Goal: Answer question/provide support: Share knowledge or assist other users

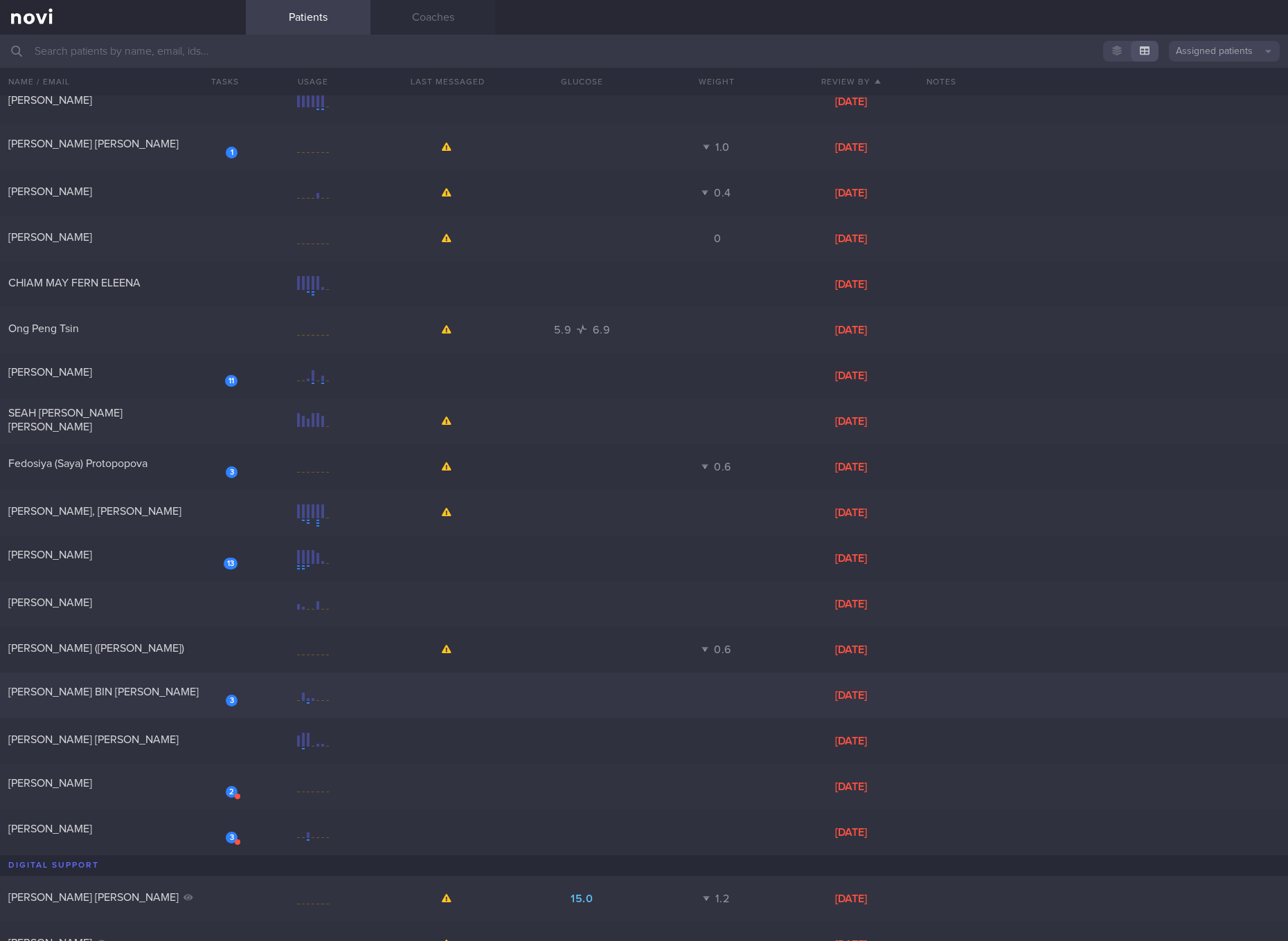
scroll to position [260, 0]
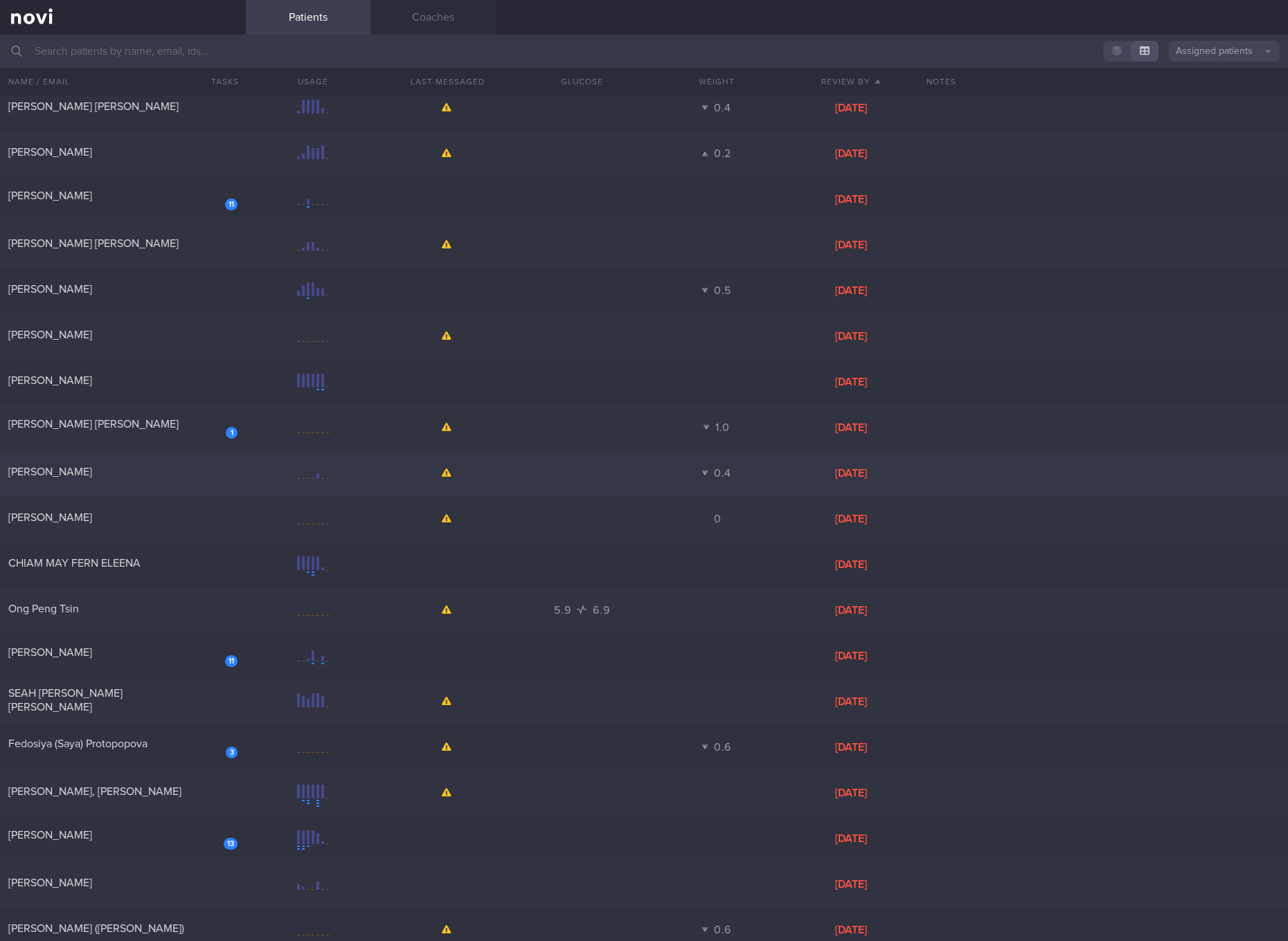
click at [86, 481] on div "[PERSON_NAME]" at bounding box center [123, 473] width 245 height 17
select select "6"
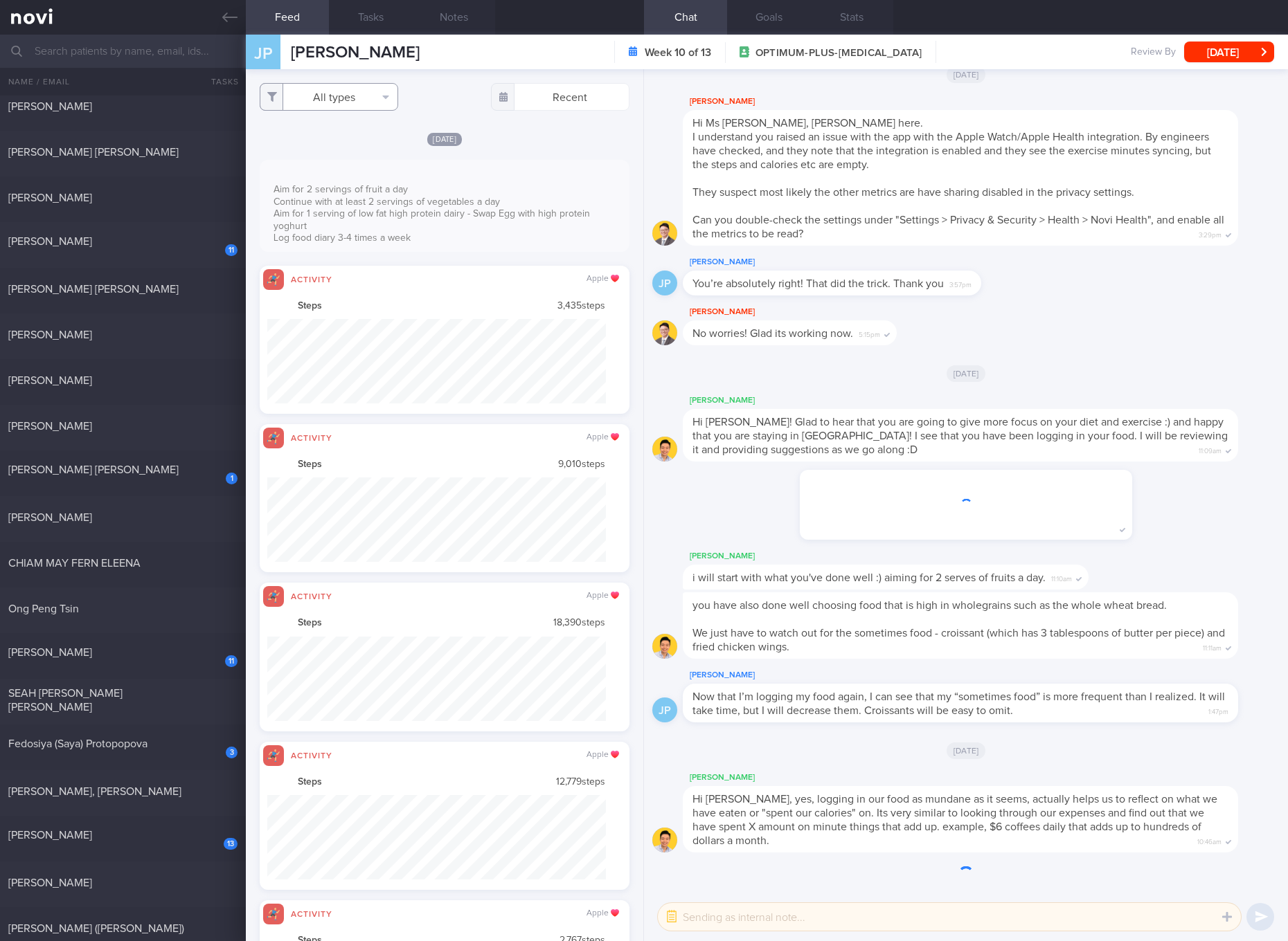
click at [346, 97] on button "All types" at bounding box center [329, 97] width 139 height 28
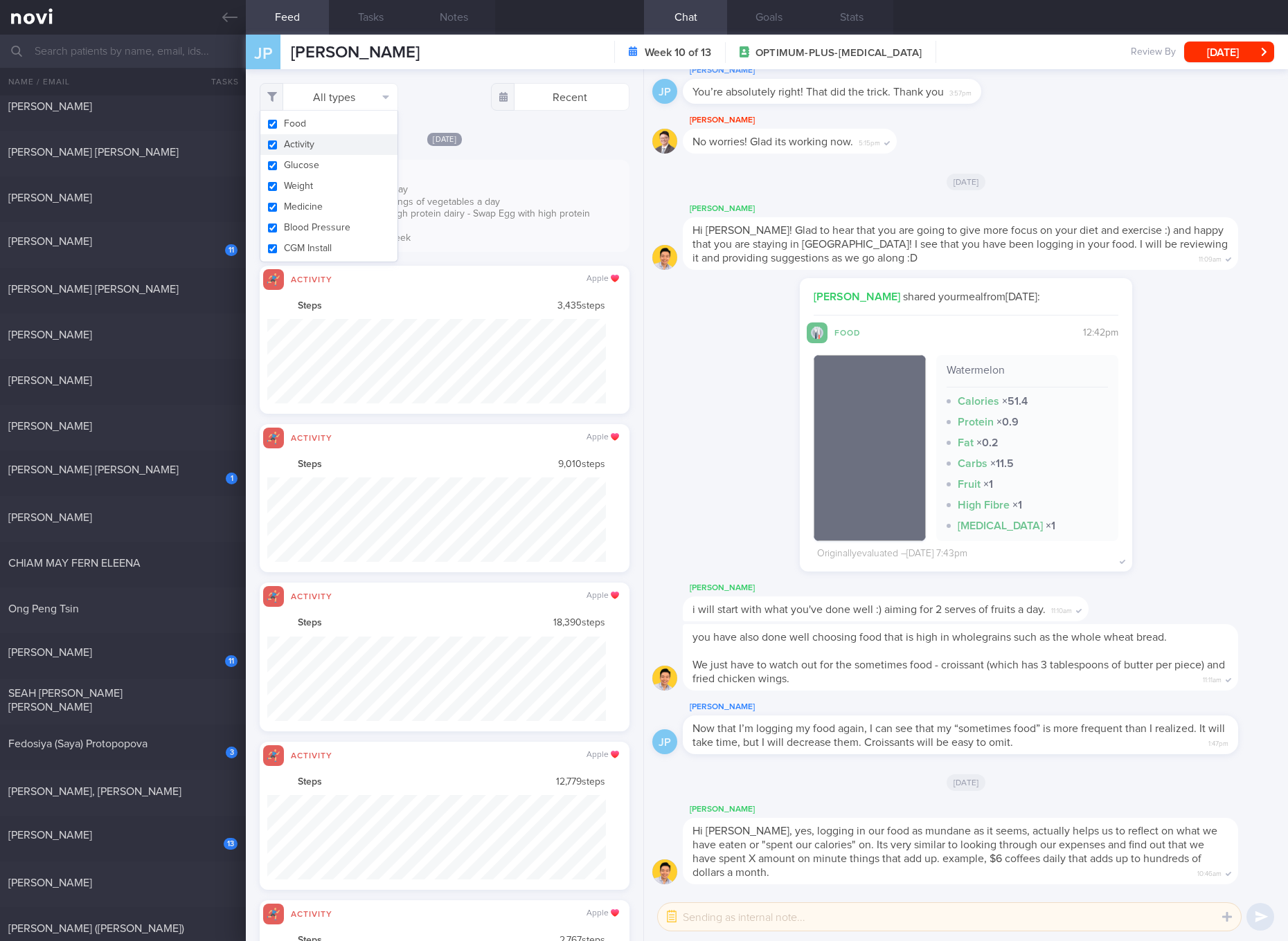
click at [339, 140] on button "Activity" at bounding box center [329, 144] width 137 height 21
checkbox input "false"
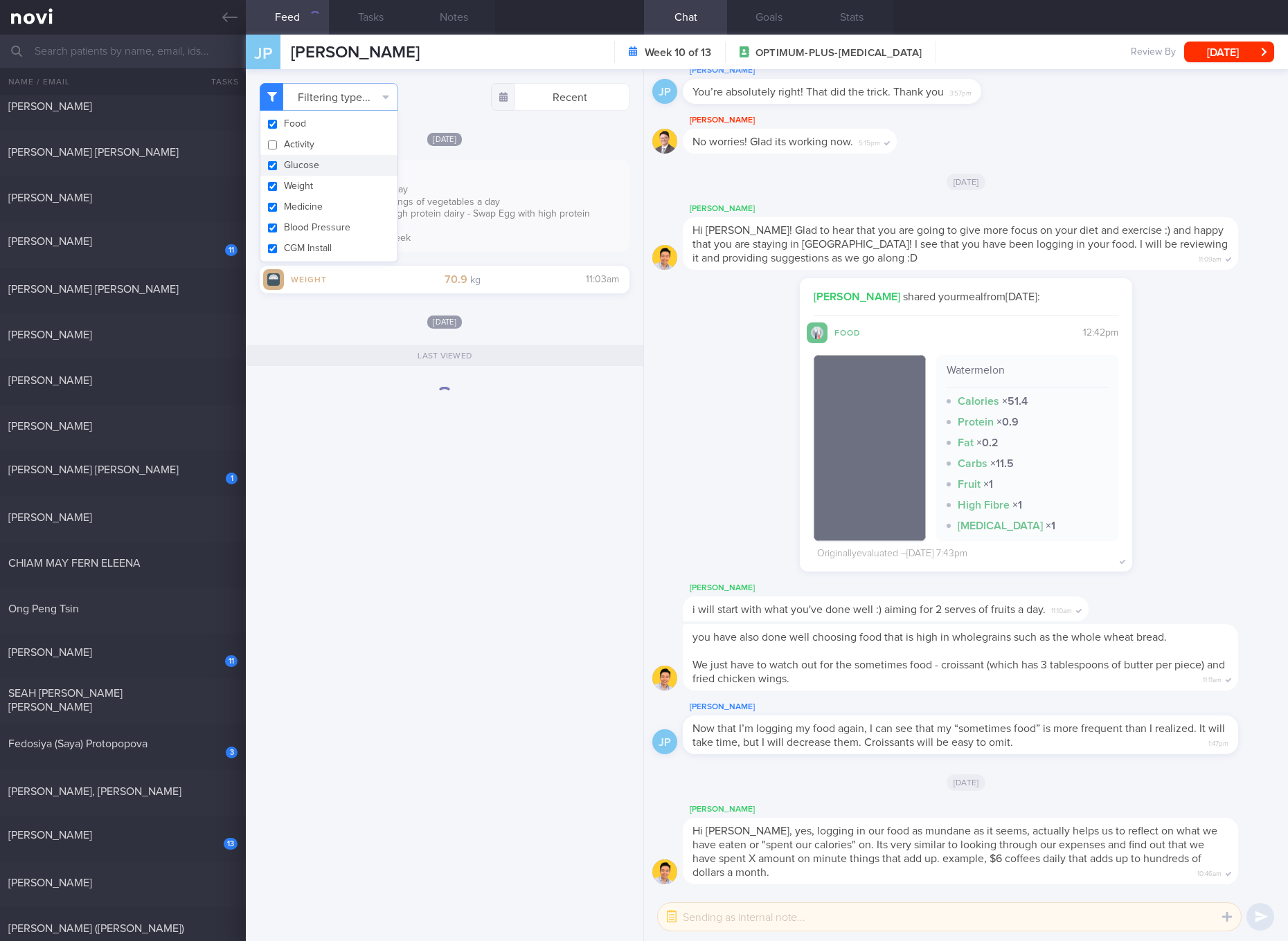
click at [306, 159] on button "Glucose" at bounding box center [329, 165] width 137 height 21
checkbox input "false"
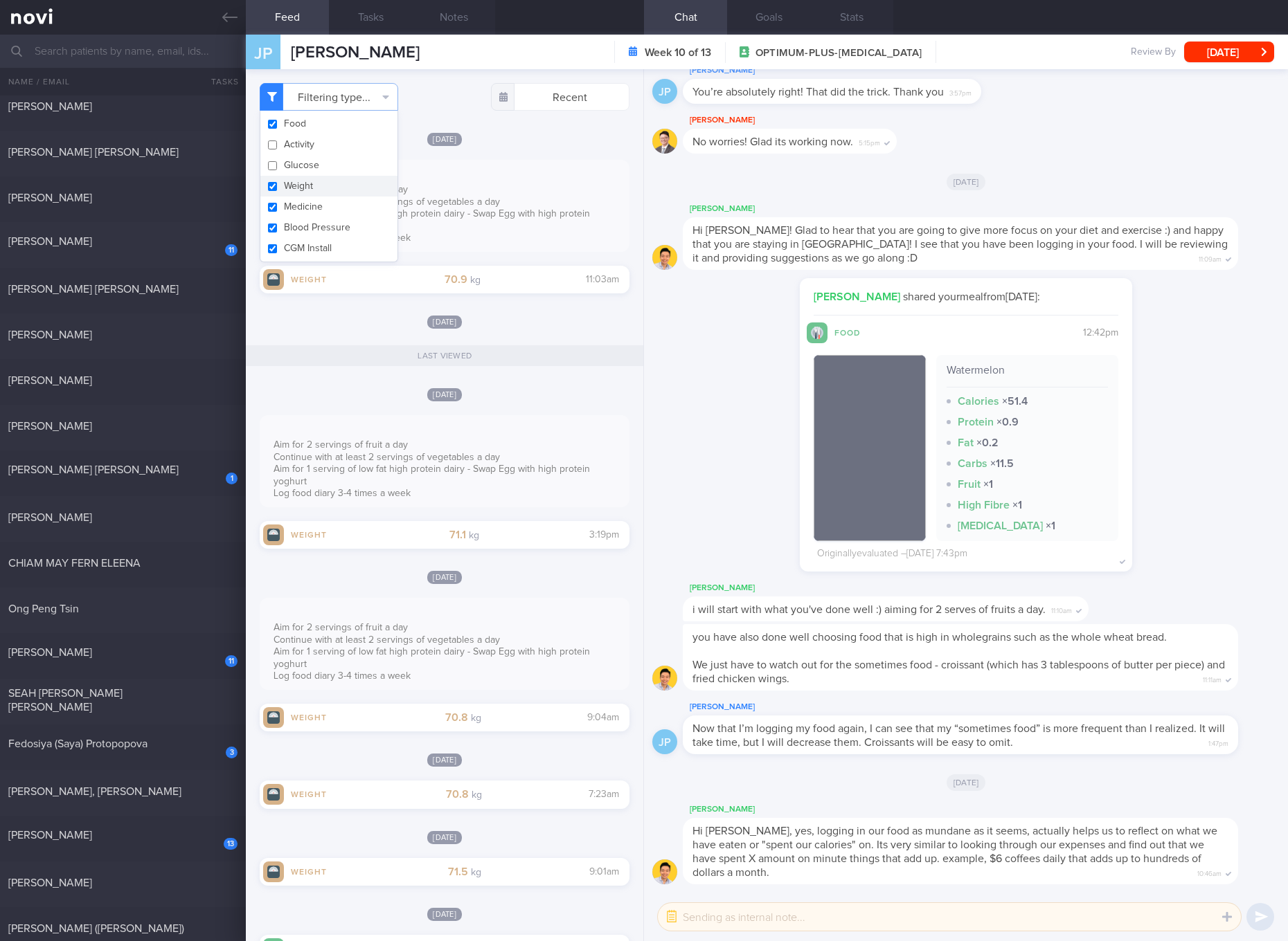
click at [304, 178] on button "Weight" at bounding box center [329, 185] width 137 height 21
checkbox input "false"
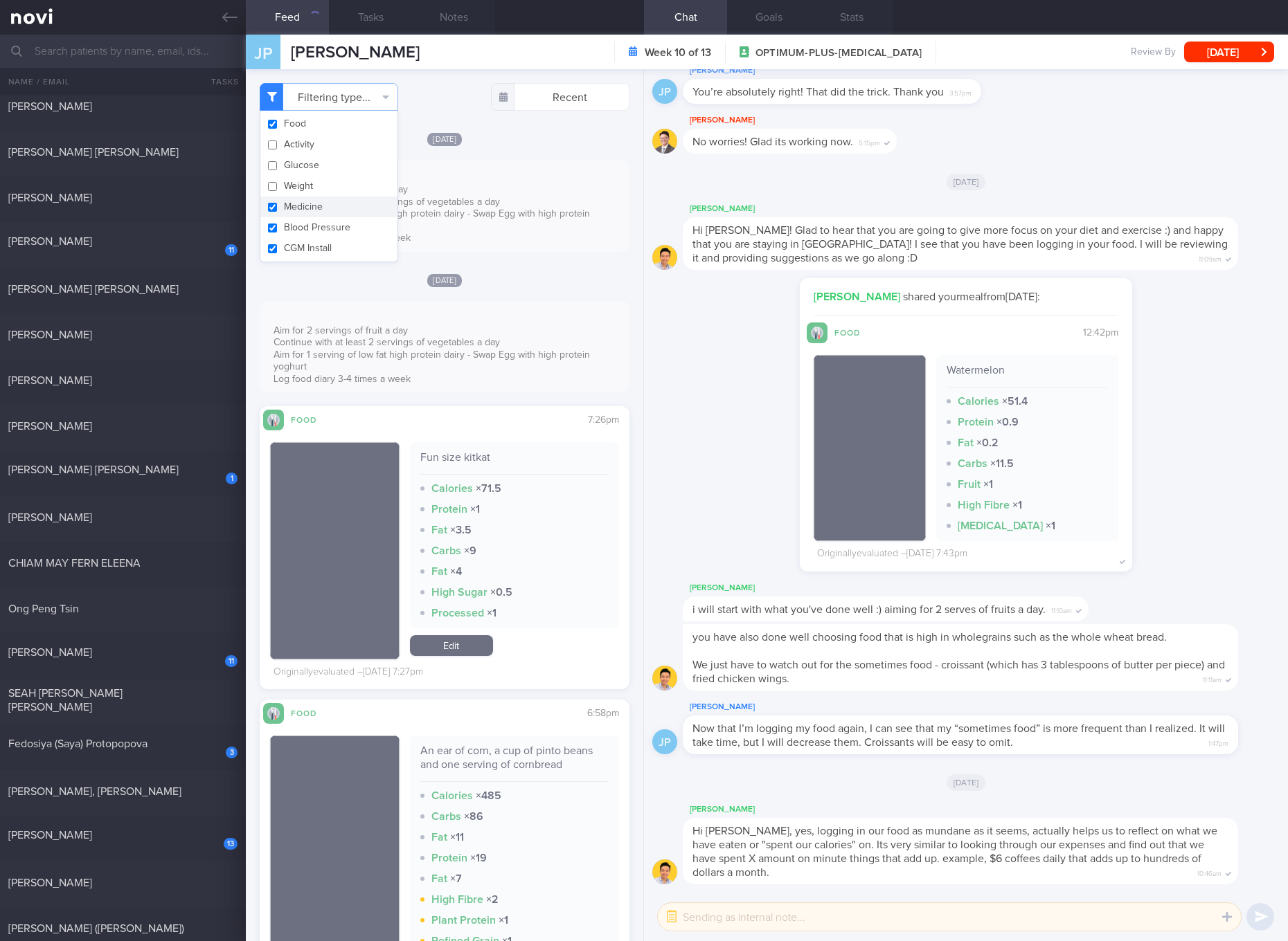
click at [306, 209] on button "Medicine" at bounding box center [329, 206] width 137 height 21
checkbox input "false"
click at [304, 227] on button "Blood Pressure" at bounding box center [329, 227] width 137 height 21
checkbox input "false"
click at [304, 247] on button "CGM Install" at bounding box center [329, 248] width 137 height 21
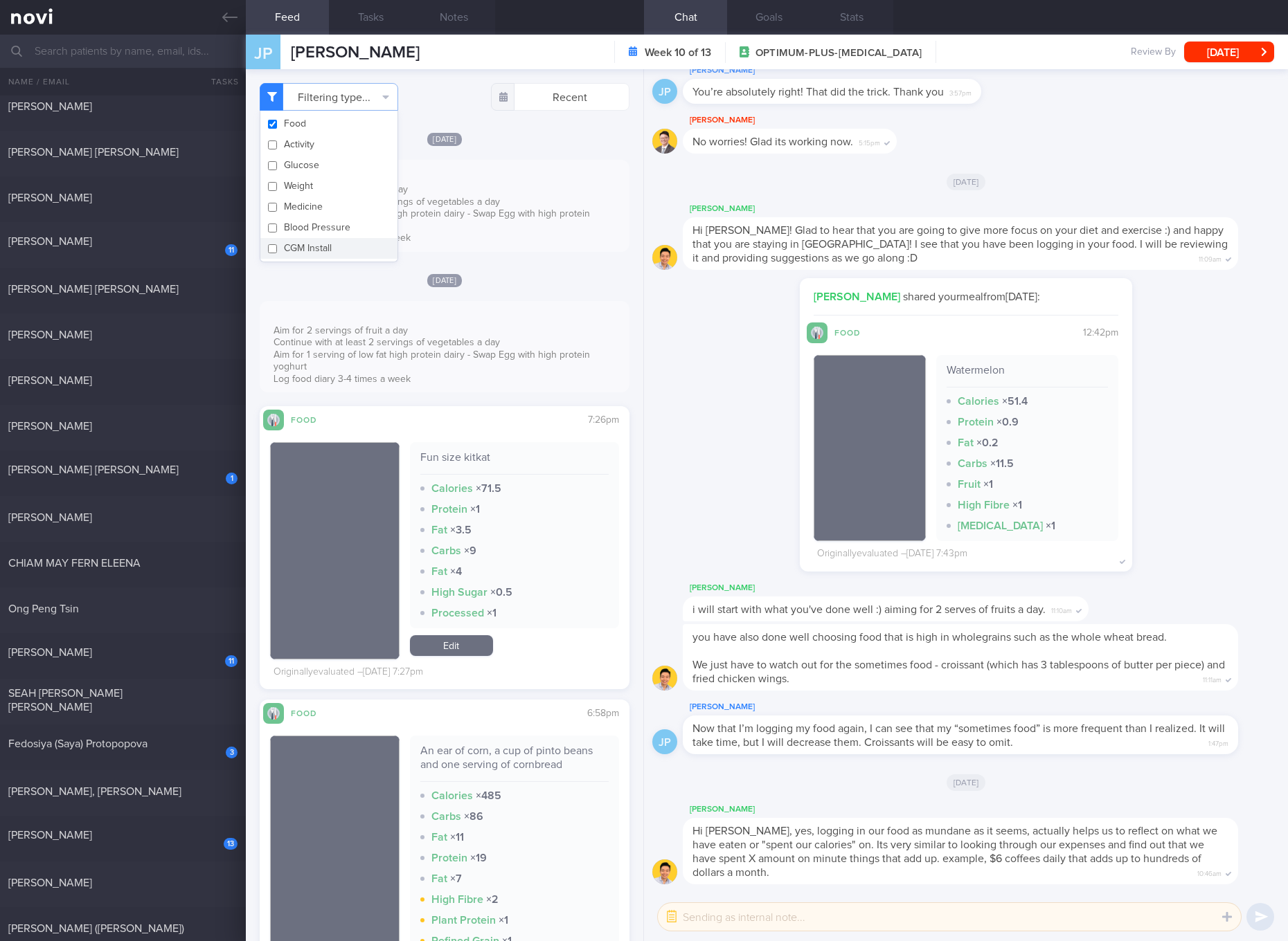
checkbox input "false"
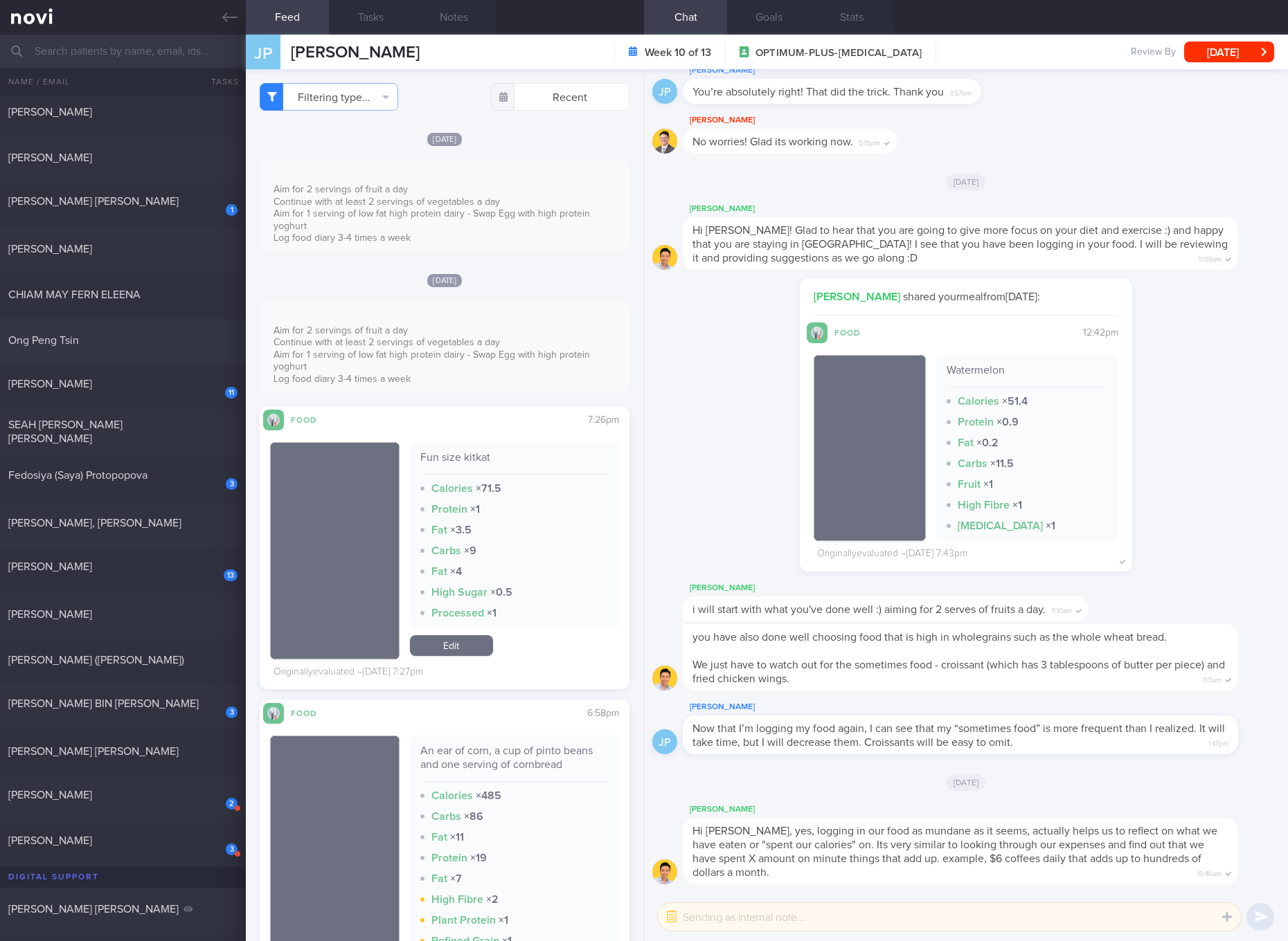
scroll to position [519, 0]
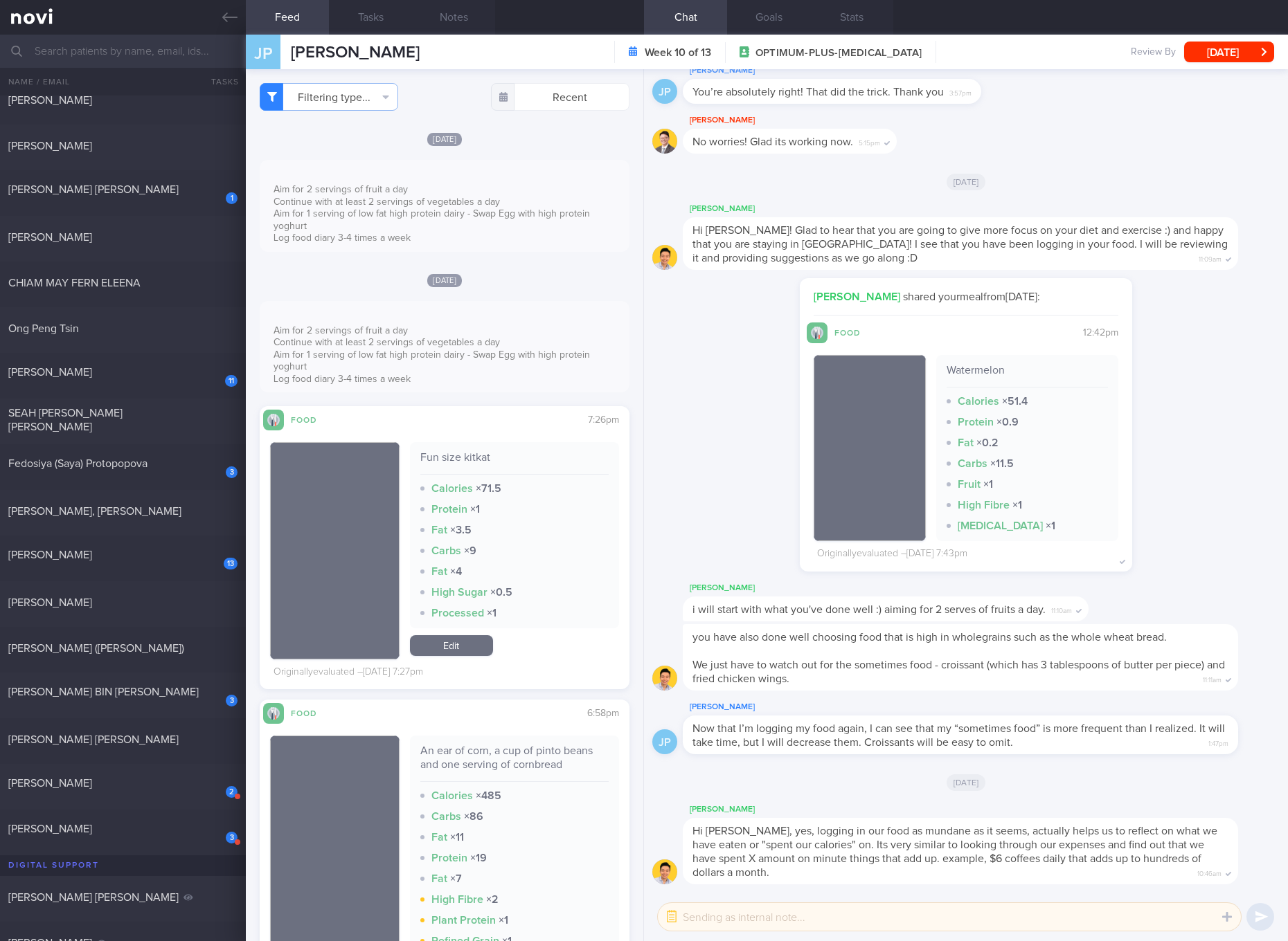
drag, startPoint x: 131, startPoint y: 388, endPoint x: 453, endPoint y: 96, distance: 434.7
click at [131, 388] on div "11 Wei Fa [DATE]" at bounding box center [644, 375] width 1288 height 46
checkbox input "true"
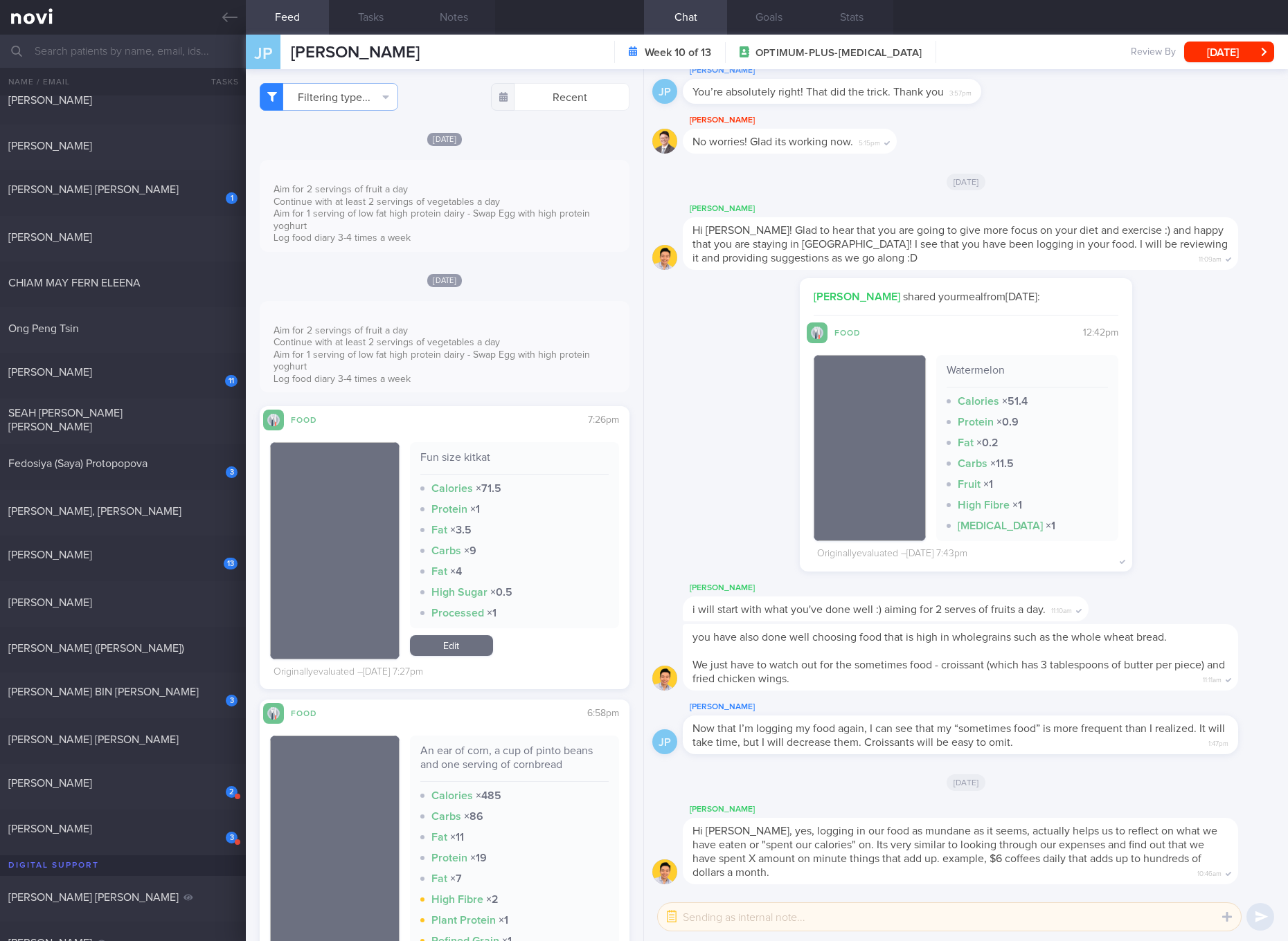
checkbox input "true"
select select "7"
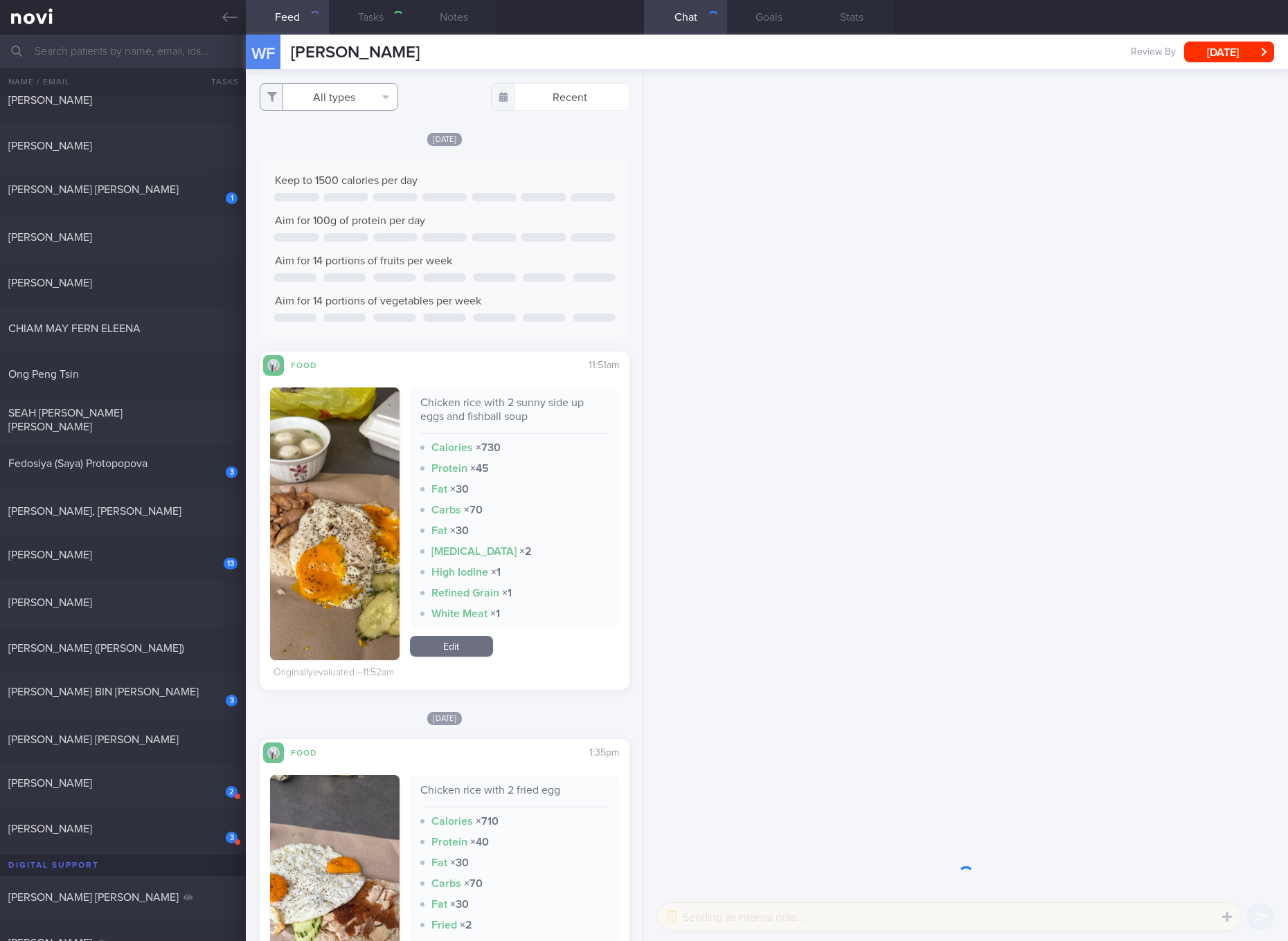
click at [358, 106] on button "All types" at bounding box center [329, 97] width 139 height 28
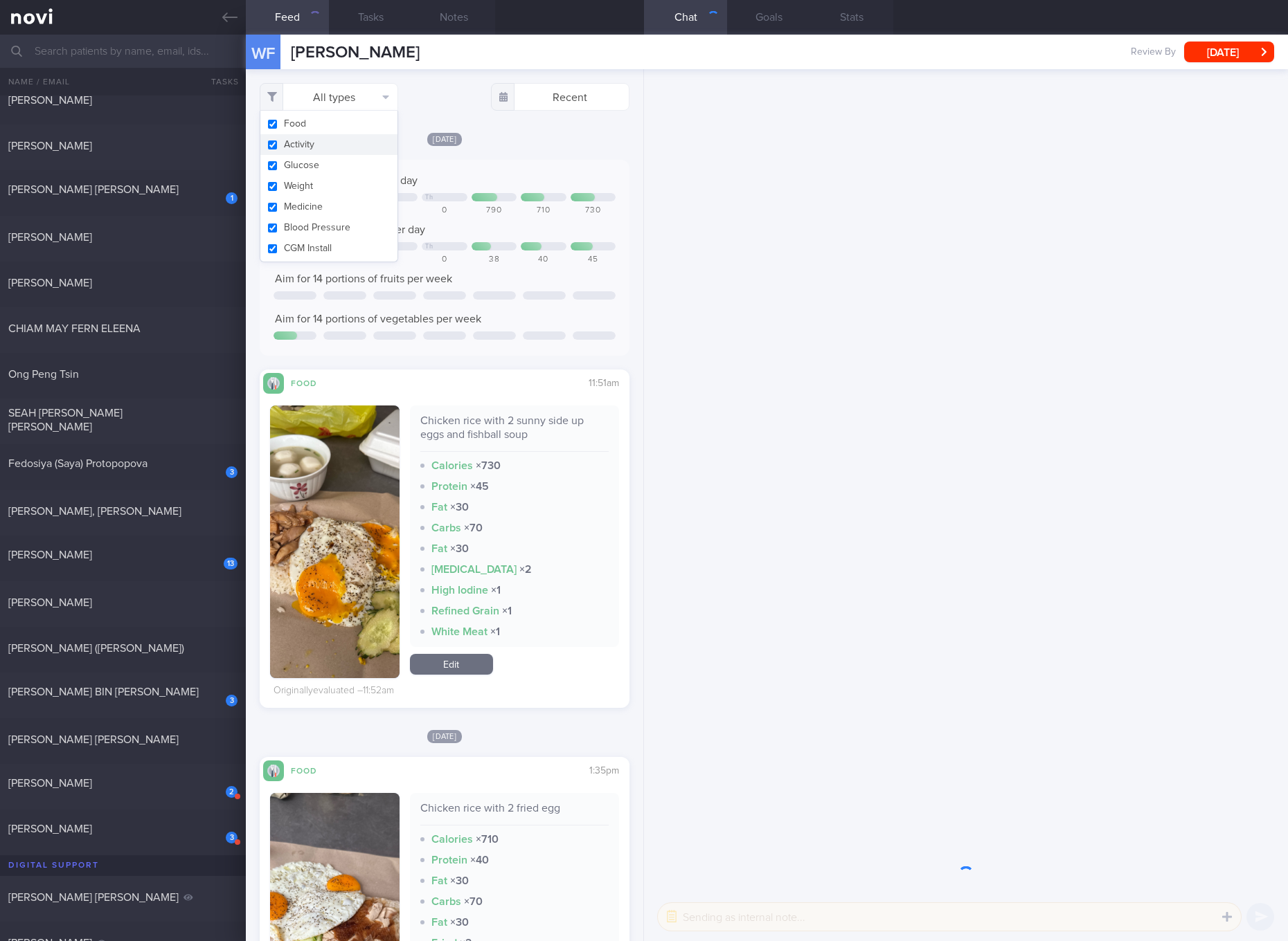
click at [333, 148] on button "Activity" at bounding box center [329, 144] width 137 height 21
checkbox input "false"
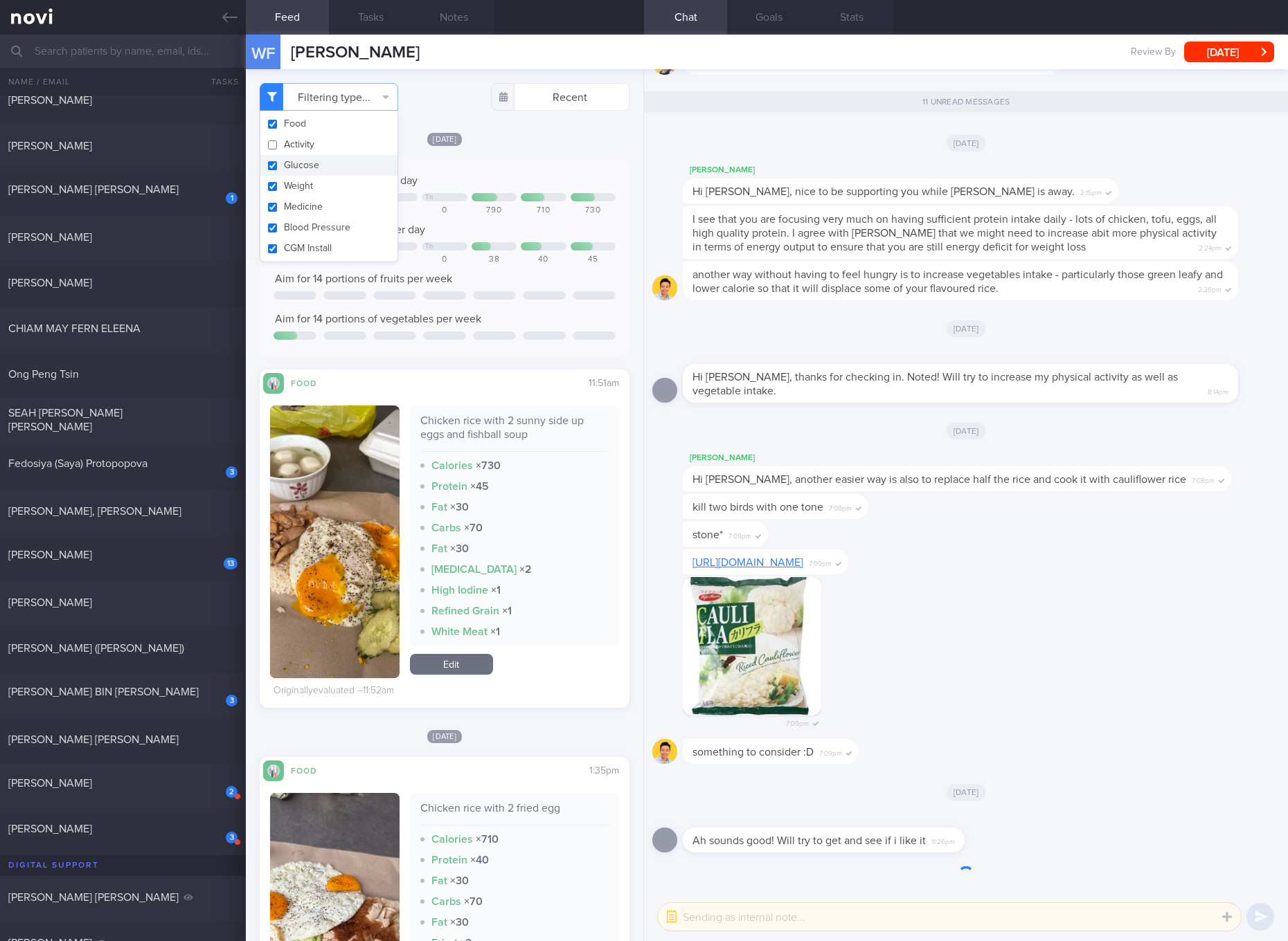
click at [304, 169] on button "Glucose" at bounding box center [329, 165] width 137 height 21
checkbox input "false"
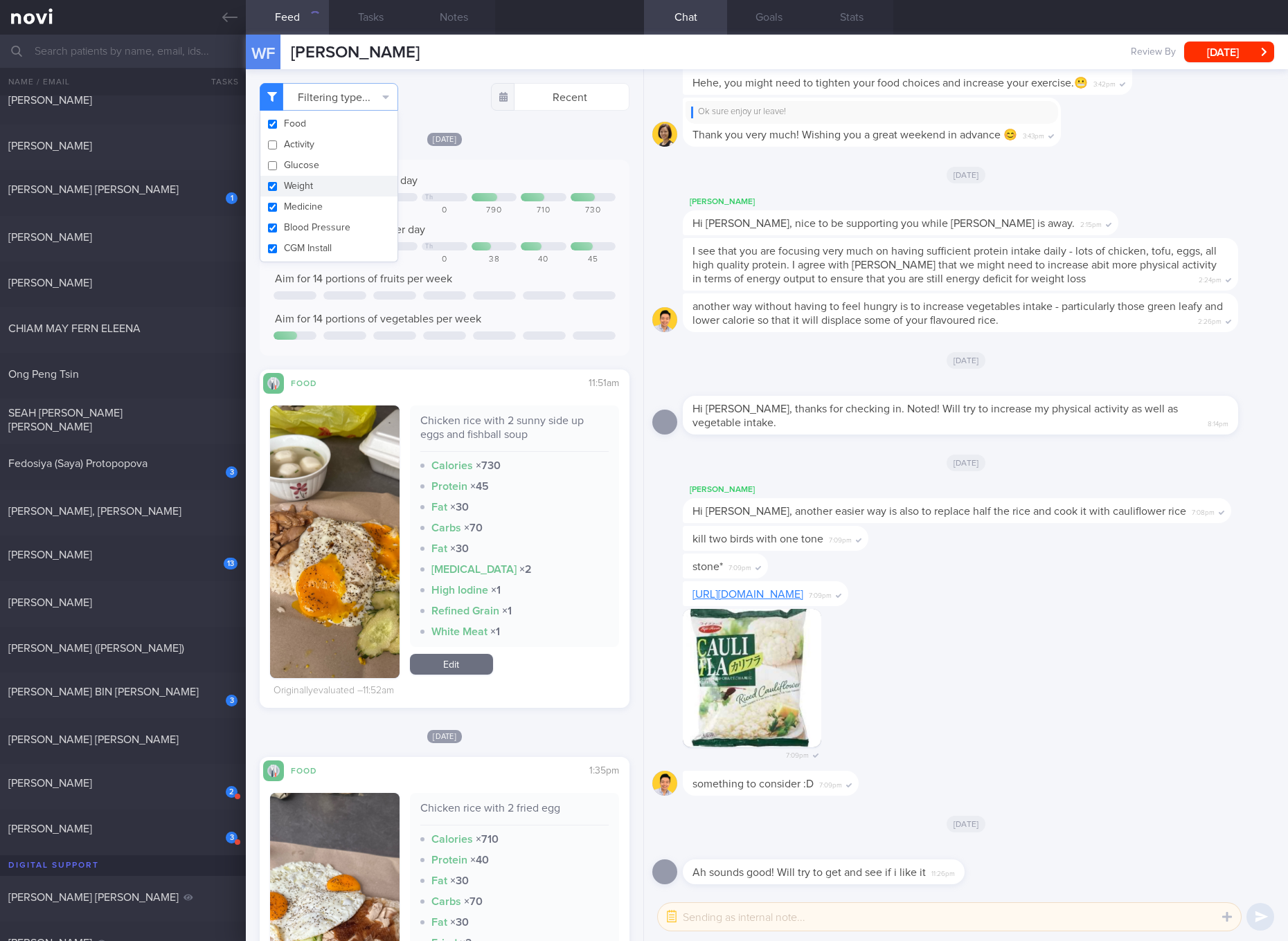
click at [303, 182] on button "Weight" at bounding box center [329, 185] width 137 height 21
checkbox input "false"
click at [300, 201] on button "Medicine" at bounding box center [329, 206] width 137 height 21
checkbox input "false"
click at [300, 220] on button "Blood Pressure" at bounding box center [329, 227] width 137 height 21
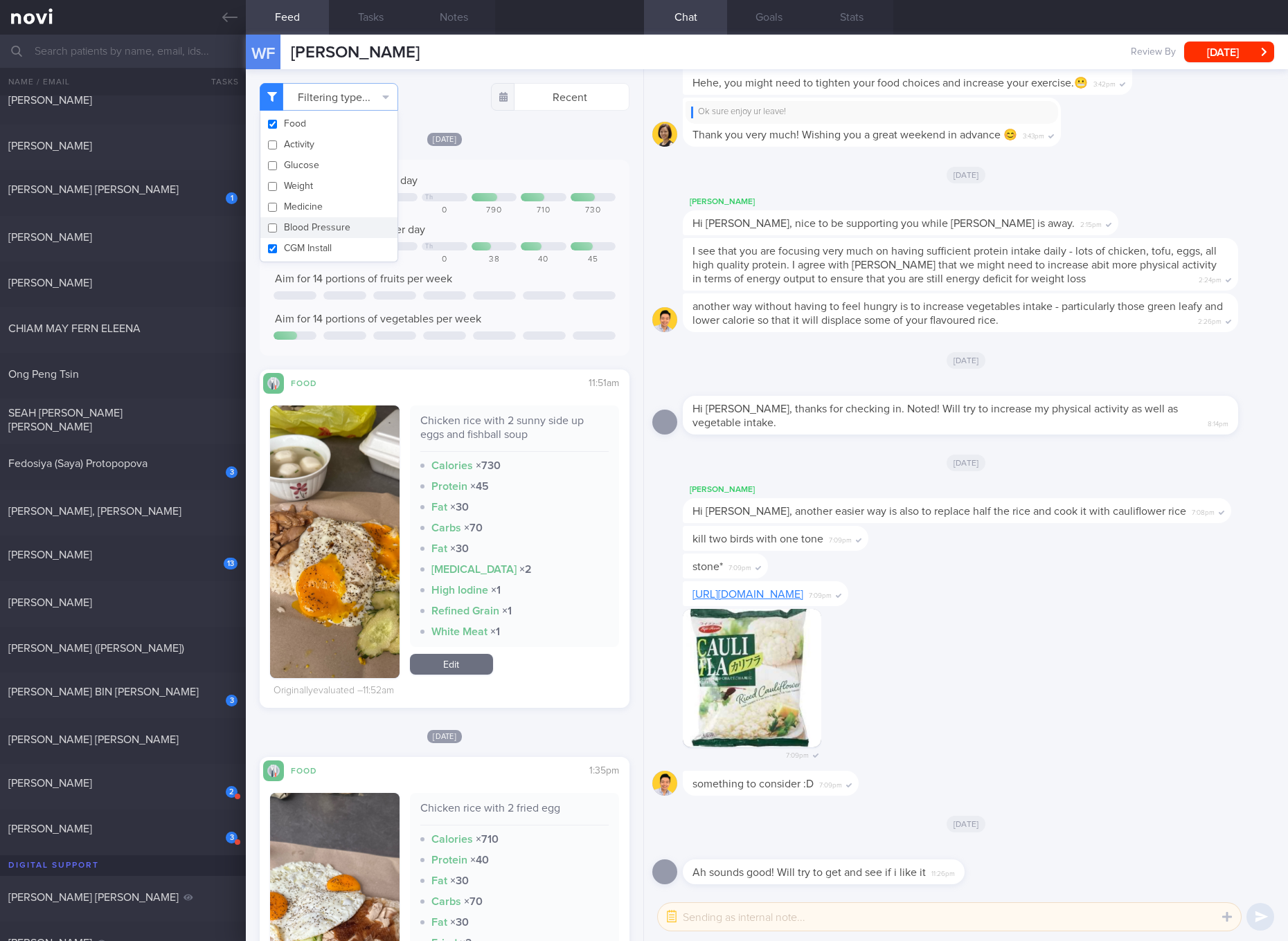
checkbox input "false"
click at [301, 238] on button "CGM Install" at bounding box center [329, 248] width 137 height 21
checkbox input "false"
click at [483, 296] on div at bounding box center [494, 295] width 43 height 8
click at [509, 417] on div "Chicken rice with 2 sunny side up eggs and fishball soup" at bounding box center [514, 432] width 188 height 38
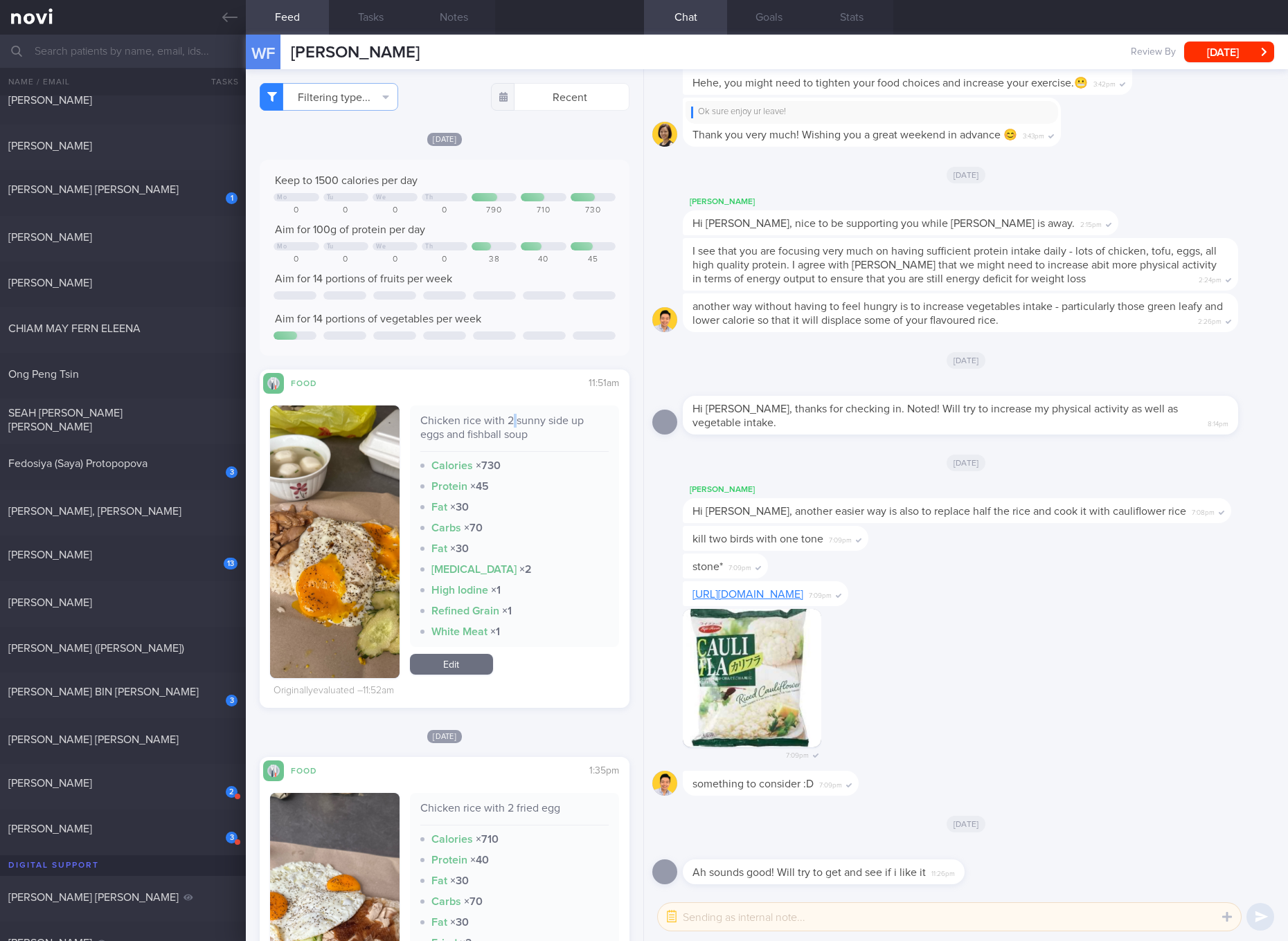
click at [509, 417] on div "Chicken rice with 2 sunny side up eggs and fishball soup" at bounding box center [514, 432] width 188 height 38
copy div "Chicken rice with 2 sunny side up eggs and fishball soup"
click at [334, 535] on button "button" at bounding box center [334, 542] width 130 height 273
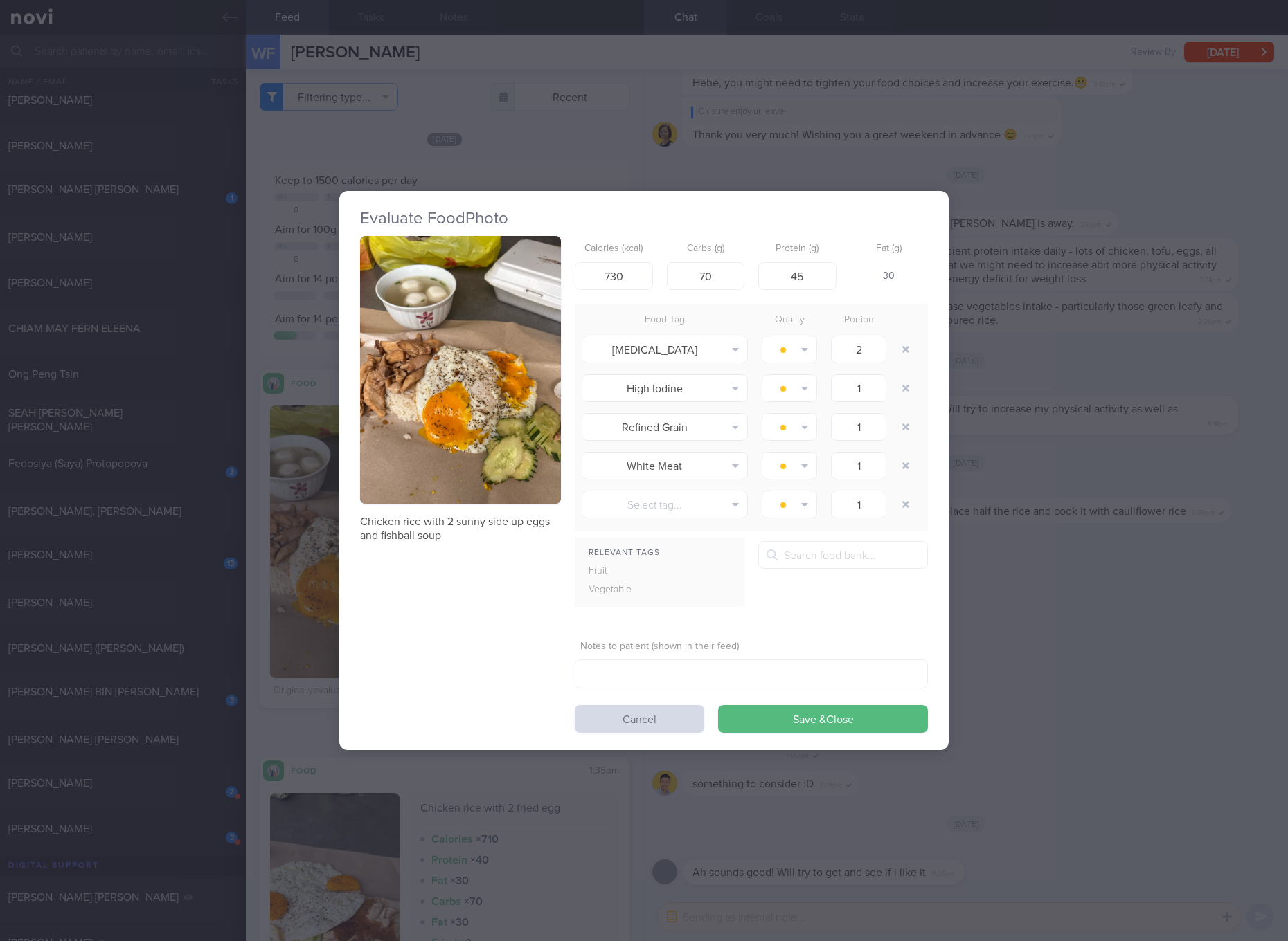
click at [434, 291] on button "button" at bounding box center [460, 370] width 201 height 268
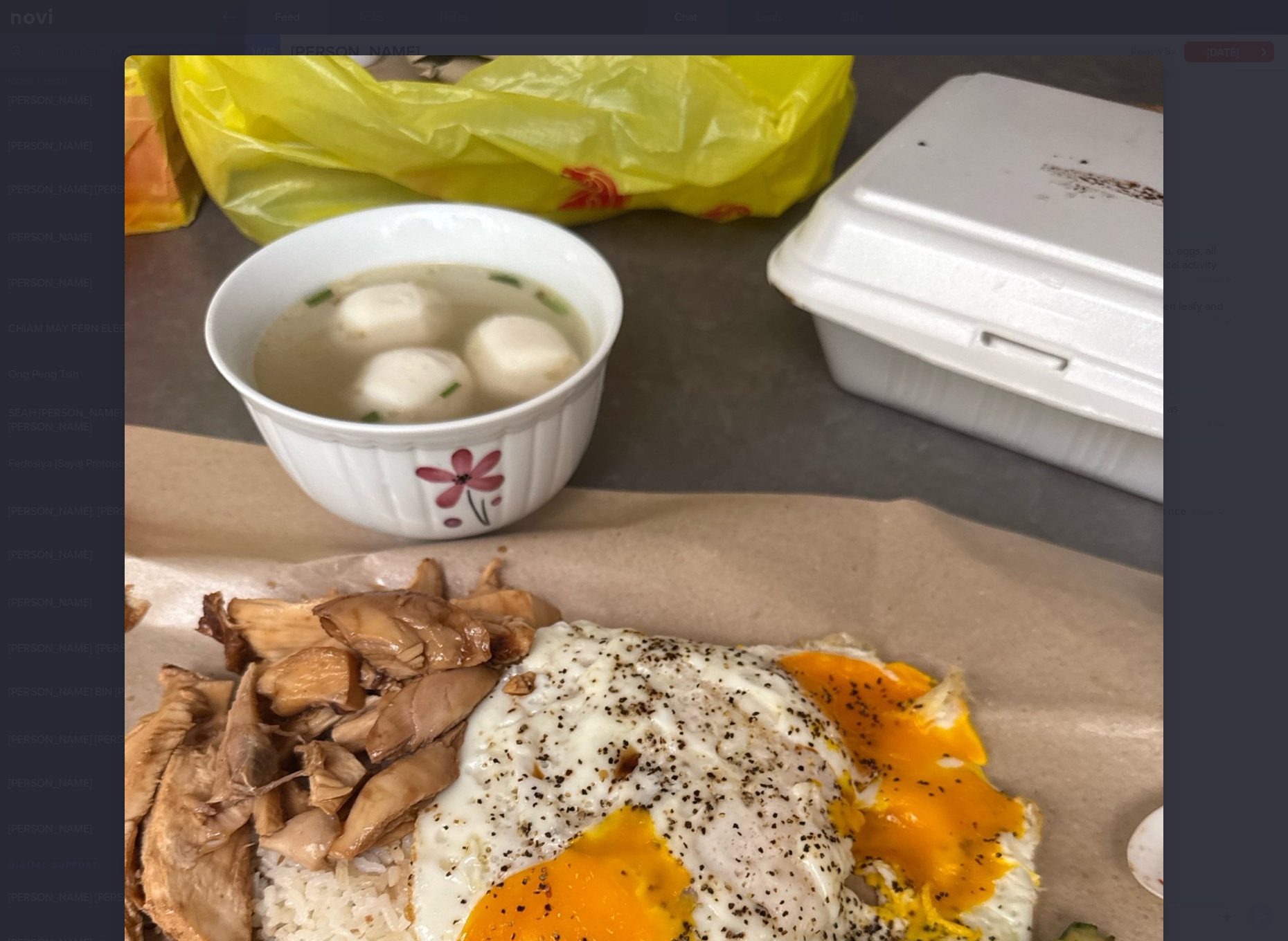
click at [776, 358] on img at bounding box center [643, 748] width 1038 height 1384
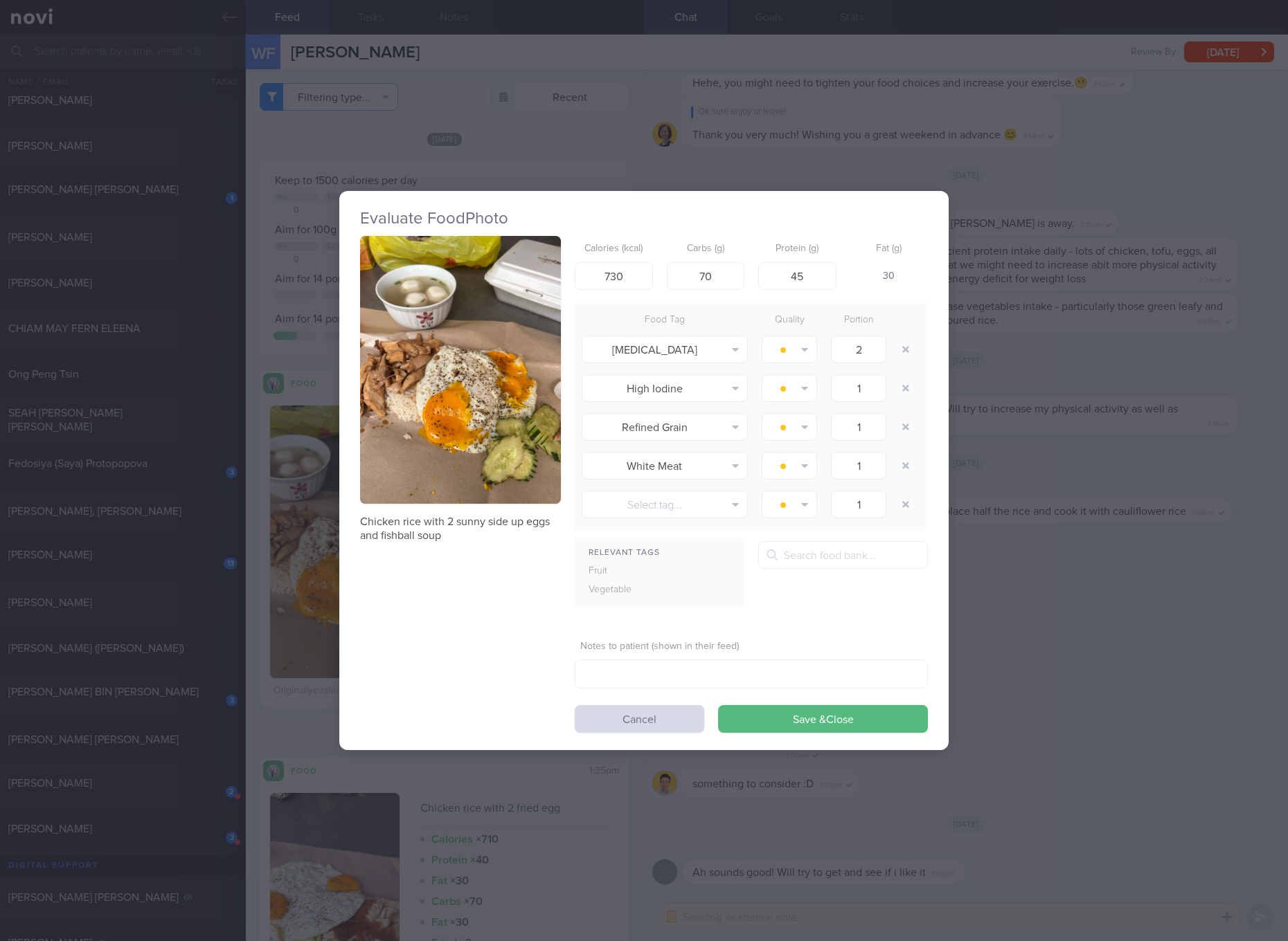
click at [1124, 416] on div "Evaluate Food Photo Chicken rice with 2 sunny side up eggs and fishball soup Ca…" at bounding box center [644, 470] width 1288 height 941
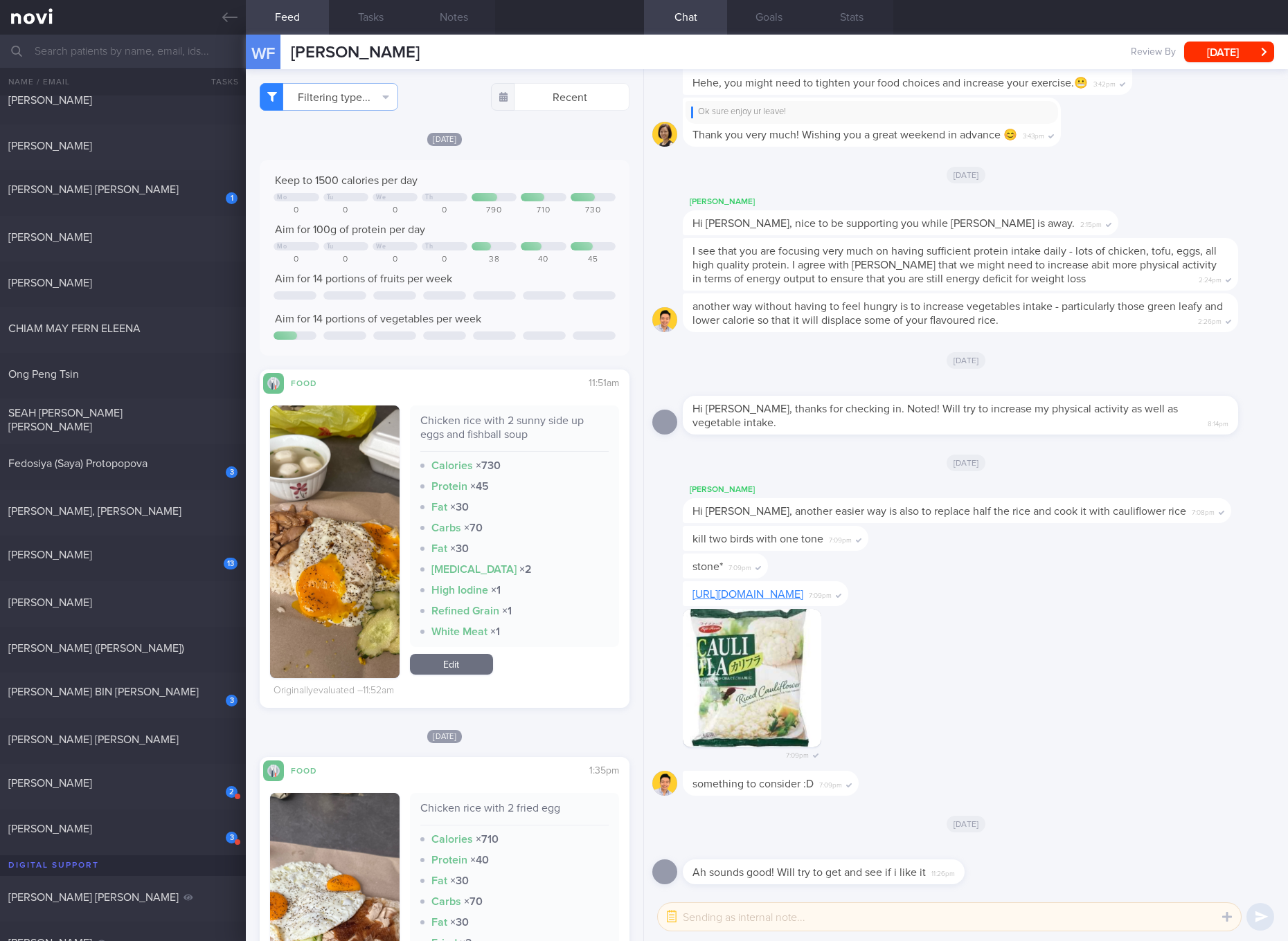
scroll to position [260, 0]
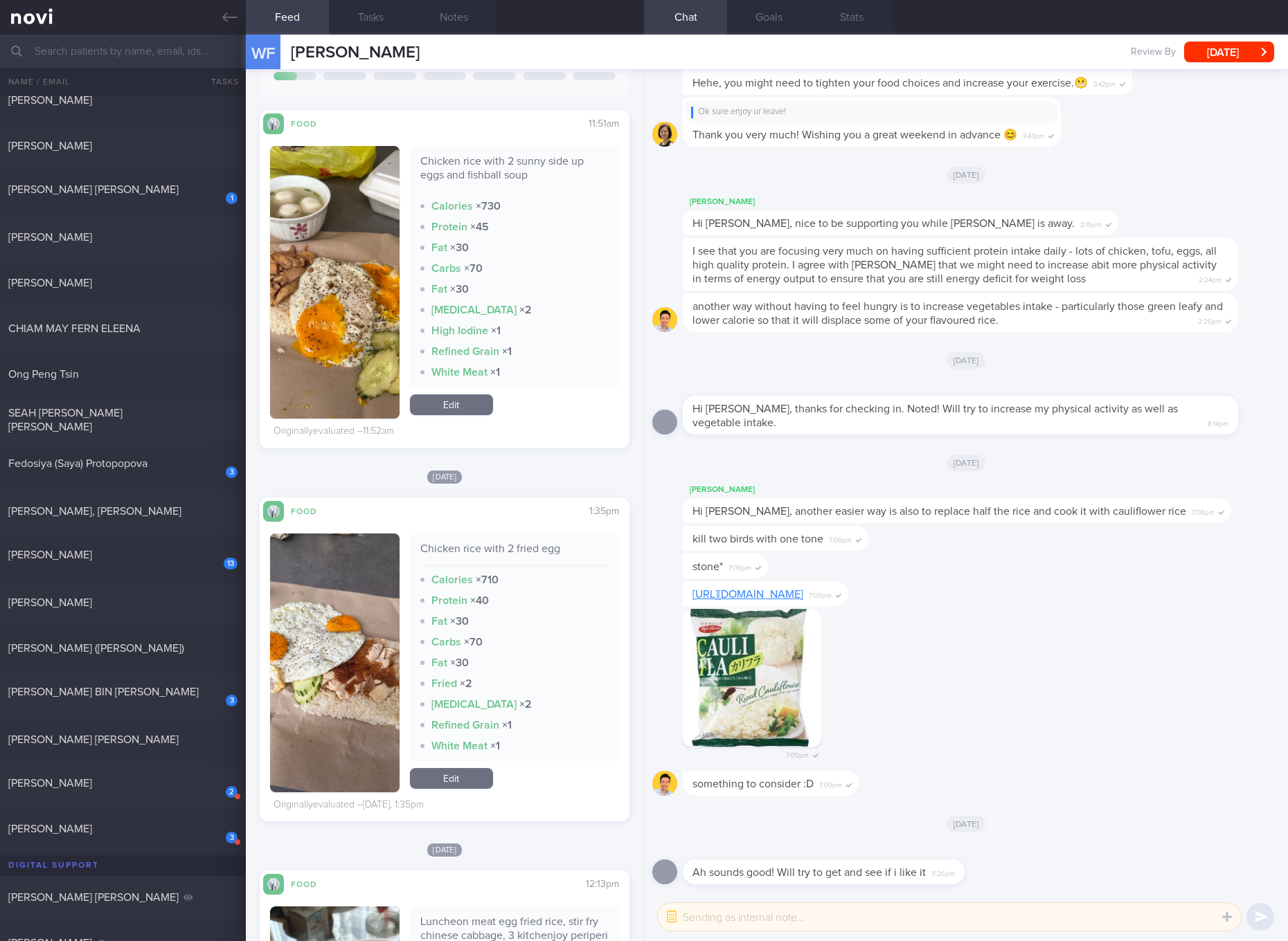
click at [498, 550] on div "Chicken rice with 2 fried egg" at bounding box center [514, 553] width 188 height 24
copy div "Chicken rice with 2 fried egg"
click at [462, 397] on link "Edit" at bounding box center [451, 405] width 83 height 21
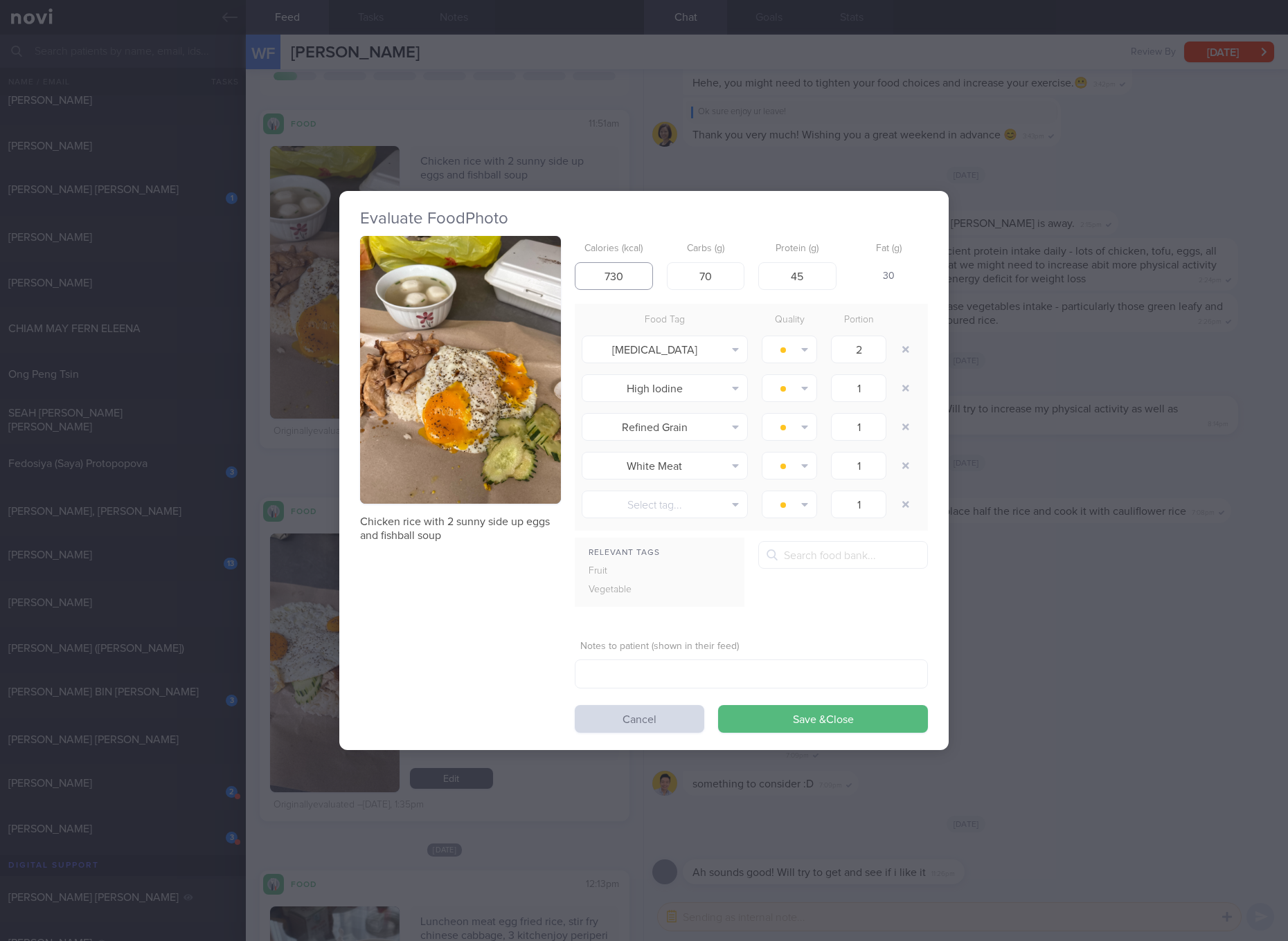
click at [635, 274] on input "730" at bounding box center [613, 276] width 78 height 28
type input "882"
type input "86"
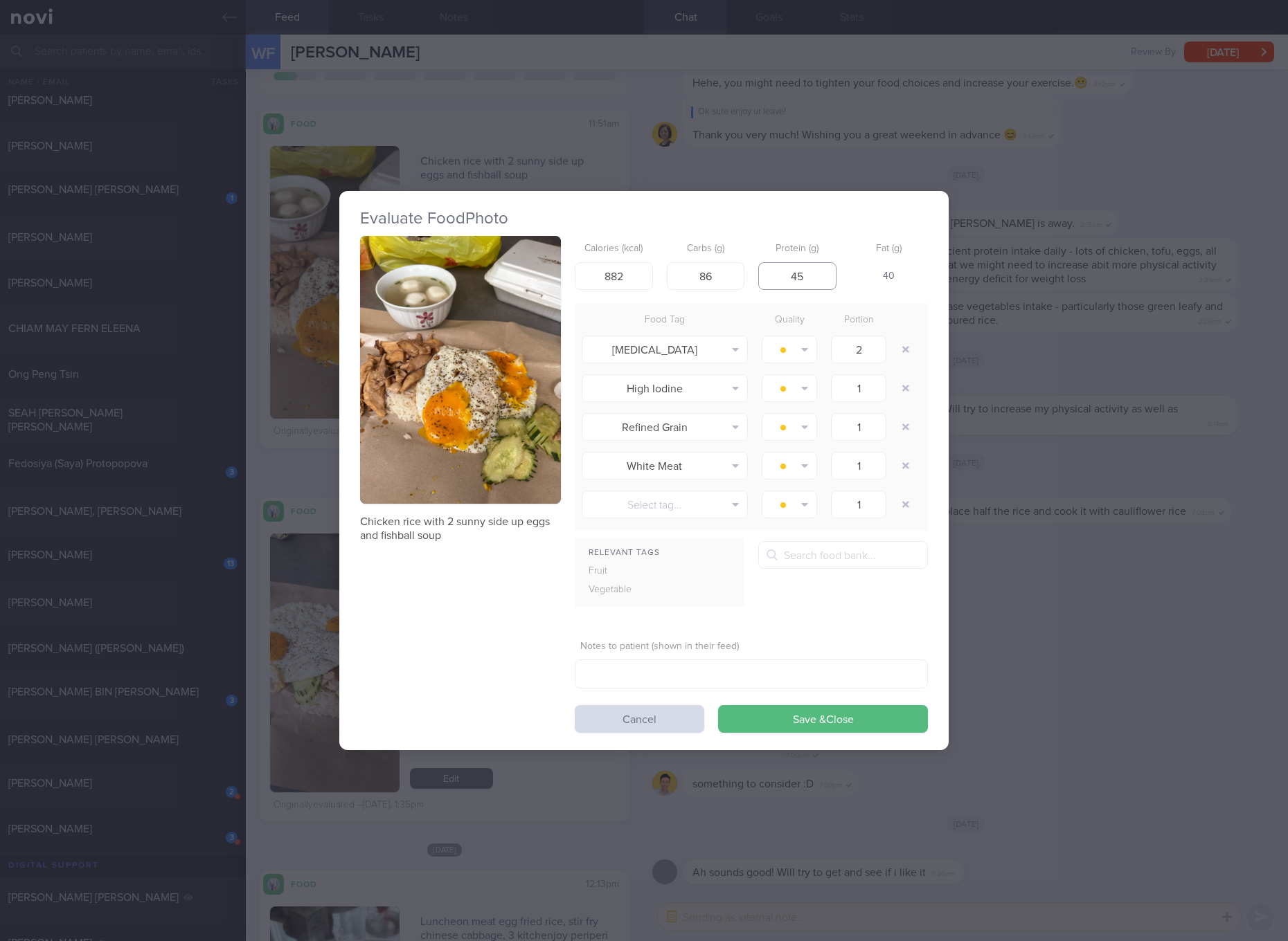
type input "6"
type input "51"
click at [717, 706] on button "Save & Close" at bounding box center [822, 719] width 210 height 28
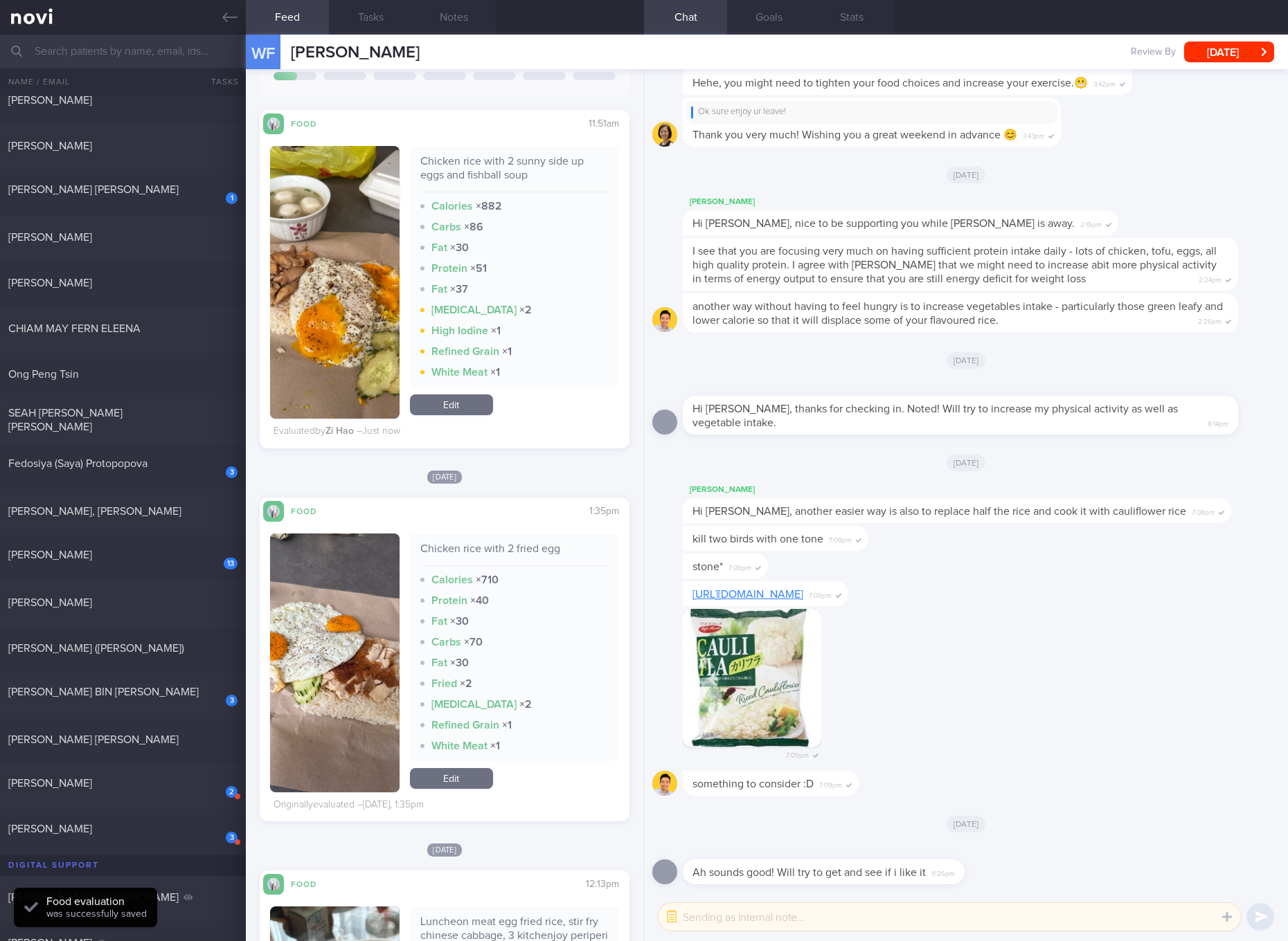
click at [476, 768] on link "Edit" at bounding box center [451, 778] width 83 height 21
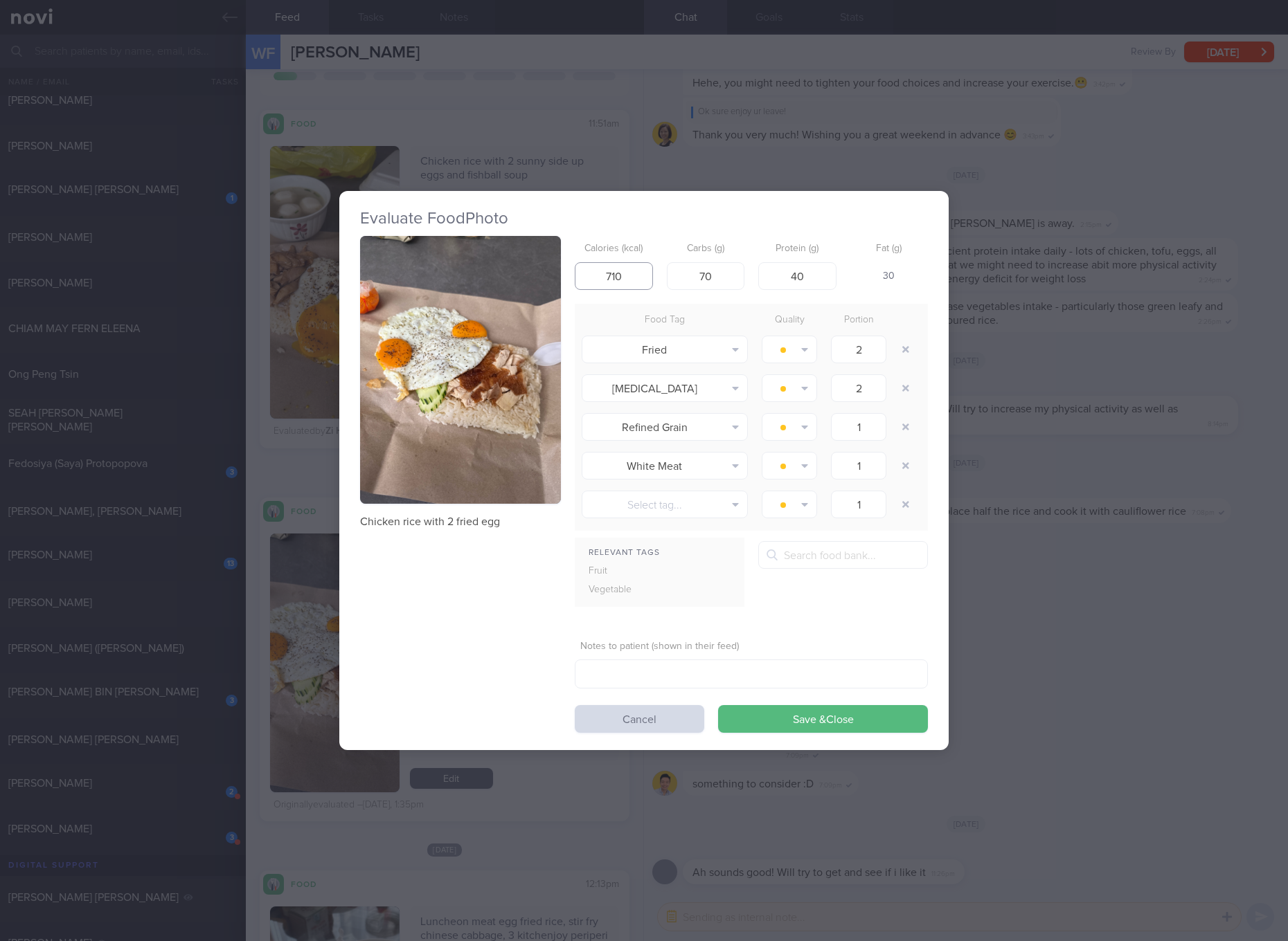
click at [639, 269] on input "710" at bounding box center [613, 276] width 78 height 28
type input "780"
type input "76"
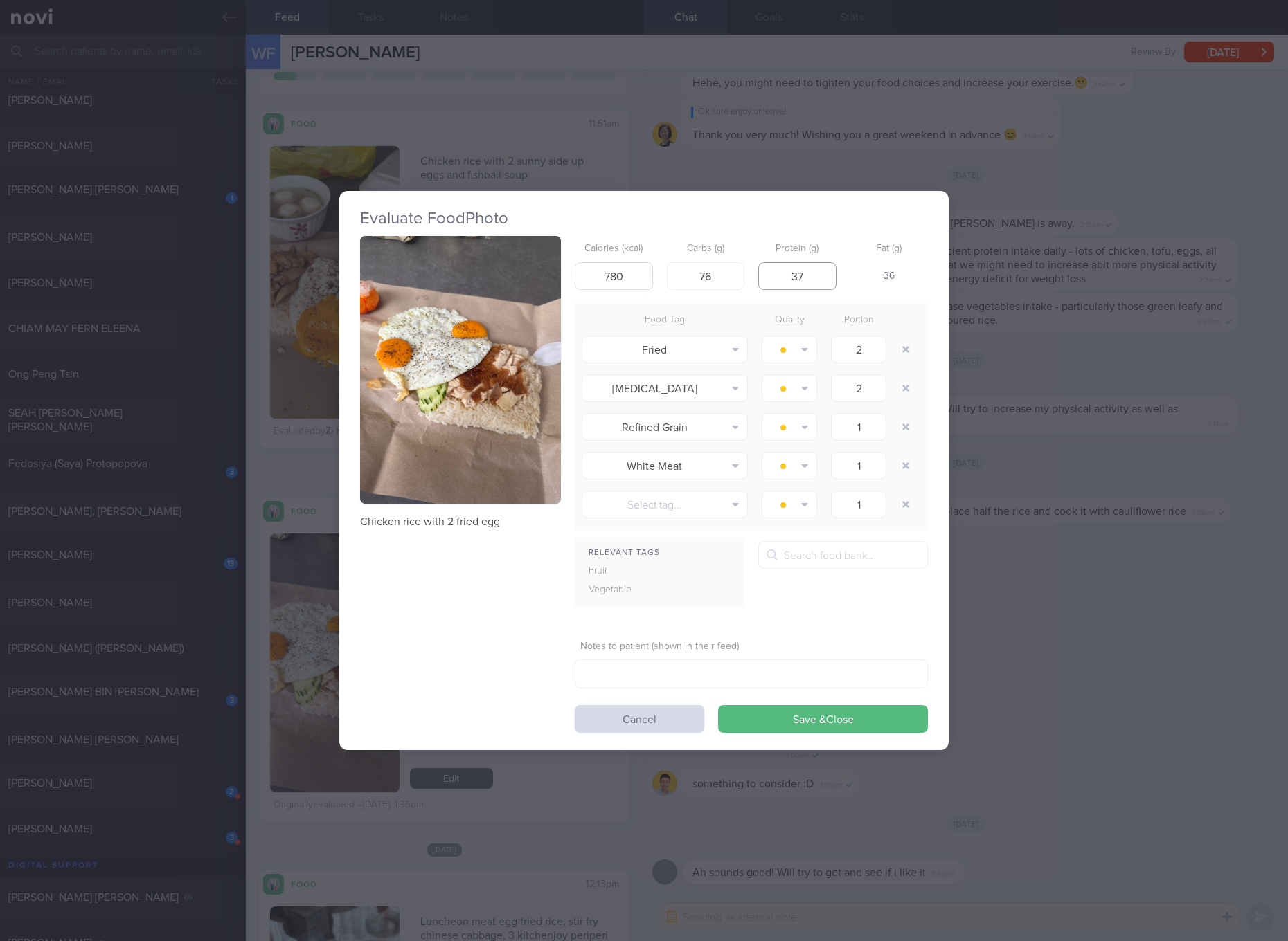
type input "37"
click at [717, 706] on button "Save & Close" at bounding box center [822, 719] width 210 height 28
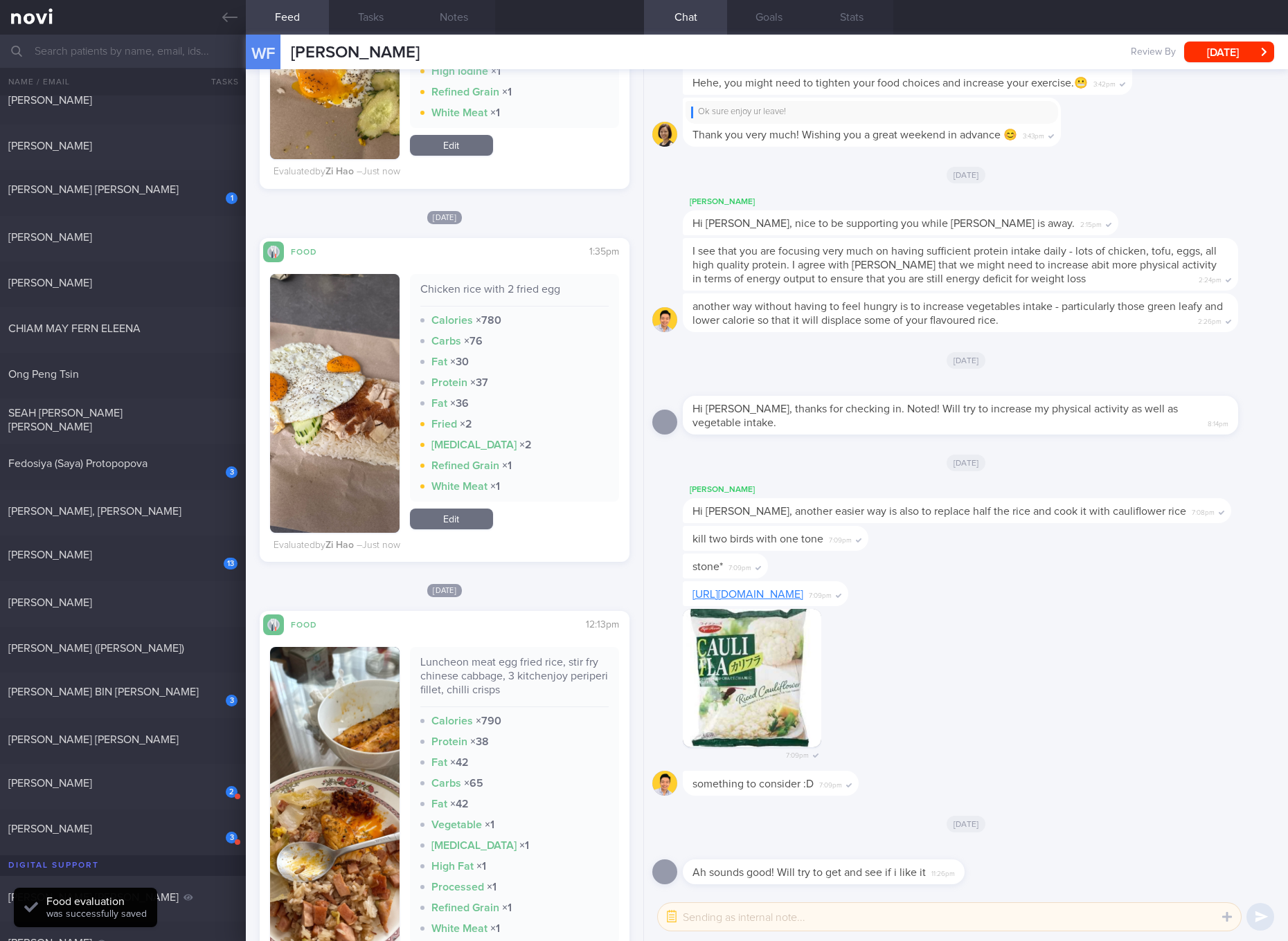
scroll to position [778, 0]
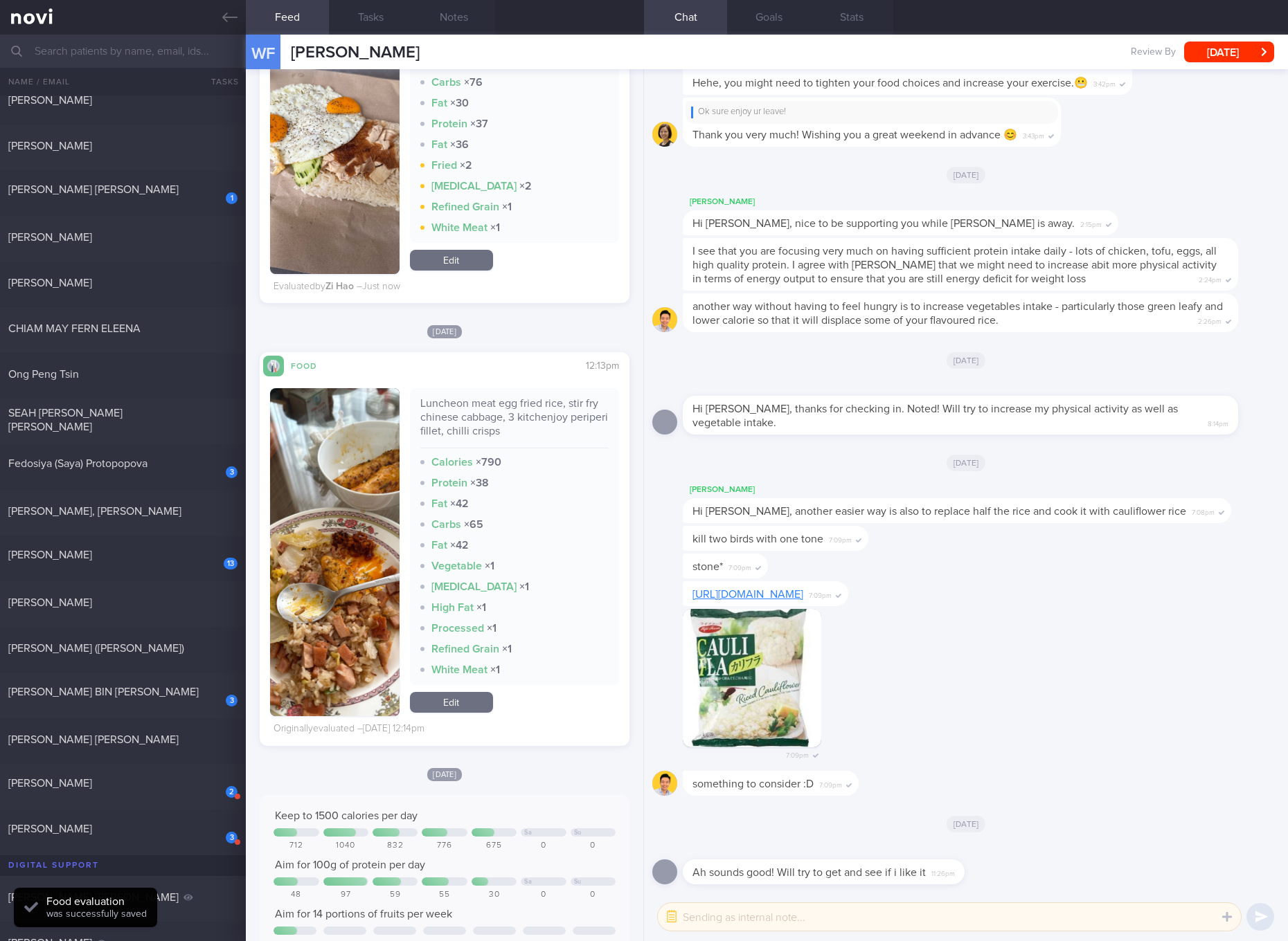
click at [509, 415] on div "Luncheon meat egg fried rice, stir fry chinese cabbage, 3 kitchenjoy periperi f…" at bounding box center [514, 423] width 188 height 52
copy div "Luncheon meat egg fried rice, stir fry chinese cabbage, 3 kitchenjoy periperi f…"
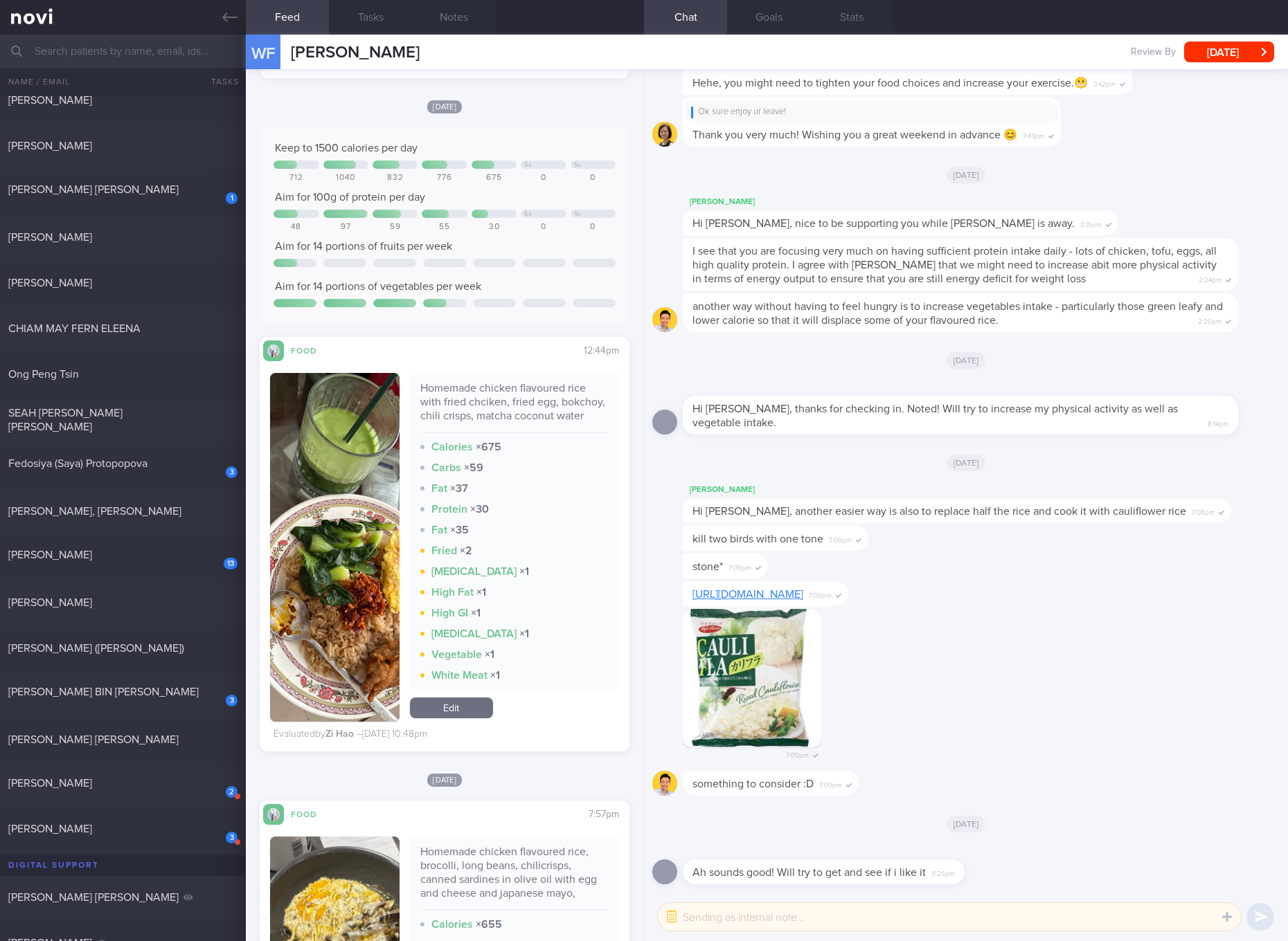
scroll to position [1557, 0]
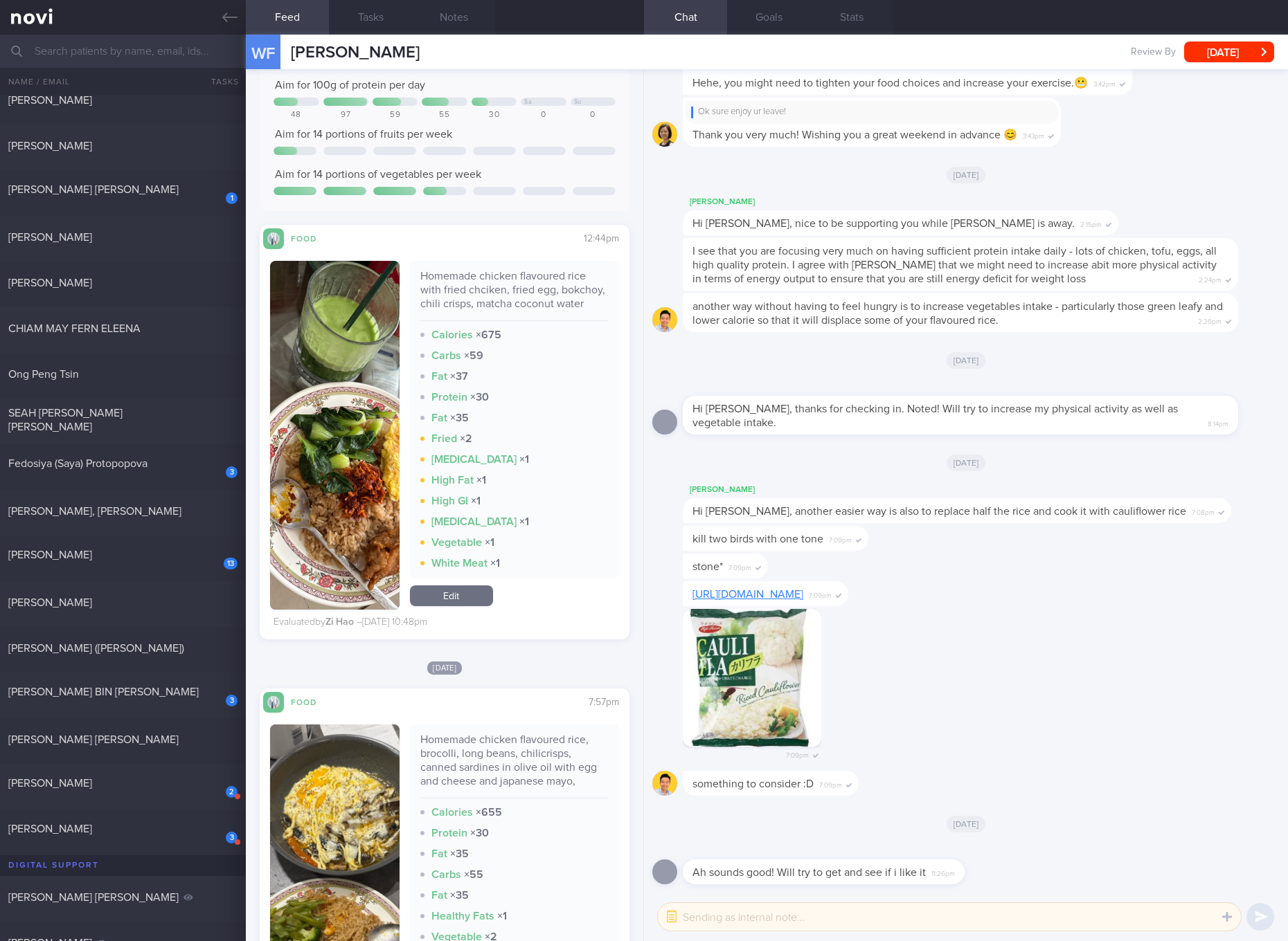
click at [520, 283] on div "Homemade chicken flavoured rice with fried chciken, fried egg, bokchoy, chili c…" at bounding box center [514, 295] width 188 height 52
copy div "Homemade chicken flavoured rice with fried chciken, fried egg, bokchoy, chili c…"
click at [459, 599] on link "Edit" at bounding box center [451, 595] width 83 height 21
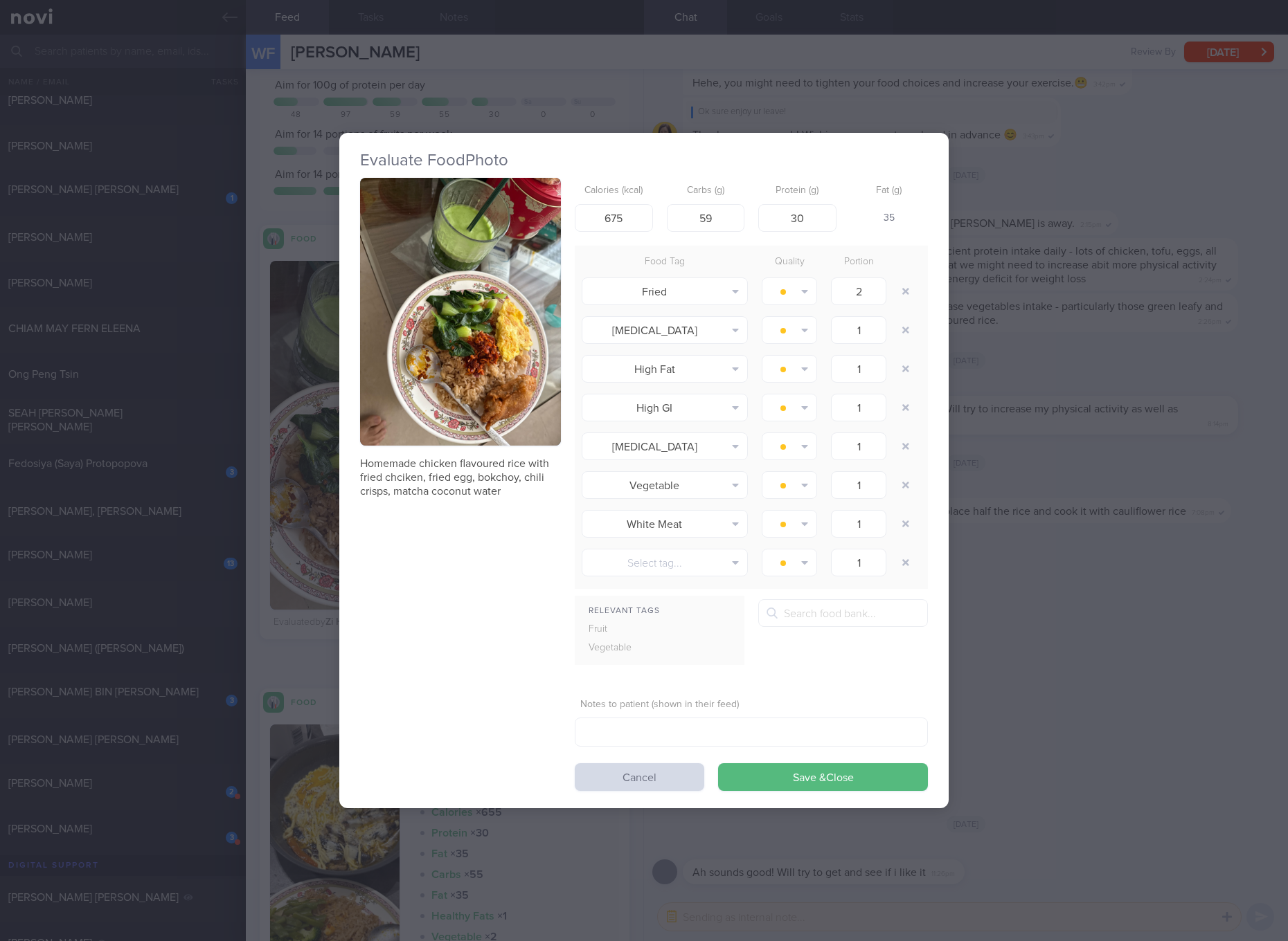
click at [1171, 652] on div "Evaluate Food Photo Homemade chicken flavoured rice with fried chciken, fried e…" at bounding box center [644, 470] width 1288 height 941
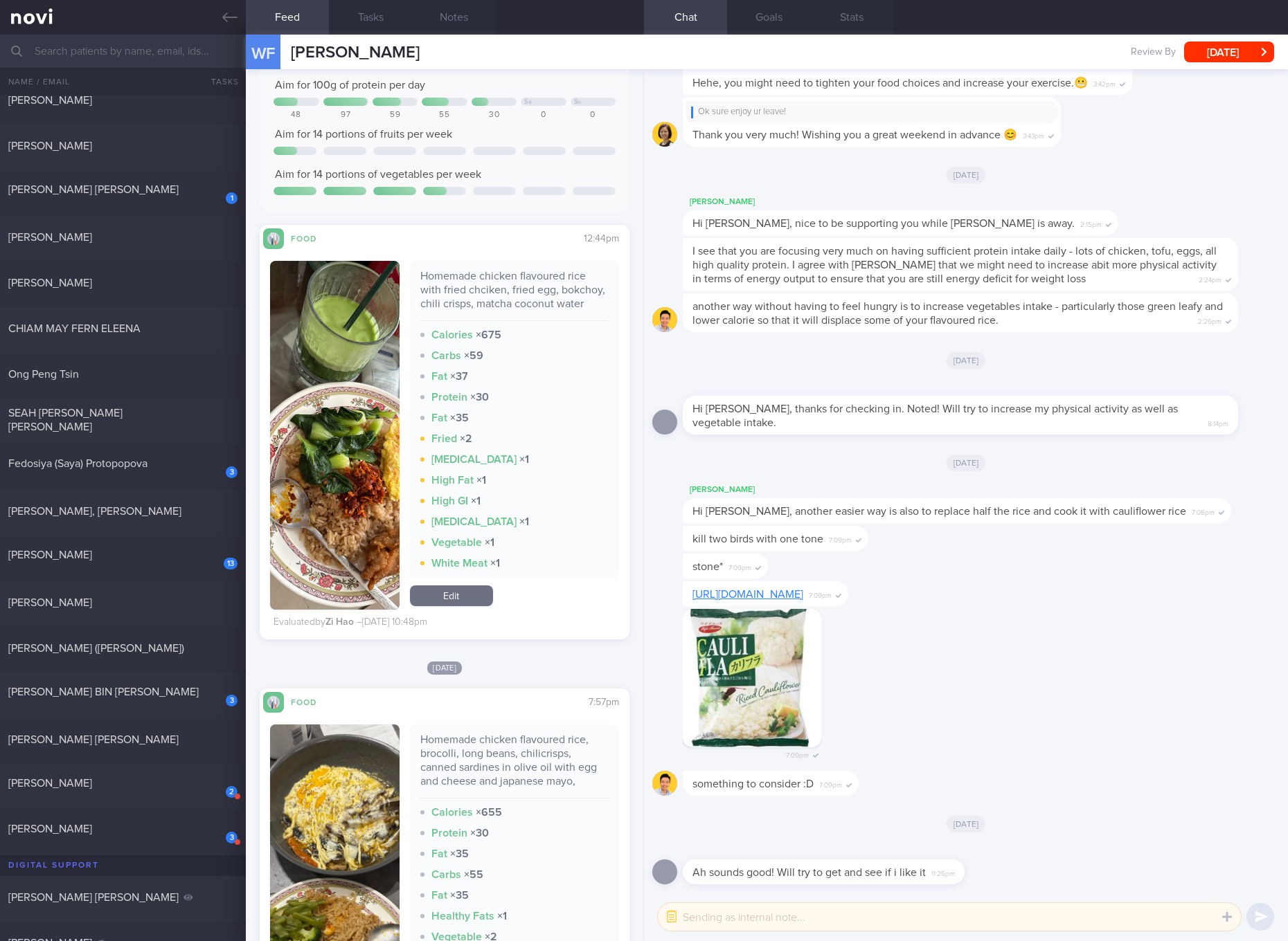
scroll to position [1816, 0]
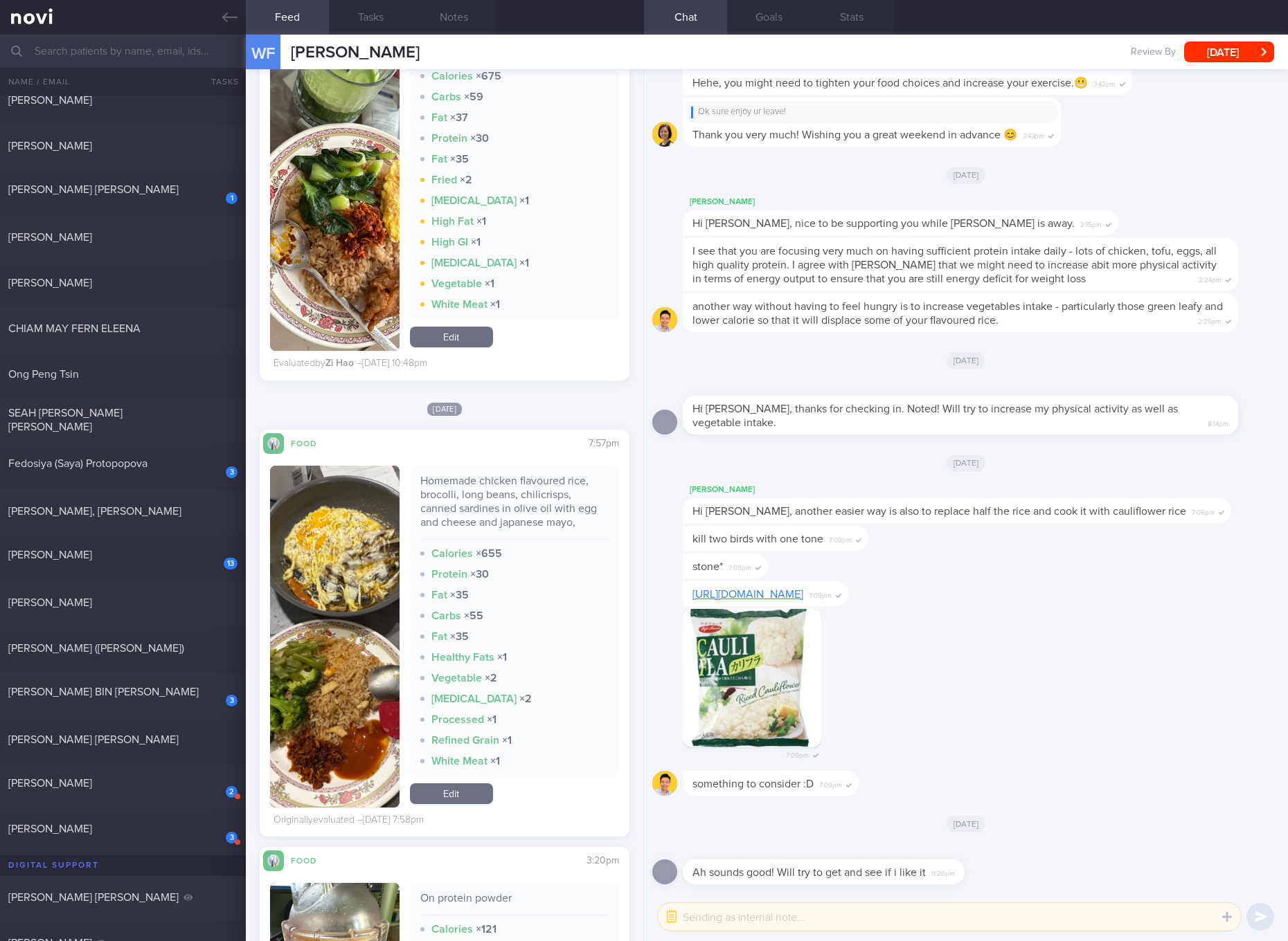
click at [471, 522] on div "Homemade chicken flavoured rice, brocolli, long beans, chilicrisps, canned sard…" at bounding box center [514, 506] width 188 height 65
copy div "Homemade chicken flavoured rice, brocolli, long beans, chilicrisps, canned sard…"
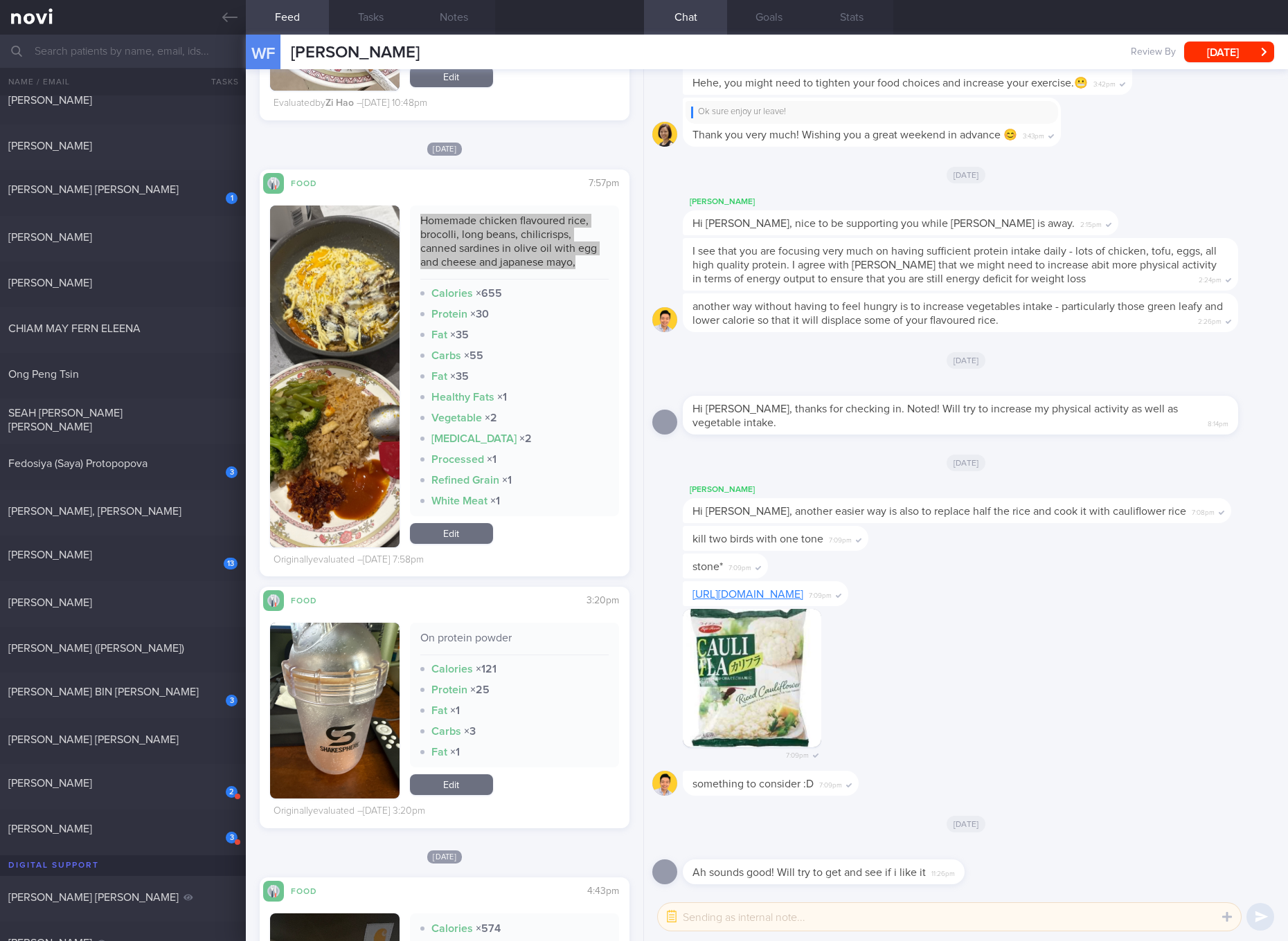
scroll to position [2595, 0]
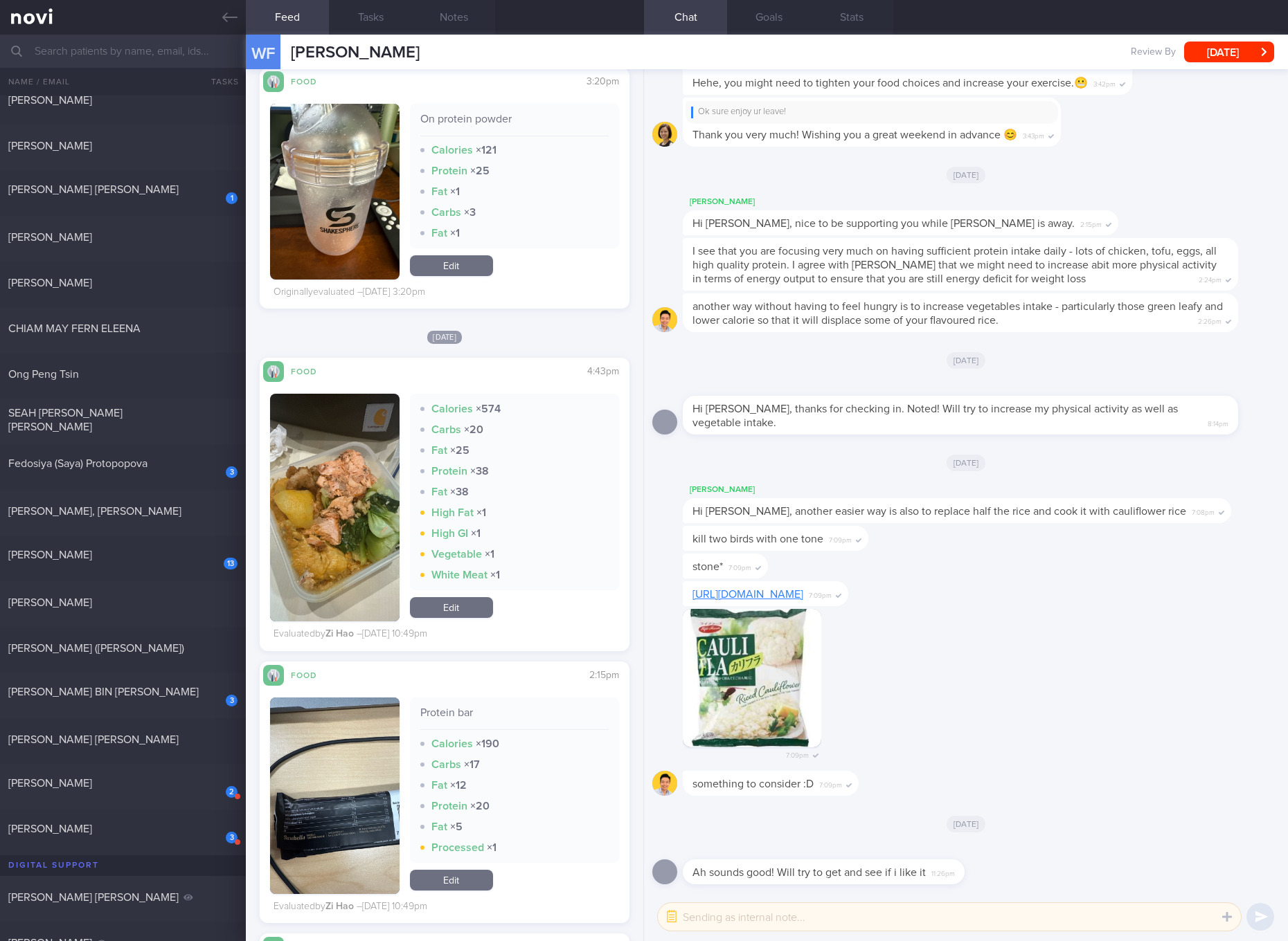
click at [322, 839] on button "button" at bounding box center [334, 795] width 130 height 196
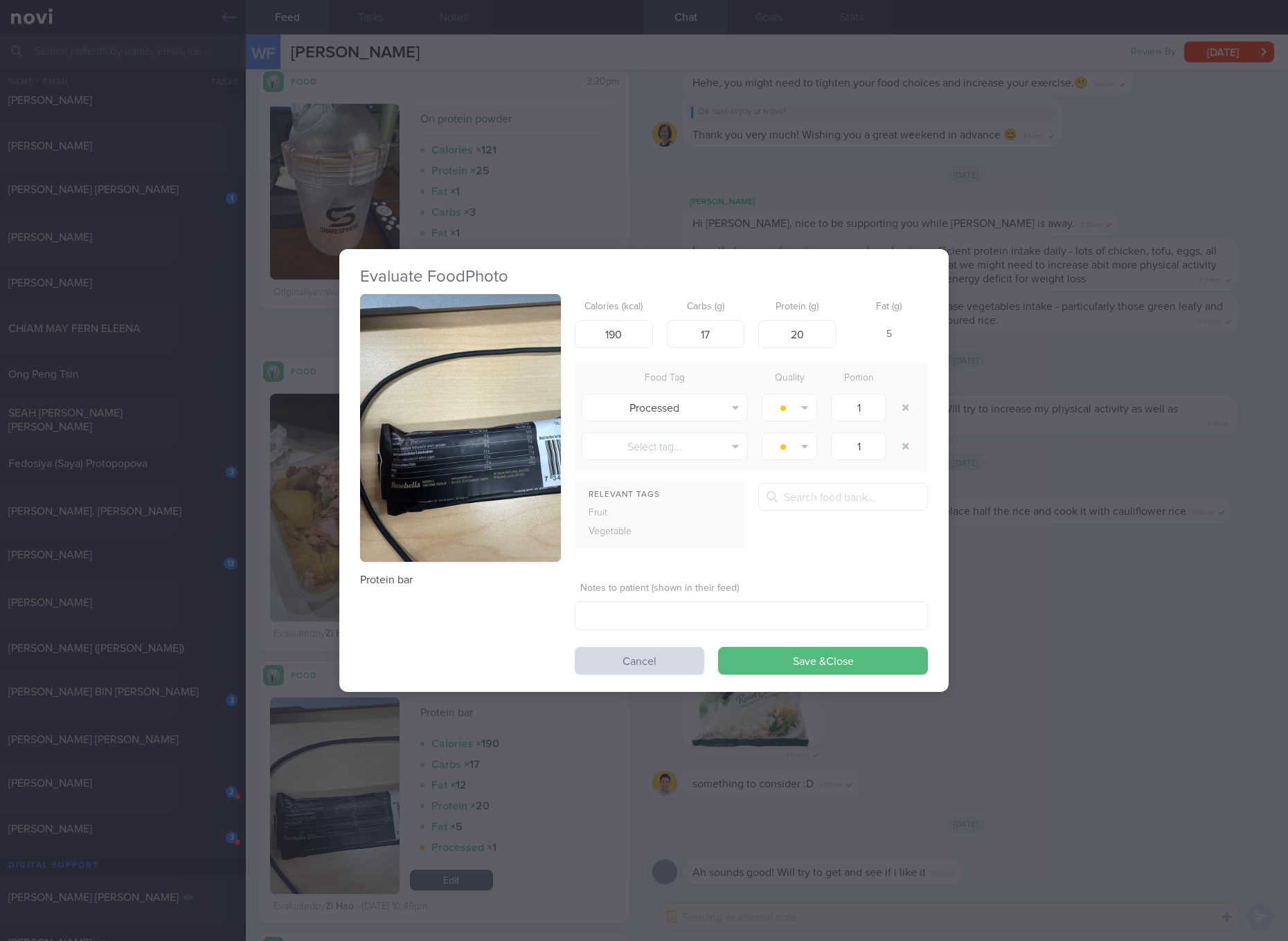
click at [488, 422] on img "button" at bounding box center [460, 427] width 201 height 268
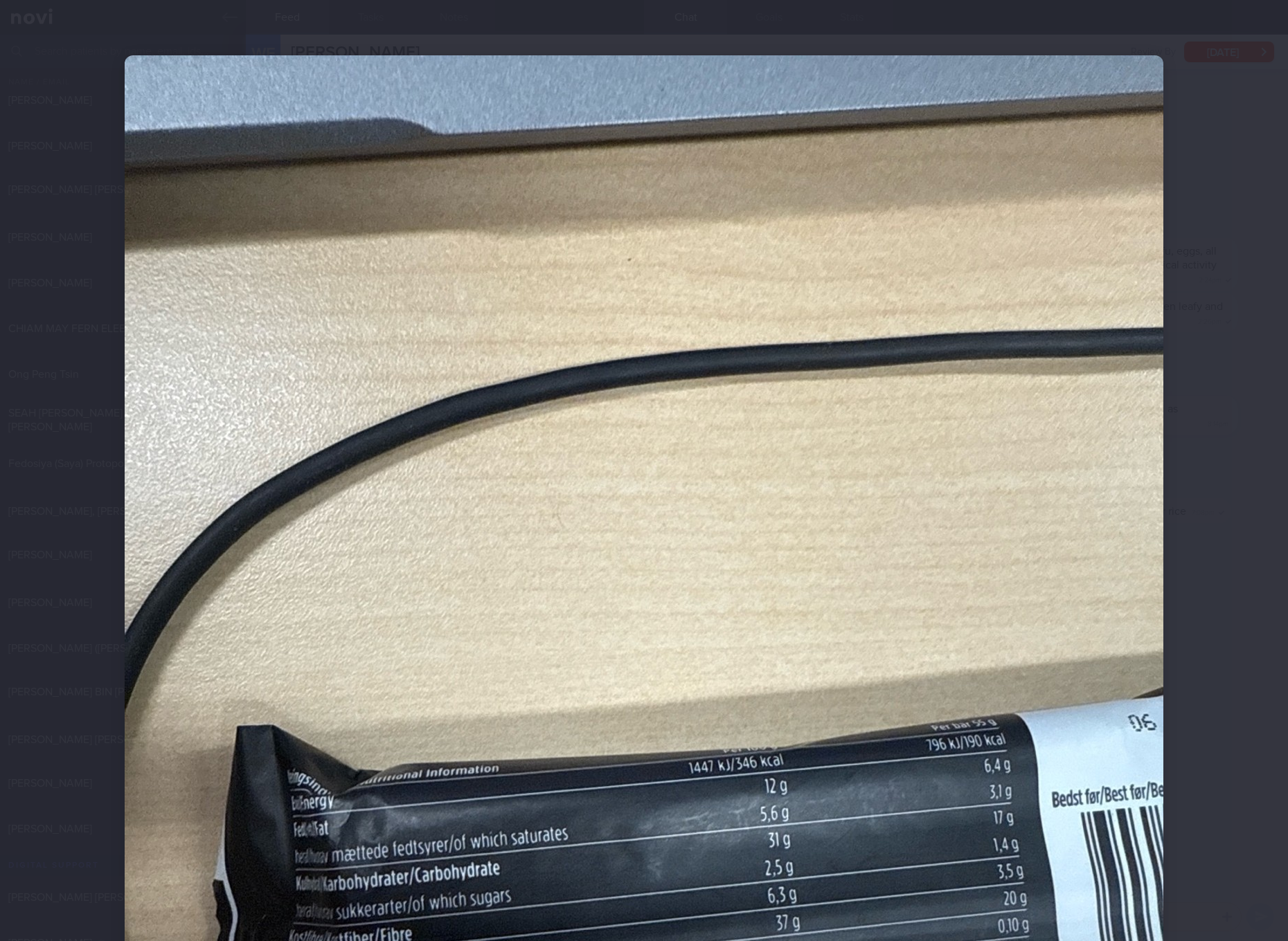
scroll to position [260, 0]
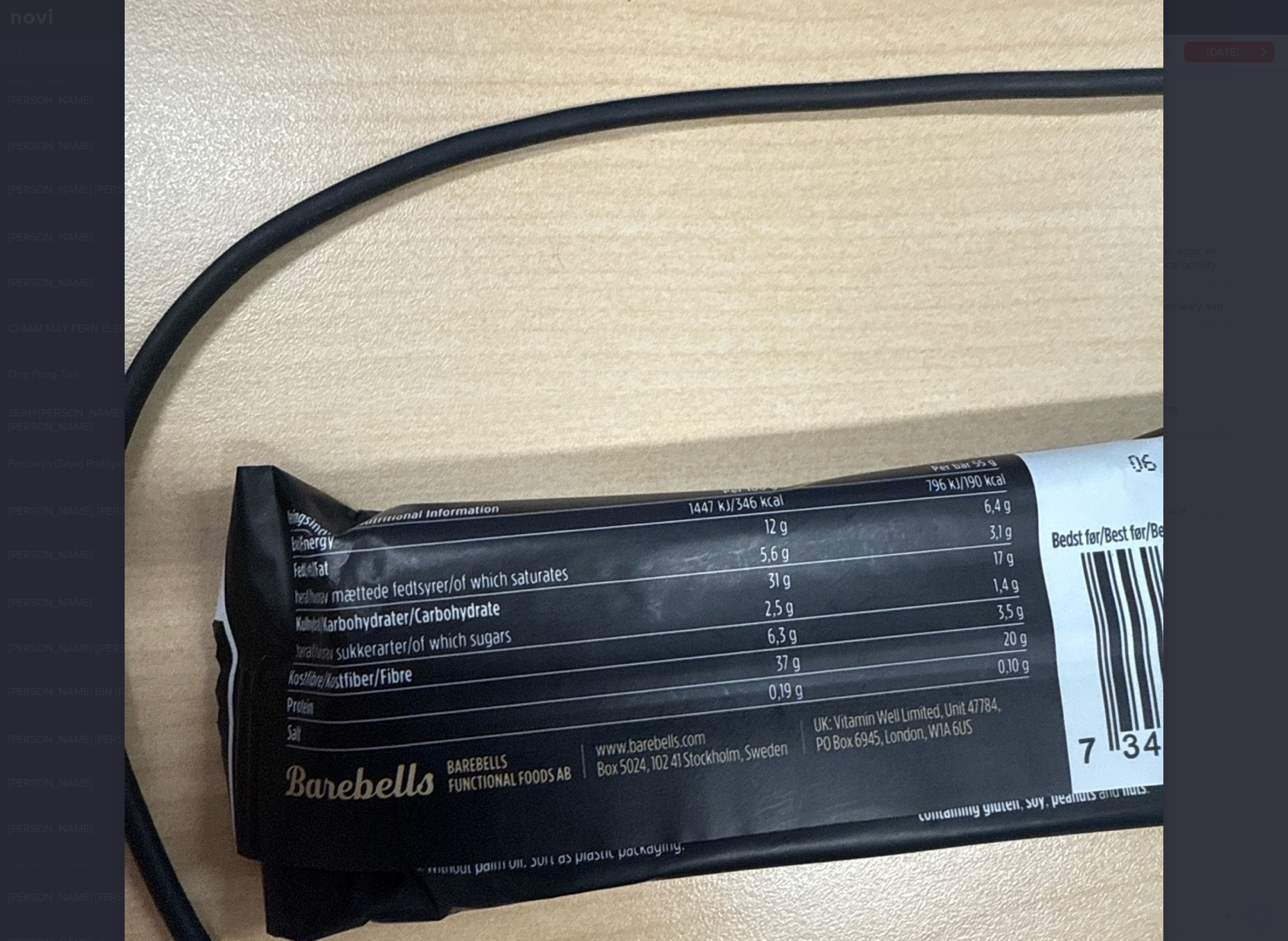
click at [585, 432] on img at bounding box center [643, 488] width 1038 height 1384
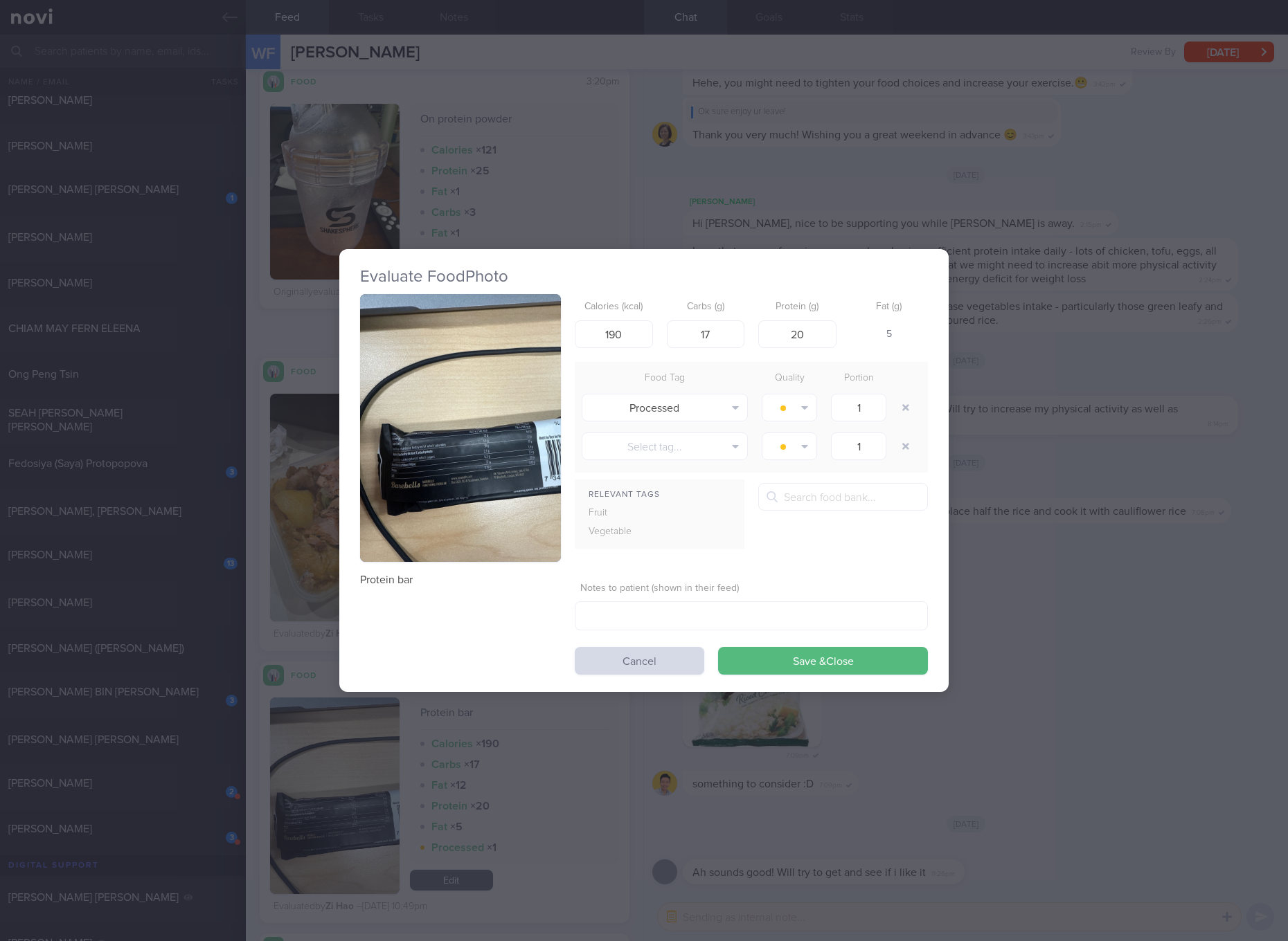
click at [490, 452] on img "button" at bounding box center [460, 427] width 201 height 268
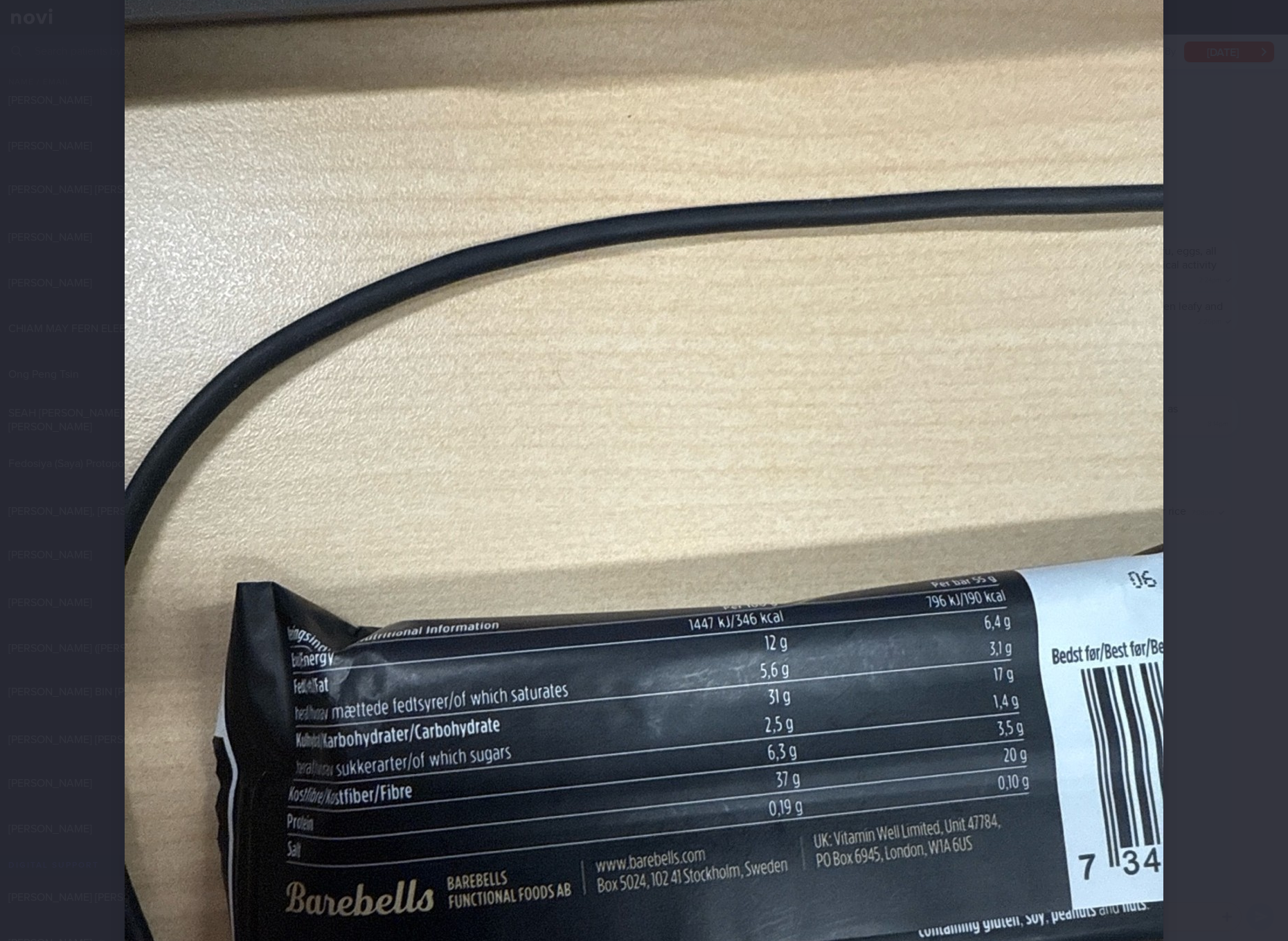
scroll to position [519, 0]
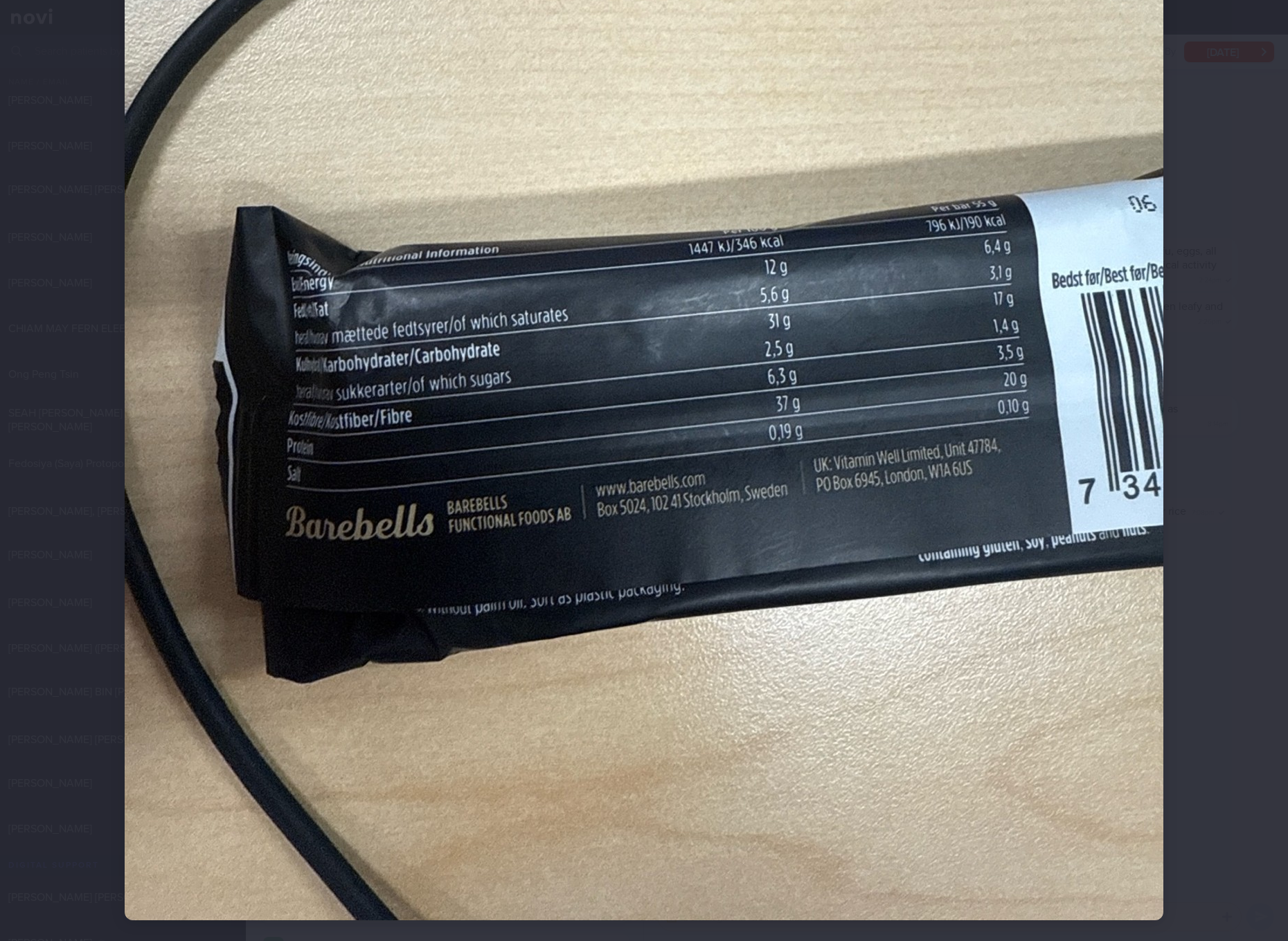
click at [490, 452] on img at bounding box center [643, 228] width 1038 height 1384
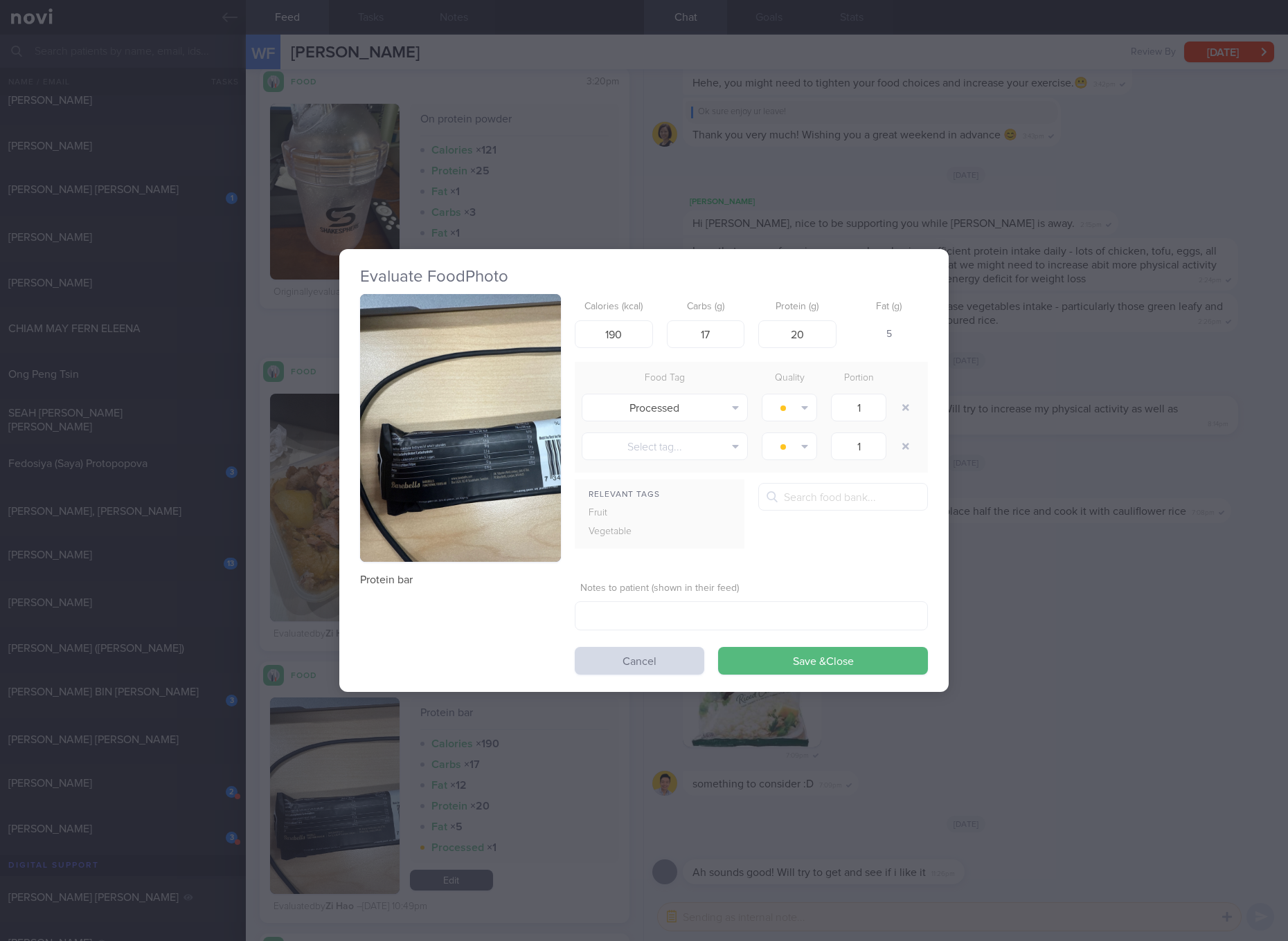
click at [1086, 489] on div "Evaluate Food Photo Protein bar Calories (kcal) 190 Carbs (g) 17 Protein (g) 20…" at bounding box center [644, 470] width 1288 height 941
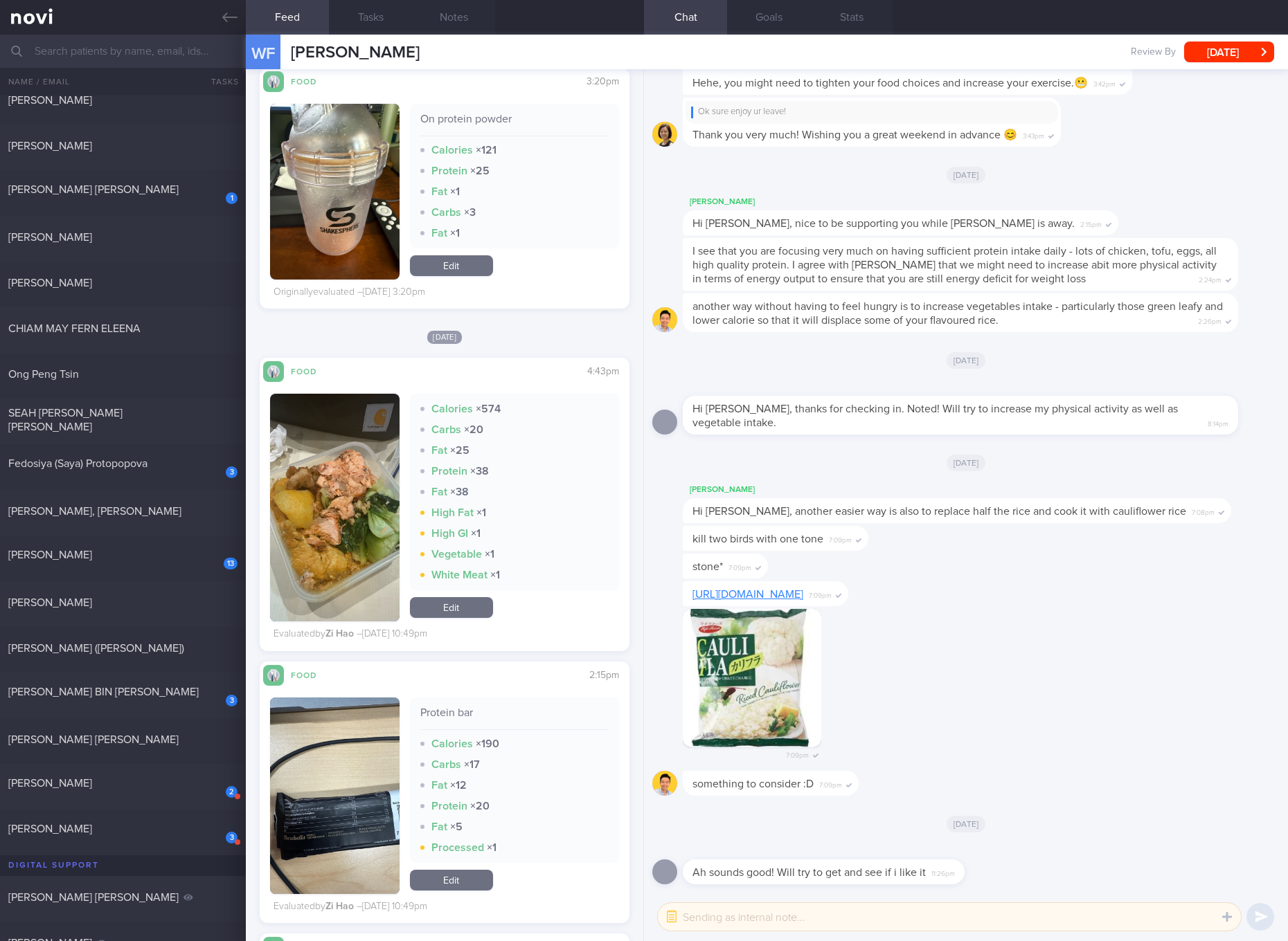
click at [385, 498] on button "button" at bounding box center [334, 508] width 130 height 227
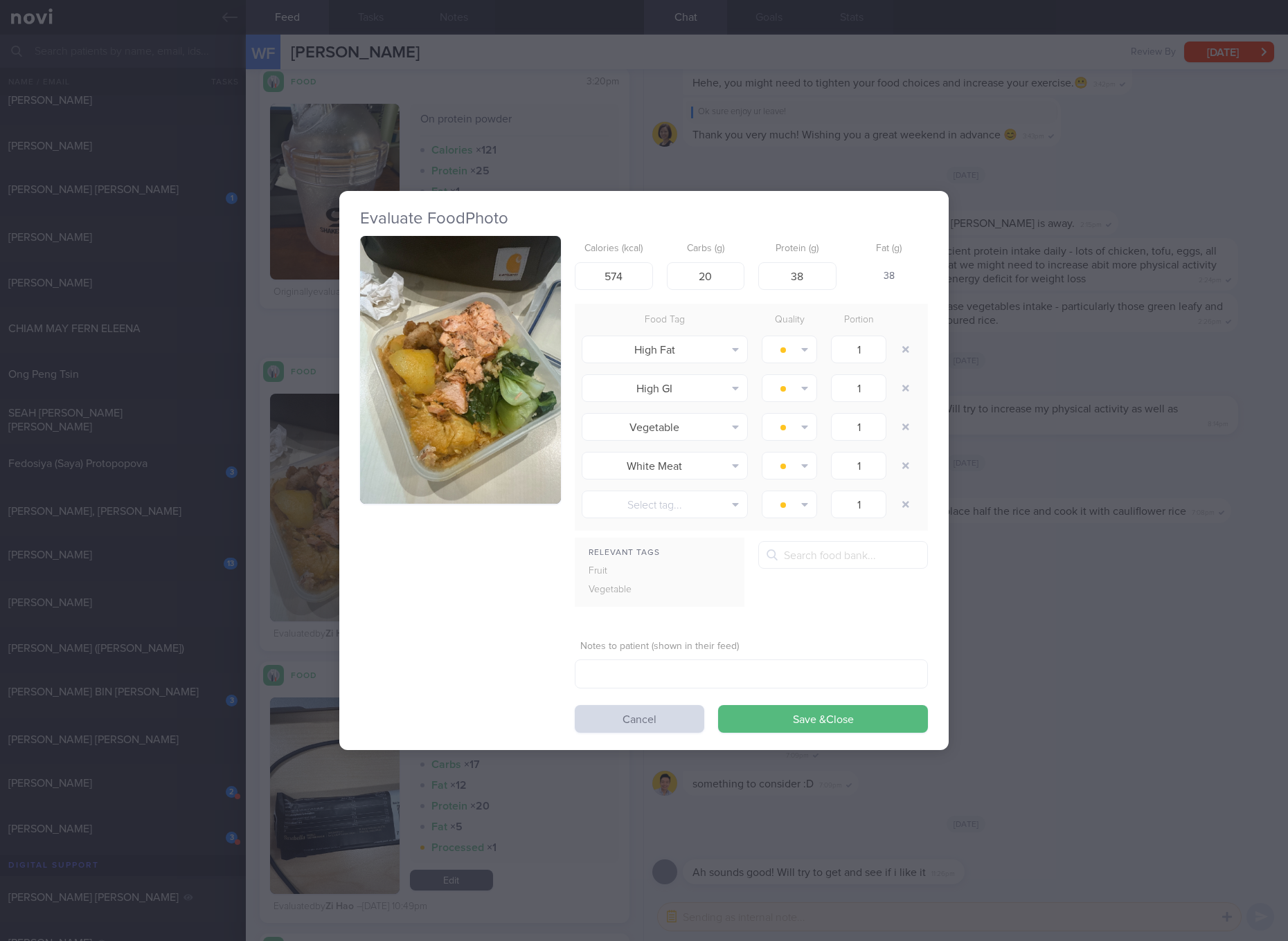
click at [919, 381] on div at bounding box center [906, 388] width 28 height 38
click at [1147, 495] on div "Evaluate Food Photo Calories (kcal) 574 Carbs (g) 20 Protein (g) 38 Fat (g) 38 …" at bounding box center [644, 470] width 1288 height 941
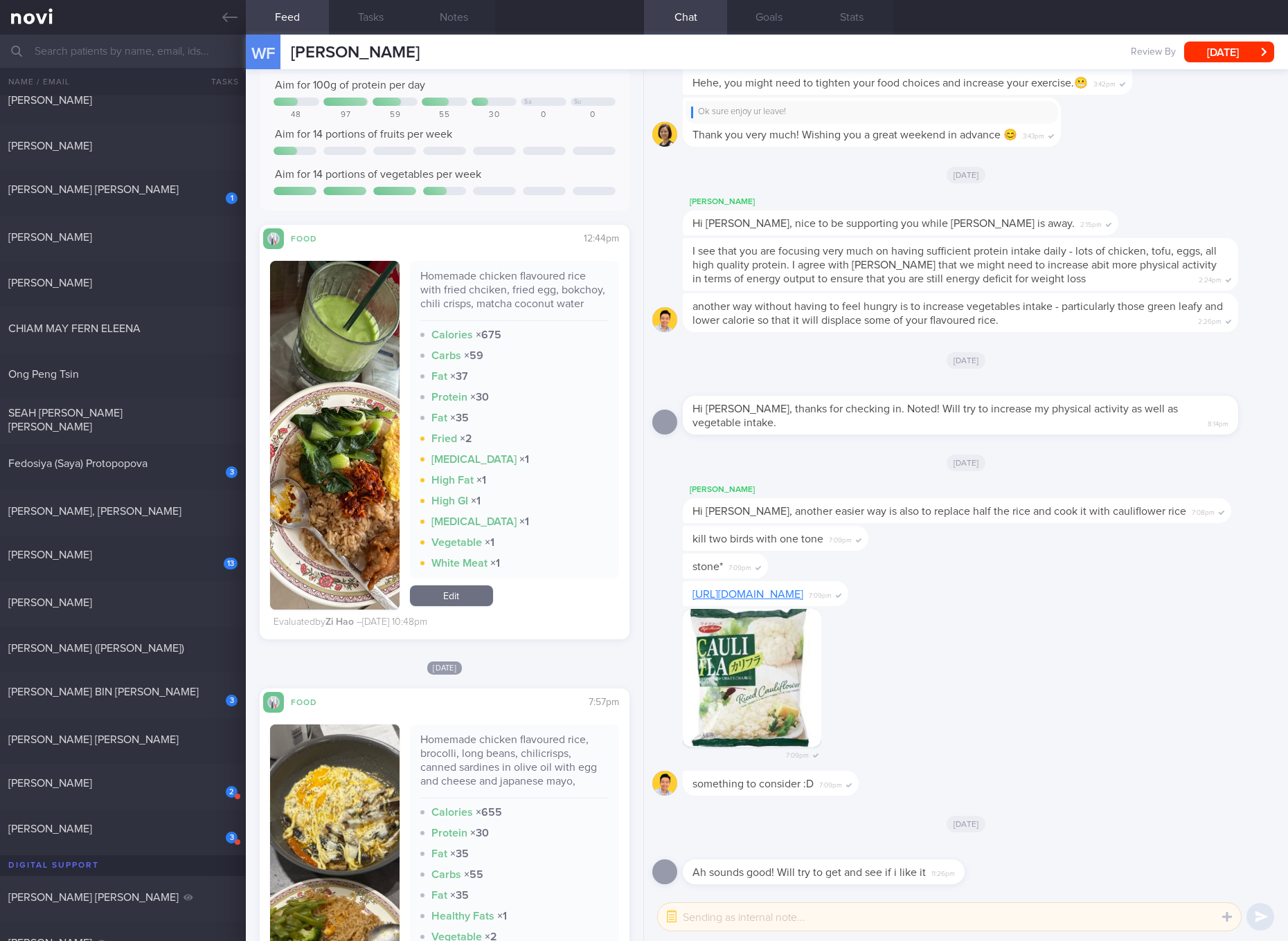
scroll to position [1816, 0]
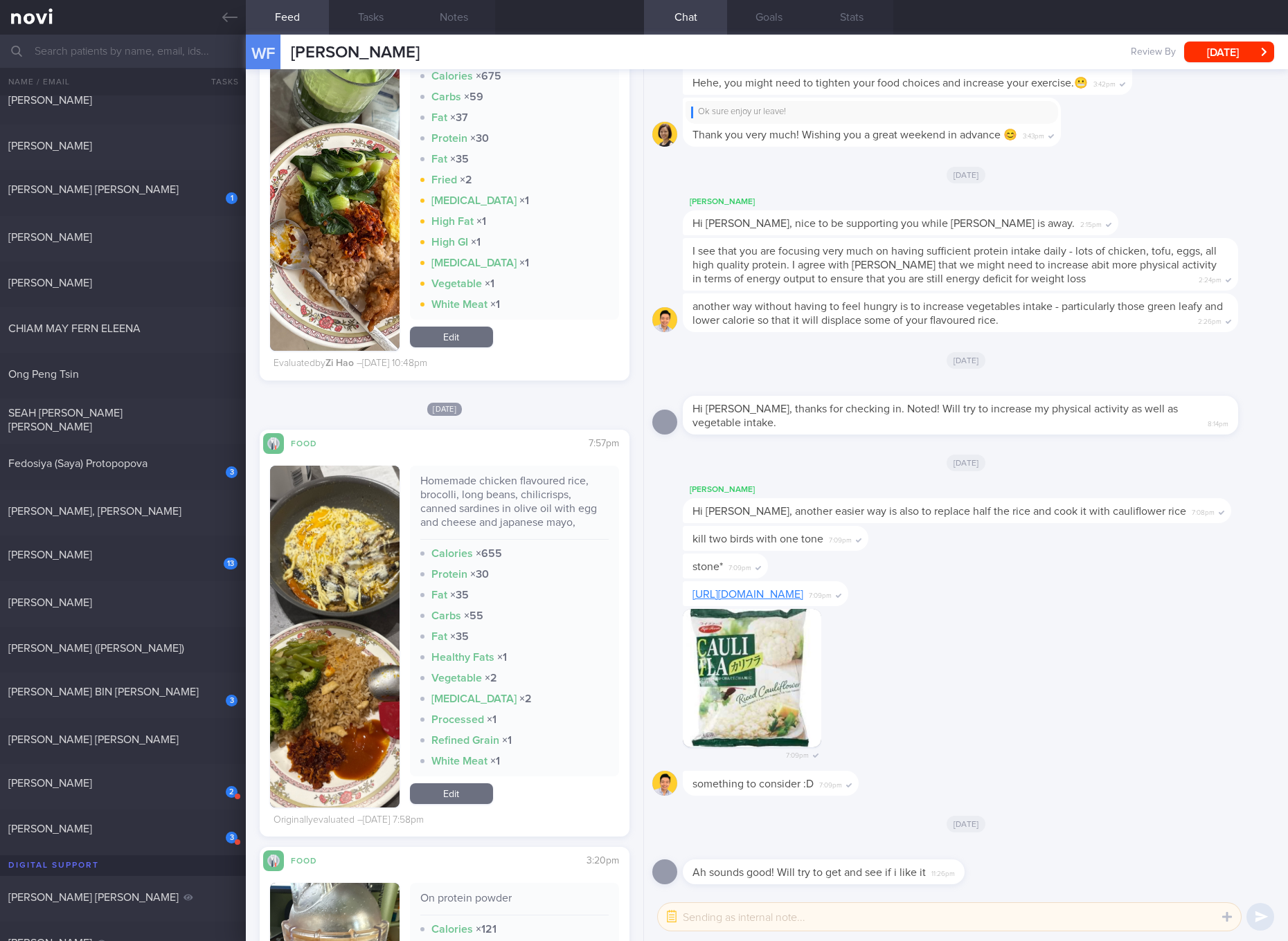
drag, startPoint x: 122, startPoint y: 546, endPoint x: 726, endPoint y: 271, distance: 663.7
click at [122, 546] on div "13 [PERSON_NAME] [DATE]" at bounding box center [644, 558] width 1288 height 46
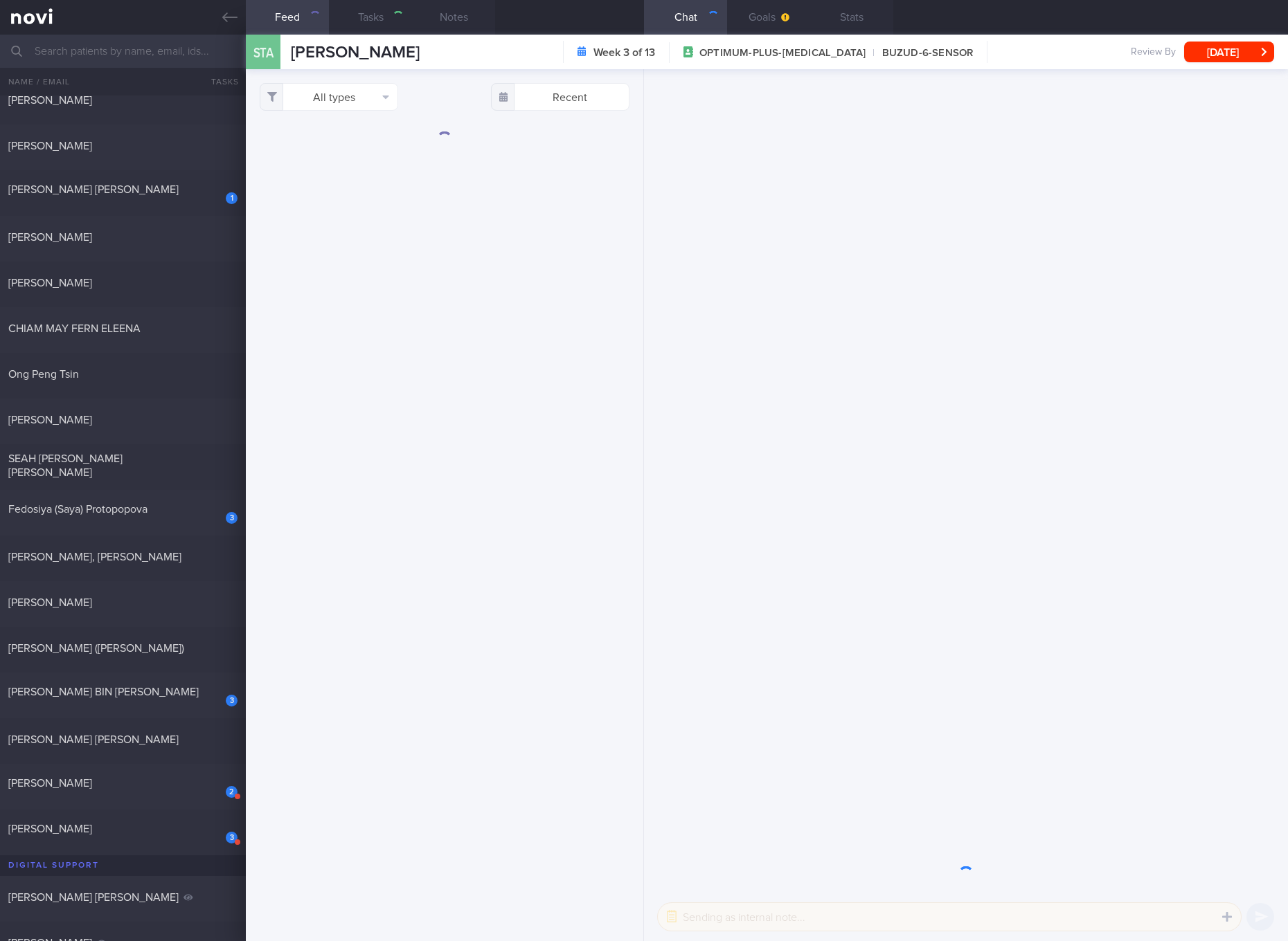
checkbox input "true"
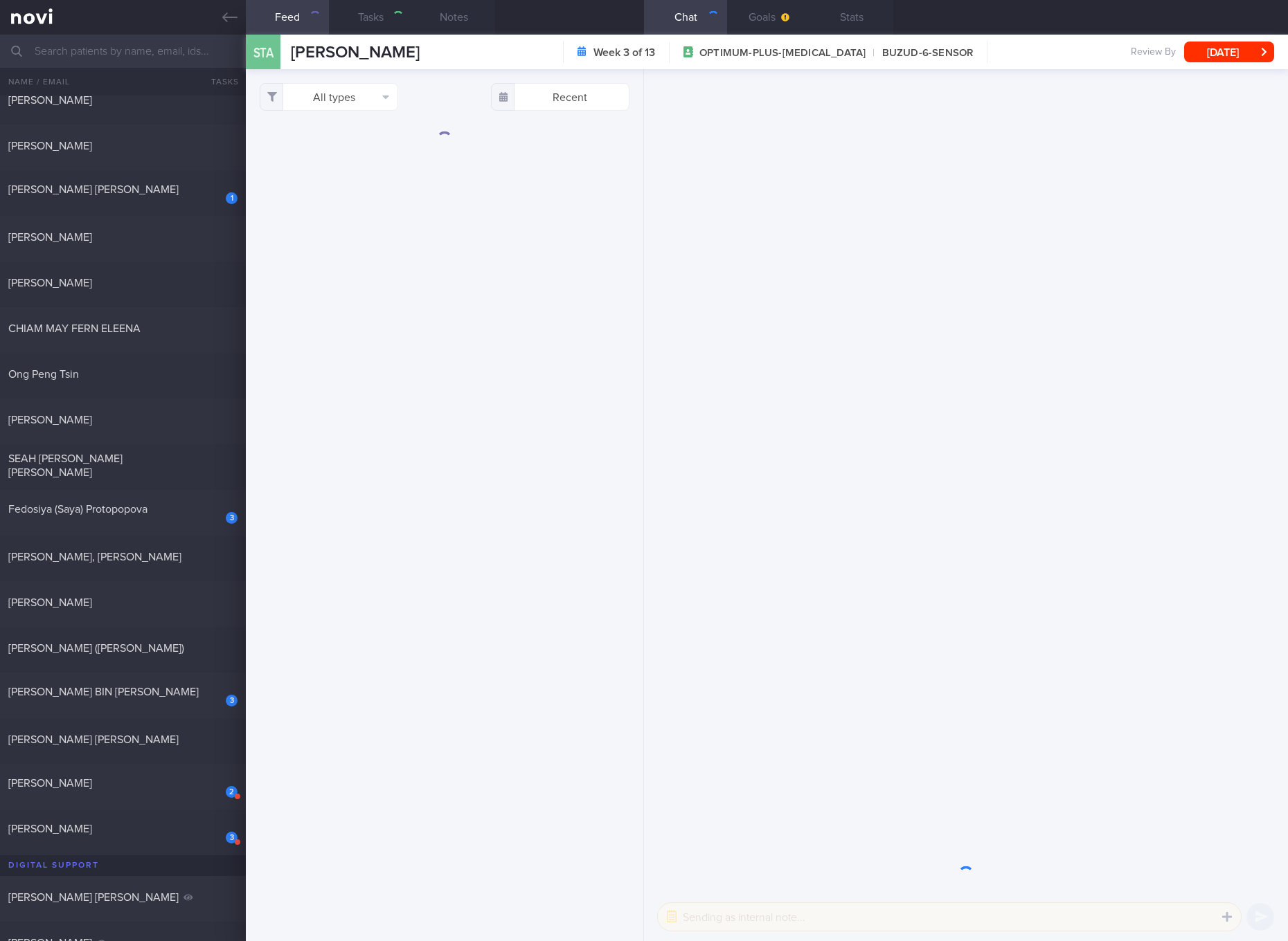
checkbox input "true"
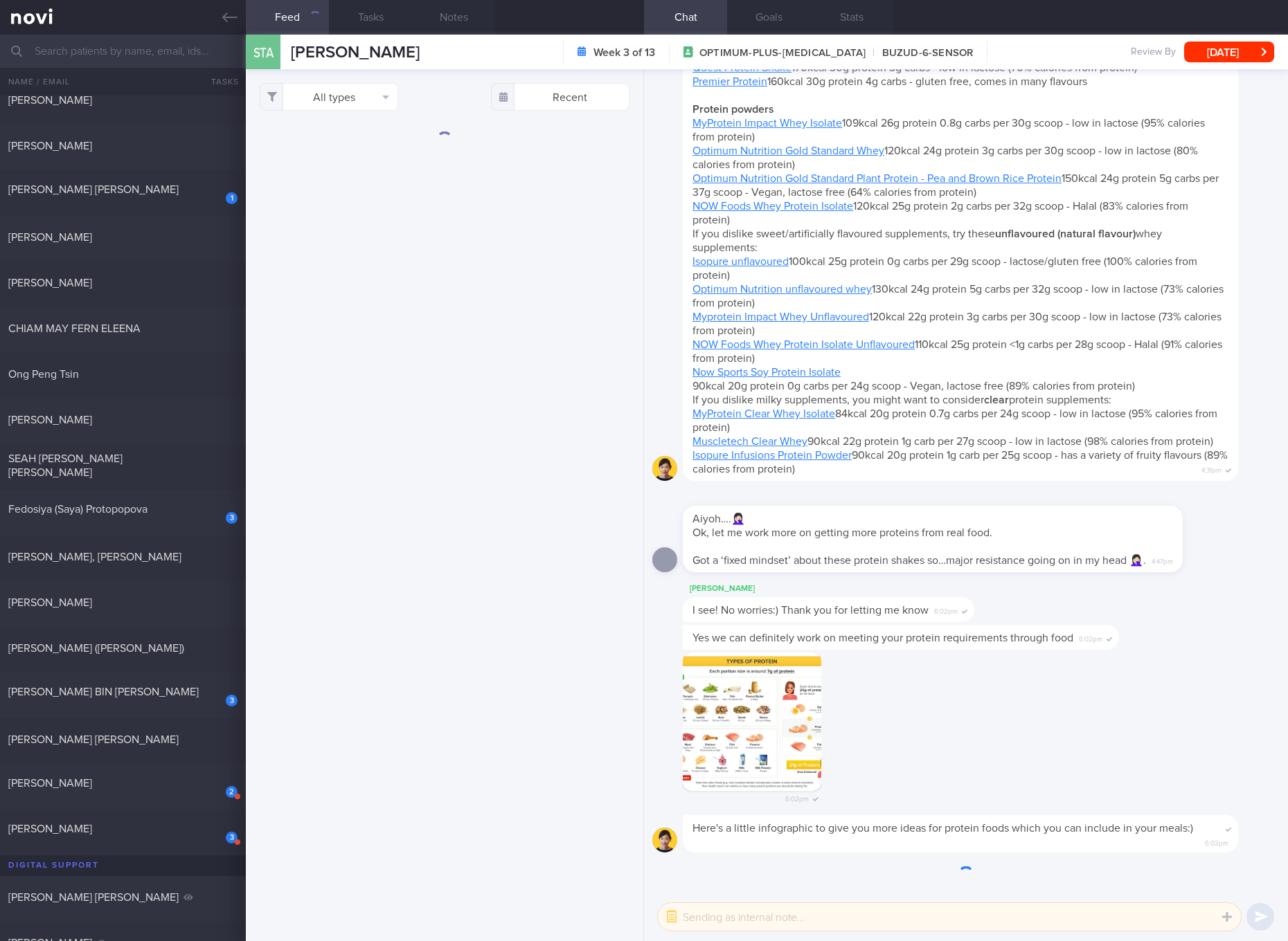
scroll to position [-757, 0]
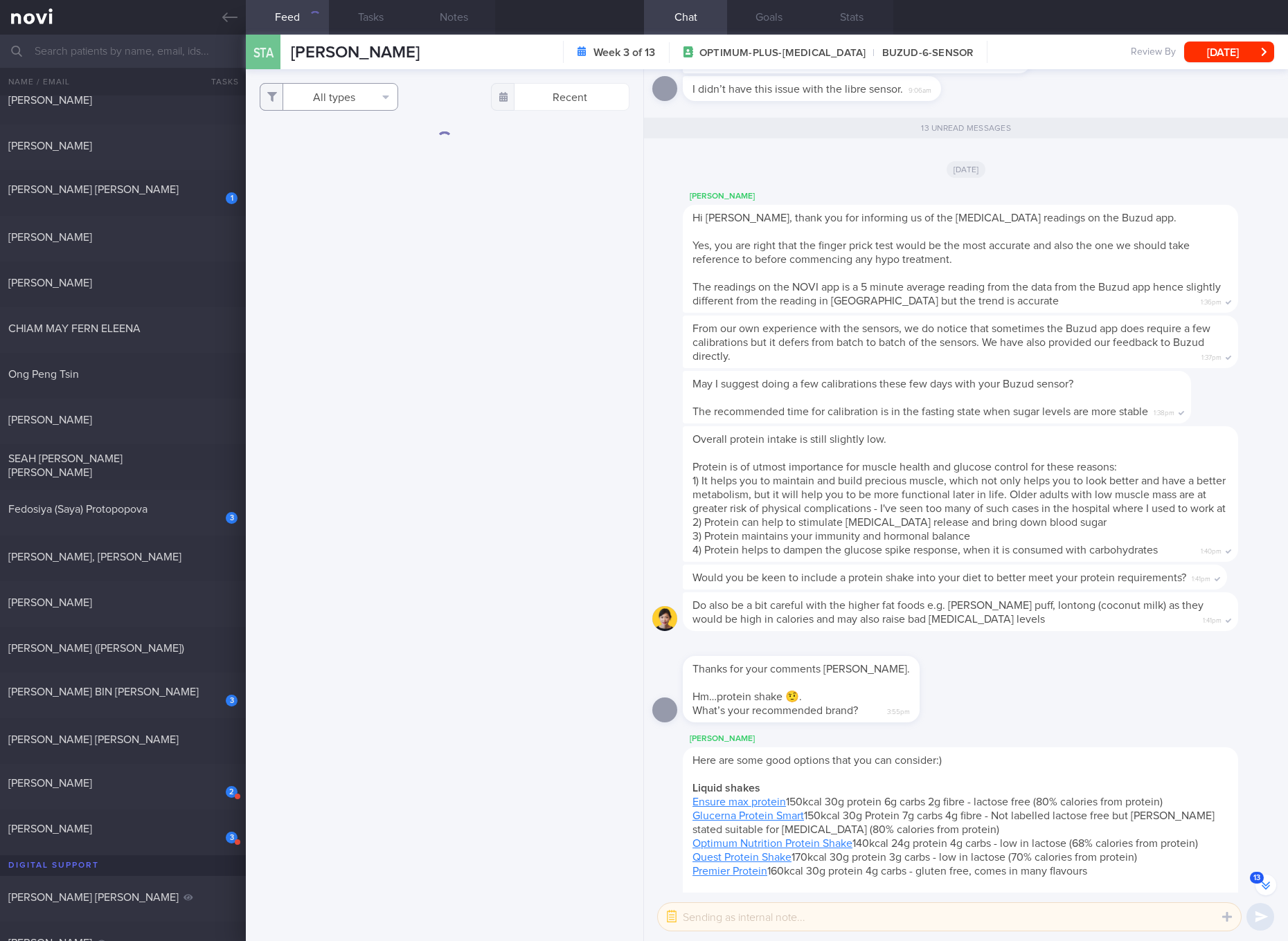
click at [368, 103] on button "All types" at bounding box center [329, 97] width 139 height 28
click at [331, 141] on button "Activity" at bounding box center [329, 144] width 137 height 21
checkbox input "false"
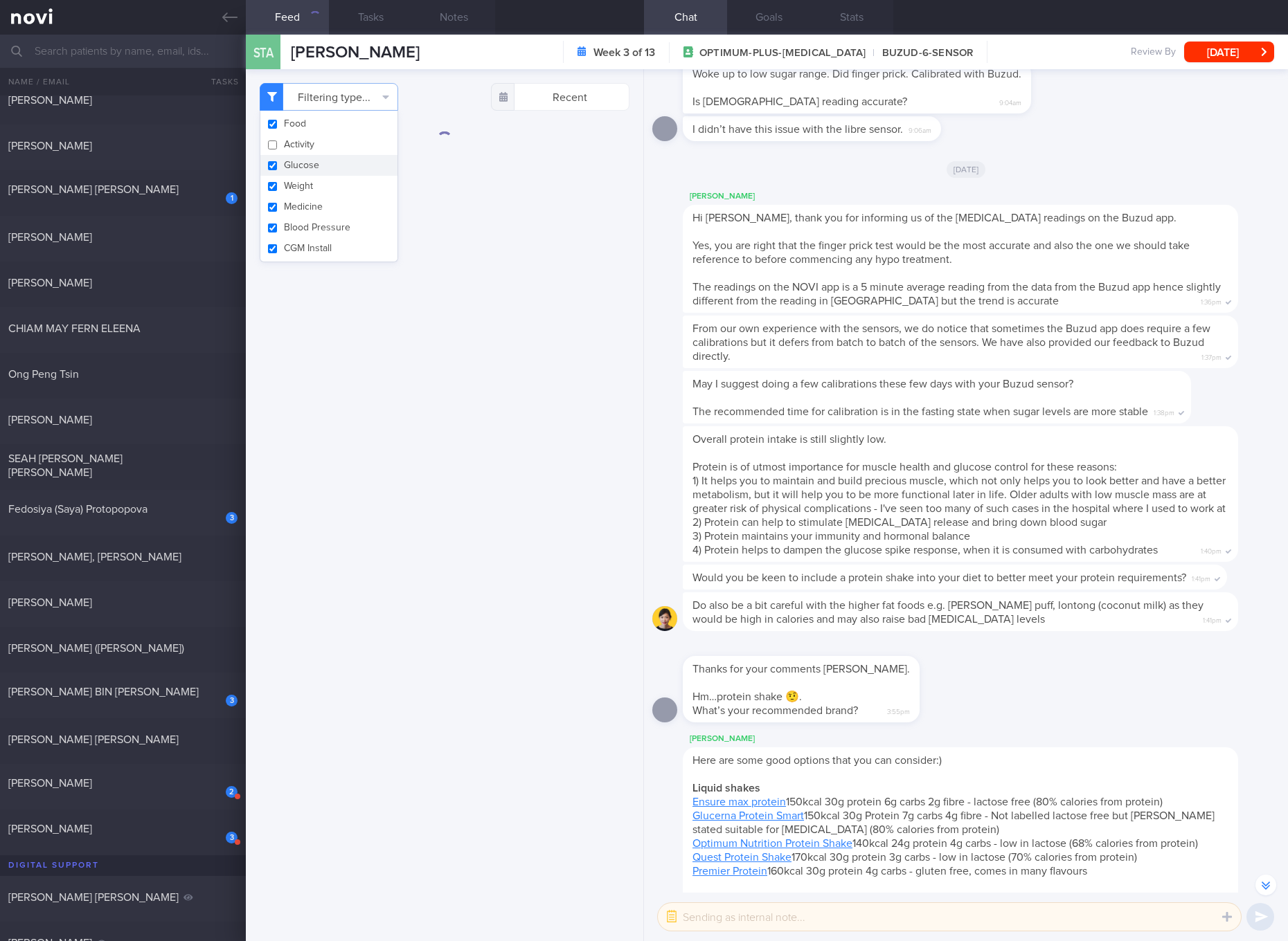
click at [312, 163] on button "Glucose" at bounding box center [329, 165] width 137 height 21
checkbox input "false"
click at [305, 184] on button "Weight" at bounding box center [329, 185] width 137 height 21
checkbox input "false"
click at [304, 202] on button "Medicine" at bounding box center [329, 206] width 137 height 21
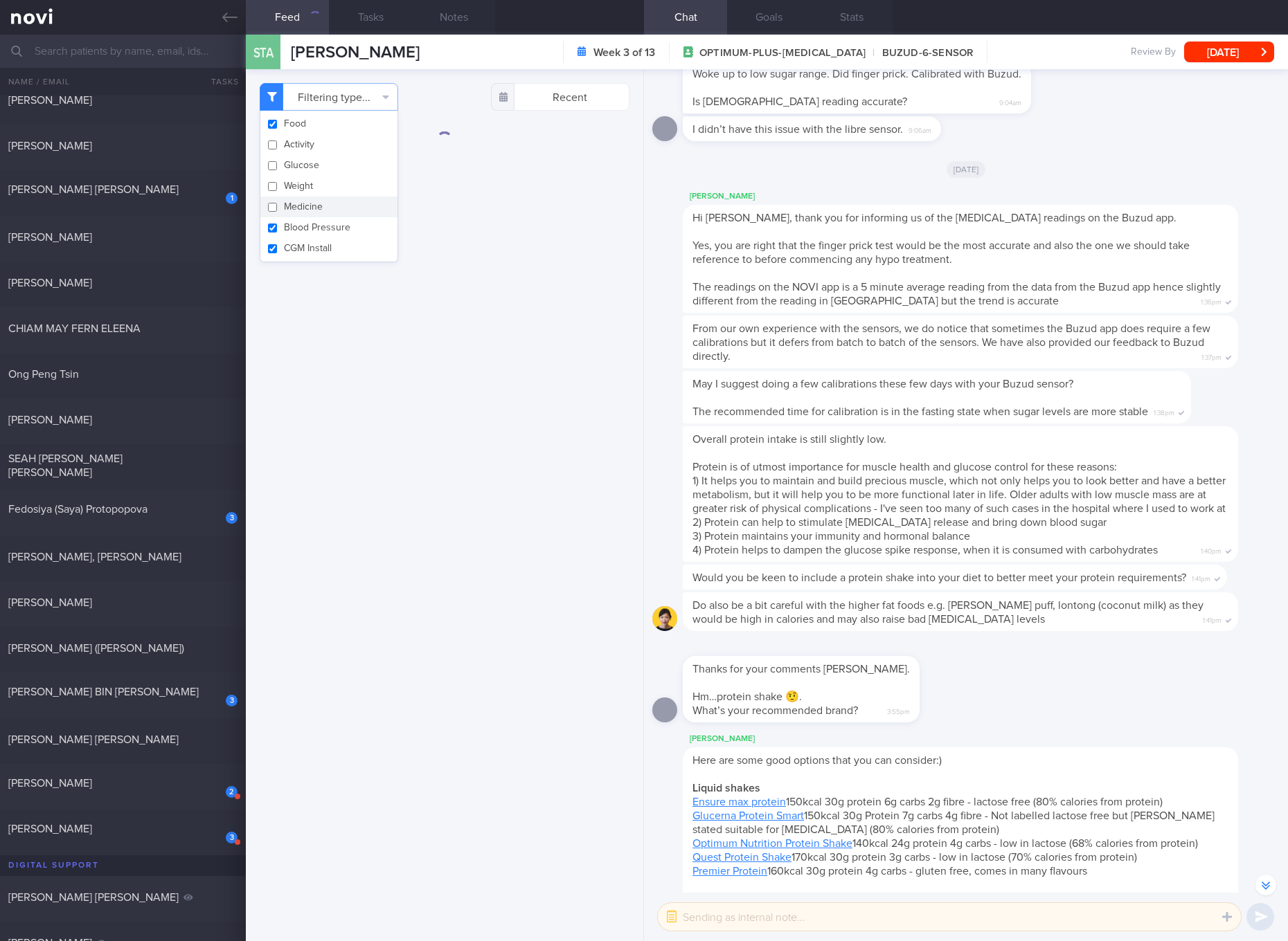
checkbox input "false"
click at [305, 230] on button "Blood Pressure" at bounding box center [329, 227] width 137 height 21
checkbox input "false"
click at [308, 242] on button "CGM Install" at bounding box center [329, 248] width 137 height 21
checkbox input "false"
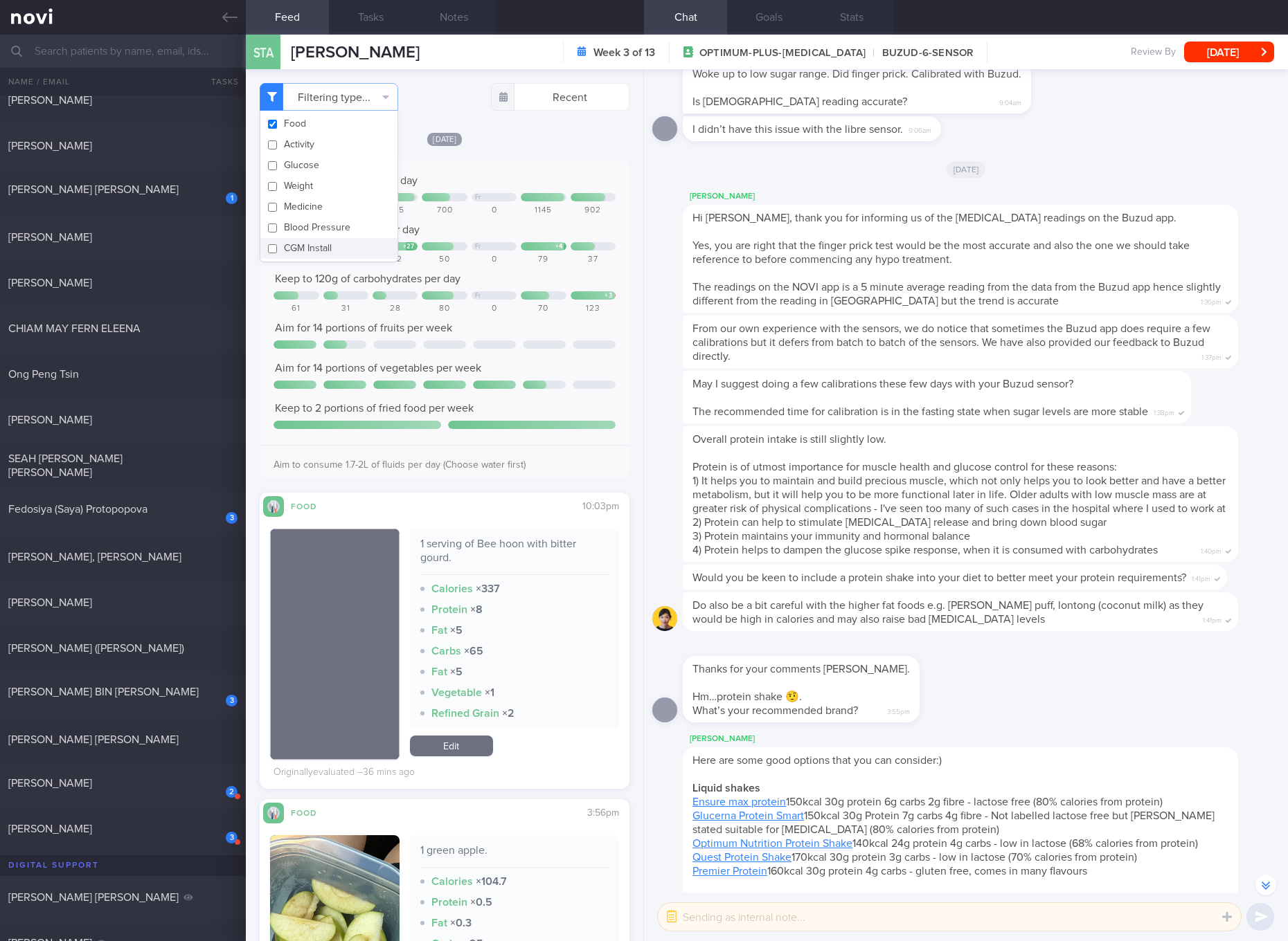
click at [527, 304] on div "70" at bounding box center [543, 309] width 45 height 11
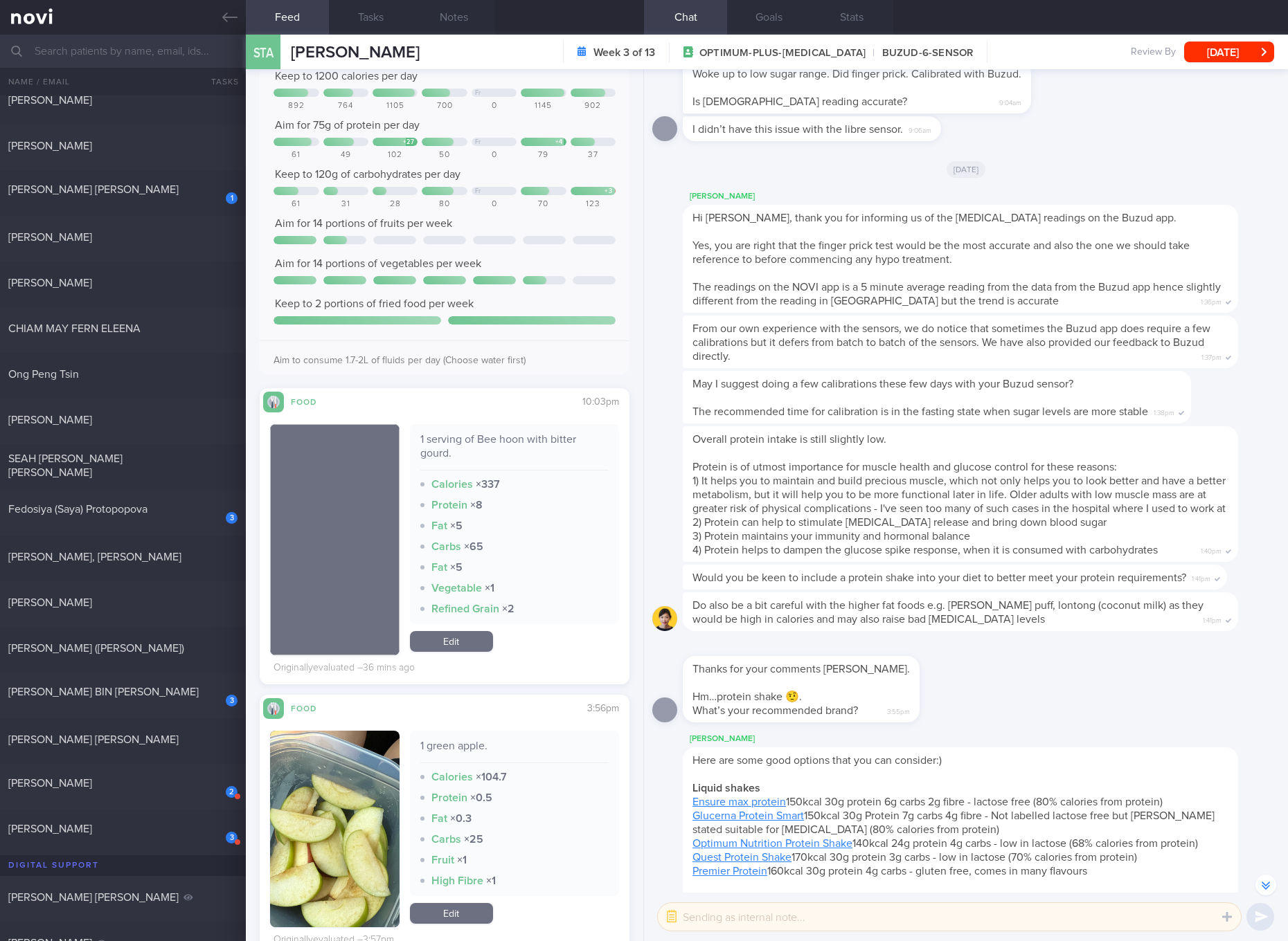
scroll to position [260, 0]
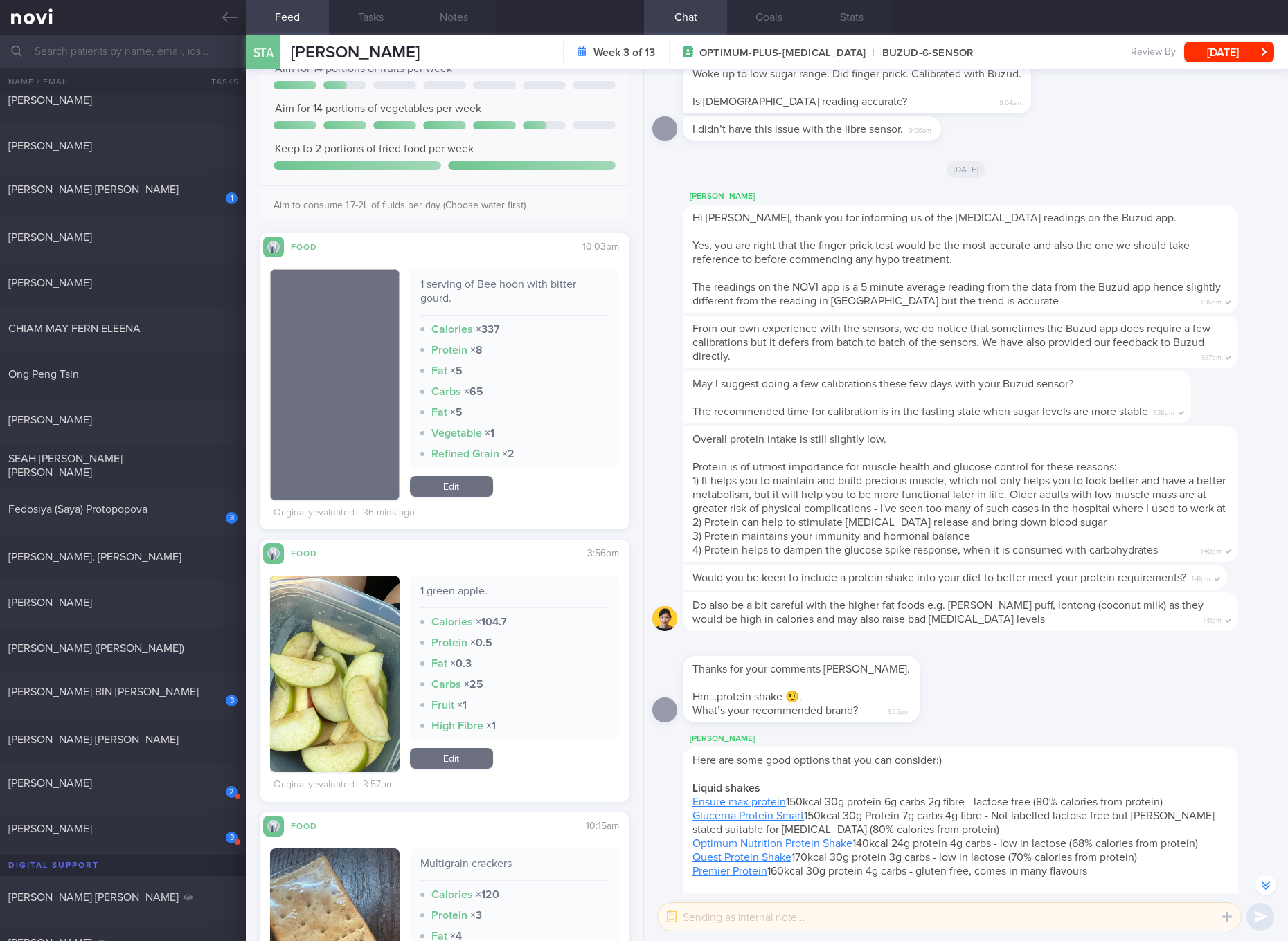
click at [517, 272] on div "1 serving of Bee hoon with bitter gourd. Calories × 337 Protein × 8 Fat × 5 Car…" at bounding box center [514, 369] width 209 height 200
copy div "1 serving of Bee hoon with bitter gourd."
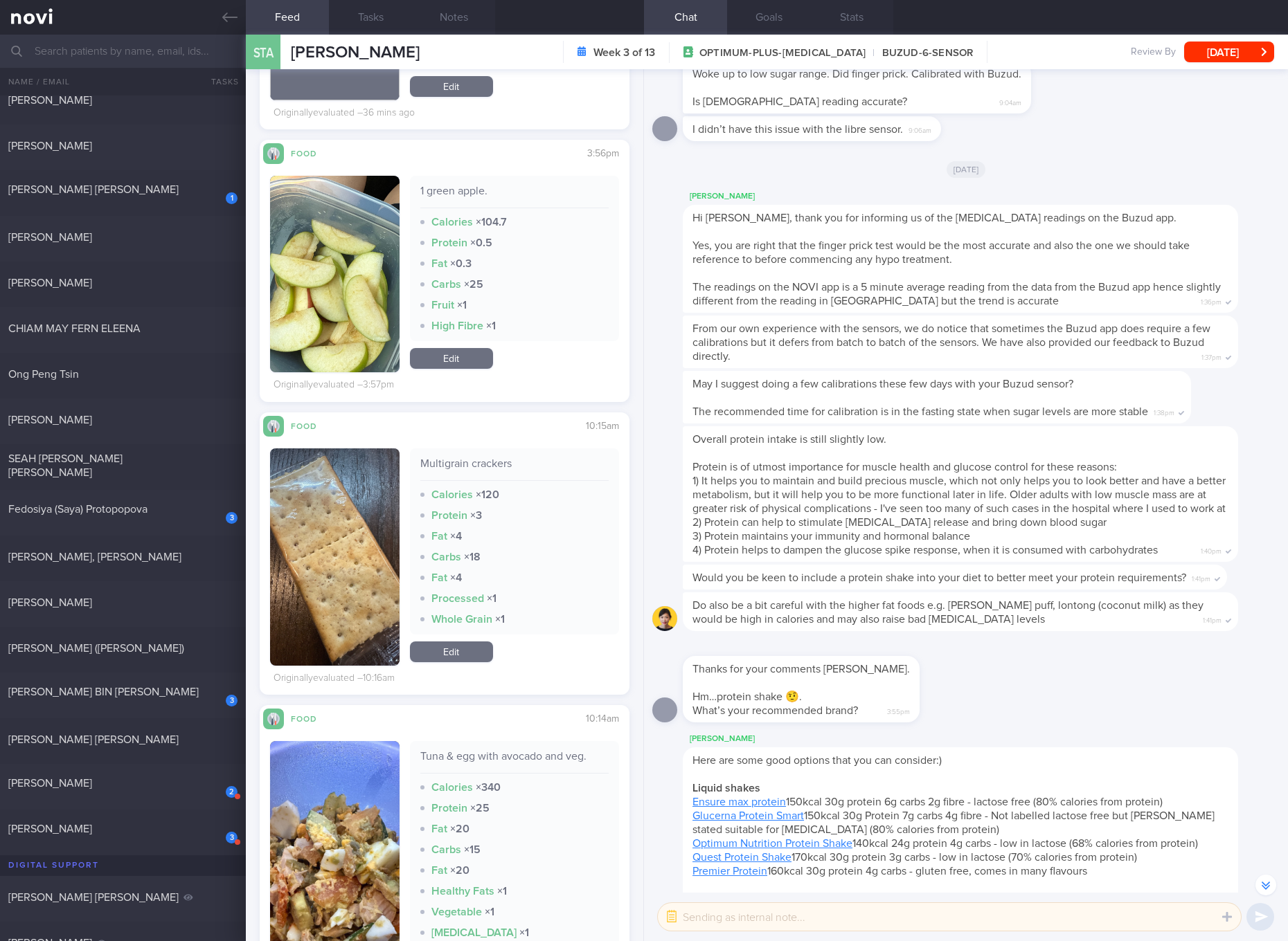
scroll to position [778, 0]
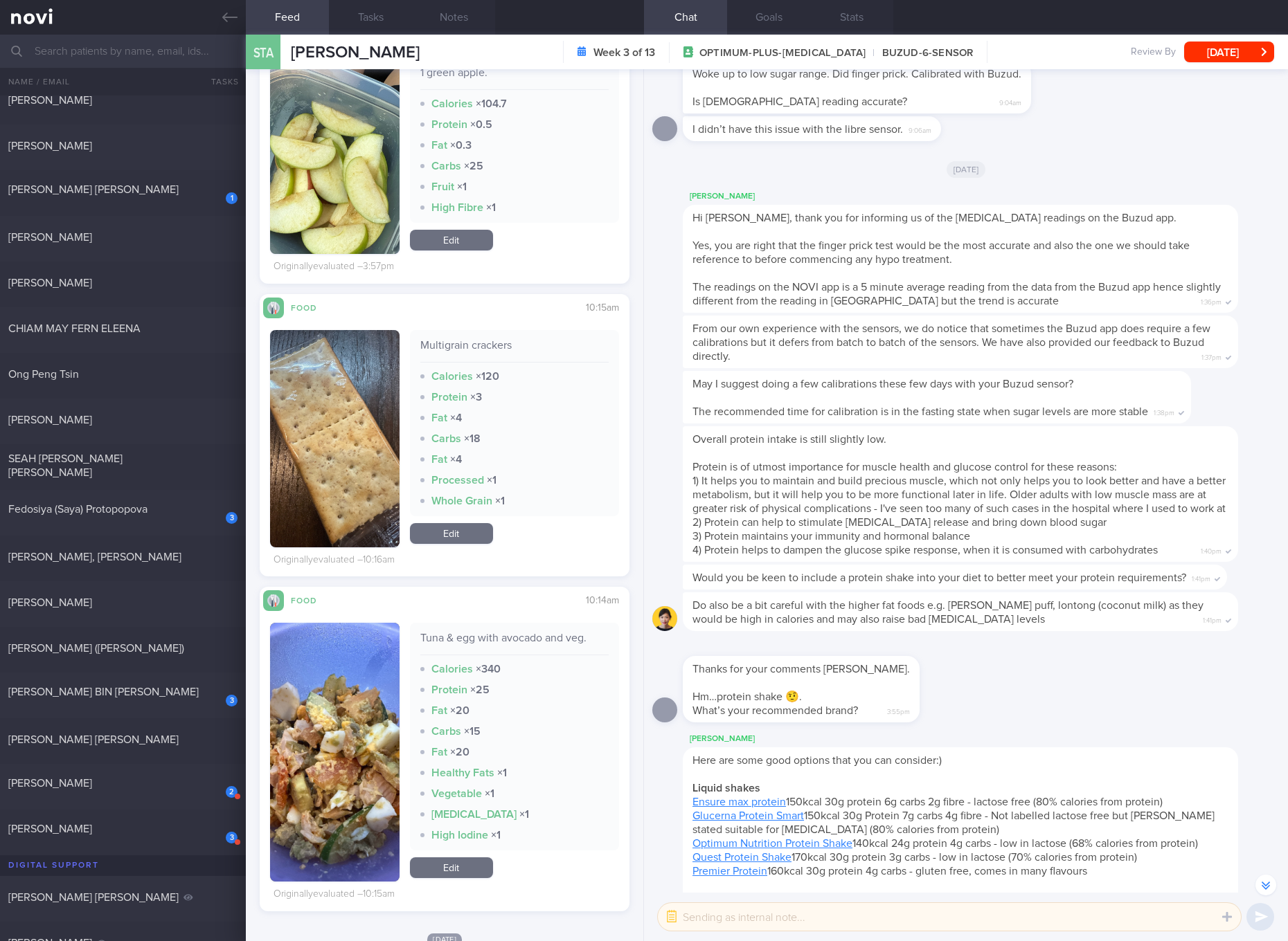
click at [468, 348] on div "Multigrain crackers" at bounding box center [514, 350] width 188 height 24
copy div "Multigrain crackers"
click at [367, 463] on button "button" at bounding box center [334, 439] width 130 height 218
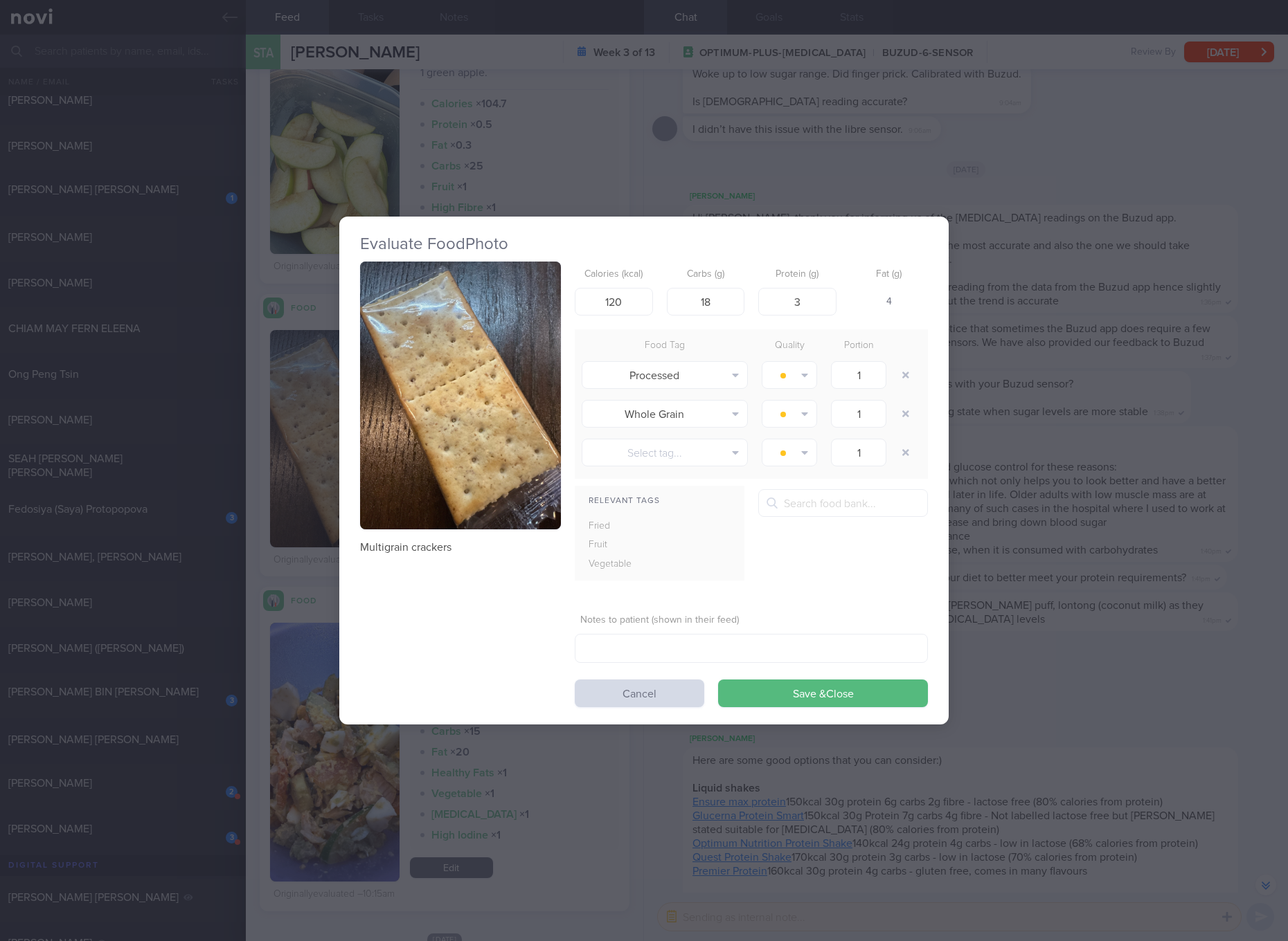
click at [480, 390] on img "button" at bounding box center [460, 395] width 201 height 268
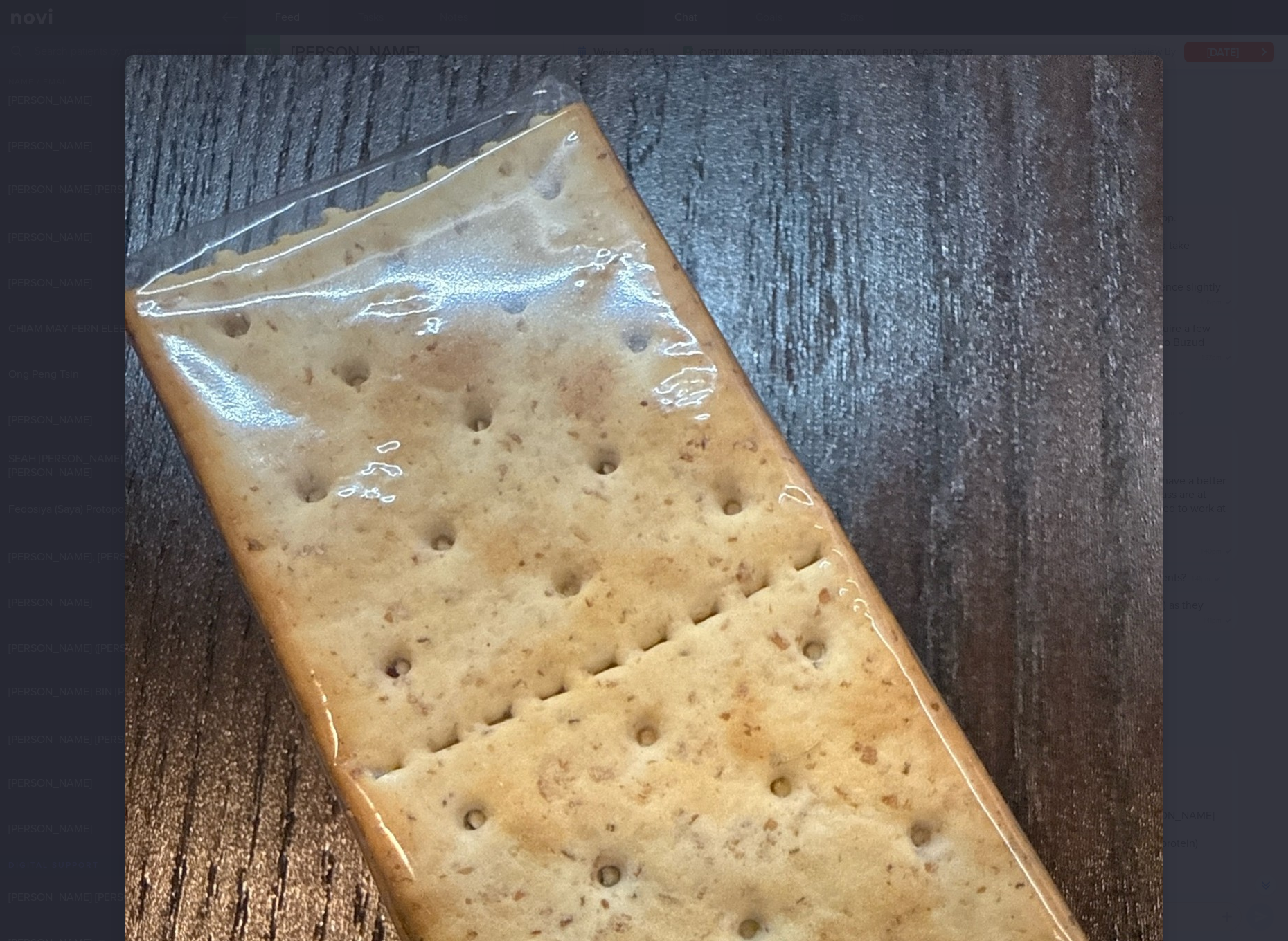
click at [854, 450] on img at bounding box center [643, 748] width 1038 height 1384
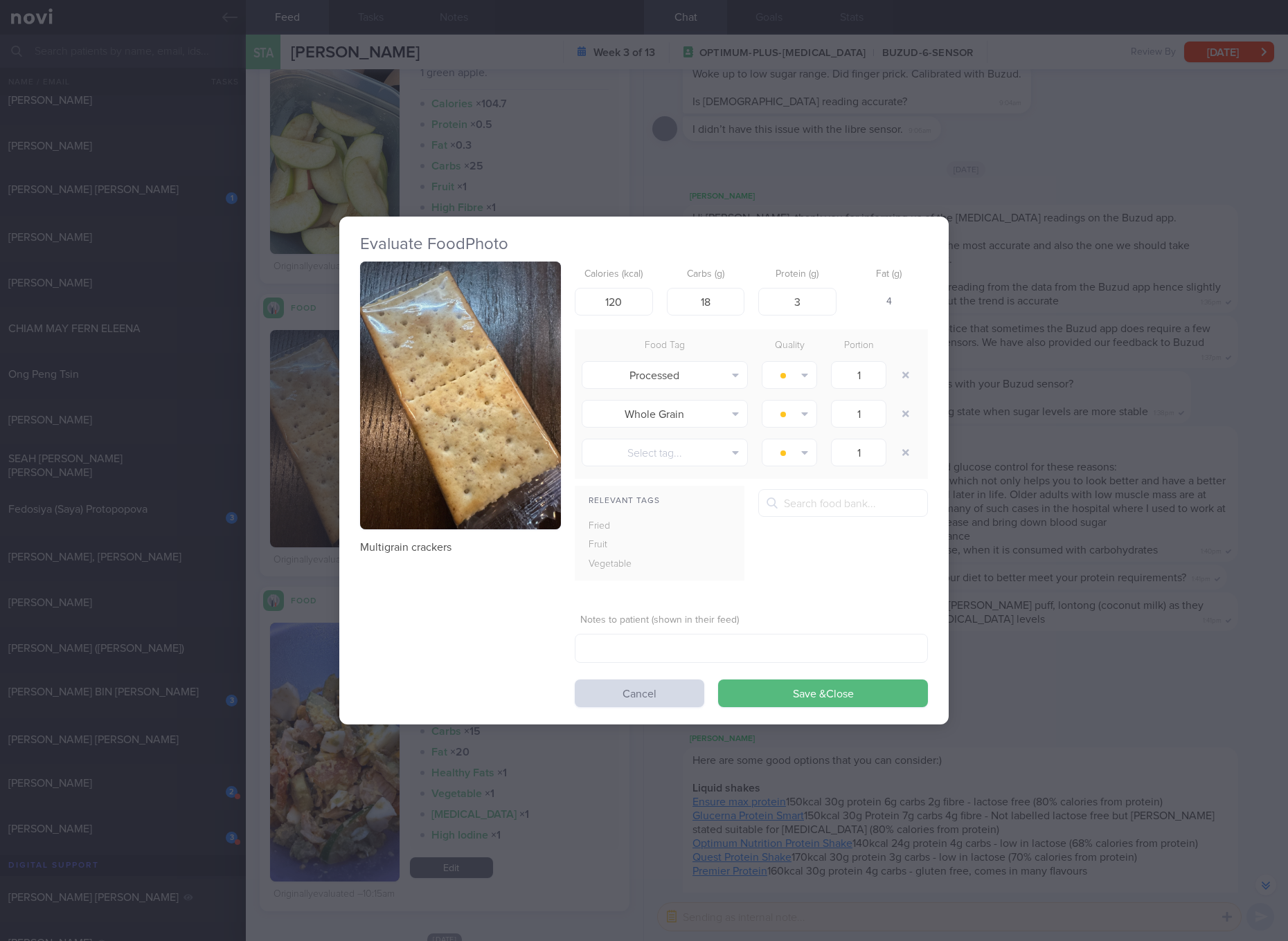
click at [1099, 451] on div "Evaluate Food Photo Multigrain crackers Calories (kcal) 120 Carbs (g) 18 Protei…" at bounding box center [644, 470] width 1288 height 941
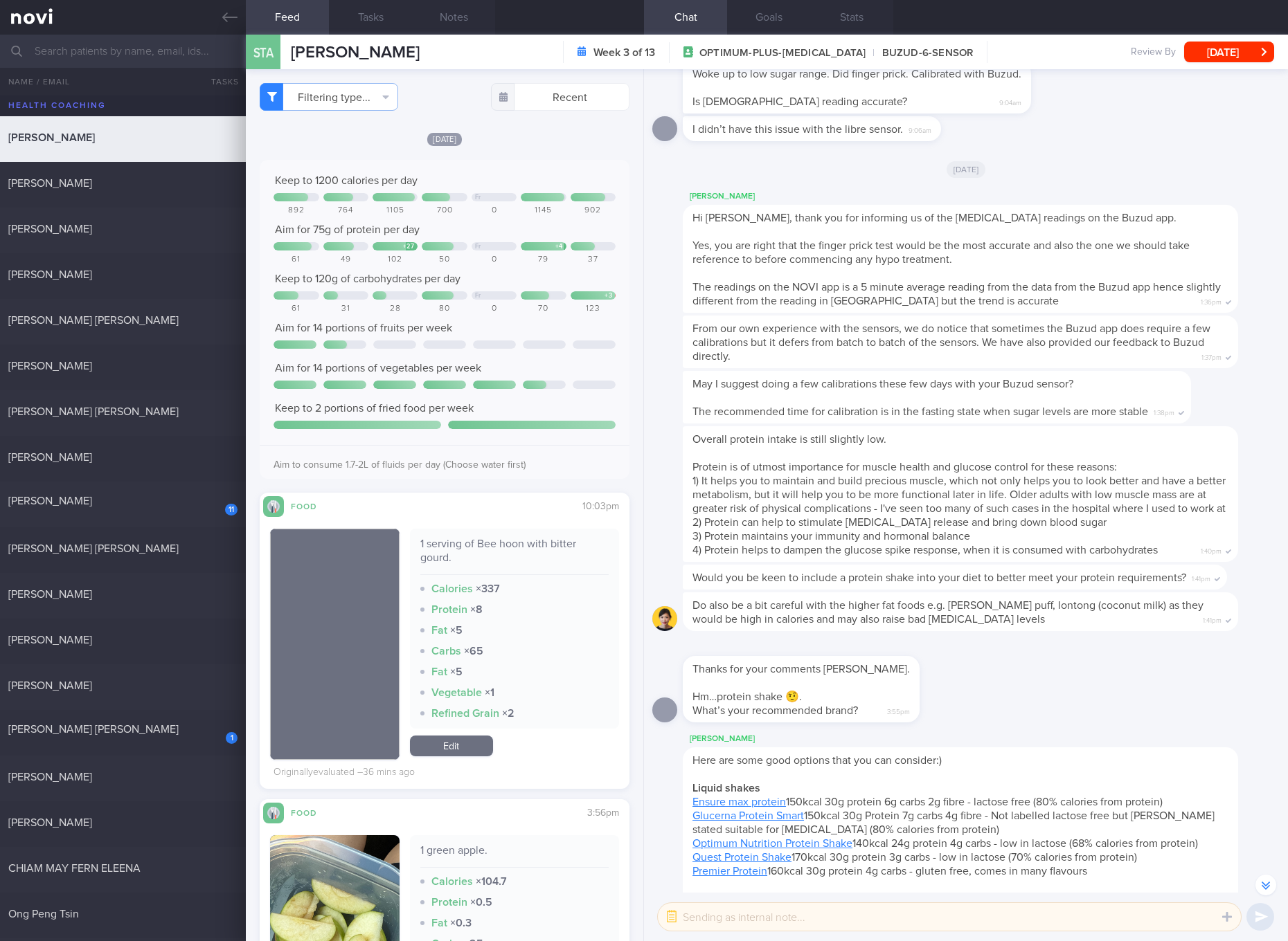
drag, startPoint x: 465, startPoint y: 747, endPoint x: 468, endPoint y: 738, distance: 9.5
click at [465, 747] on link "Edit" at bounding box center [451, 746] width 83 height 21
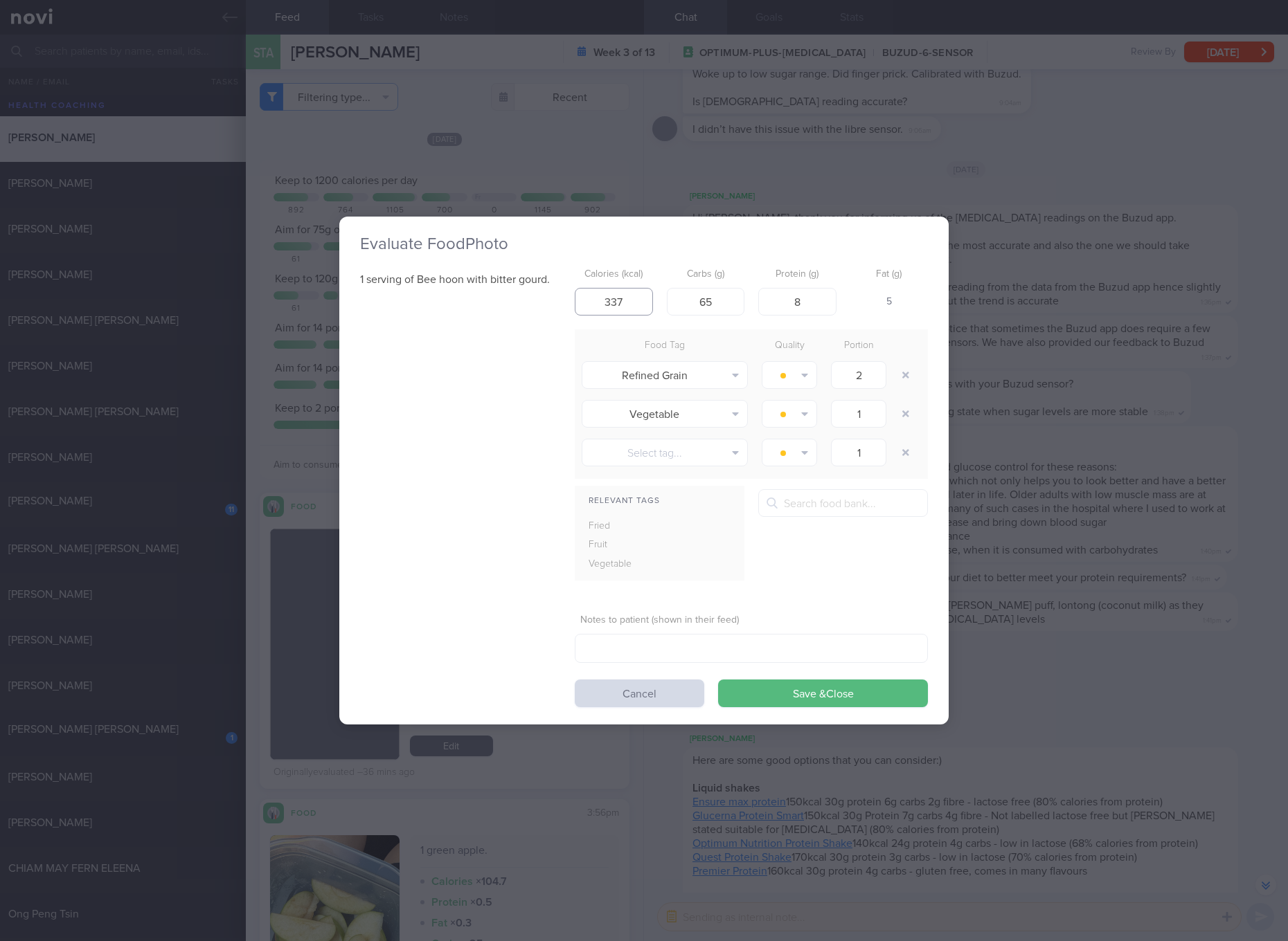
click at [614, 312] on input "337" at bounding box center [613, 302] width 78 height 28
type input "268"
type input "27"
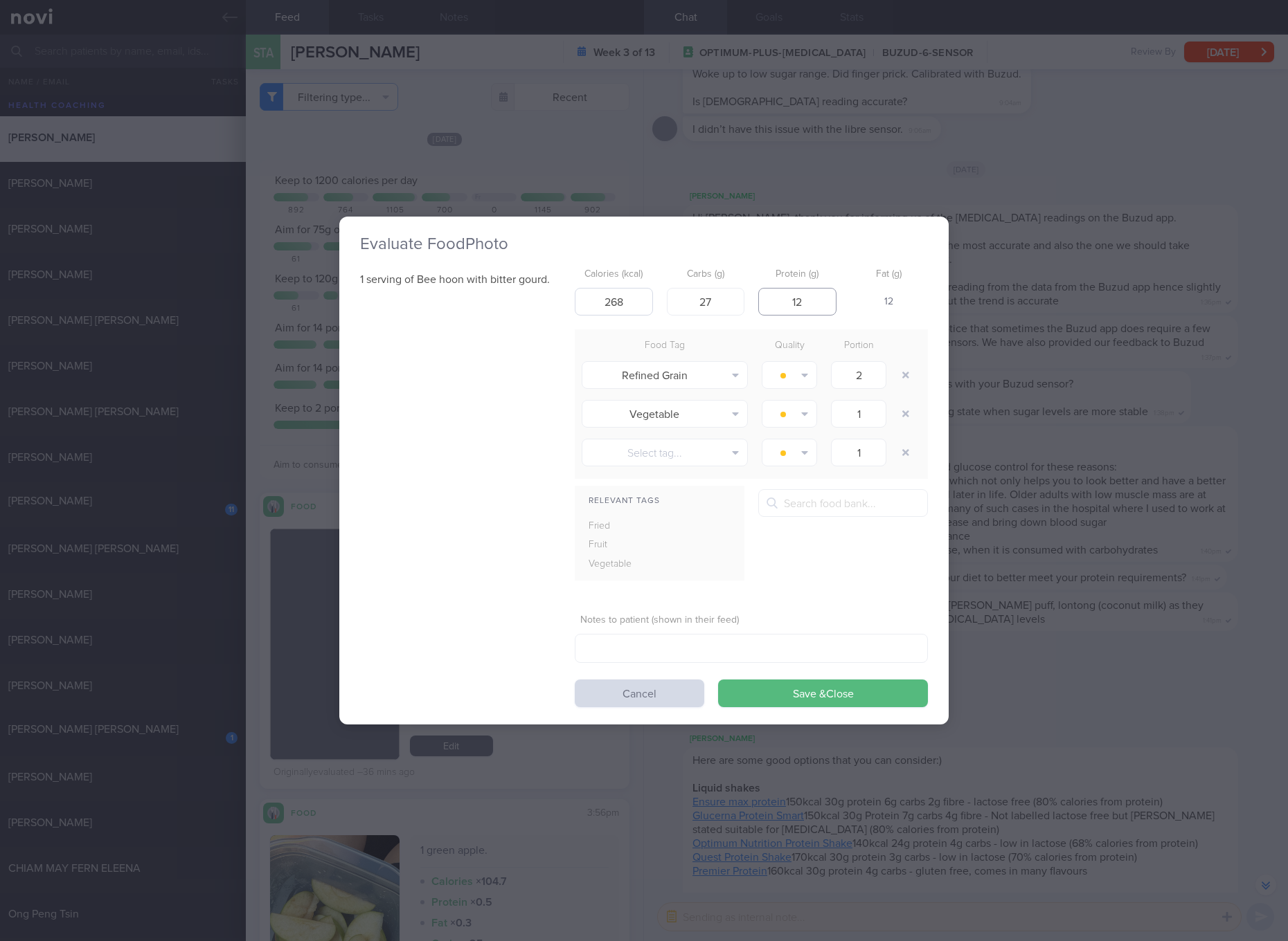
type input "12"
click at [717, 680] on button "Save & Close" at bounding box center [822, 693] width 210 height 28
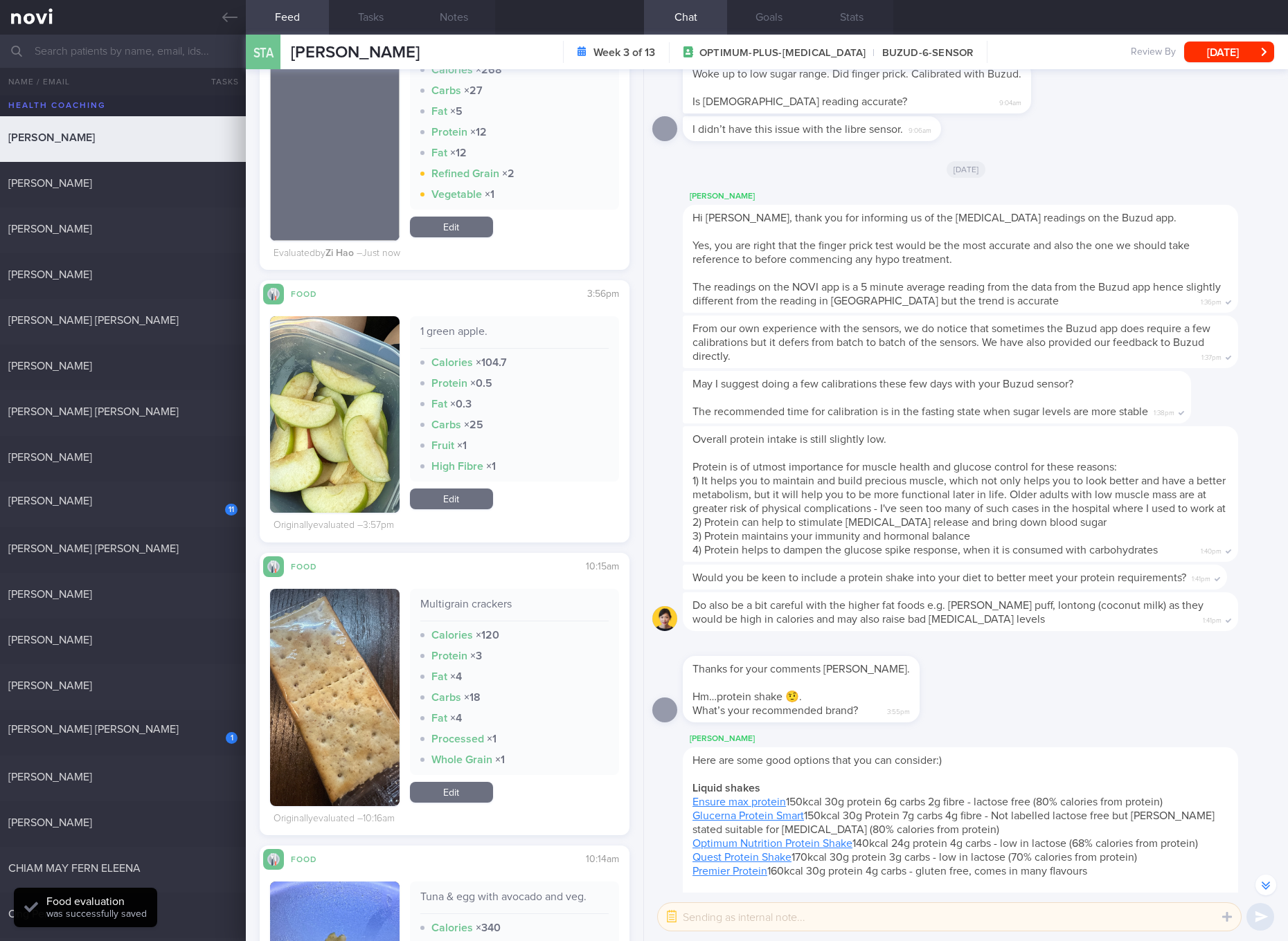
scroll to position [778, 0]
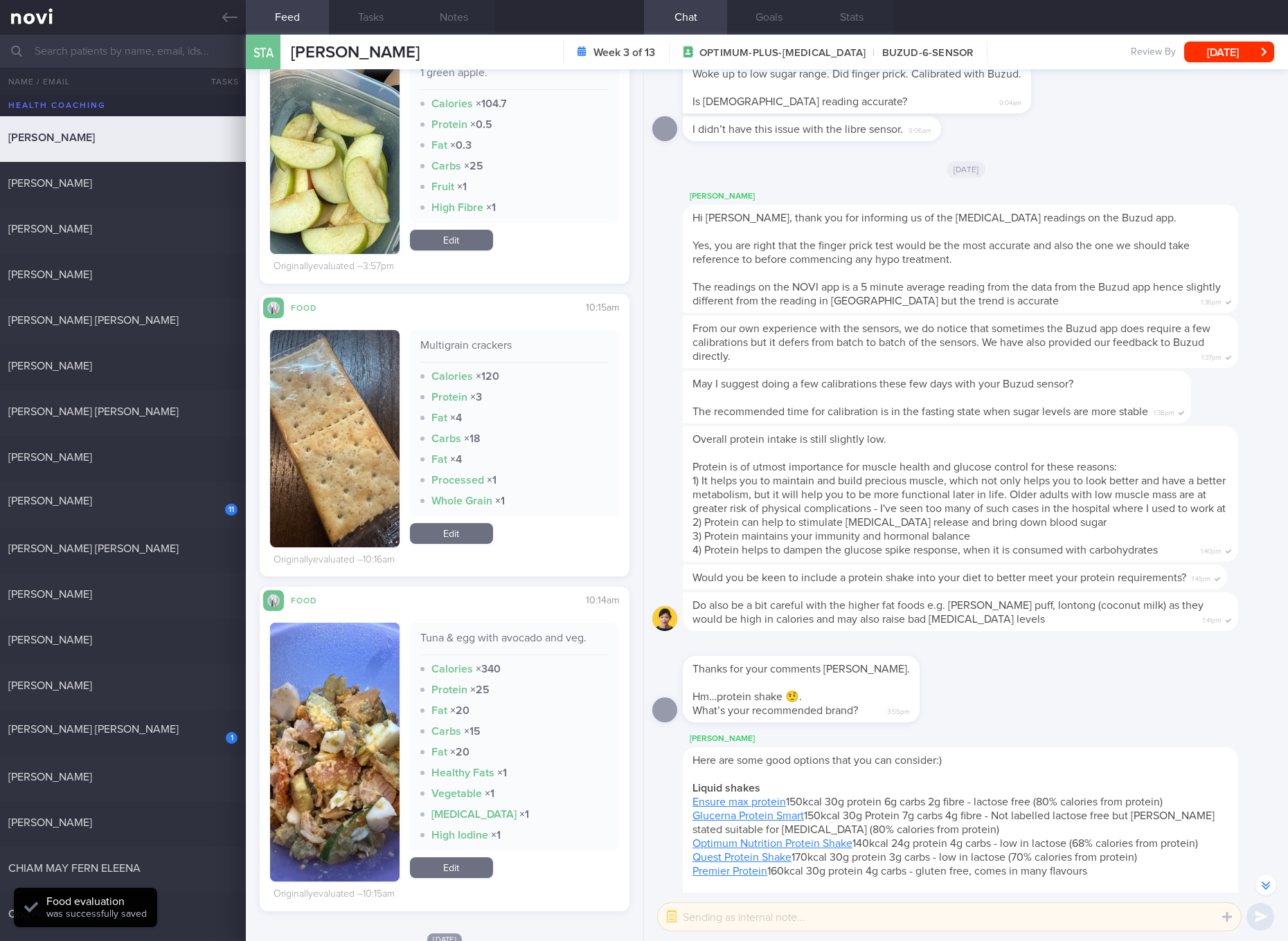
click at [336, 421] on button "button" at bounding box center [334, 439] width 130 height 218
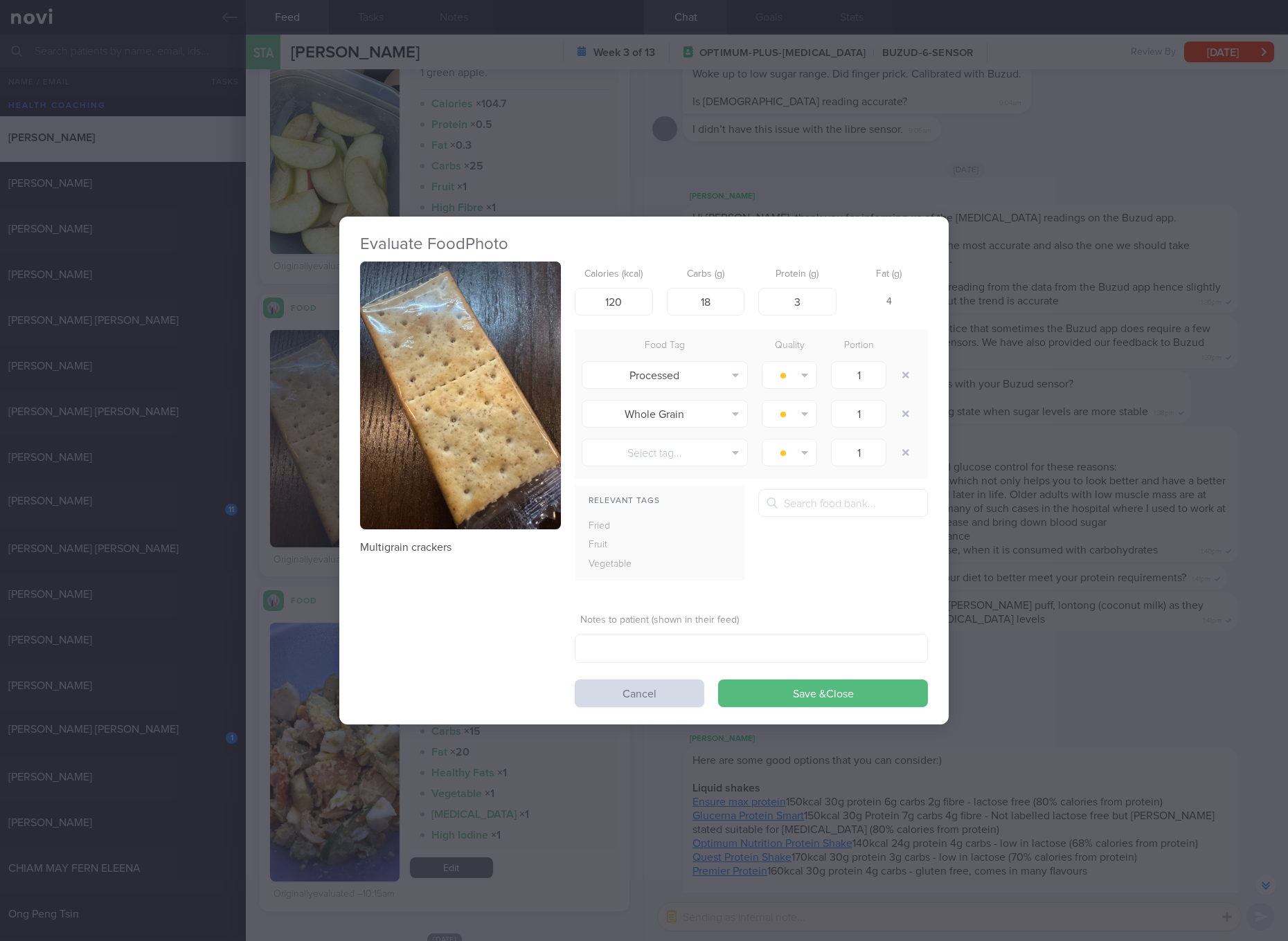
click at [1086, 654] on div "Evaluate Food Photo Multigrain crackers Calories (kcal) 120 Carbs (g) 18 Protei…" at bounding box center [644, 470] width 1288 height 941
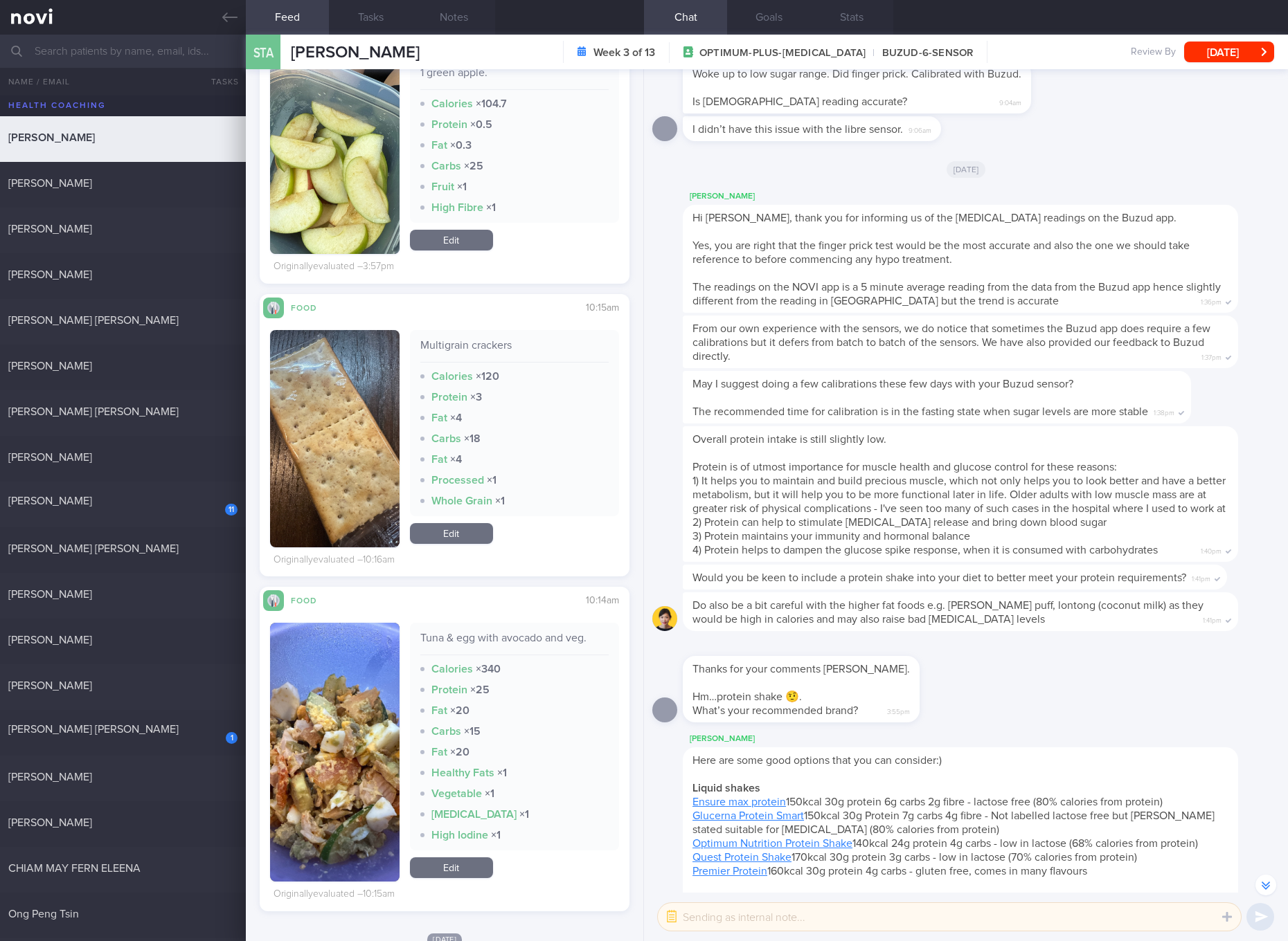
scroll to position [1038, 0]
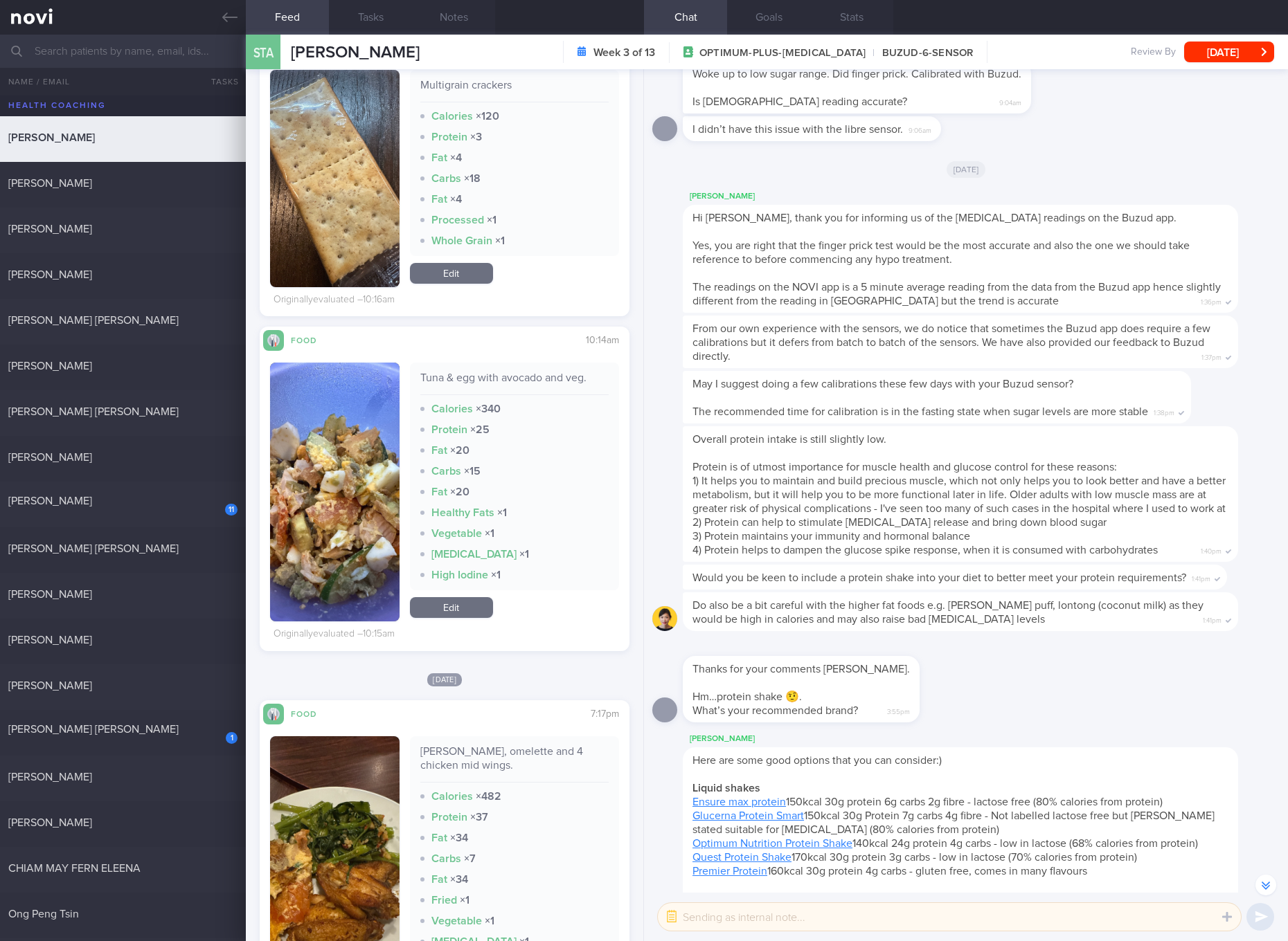
click at [528, 373] on div "Tuna & egg with avocado and veg." at bounding box center [514, 382] width 188 height 24
copy div "Tuna & egg with avocado and veg."
click at [370, 548] on img "button" at bounding box center [334, 492] width 130 height 259
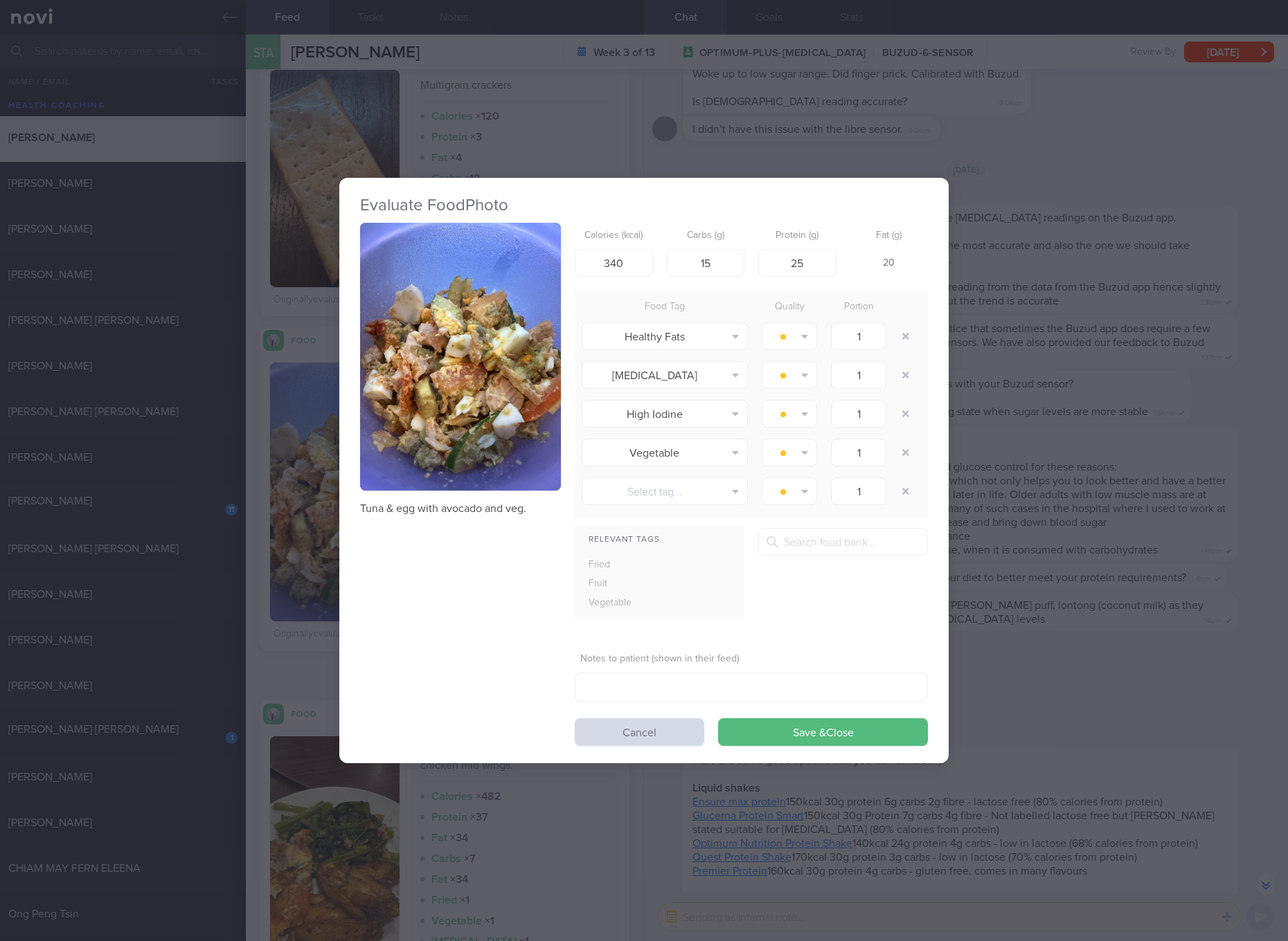
click at [557, 419] on img "button" at bounding box center [460, 356] width 201 height 268
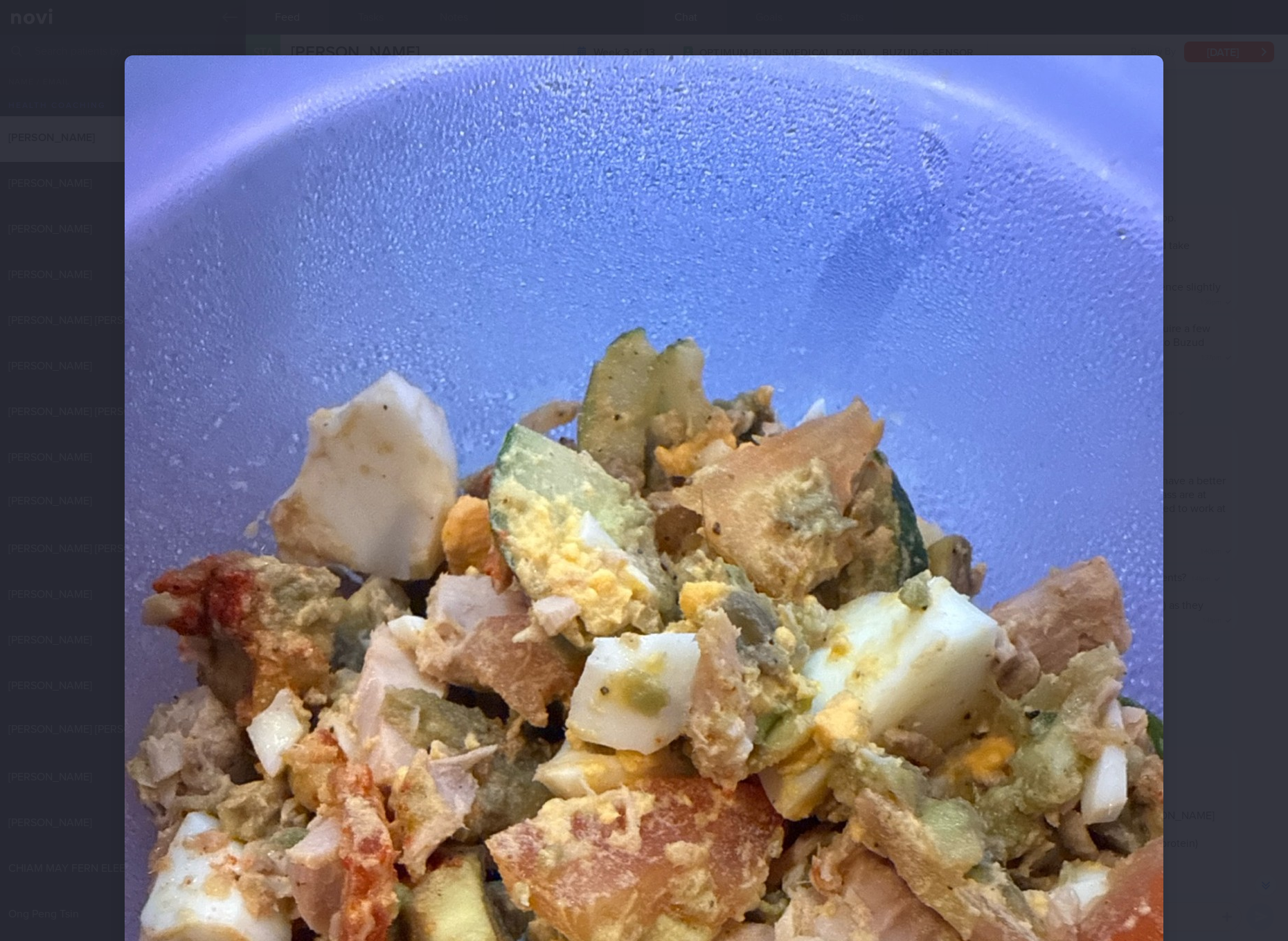
click at [958, 446] on img at bounding box center [643, 748] width 1038 height 1384
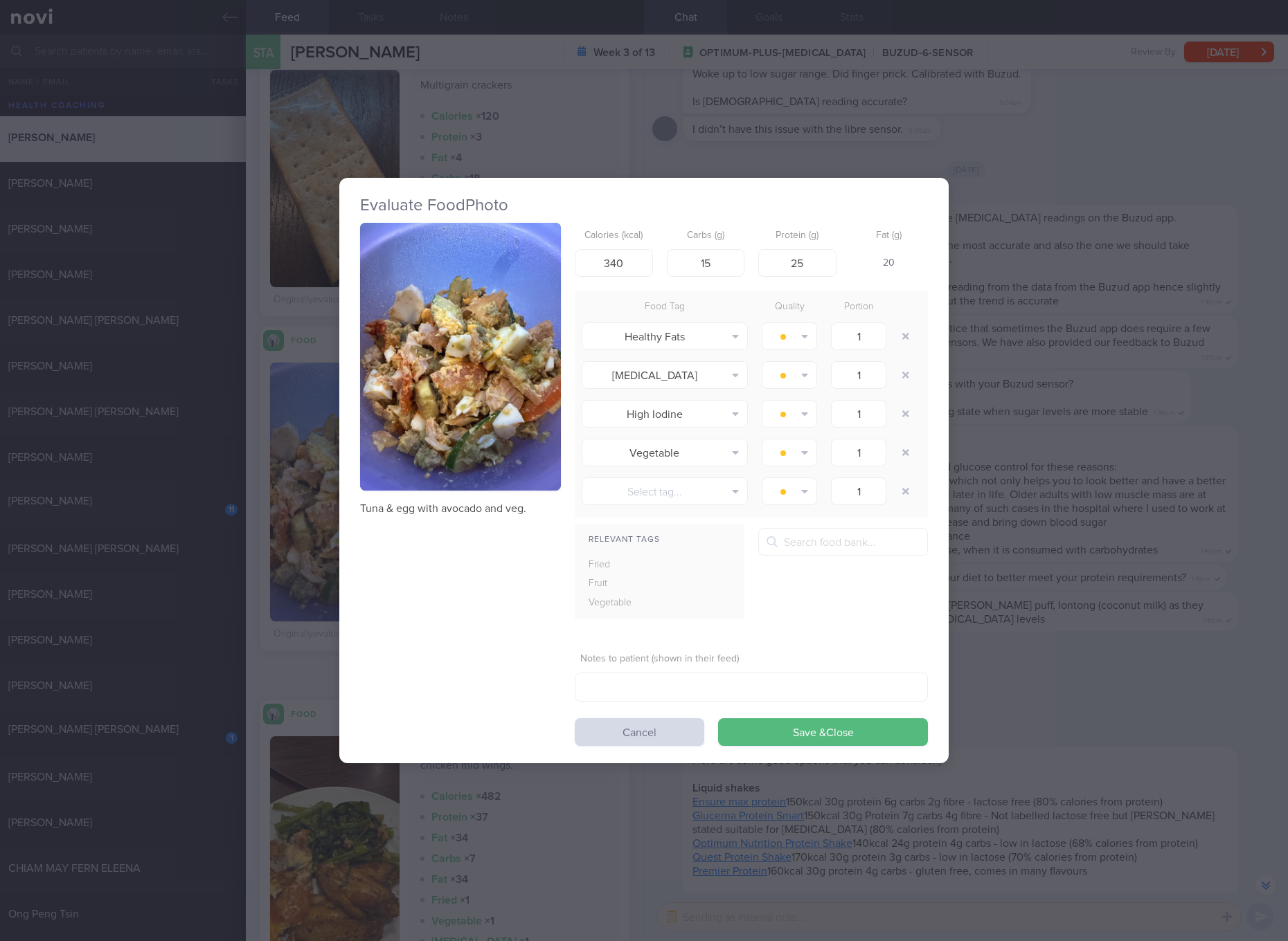
click at [1032, 446] on div "Evaluate Food Photo Tuna & egg with avocado and veg. Calories (kcal) 340 Carbs …" at bounding box center [644, 470] width 1288 height 941
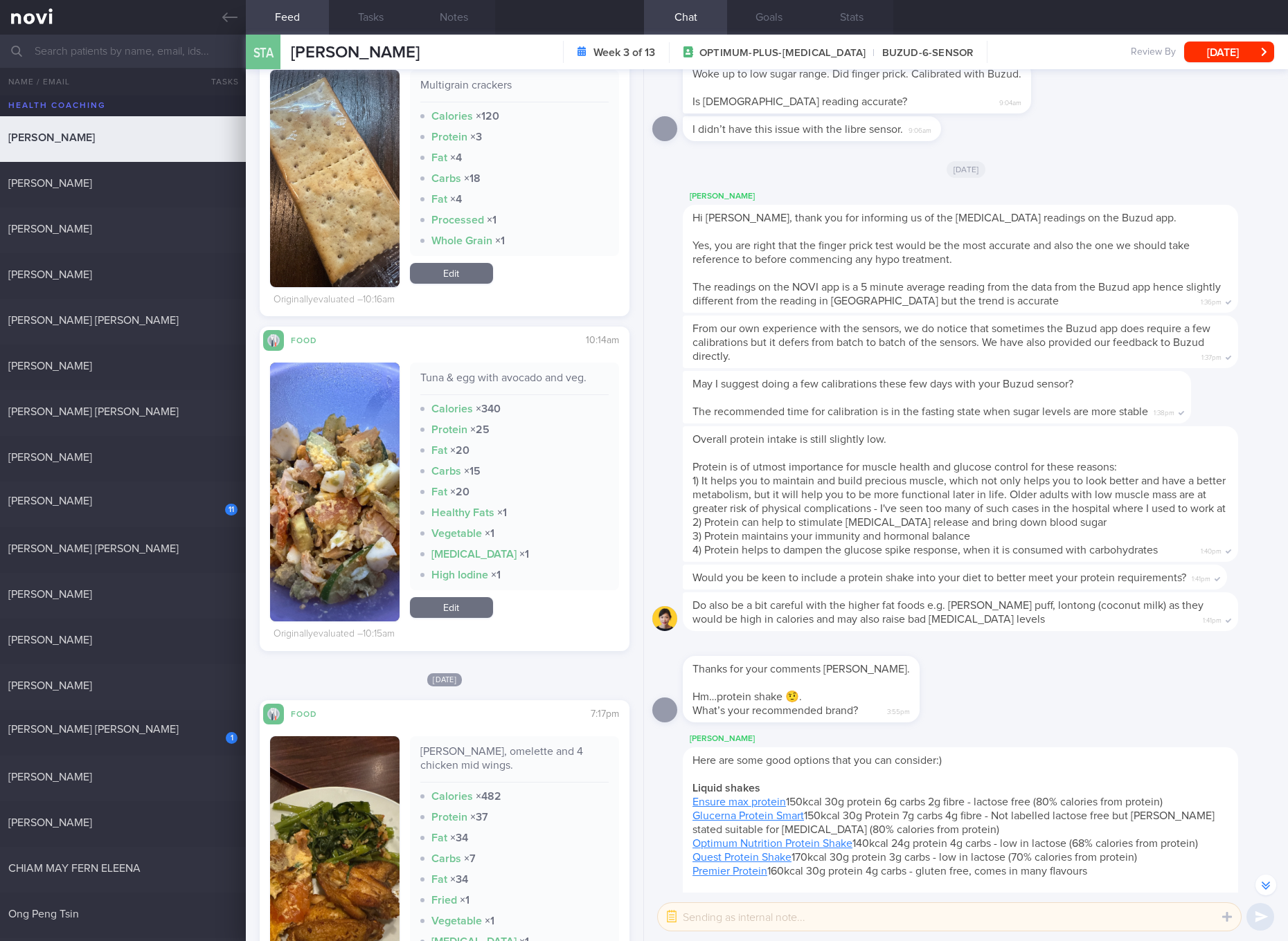
click at [438, 278] on link "Edit" at bounding box center [451, 273] width 83 height 21
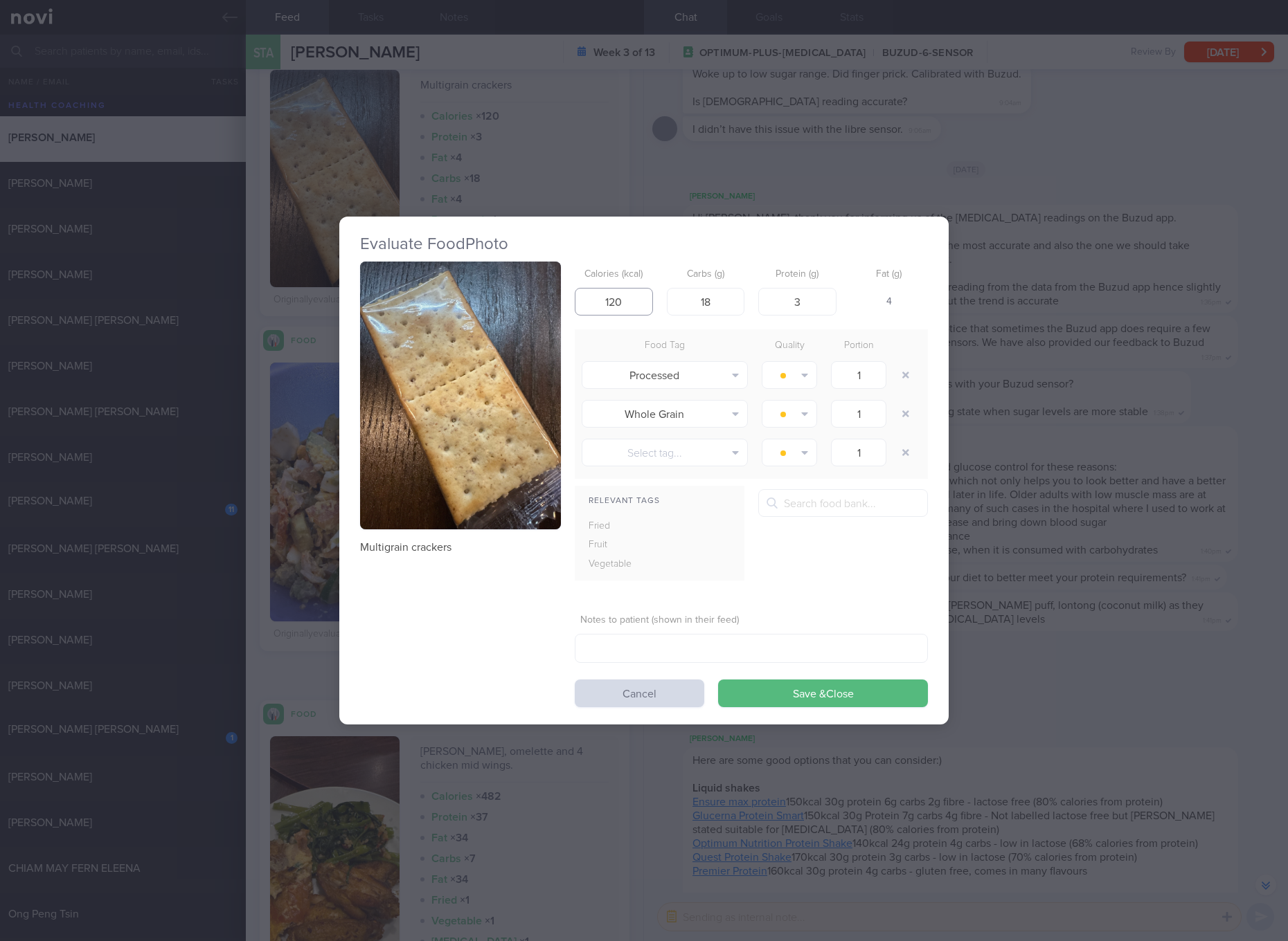
click at [614, 293] on input "120" at bounding box center [613, 302] width 78 height 28
type input "33"
type input "5"
type input "1"
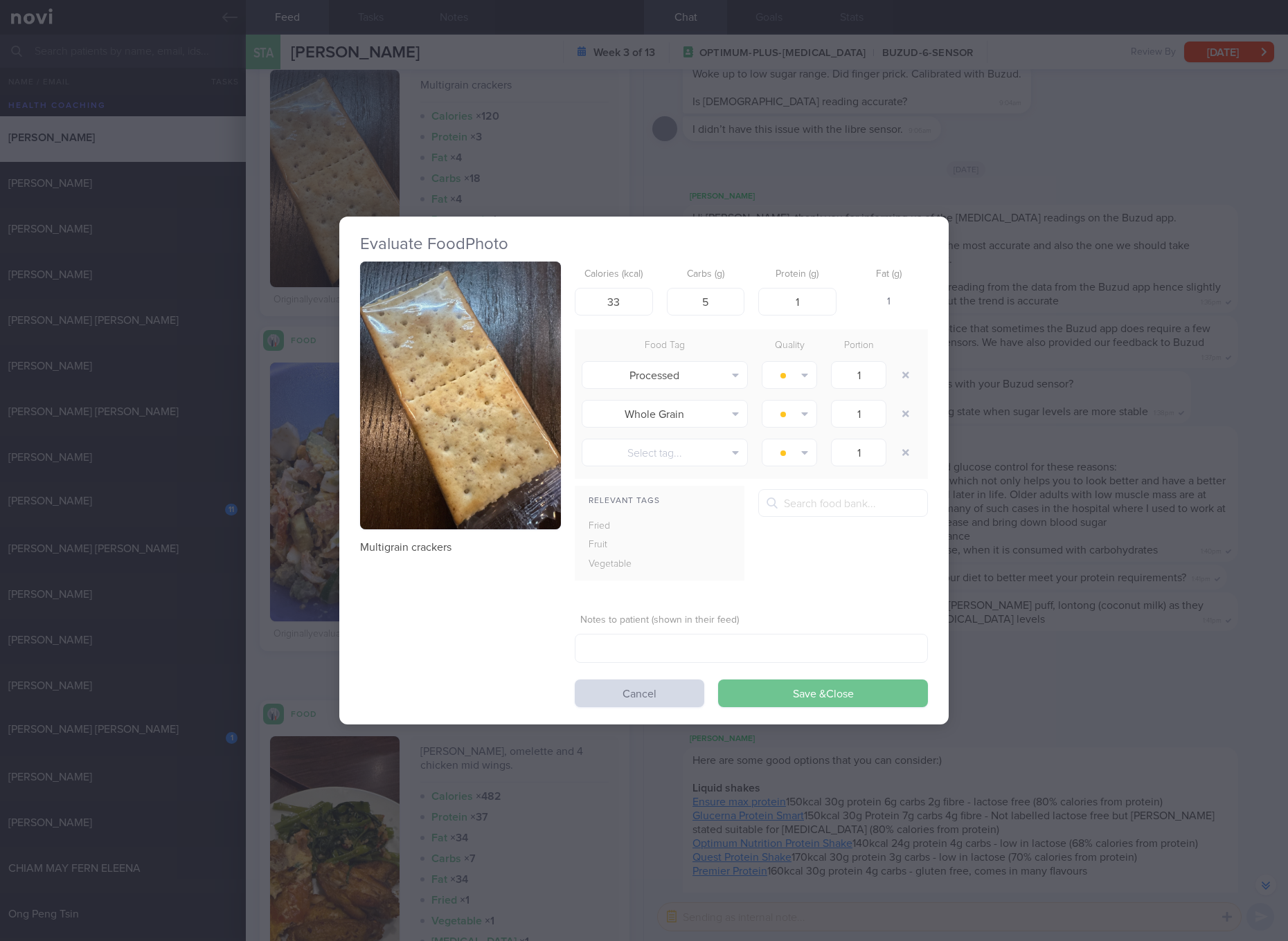
click at [793, 701] on button "Save & Close" at bounding box center [822, 693] width 210 height 28
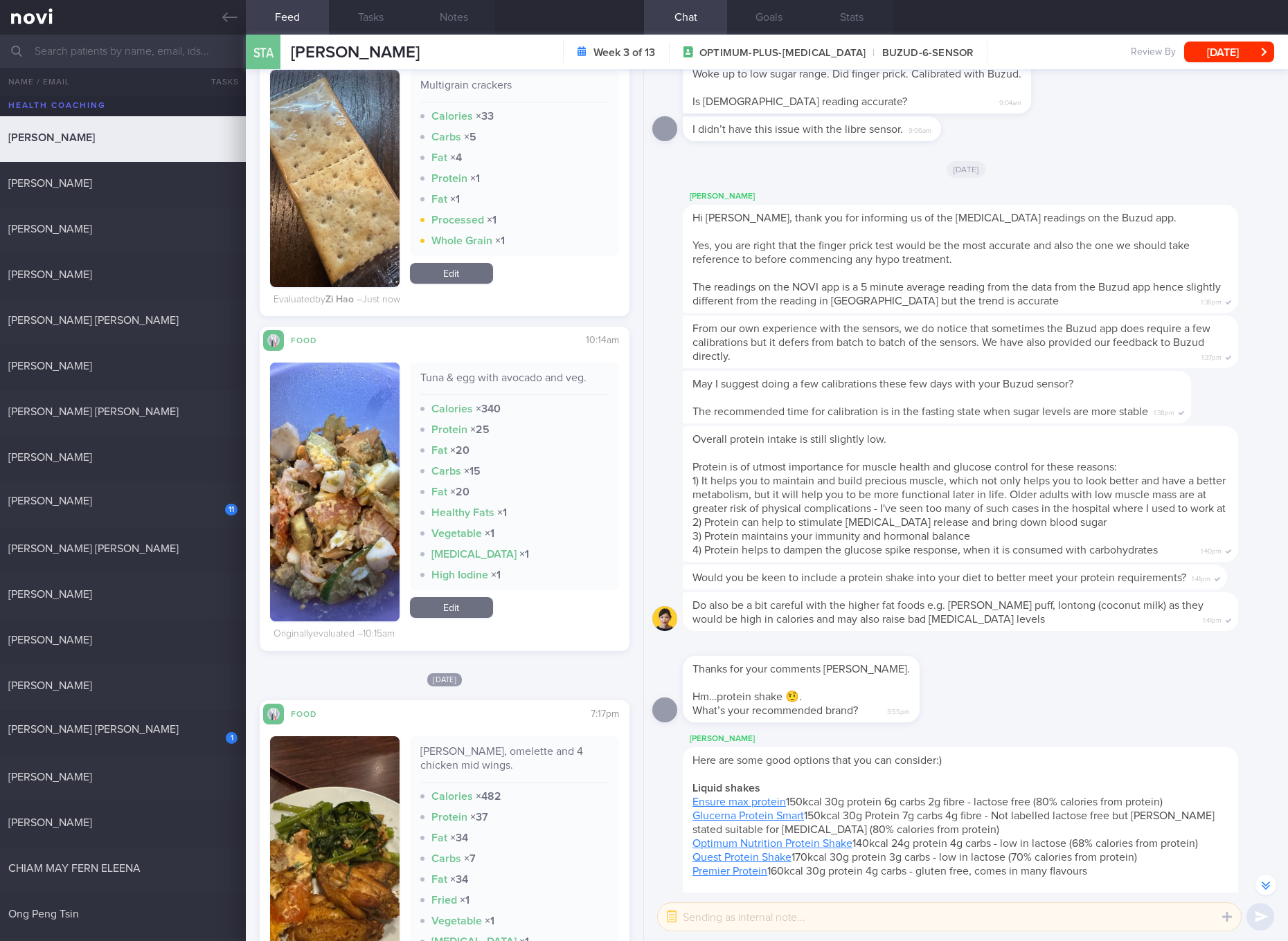
scroll to position [1297, 0]
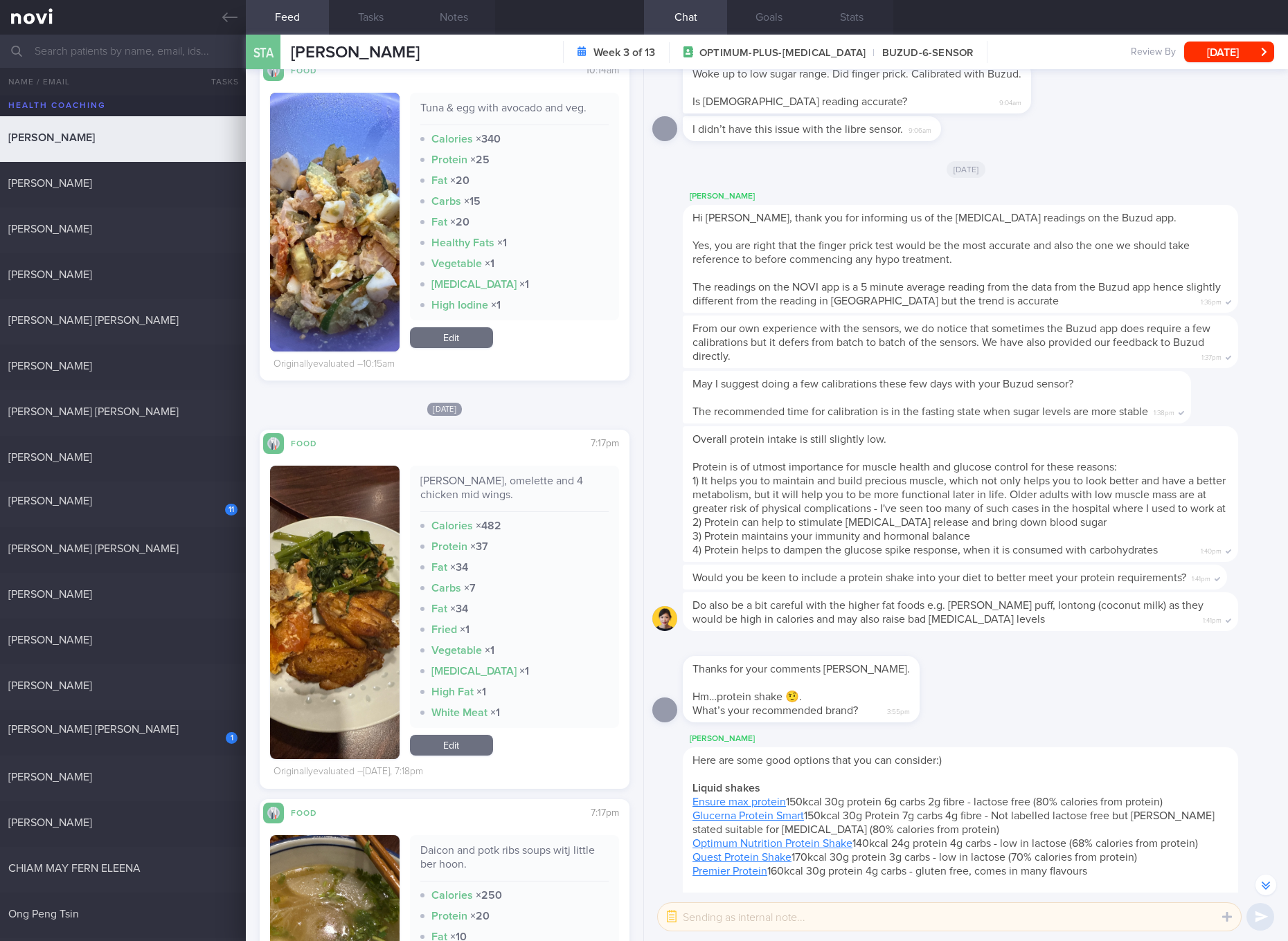
click at [525, 481] on div "[PERSON_NAME], omelette and 4 chicken mid wings." at bounding box center [514, 492] width 188 height 38
copy div "[PERSON_NAME], omelette and 4 chicken mid wings."
click at [346, 655] on button "button" at bounding box center [334, 612] width 130 height 294
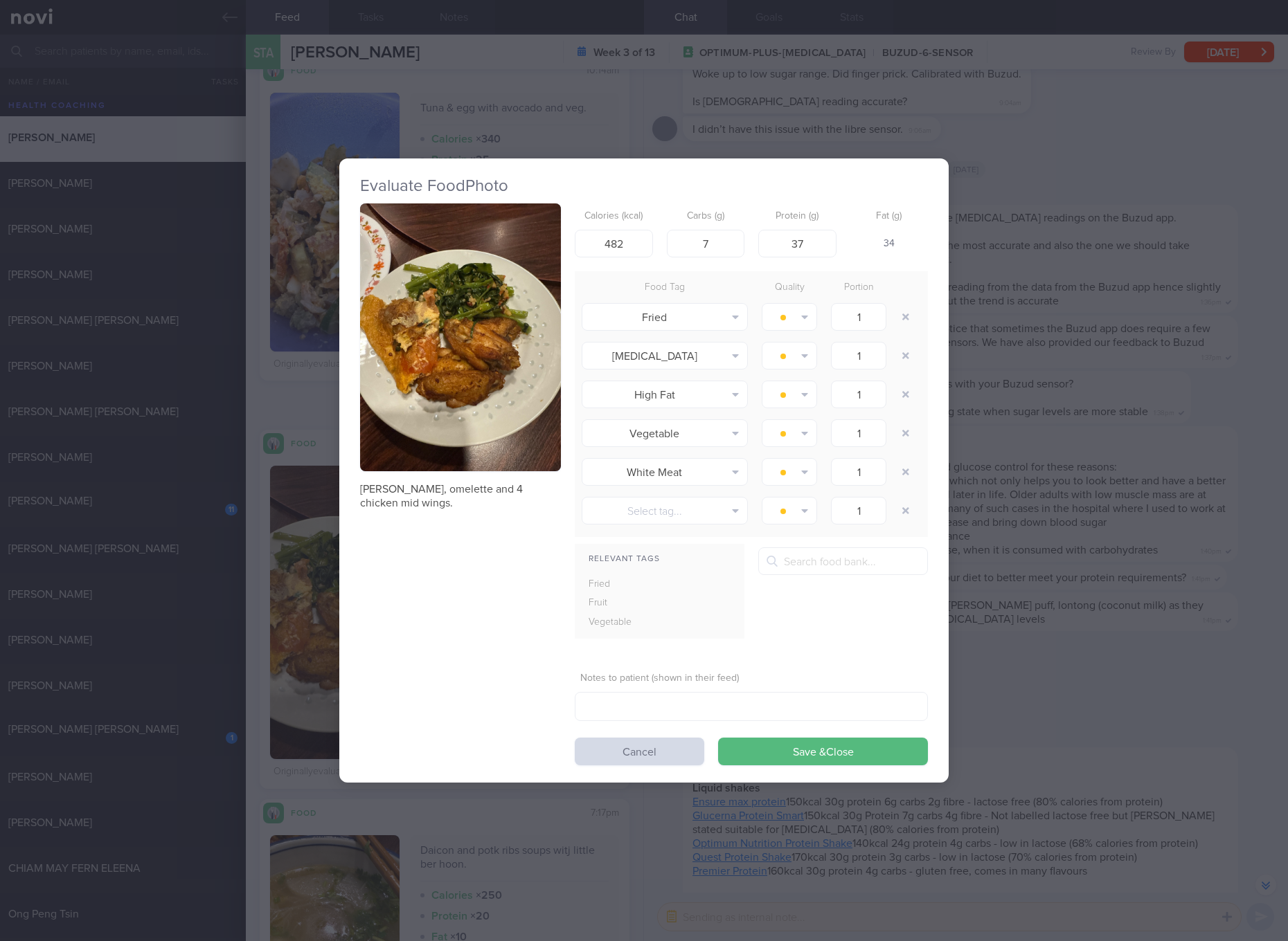
click at [477, 422] on button "button" at bounding box center [460, 337] width 201 height 268
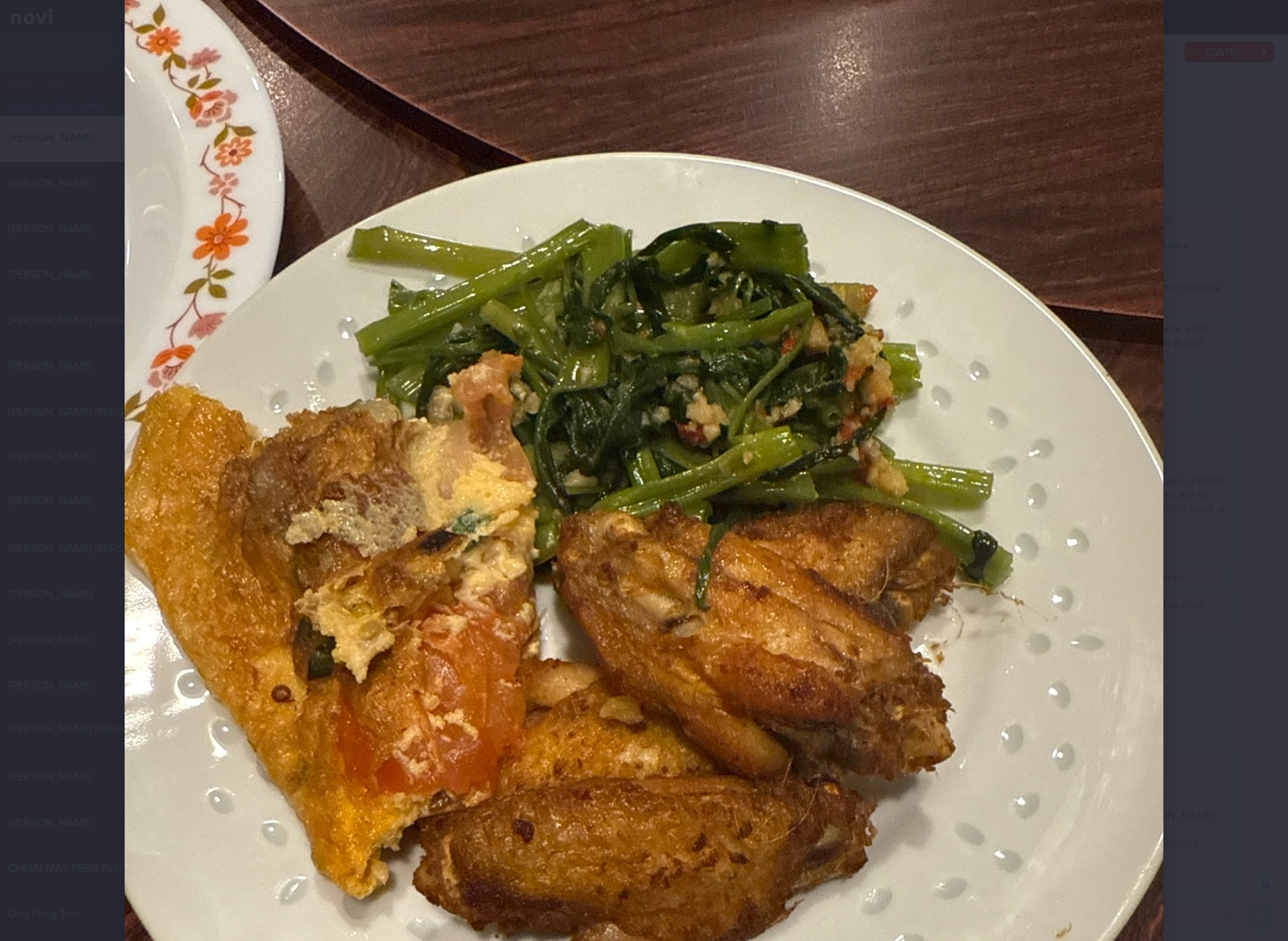
scroll to position [260, 0]
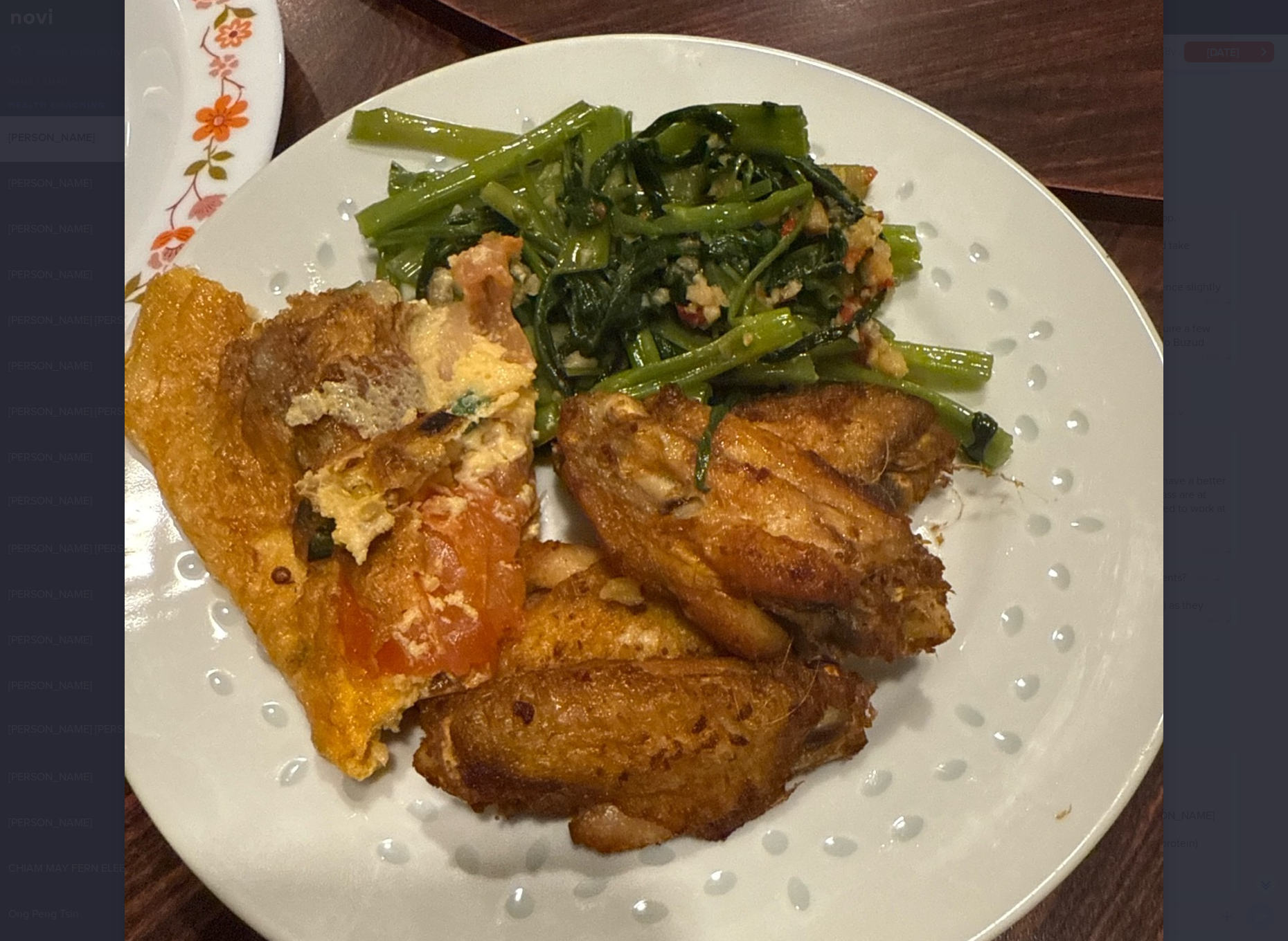
click at [1206, 535] on div at bounding box center [643, 487] width 1149 height 1494
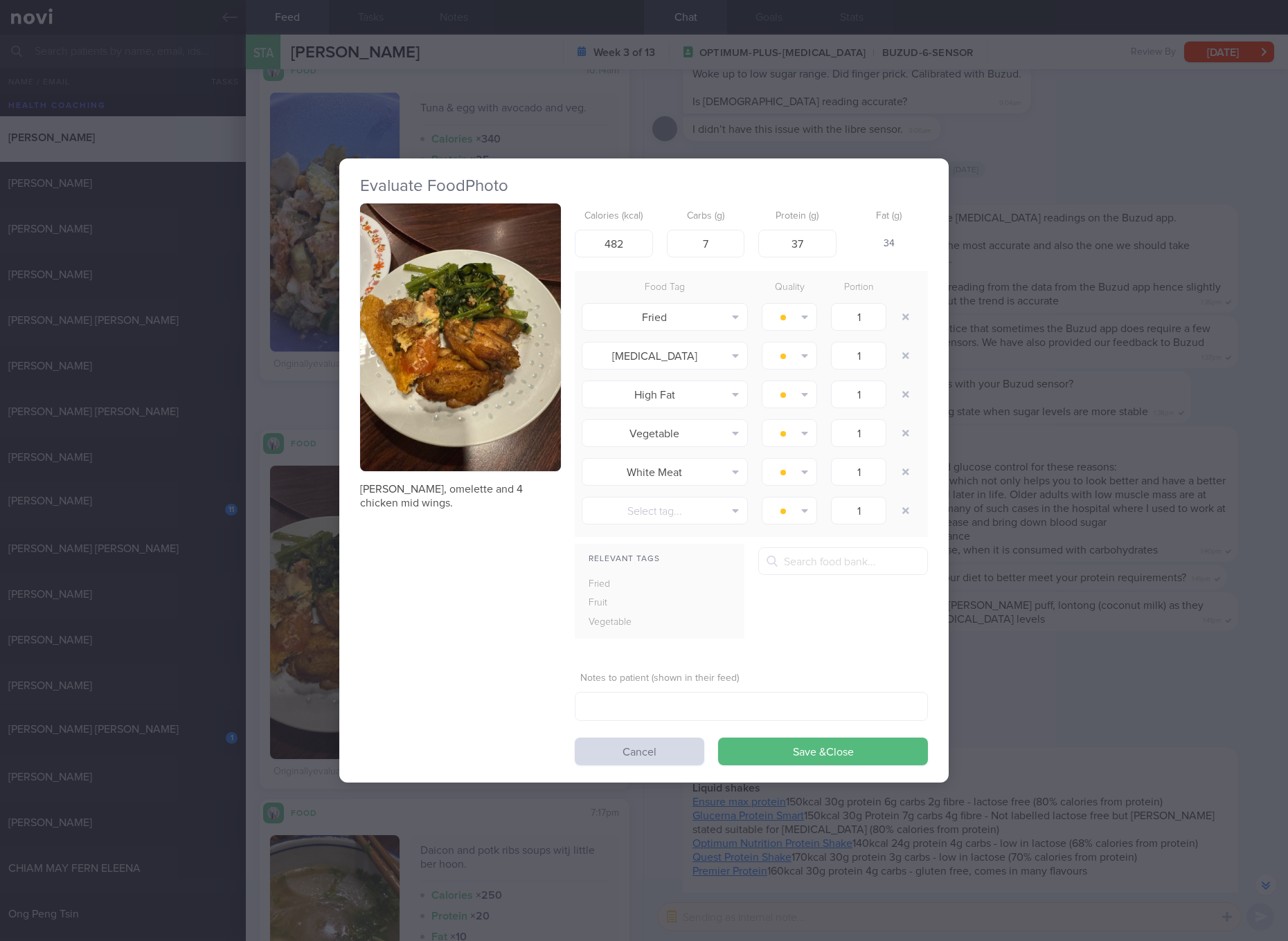
click at [1073, 572] on div "Evaluate Food Photo Kang kong, omelette and 4 chicken mid wings. Calories (kcal…" at bounding box center [644, 470] width 1288 height 941
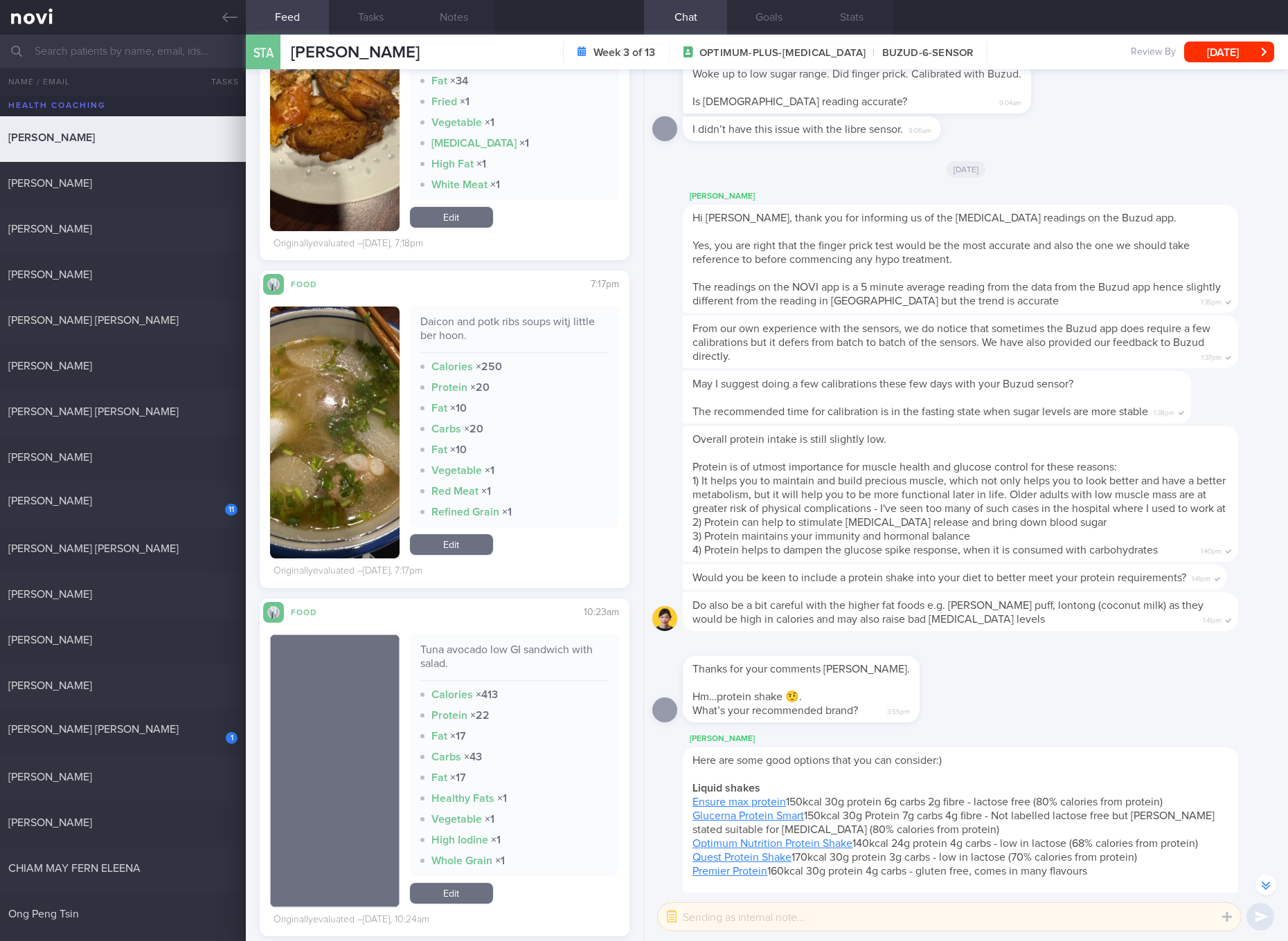
scroll to position [1557, 0]
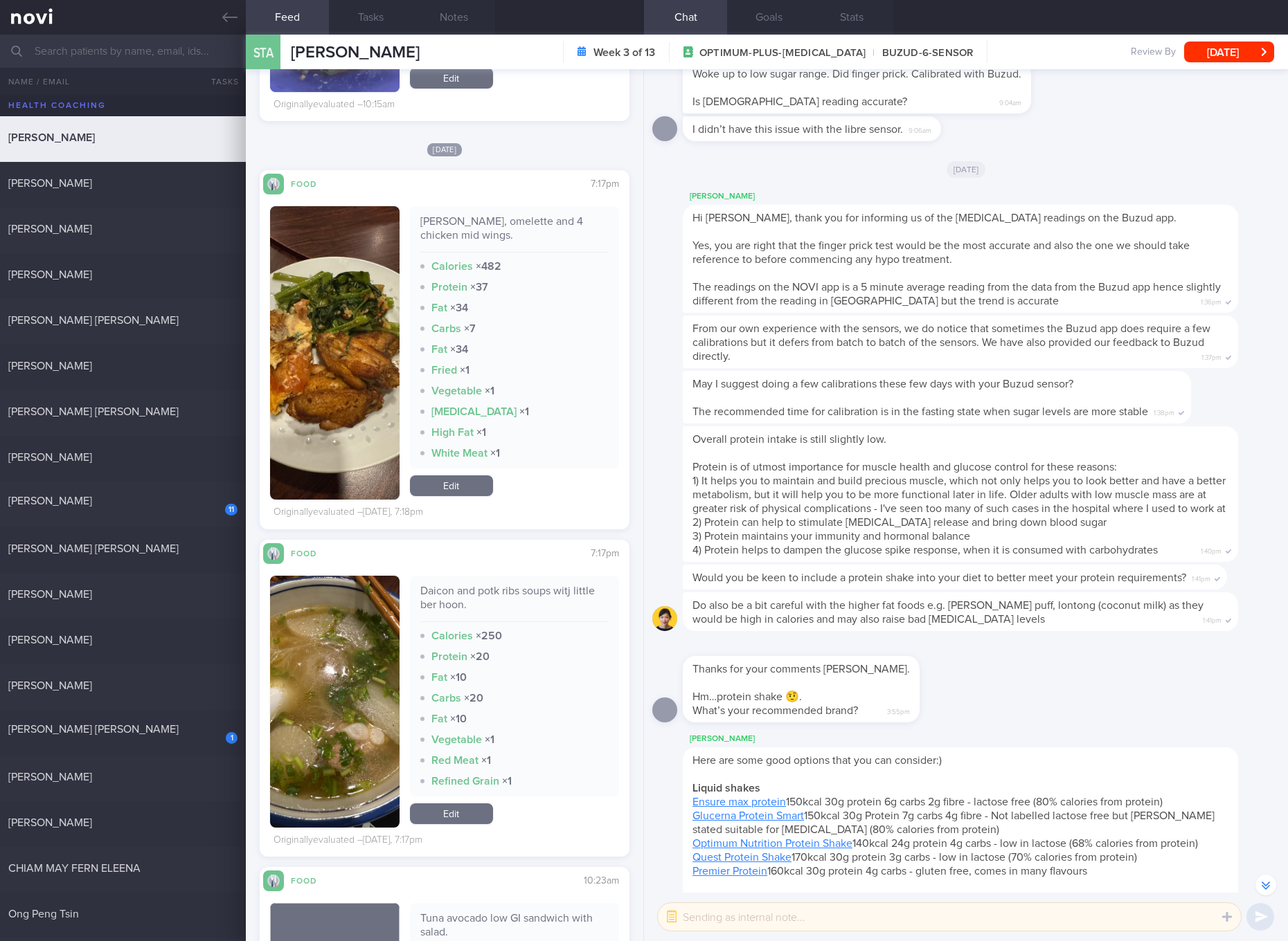
click at [430, 500] on div "[PERSON_NAME], omelette and 4 chicken mid wings. Calories × 482 Protein × 37 Fa…" at bounding box center [514, 353] width 209 height 294
click at [433, 498] on div "[PERSON_NAME], omelette and 4 chicken mid wings. Calories × 482 Protein × 37 Fa…" at bounding box center [514, 353] width 209 height 294
click at [441, 483] on link "Edit" at bounding box center [451, 485] width 83 height 21
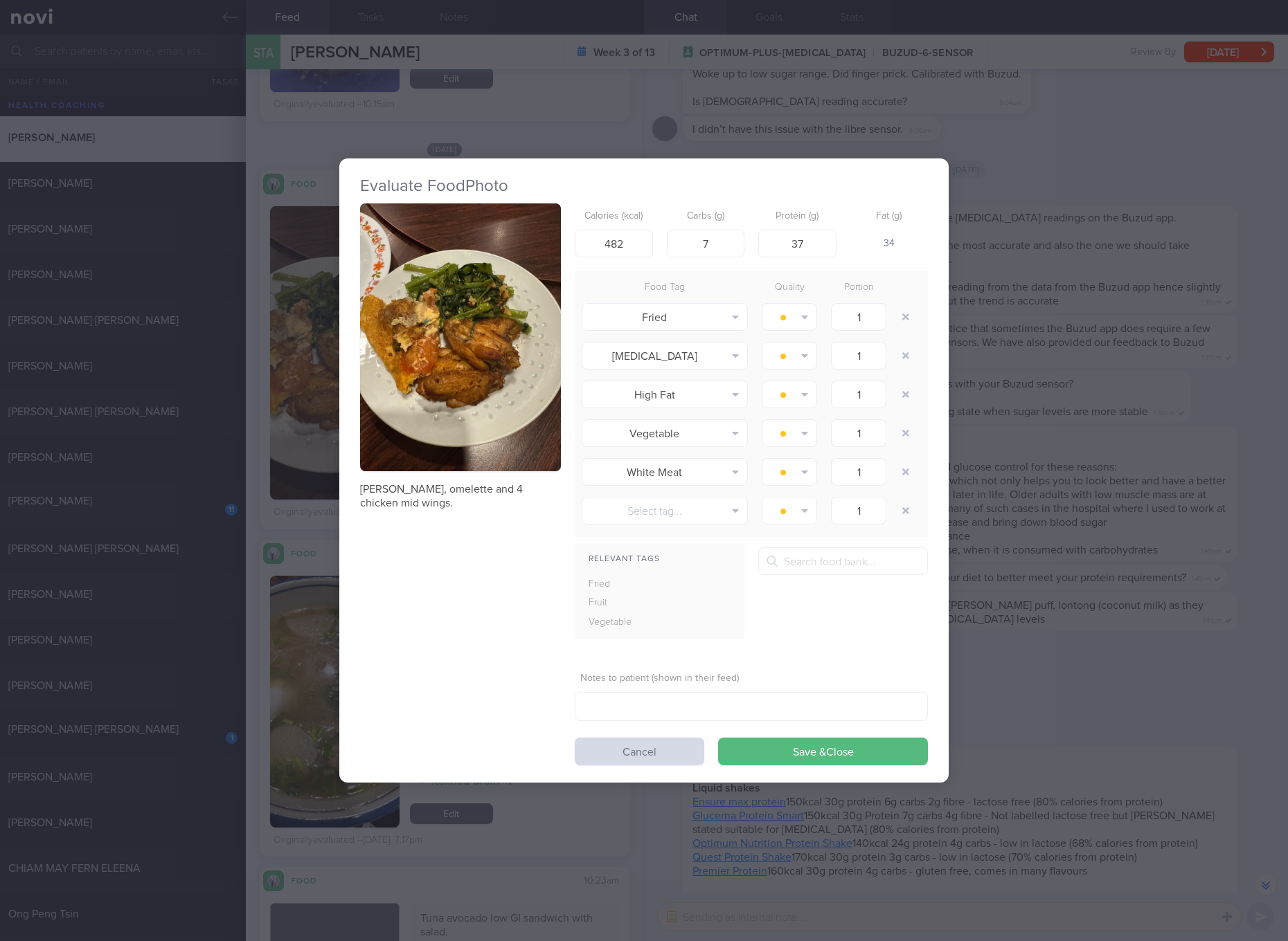
click at [1026, 428] on div "Evaluate Food Photo Kang kong, omelette and 4 chicken mid wings. Calories (kcal…" at bounding box center [644, 470] width 1288 height 941
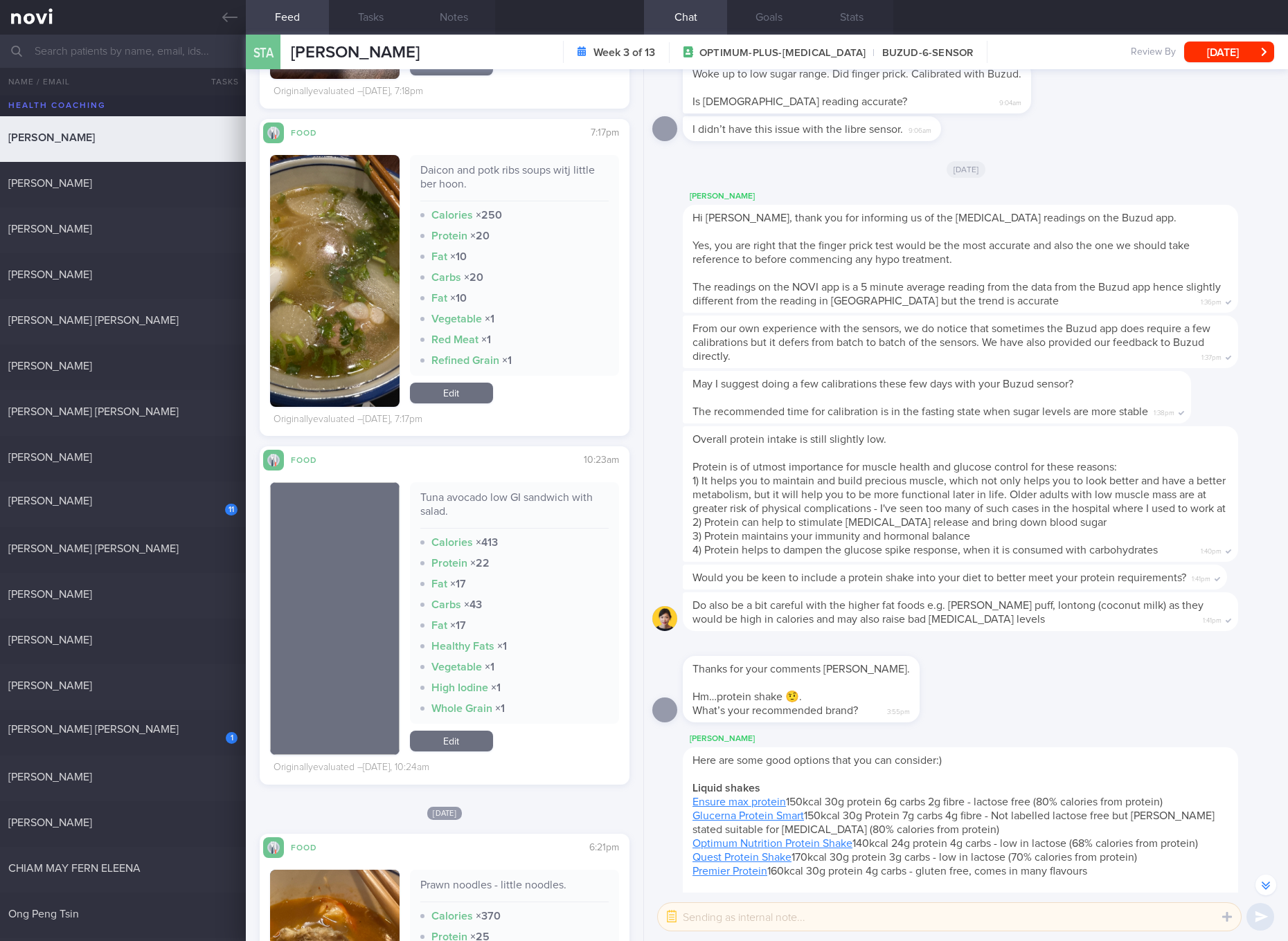
scroll to position [2076, 0]
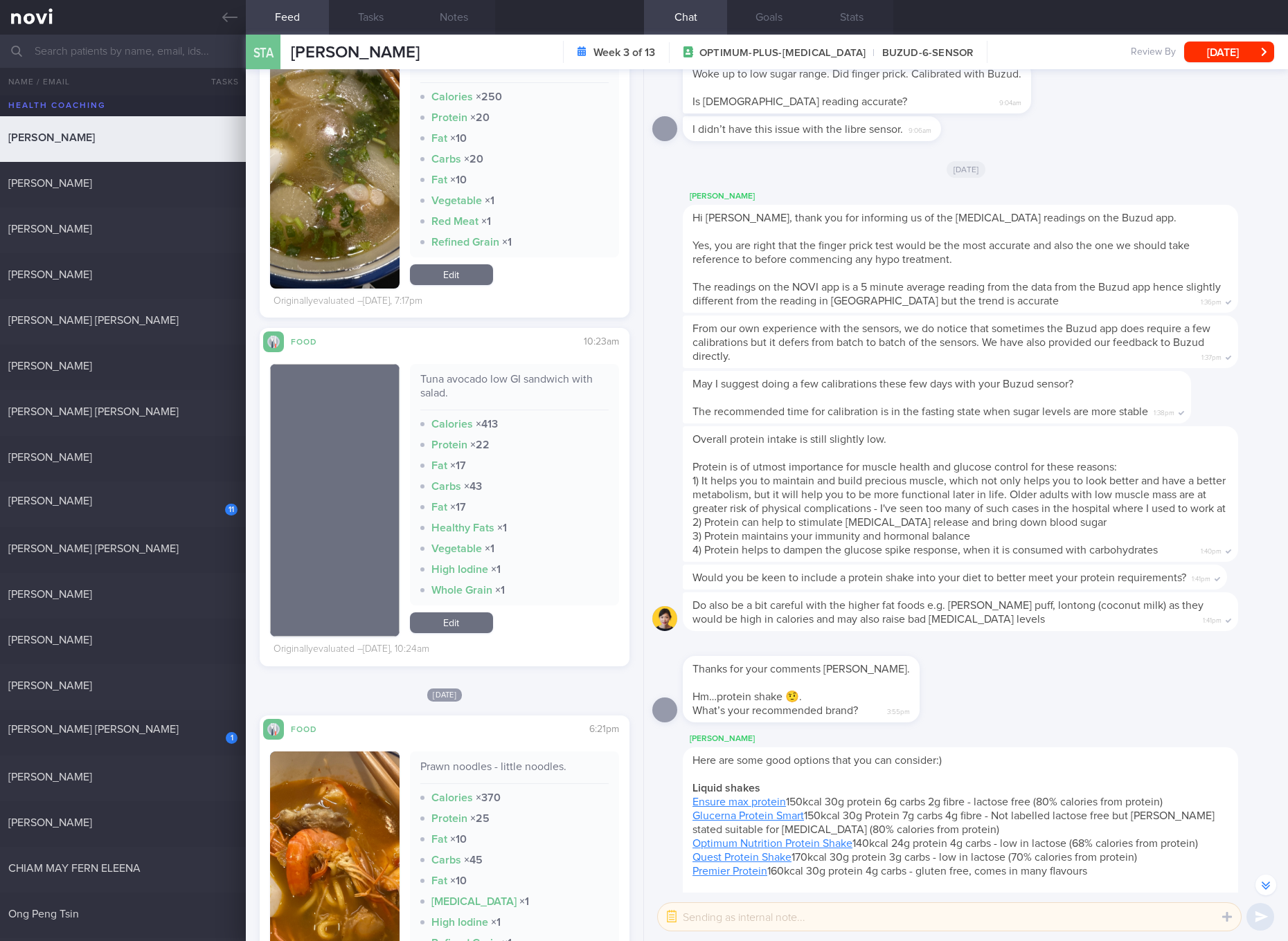
click at [511, 382] on div "Tuna avocado low GI sandwich with salad." at bounding box center [514, 391] width 188 height 38
click at [559, 378] on div "Tuna avocado low GI sandwich with salad." at bounding box center [514, 391] width 188 height 38
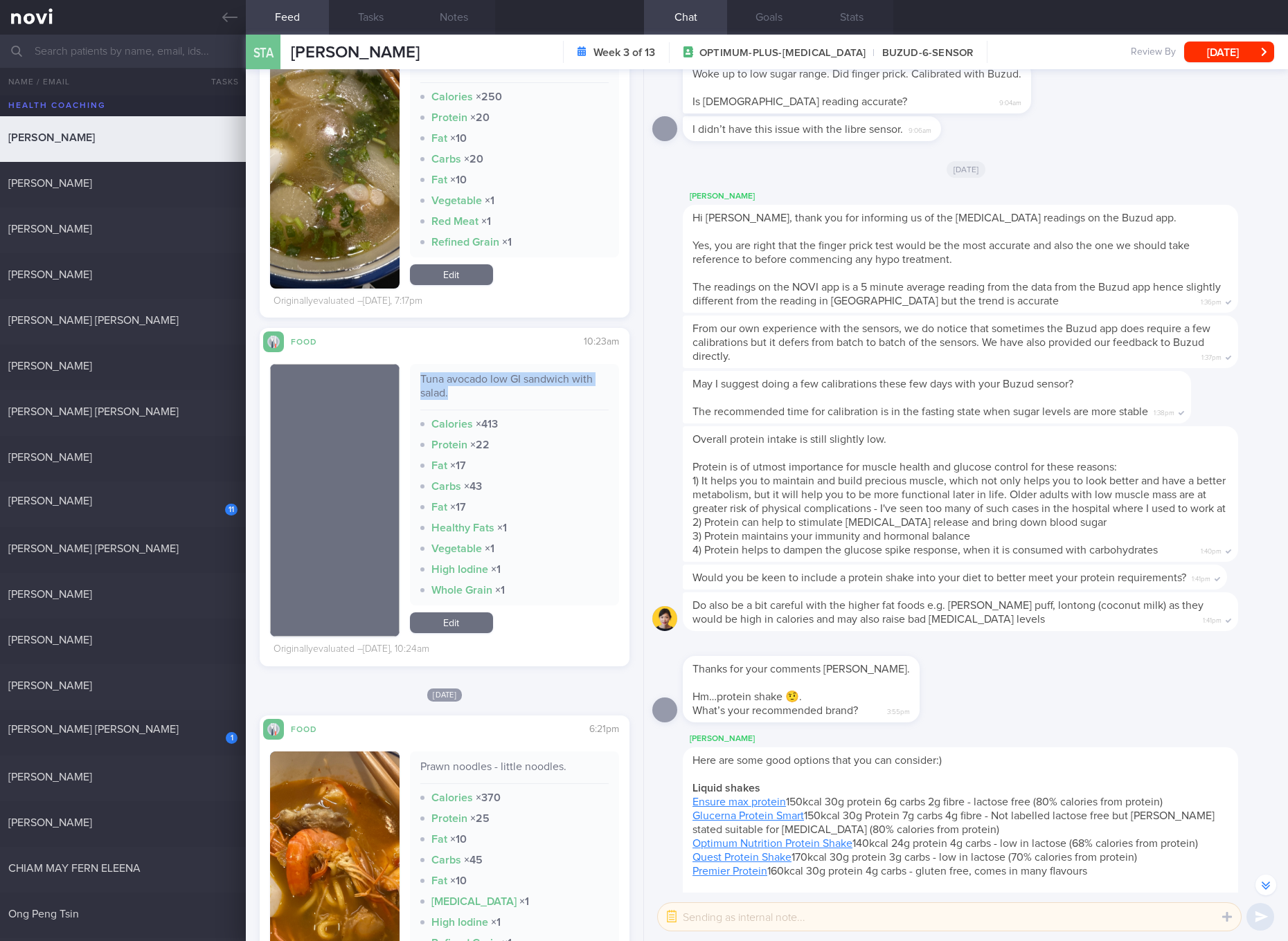
click at [559, 378] on div "Tuna avocado low GI sandwich with salad." at bounding box center [514, 391] width 188 height 38
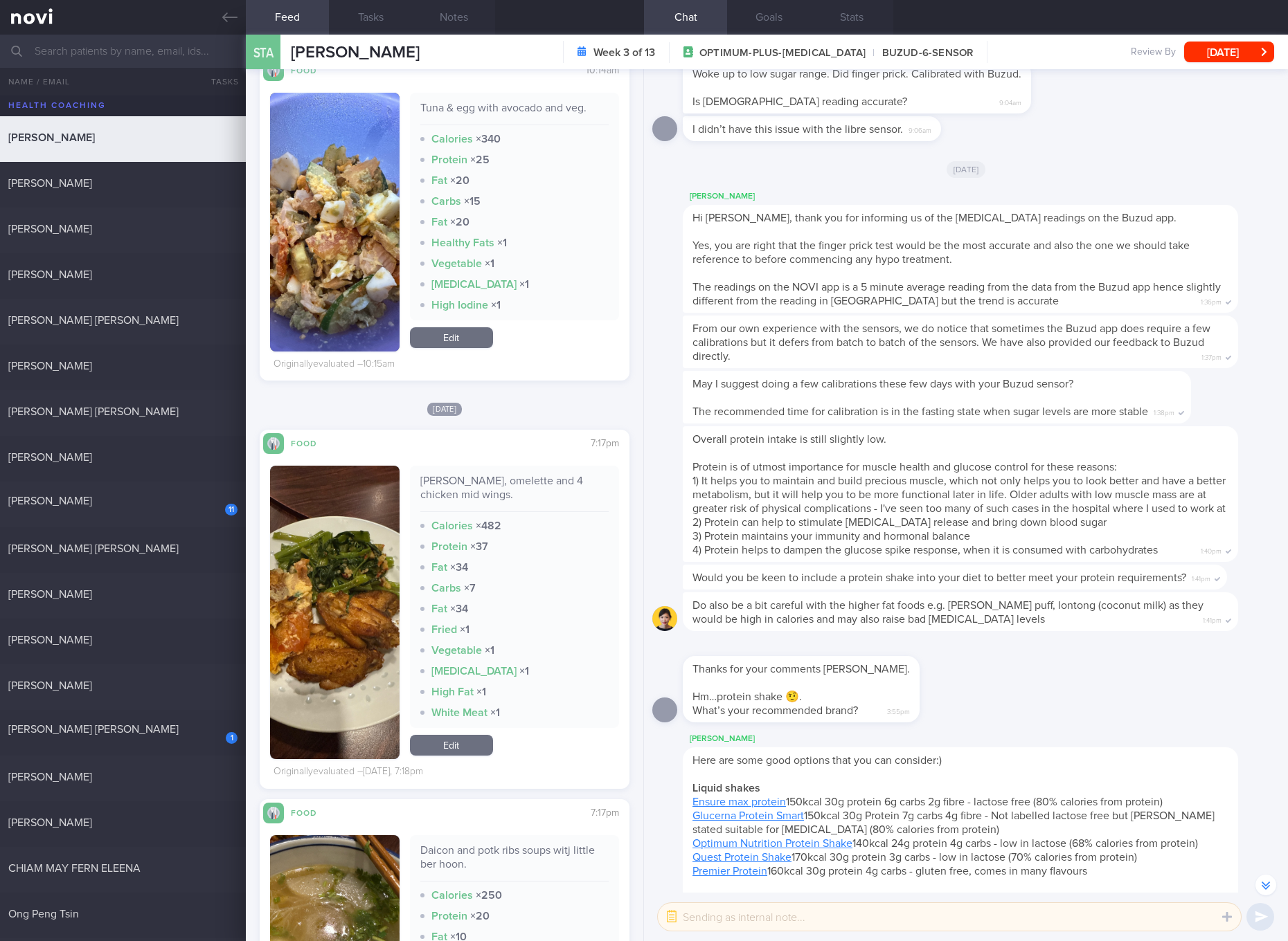
scroll to position [1557, 0]
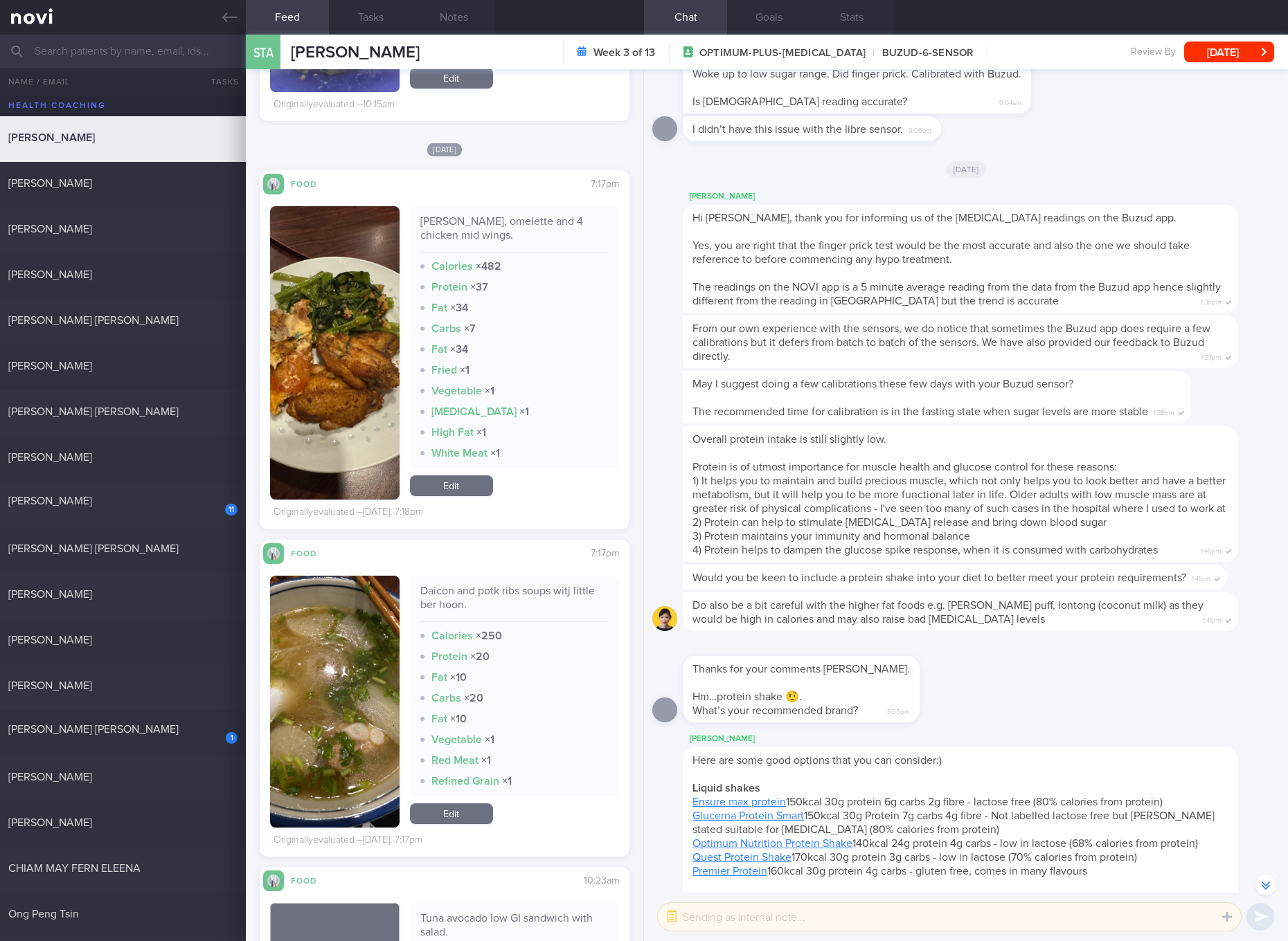
drag, startPoint x: 462, startPoint y: 492, endPoint x: 544, endPoint y: 425, distance: 105.9
click at [462, 492] on link "Edit" at bounding box center [451, 485] width 83 height 21
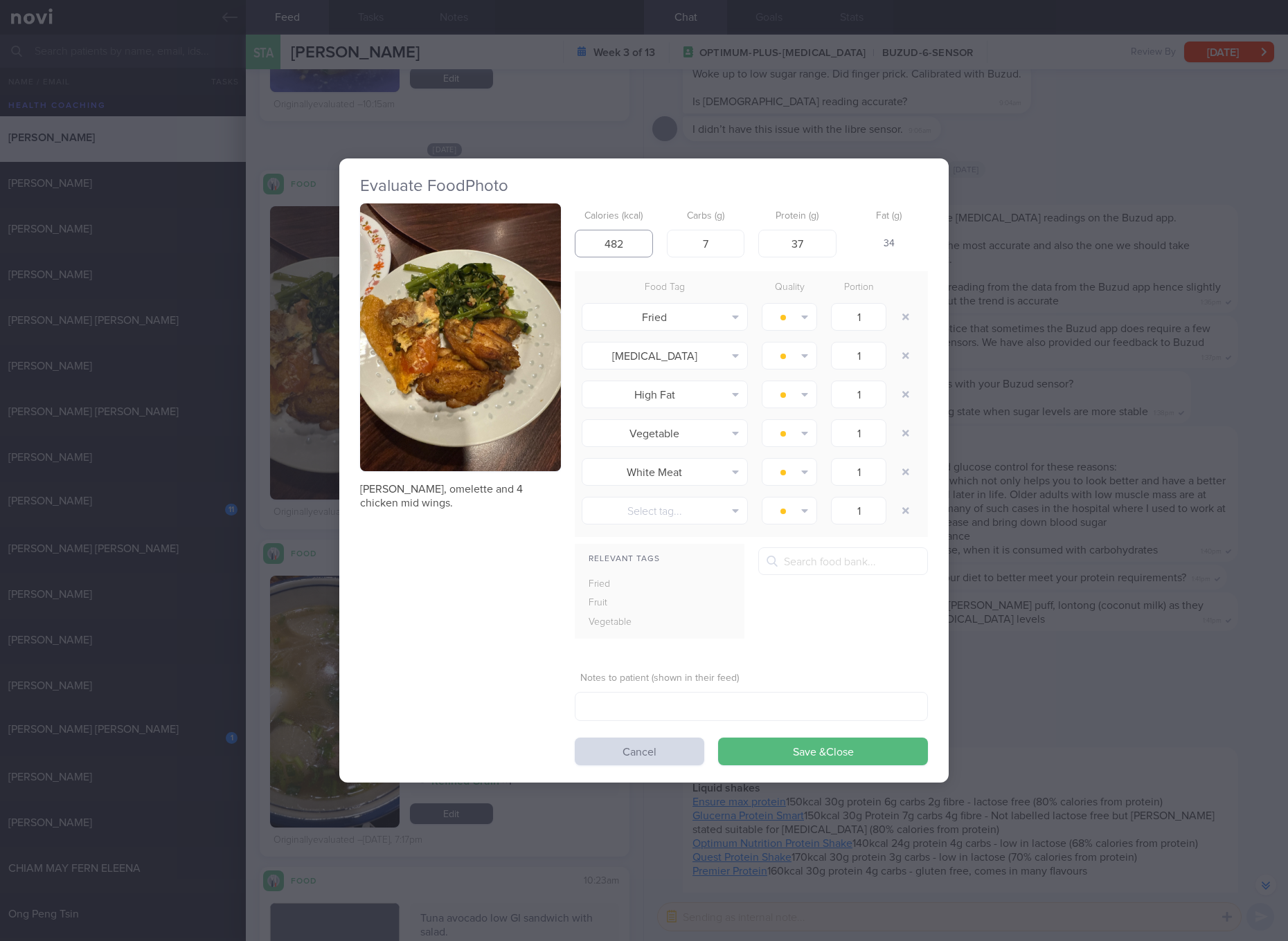
click at [621, 255] on input "482" at bounding box center [613, 244] width 78 height 28
type input "381"
type input "9"
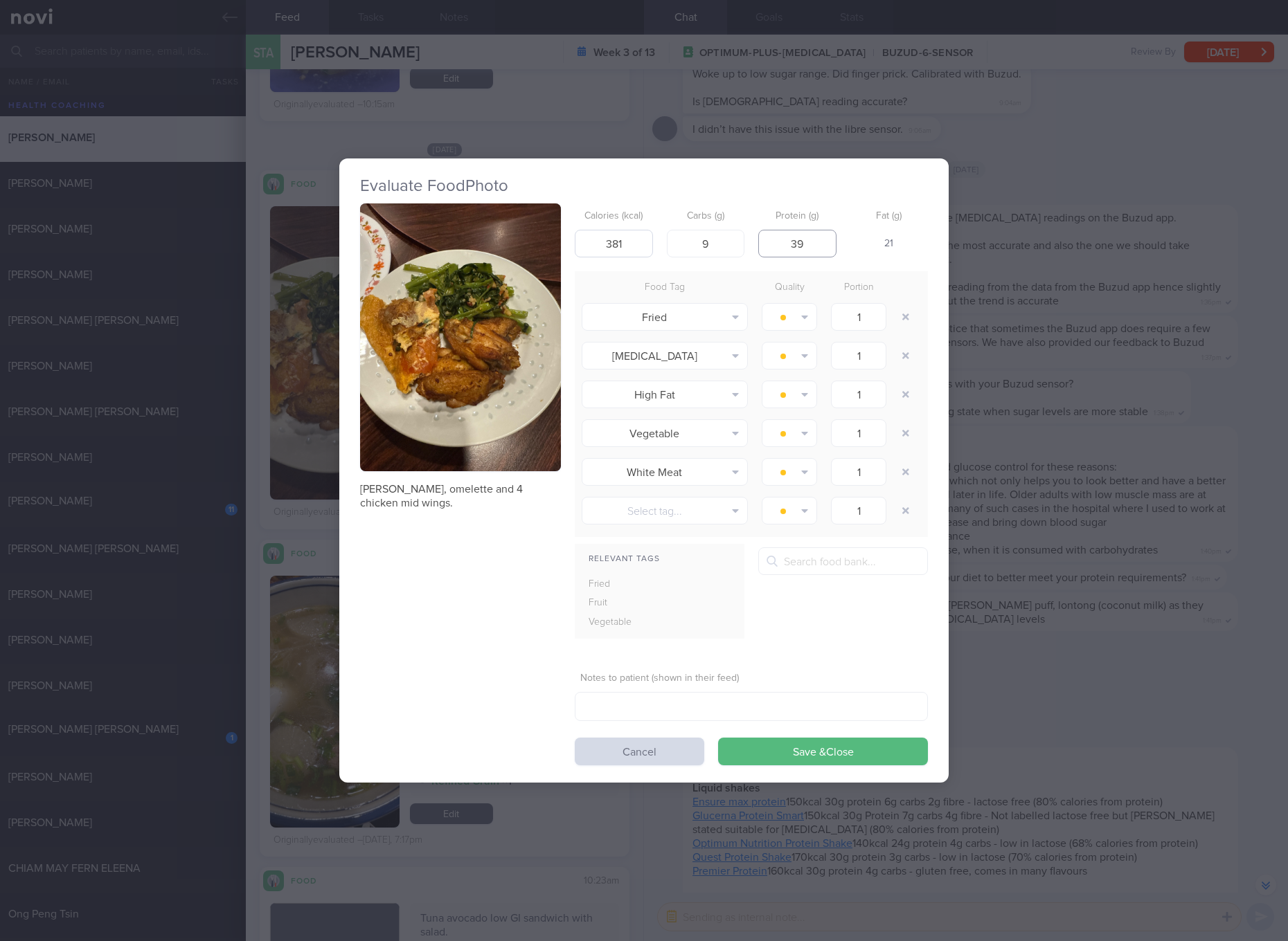
type input "39"
click at [717, 738] on button "Save & Close" at bounding box center [822, 751] width 210 height 28
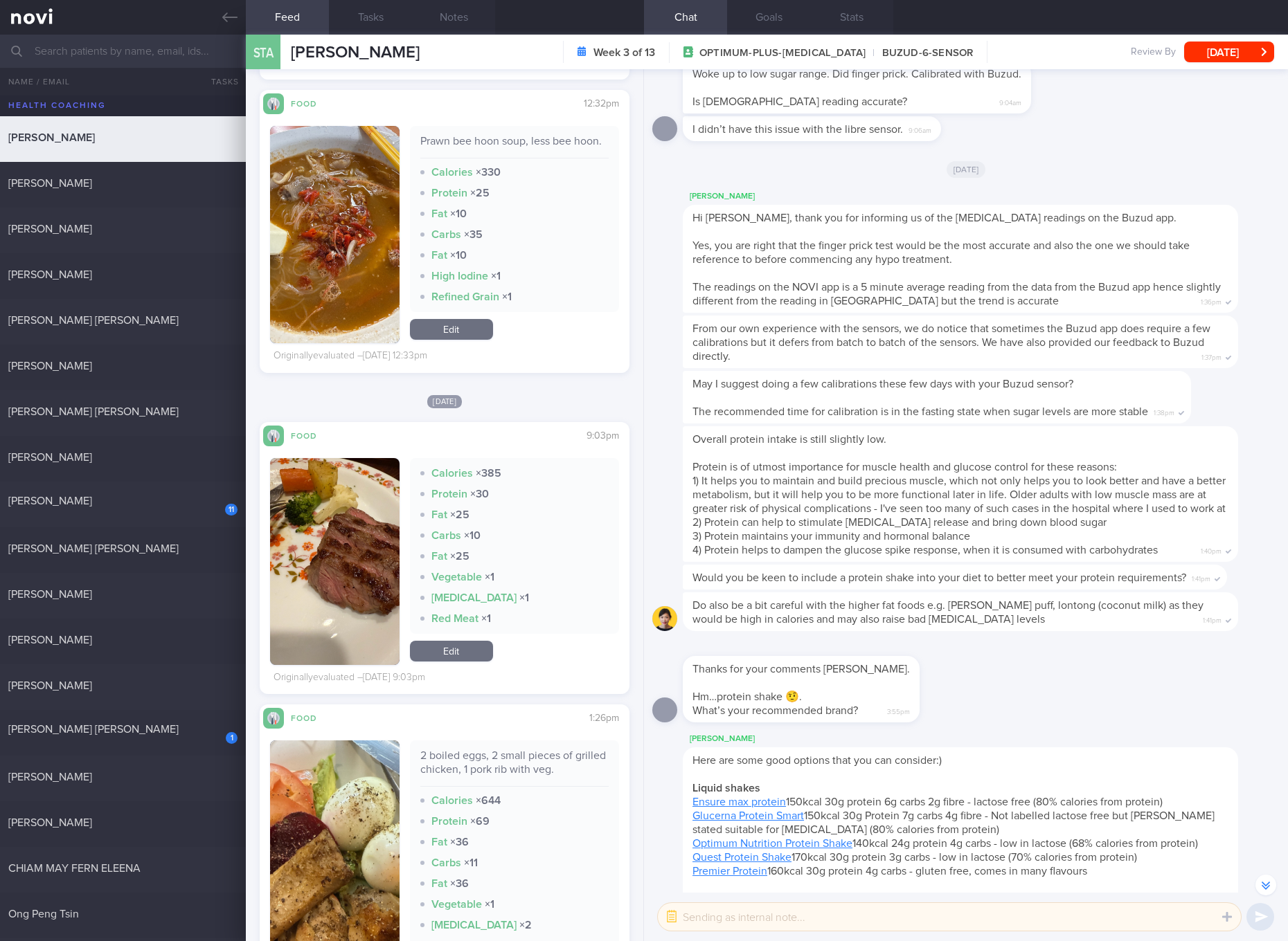
scroll to position [3114, 0]
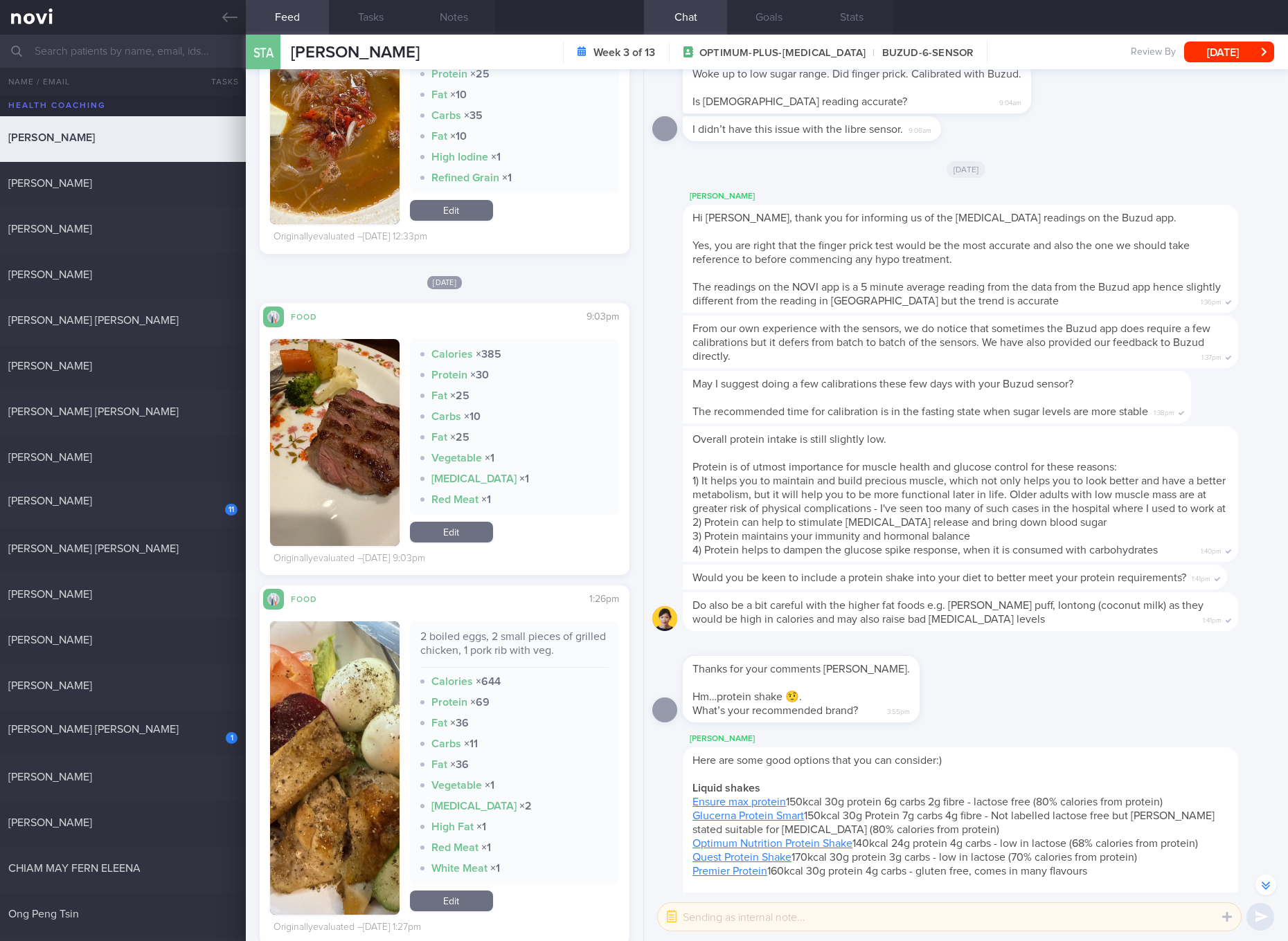
click at [482, 654] on div "2 boiled eggs, 2 small pieces of grilled chicken, 1 pork rib with veg." at bounding box center [514, 648] width 188 height 38
click at [492, 657] on div "2 boiled eggs, 2 small pieces of grilled chicken, 1 pork rib with veg." at bounding box center [514, 648] width 188 height 38
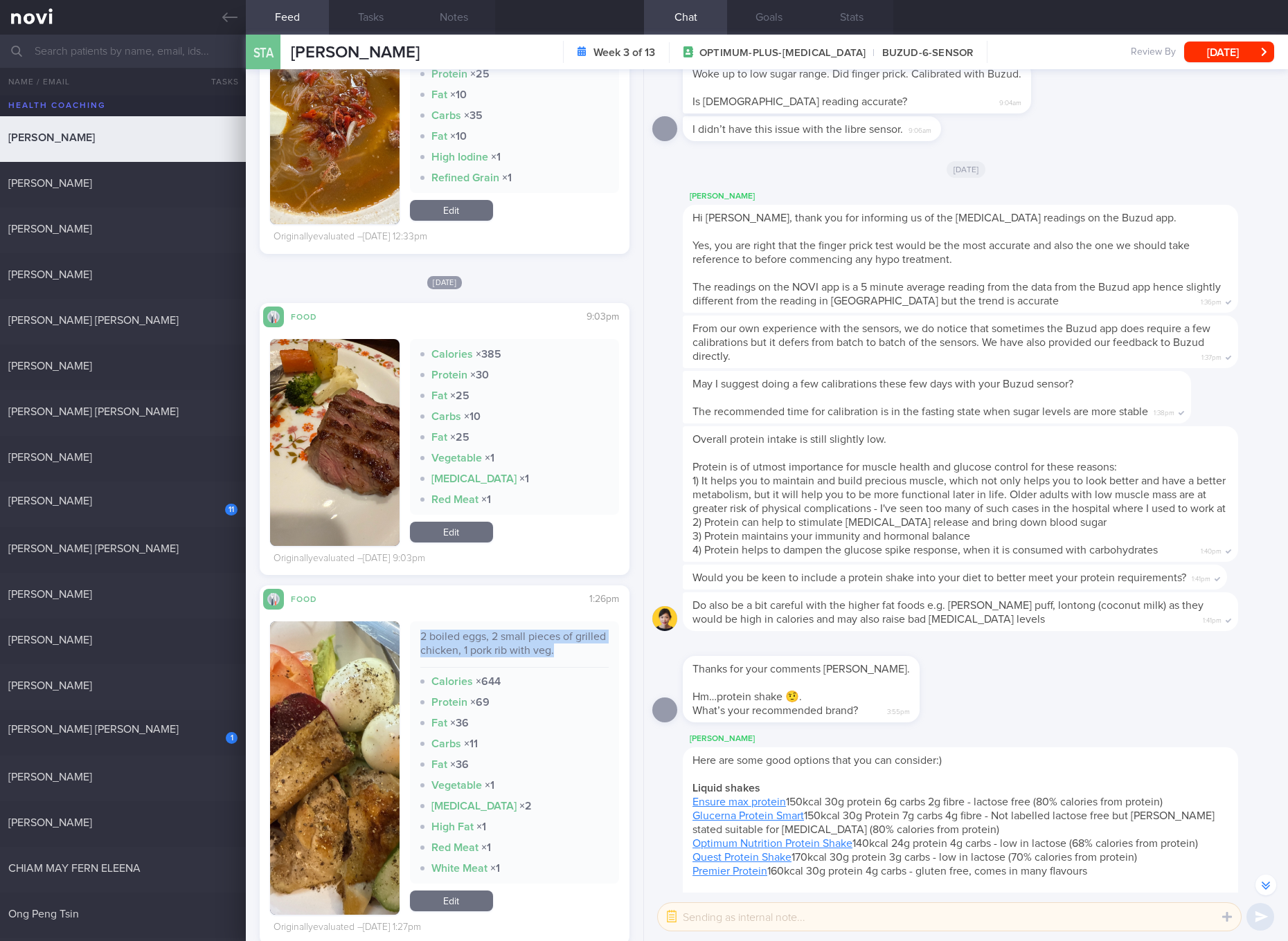
click at [492, 657] on div "2 boiled eggs, 2 small pieces of grilled chicken, 1 pork rib with veg." at bounding box center [514, 648] width 188 height 38
click at [363, 782] on button "button" at bounding box center [334, 768] width 130 height 294
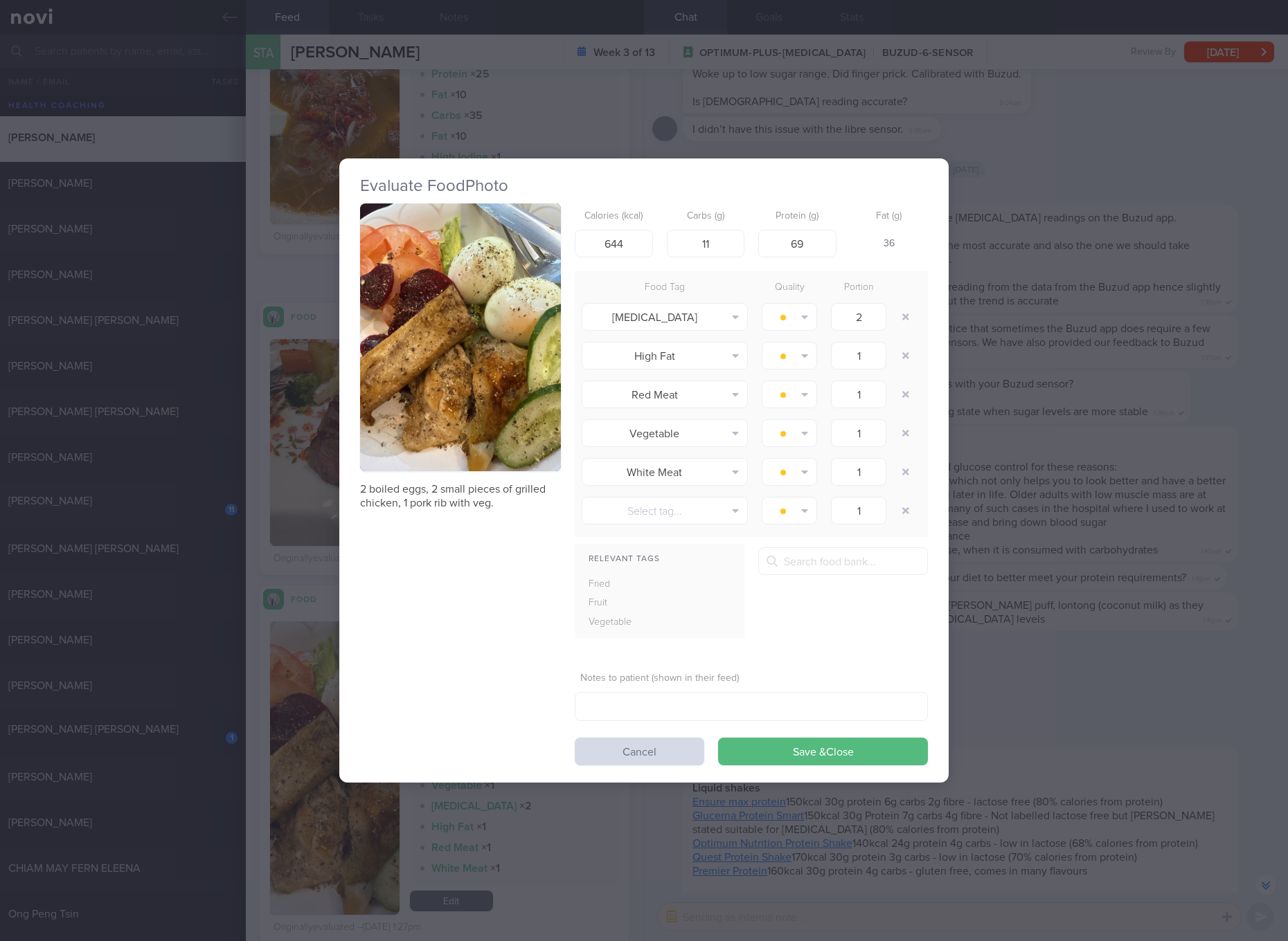
drag, startPoint x: 477, startPoint y: 373, endPoint x: 497, endPoint y: 297, distance: 78.6
click at [497, 297] on button "button" at bounding box center [460, 337] width 201 height 268
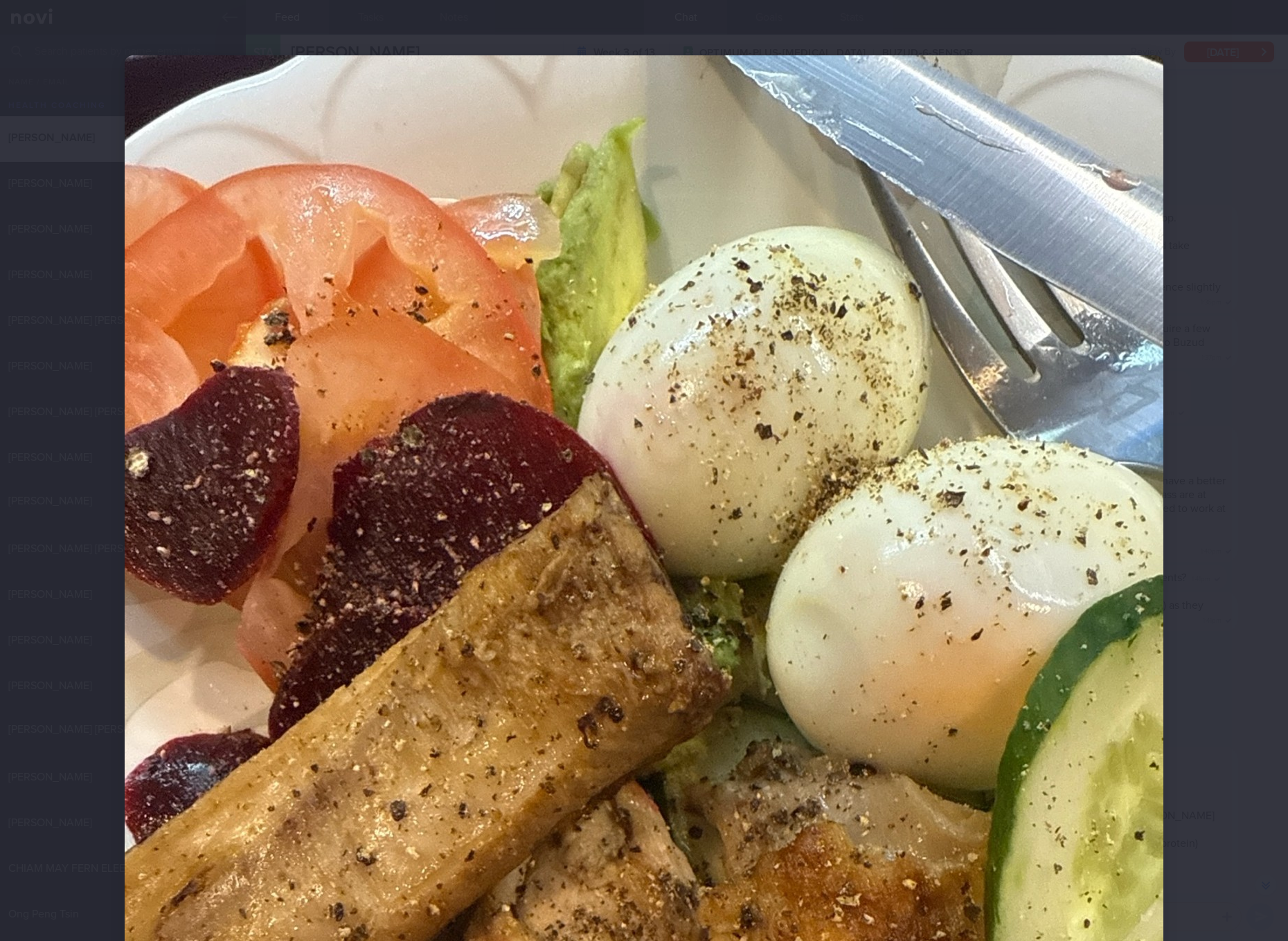
click at [1218, 496] on div at bounding box center [644, 470] width 1288 height 941
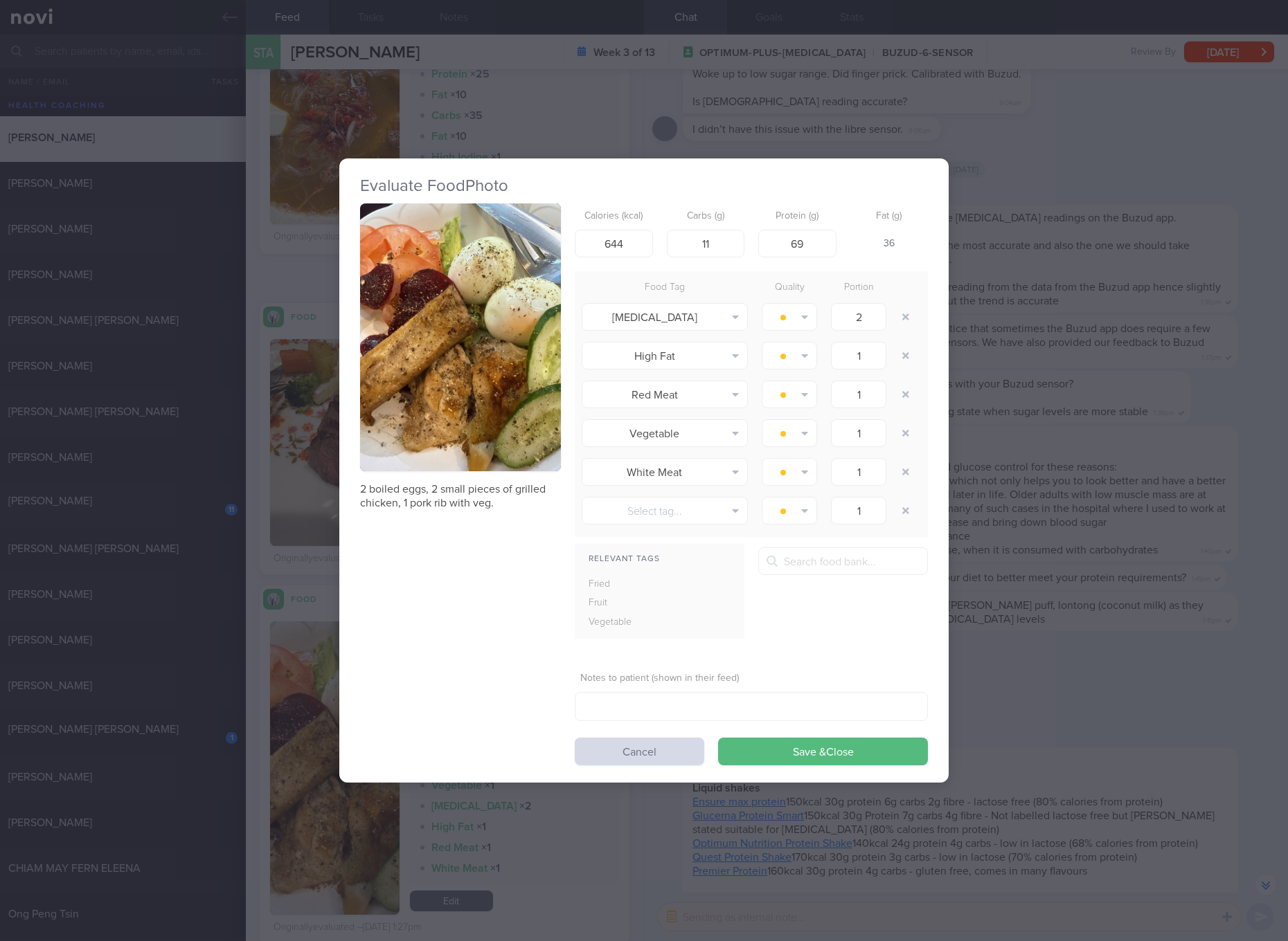
click at [1089, 581] on div "Evaluate Food Photo 2 boiled eggs, 2 small pieces of grilled chicken, 1 pork ri…" at bounding box center [644, 470] width 1288 height 941
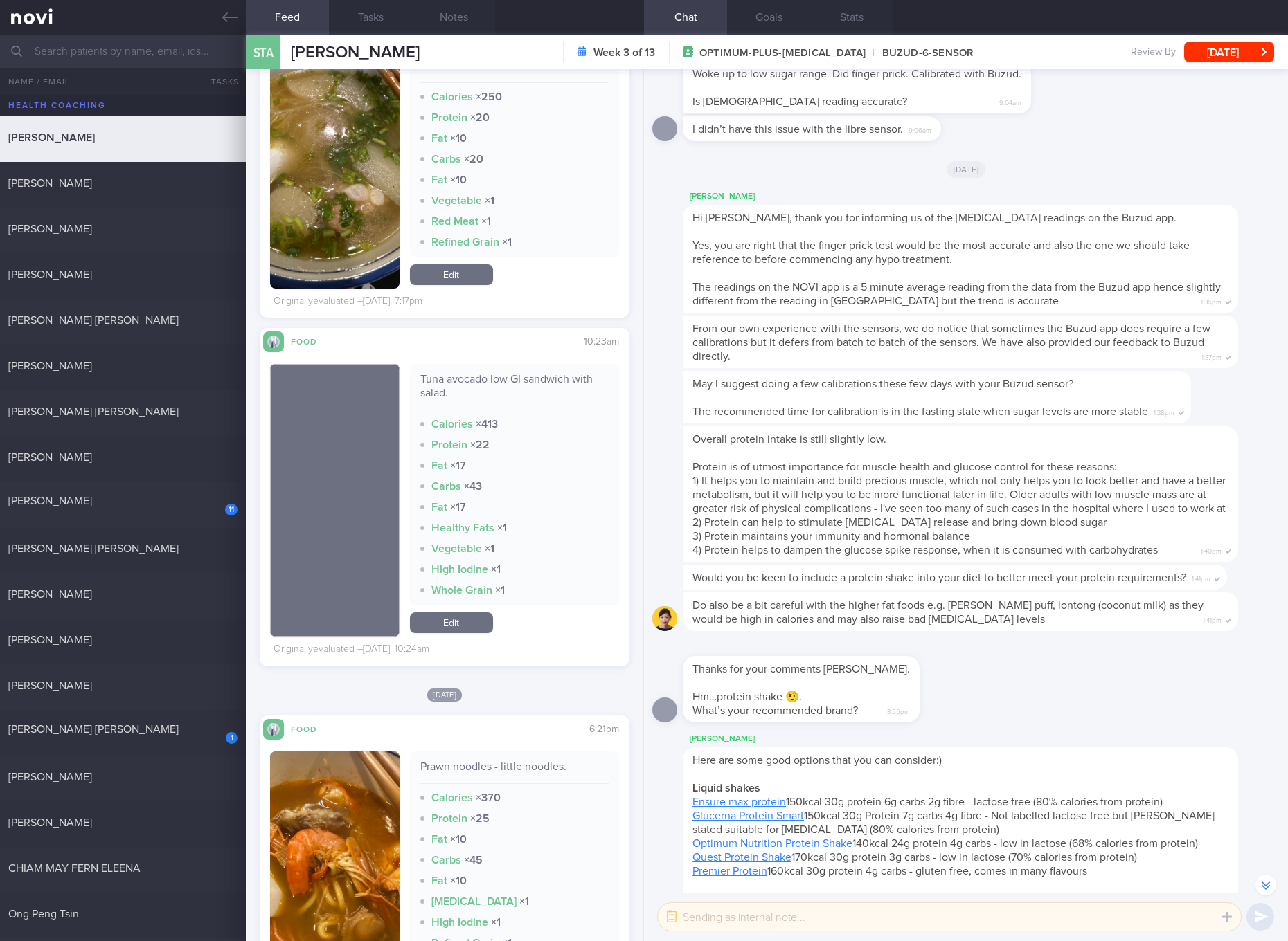
scroll to position [1816, 0]
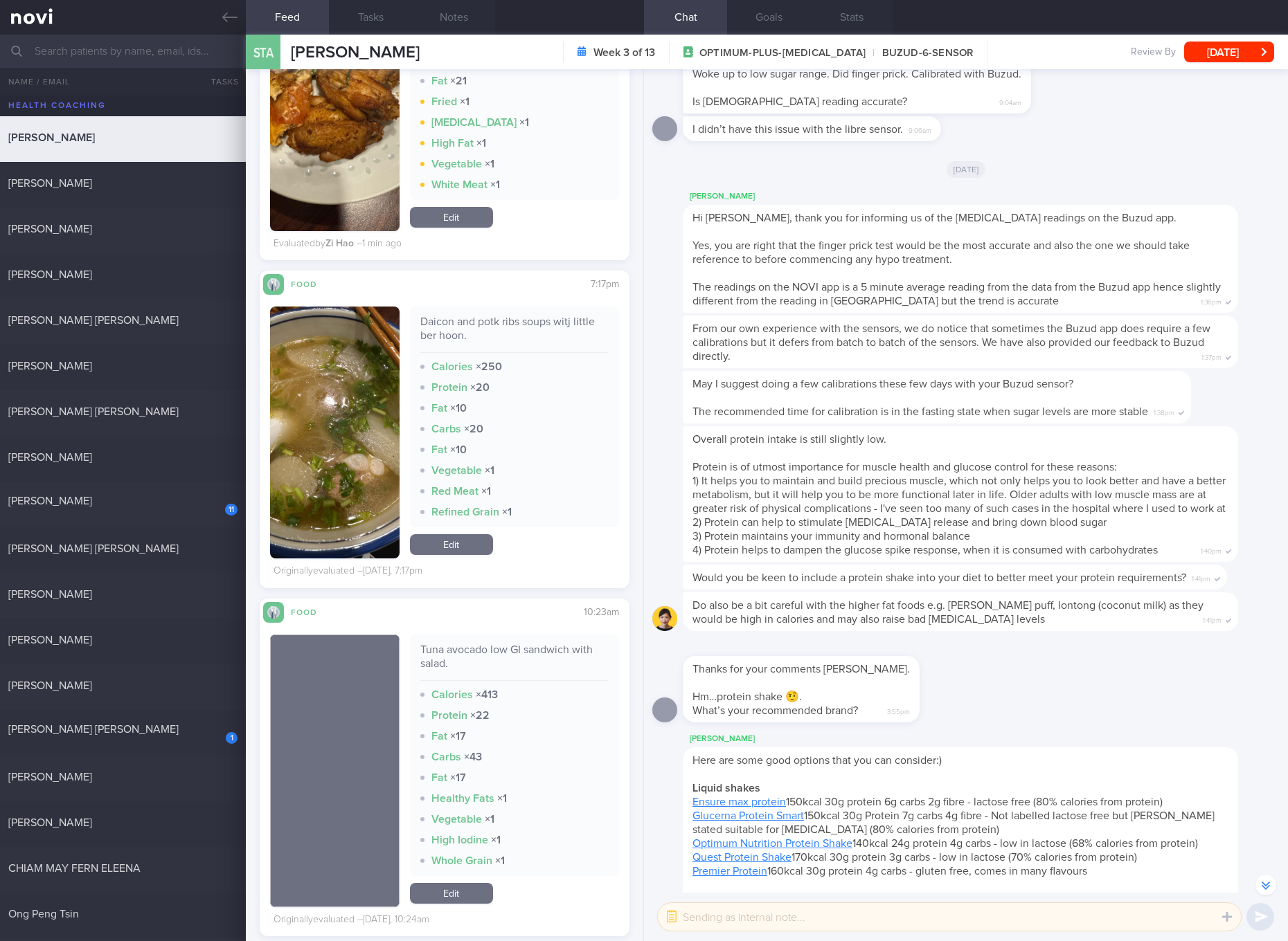
click at [537, 654] on div "Tuna avocado low GI sandwich with salad." at bounding box center [514, 662] width 188 height 38
copy div "Tuna avocado low GI sandwich with salad."
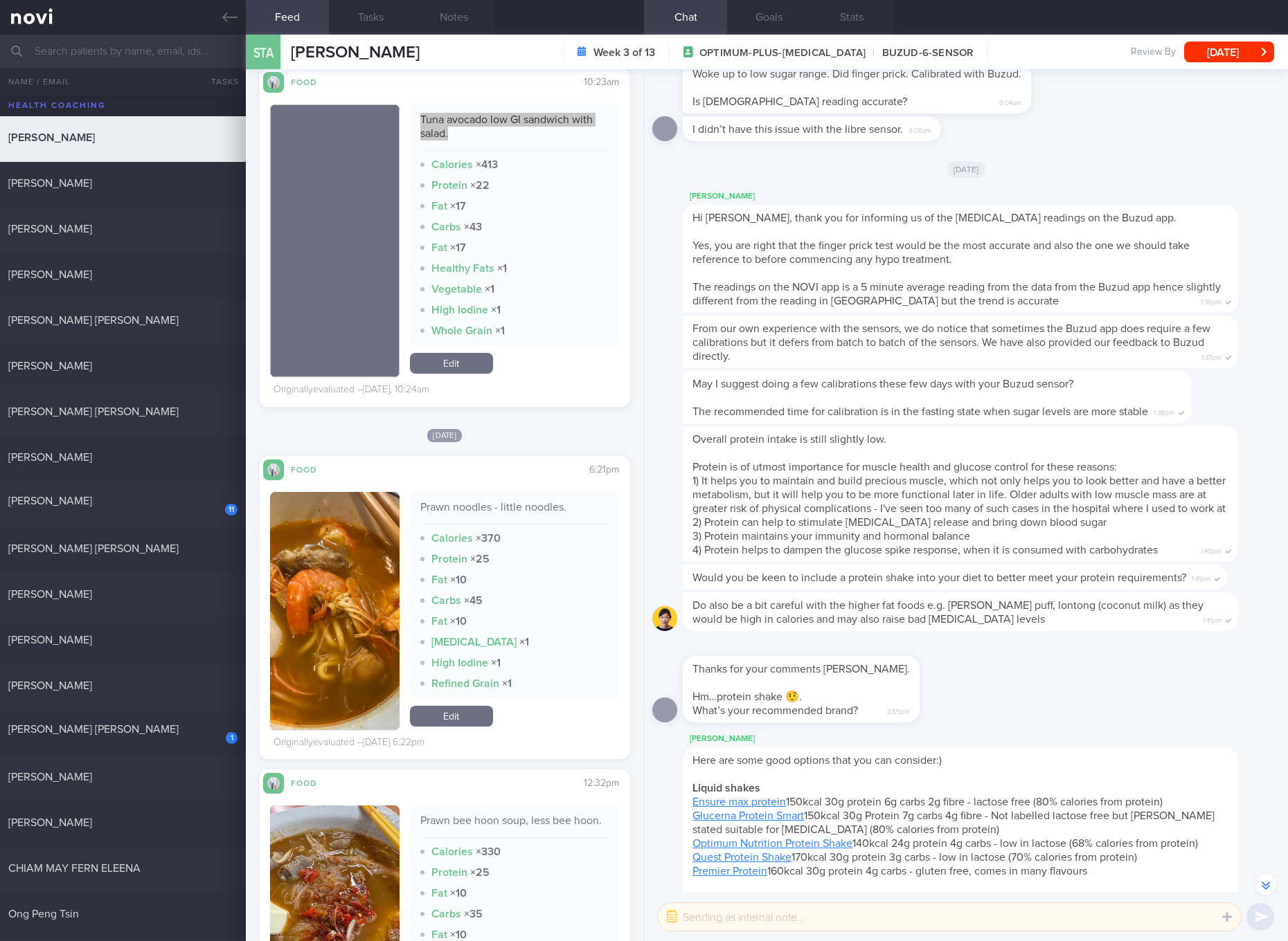
scroll to position [2076, 0]
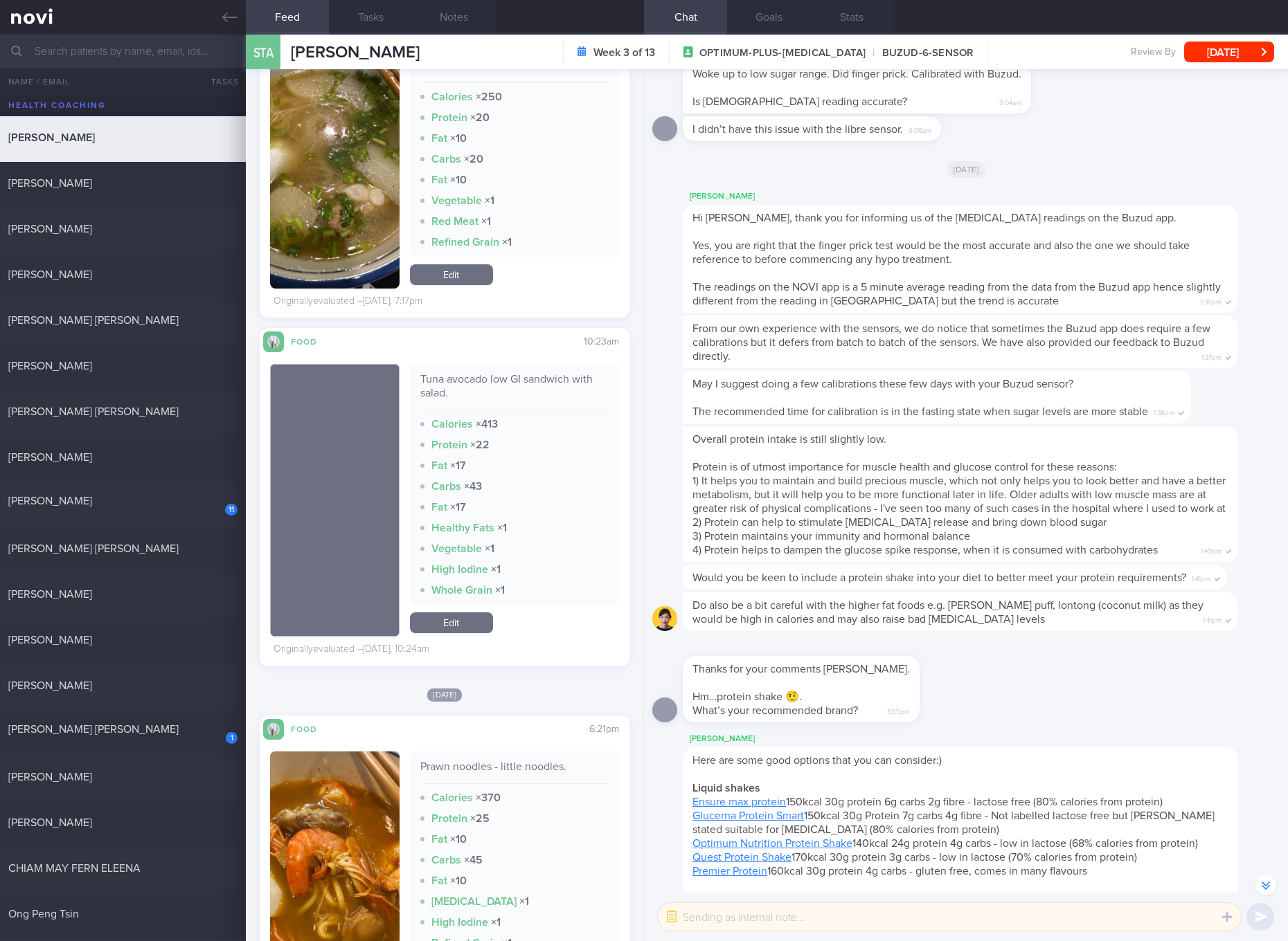
click at [471, 635] on div "Tuna avocado low GI sandwich with salad. Calories × 413 Protein × 22 Fat × 17 C…" at bounding box center [514, 500] width 209 height 273
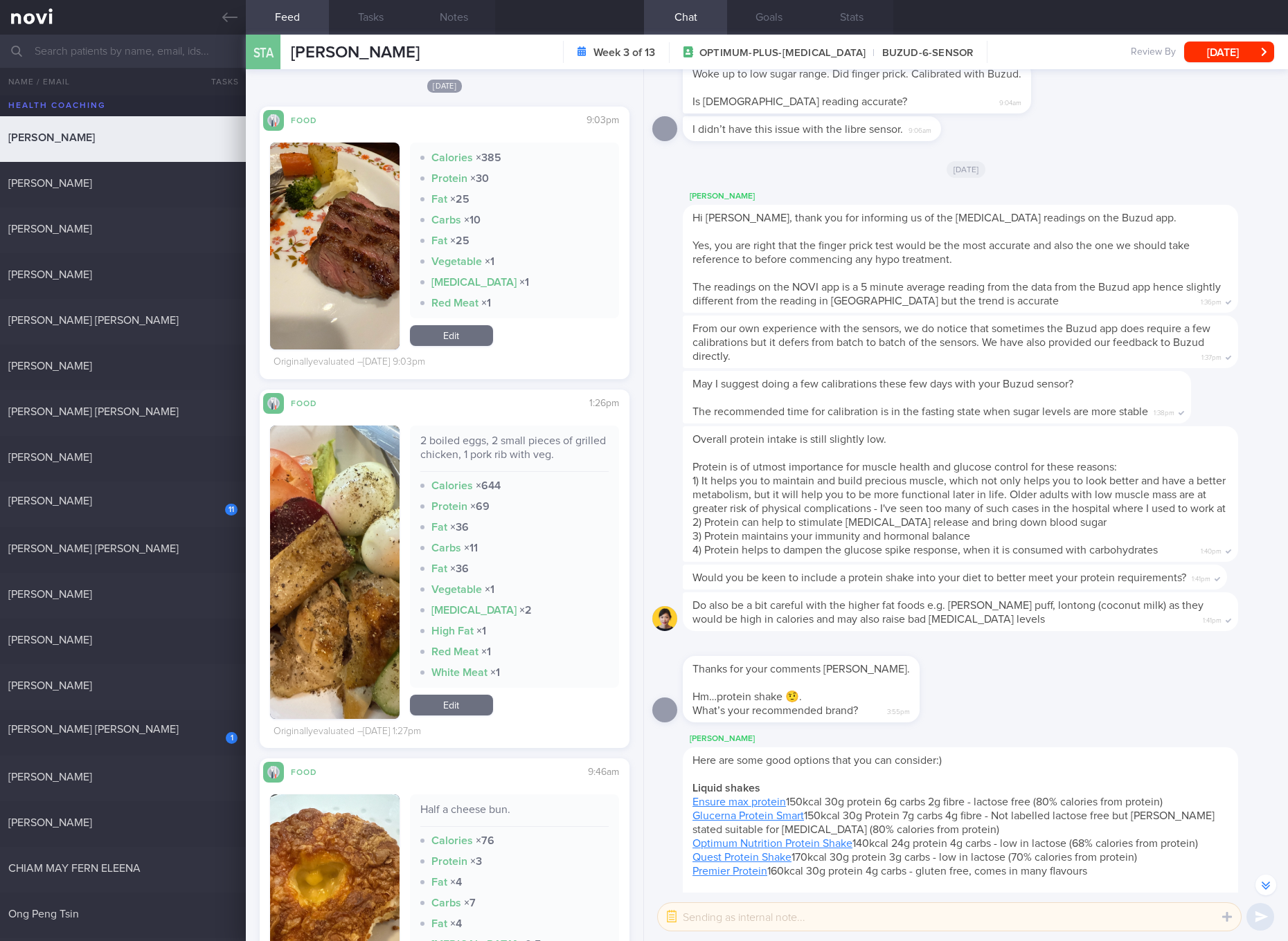
scroll to position [3374, 0]
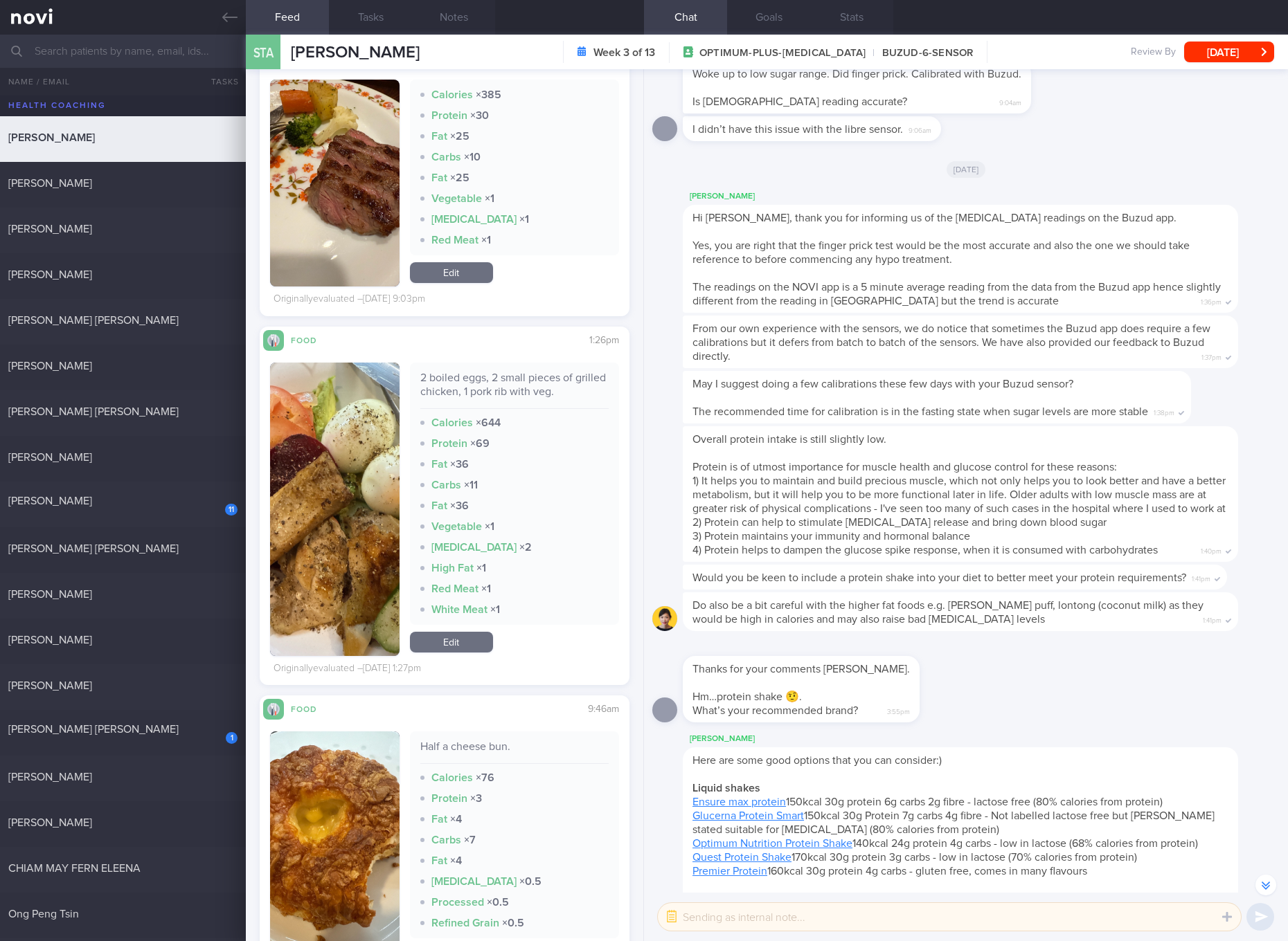
click at [528, 394] on div "2 boiled eggs, 2 small pieces of grilled chicken, 1 pork rib with veg." at bounding box center [514, 389] width 188 height 38
drag, startPoint x: 344, startPoint y: 570, endPoint x: 349, endPoint y: 564, distance: 7.8
click at [344, 570] on button "button" at bounding box center [334, 509] width 130 height 294
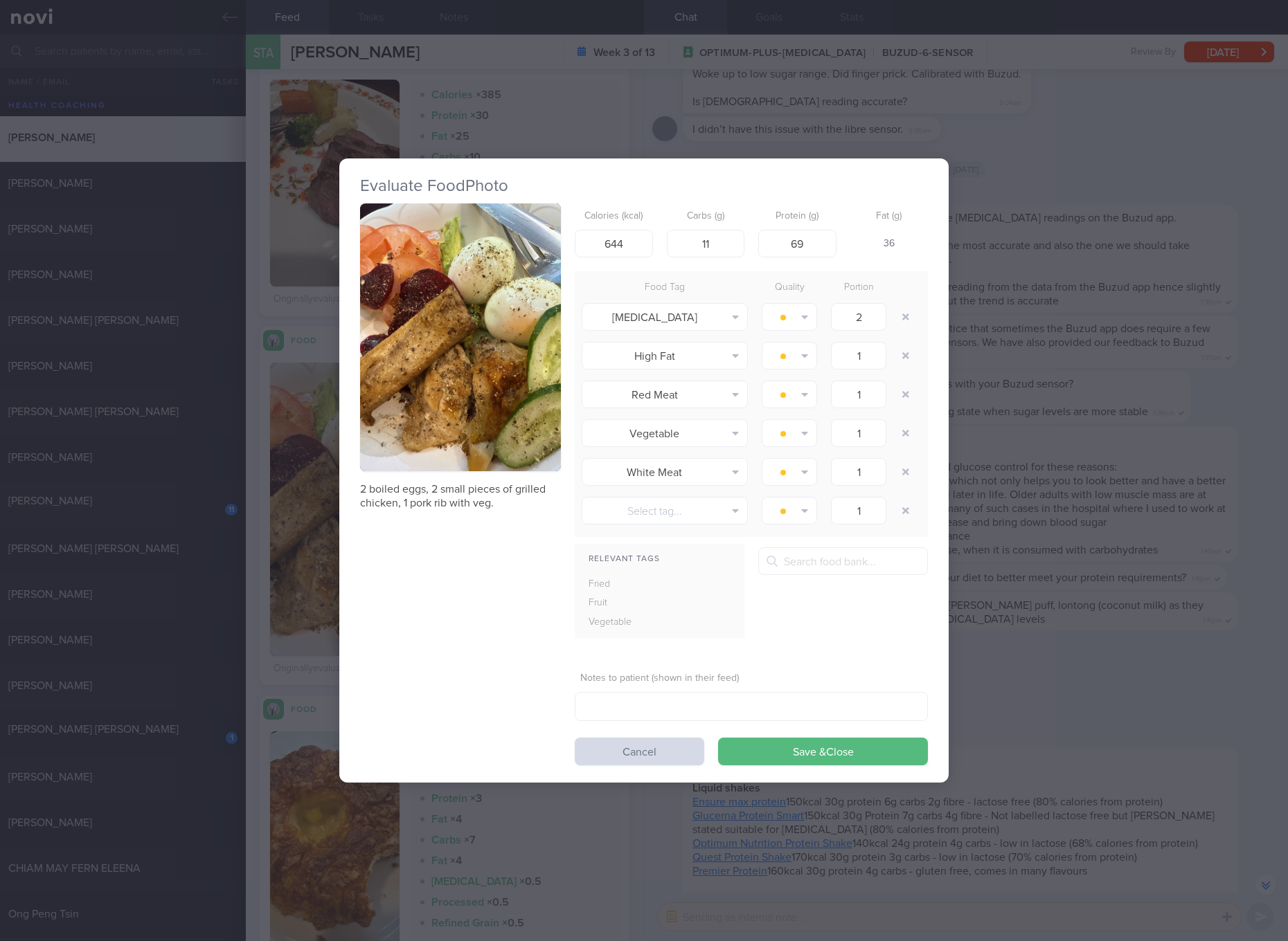
drag, startPoint x: 500, startPoint y: 345, endPoint x: 434, endPoint y: 312, distance: 73.8
click at [434, 312] on button "button" at bounding box center [460, 337] width 201 height 268
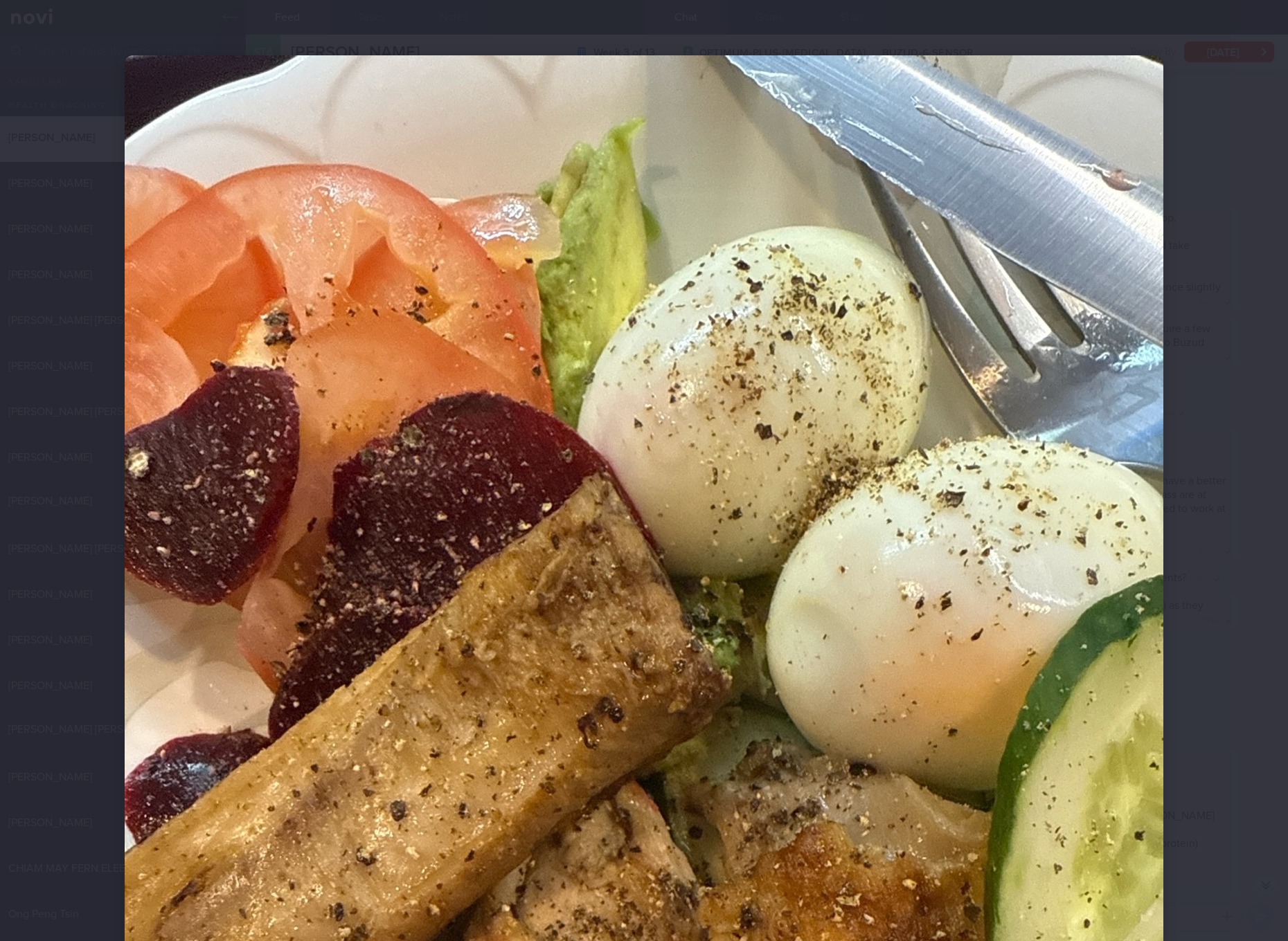
click at [735, 471] on img at bounding box center [643, 748] width 1038 height 1384
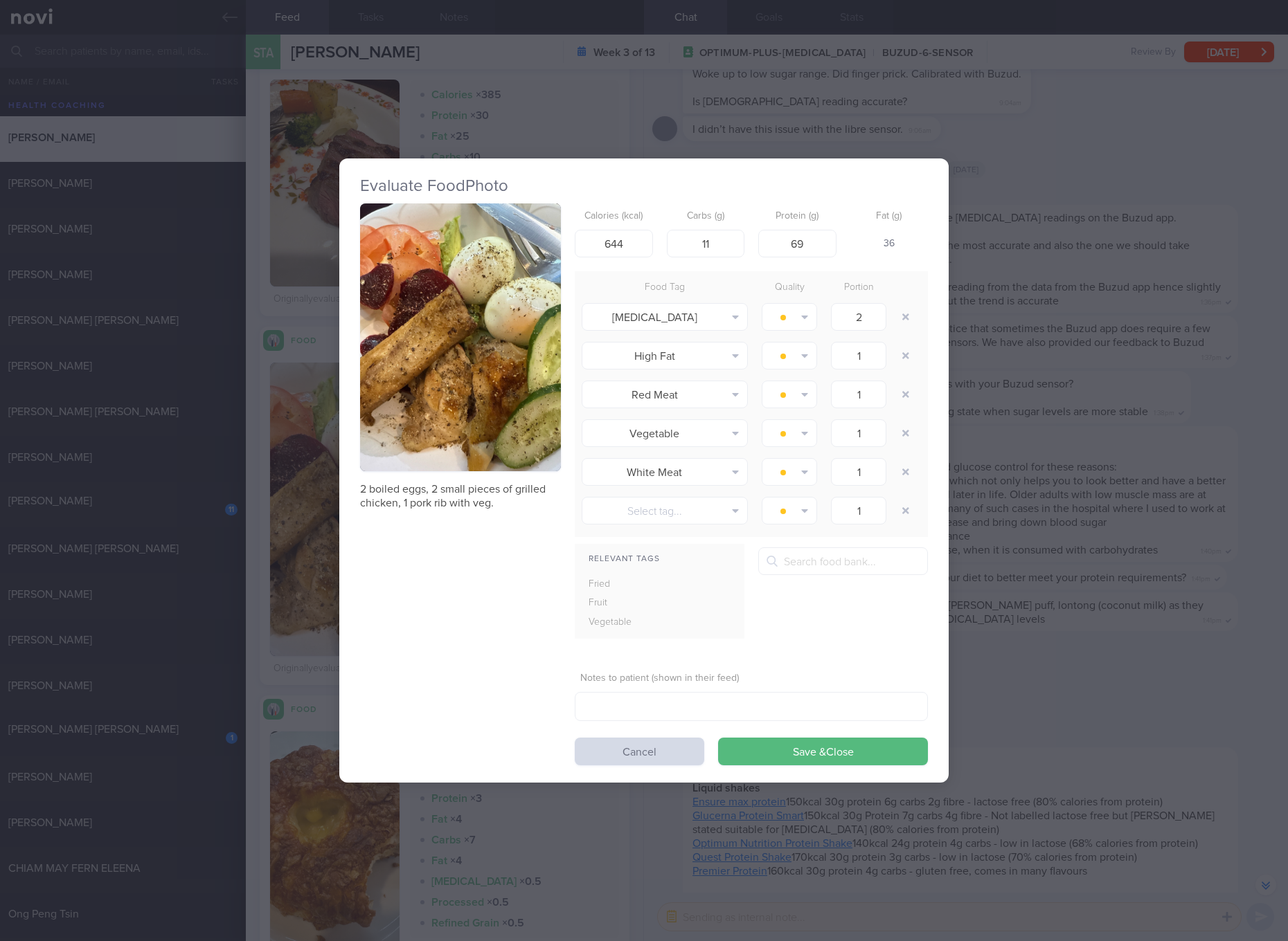
click at [1135, 484] on div "Evaluate Food Photo 2 boiled eggs, 2 small pieces of grilled chicken, 1 pork ri…" at bounding box center [644, 470] width 1288 height 941
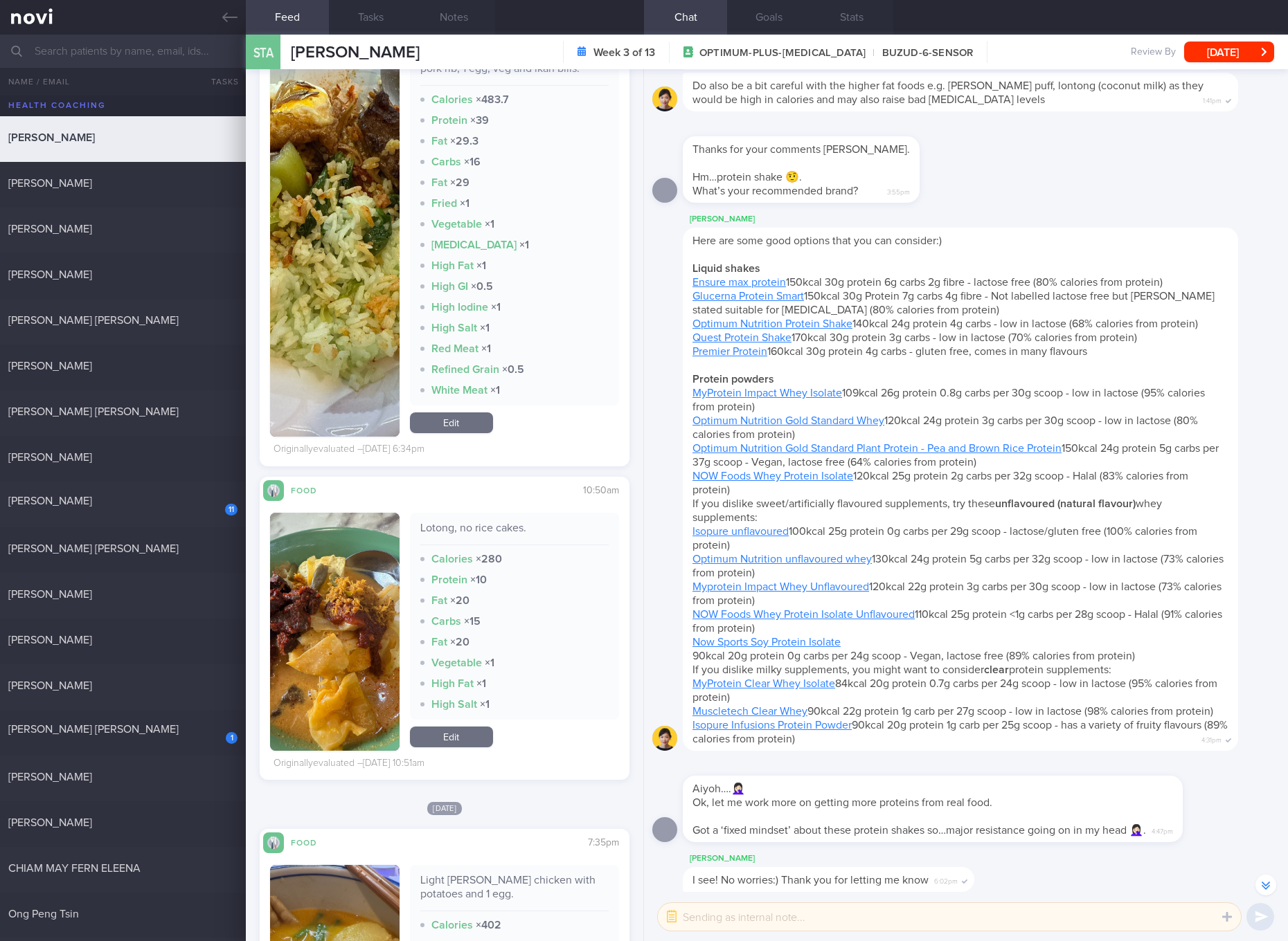
scroll to position [3892, 0]
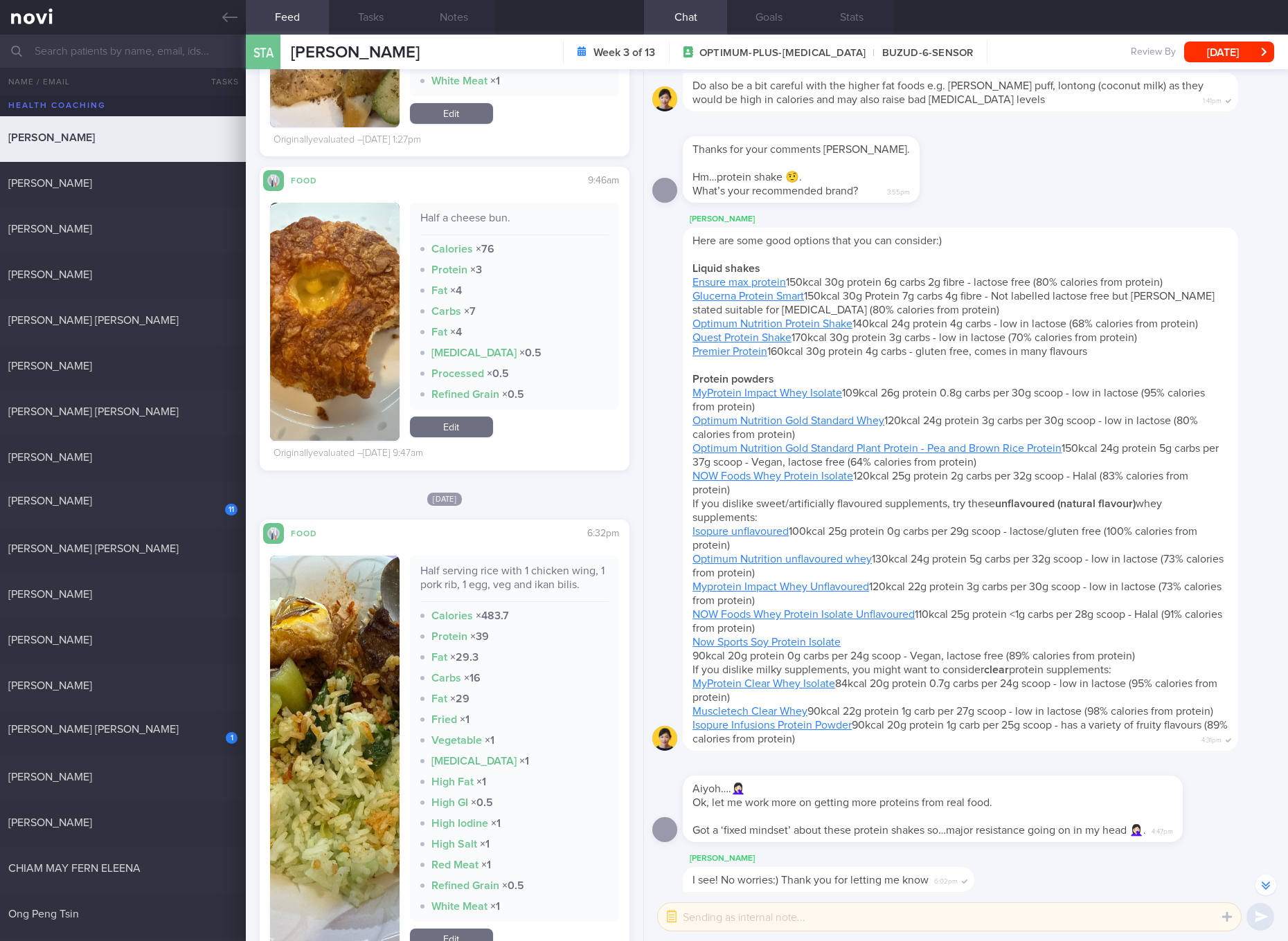
click at [532, 586] on div "Half serving rice with 1 chicken wing, 1 pork rib, 1 egg, veg and ikan bilis." at bounding box center [514, 583] width 188 height 38
click at [513, 586] on div "Half serving rice with 1 chicken wing, 1 pork rib, 1 egg, veg and ikan bilis." at bounding box center [514, 583] width 188 height 38
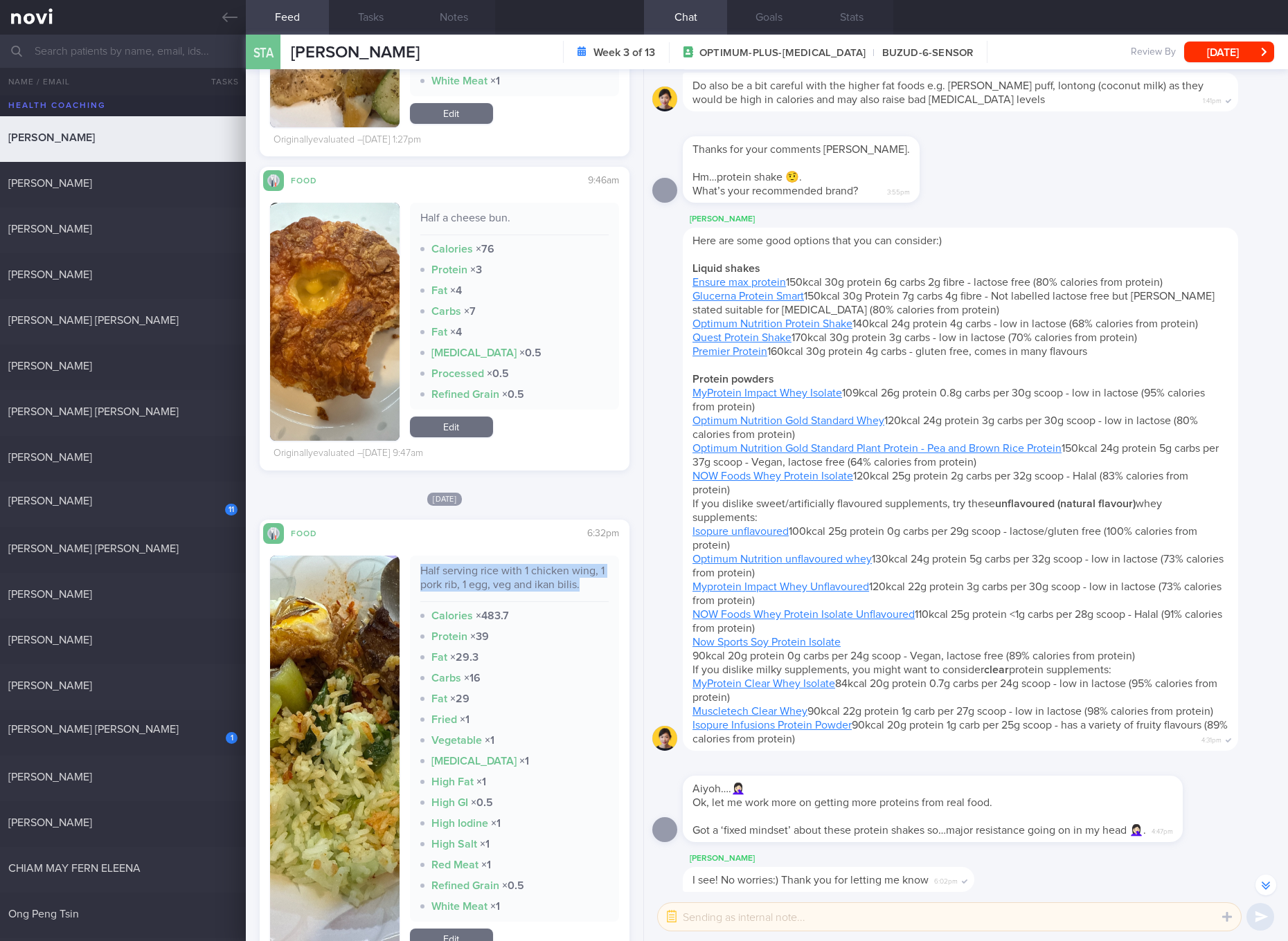
click at [513, 586] on div "Half serving rice with 1 chicken wing, 1 pork rib, 1 egg, veg and ikan bilis." at bounding box center [514, 583] width 188 height 38
drag, startPoint x: 299, startPoint y: 725, endPoint x: 370, endPoint y: 668, distance: 91.0
click at [299, 725] on img "button" at bounding box center [334, 755] width 130 height 398
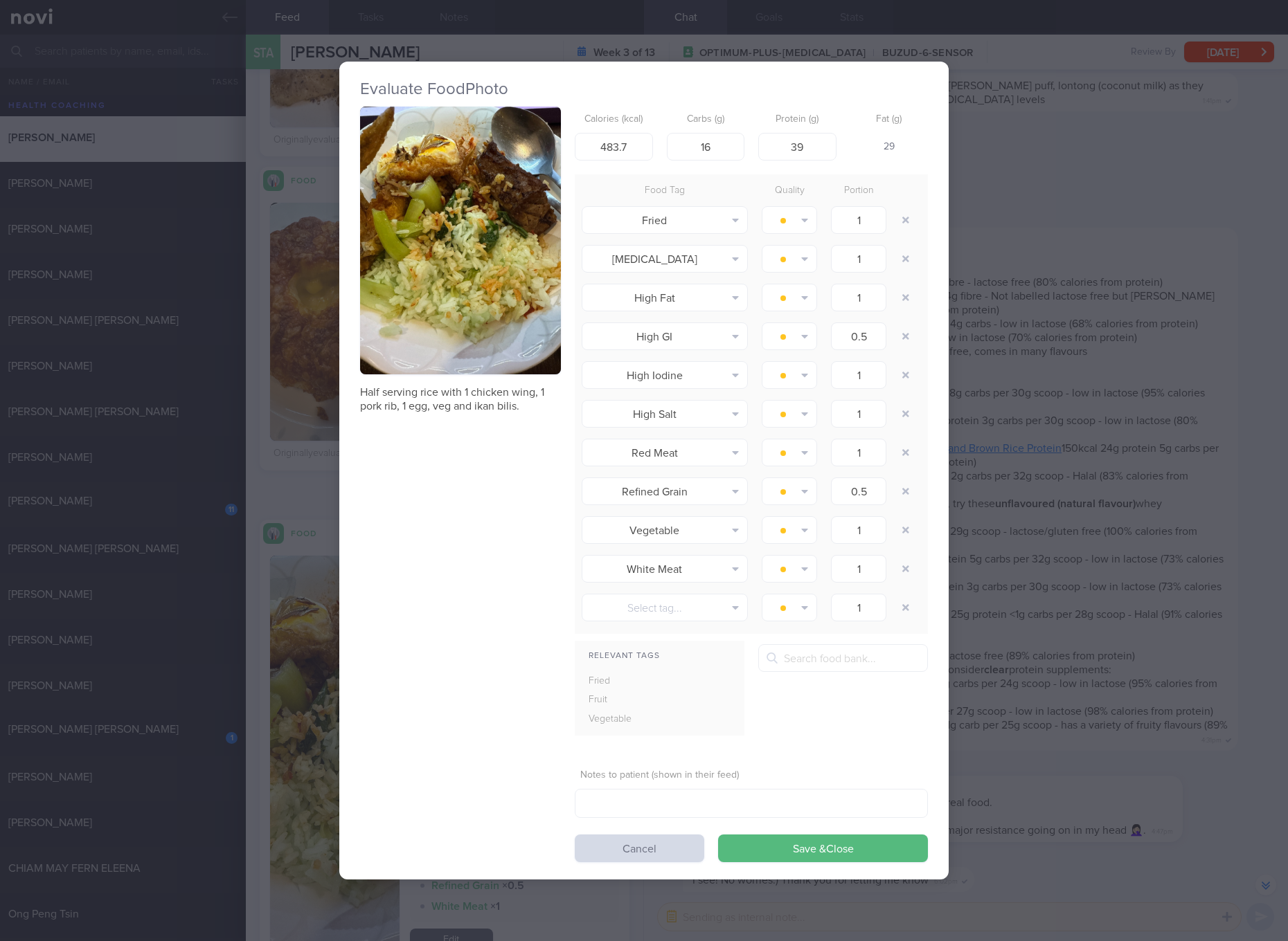
click at [495, 279] on button "button" at bounding box center [460, 240] width 201 height 268
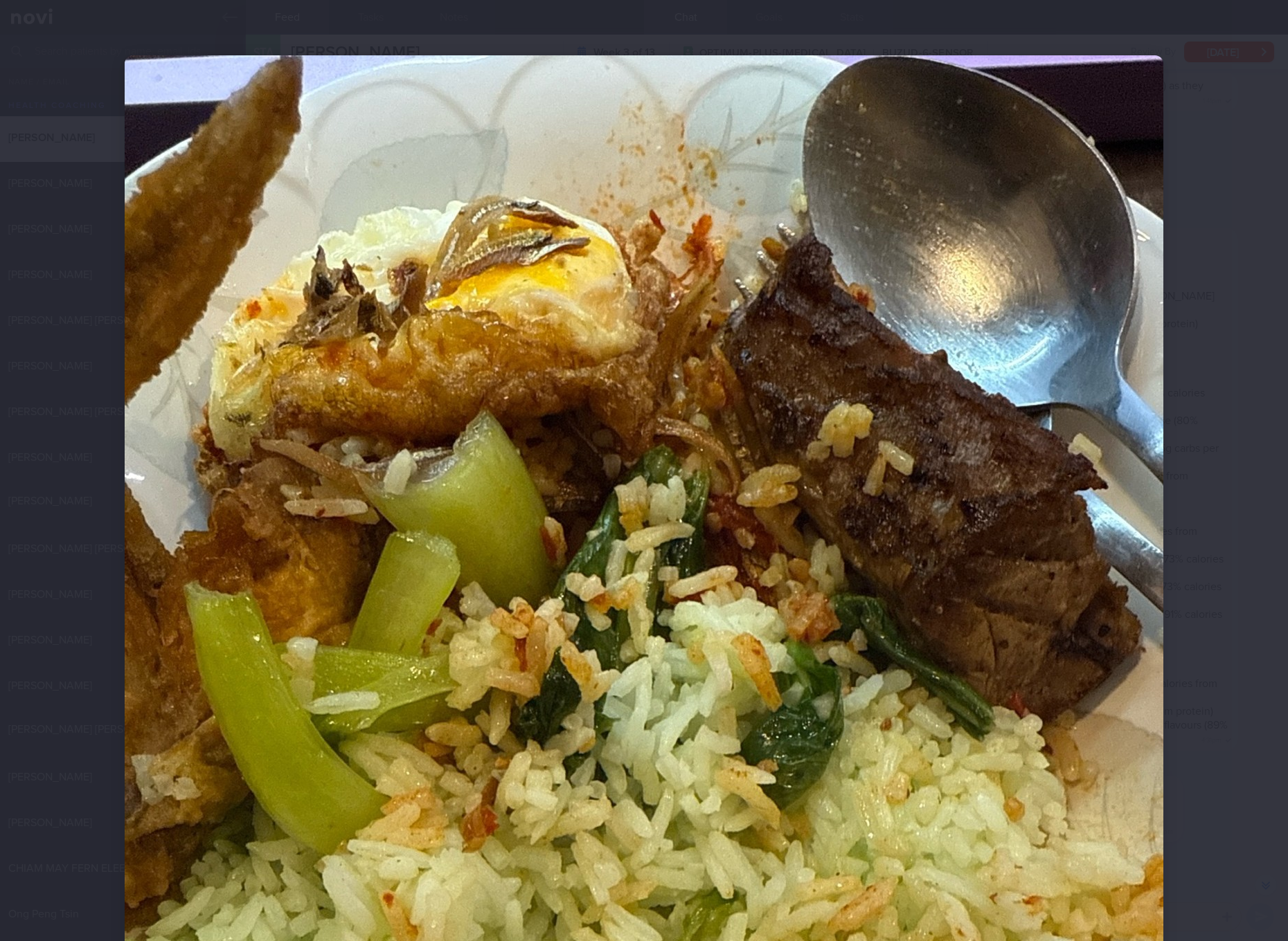
click at [1250, 459] on div at bounding box center [644, 470] width 1288 height 941
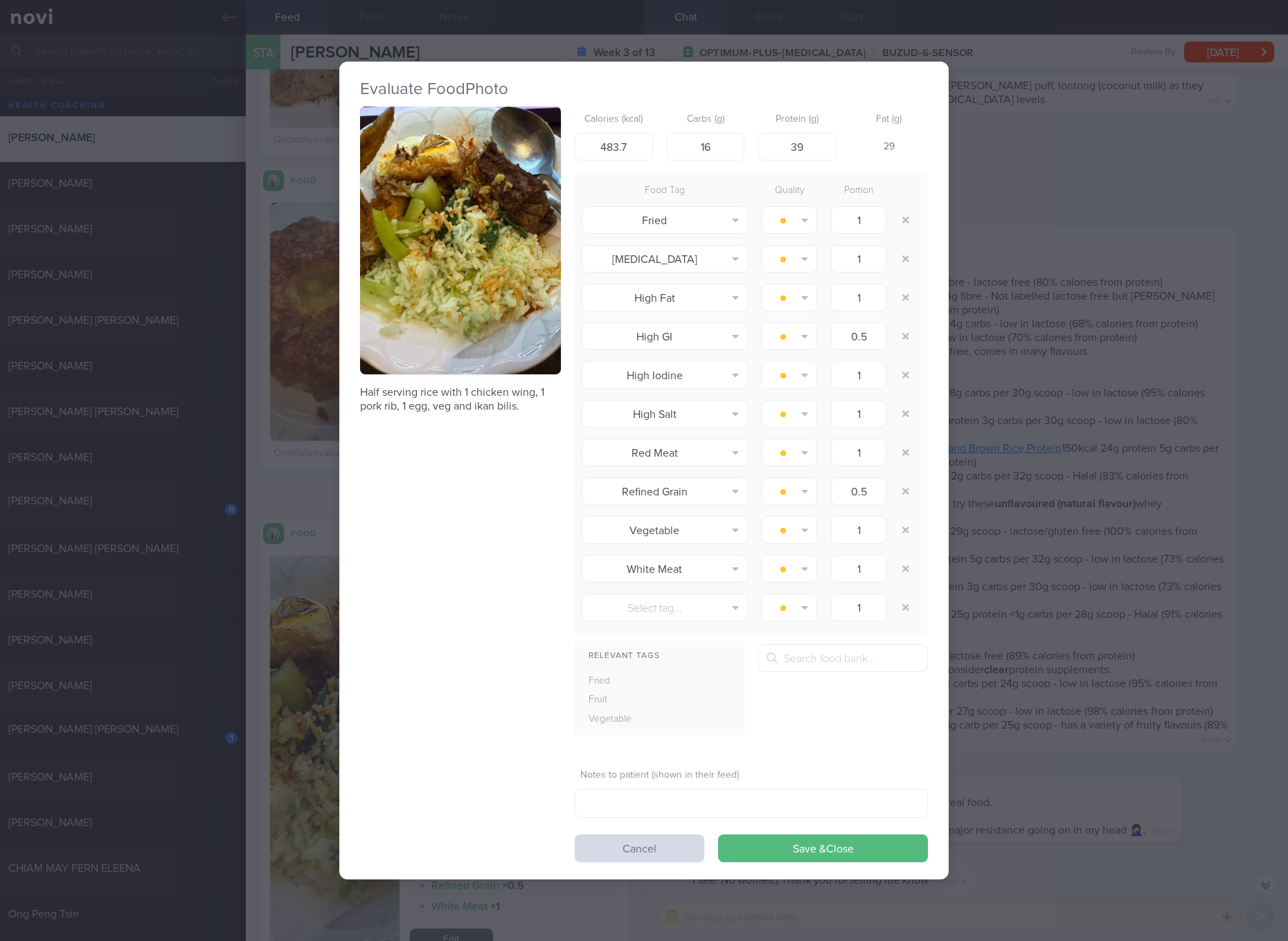
click at [1018, 545] on div "Evaluate Food Photo Half serving rice with 1 chicken wing, 1 pork rib, 1 egg, v…" at bounding box center [644, 470] width 1288 height 941
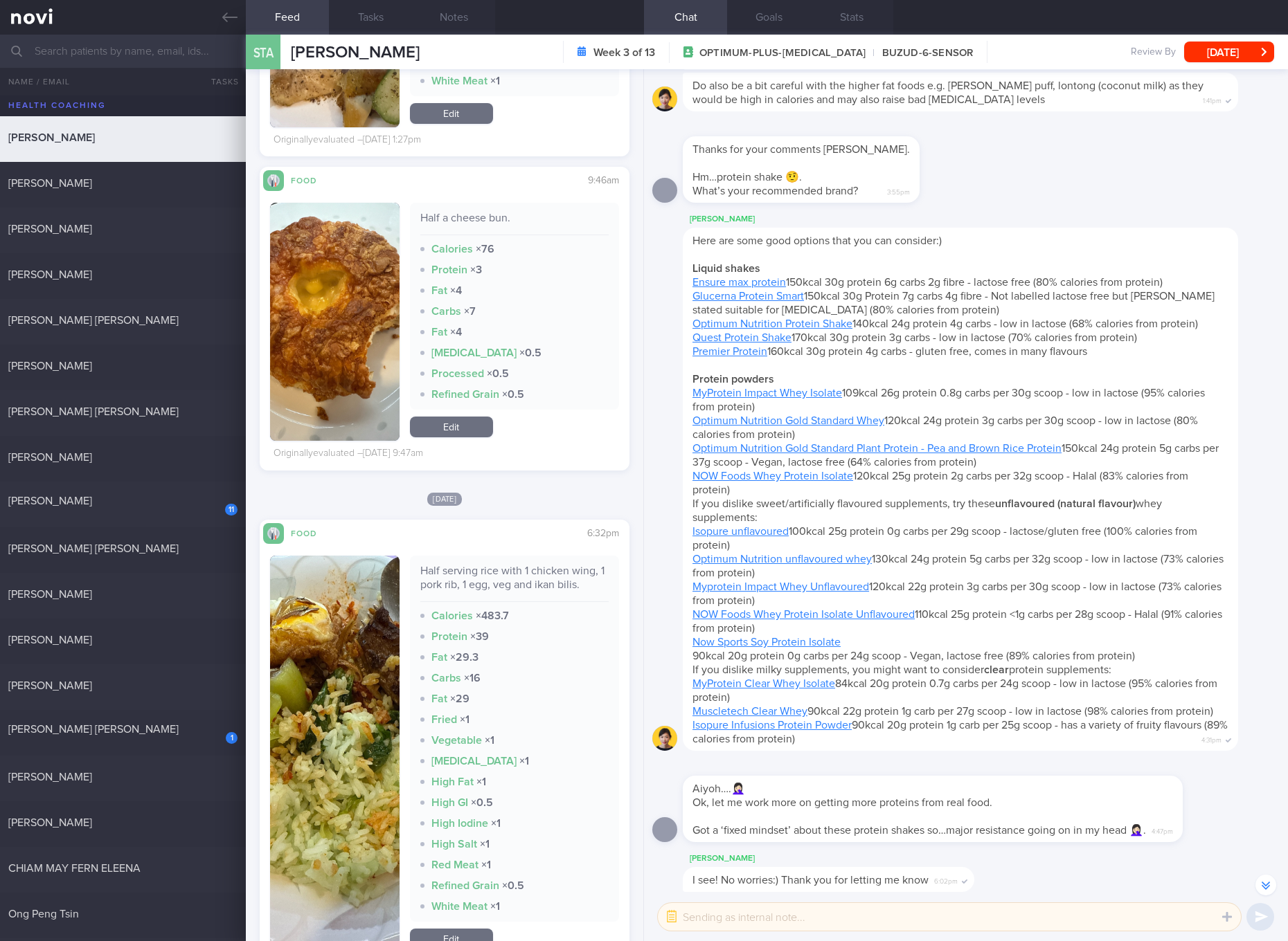
scroll to position [3374, 0]
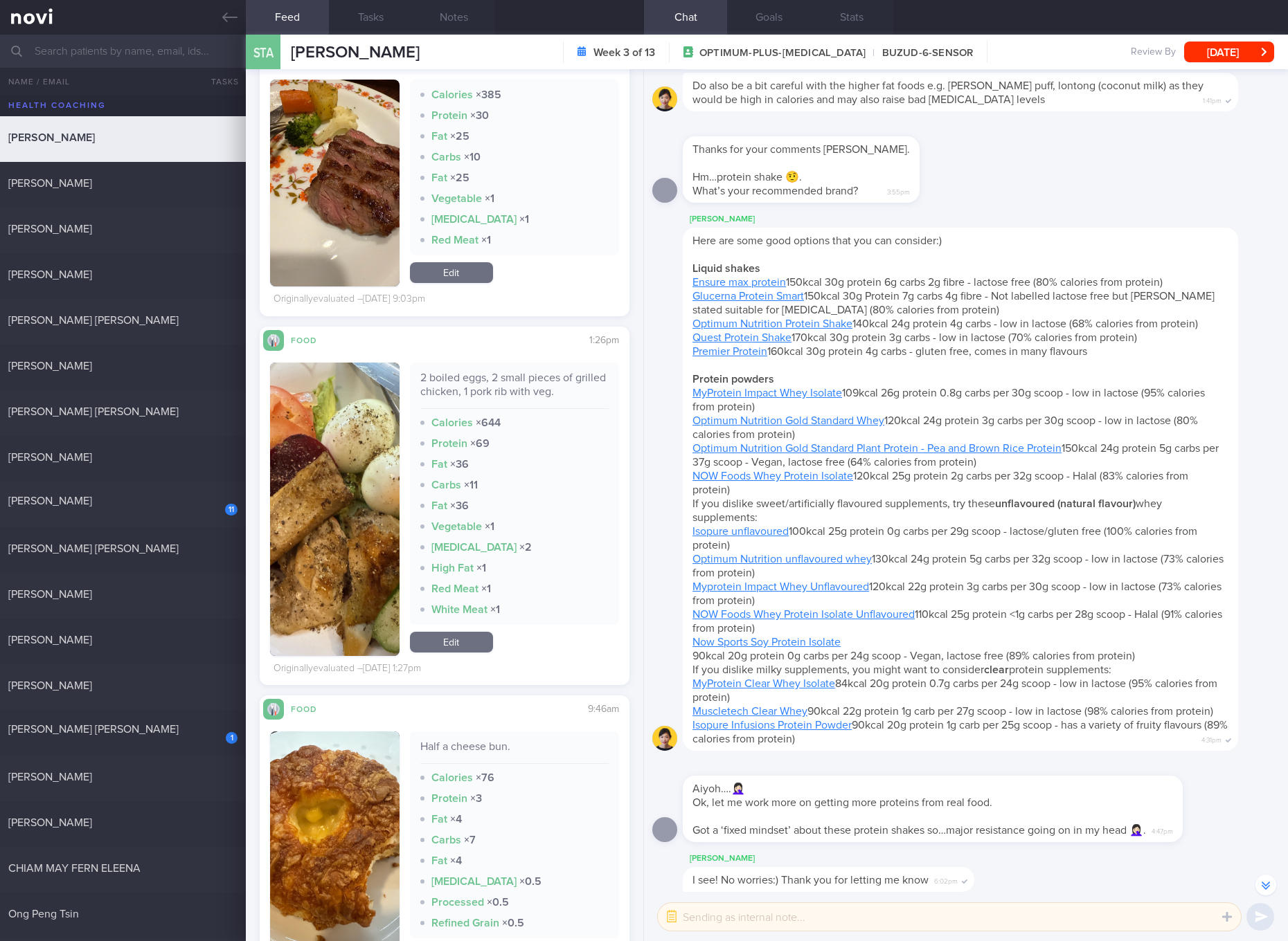
click at [477, 653] on link "Edit" at bounding box center [451, 642] width 83 height 21
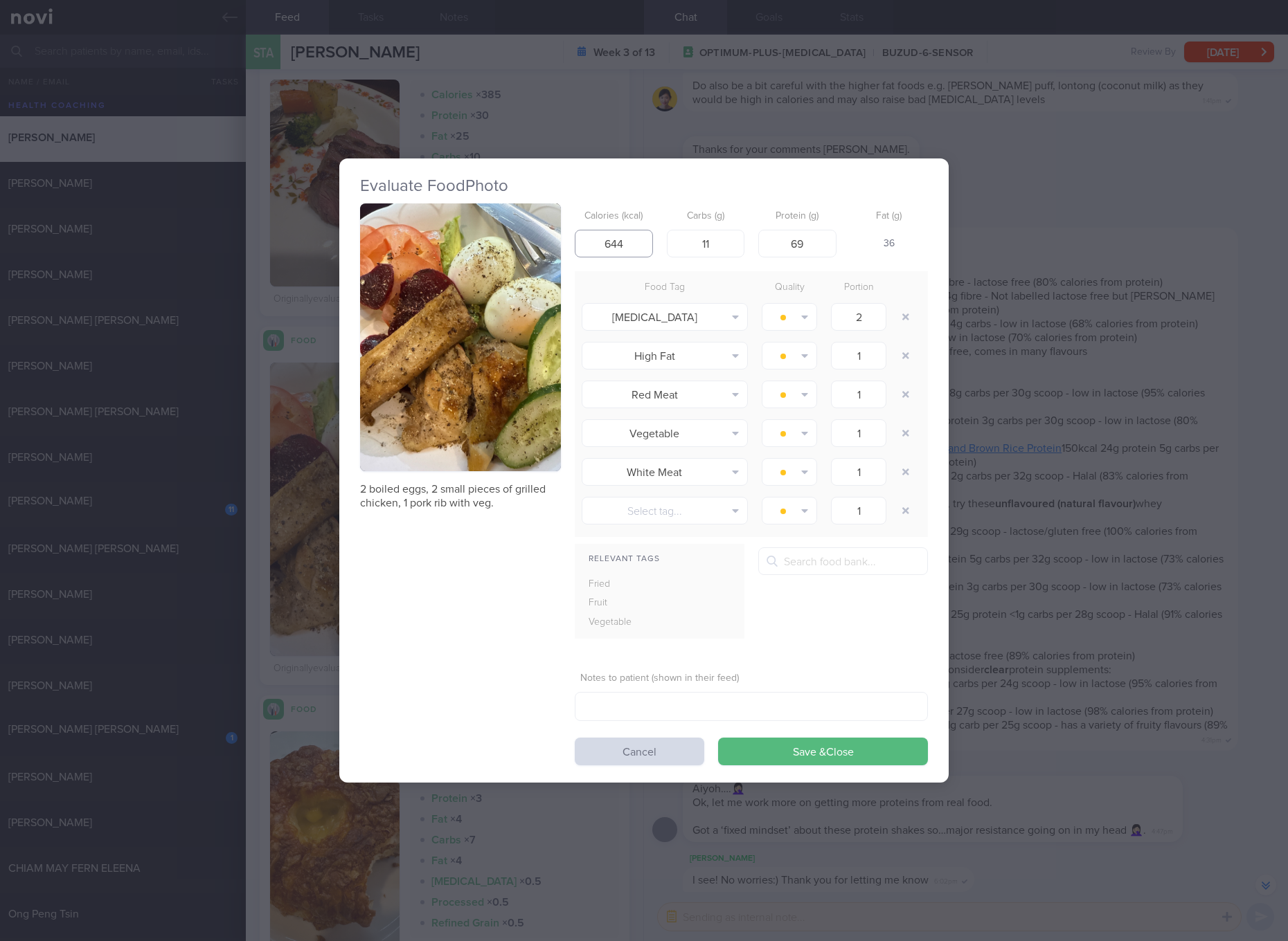
click at [625, 239] on input "644" at bounding box center [613, 244] width 78 height 28
type input "477"
type input "12"
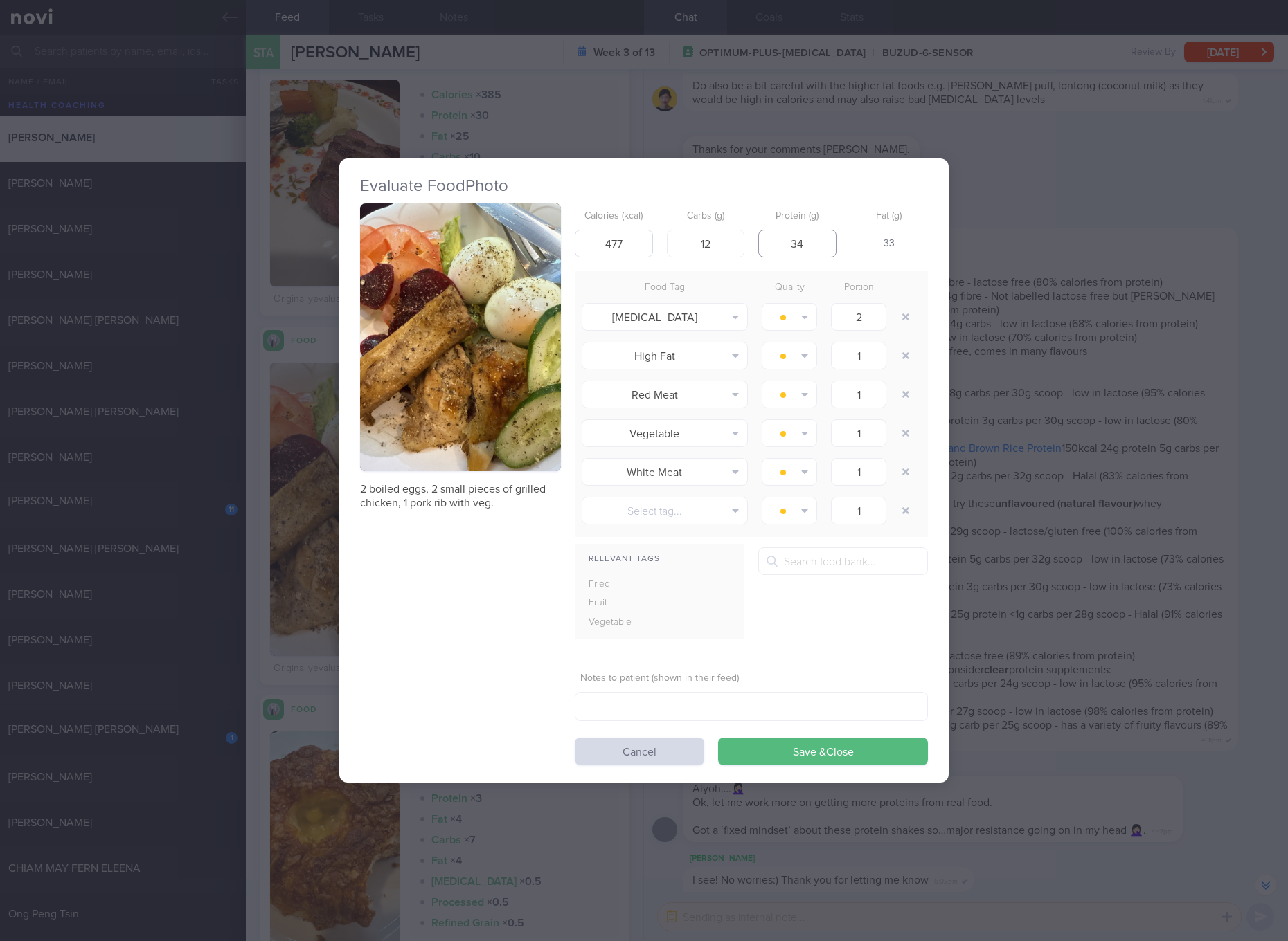
type input "34"
click at [717, 738] on button "Save & Close" at bounding box center [822, 751] width 210 height 28
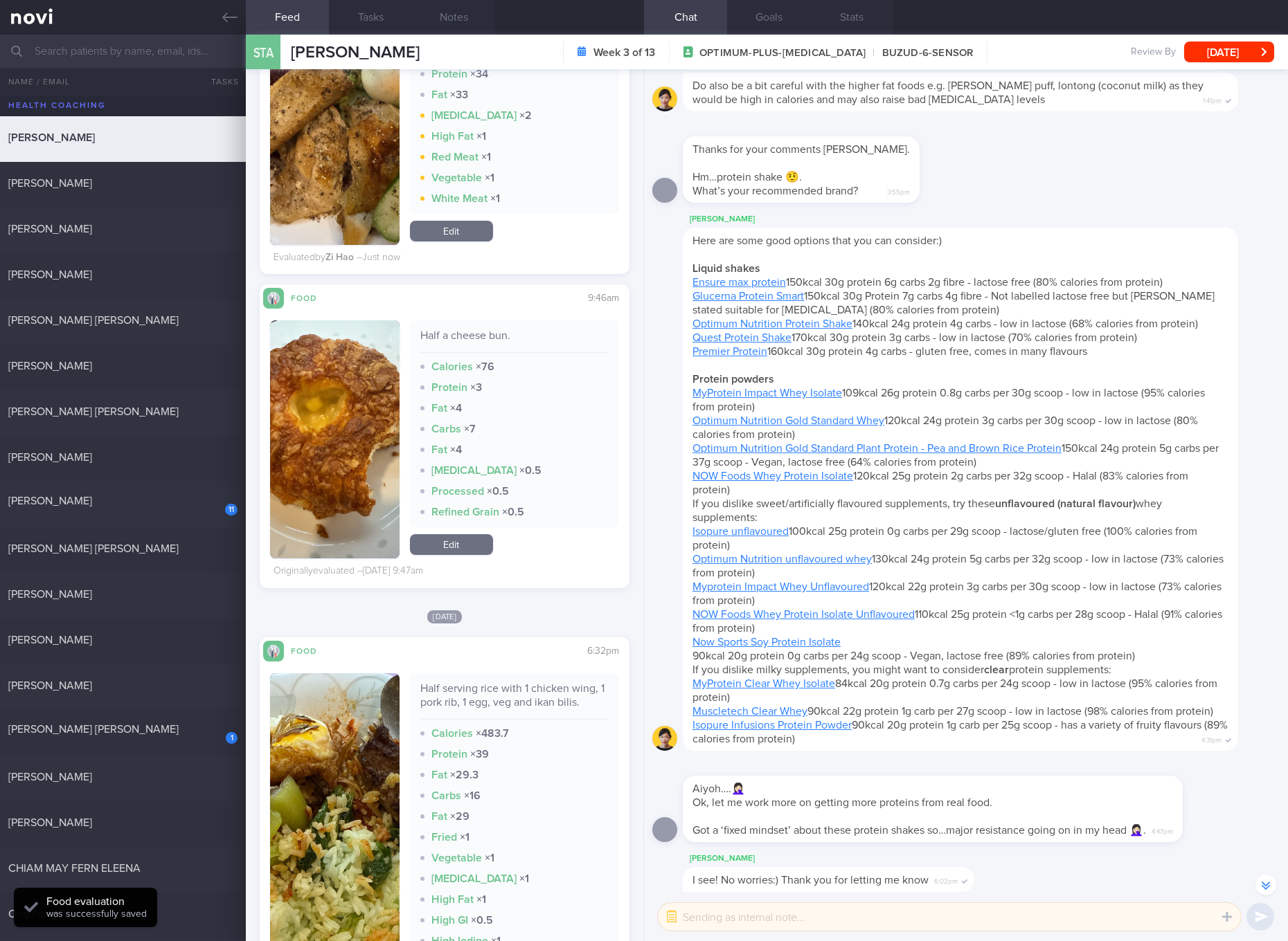
scroll to position [4152, 0]
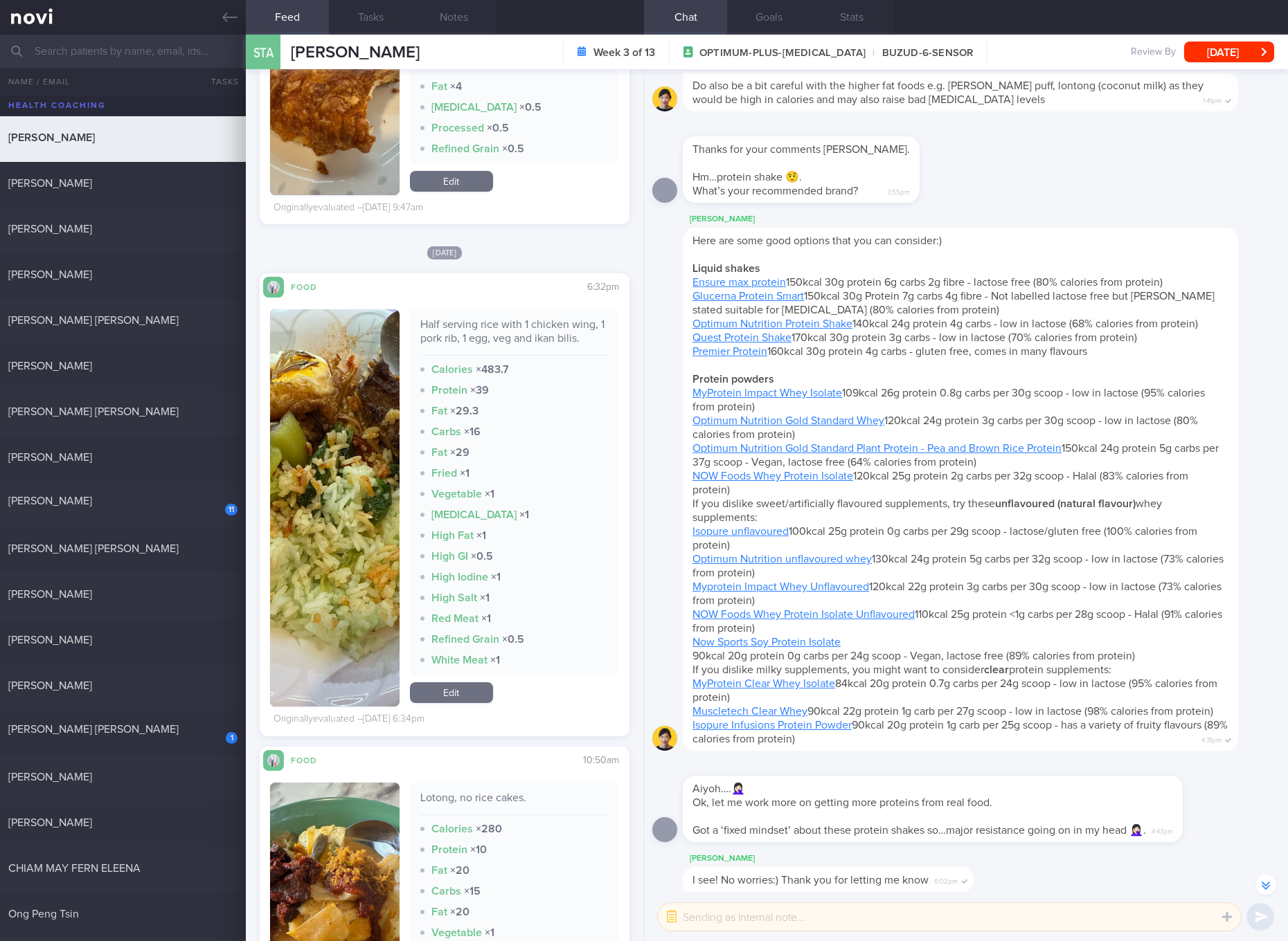
click at [459, 689] on link "Edit" at bounding box center [451, 692] width 83 height 21
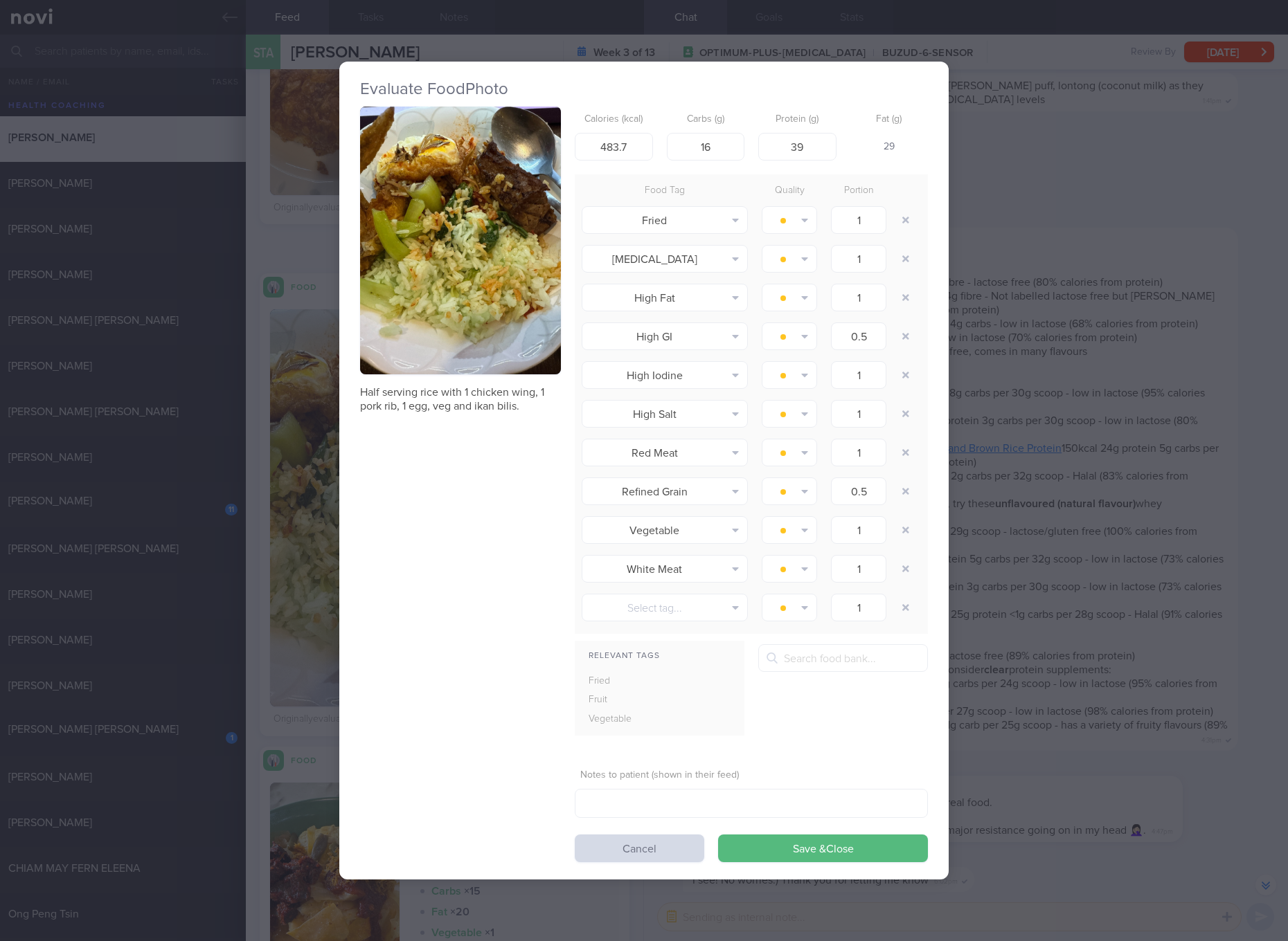
click at [1160, 497] on div "Evaluate Food Photo Half serving rice with 1 chicken wing, 1 pork rib, 1 egg, v…" at bounding box center [644, 470] width 1288 height 941
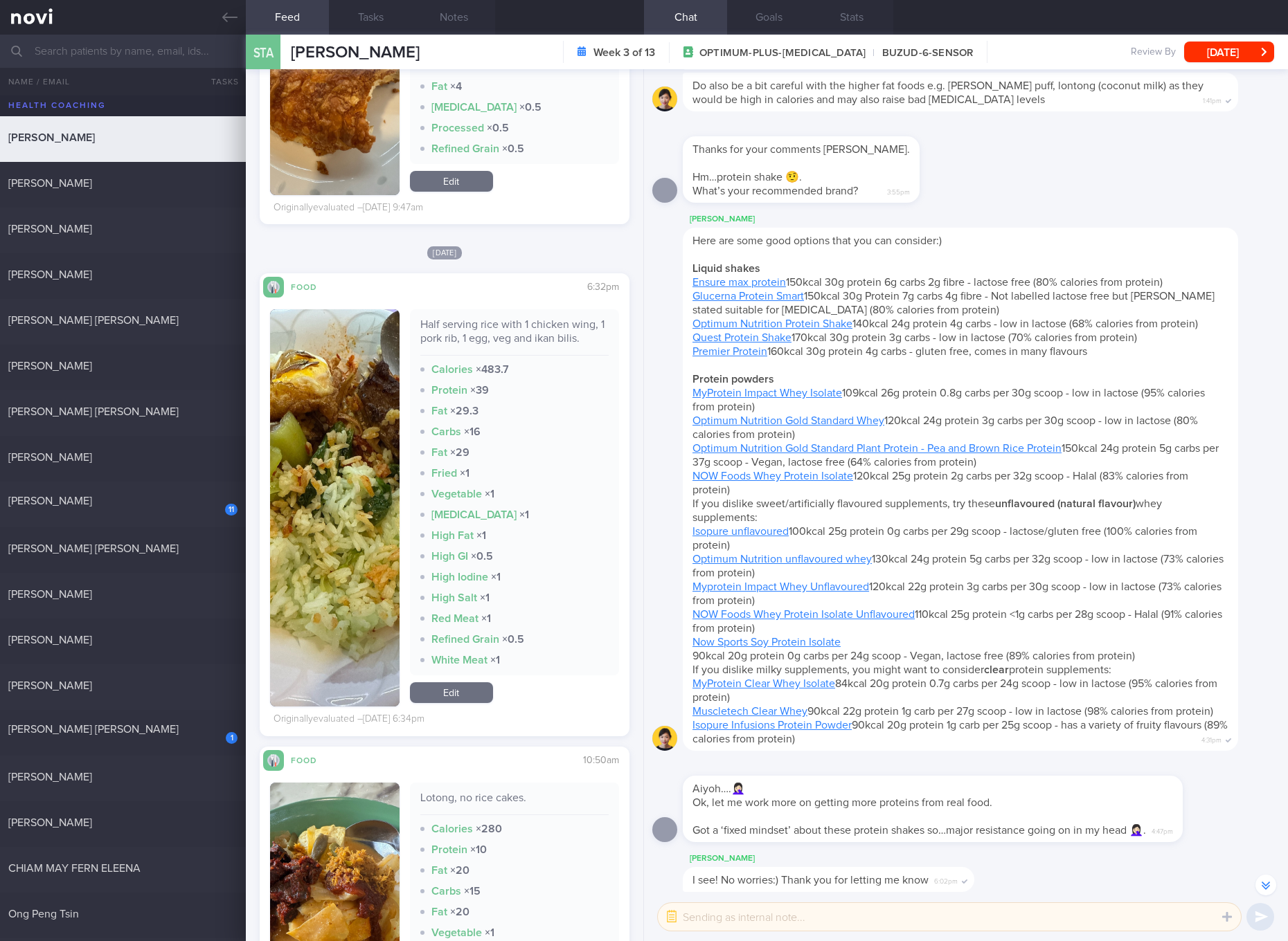
click at [331, 526] on button "button" at bounding box center [334, 508] width 130 height 398
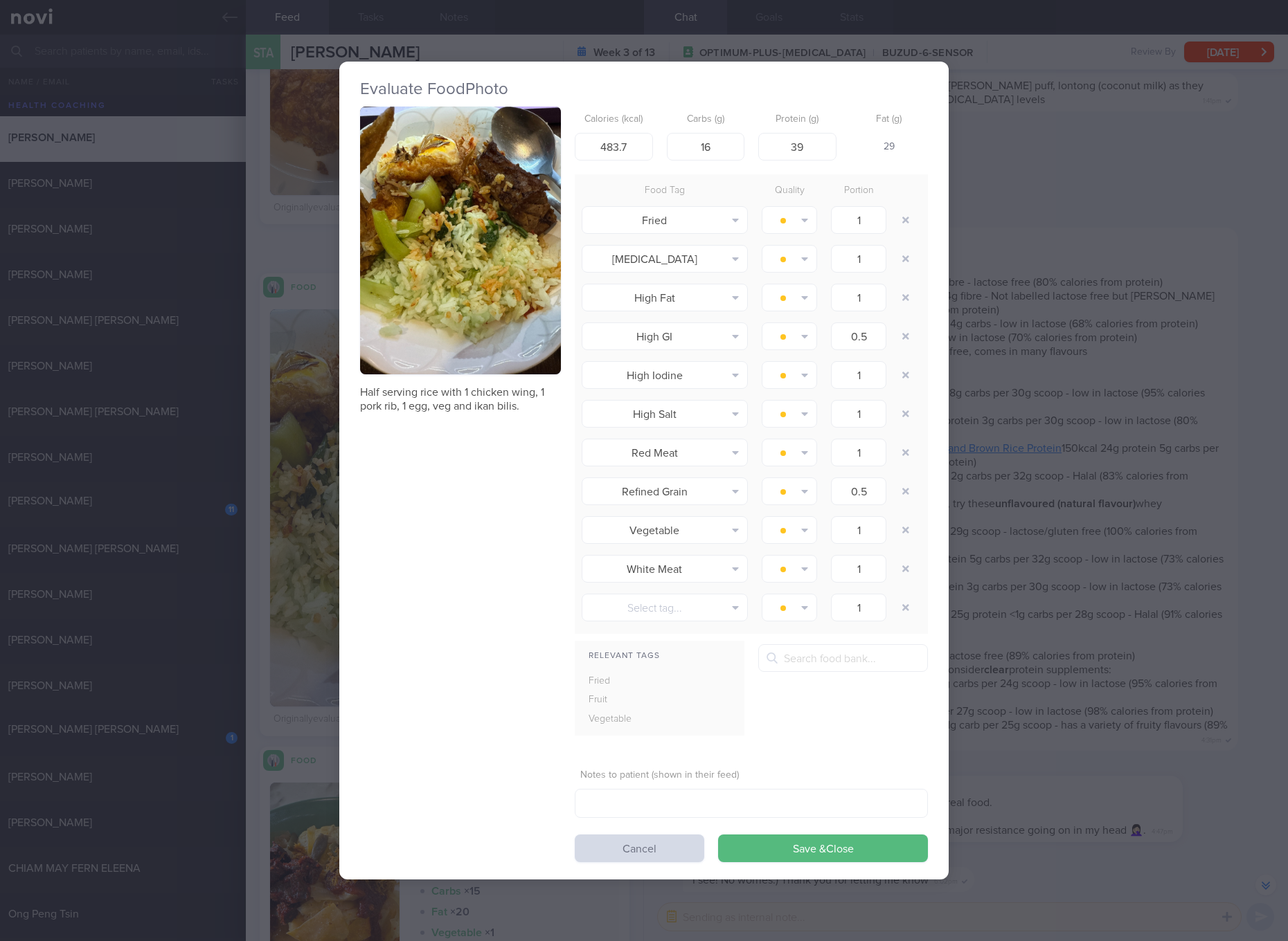
click at [485, 323] on button "button" at bounding box center [460, 240] width 201 height 268
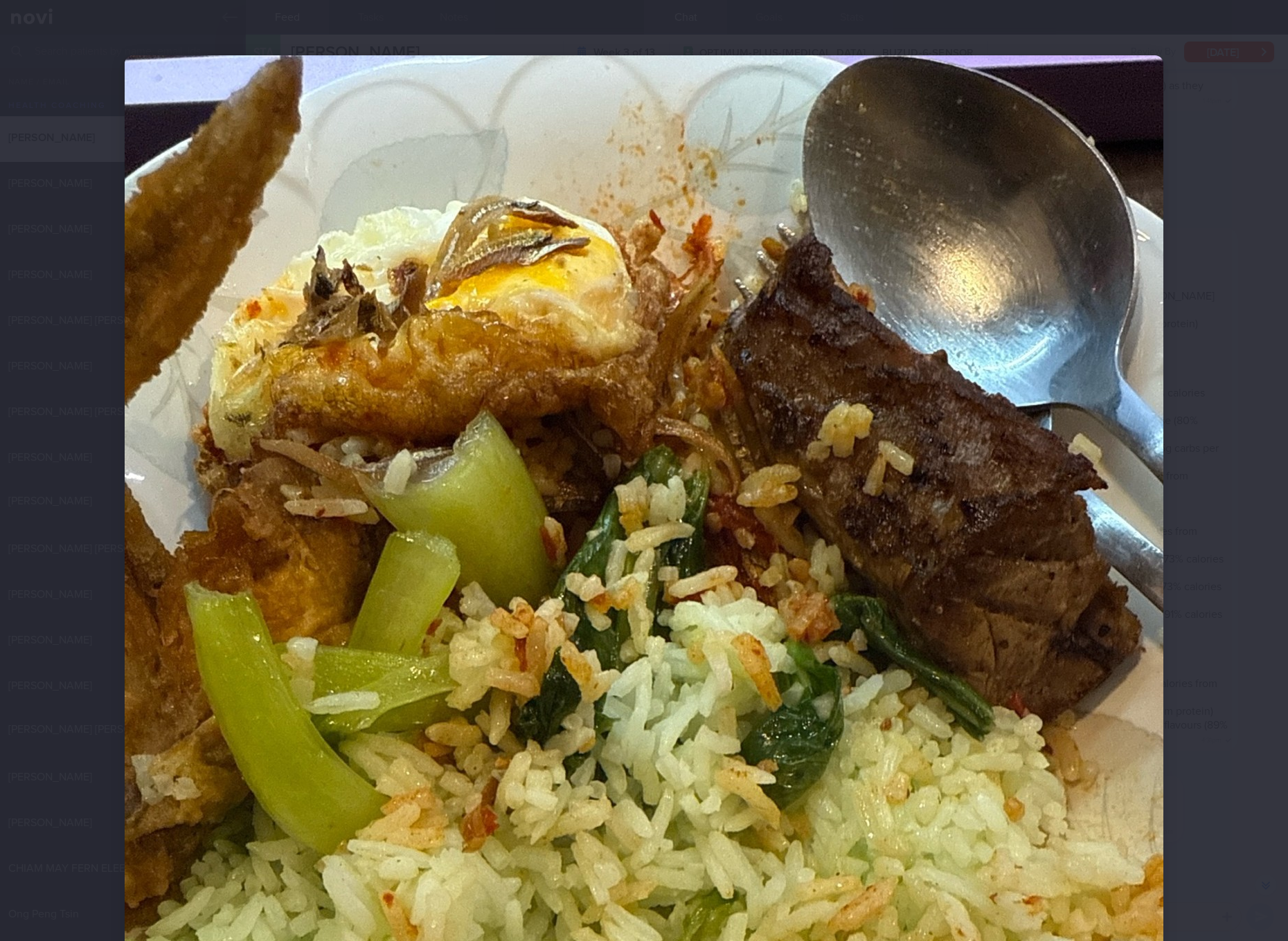
click at [1209, 697] on div at bounding box center [643, 747] width 1149 height 1494
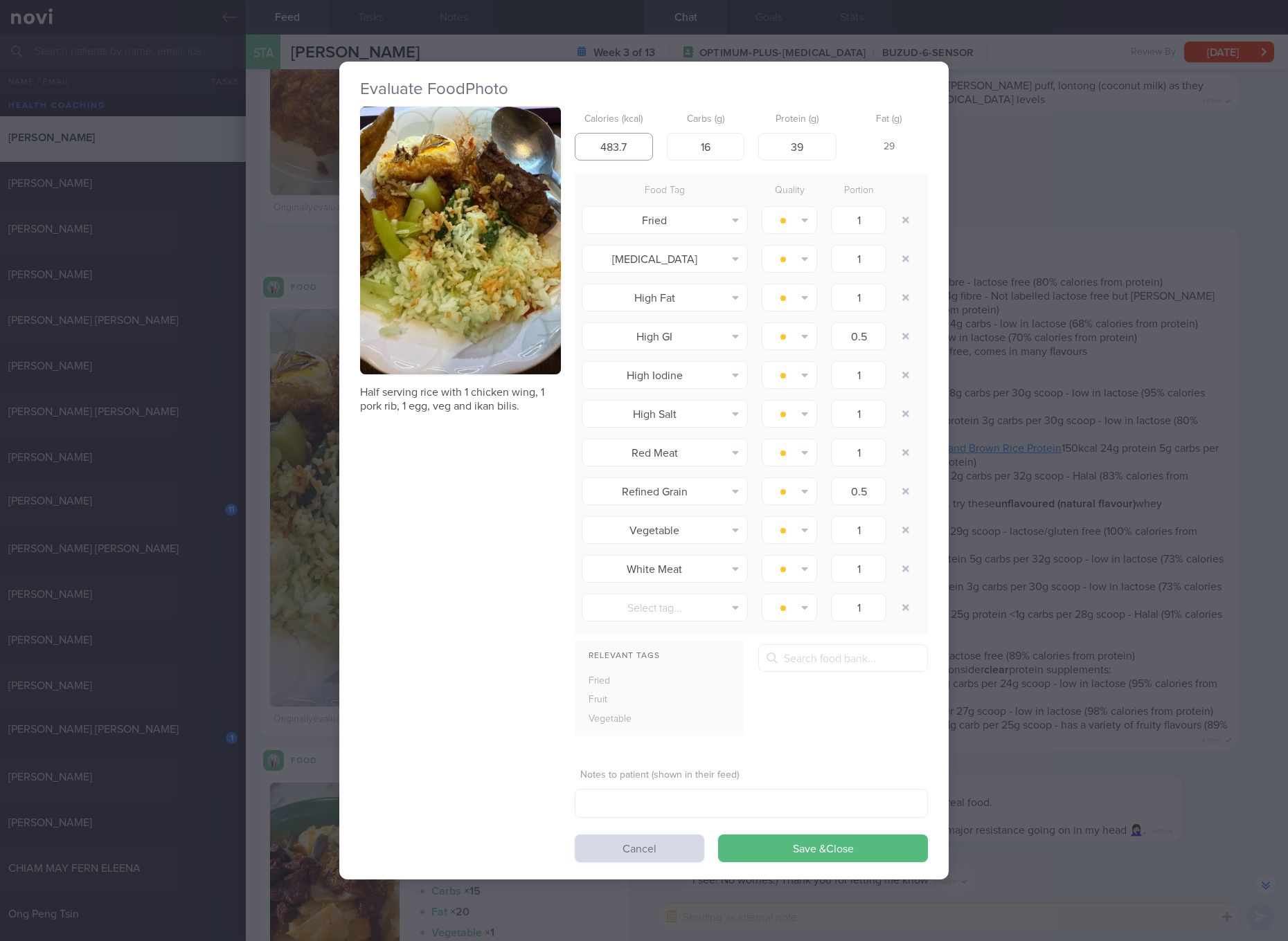
click at [627, 141] on input "483.7" at bounding box center [613, 146] width 78 height 28
type input "425"
type input "17"
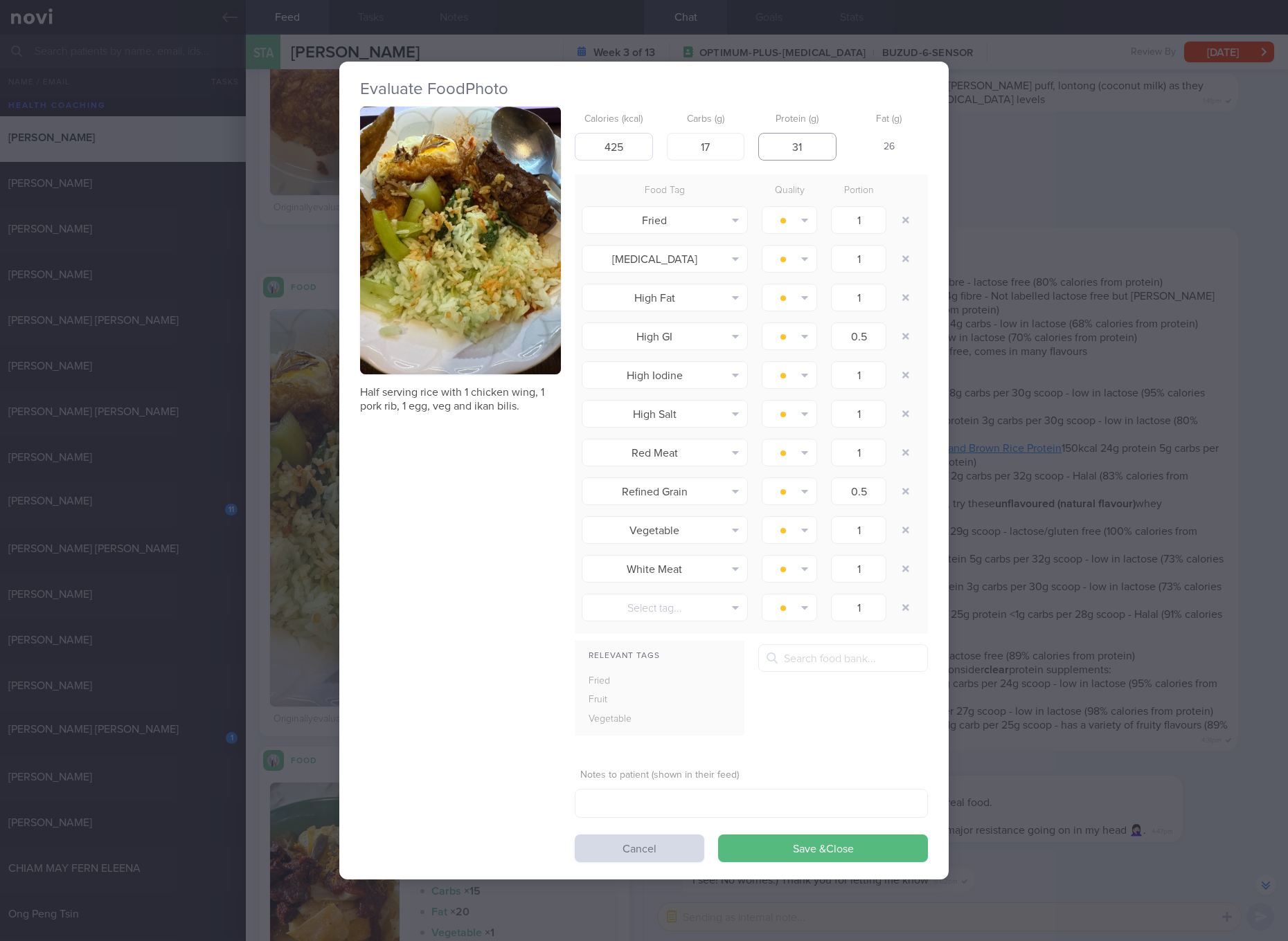
type input "31"
click at [717, 834] on button "Save & Close" at bounding box center [822, 848] width 210 height 28
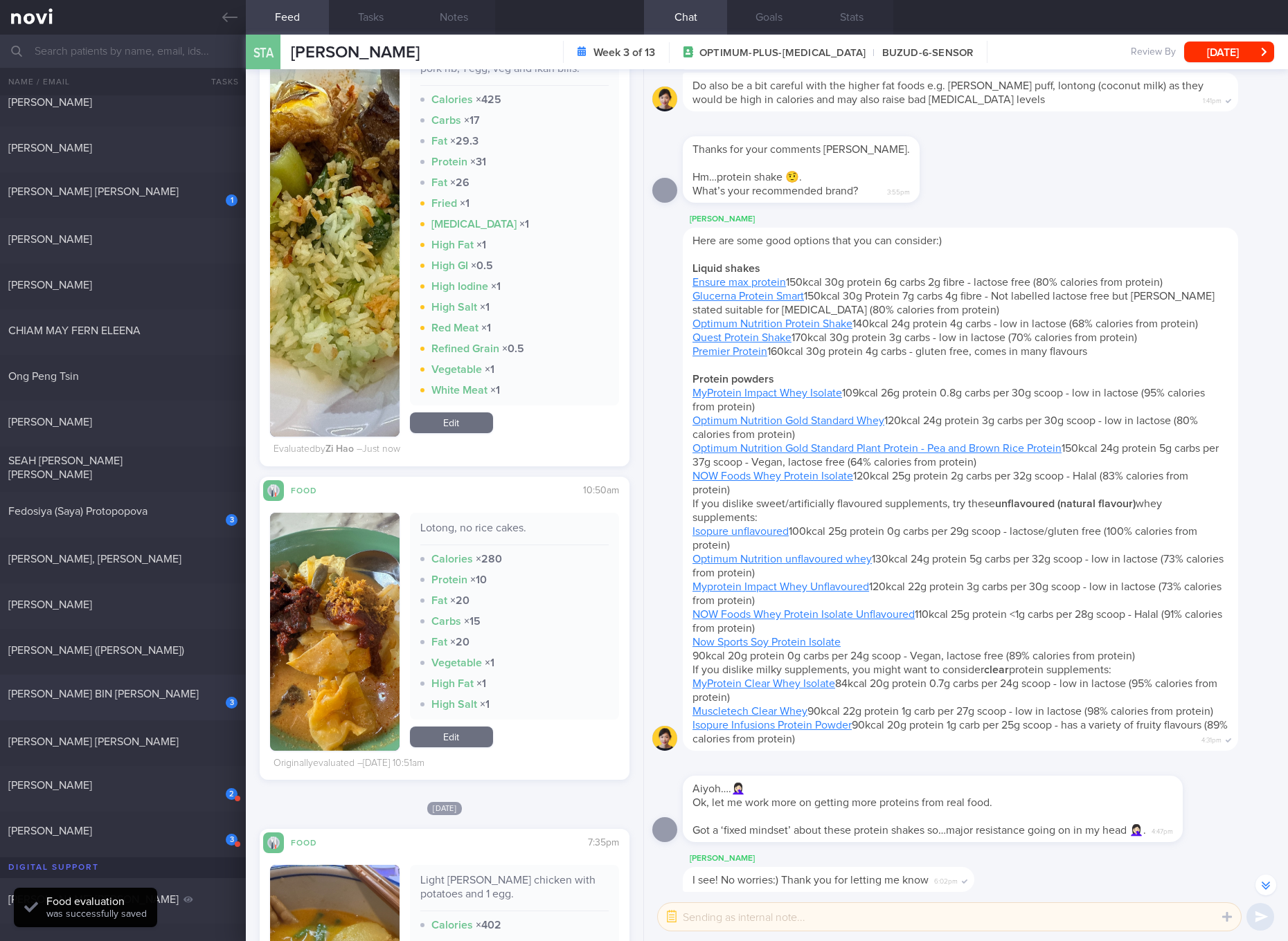
scroll to position [519, 0]
drag, startPoint x: 122, startPoint y: 834, endPoint x: 428, endPoint y: 75, distance: 818.4
click at [122, 834] on div "3 [PERSON_NAME]" at bounding box center [123, 833] width 245 height 21
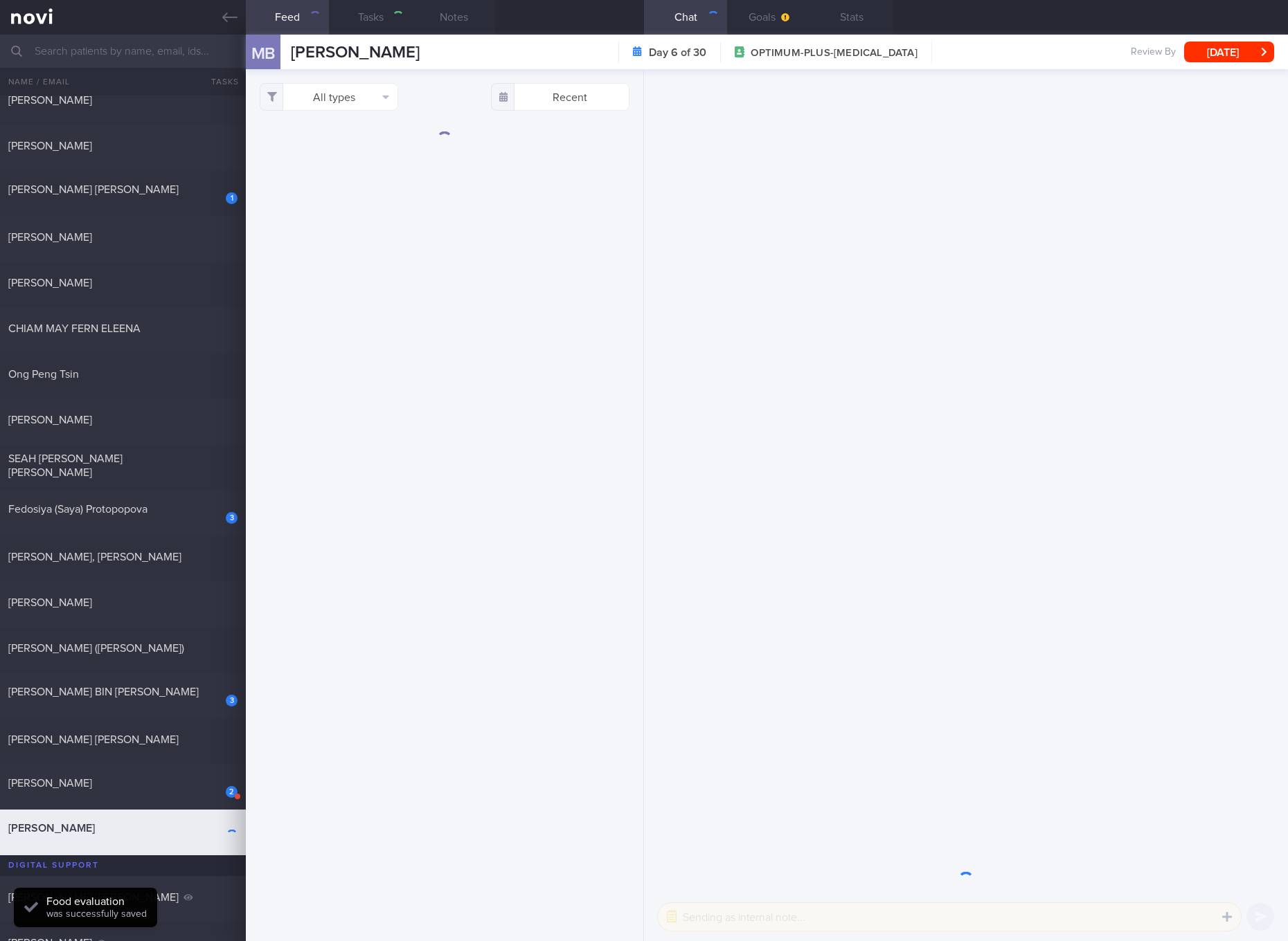
select select "8"
checkbox input "true"
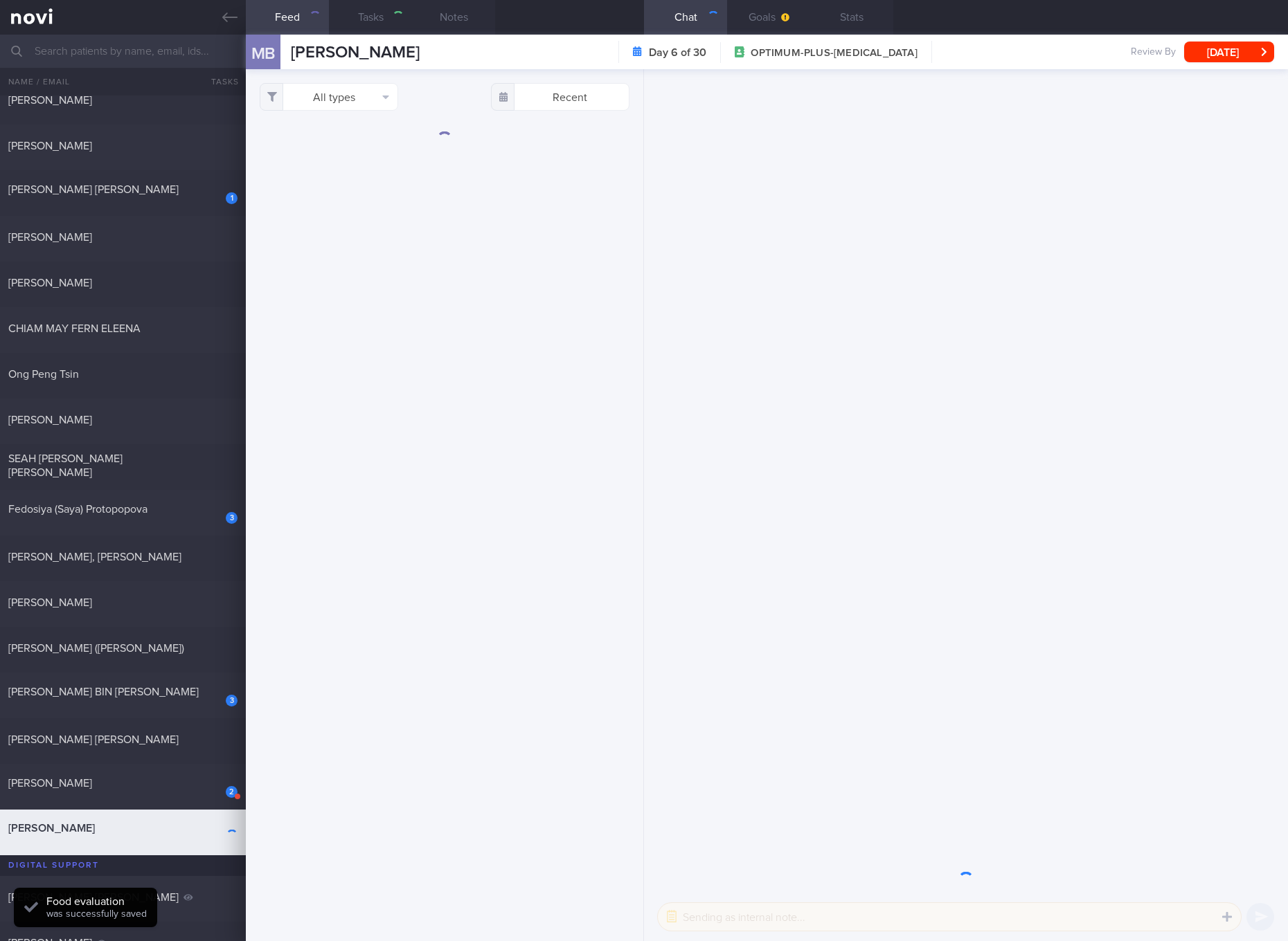
checkbox input "true"
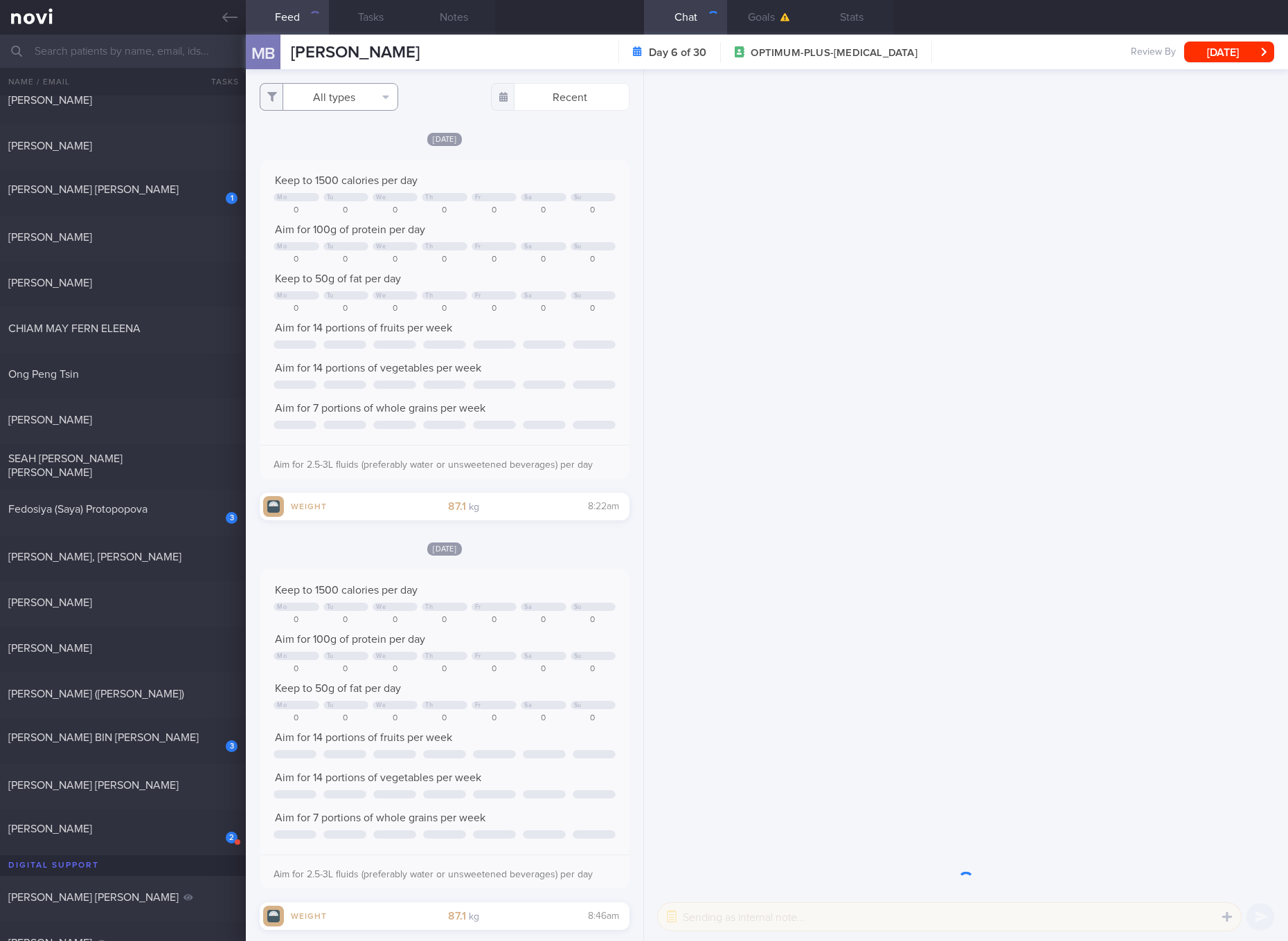
click at [355, 91] on button "All types" at bounding box center [329, 97] width 139 height 28
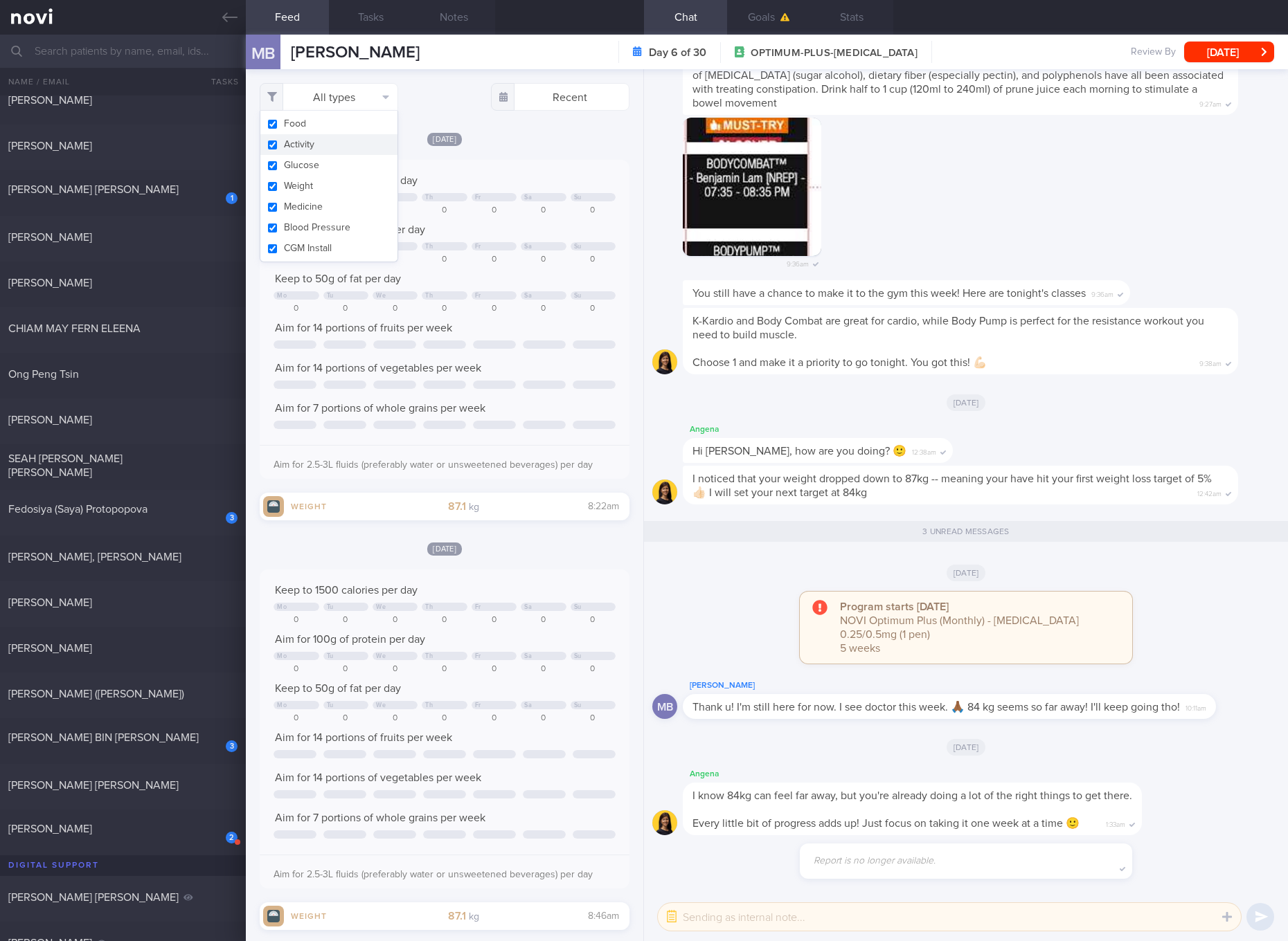
click at [325, 141] on button "Activity" at bounding box center [329, 144] width 137 height 21
checkbox input "false"
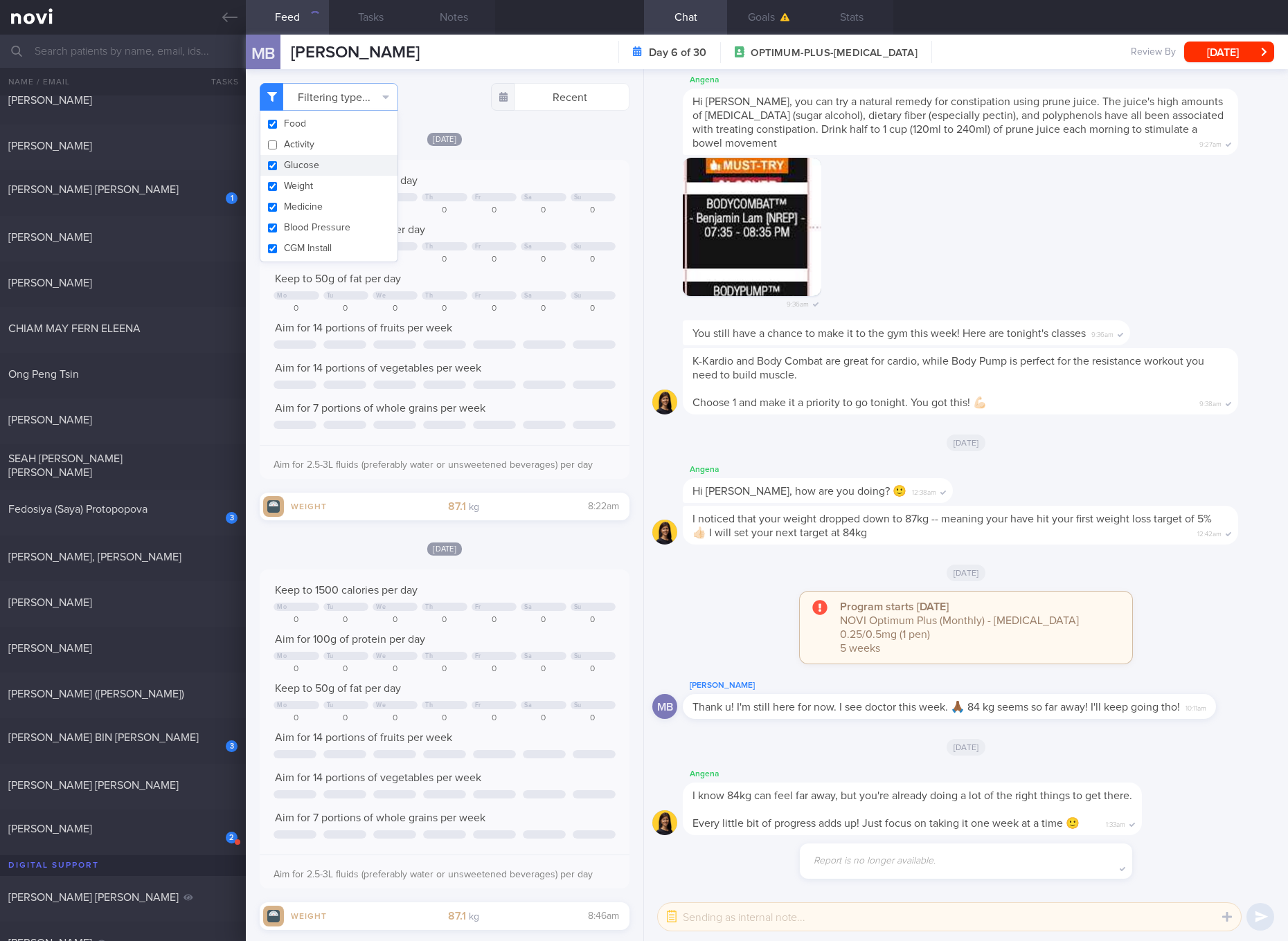
click at [290, 172] on button "Glucose" at bounding box center [329, 165] width 137 height 21
checkbox input "false"
click at [286, 188] on button "Weight" at bounding box center [329, 185] width 137 height 21
checkbox input "false"
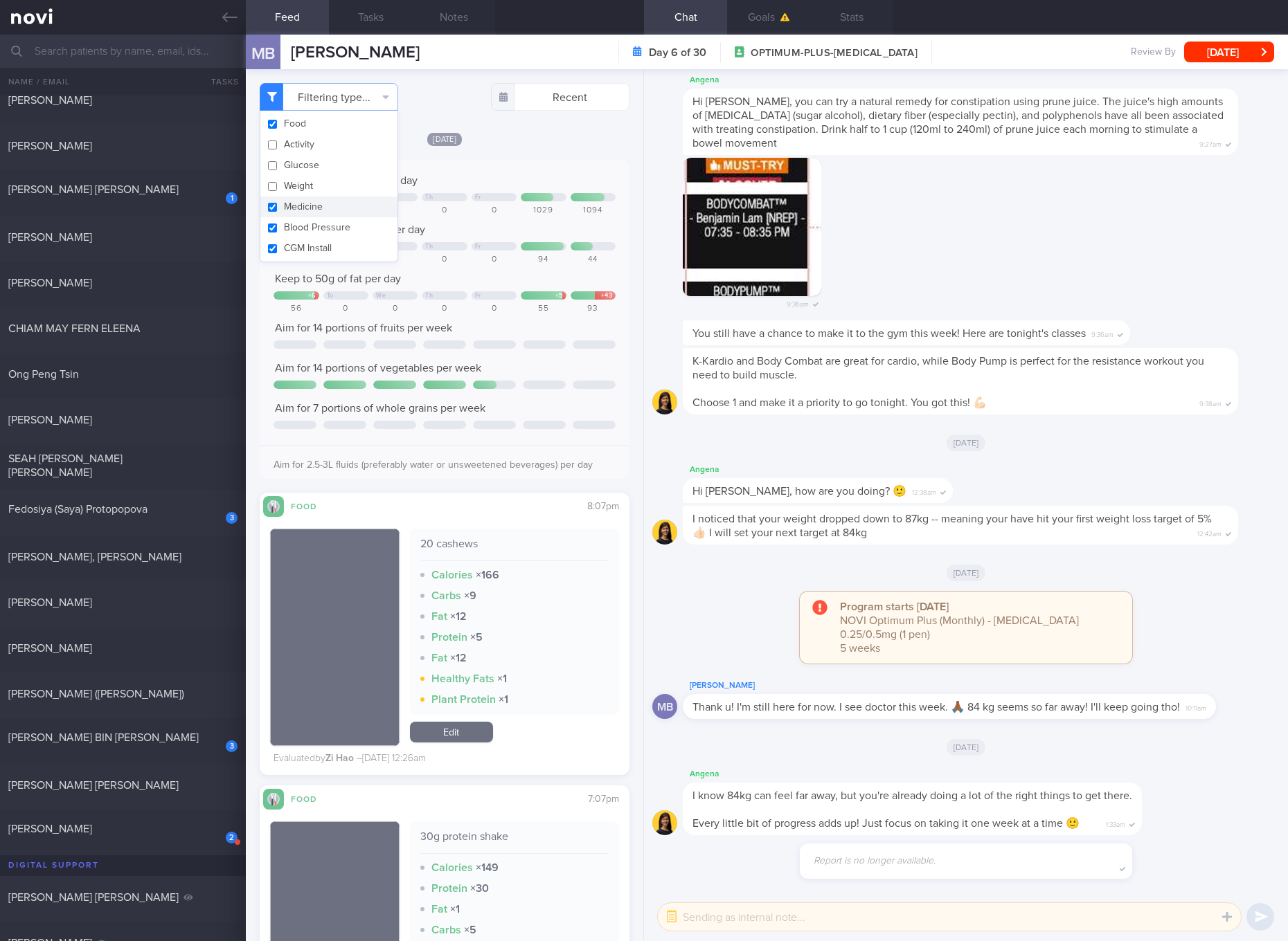
click at [288, 214] on button "Medicine" at bounding box center [329, 206] width 137 height 21
checkbox input "false"
click at [288, 226] on button "Blood Pressure" at bounding box center [329, 227] width 137 height 21
checkbox input "false"
click at [288, 250] on button "CGM Install" at bounding box center [329, 248] width 137 height 21
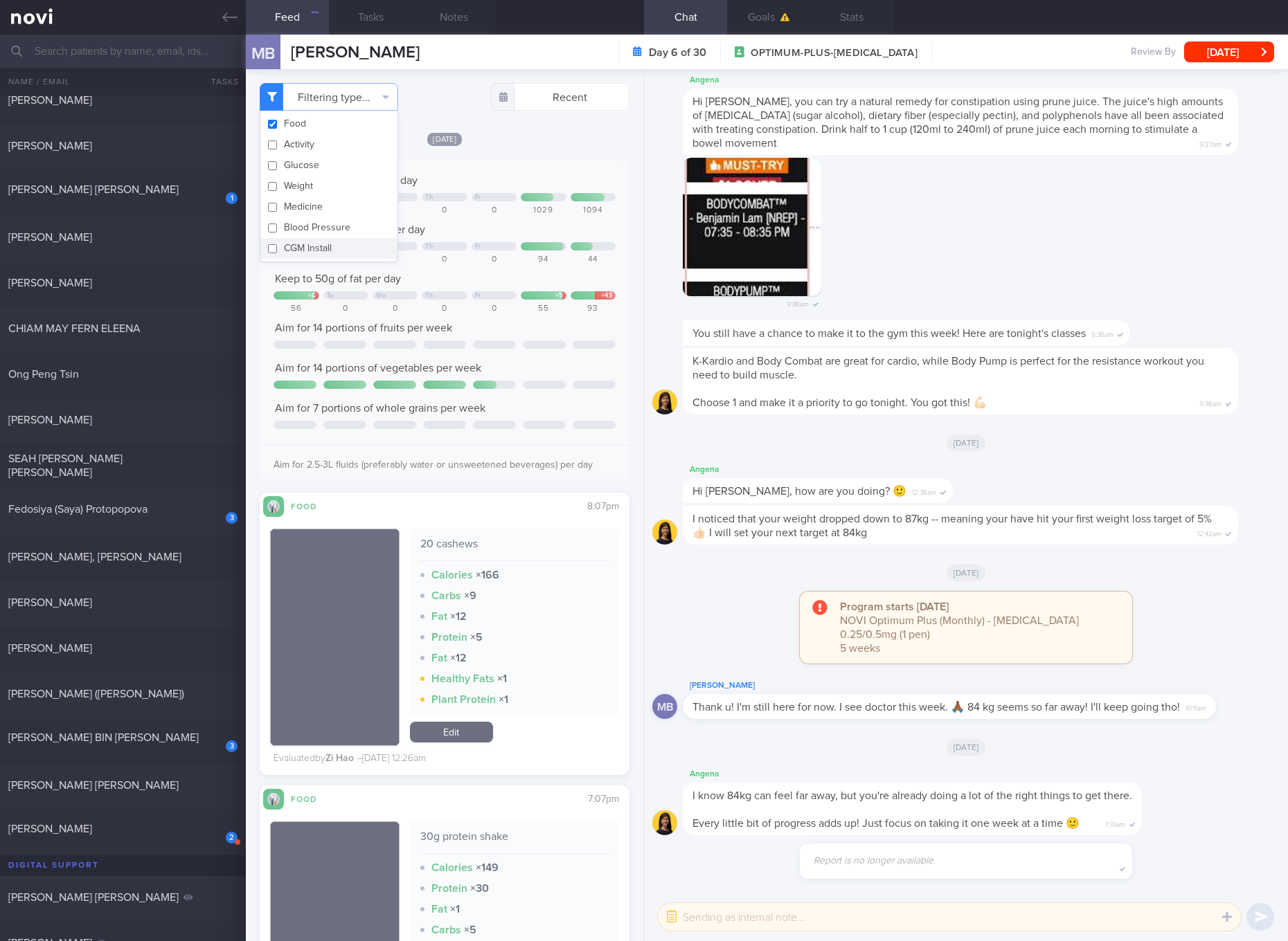
checkbox input "false"
click at [92, 825] on span "[PERSON_NAME]" at bounding box center [50, 829] width 84 height 11
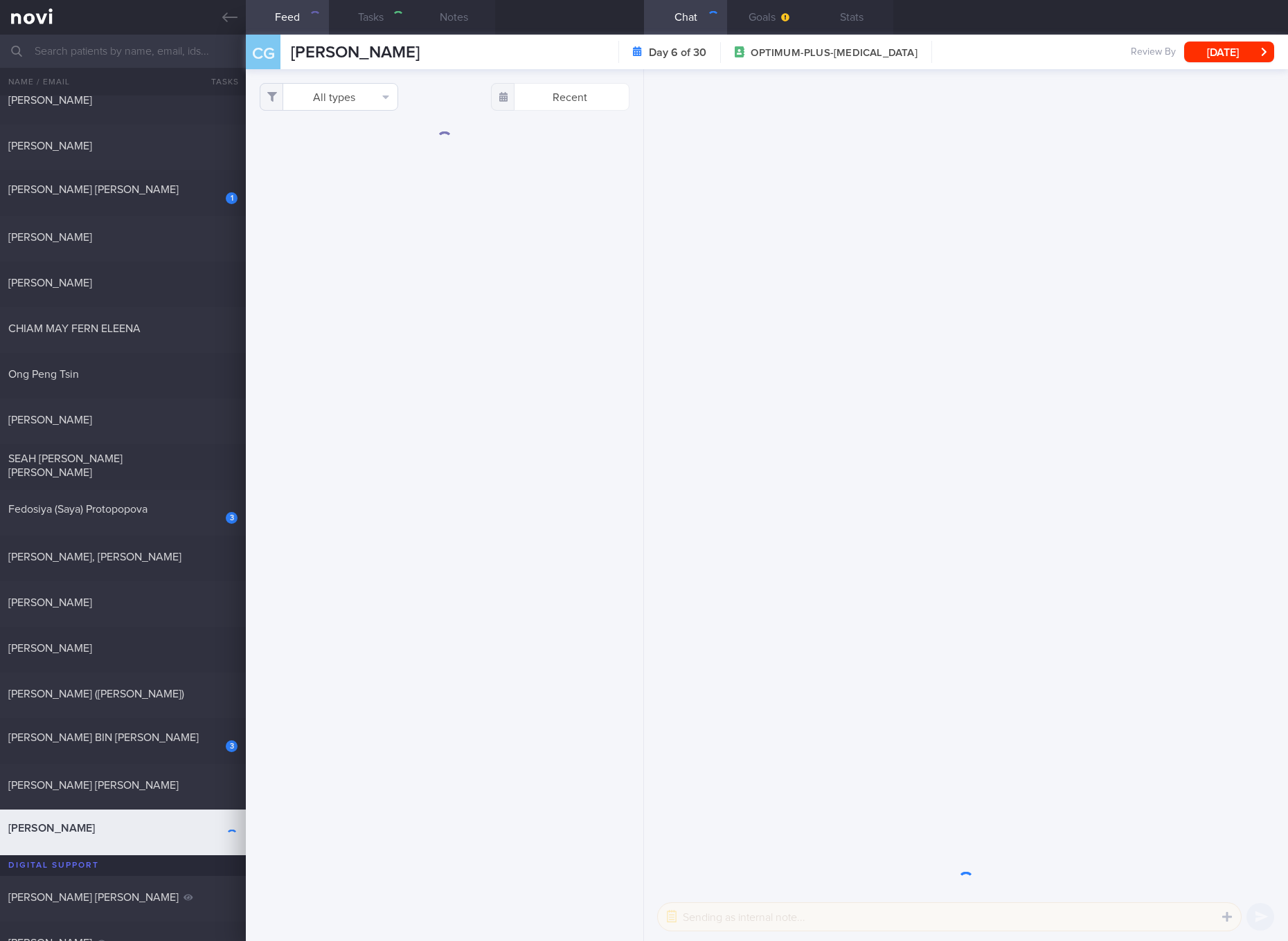
checkbox input "true"
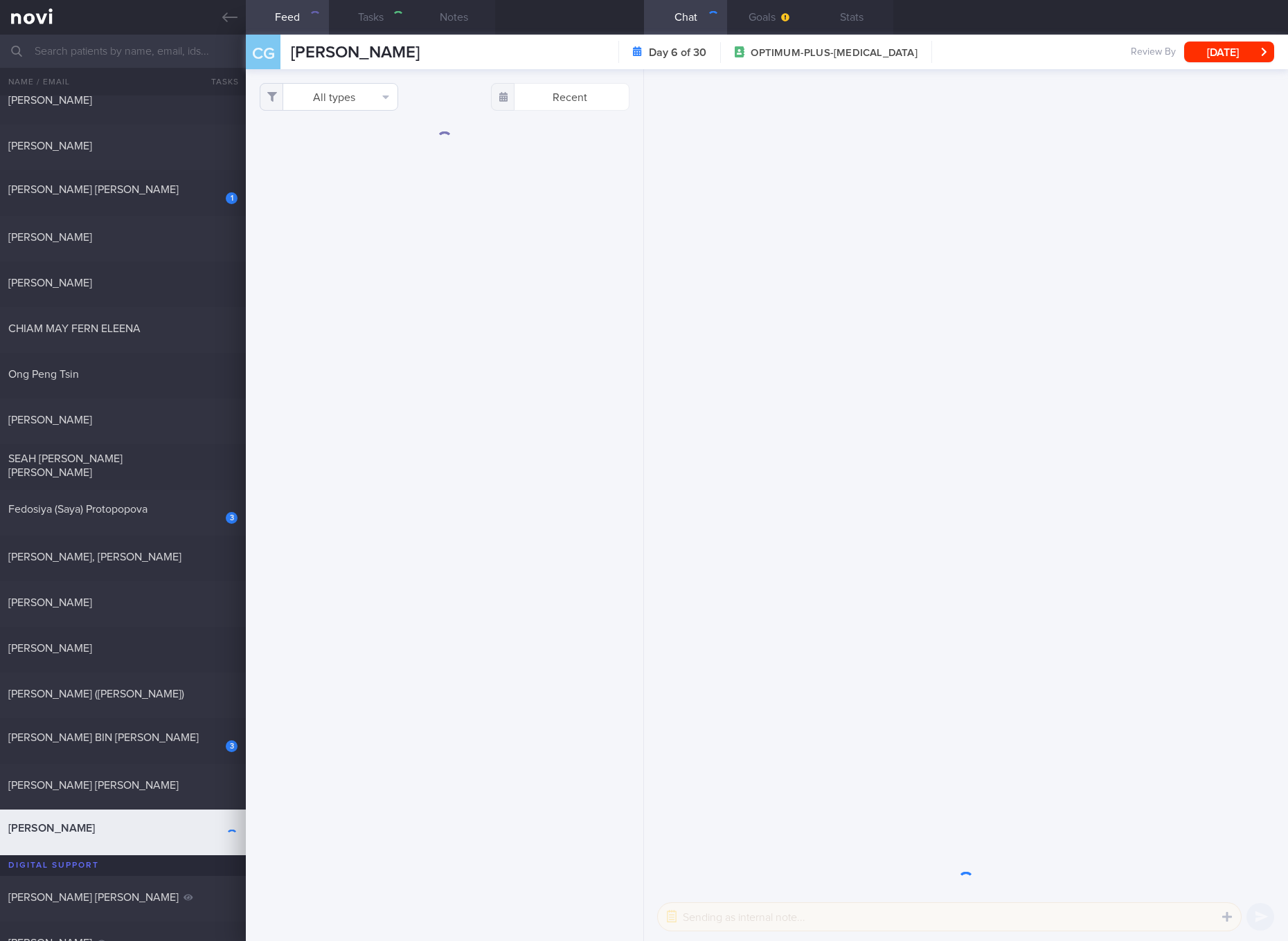
checkbox input "true"
click at [376, 101] on button "All types" at bounding box center [329, 97] width 139 height 28
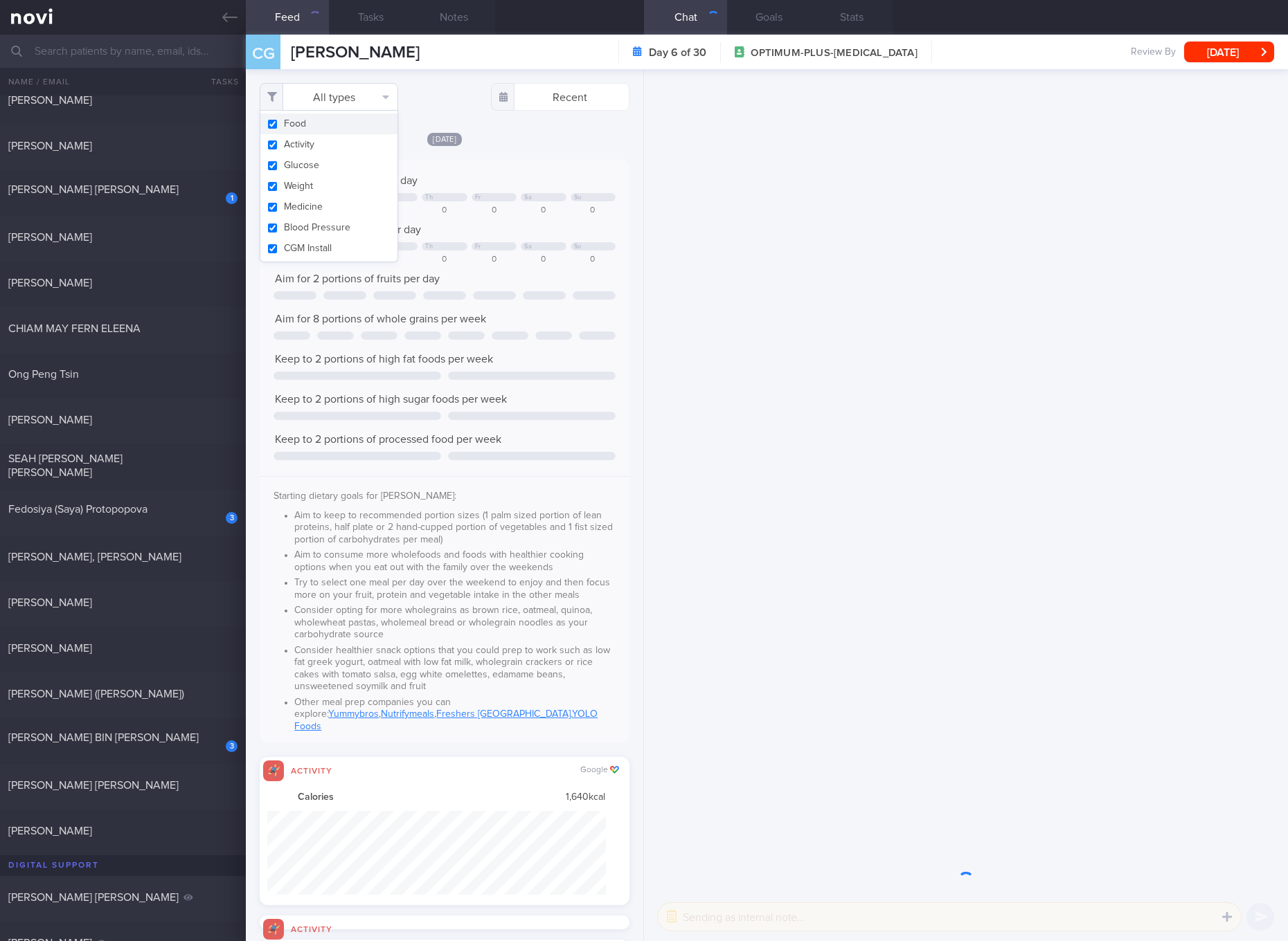
scroll to position [84, 339]
click at [344, 141] on button "Activity" at bounding box center [329, 144] width 137 height 21
checkbox input "false"
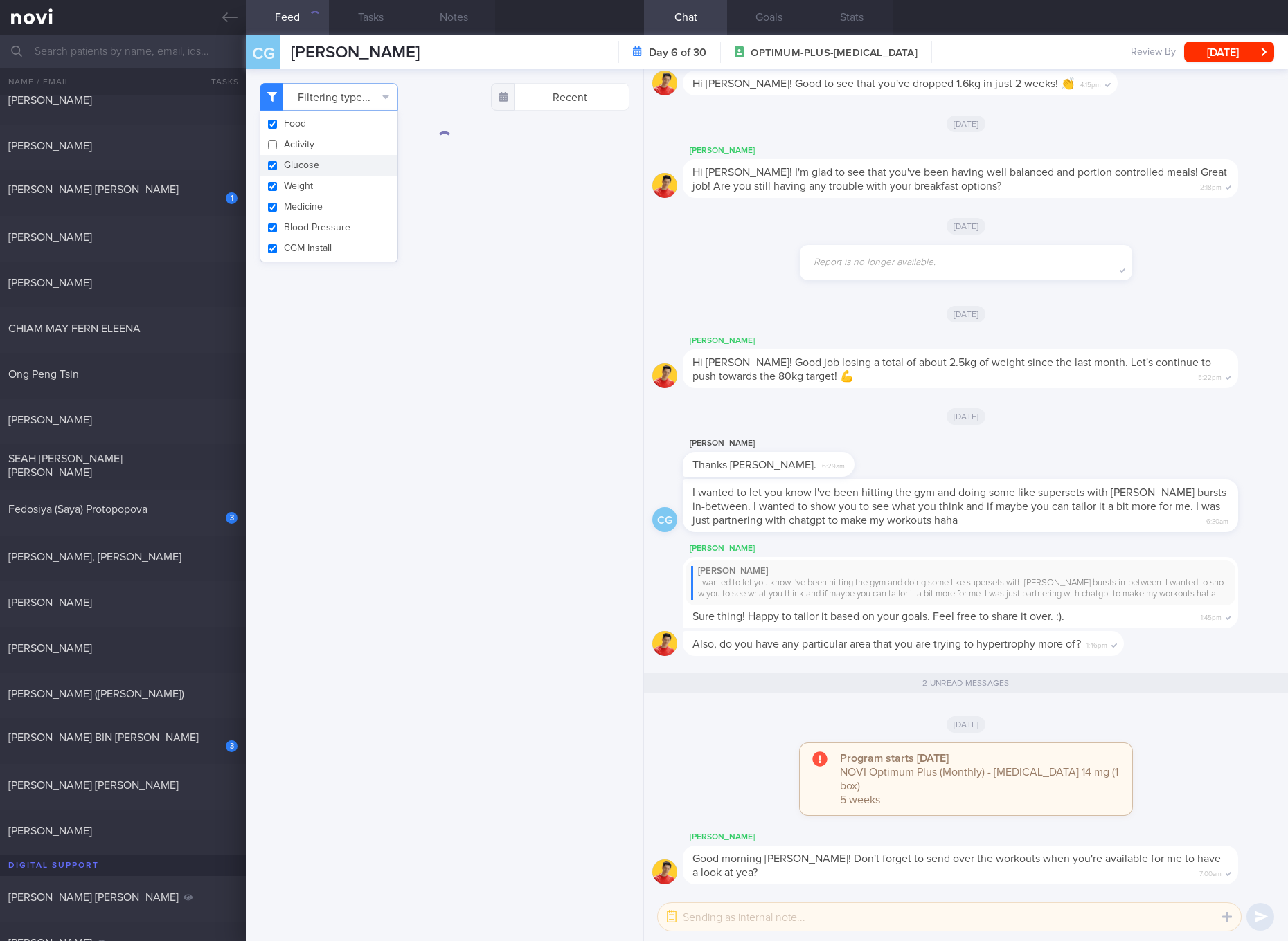
click at [319, 165] on button "Glucose" at bounding box center [329, 165] width 137 height 21
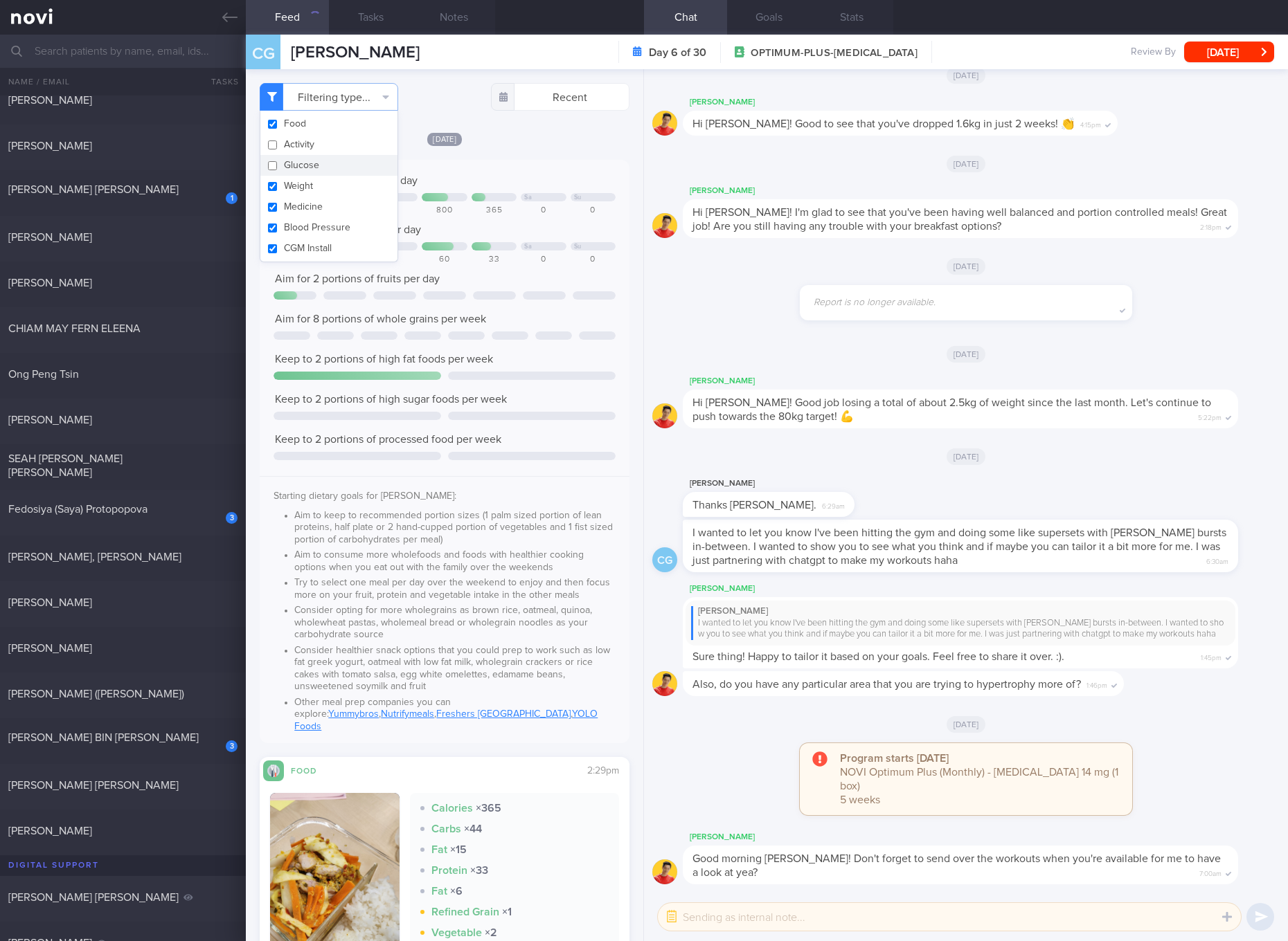
checkbox input "false"
click at [309, 189] on button "Weight" at bounding box center [329, 185] width 137 height 21
checkbox input "false"
click at [309, 207] on button "Medicine" at bounding box center [329, 206] width 137 height 21
checkbox input "false"
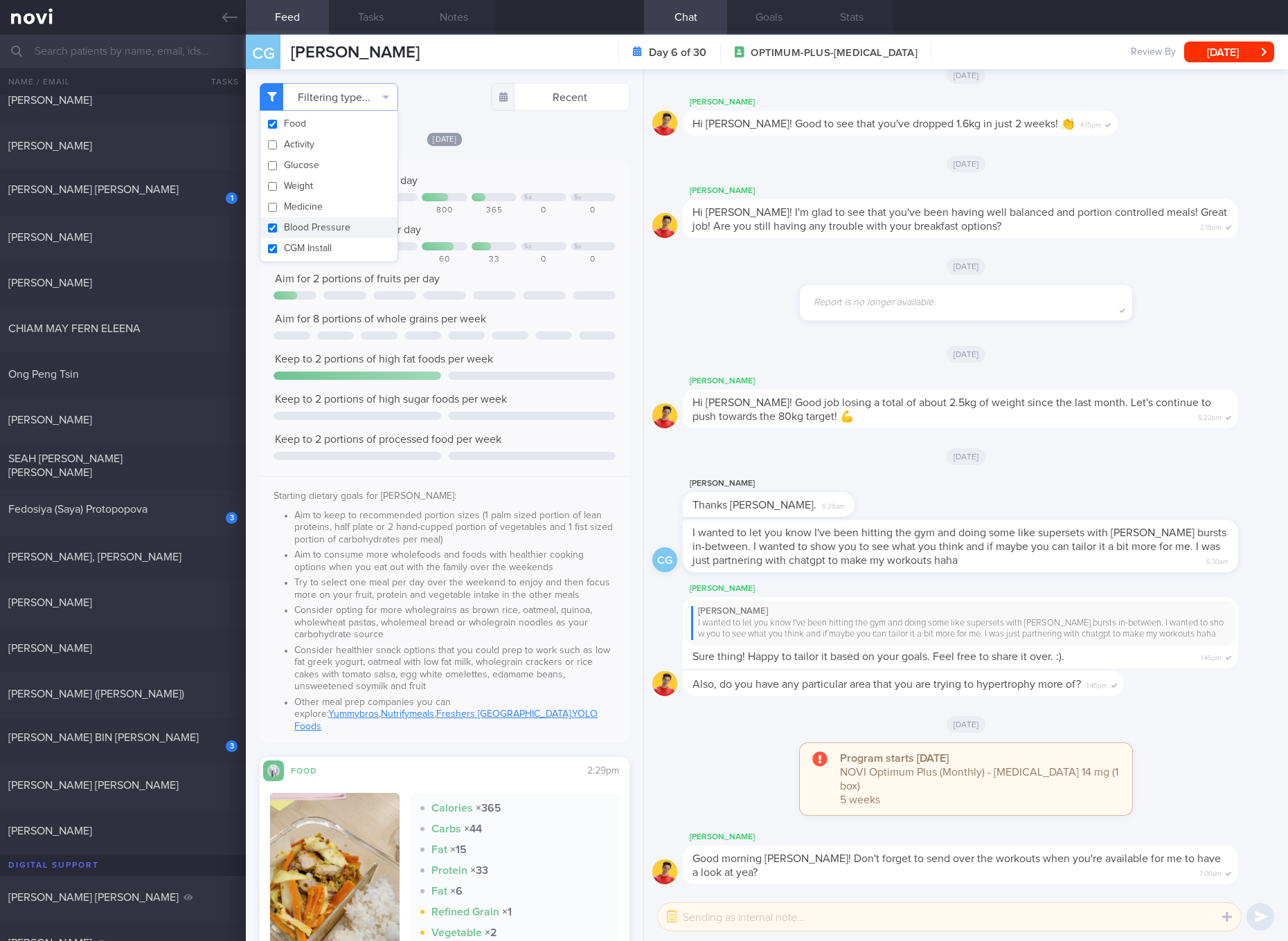
click at [309, 224] on button "Blood Pressure" at bounding box center [329, 227] width 137 height 21
checkbox input "false"
click at [309, 238] on button "CGM Install" at bounding box center [329, 248] width 137 height 21
checkbox input "false"
click at [585, 291] on div at bounding box center [594, 295] width 43 height 8
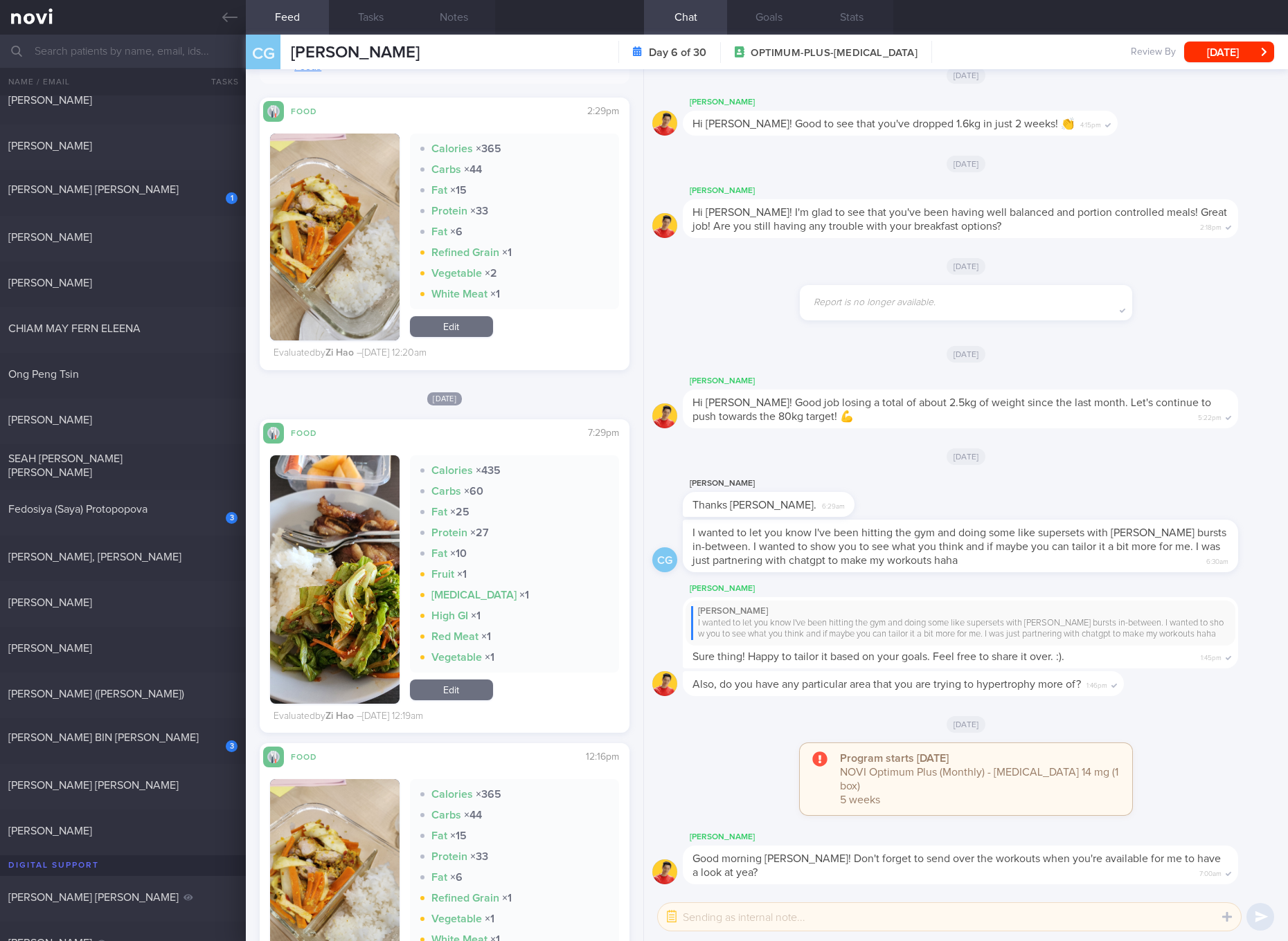
scroll to position [778, 0]
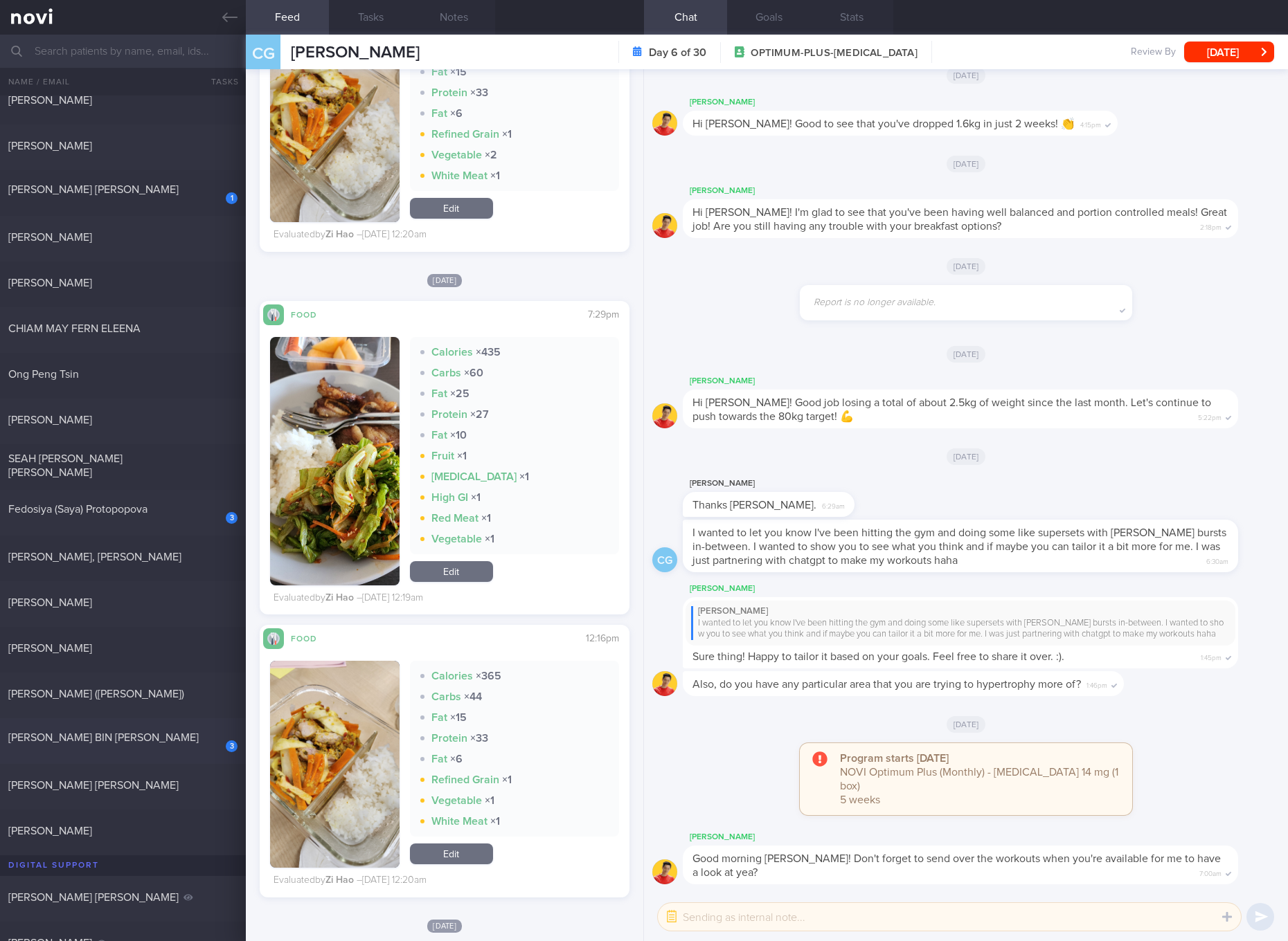
click at [114, 739] on div "[PERSON_NAME] BIN [PERSON_NAME]" at bounding box center [121, 737] width 226 height 13
checkbox input "true"
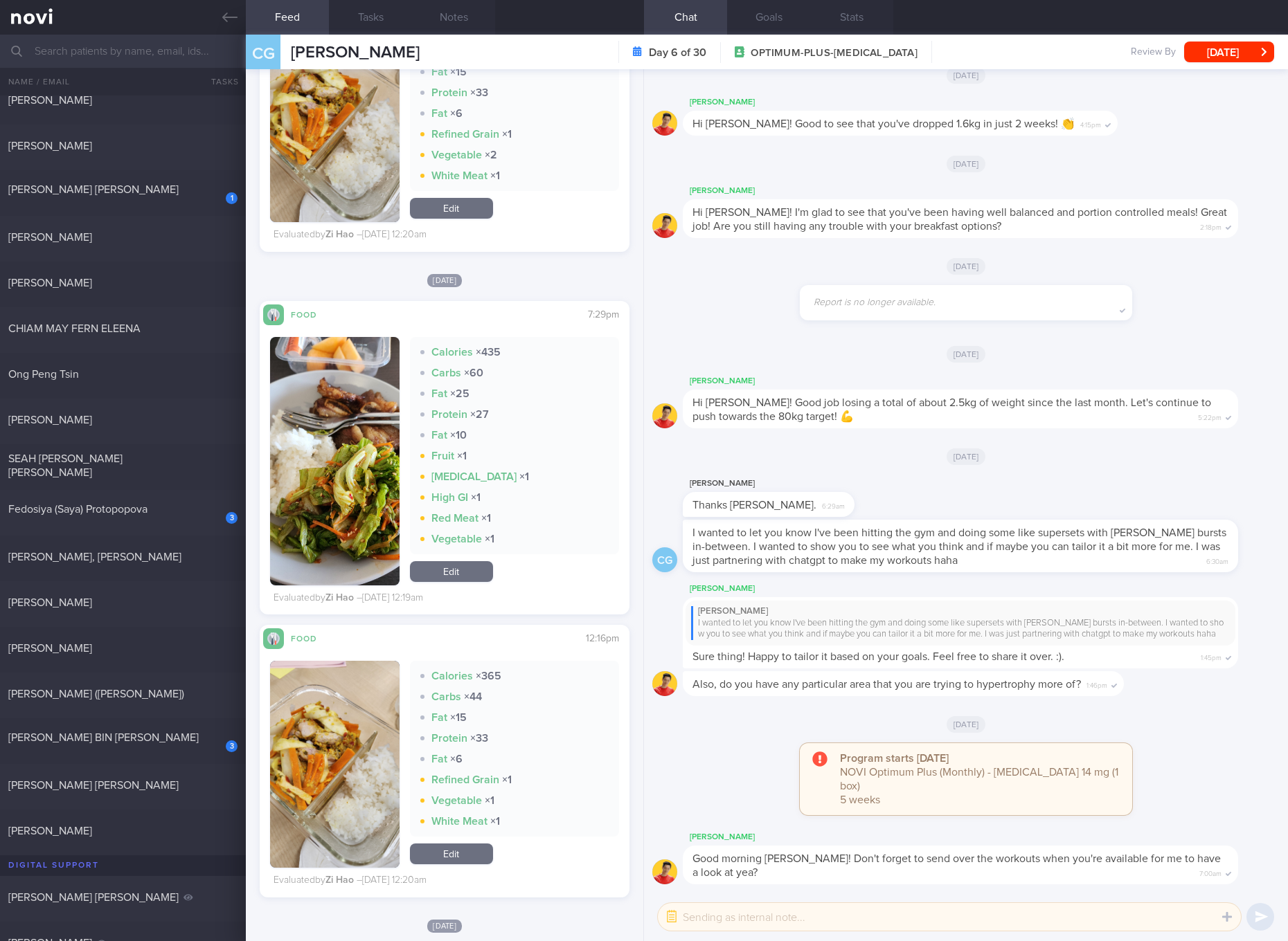
checkbox input "true"
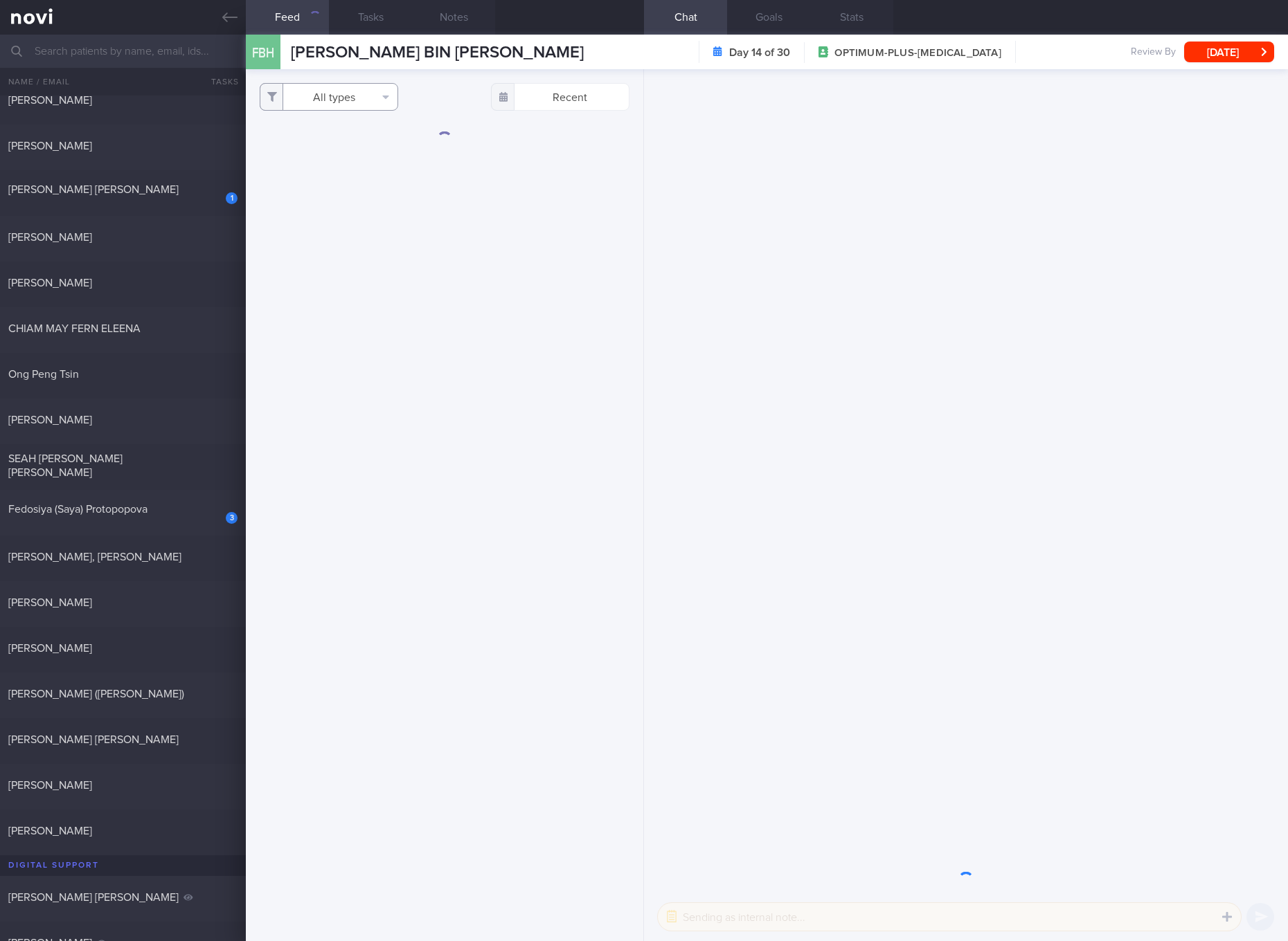
click at [327, 97] on button "All types" at bounding box center [329, 97] width 139 height 28
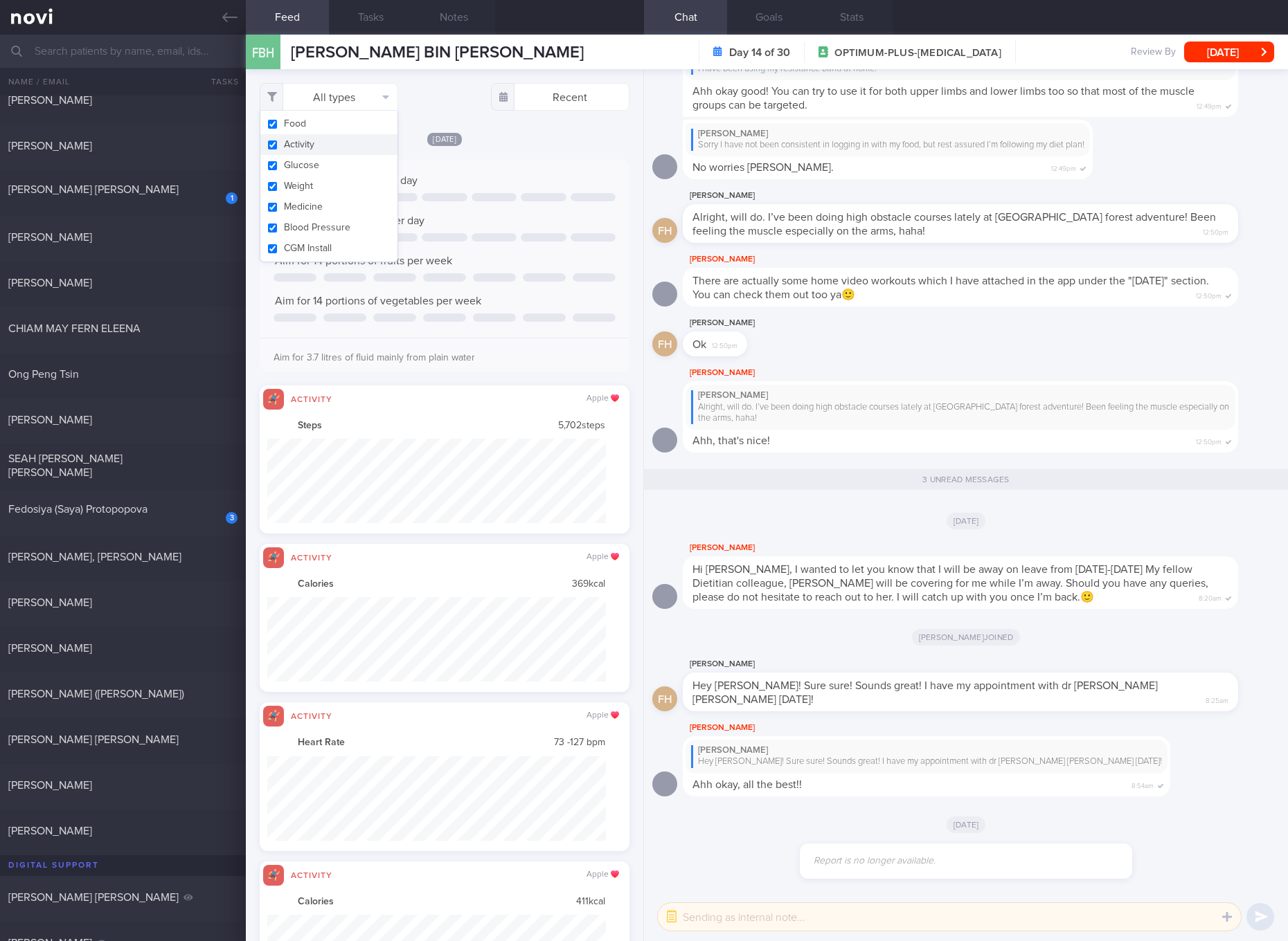
click at [316, 151] on button "Activity" at bounding box center [329, 144] width 137 height 21
checkbox input "false"
click at [302, 169] on button "Glucose" at bounding box center [329, 165] width 137 height 21
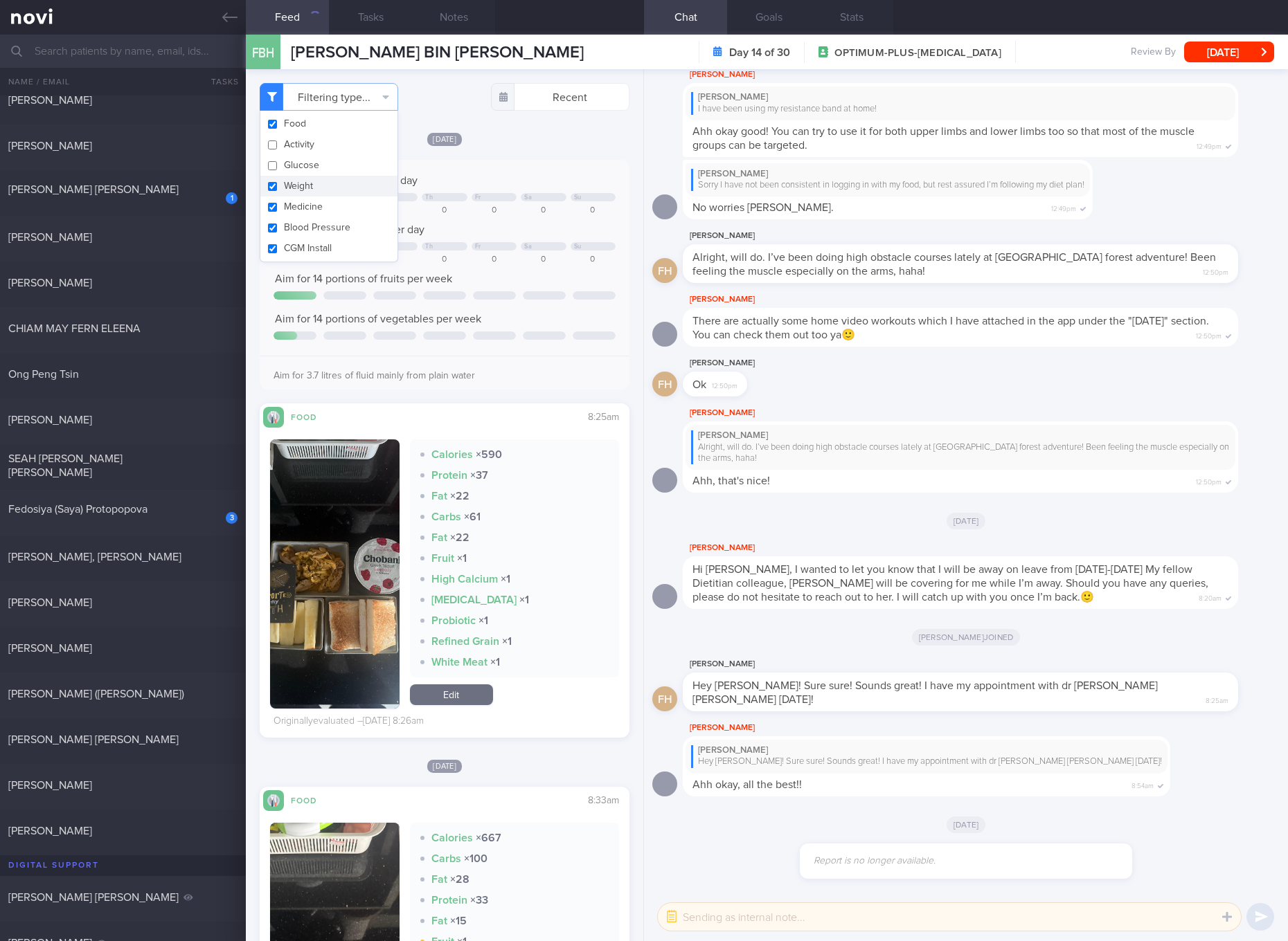
checkbox input "false"
click at [297, 189] on button "Weight" at bounding box center [329, 185] width 137 height 21
checkbox input "false"
click at [296, 202] on button "Medicine" at bounding box center [329, 206] width 137 height 21
click at [294, 211] on button "Medicine" at bounding box center [329, 206] width 137 height 21
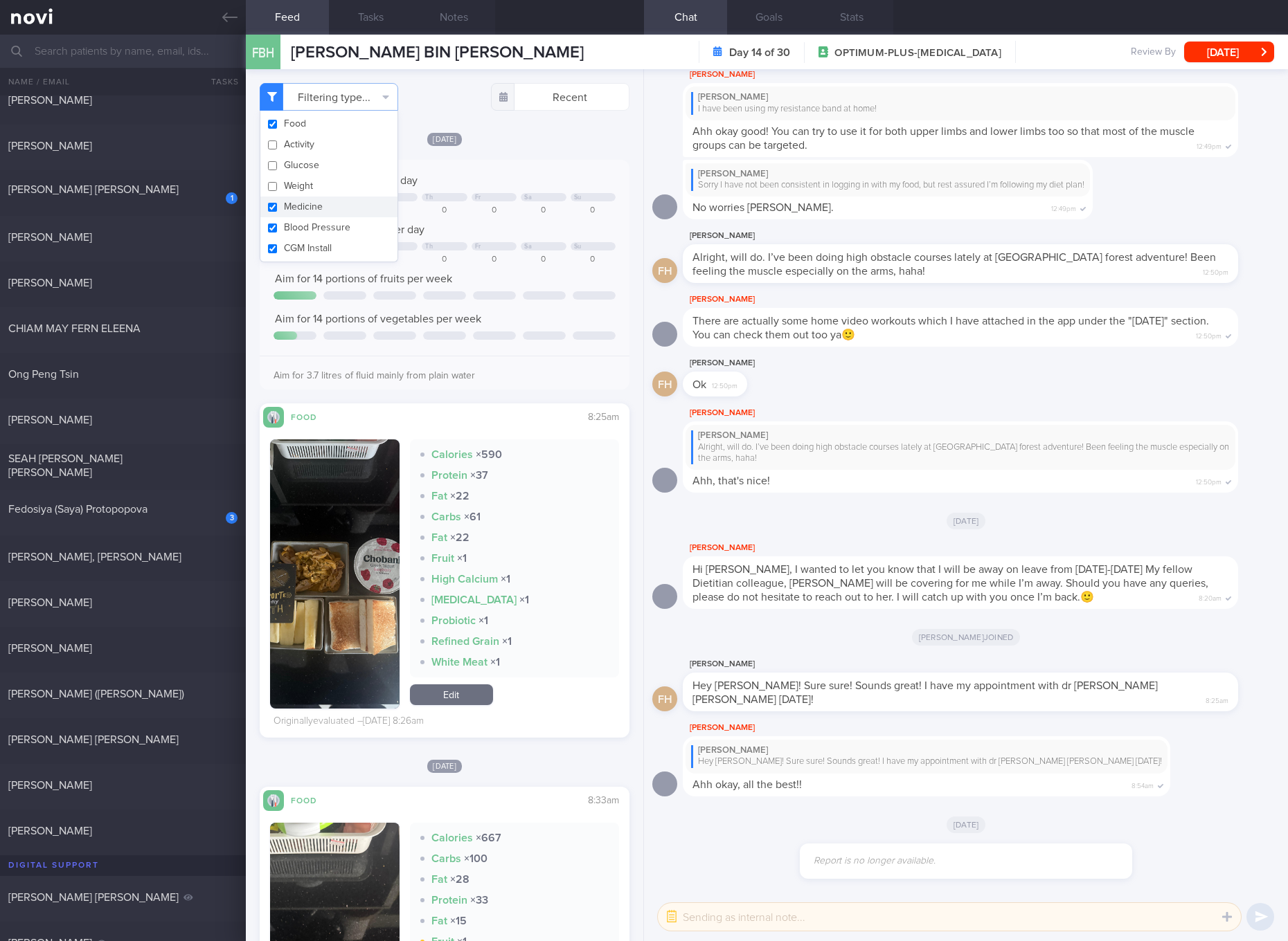
checkbox input "true"
click at [295, 226] on button "Blood Pressure" at bounding box center [329, 227] width 137 height 21
checkbox input "false"
click at [295, 238] on button "CGM Install" at bounding box center [329, 248] width 137 height 21
checkbox input "false"
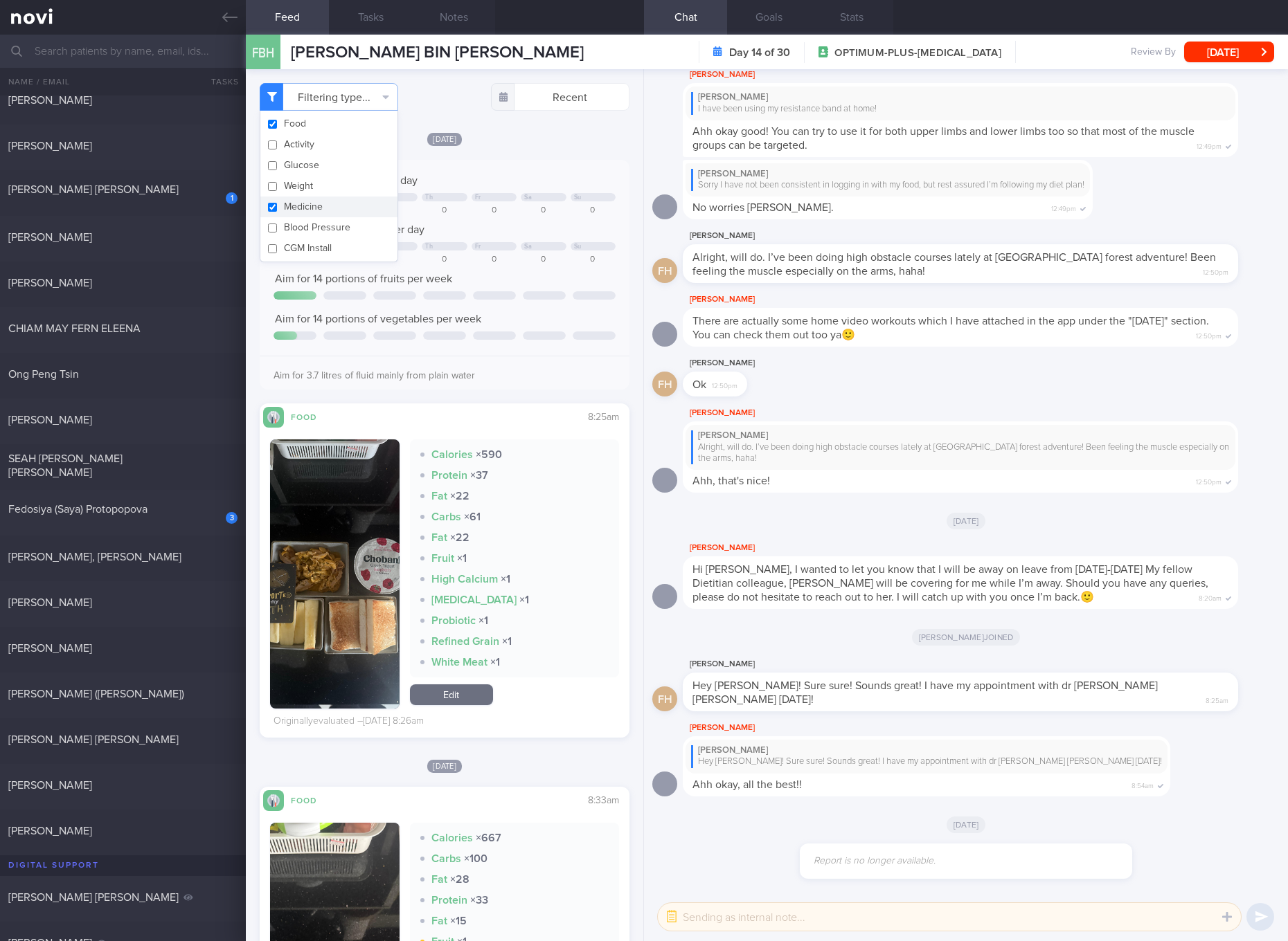
click at [296, 210] on button "Medicine" at bounding box center [329, 206] width 137 height 21
checkbox input "false"
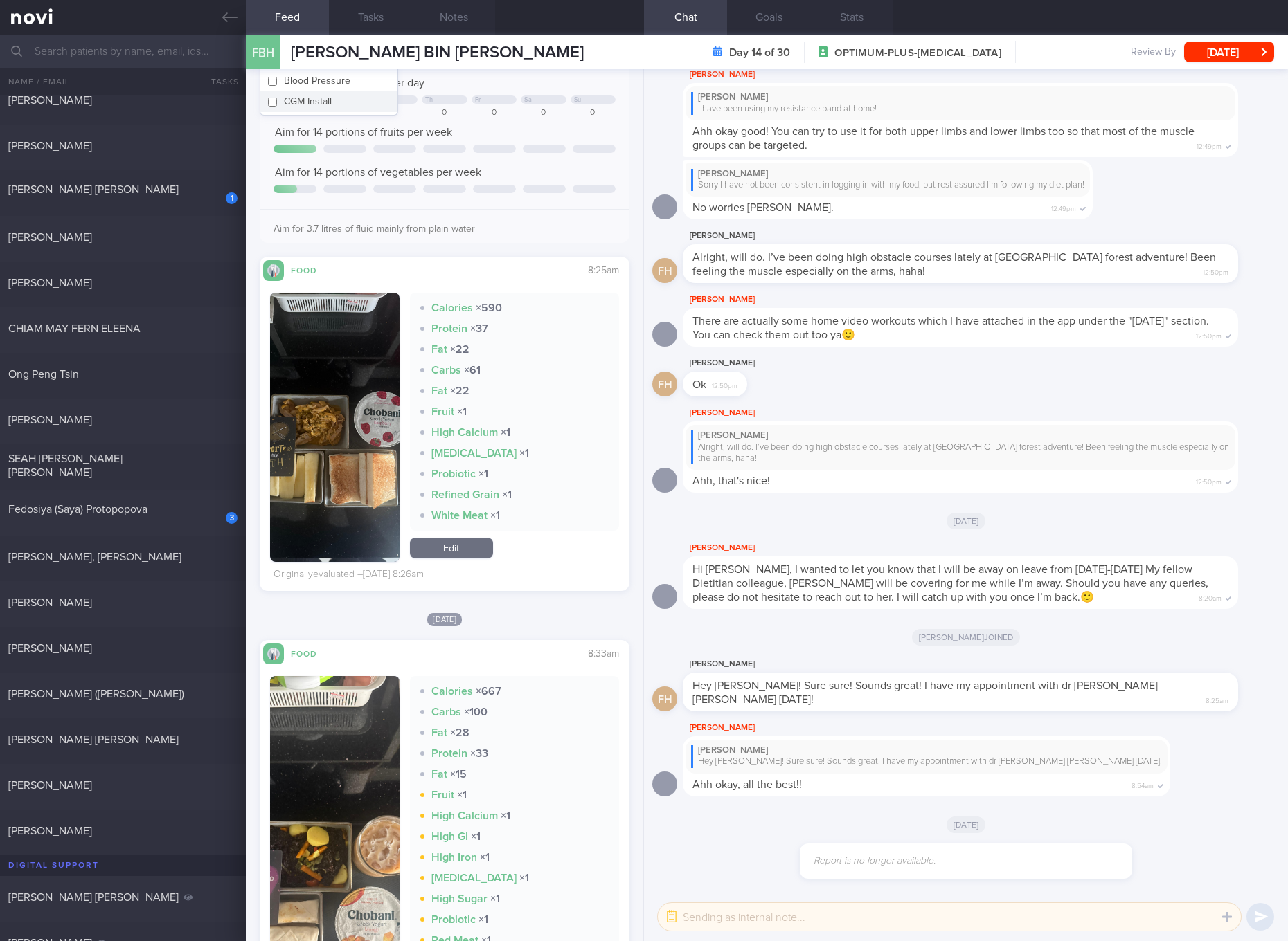
scroll to position [260, 0]
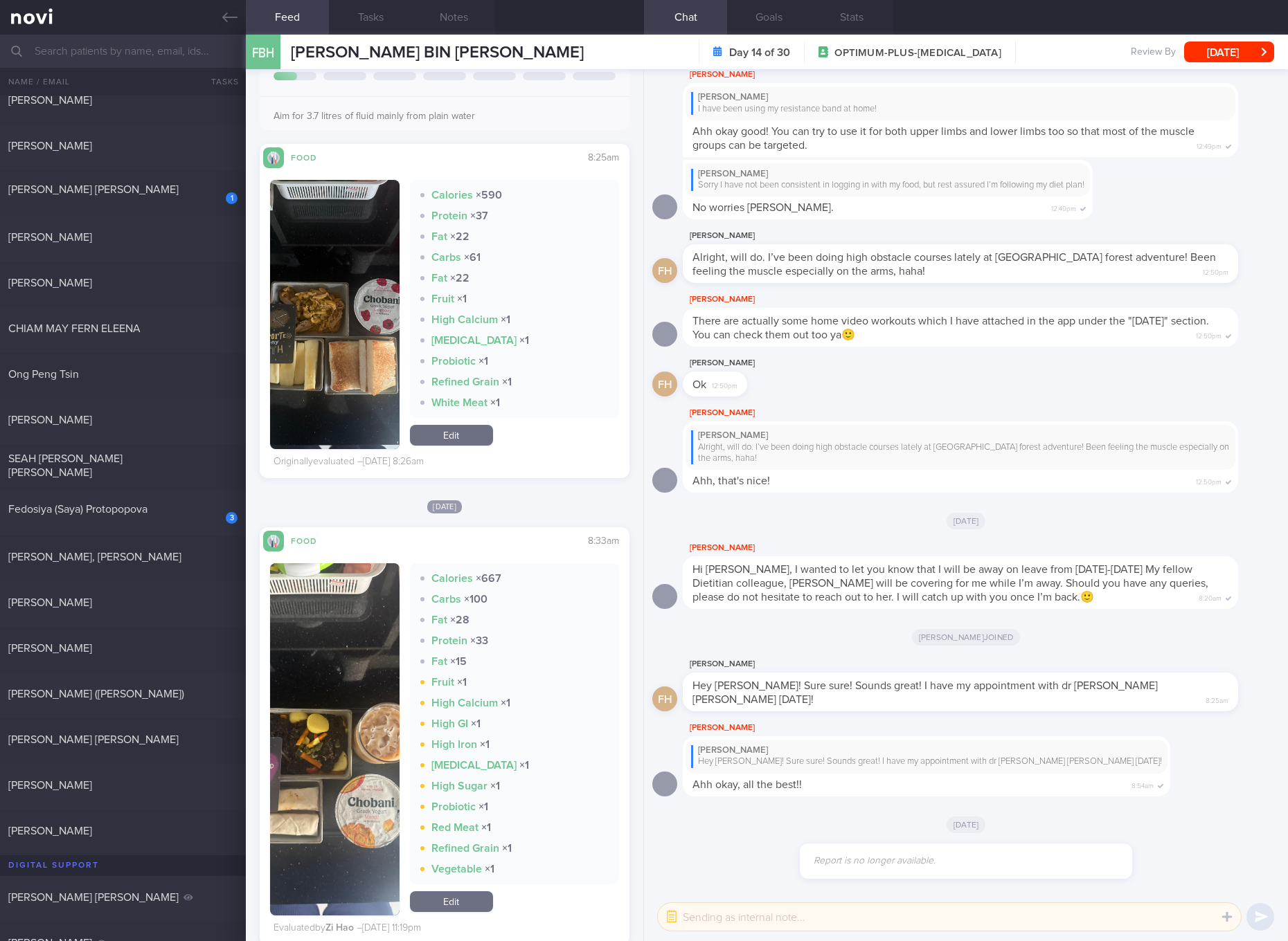
click at [389, 257] on img "button" at bounding box center [334, 314] width 130 height 269
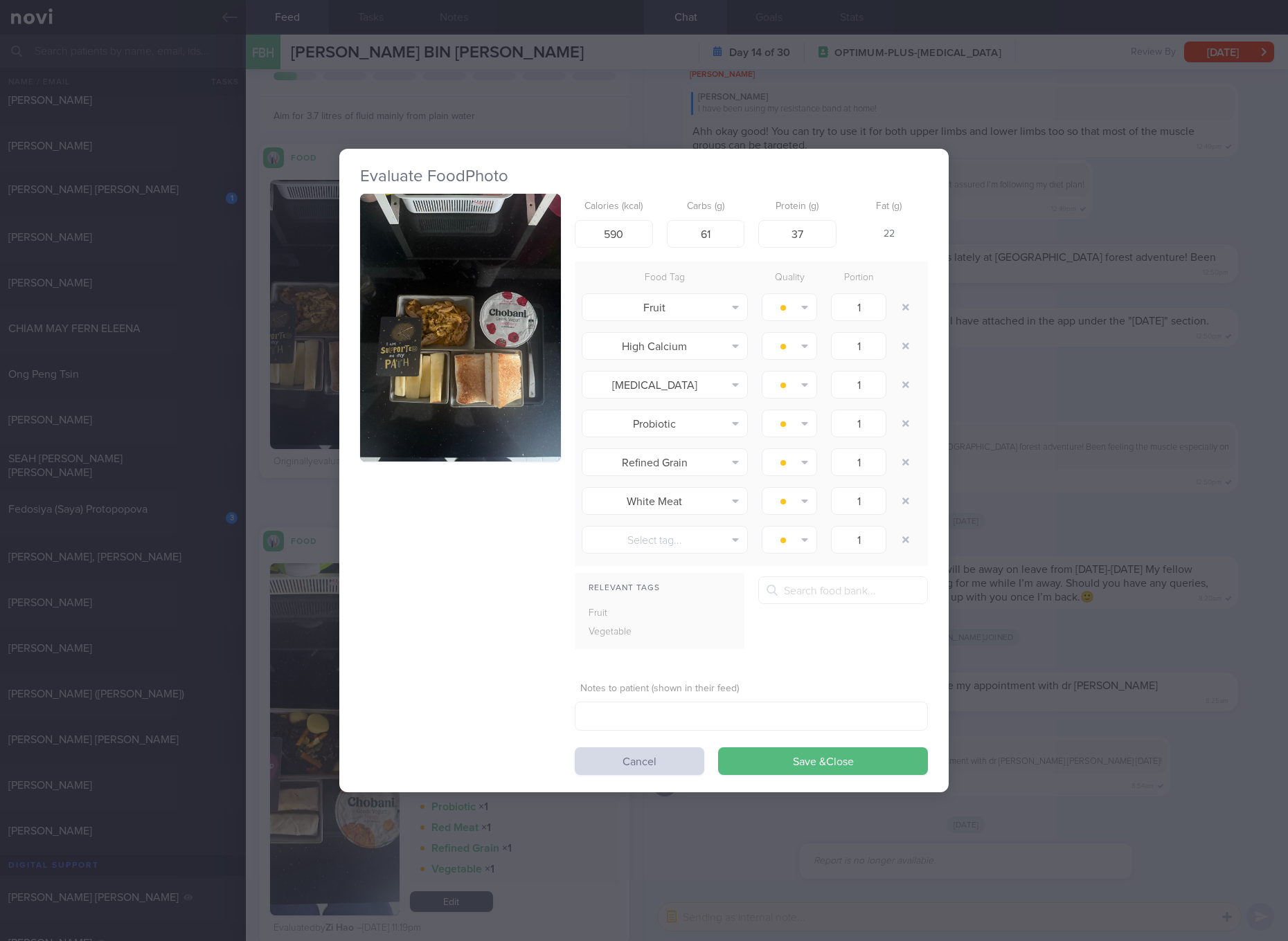
click at [464, 288] on button "button" at bounding box center [460, 327] width 201 height 268
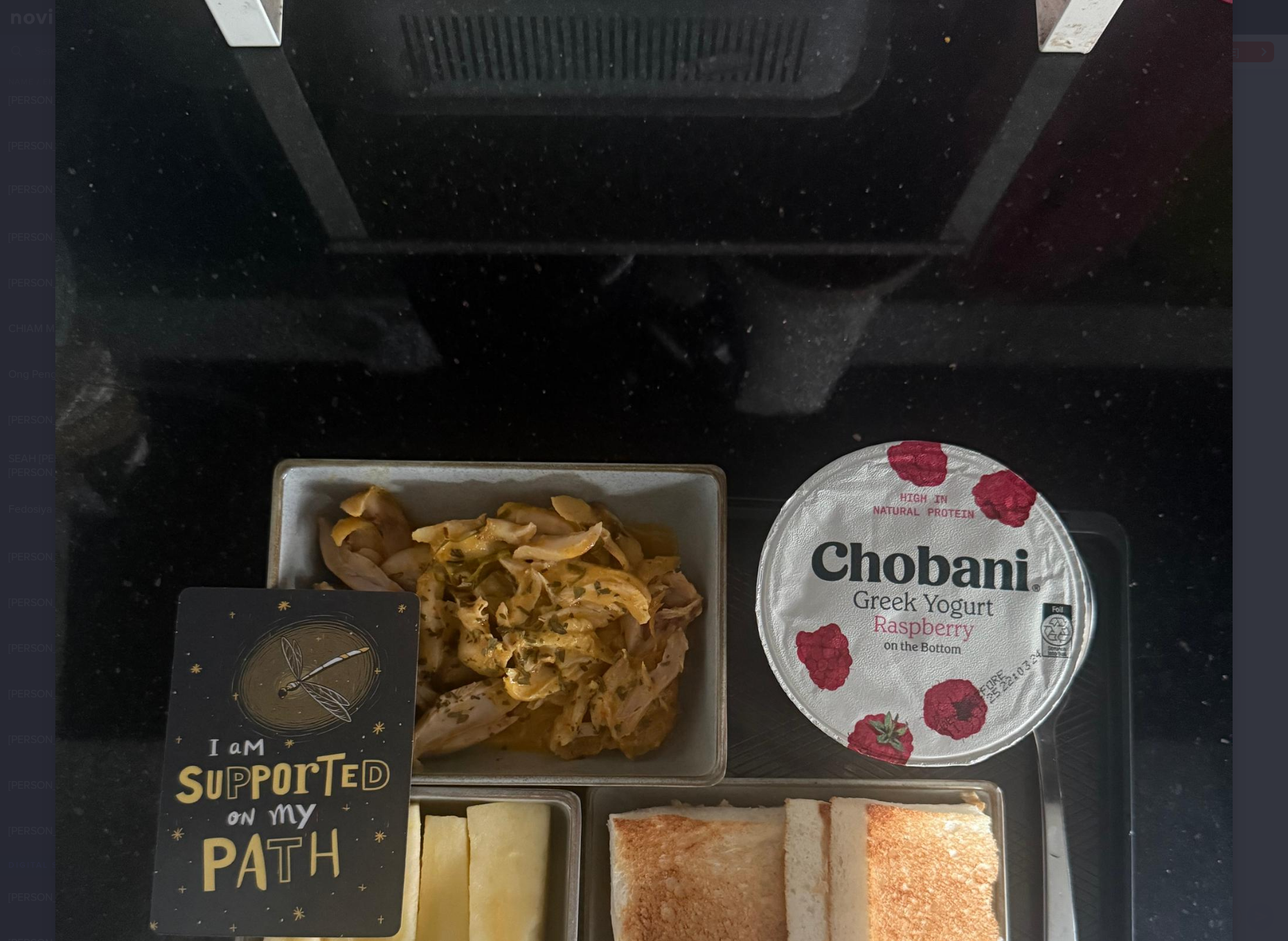
scroll to position [519, 0]
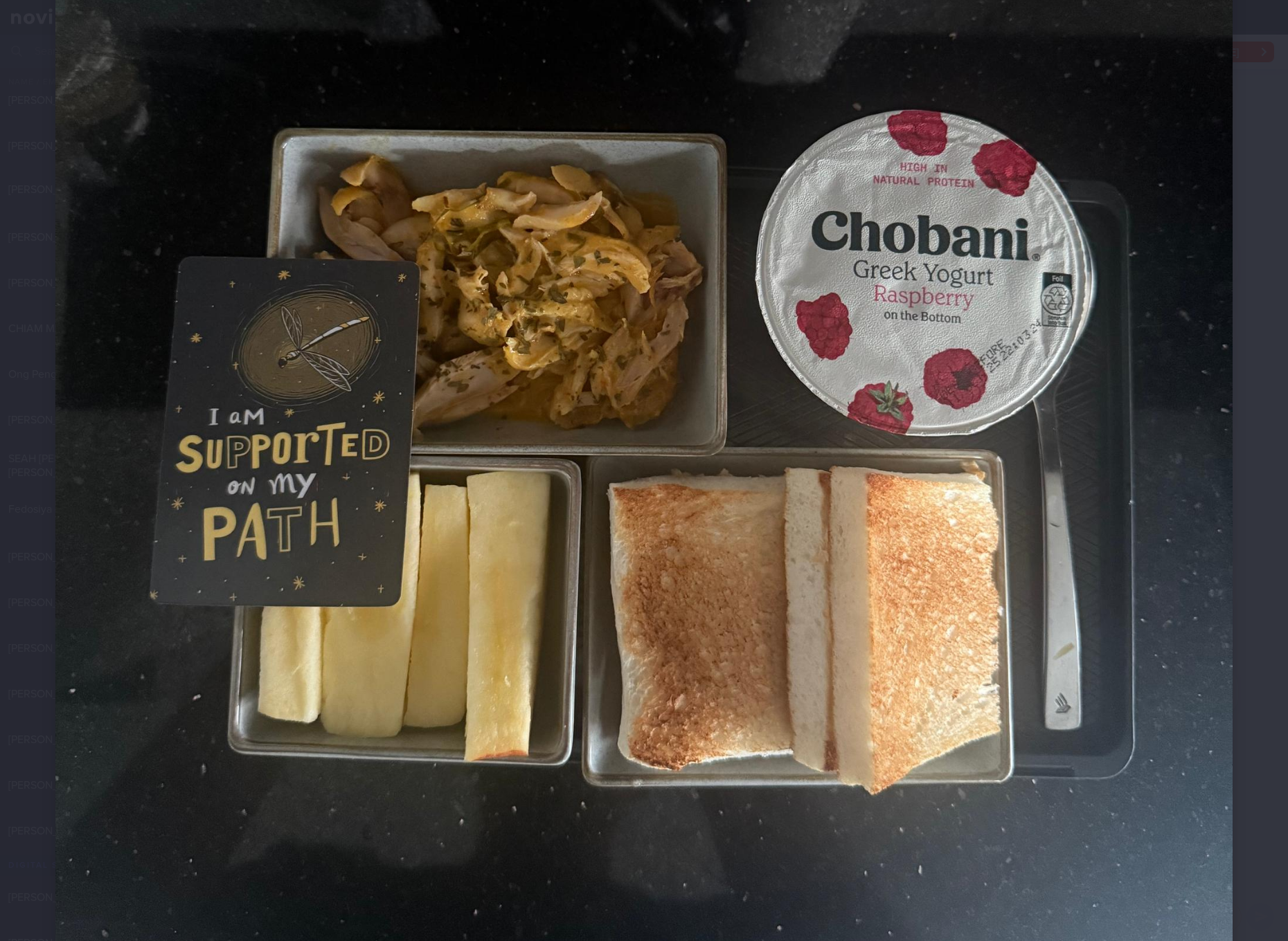
click at [909, 316] on img at bounding box center [644, 321] width 1177 height 1569
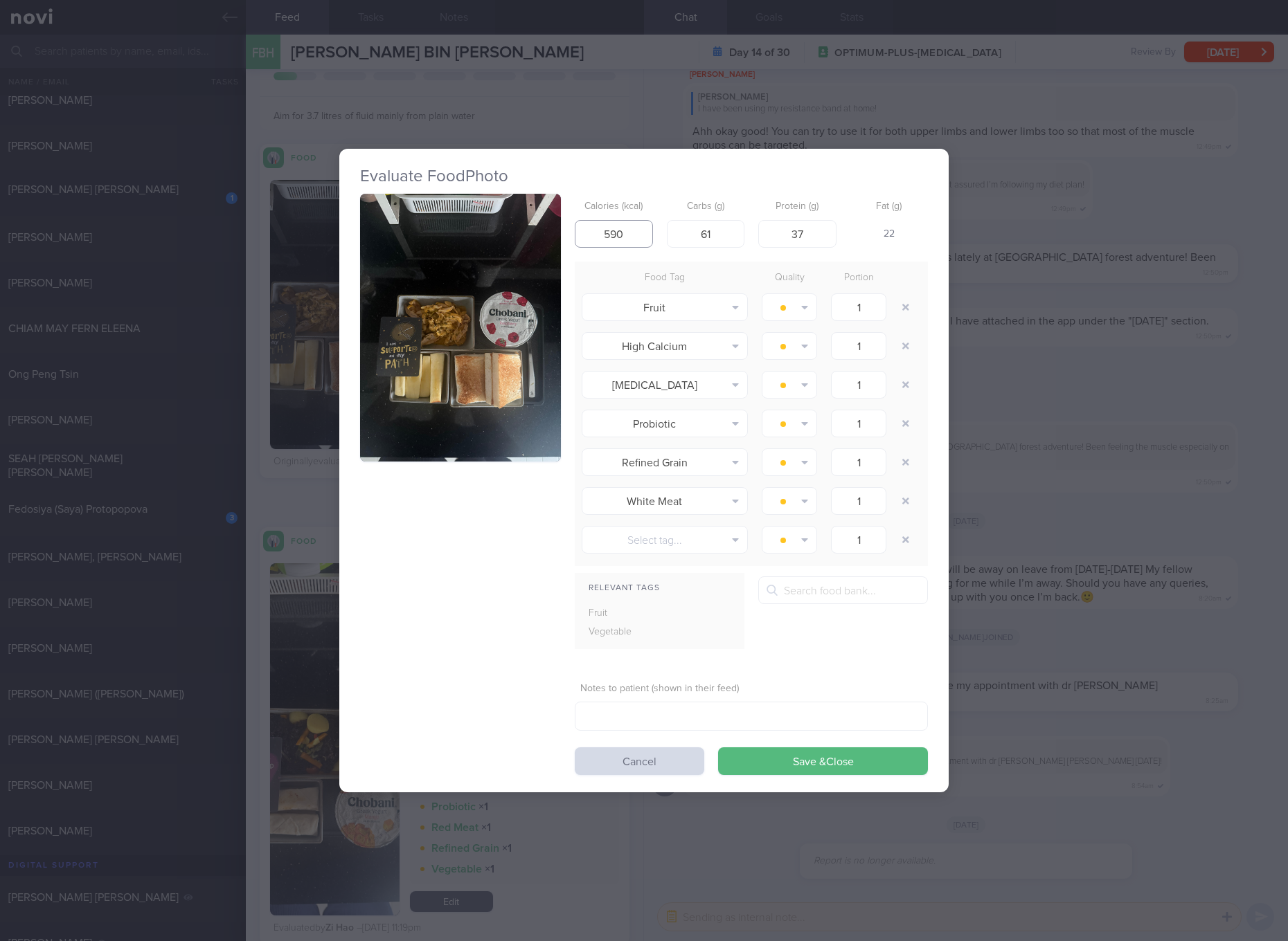
click at [615, 242] on input "590" at bounding box center [613, 234] width 78 height 28
type input "536"
type input "62"
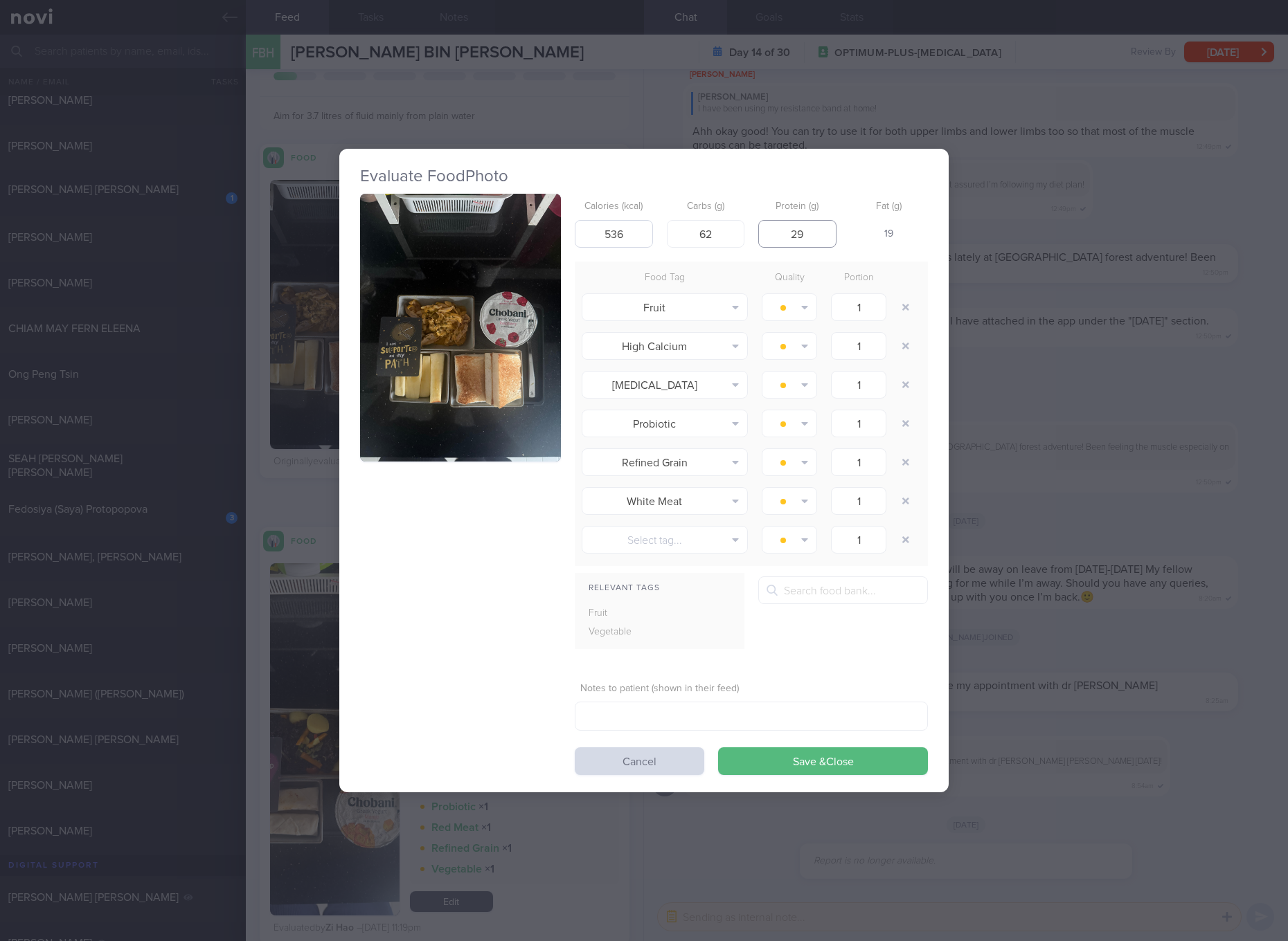
type input "29"
click at [717, 748] on button "Save & Close" at bounding box center [822, 761] width 210 height 28
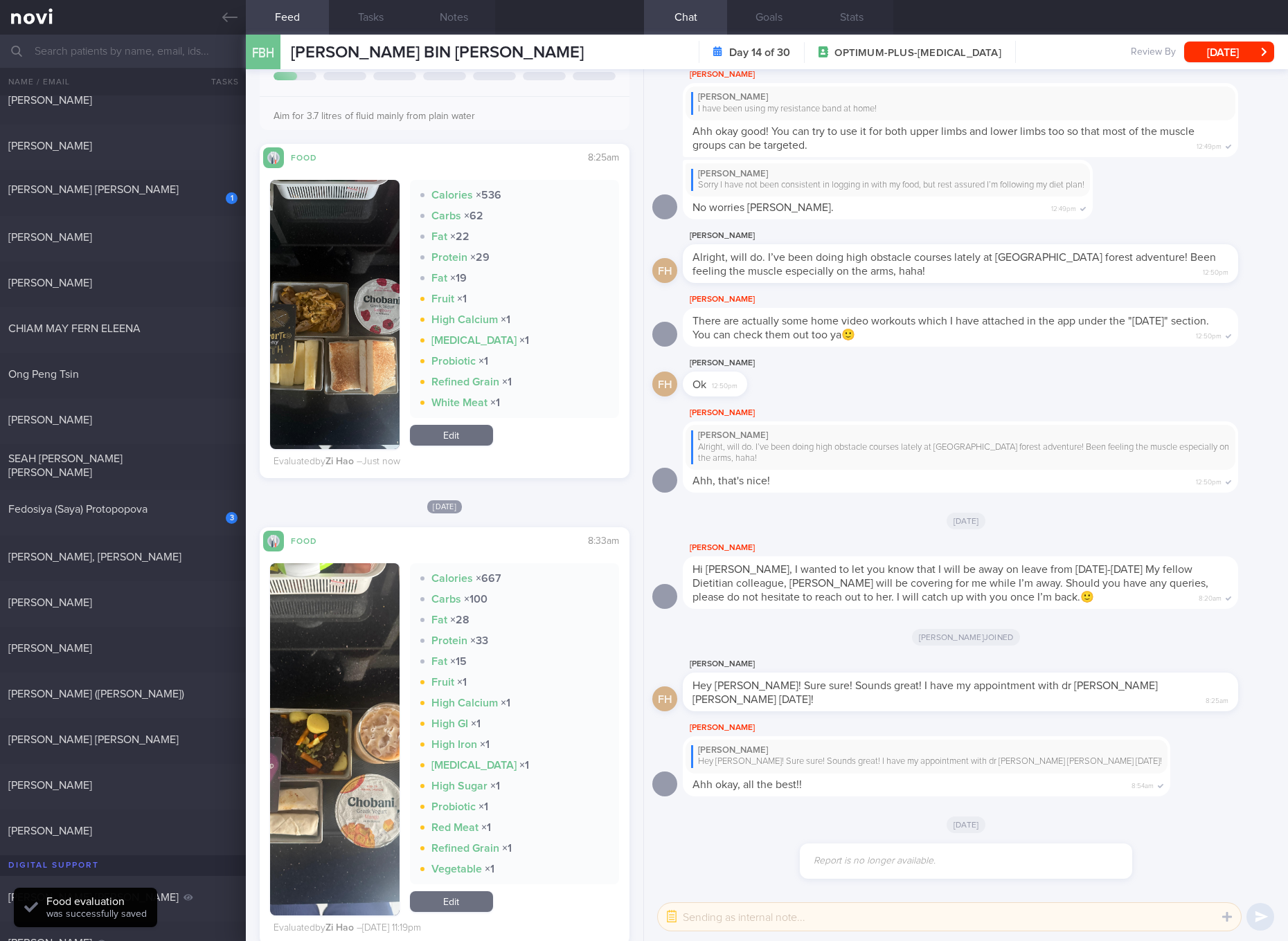
click at [346, 679] on button "button" at bounding box center [334, 739] width 130 height 352
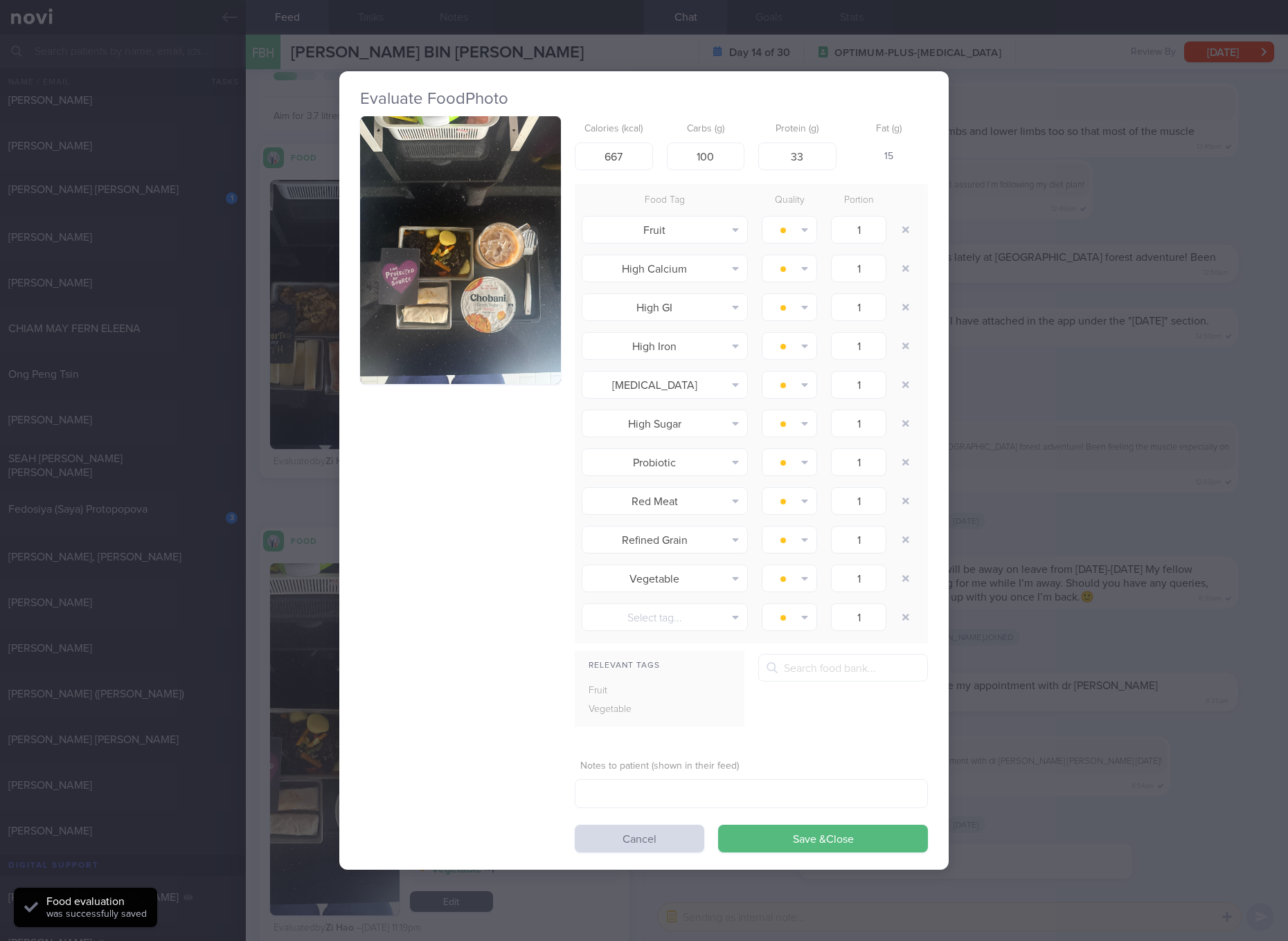
click at [530, 303] on button "button" at bounding box center [460, 250] width 201 height 268
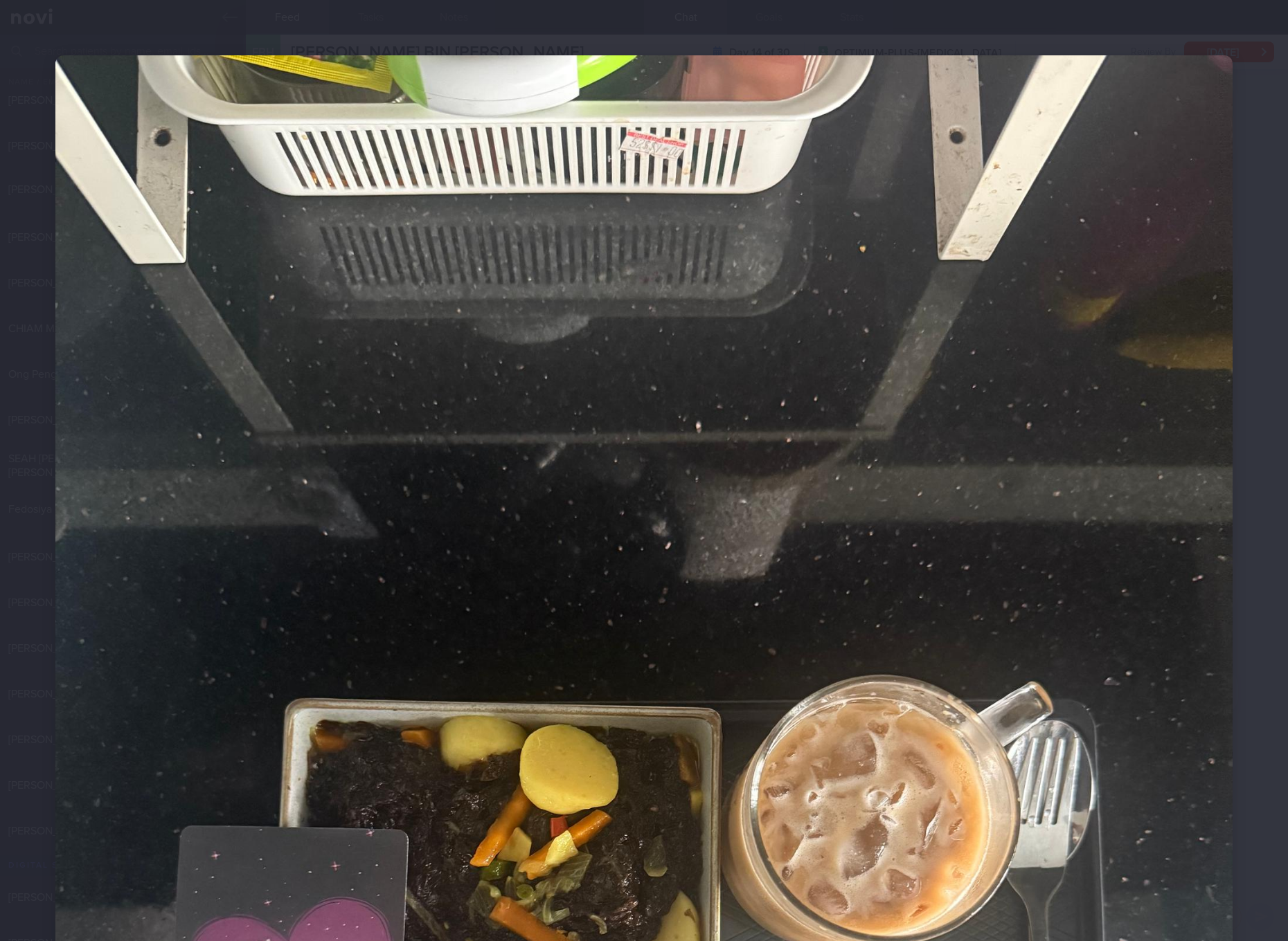
click at [1028, 200] on img at bounding box center [644, 840] width 1177 height 1569
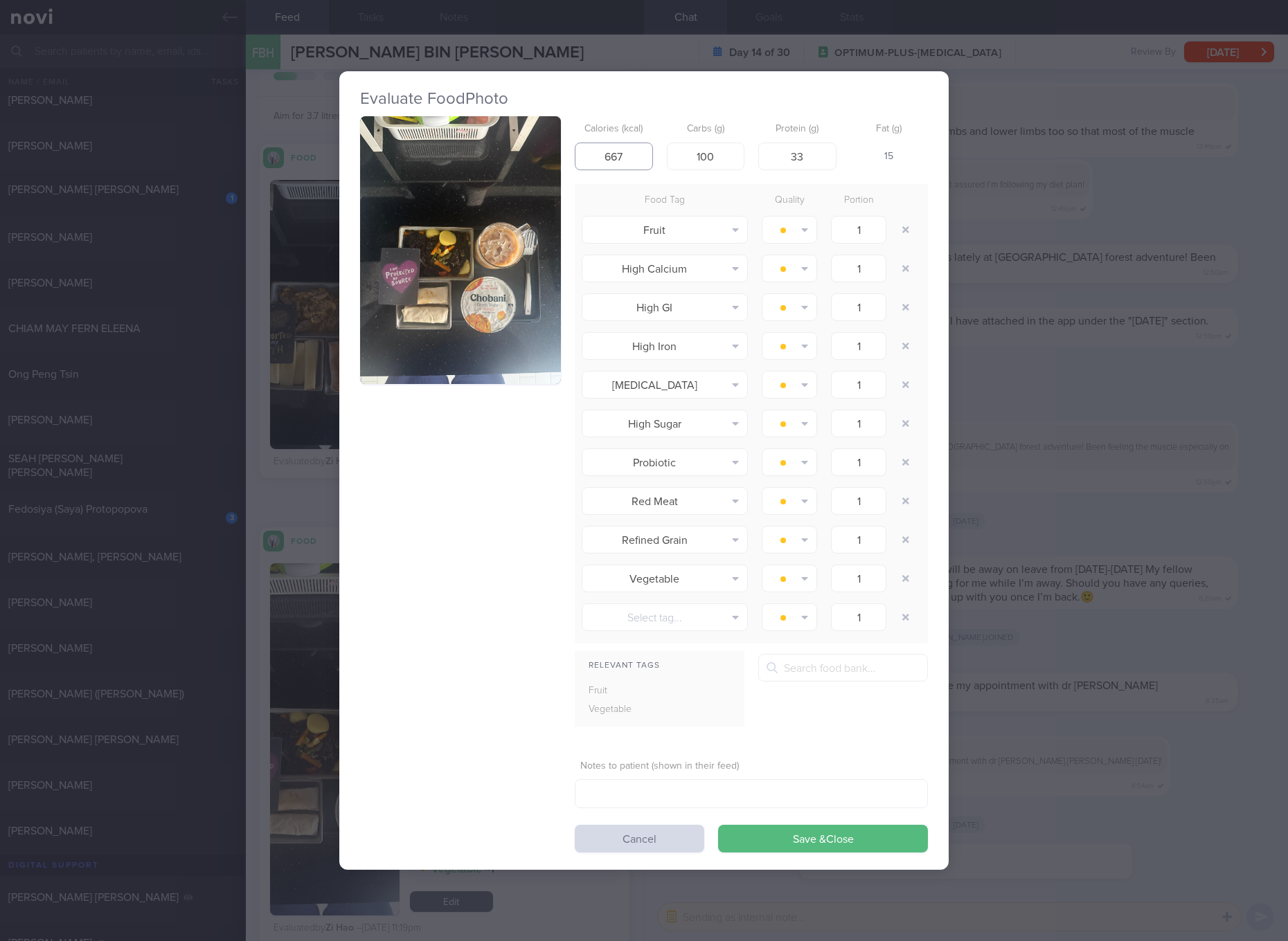
click at [607, 157] on input "667" at bounding box center [613, 156] width 78 height 28
type input "695"
type input "88"
type input "36"
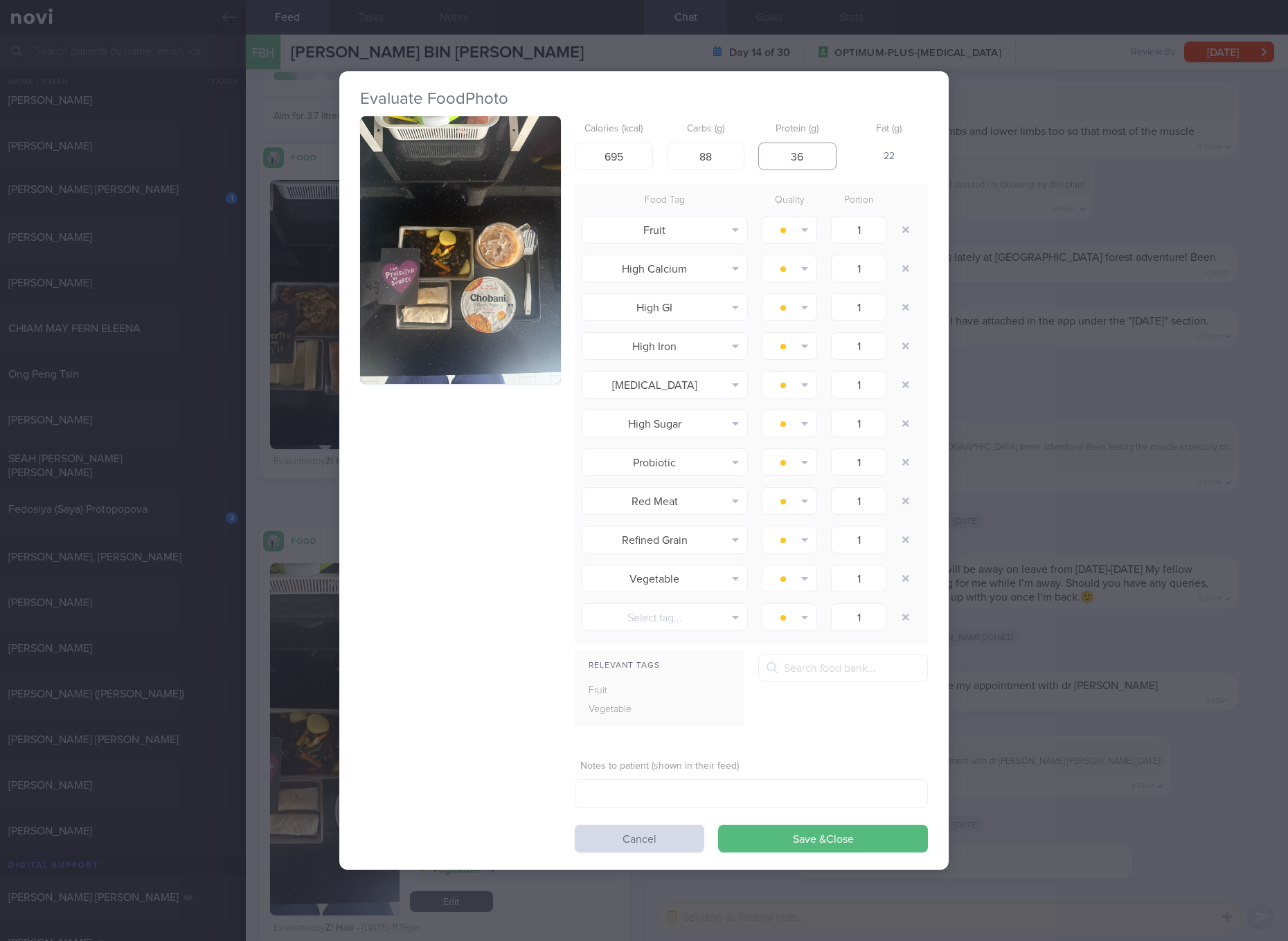
click at [717, 825] on button "Save & Close" at bounding box center [822, 838] width 210 height 28
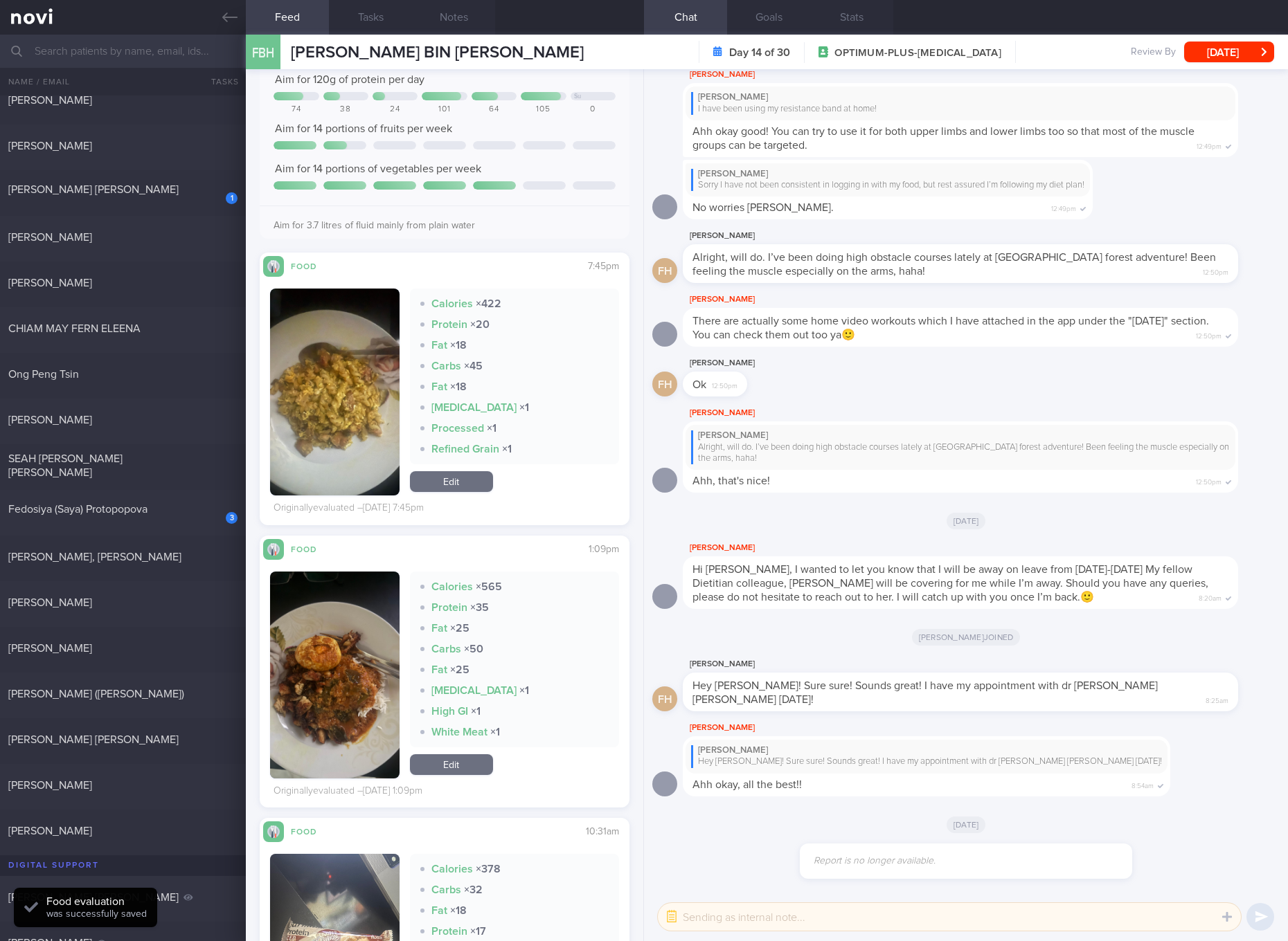
scroll to position [1297, 0]
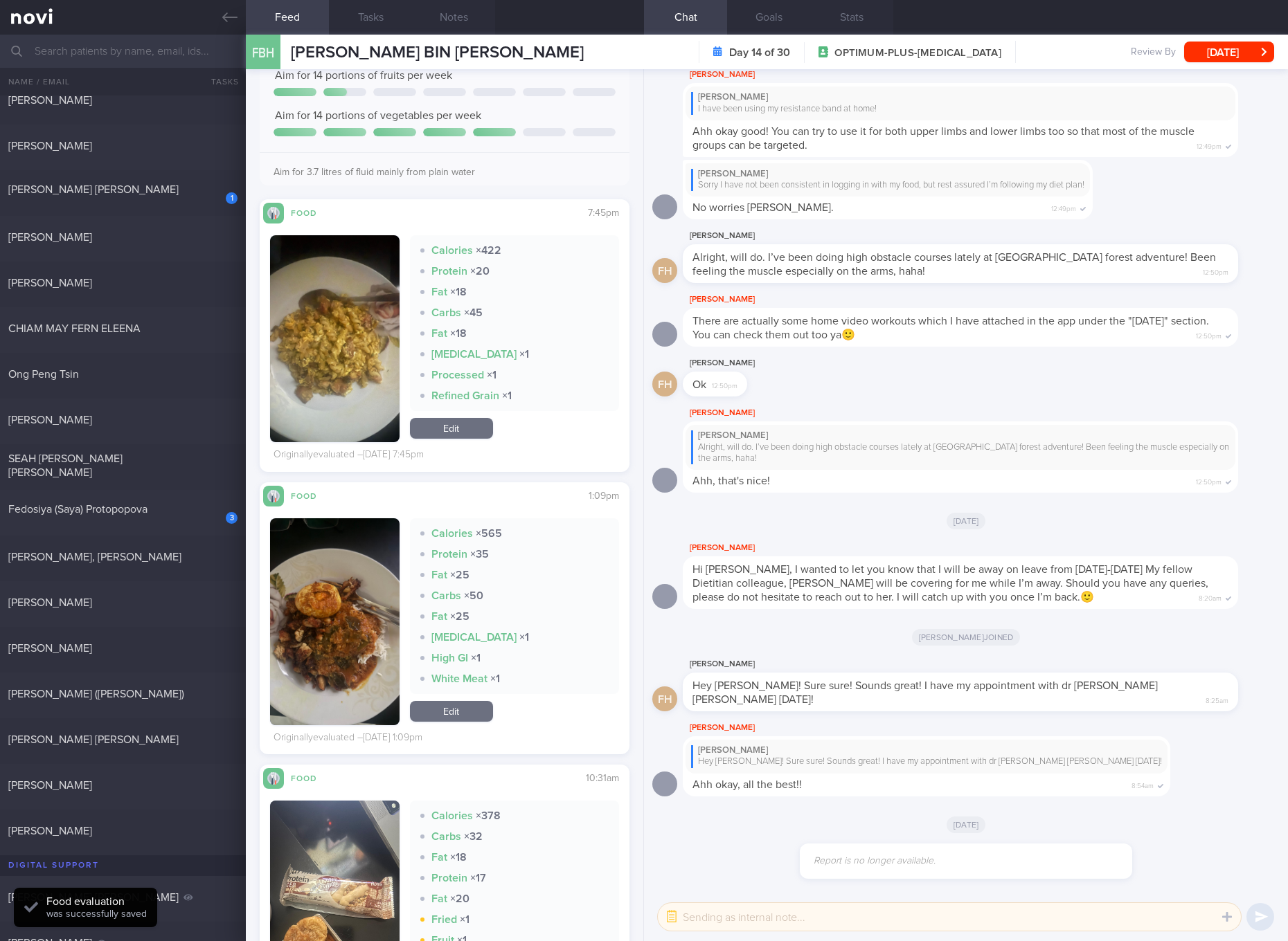
click at [349, 302] on button "button" at bounding box center [334, 338] width 130 height 207
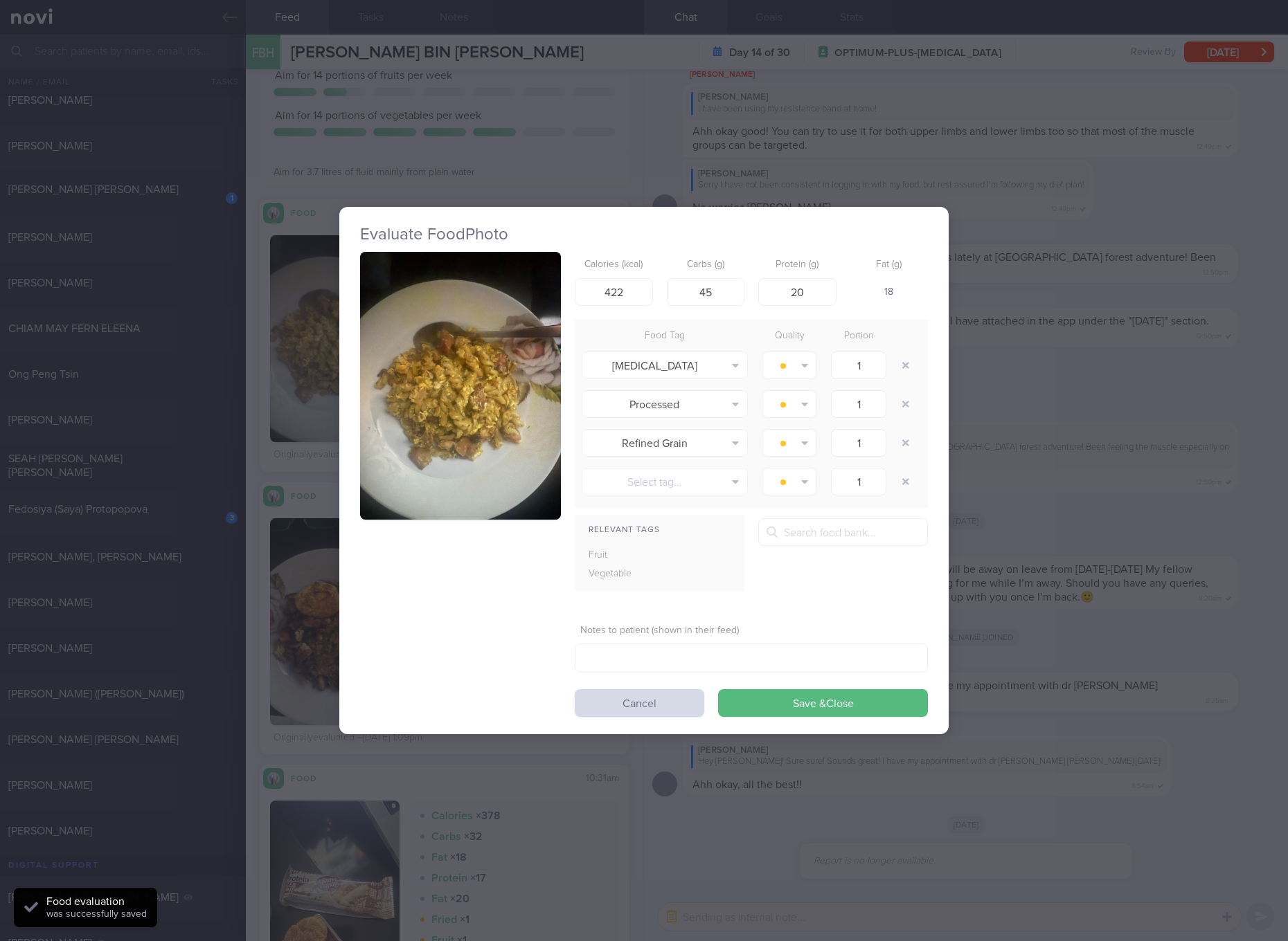
click at [431, 298] on button "button" at bounding box center [460, 385] width 201 height 268
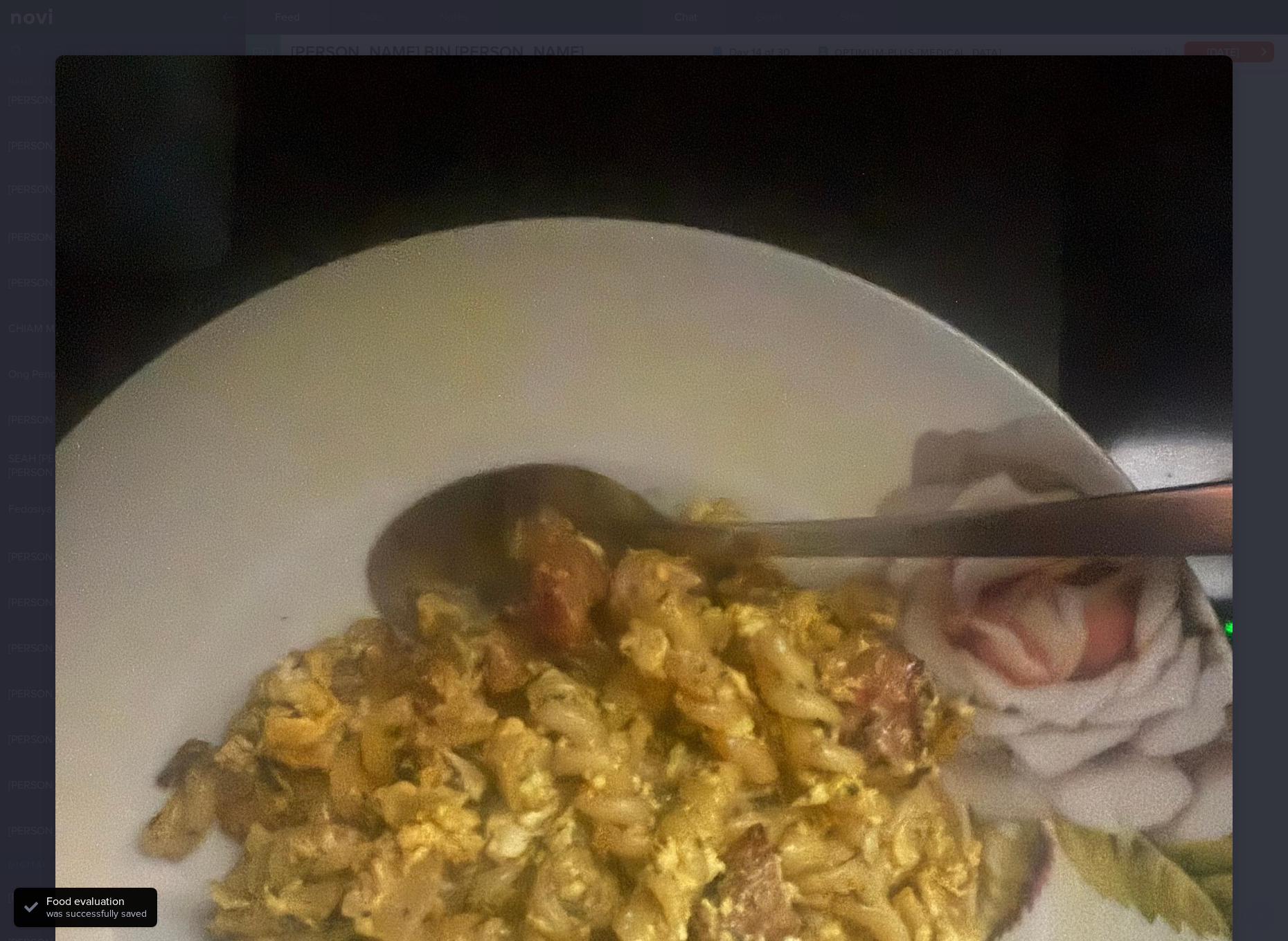
drag, startPoint x: 494, startPoint y: 312, endPoint x: 1000, endPoint y: 493, distance: 537.4
click at [1000, 493] on img at bounding box center [644, 840] width 1177 height 1569
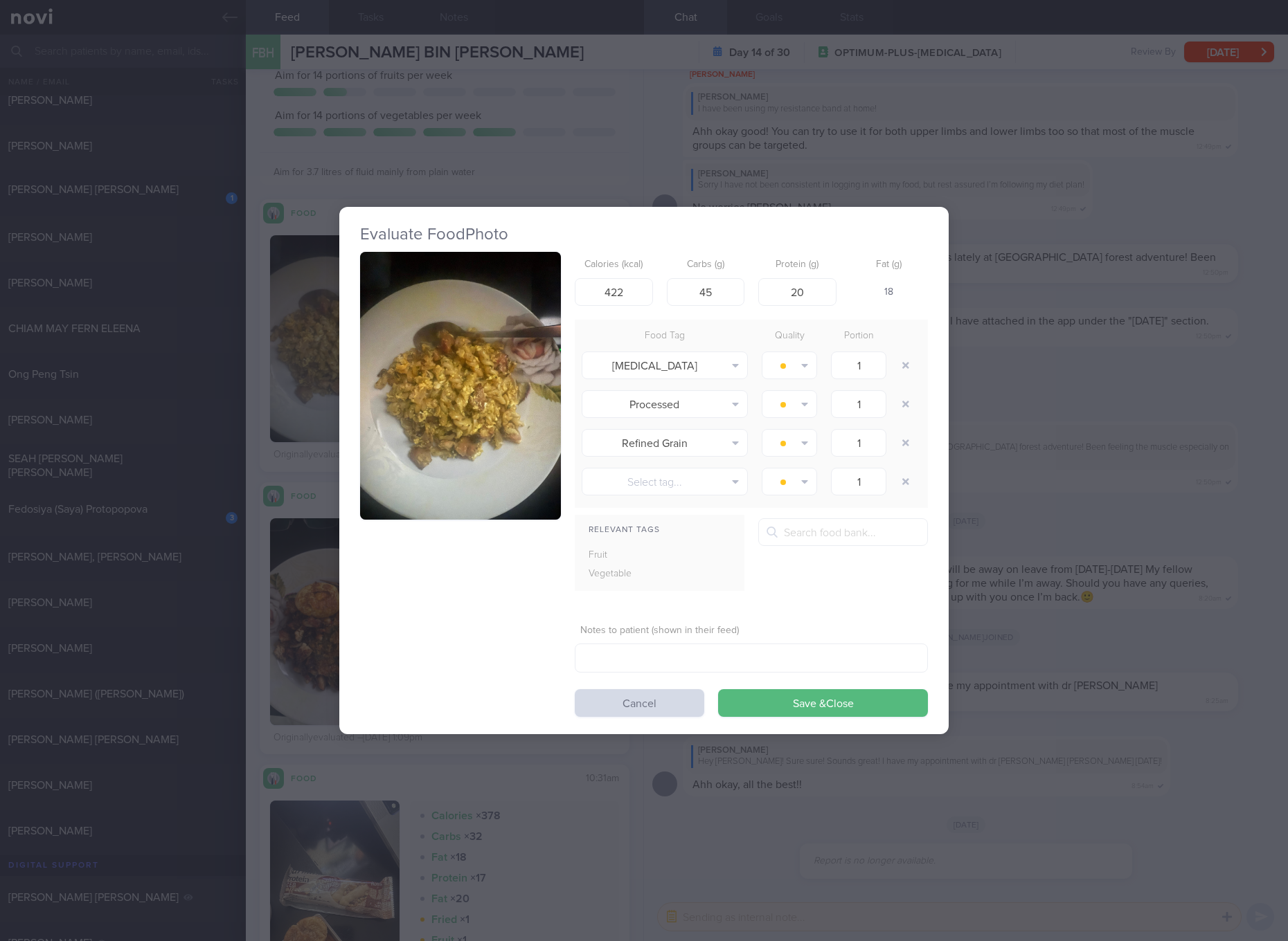
click at [1035, 477] on div "Evaluate Food Photo Calories (kcal) 422 Carbs (g) 45 Protein (g) 20 Fat (g) 18 …" at bounding box center [644, 470] width 1288 height 941
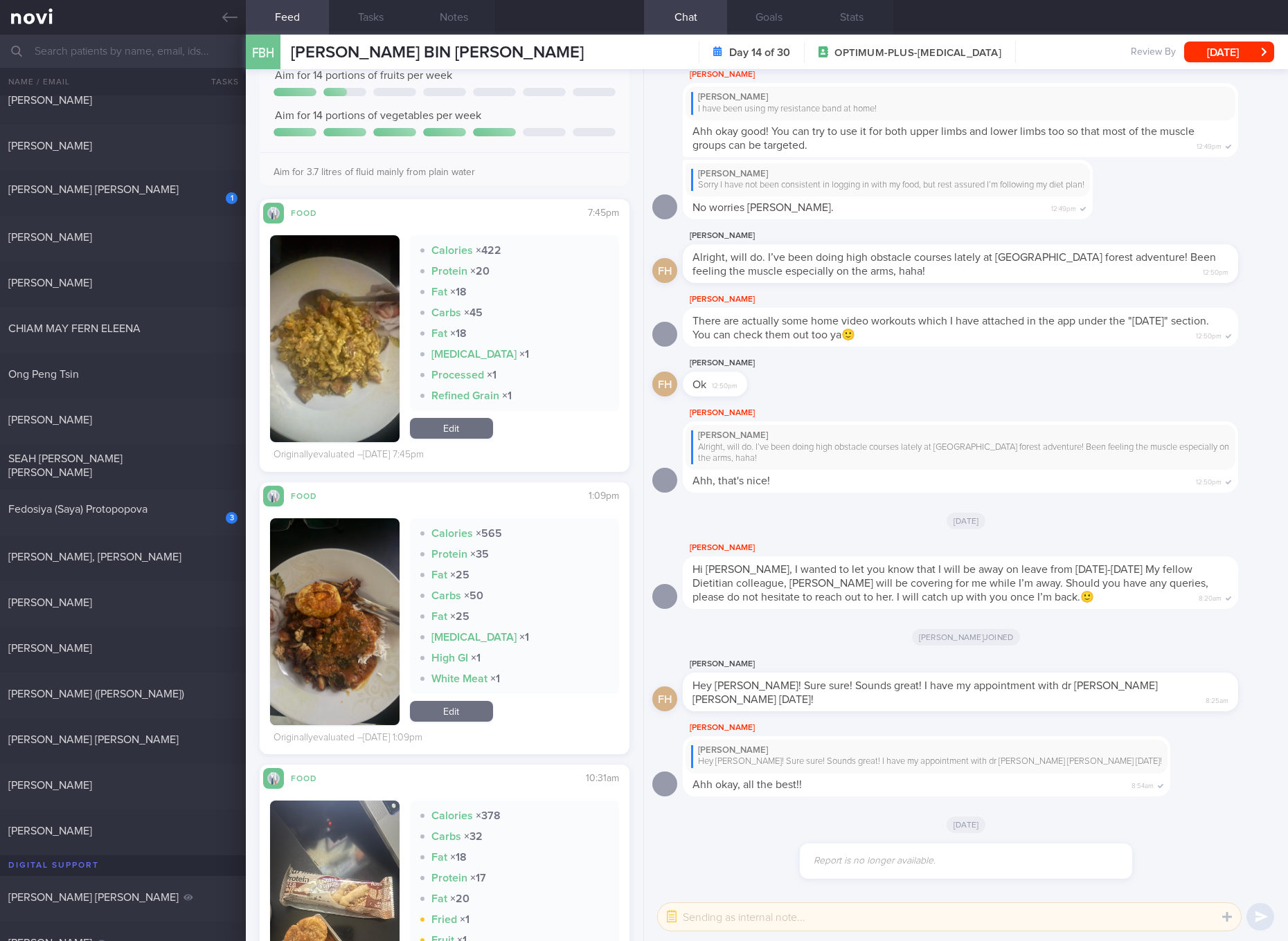
click at [334, 620] on button "button" at bounding box center [334, 621] width 130 height 207
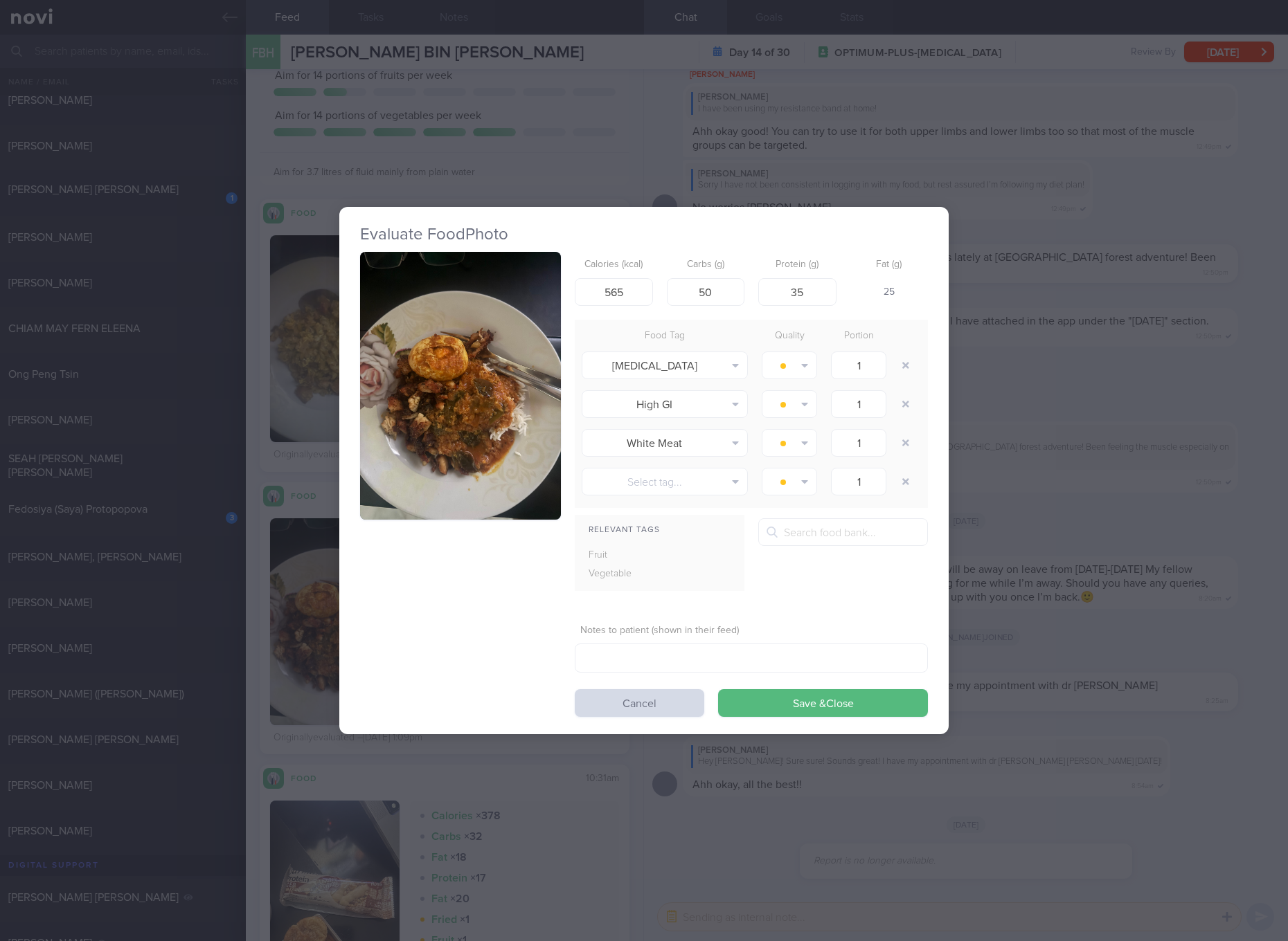
click at [383, 475] on img "button" at bounding box center [460, 385] width 201 height 268
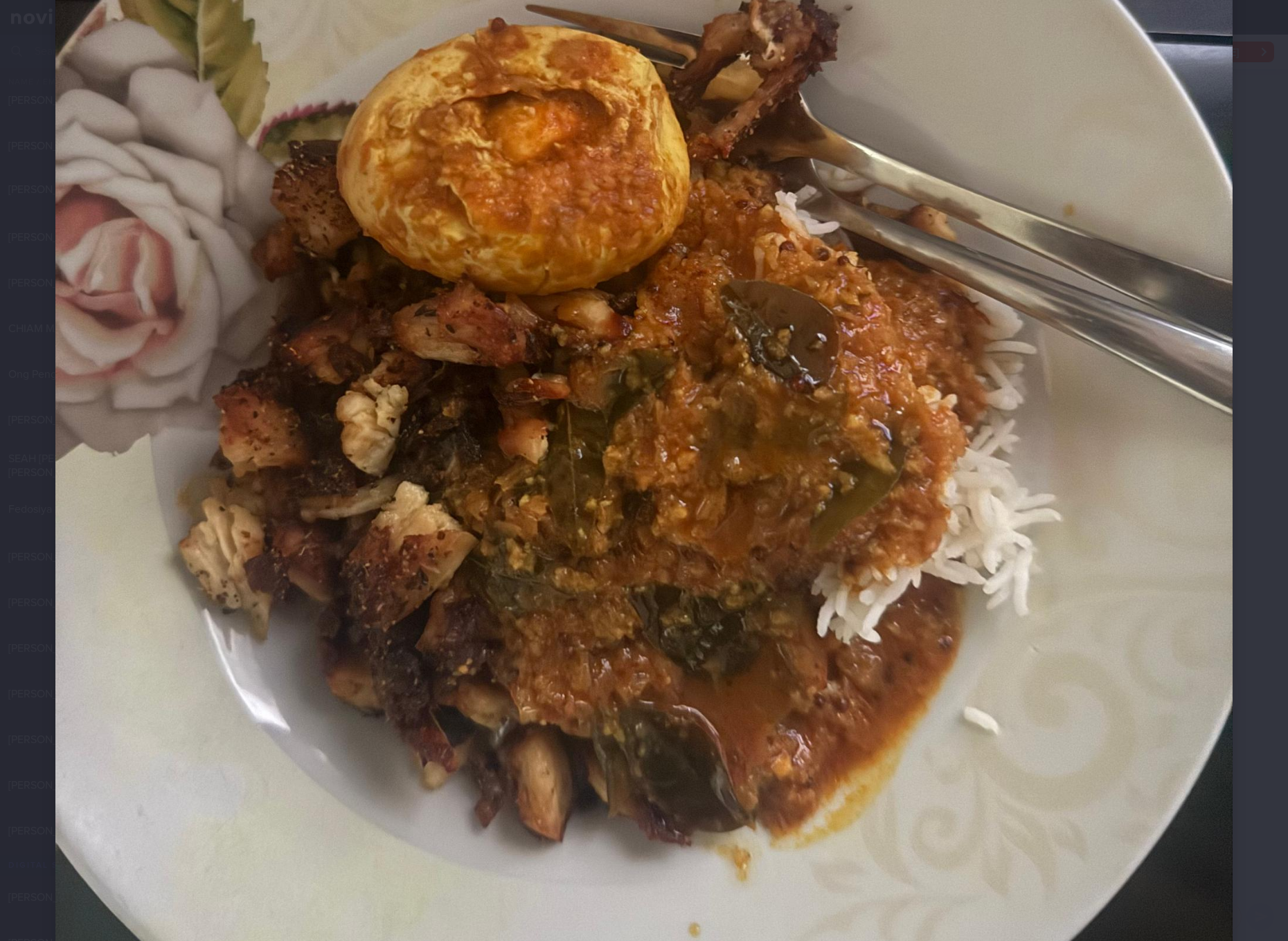
scroll to position [519, 0]
click at [793, 543] on img at bounding box center [644, 321] width 1177 height 1569
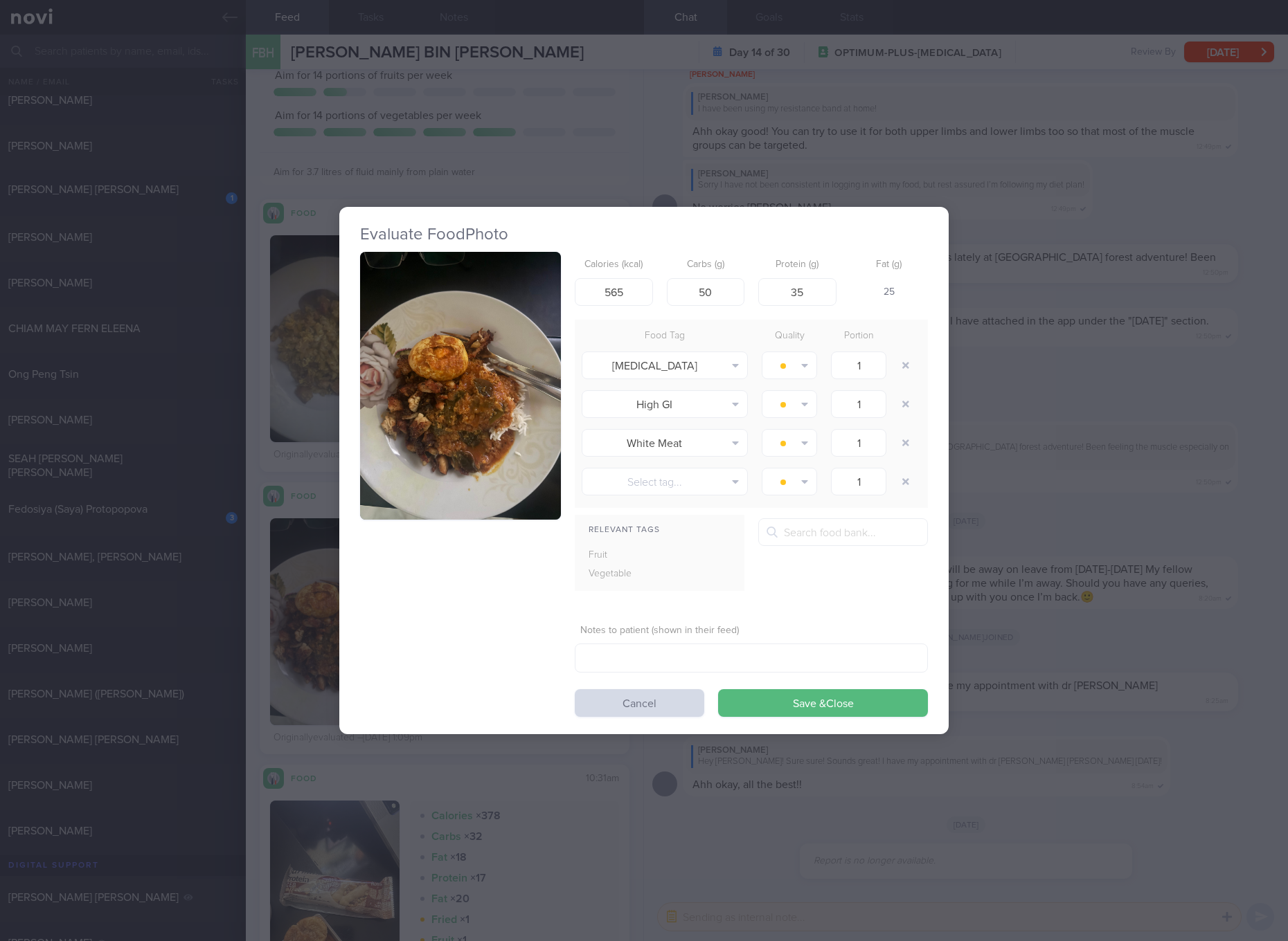
click at [1161, 584] on div "Evaluate Food Photo Calories (kcal) 565 Carbs (g) 50 Protein (g) 35 Fat (g) 25 …" at bounding box center [644, 470] width 1288 height 941
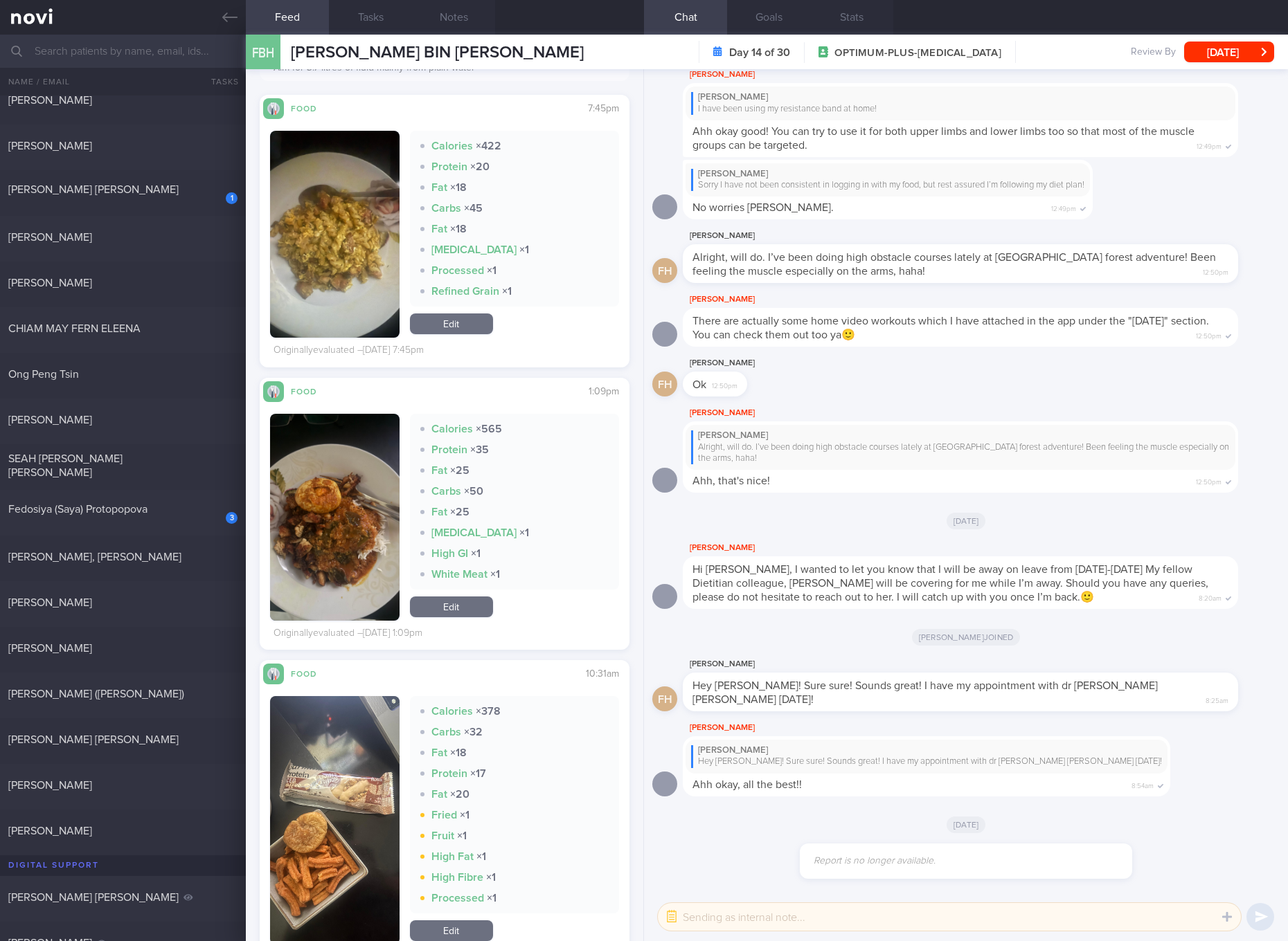
scroll to position [1557, 0]
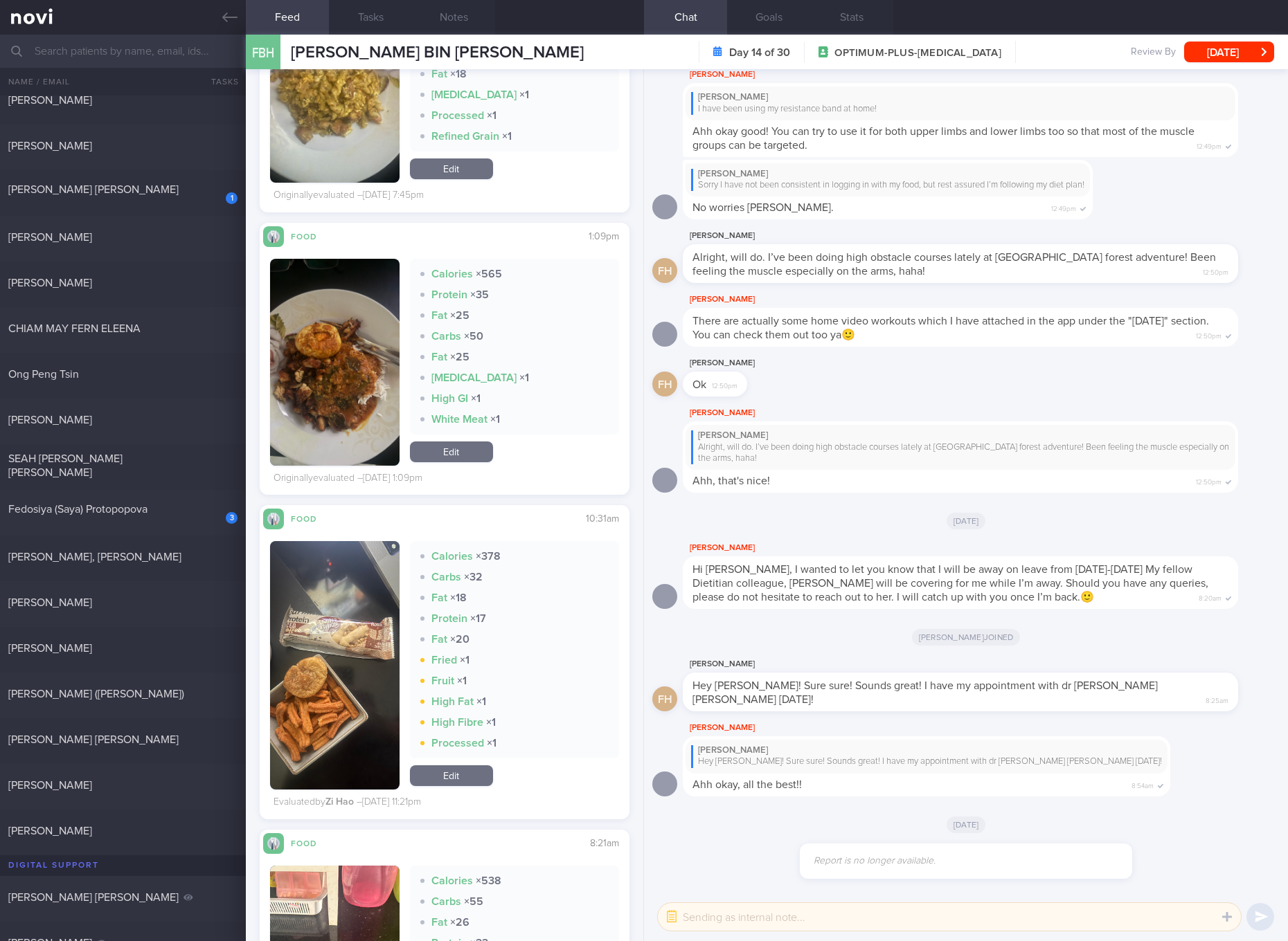
click at [319, 641] on button "button" at bounding box center [334, 664] width 130 height 248
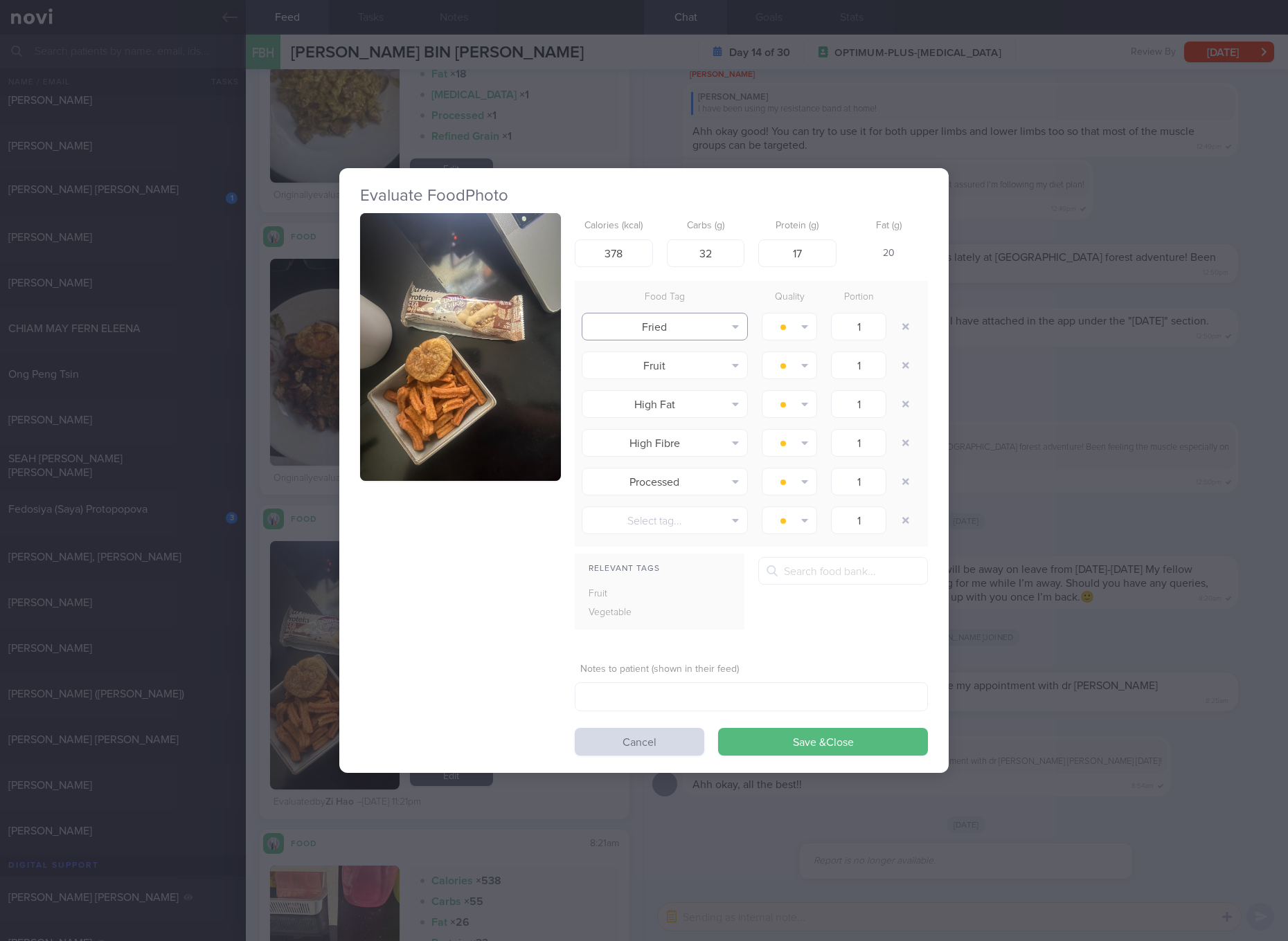
click at [581, 332] on button "Fried" at bounding box center [664, 326] width 166 height 28
click at [510, 332] on button "button" at bounding box center [460, 346] width 201 height 268
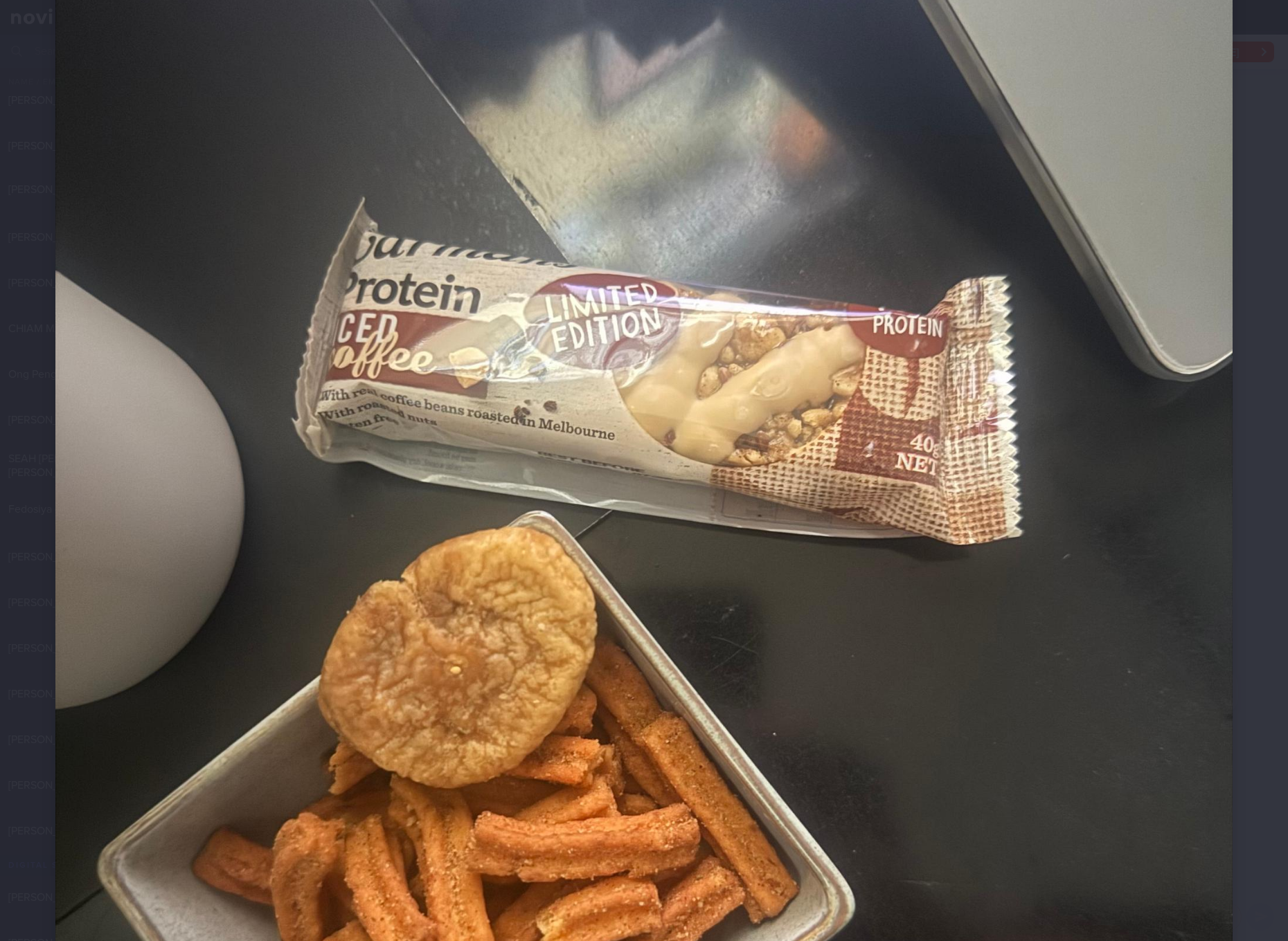
scroll to position [721, 0]
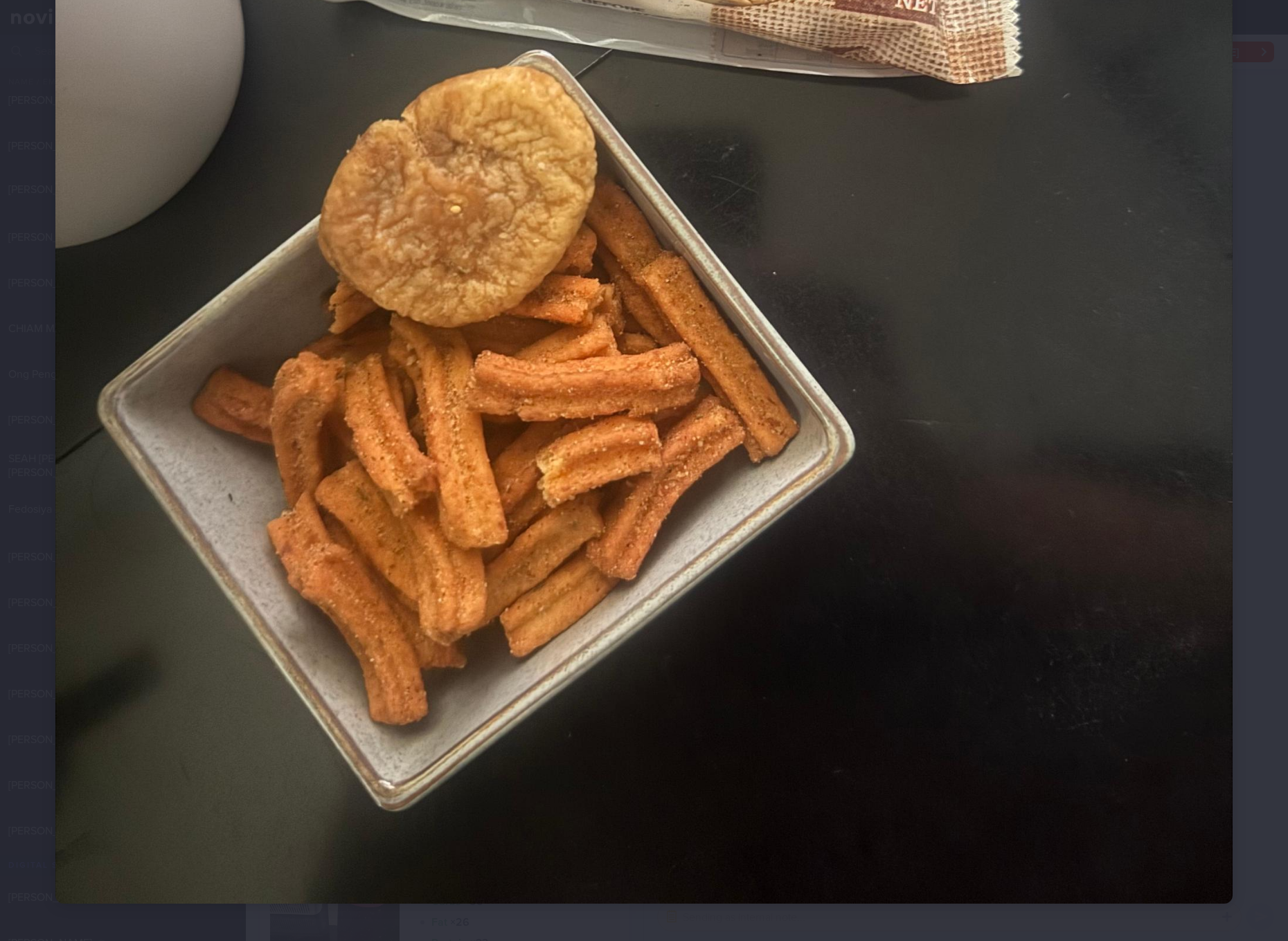
click at [929, 486] on img at bounding box center [644, 119] width 1177 height 1569
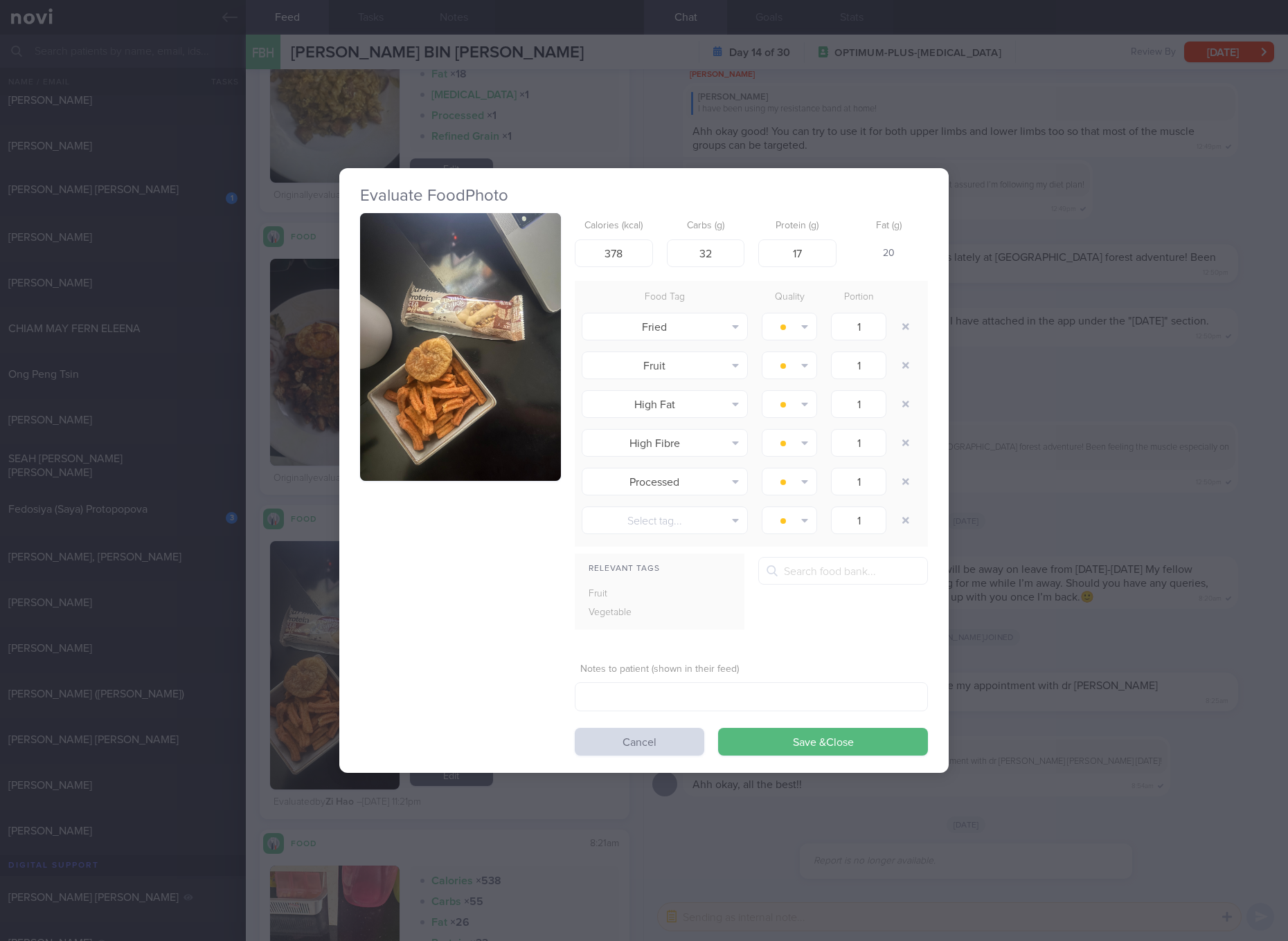
click at [1172, 507] on div "Evaluate Food Photo Calories (kcal) 378 Carbs (g) 32 Protein (g) 17 Fat (g) 20 …" at bounding box center [644, 470] width 1288 height 941
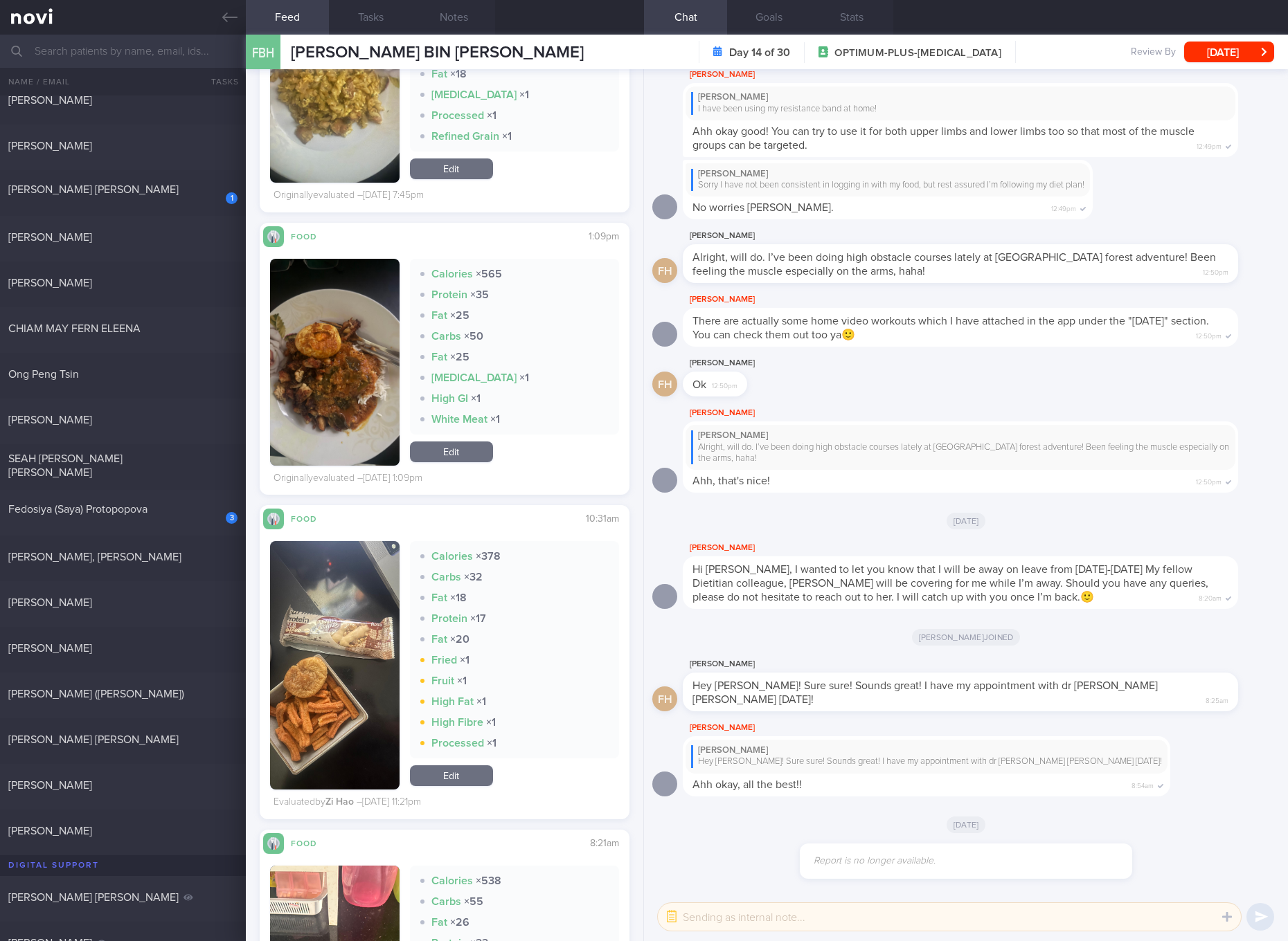
click at [452, 454] on link "Edit" at bounding box center [451, 451] width 83 height 21
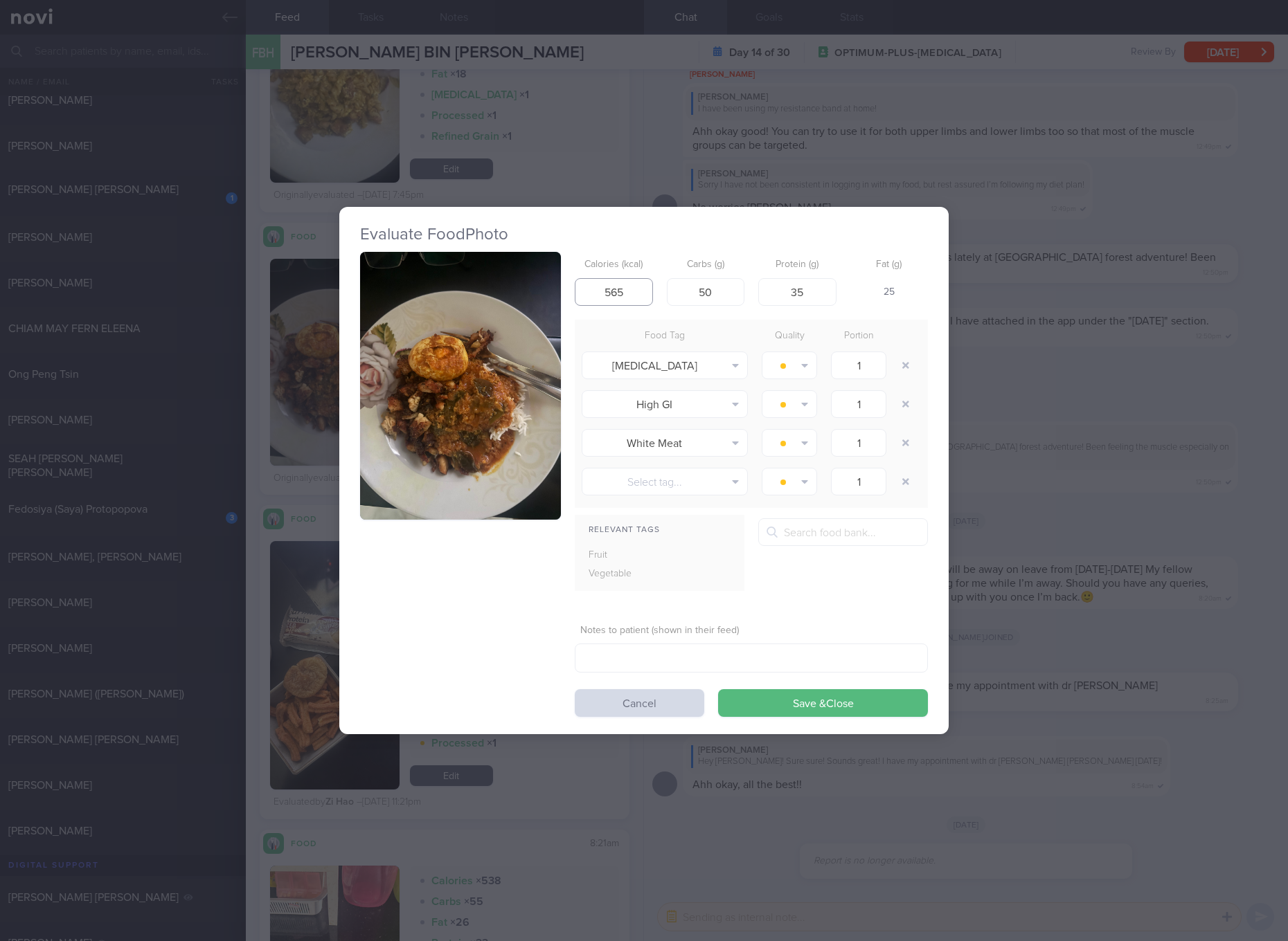
click at [601, 278] on input "565" at bounding box center [613, 292] width 78 height 28
type input "512"
type input "53"
type input "27"
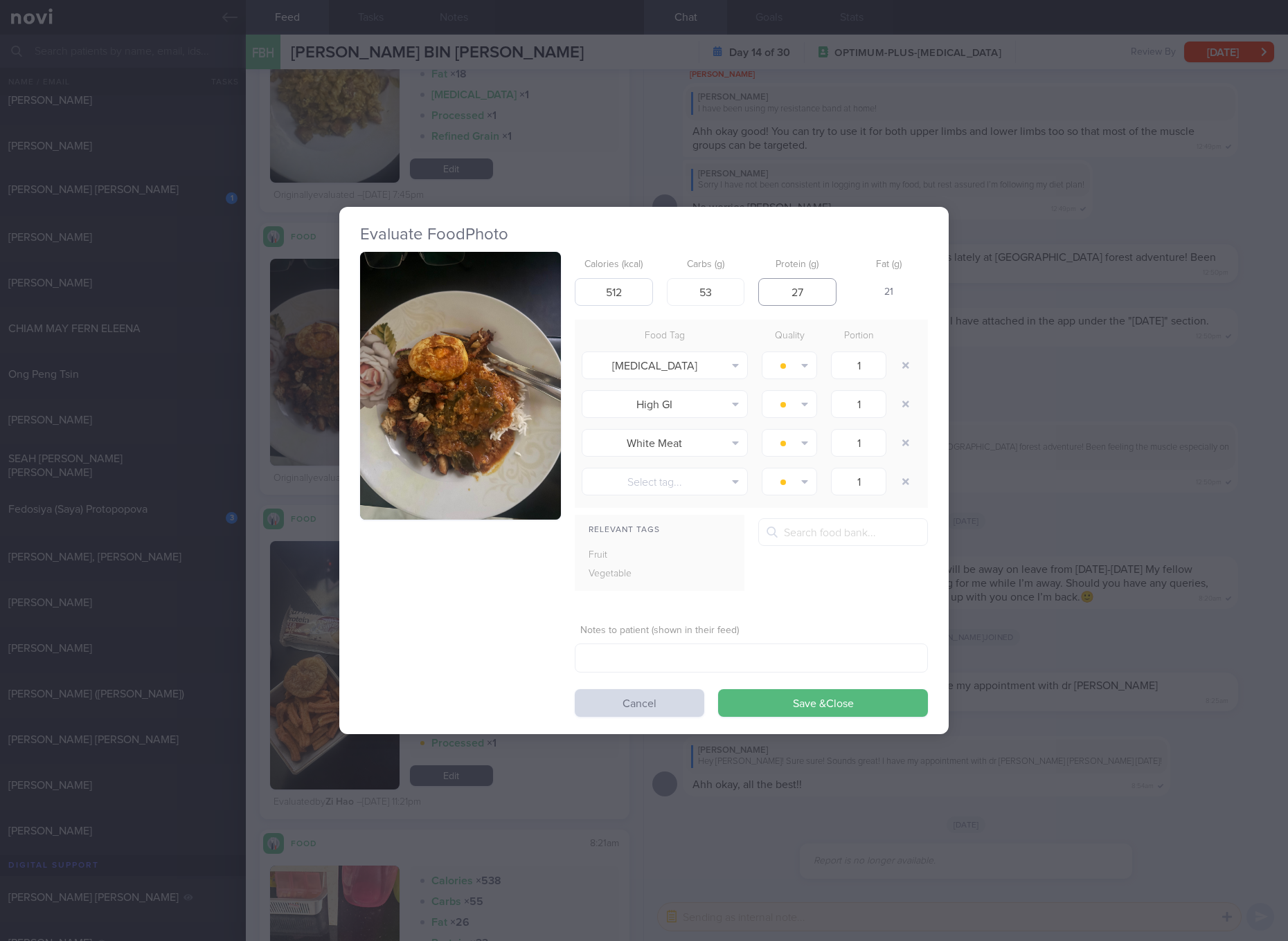
click at [717, 689] on button "Save & Close" at bounding box center [822, 703] width 210 height 28
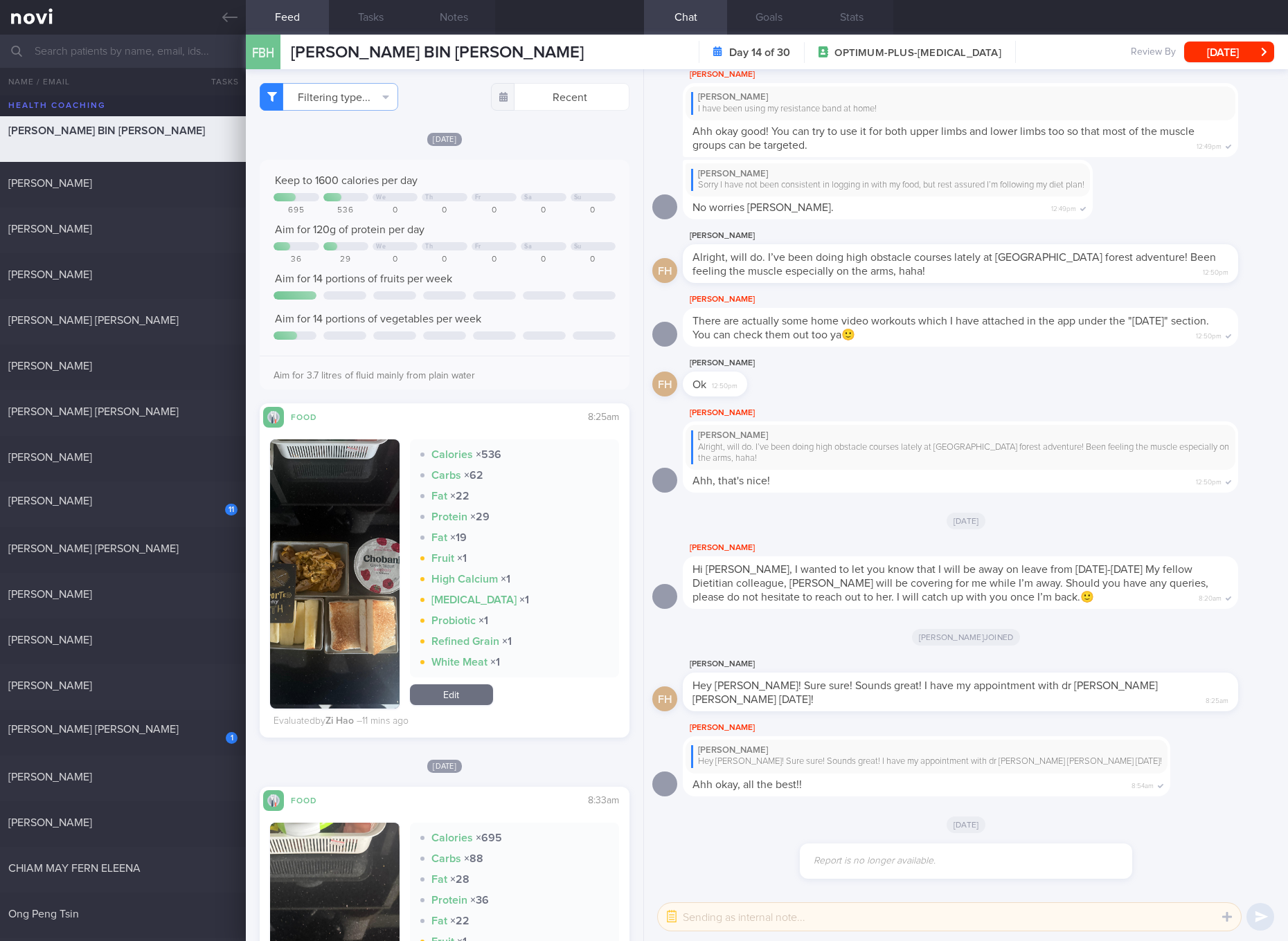
drag, startPoint x: 169, startPoint y: 516, endPoint x: 479, endPoint y: 135, distance: 491.2
click at [169, 516] on div "11 [PERSON_NAME] [DATE]" at bounding box center [644, 504] width 1288 height 46
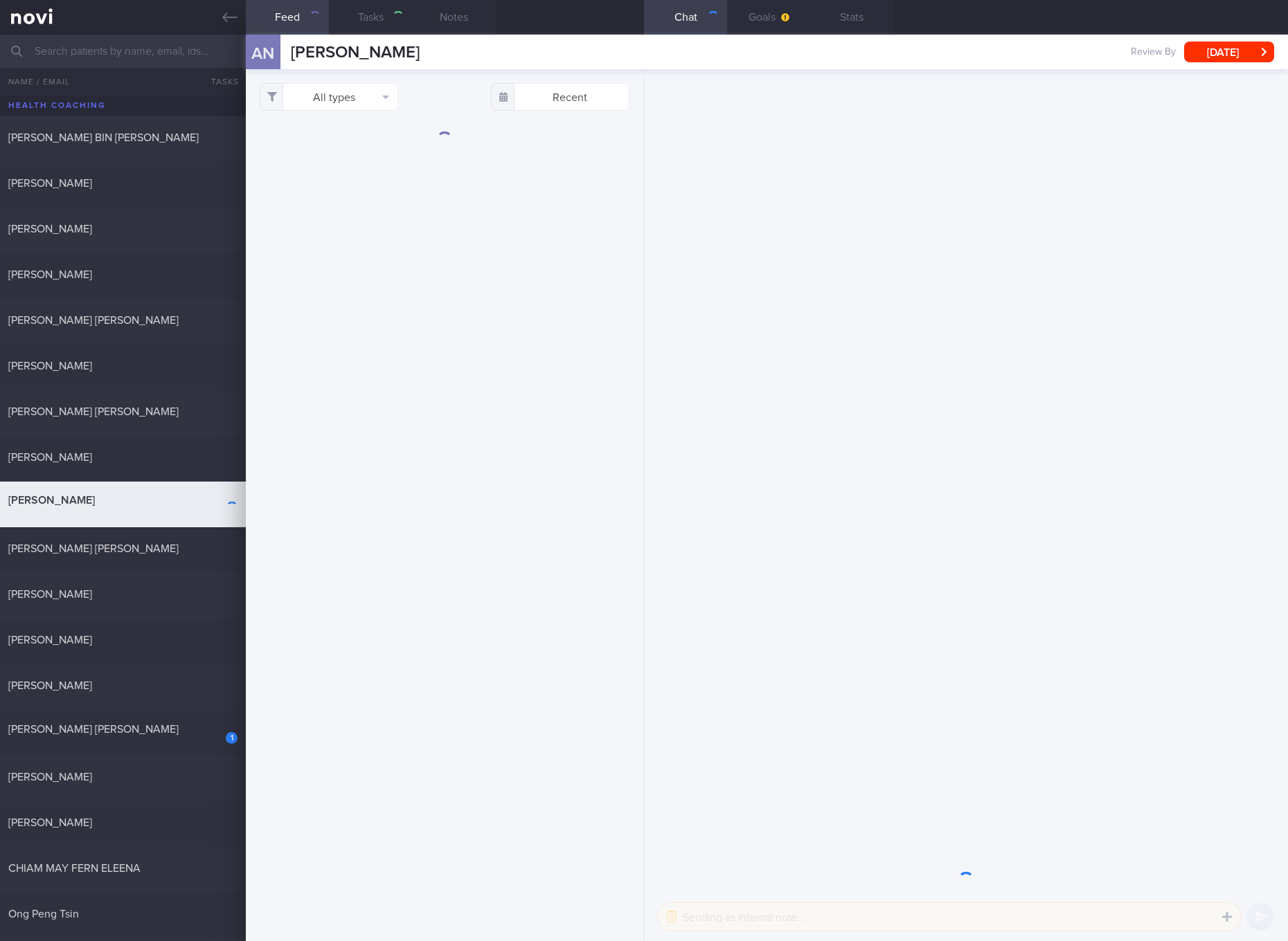
select select "4"
checkbox input "true"
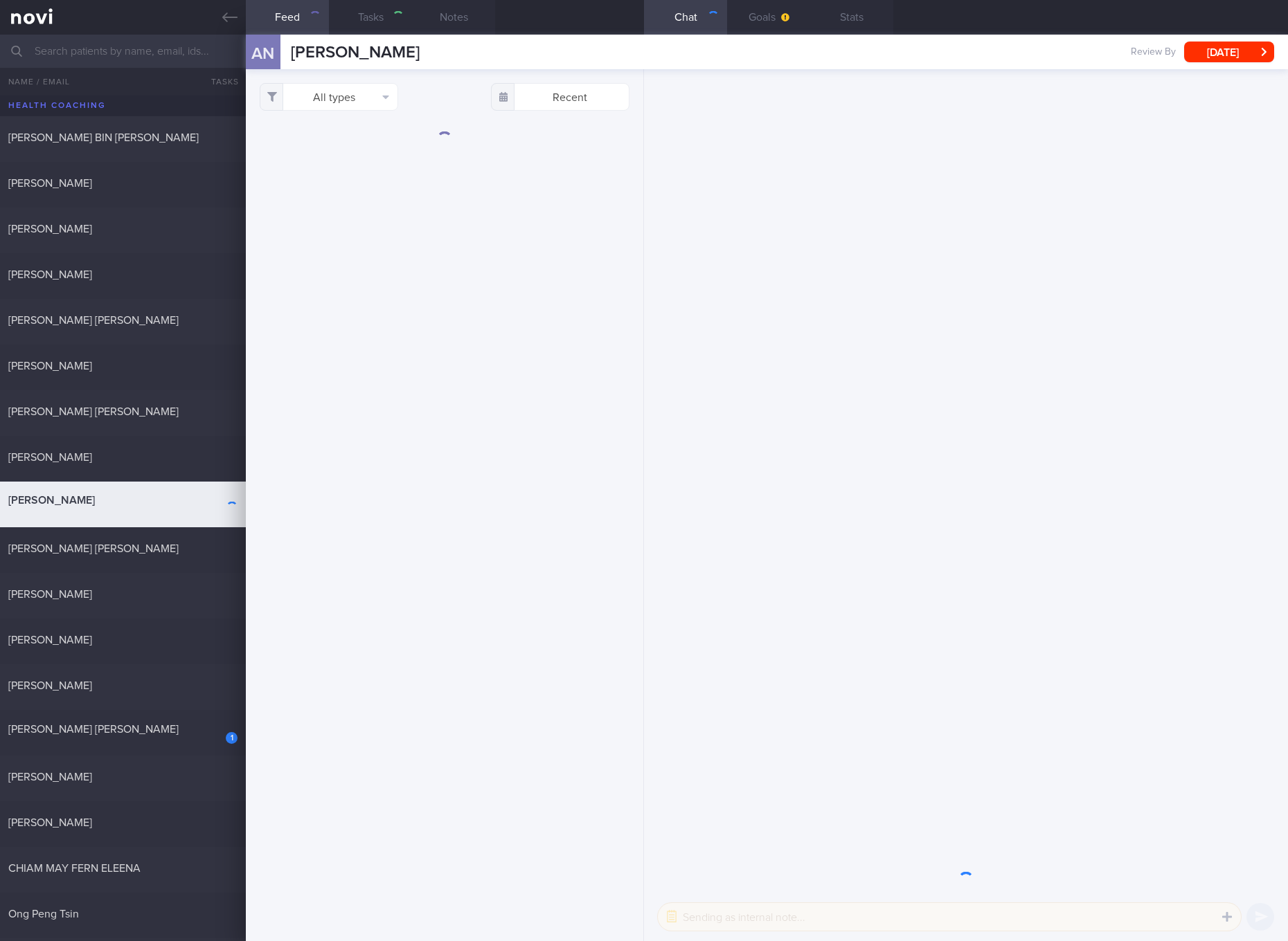
checkbox input "true"
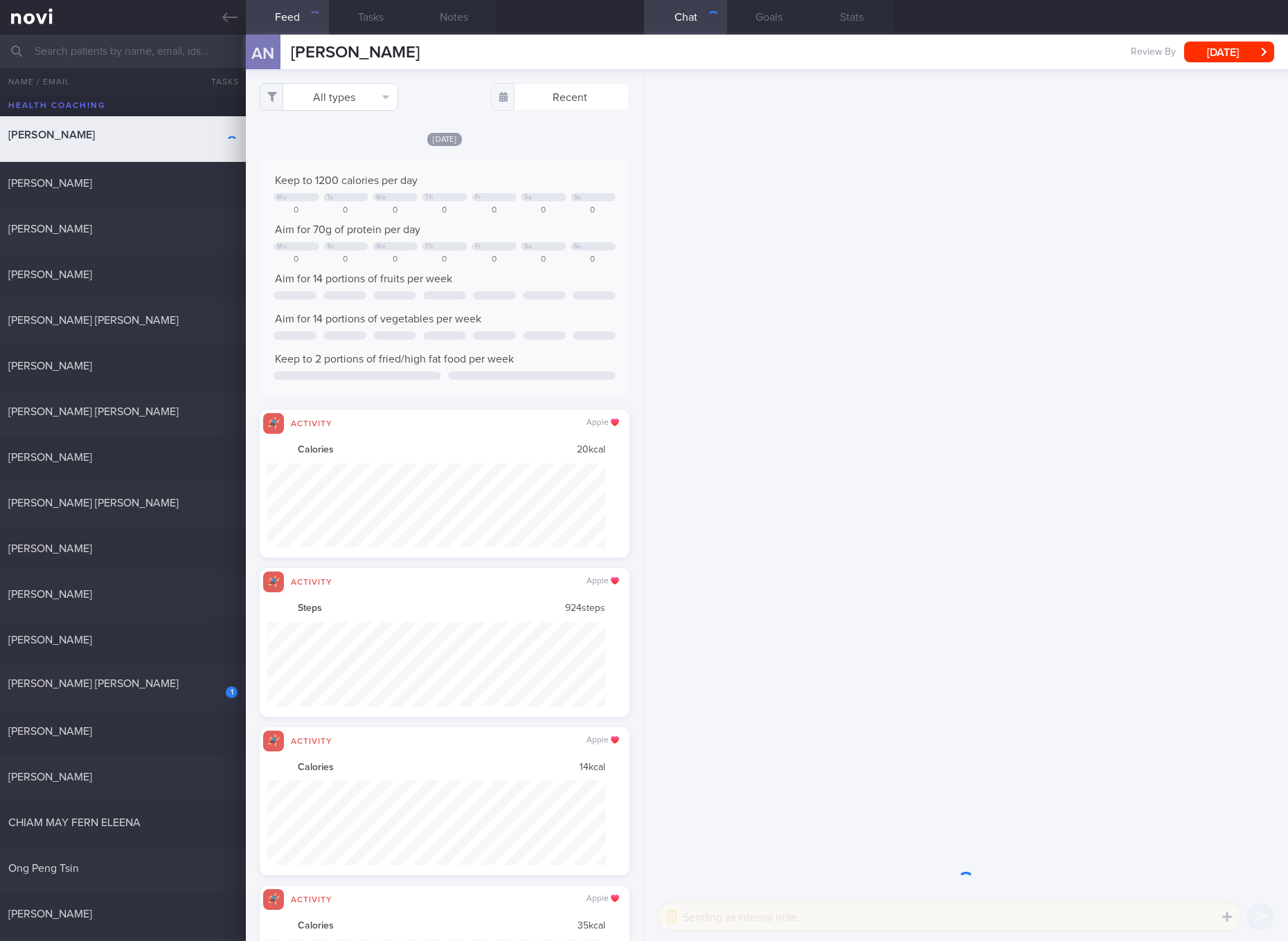
scroll to position [84, 339]
click at [380, 93] on button "All types" at bounding box center [329, 97] width 139 height 28
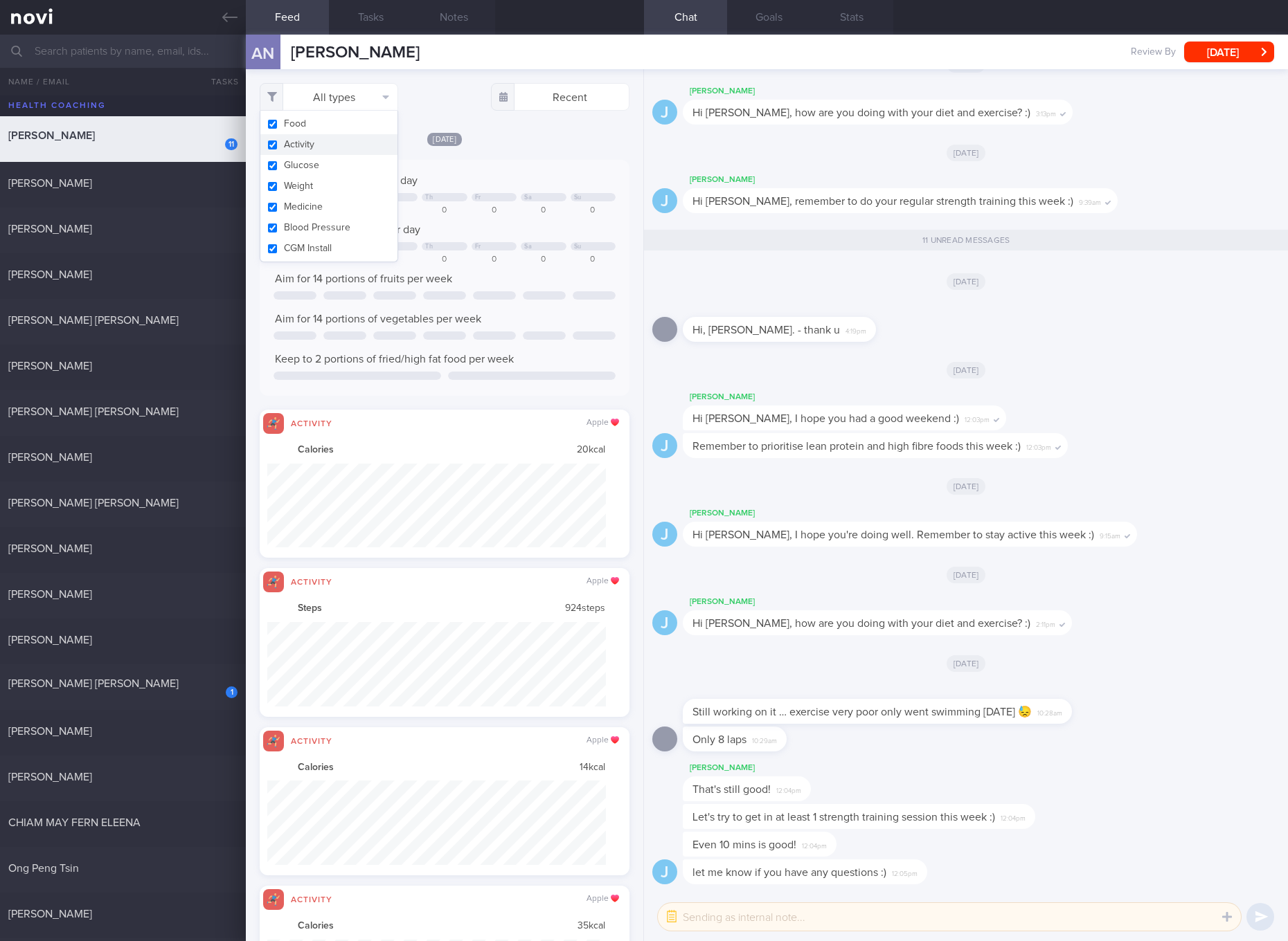
click at [368, 144] on button "Activity" at bounding box center [329, 144] width 137 height 21
checkbox input "false"
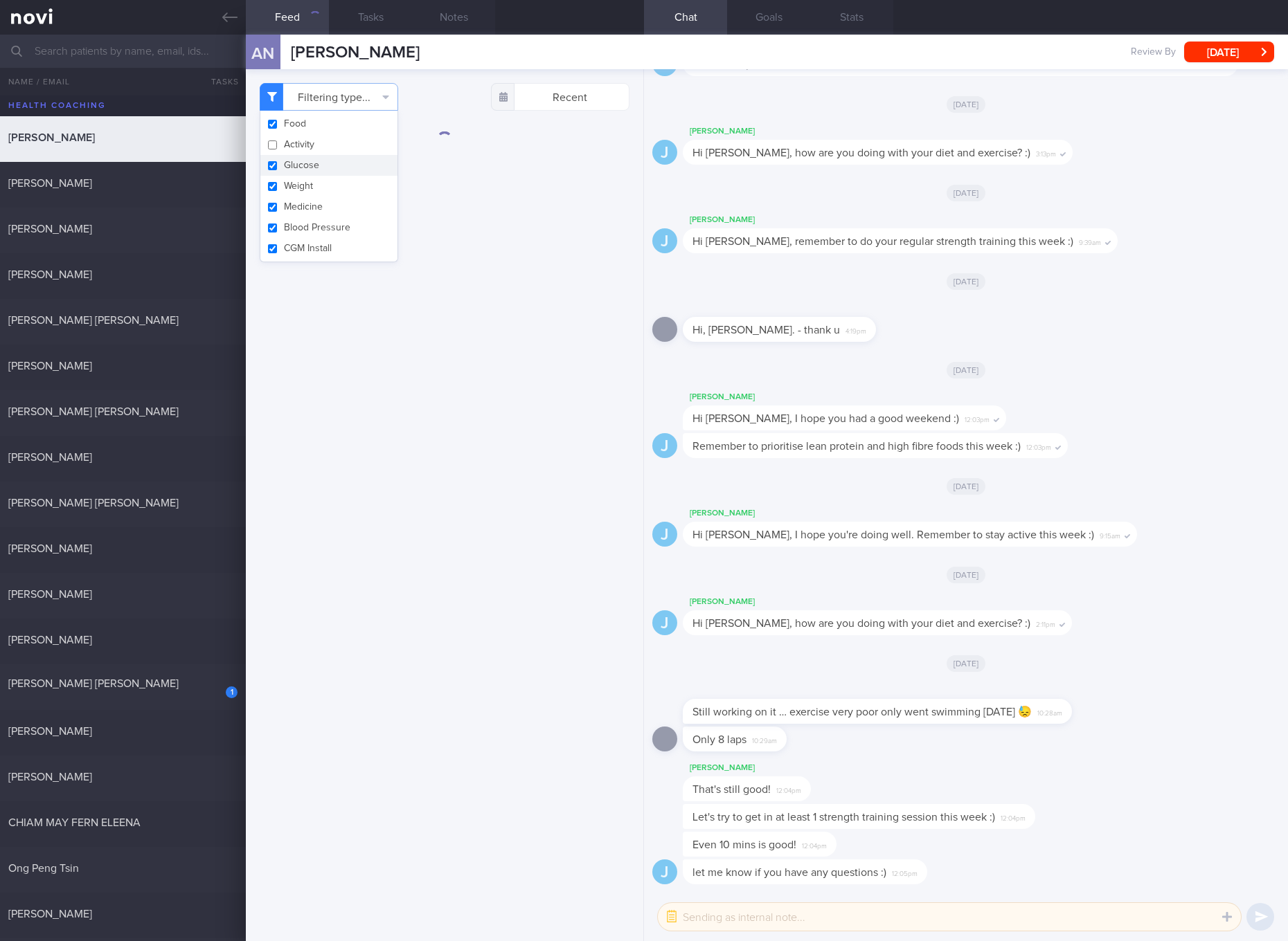
click at [352, 166] on button "Glucose" at bounding box center [329, 165] width 137 height 21
checkbox input "false"
click at [344, 184] on button "Weight" at bounding box center [329, 185] width 137 height 21
checkbox input "false"
click at [339, 209] on button "Medicine" at bounding box center [329, 206] width 137 height 21
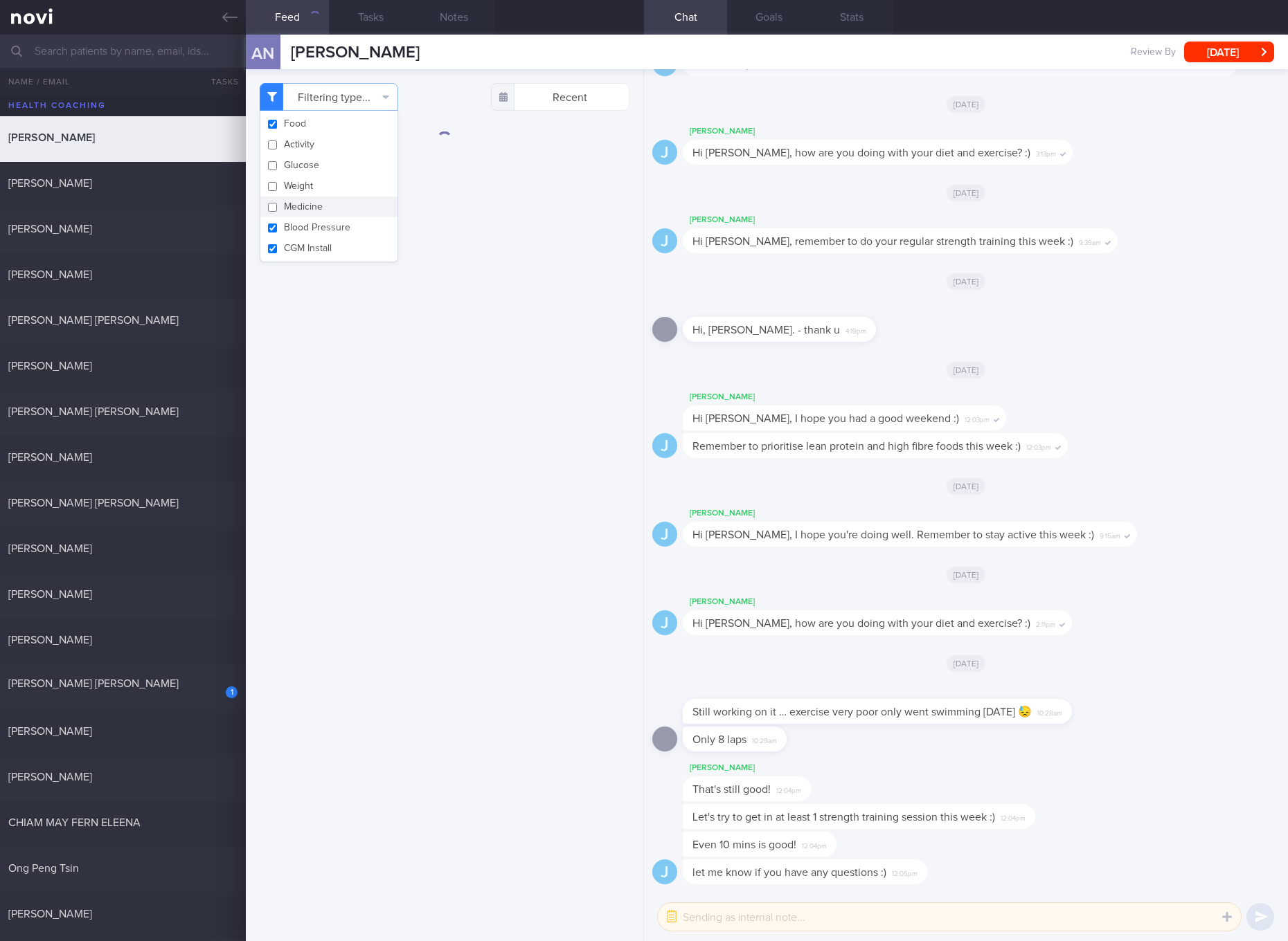
checkbox input "false"
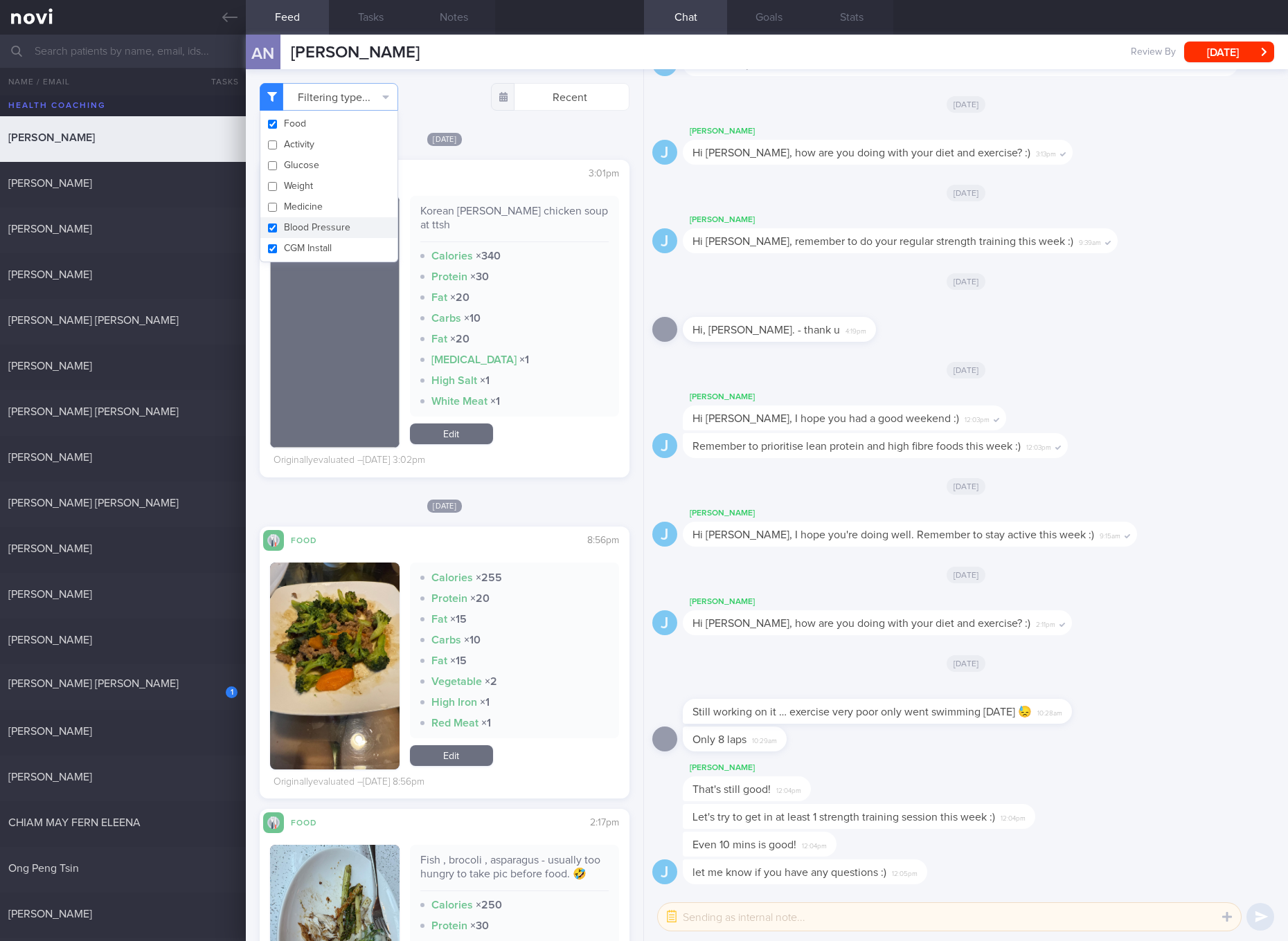
click at [341, 219] on button "Blood Pressure" at bounding box center [329, 227] width 137 height 21
checkbox input "false"
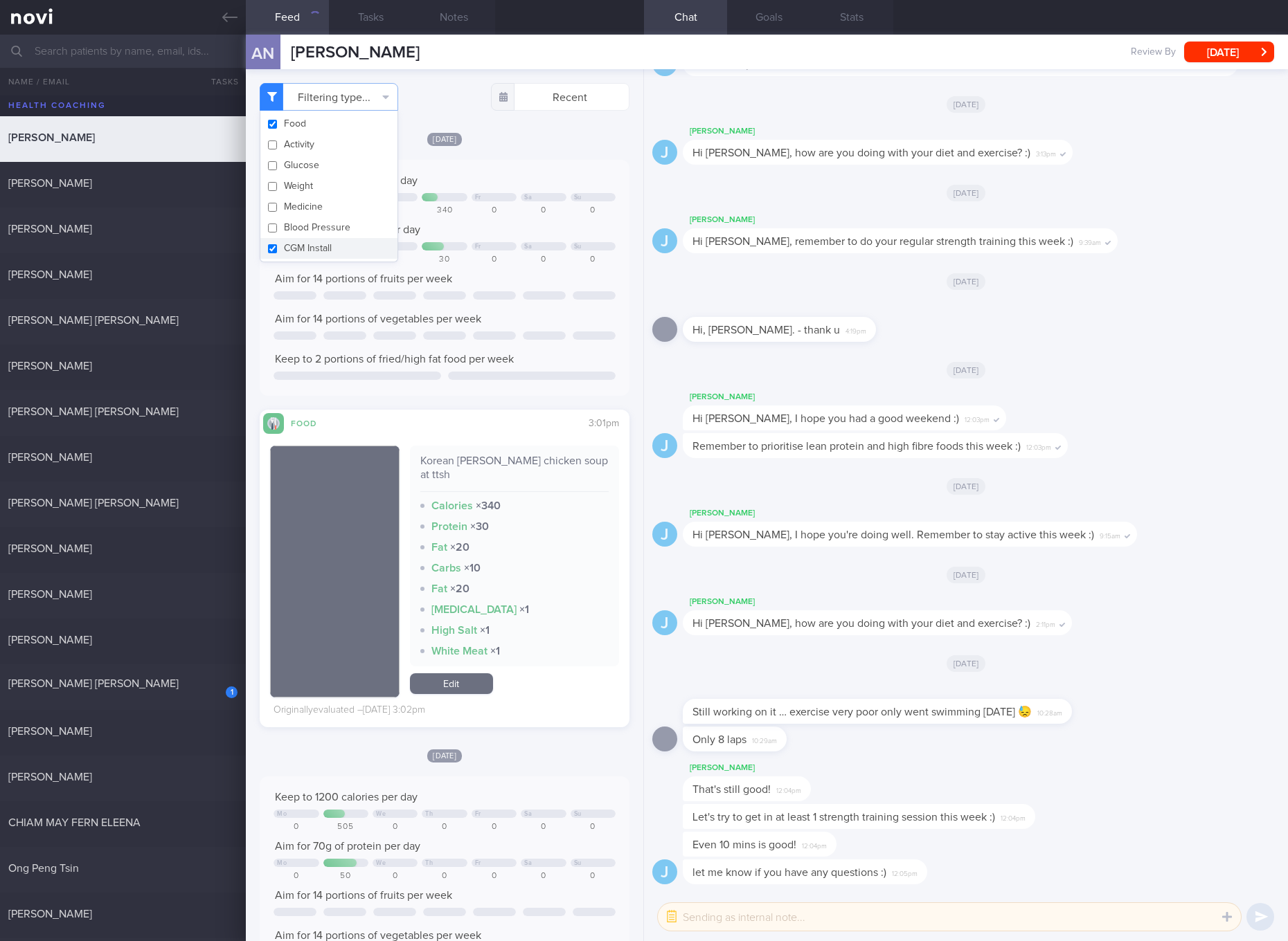
click at [333, 244] on button "CGM Install" at bounding box center [329, 248] width 137 height 21
checkbox input "false"
click at [516, 269] on div "Keep to 1200 calories per day Mo Tu We Fr Sa Su 0 0 0 340 0 0 0 Aim for 70g of …" at bounding box center [444, 278] width 342 height 209
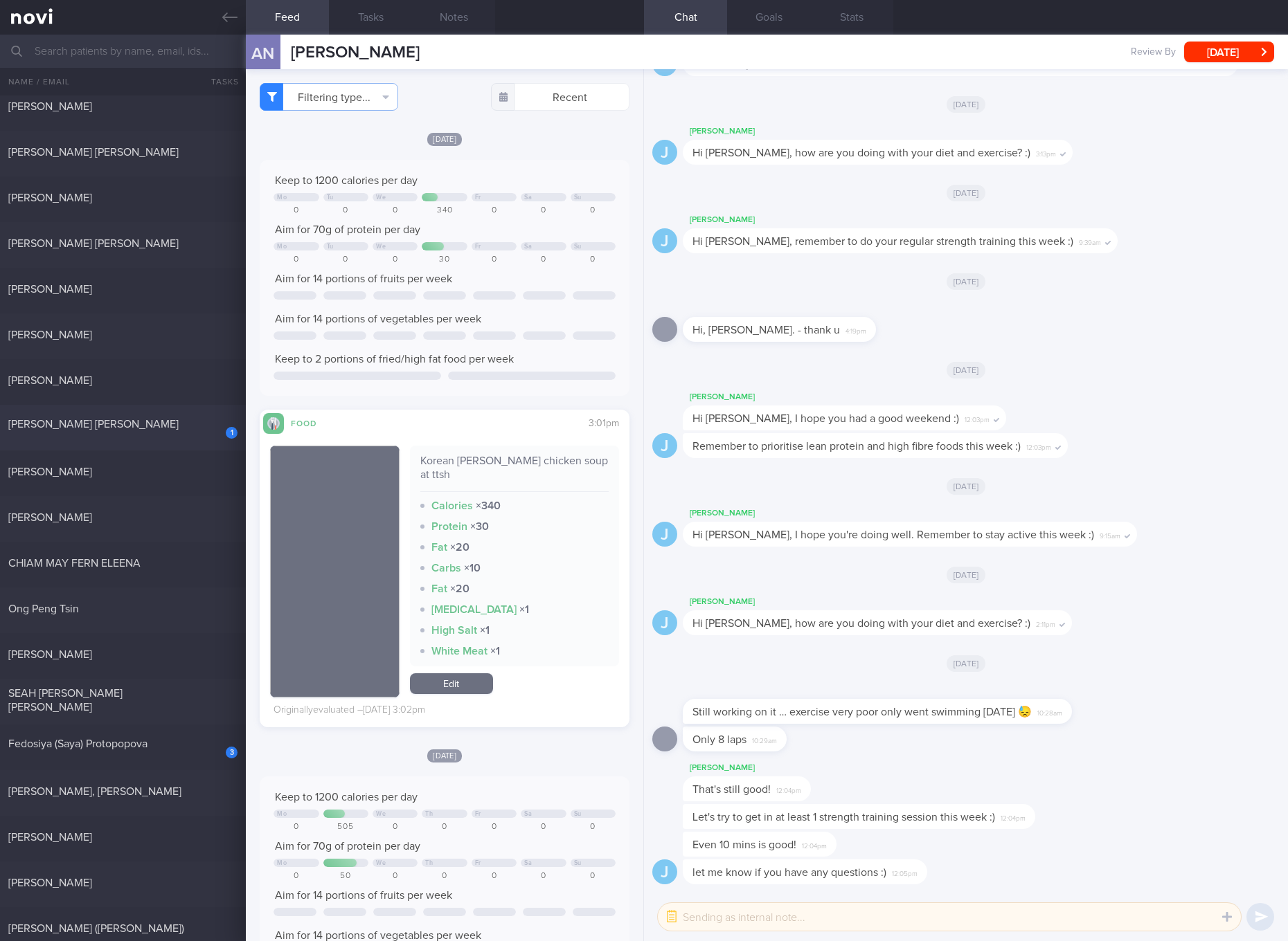
click at [217, 433] on div "1" at bounding box center [222, 428] width 30 height 21
checkbox input "true"
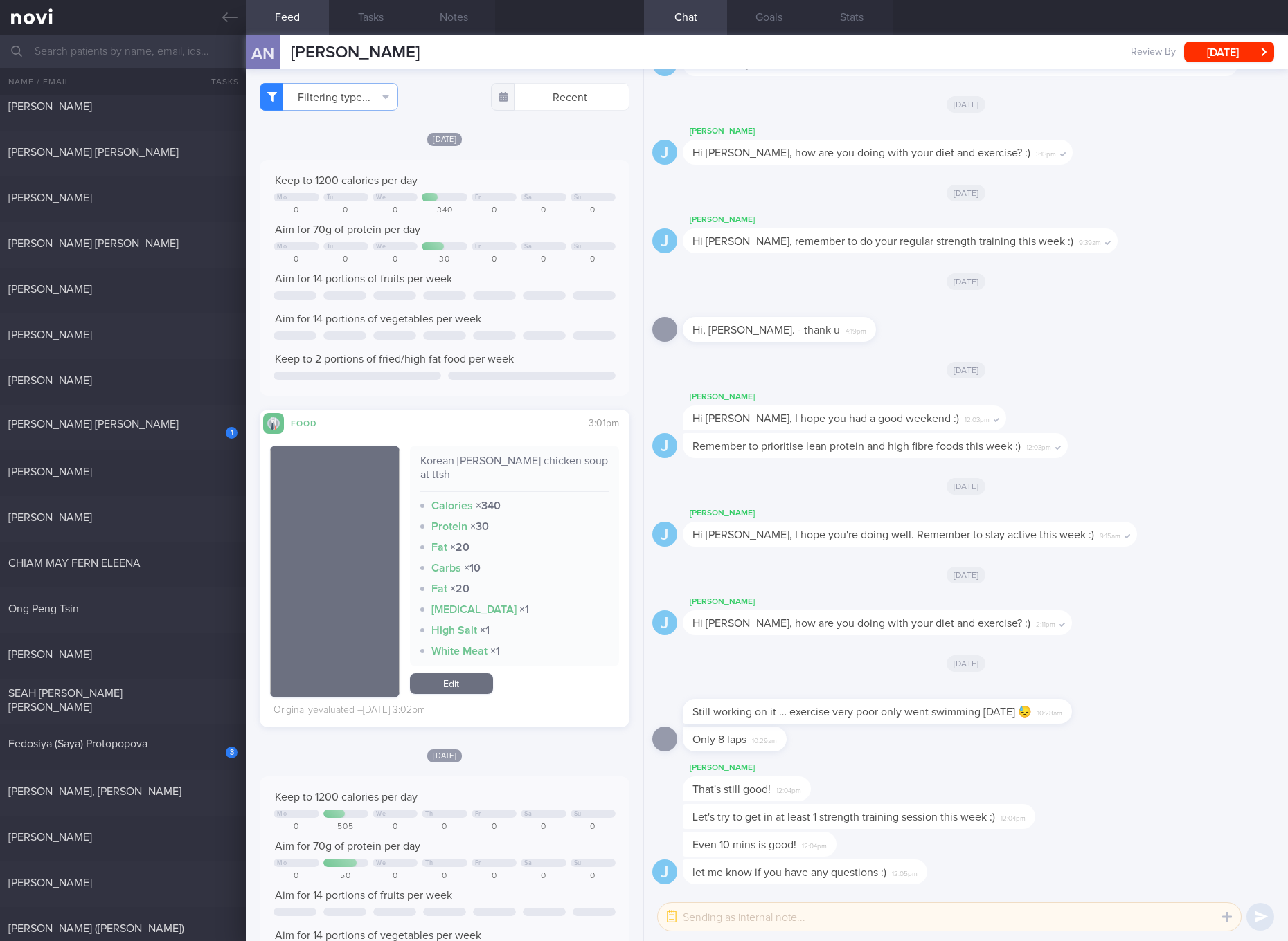
checkbox input "true"
select select "6"
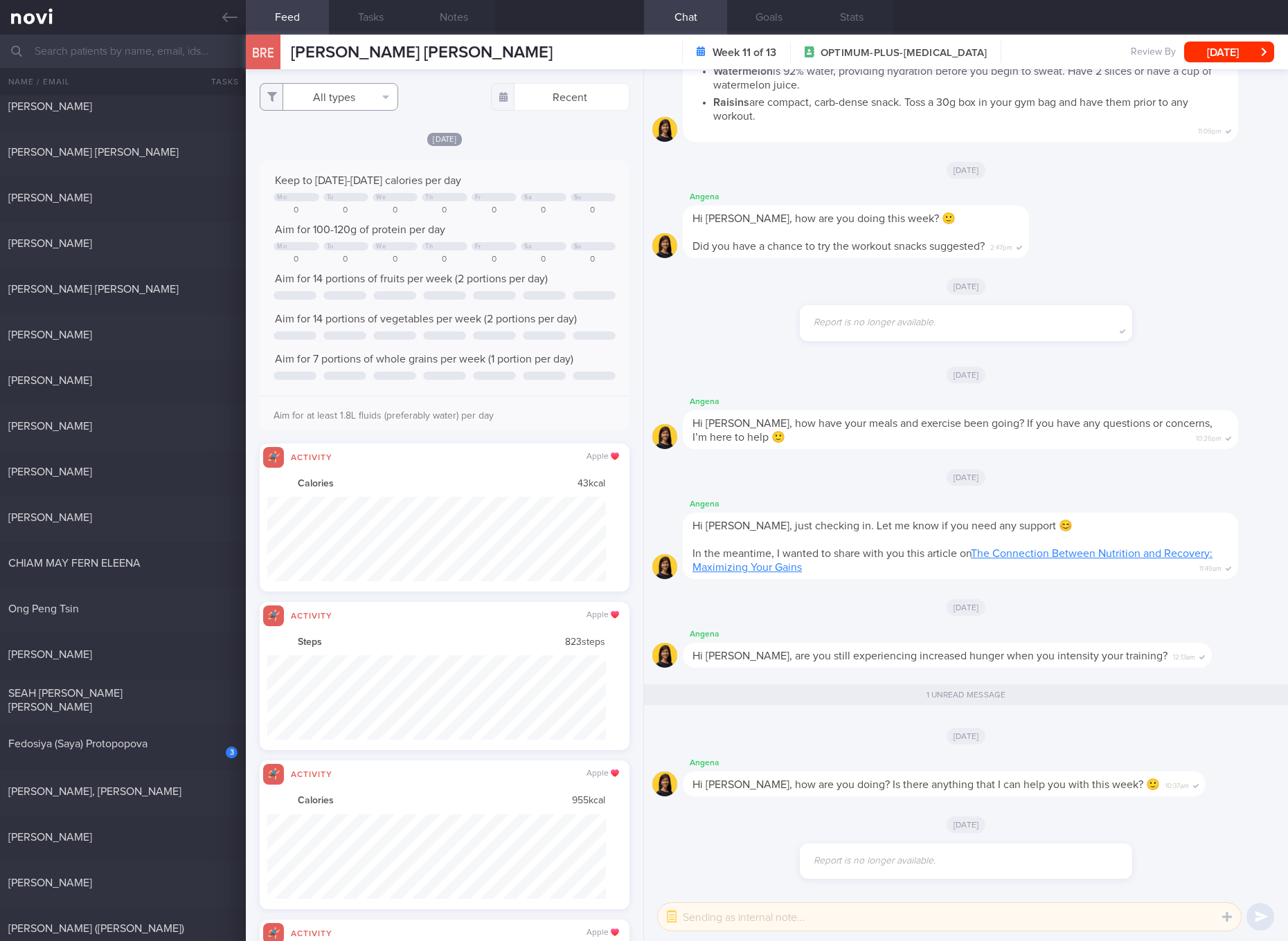
drag, startPoint x: 370, startPoint y: 93, endPoint x: 356, endPoint y: 125, distance: 34.9
click at [370, 93] on button "All types" at bounding box center [329, 97] width 139 height 28
click at [331, 158] on button "Glucose" at bounding box center [329, 165] width 137 height 21
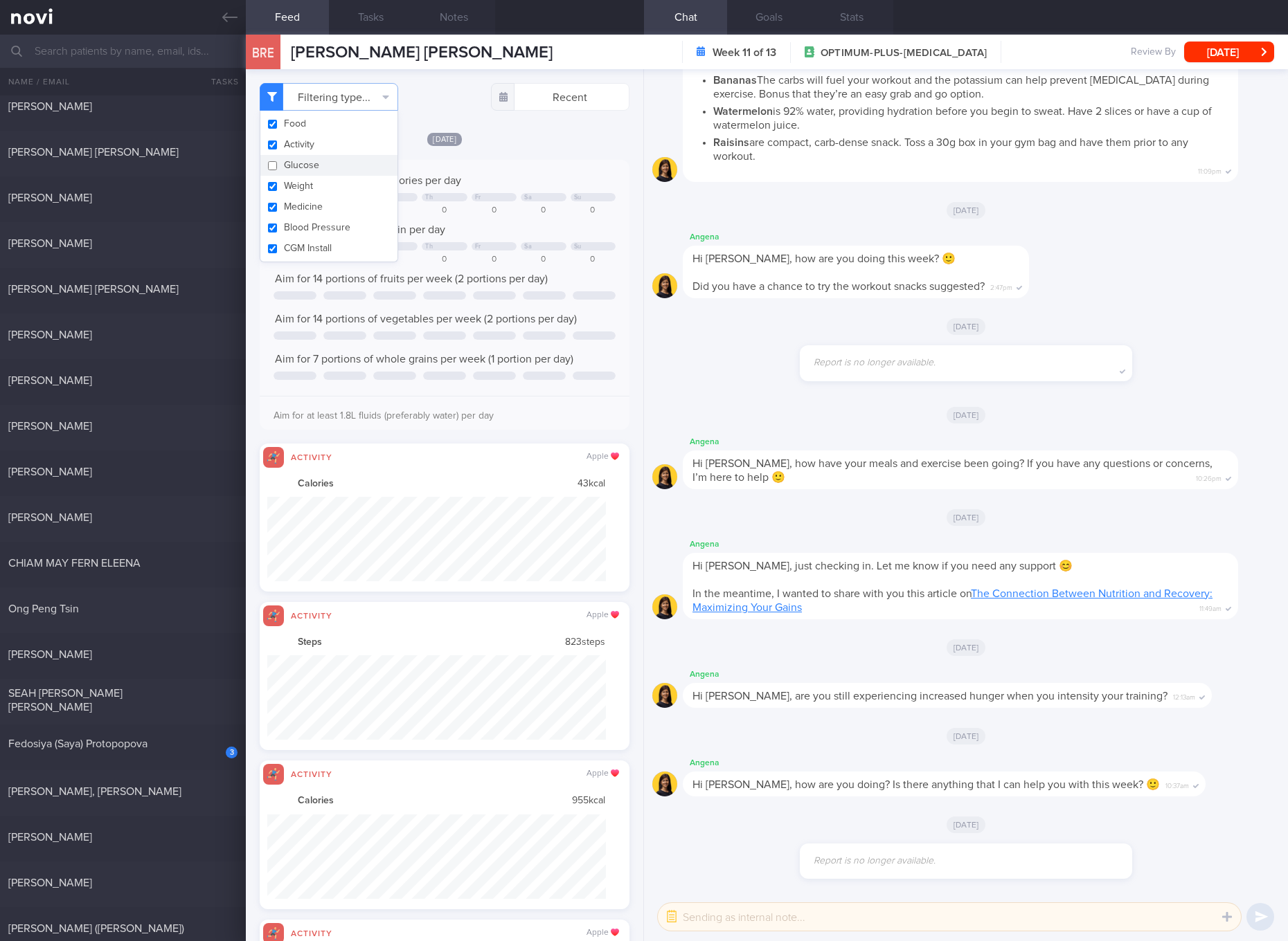
click at [312, 175] on button "Glucose" at bounding box center [329, 165] width 137 height 21
checkbox input "true"
click at [322, 141] on button "Activity" at bounding box center [329, 144] width 137 height 21
checkbox input "false"
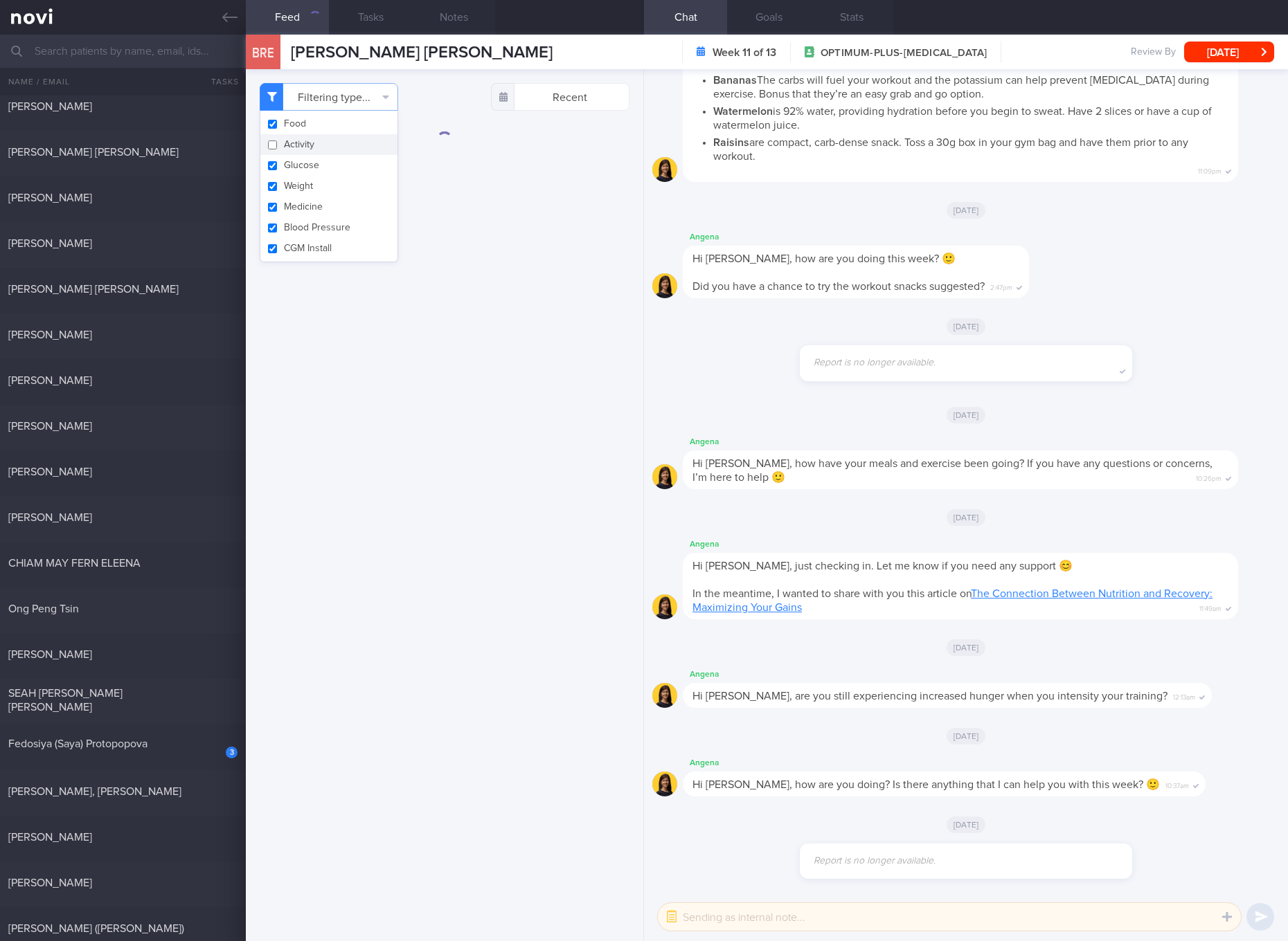
click at [313, 160] on button "Glucose" at bounding box center [329, 165] width 137 height 21
checkbox input "false"
click at [302, 177] on button "Weight" at bounding box center [329, 185] width 137 height 21
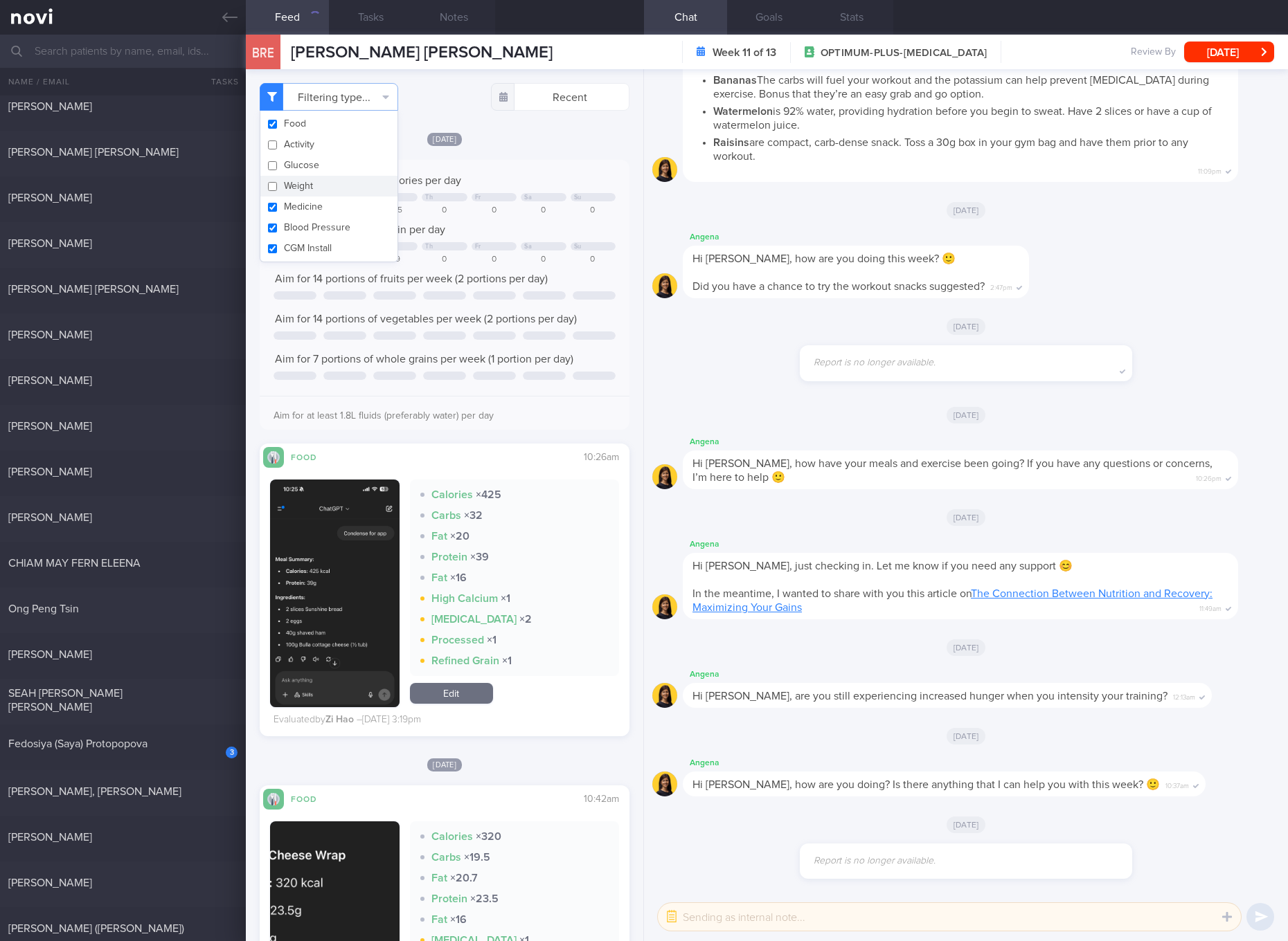
checkbox input "false"
click at [302, 200] on button "Medicine" at bounding box center [329, 206] width 137 height 21
click at [302, 215] on button "Medicine" at bounding box center [329, 206] width 137 height 21
checkbox input "true"
click at [305, 240] on button "CGM Install" at bounding box center [329, 248] width 137 height 21
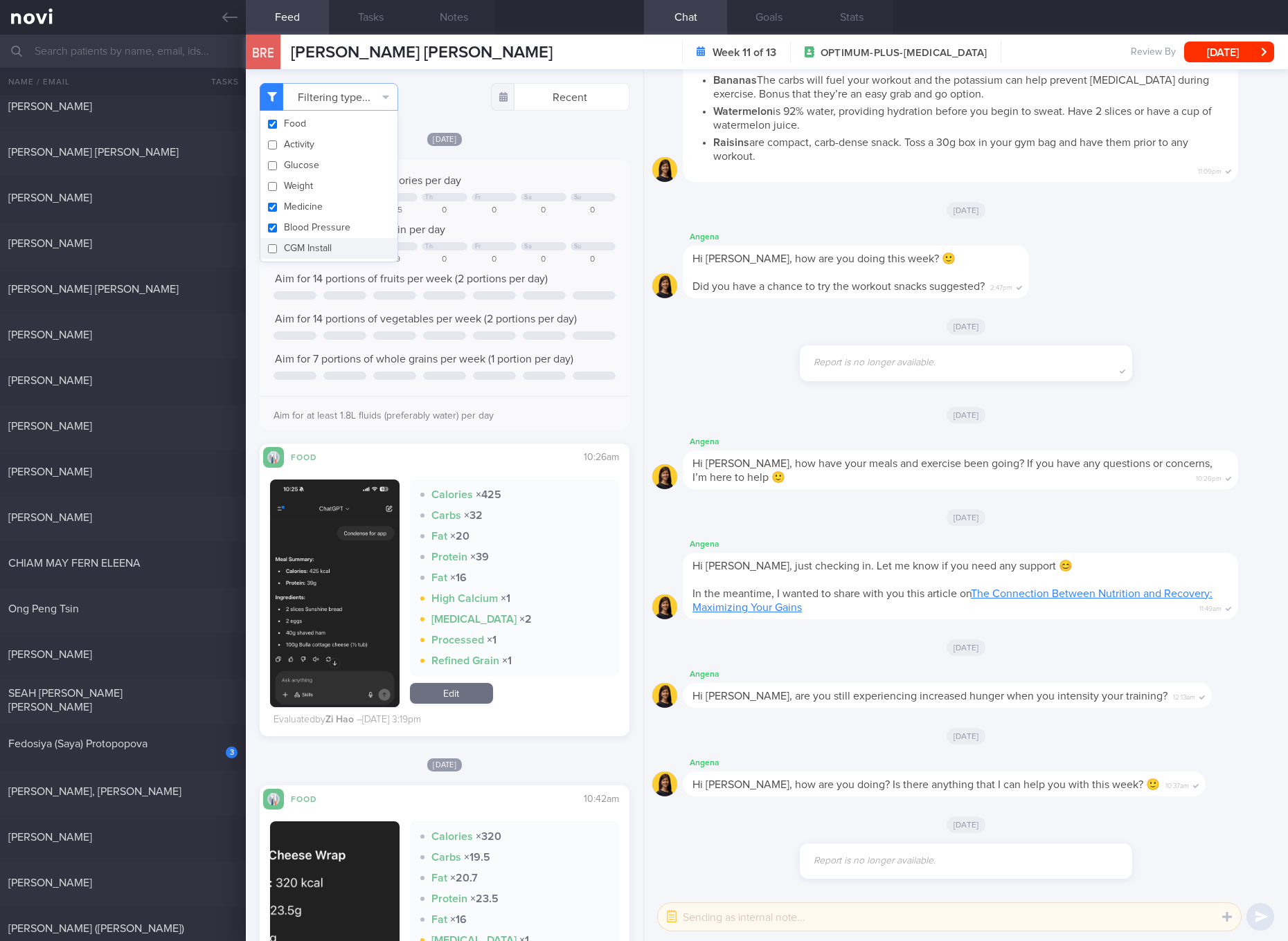
checkbox input "false"
click at [305, 232] on button "Blood Pressure" at bounding box center [329, 227] width 137 height 21
checkbox input "false"
click at [299, 193] on button "Weight" at bounding box center [329, 185] width 137 height 21
checkbox input "true"
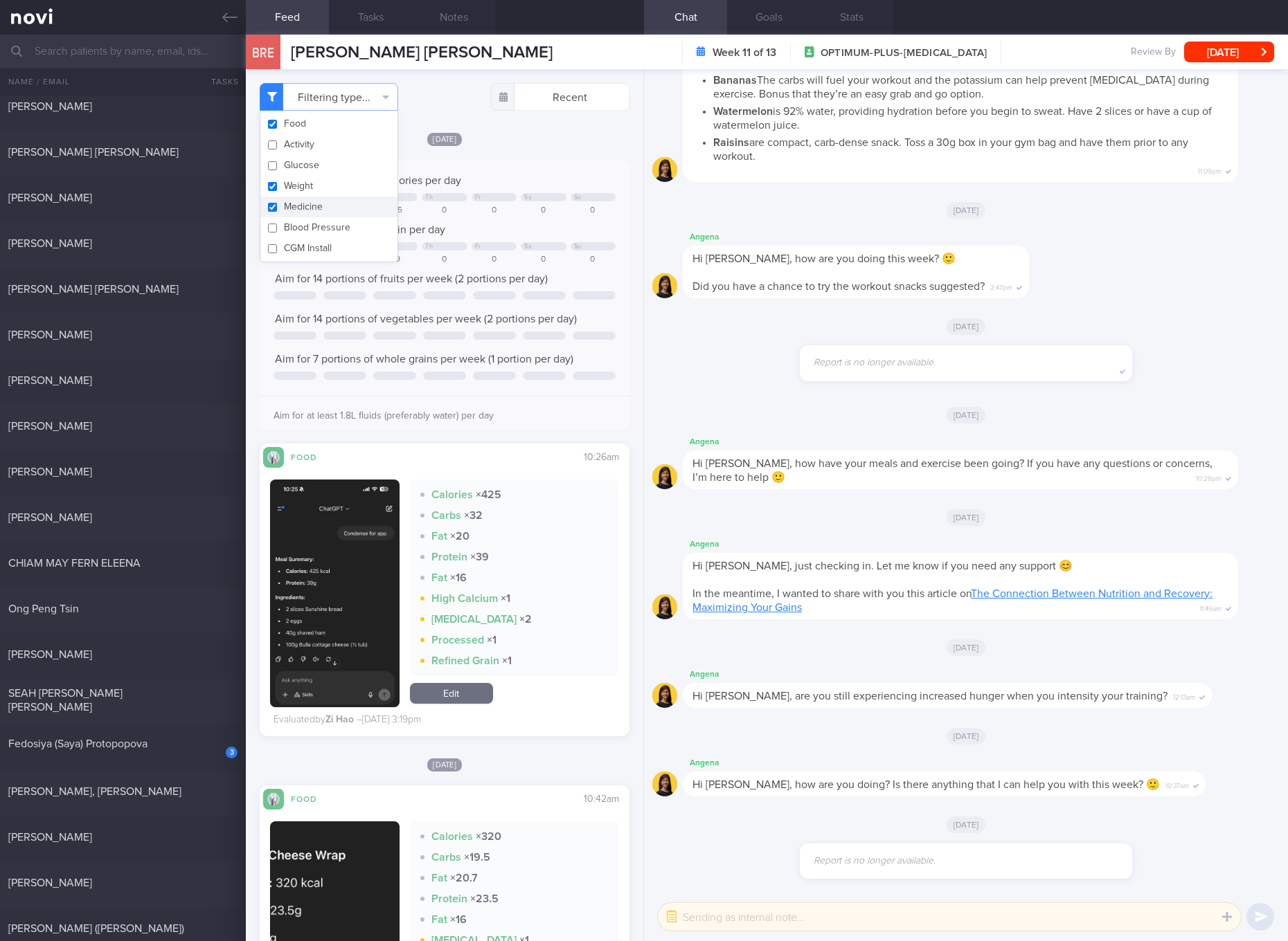
click at [299, 210] on button "Medicine" at bounding box center [329, 206] width 137 height 21
checkbox input "false"
click at [296, 192] on button "Weight" at bounding box center [329, 185] width 137 height 21
checkbox input "false"
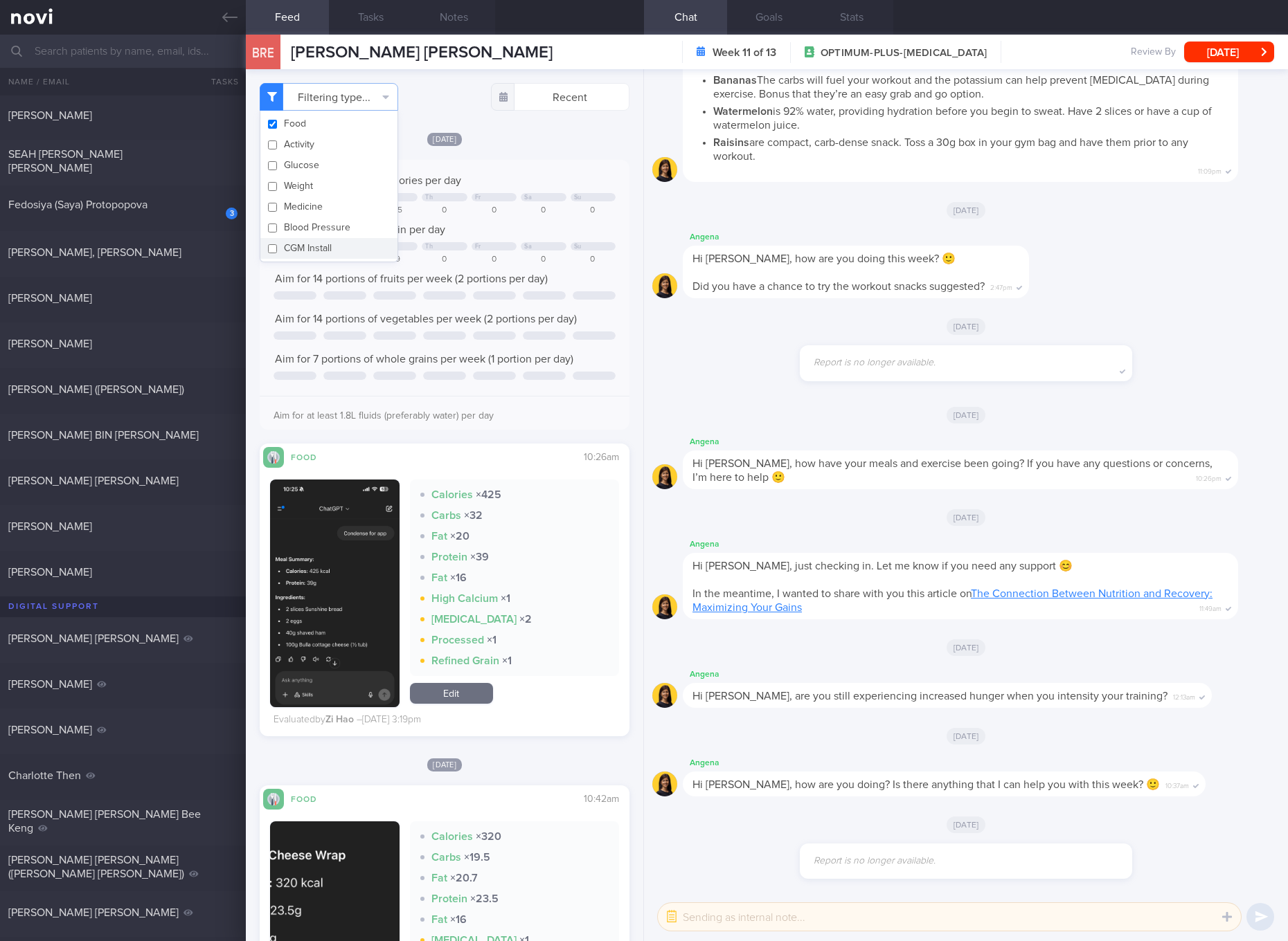
click at [193, 210] on div "Fedosiya (Saya) Protopopova" at bounding box center [121, 204] width 226 height 13
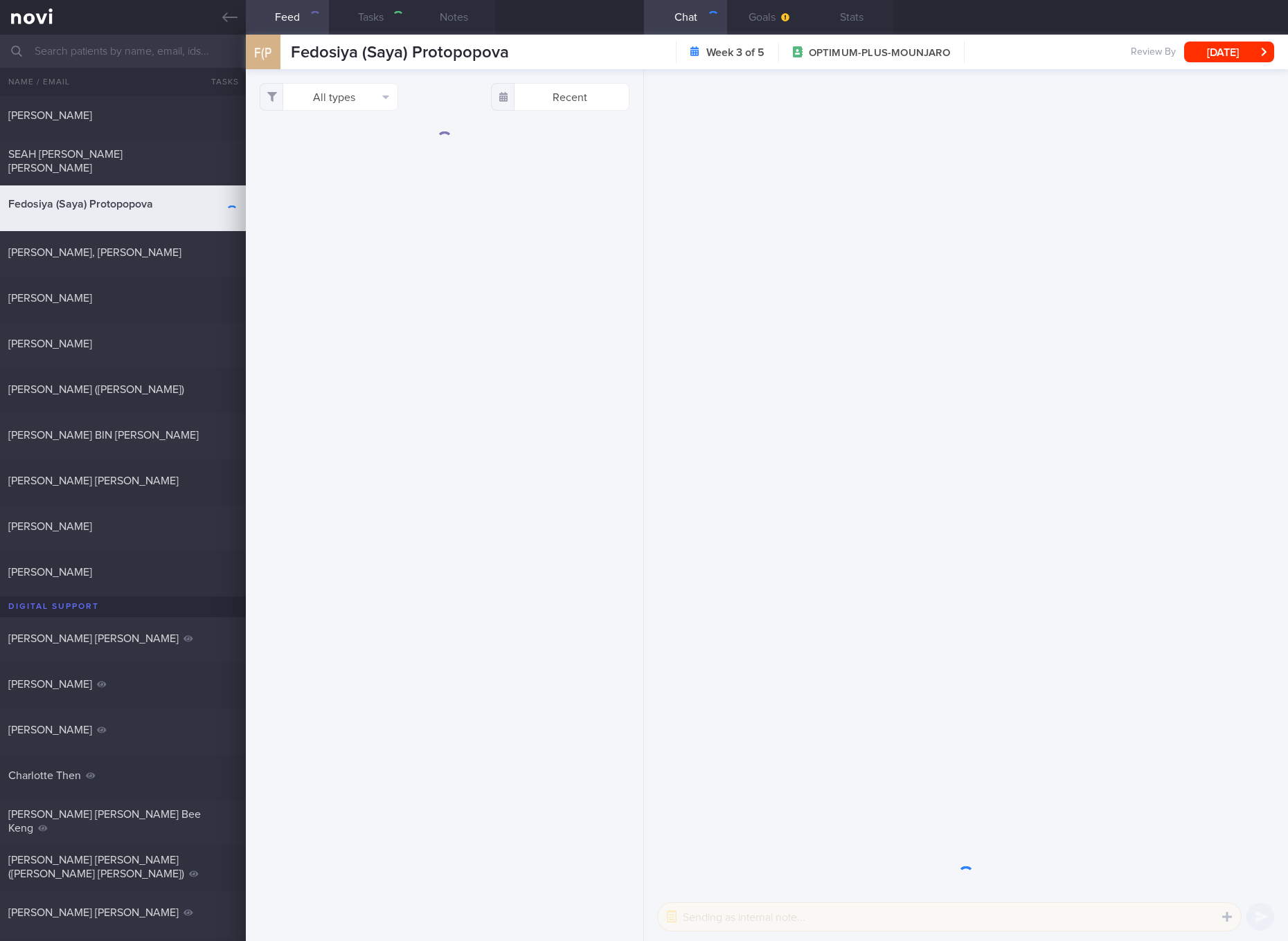
select select "7"
checkbox input "true"
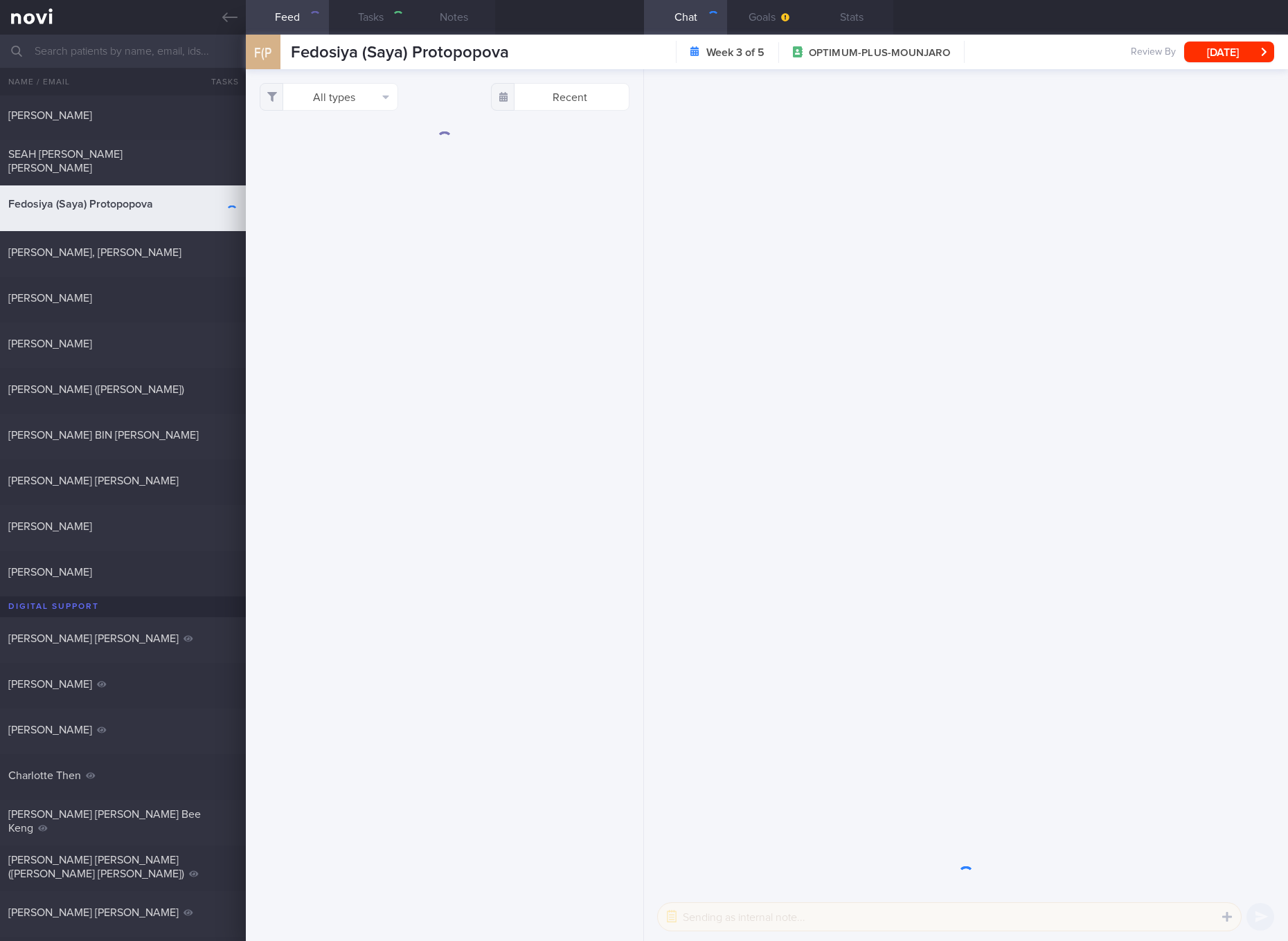
checkbox input "true"
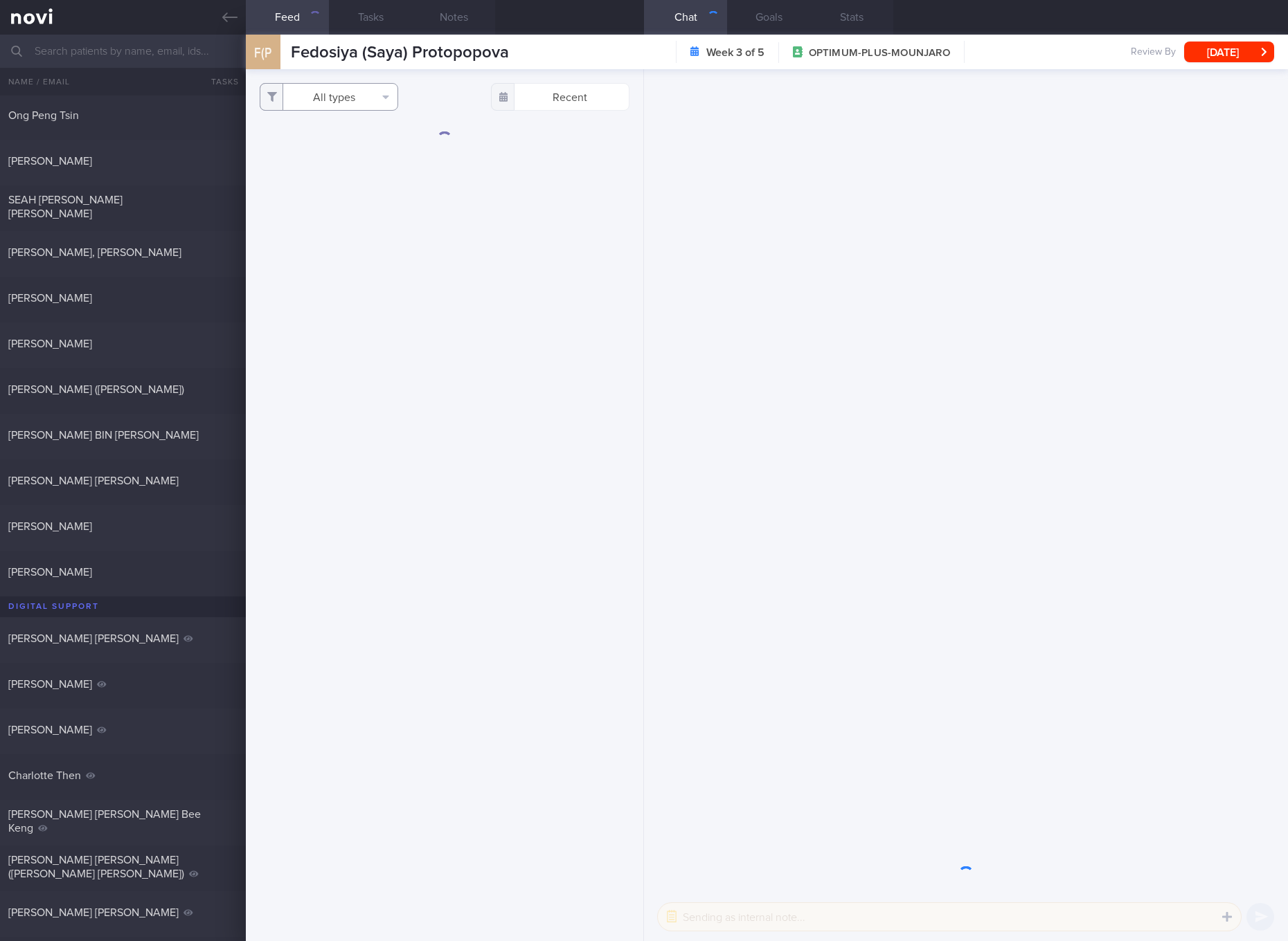
click at [355, 94] on button "All types" at bounding box center [329, 97] width 139 height 28
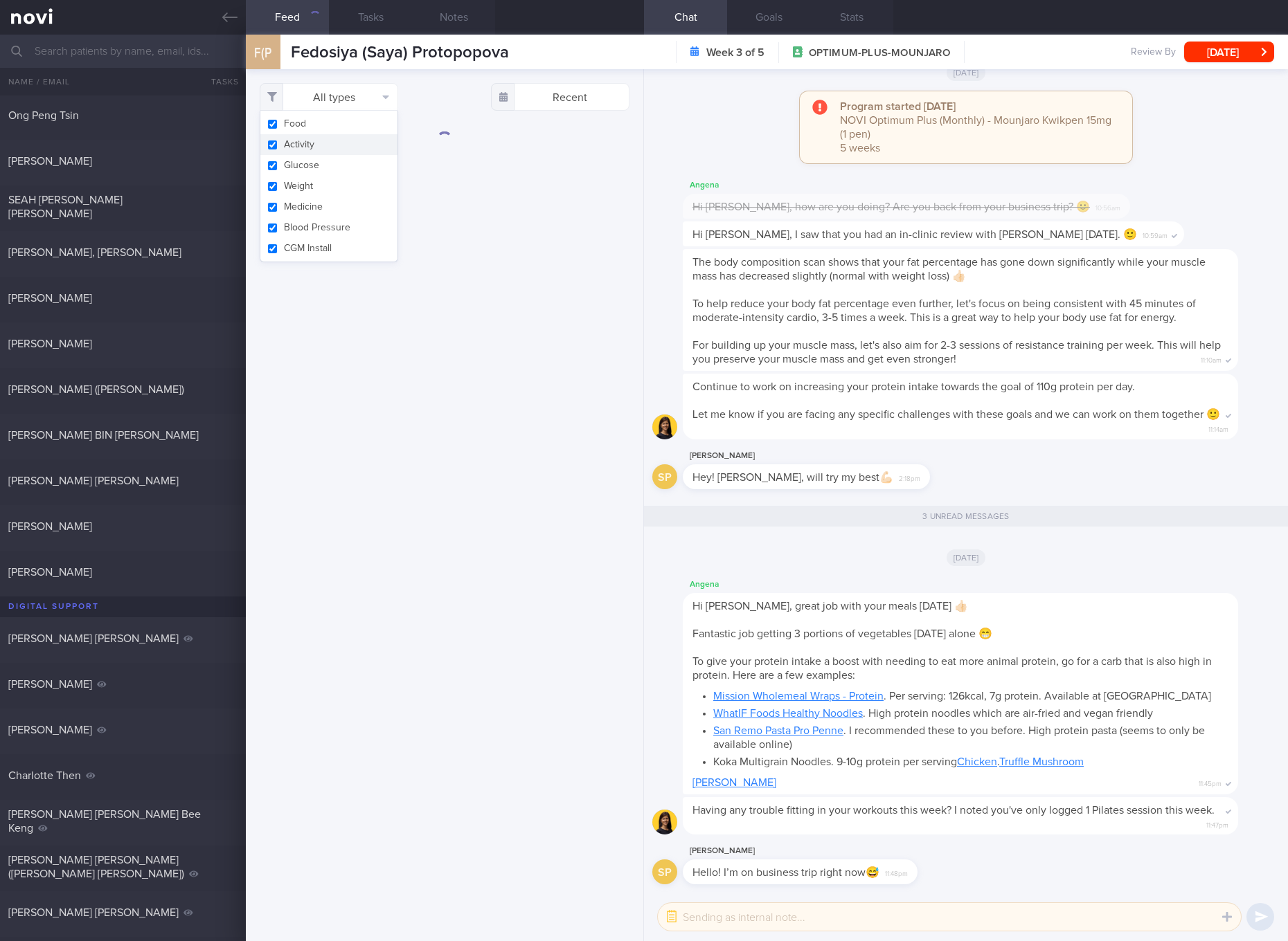
click at [338, 150] on button "Activity" at bounding box center [329, 144] width 137 height 21
checkbox input "false"
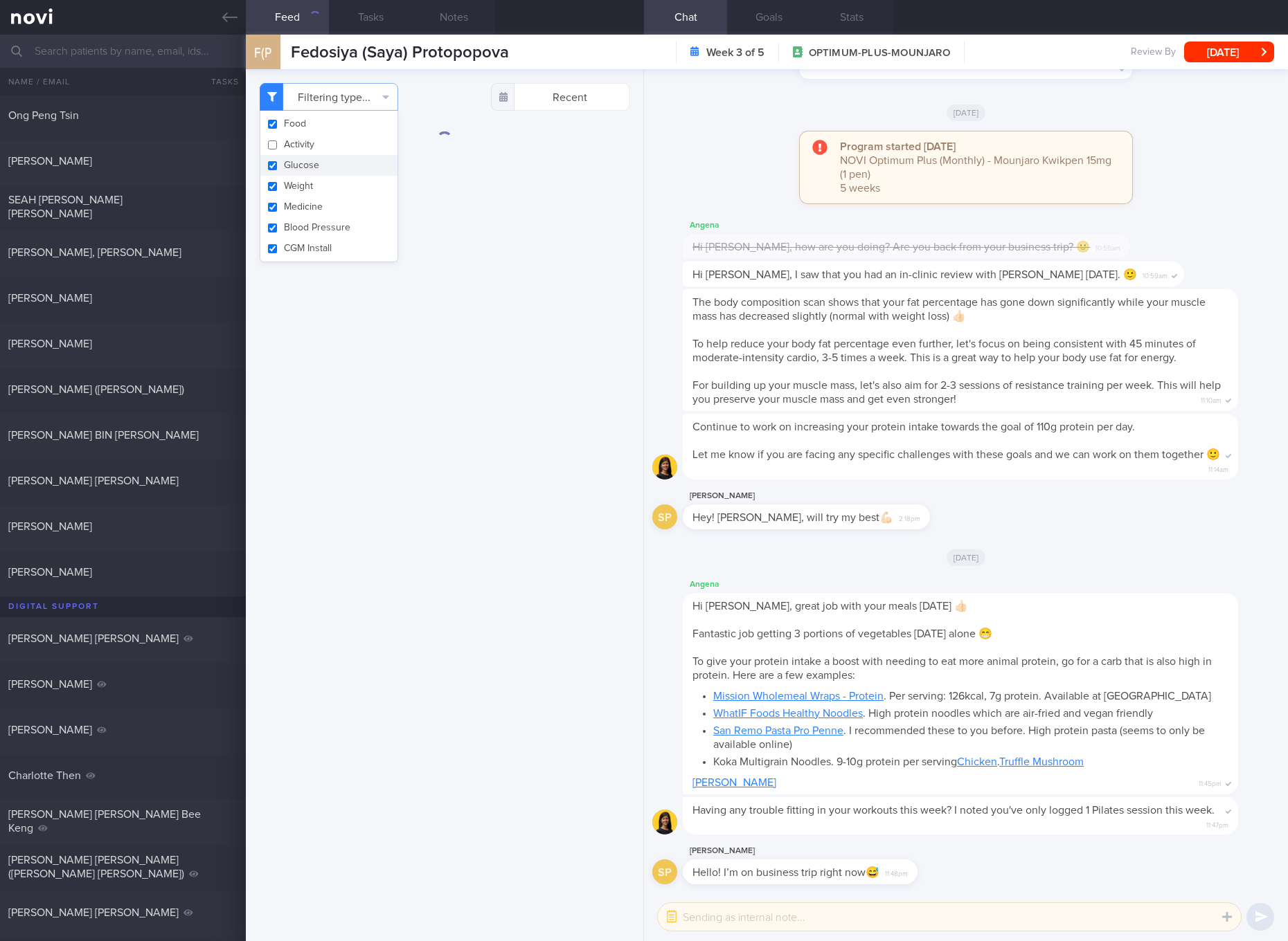
click at [329, 160] on button "Glucose" at bounding box center [329, 165] width 137 height 21
checkbox input "false"
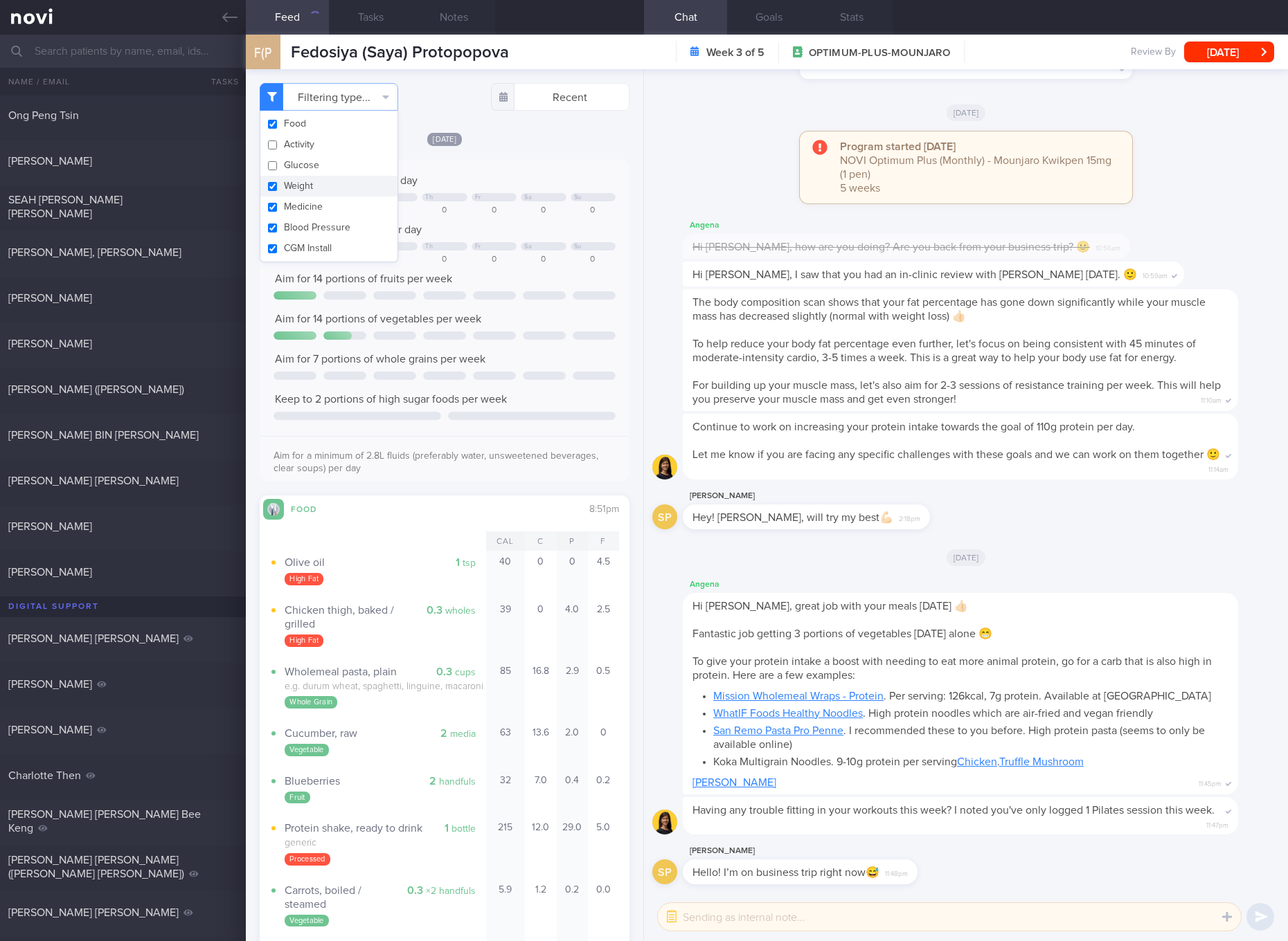
click at [313, 193] on button "Weight" at bounding box center [329, 185] width 137 height 21
checkbox input "false"
click at [313, 210] on button "Medicine" at bounding box center [329, 206] width 137 height 21
checkbox input "false"
click at [313, 230] on button "Blood Pressure" at bounding box center [329, 227] width 137 height 21
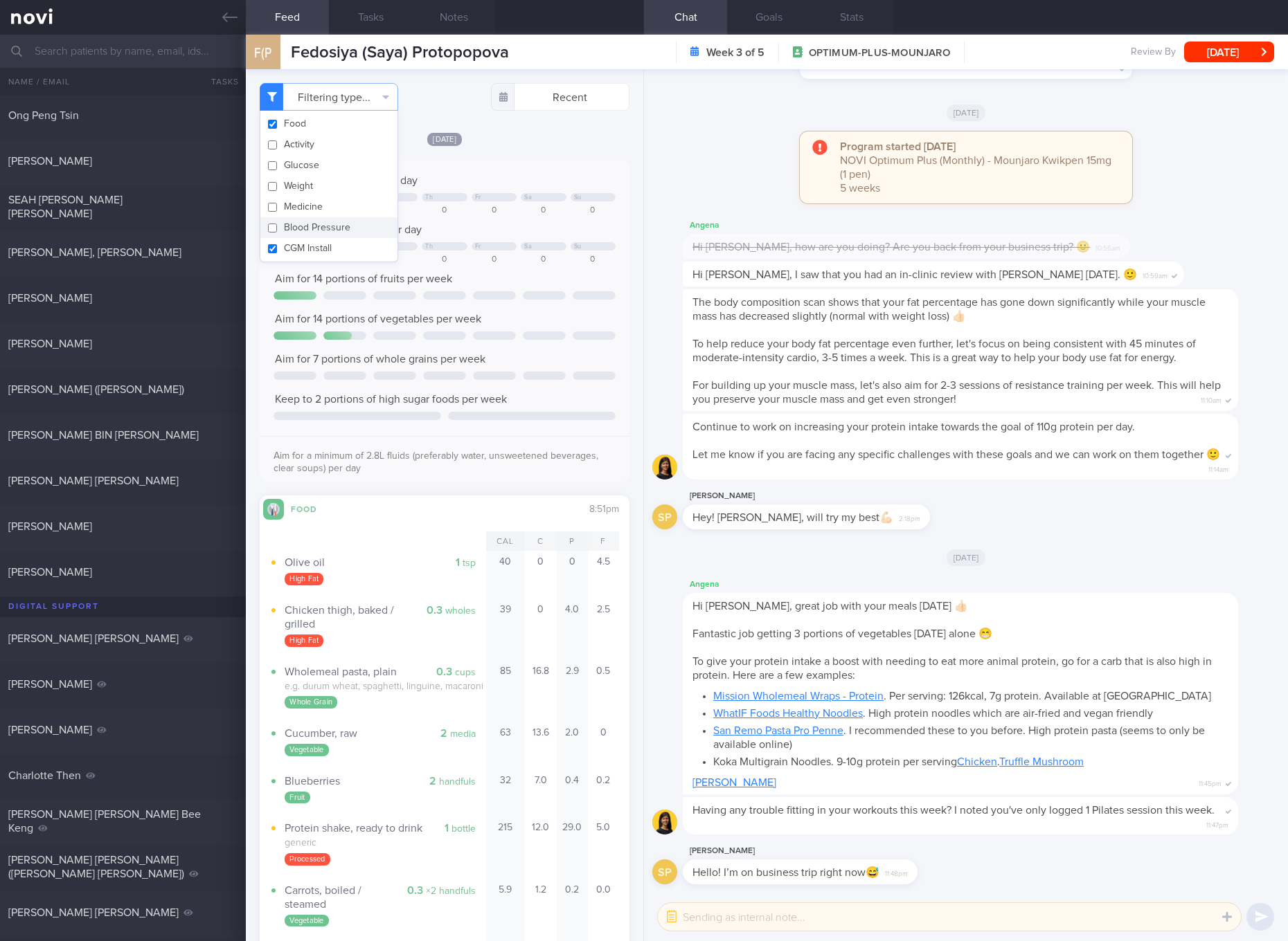
checkbox input "false"
click at [316, 248] on button "CGM Install" at bounding box center [329, 248] width 137 height 21
checkbox input "false"
click at [475, 398] on span "Keep to 2 portions of high sugar foods per week" at bounding box center [391, 399] width 232 height 11
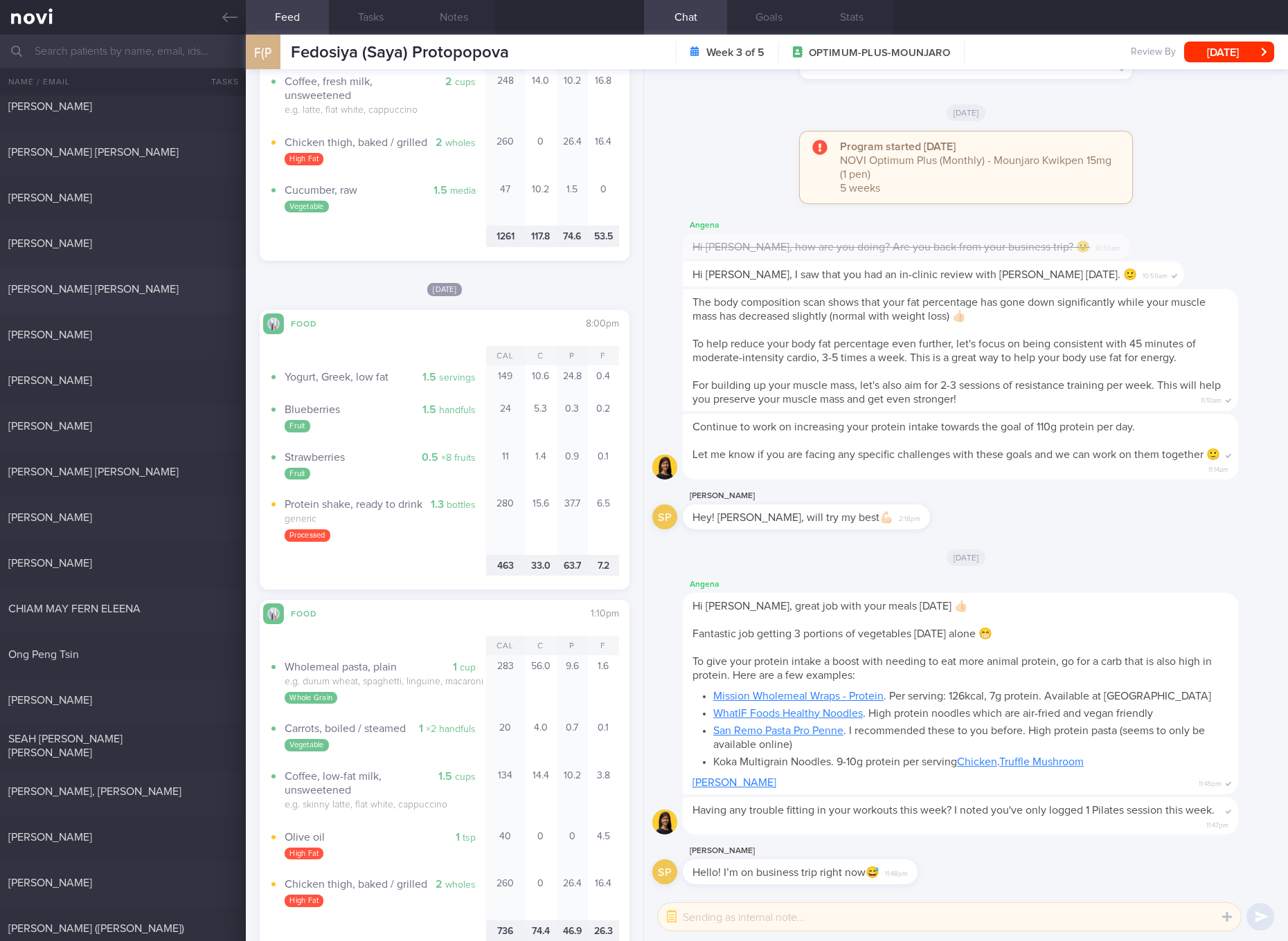
click at [159, 299] on div "[PERSON_NAME] [PERSON_NAME] [DATE]" at bounding box center [644, 290] width 1288 height 46
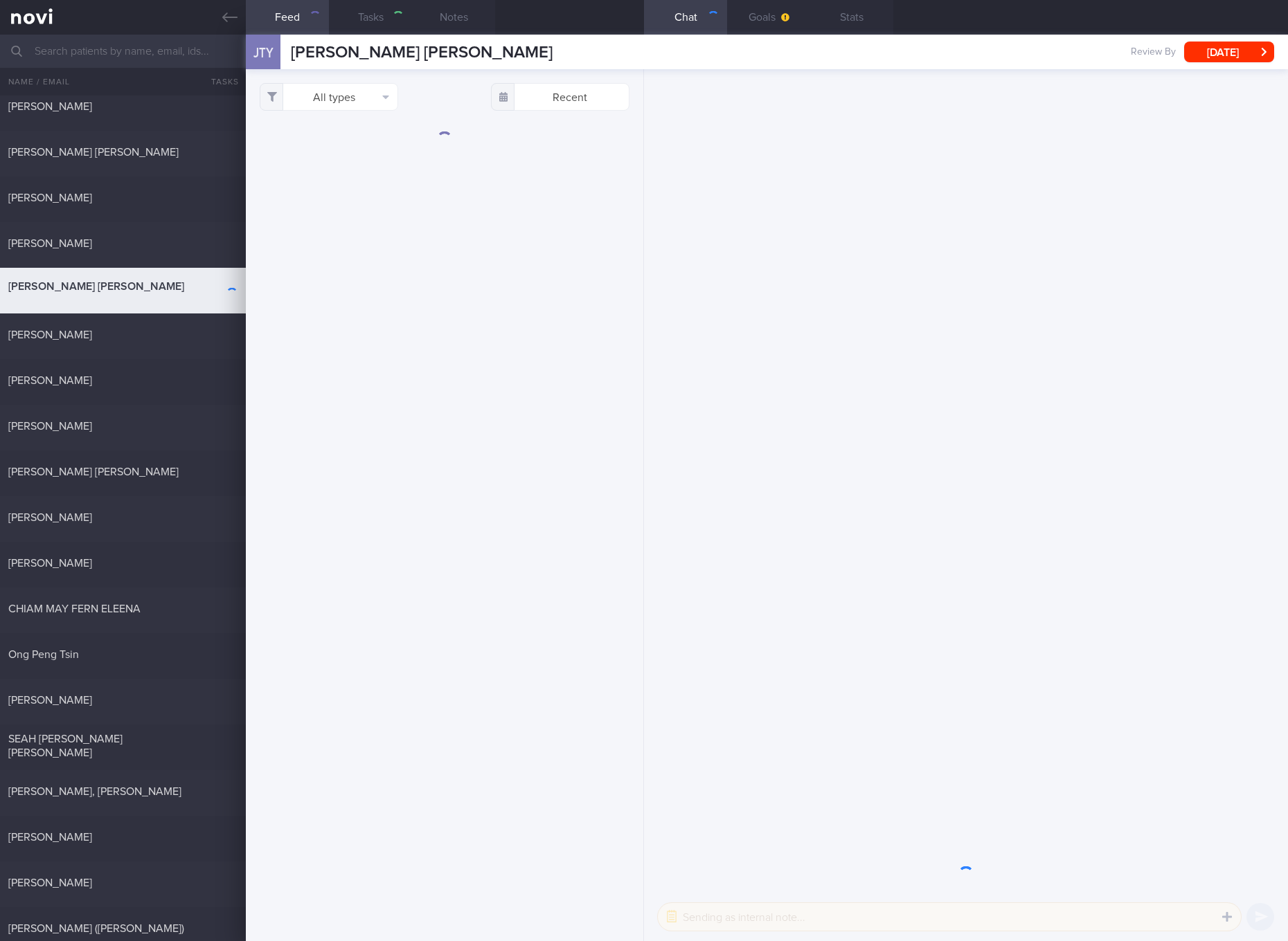
select select "4"
checkbox input "true"
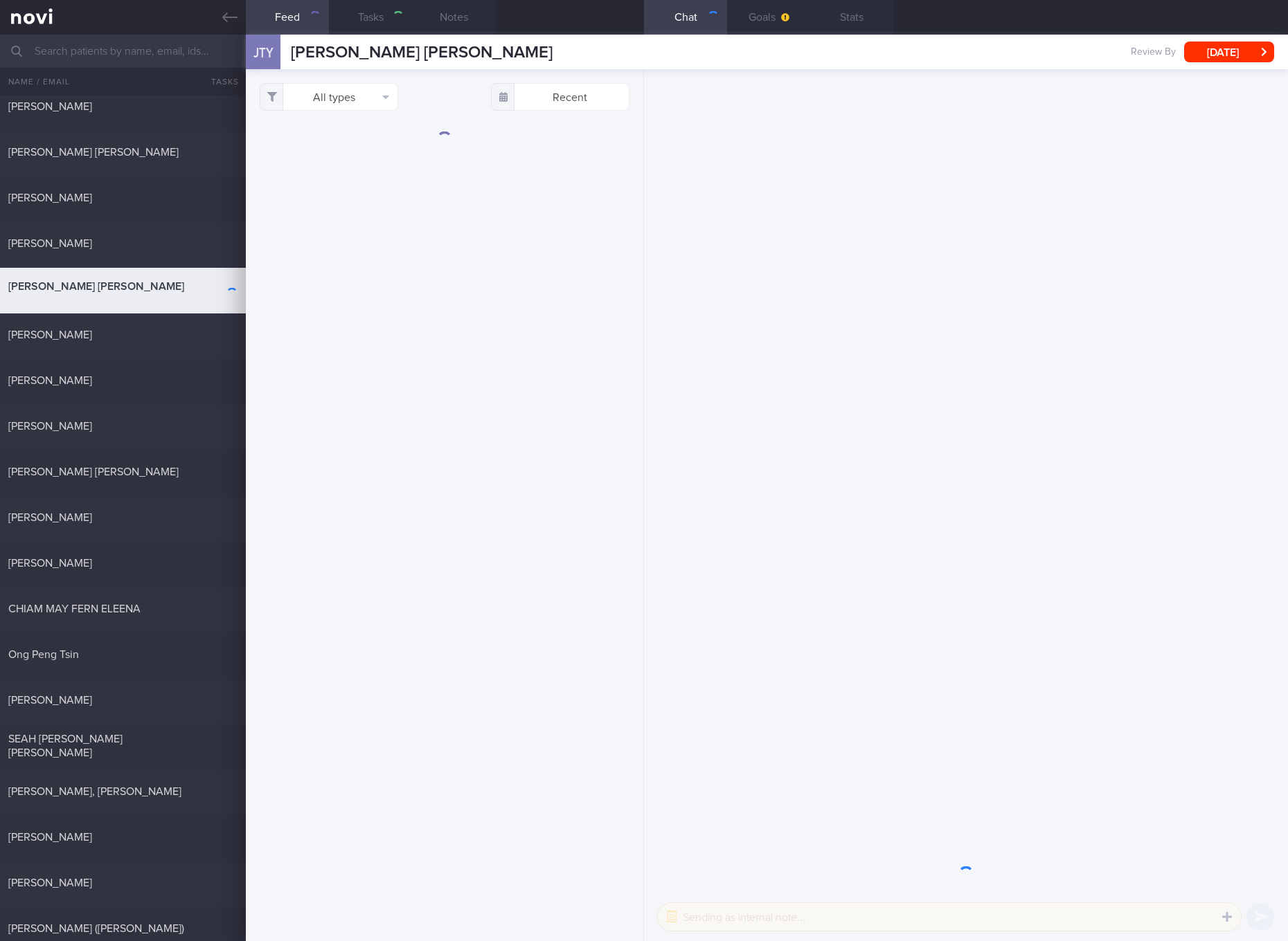
checkbox input "true"
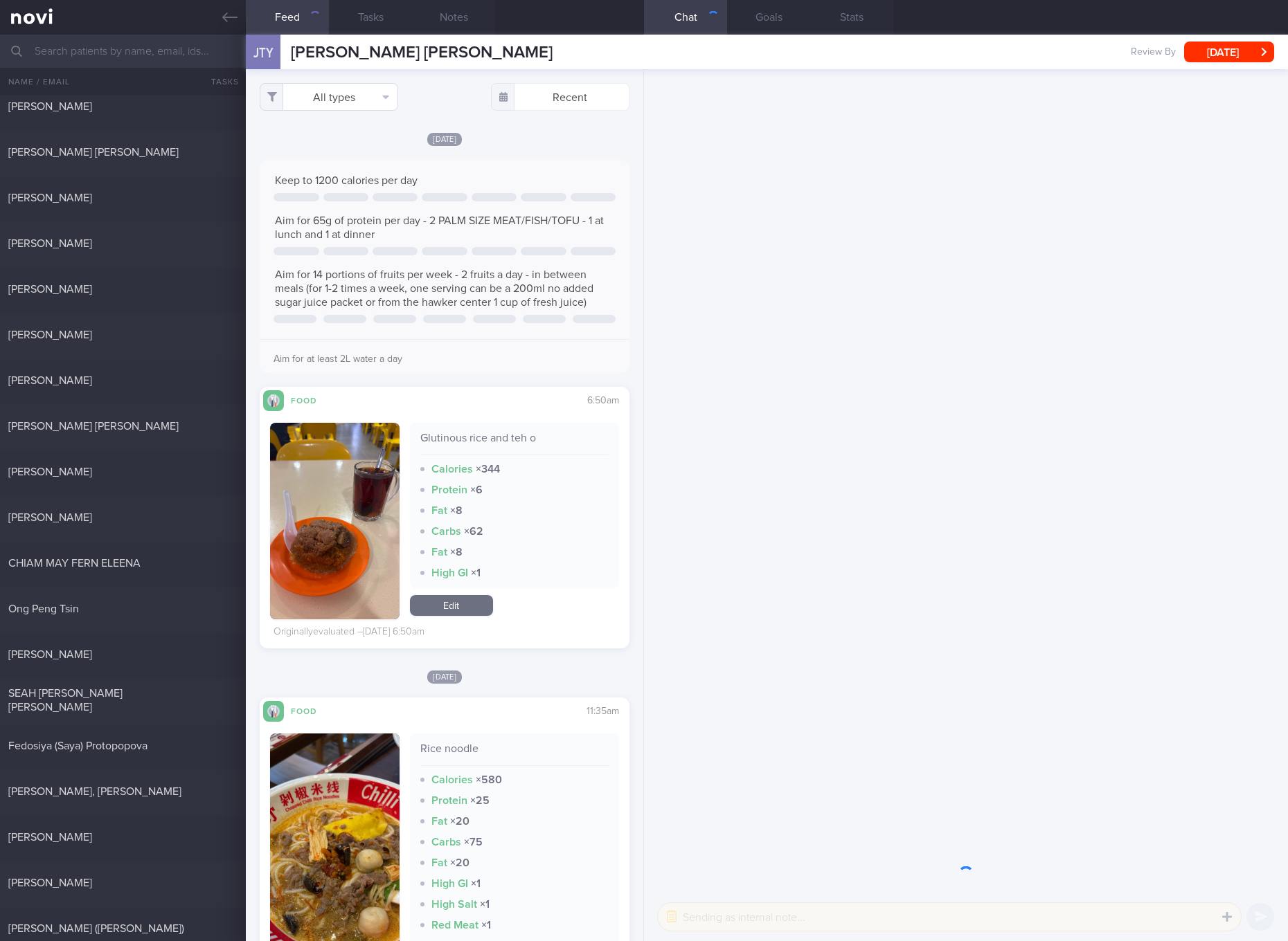
click at [346, 102] on button "All types" at bounding box center [329, 97] width 139 height 28
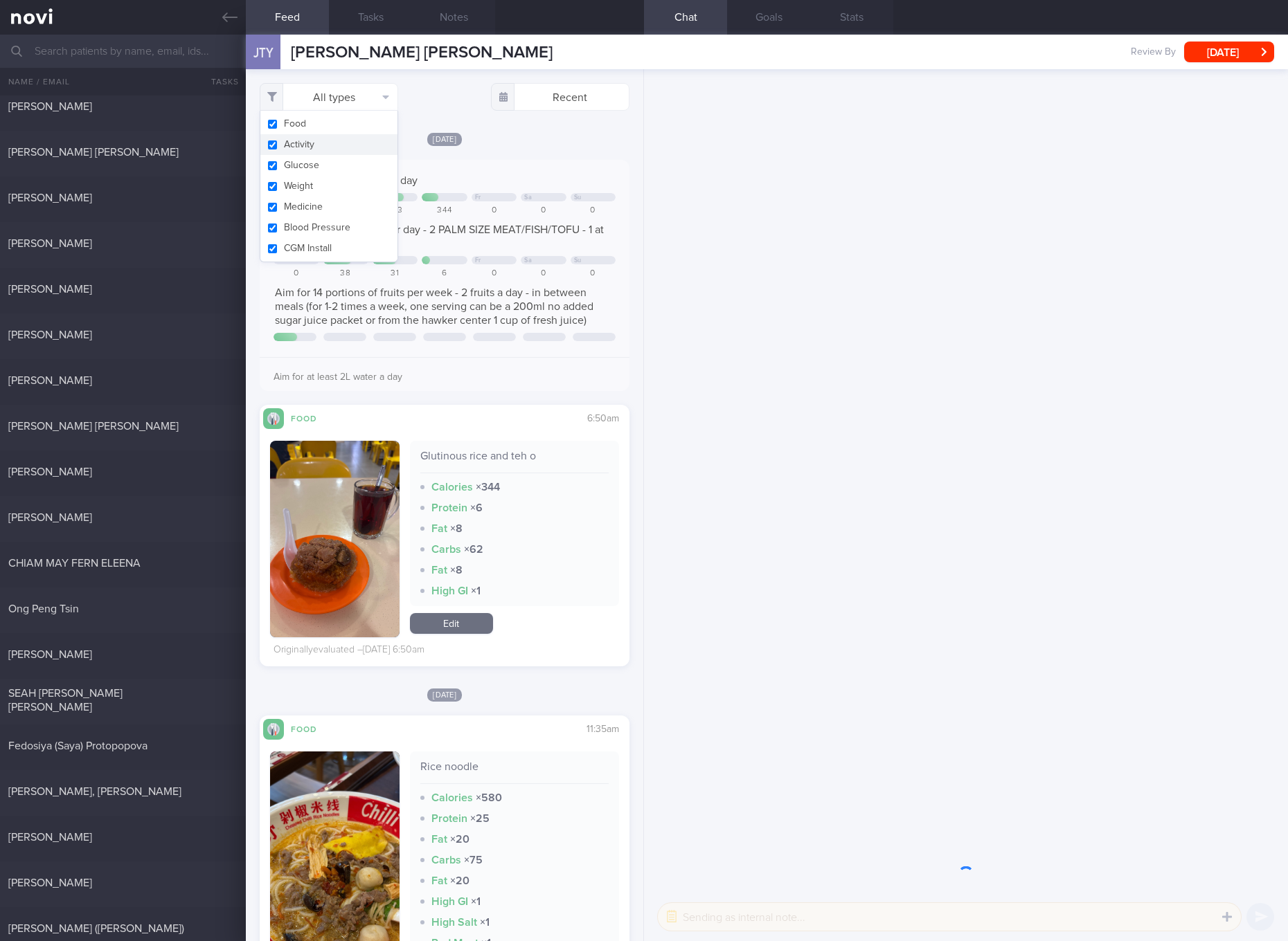
click at [333, 141] on button "Activity" at bounding box center [329, 144] width 137 height 21
checkbox input "false"
click at [322, 166] on button "Glucose" at bounding box center [329, 165] width 137 height 21
checkbox input "false"
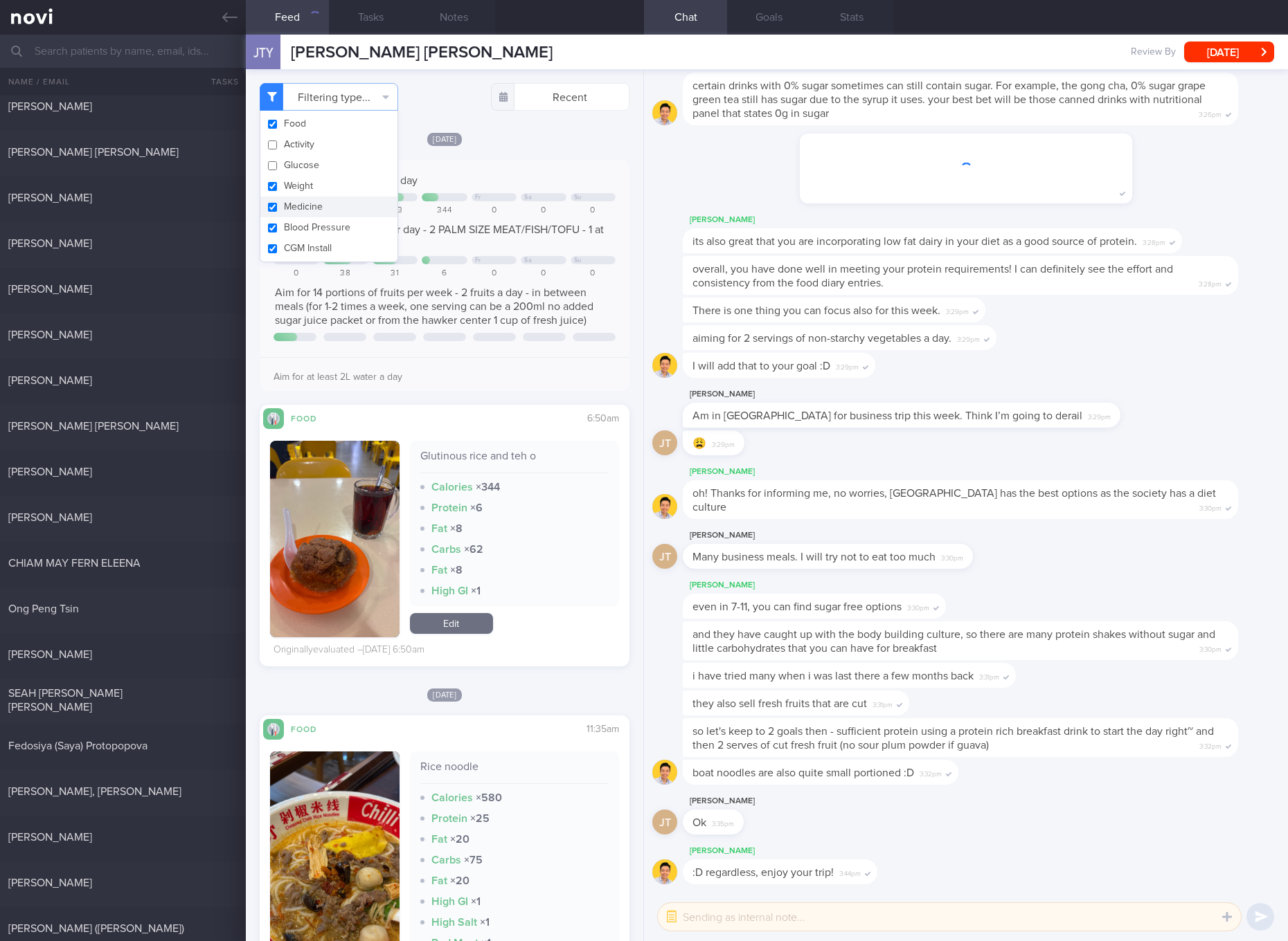
click at [321, 196] on button "Medicine" at bounding box center [329, 206] width 137 height 21
checkbox input "false"
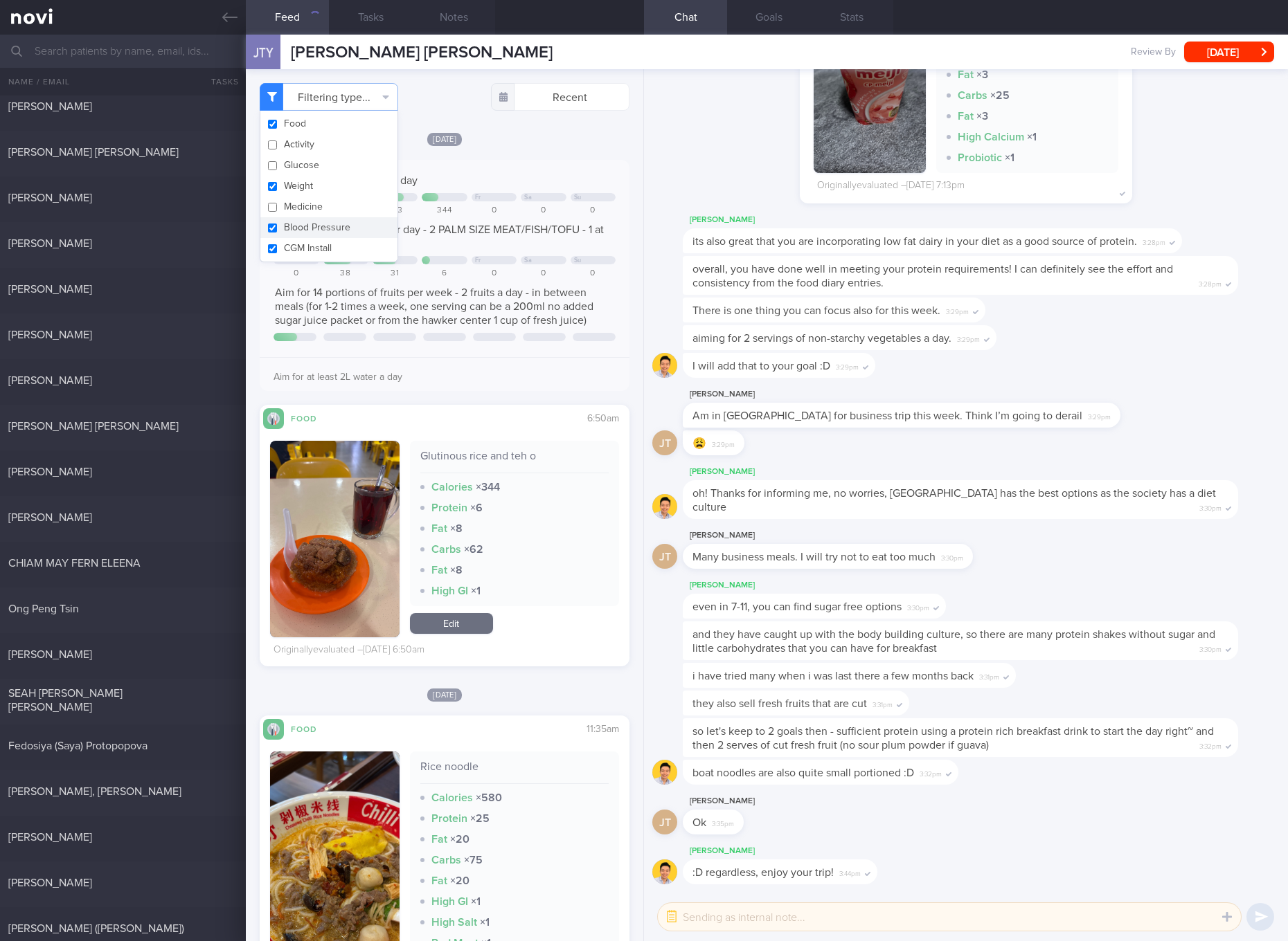
click at [319, 224] on button "Blood Pressure" at bounding box center [329, 227] width 137 height 21
checkbox input "false"
click at [319, 245] on button "CGM Install" at bounding box center [329, 248] width 137 height 21
checkbox input "false"
click at [325, 182] on button "Weight" at bounding box center [329, 185] width 137 height 21
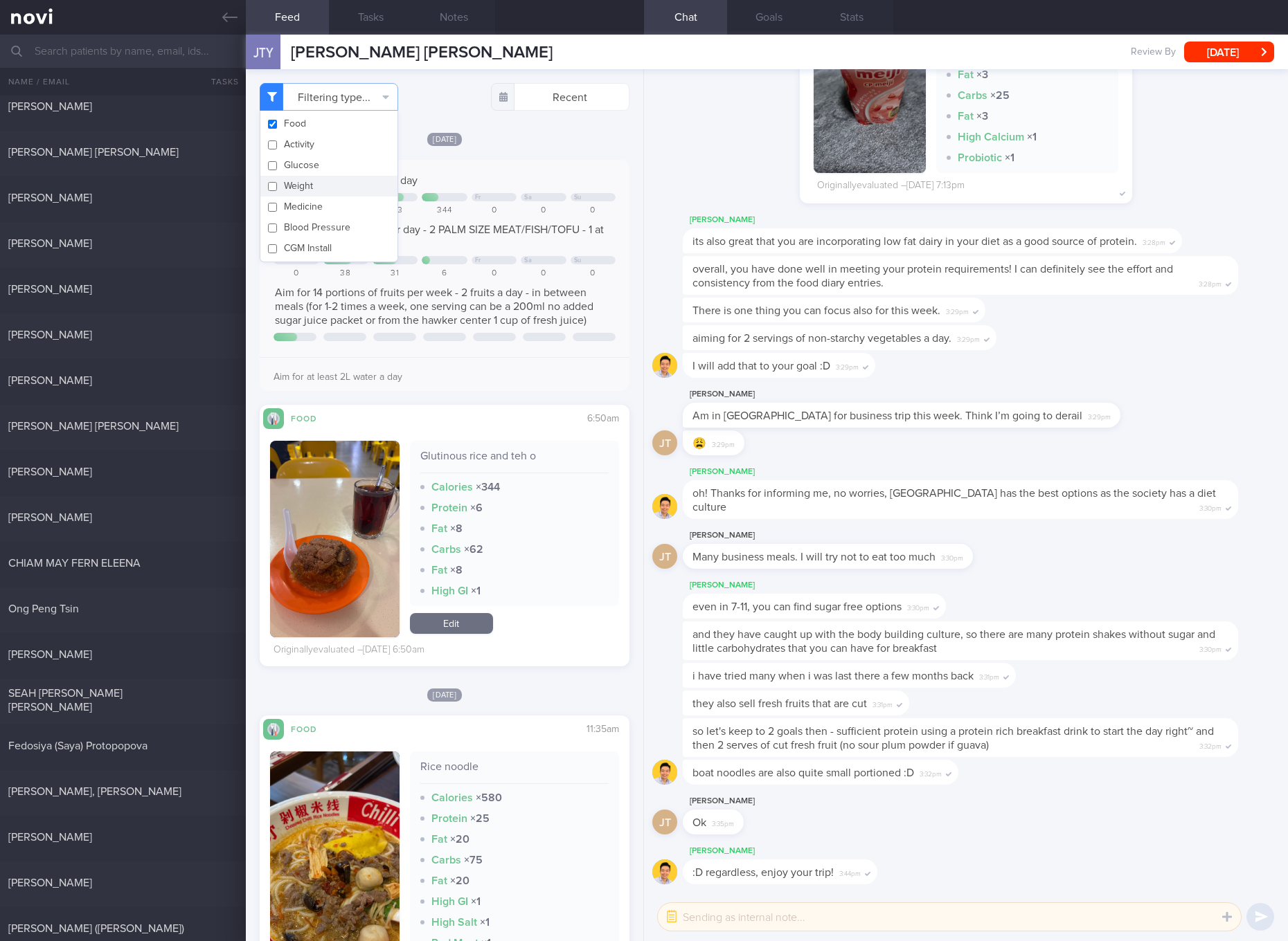
checkbox input "false"
click at [504, 322] on span "Aim for 14 portions of fruits per week - 2 fruits a day - in between meals (for…" at bounding box center [434, 306] width 319 height 38
click at [342, 525] on button "button" at bounding box center [334, 538] width 130 height 196
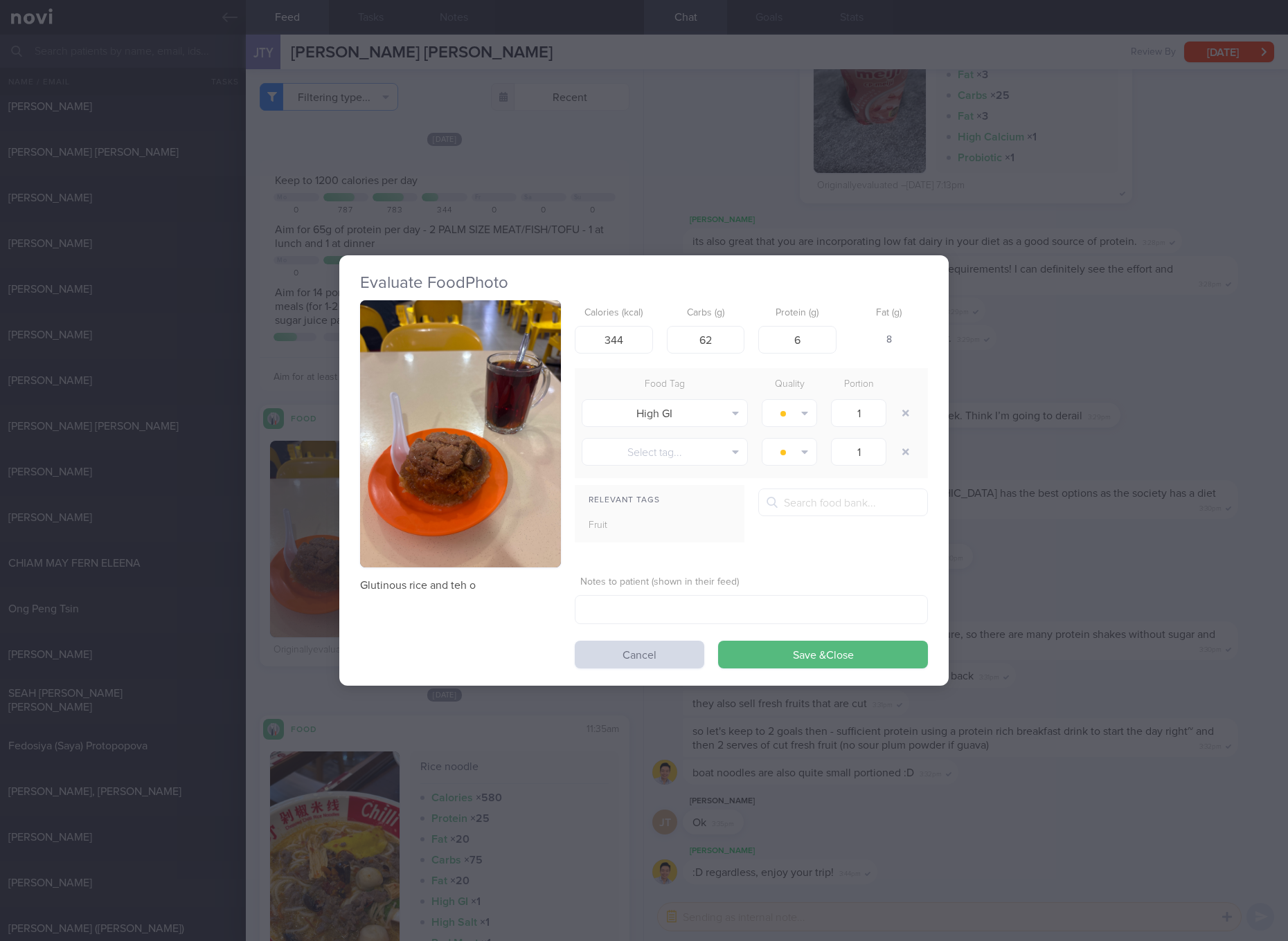
click at [493, 434] on button "button" at bounding box center [460, 433] width 201 height 268
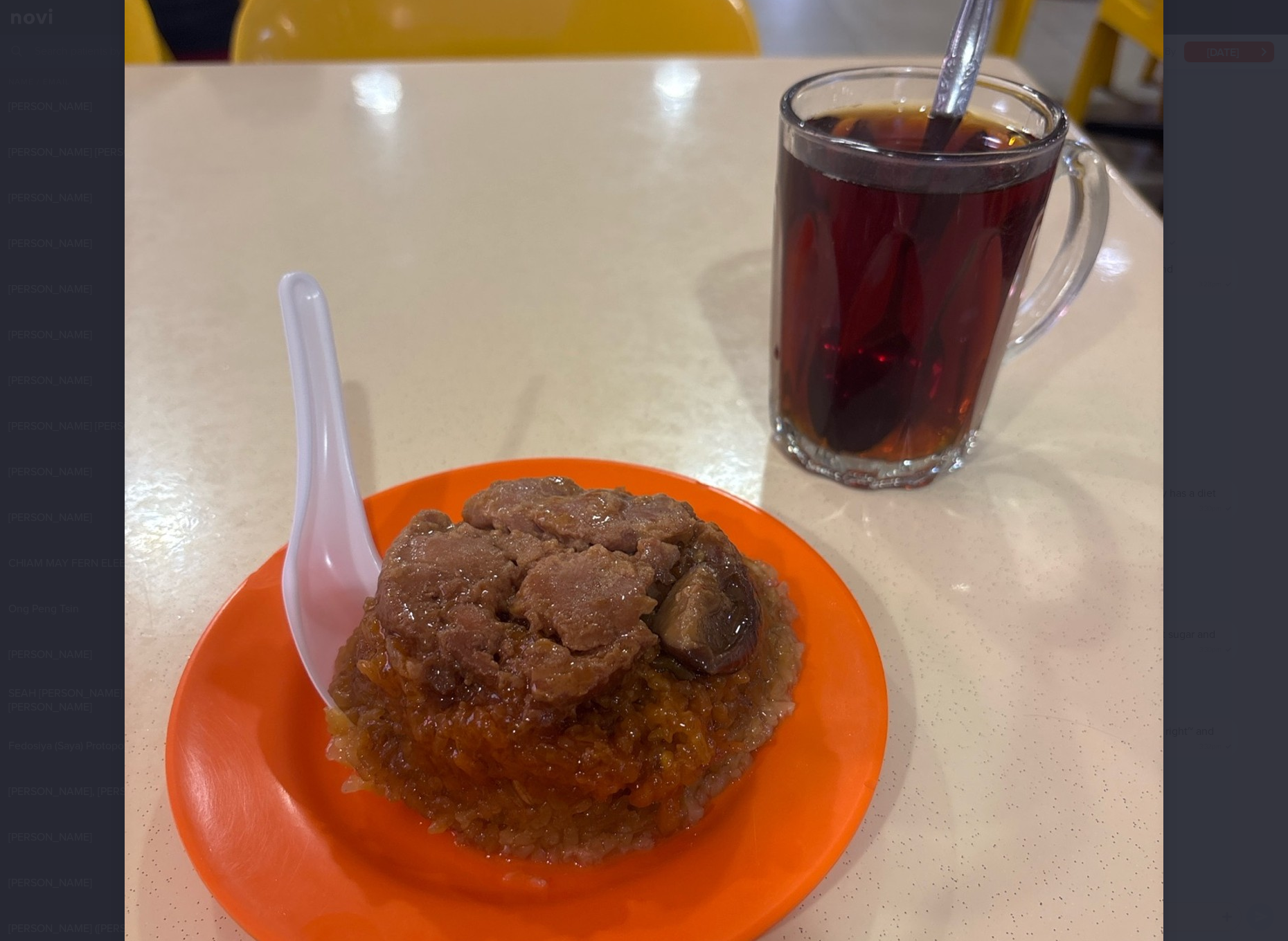
click at [715, 251] on img at bounding box center [643, 488] width 1038 height 1384
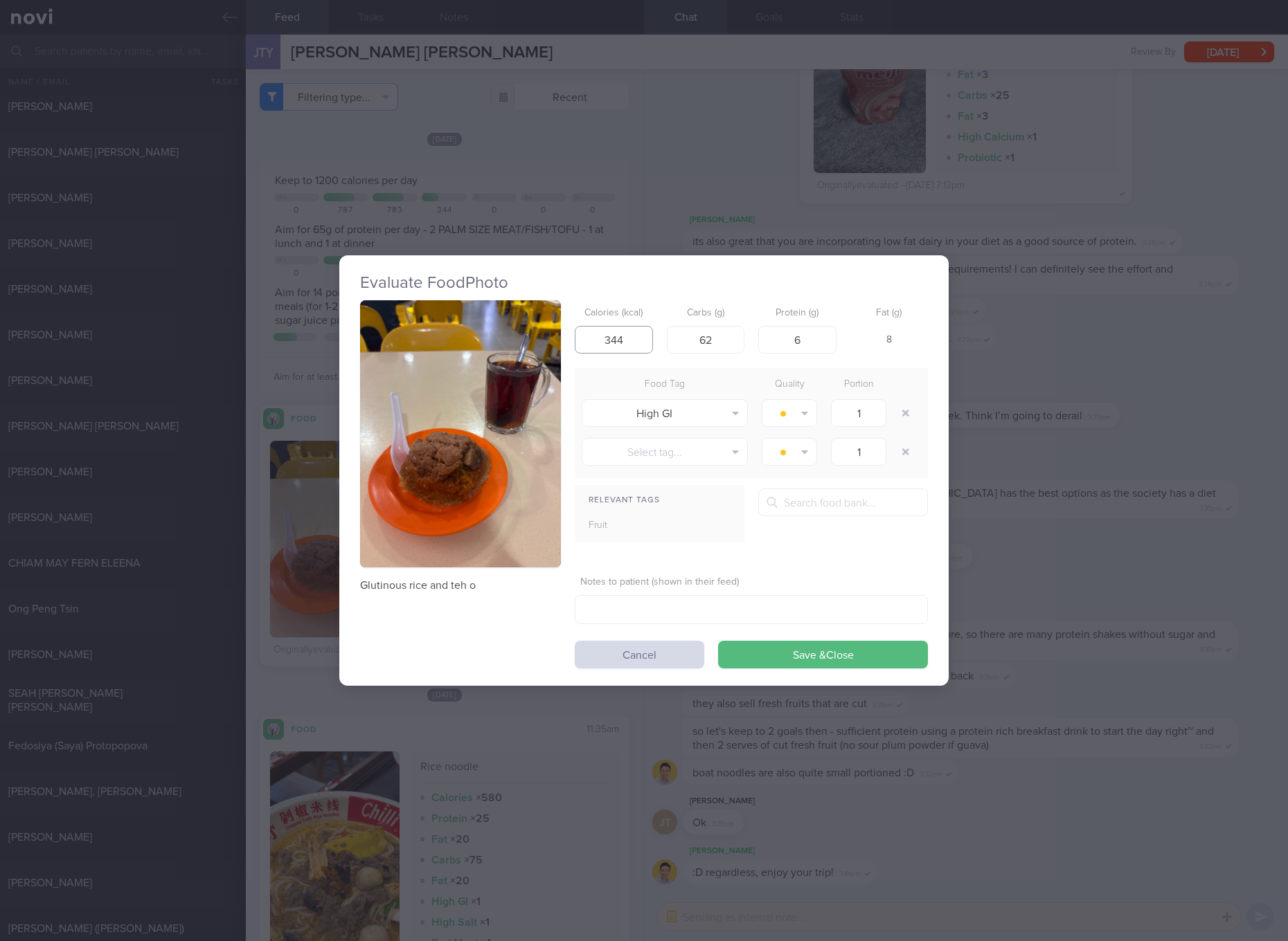
click at [625, 352] on input "344" at bounding box center [613, 339] width 78 height 28
type input "328"
click at [1078, 469] on div "Evaluate Food Photo Glutinous rice and teh o Calories (kcal) 328 Carbs (g) Prot…" at bounding box center [644, 470] width 1288 height 941
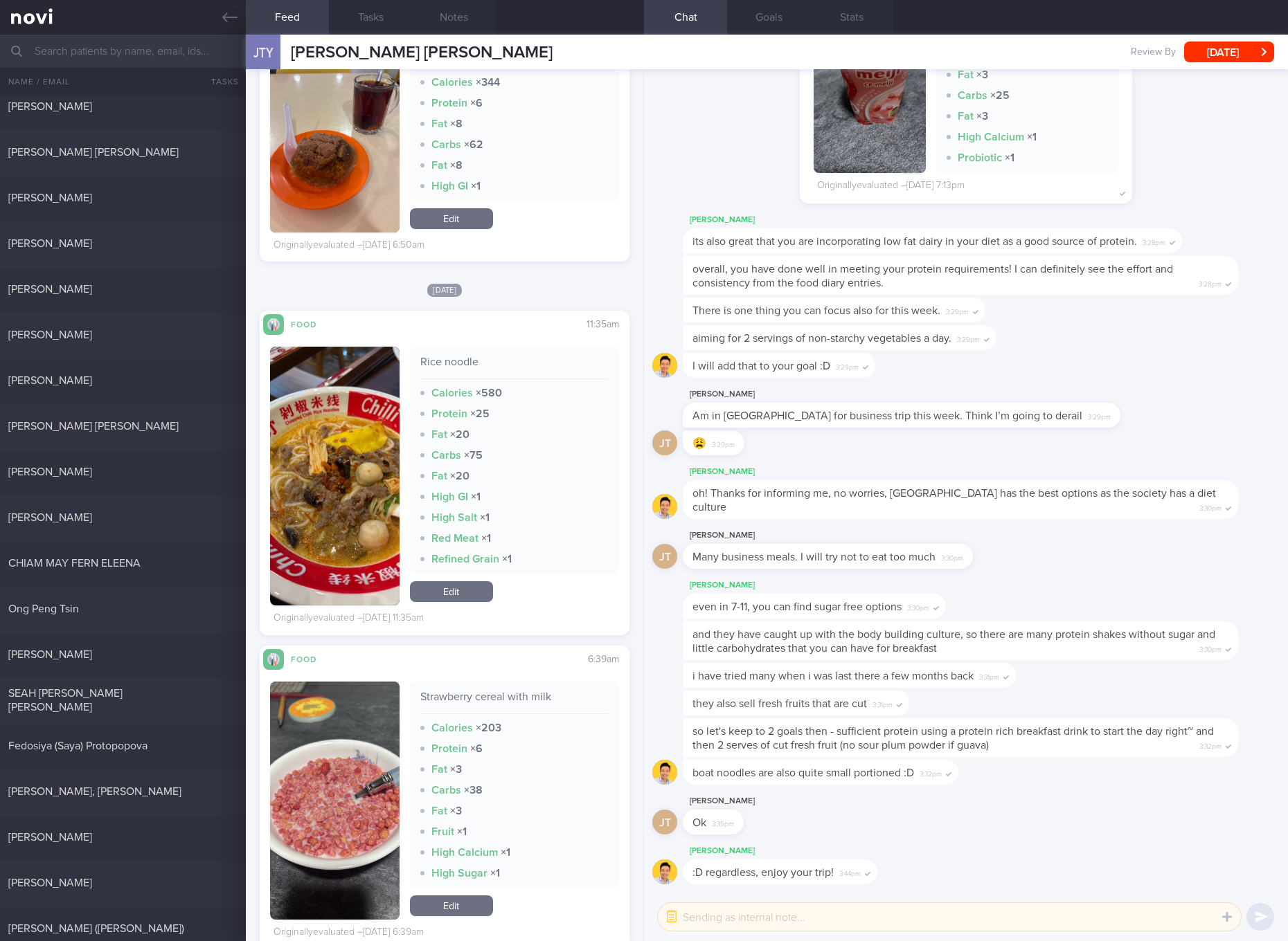
scroll to position [519, 0]
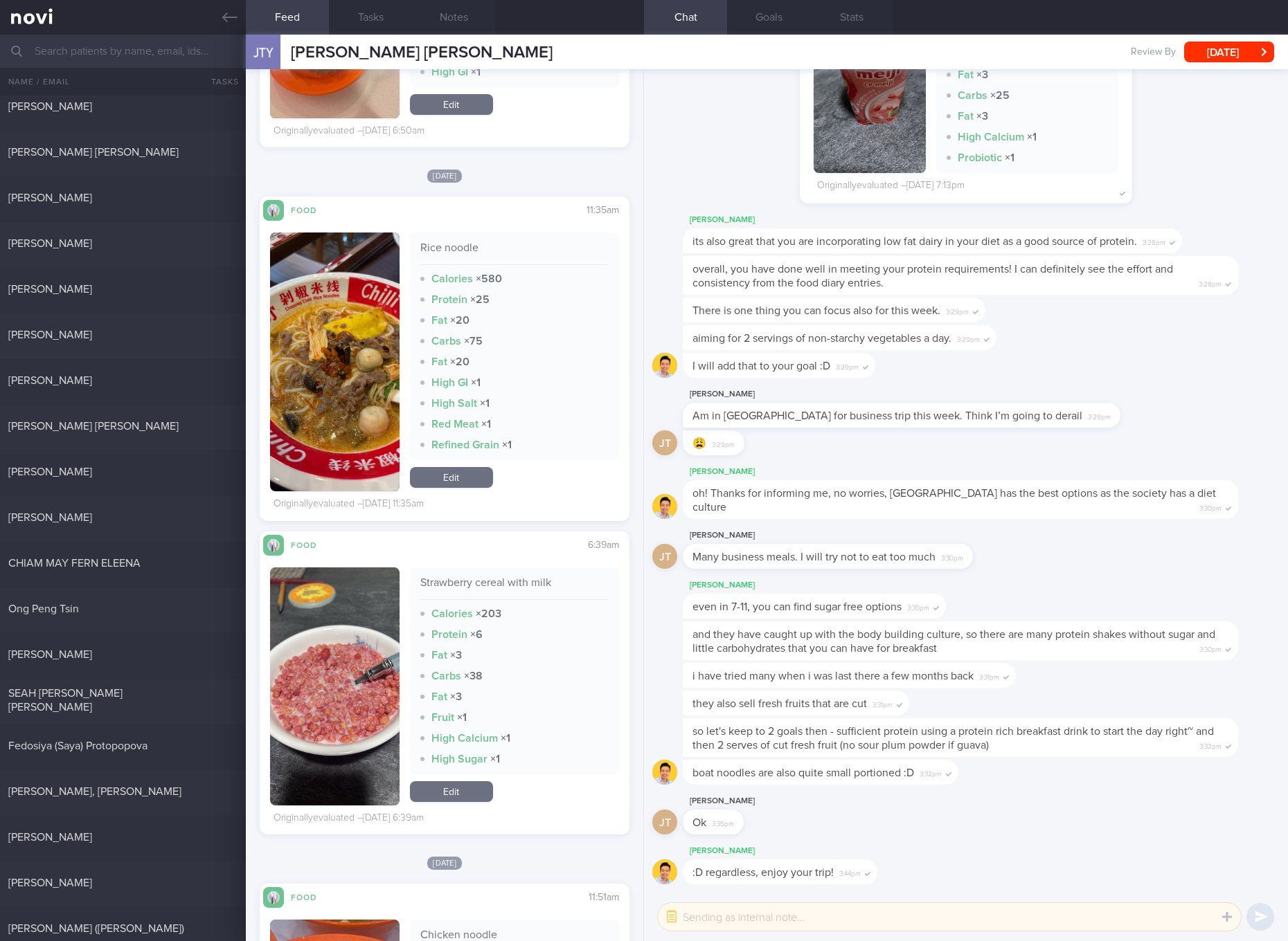
click at [366, 350] on button "button" at bounding box center [334, 362] width 130 height 259
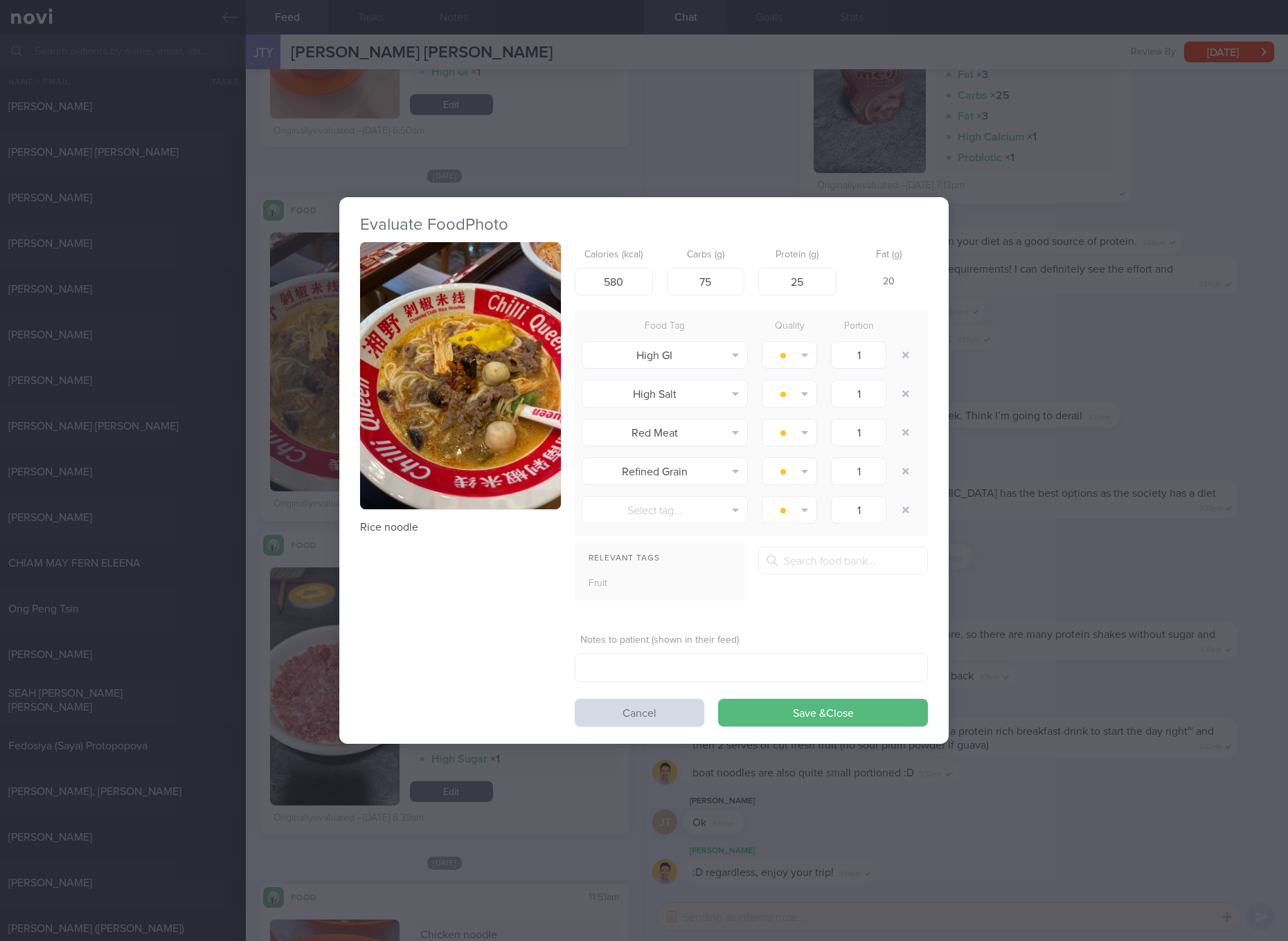
click at [428, 297] on img "button" at bounding box center [460, 375] width 201 height 268
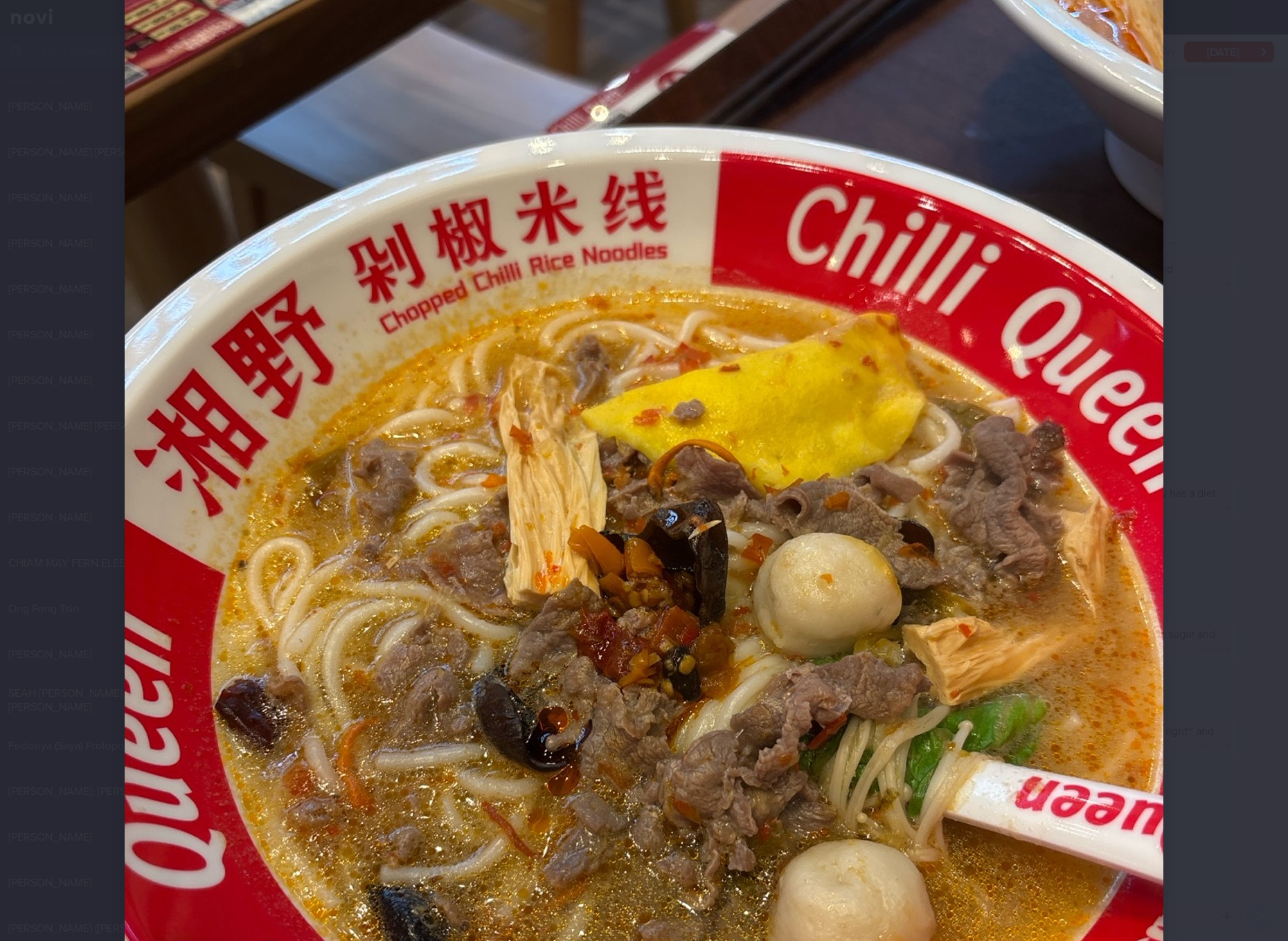
scroll to position [260, 0]
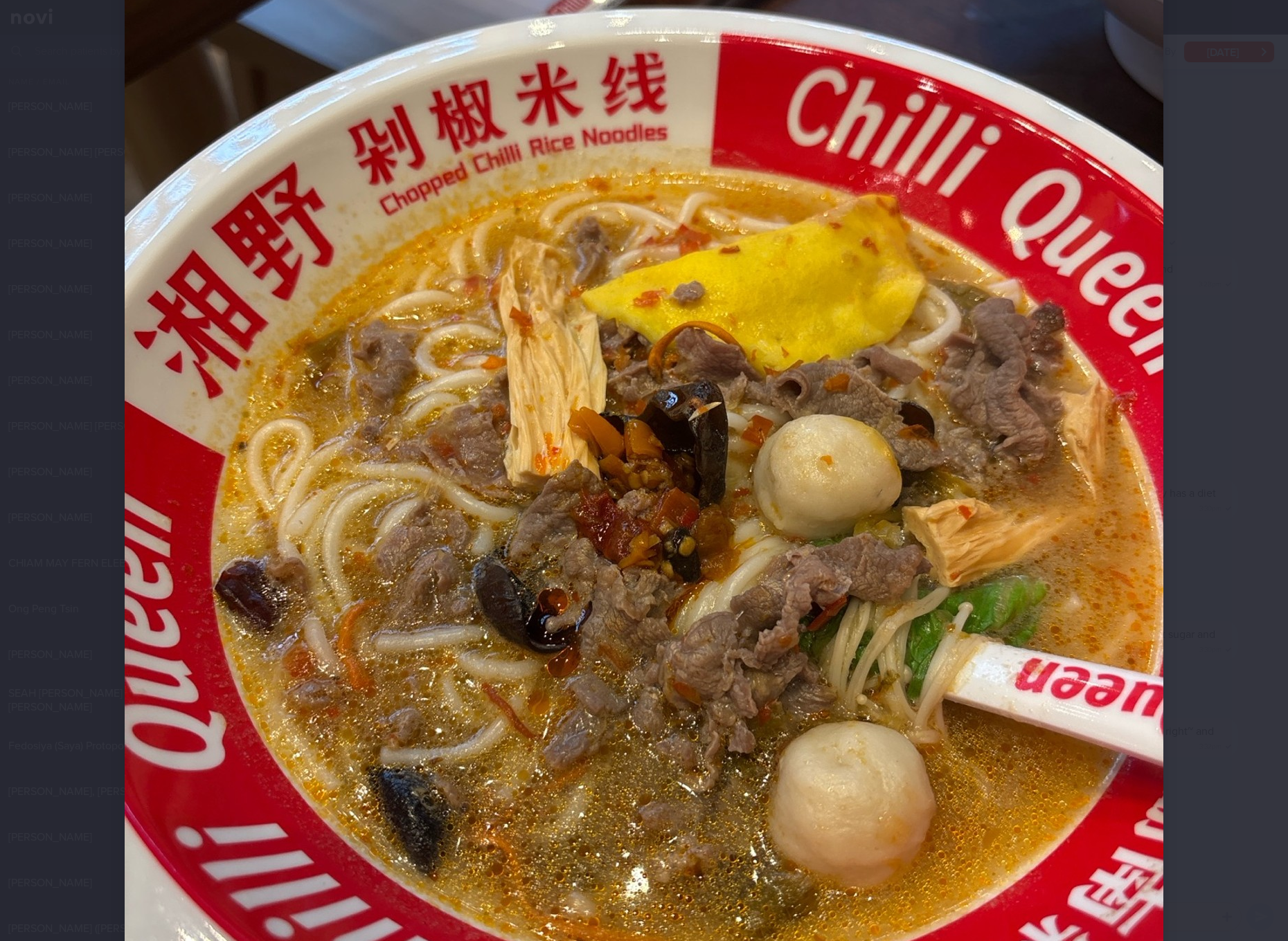
click at [654, 380] on img at bounding box center [643, 488] width 1038 height 1384
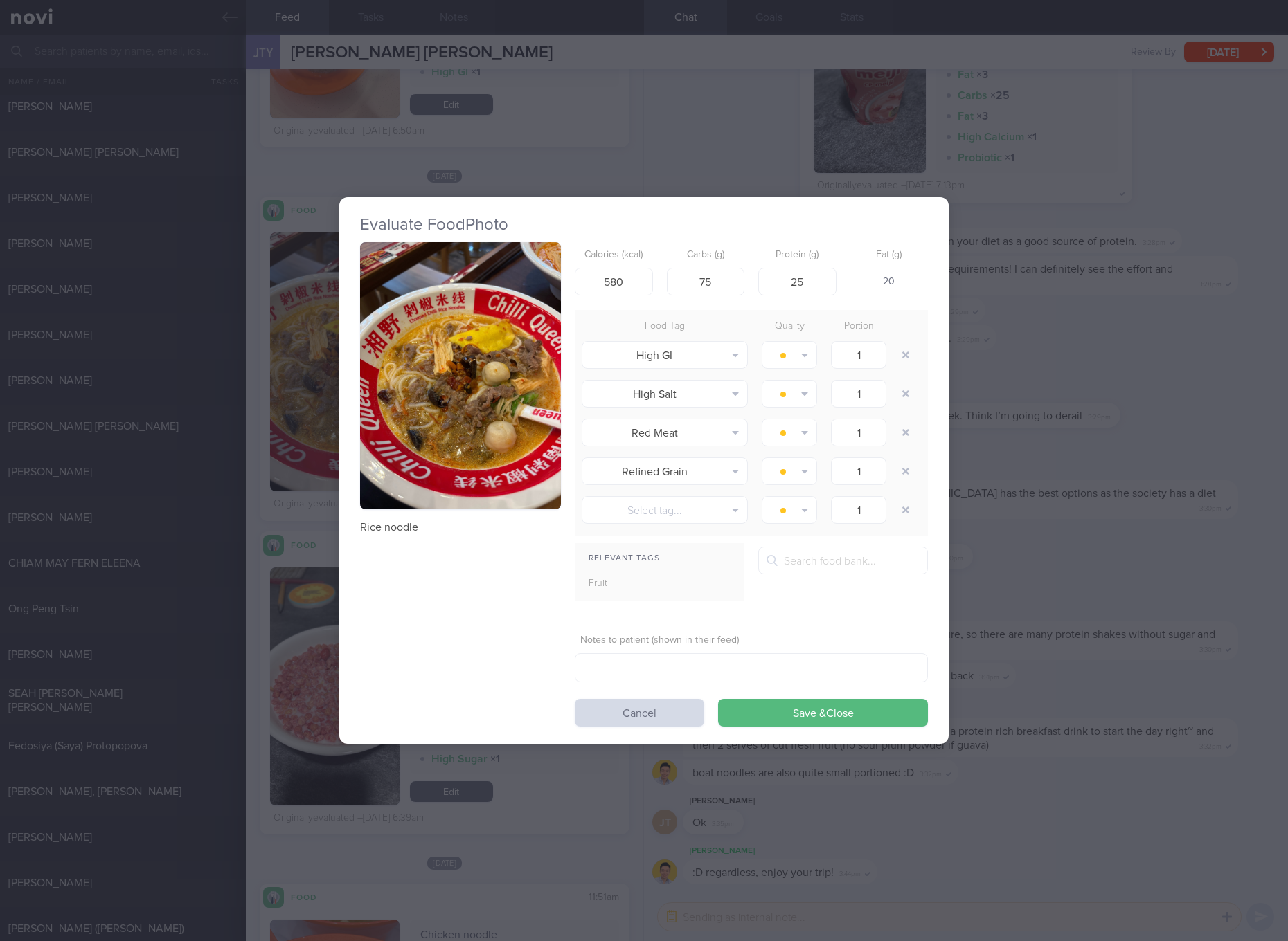
click at [397, 521] on p "Rice noodle" at bounding box center [460, 526] width 201 height 13
click at [1099, 620] on div "Evaluate Food Photo Rice noodle Calories (kcal) 580 Carbs (g) 75 Protein (g) 25…" at bounding box center [644, 470] width 1288 height 941
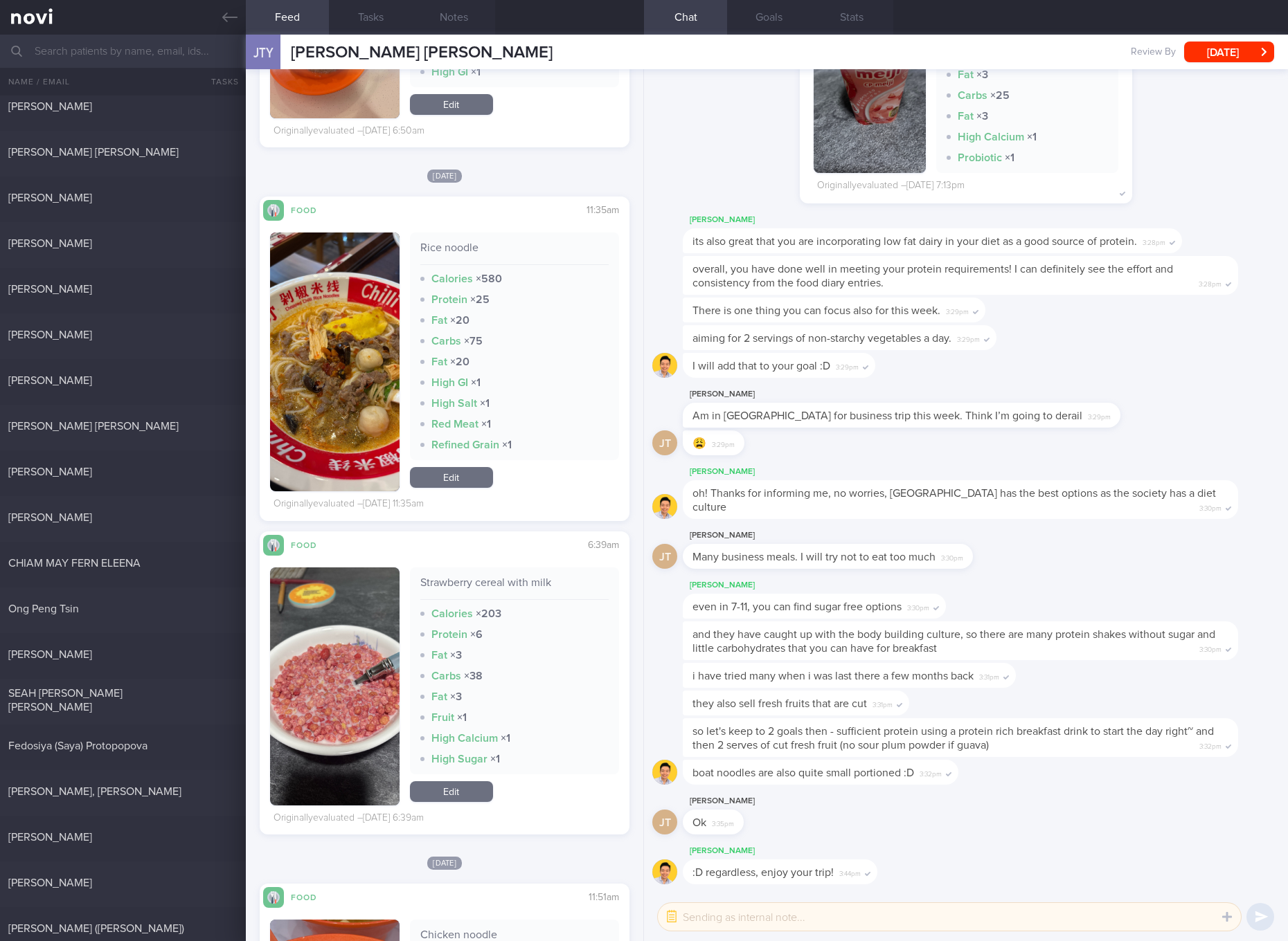
click at [367, 343] on button "button" at bounding box center [334, 362] width 130 height 259
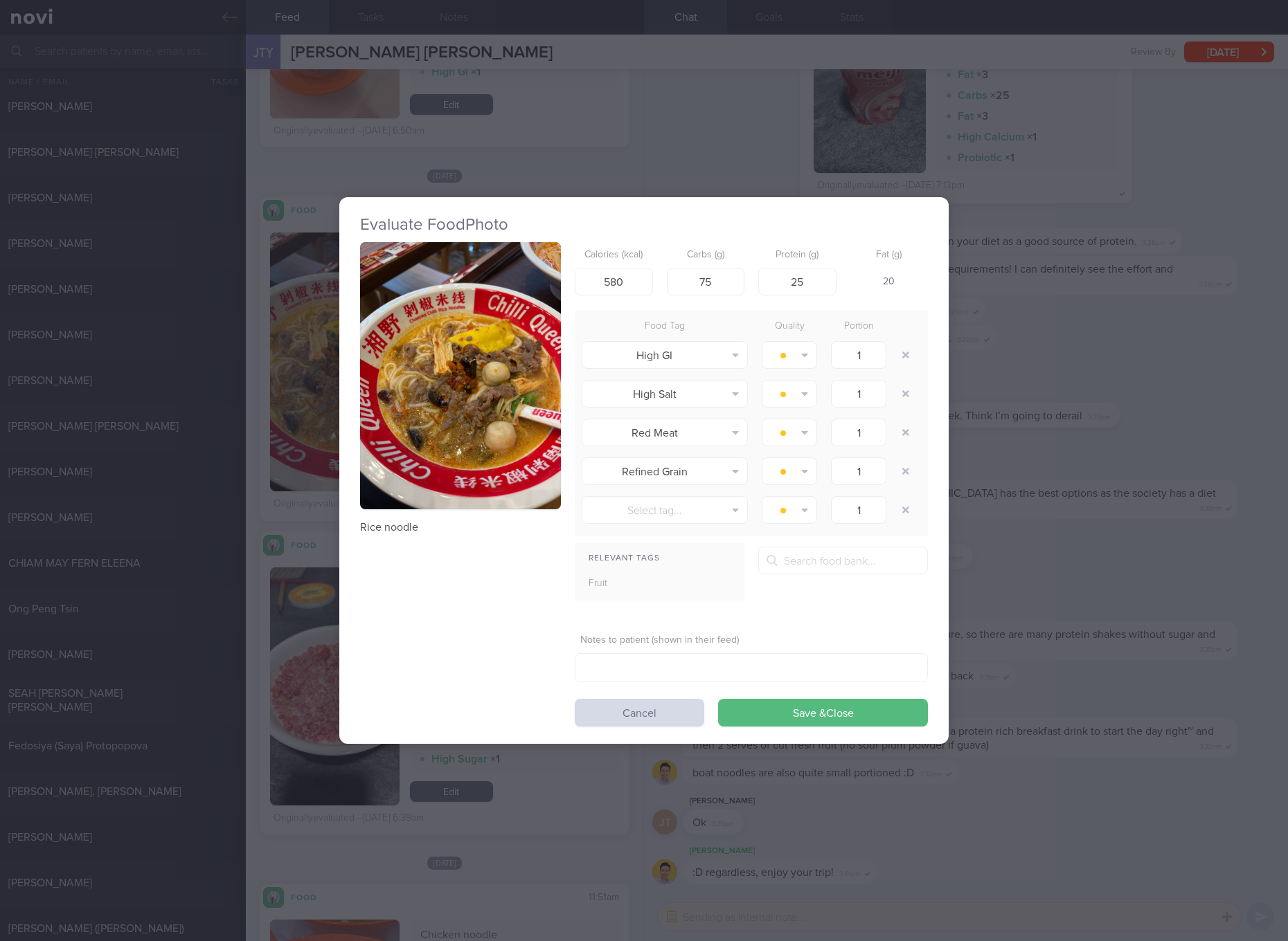
click at [471, 355] on button "button" at bounding box center [460, 375] width 201 height 268
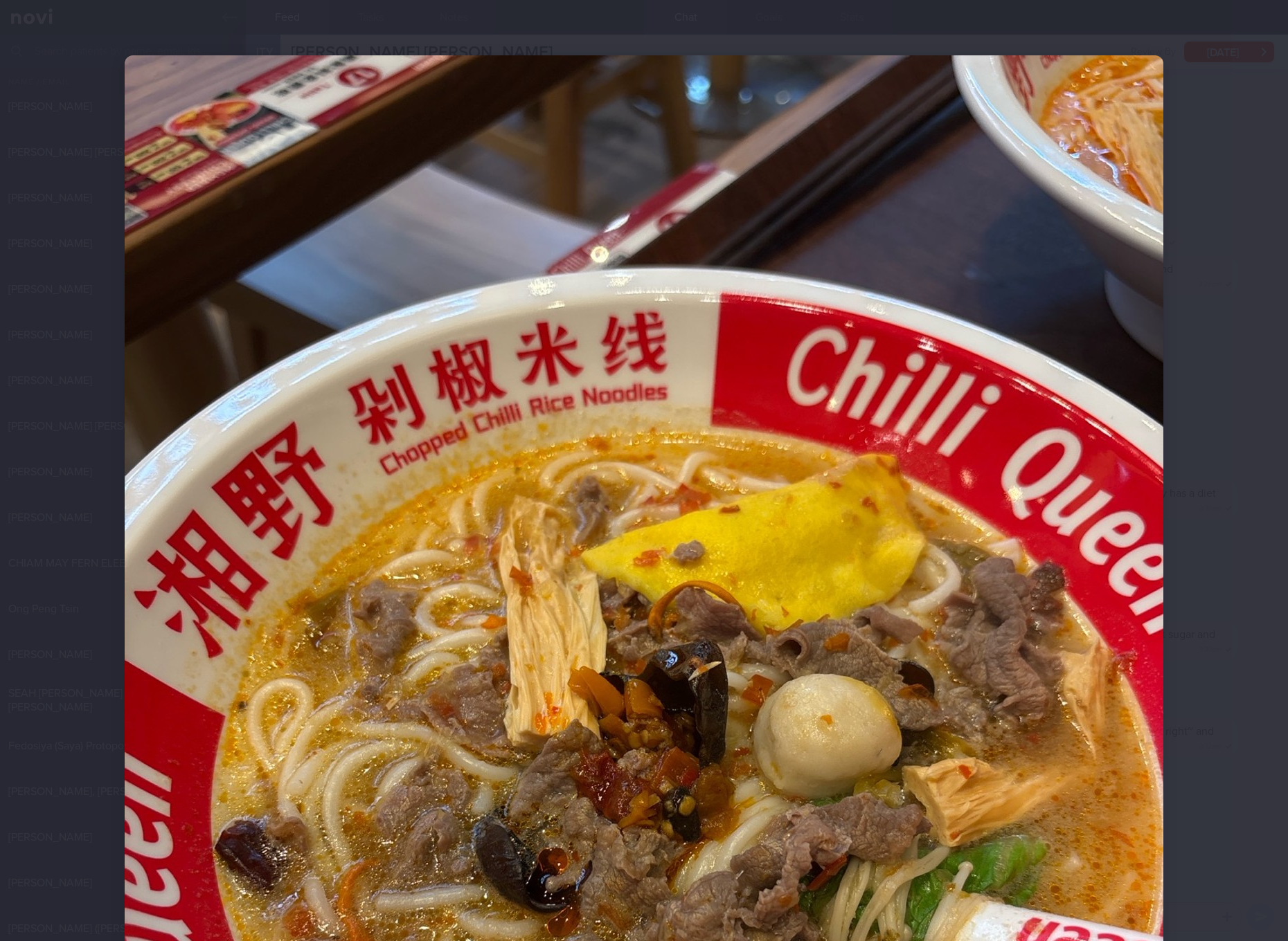
click at [998, 475] on img at bounding box center [643, 748] width 1038 height 1384
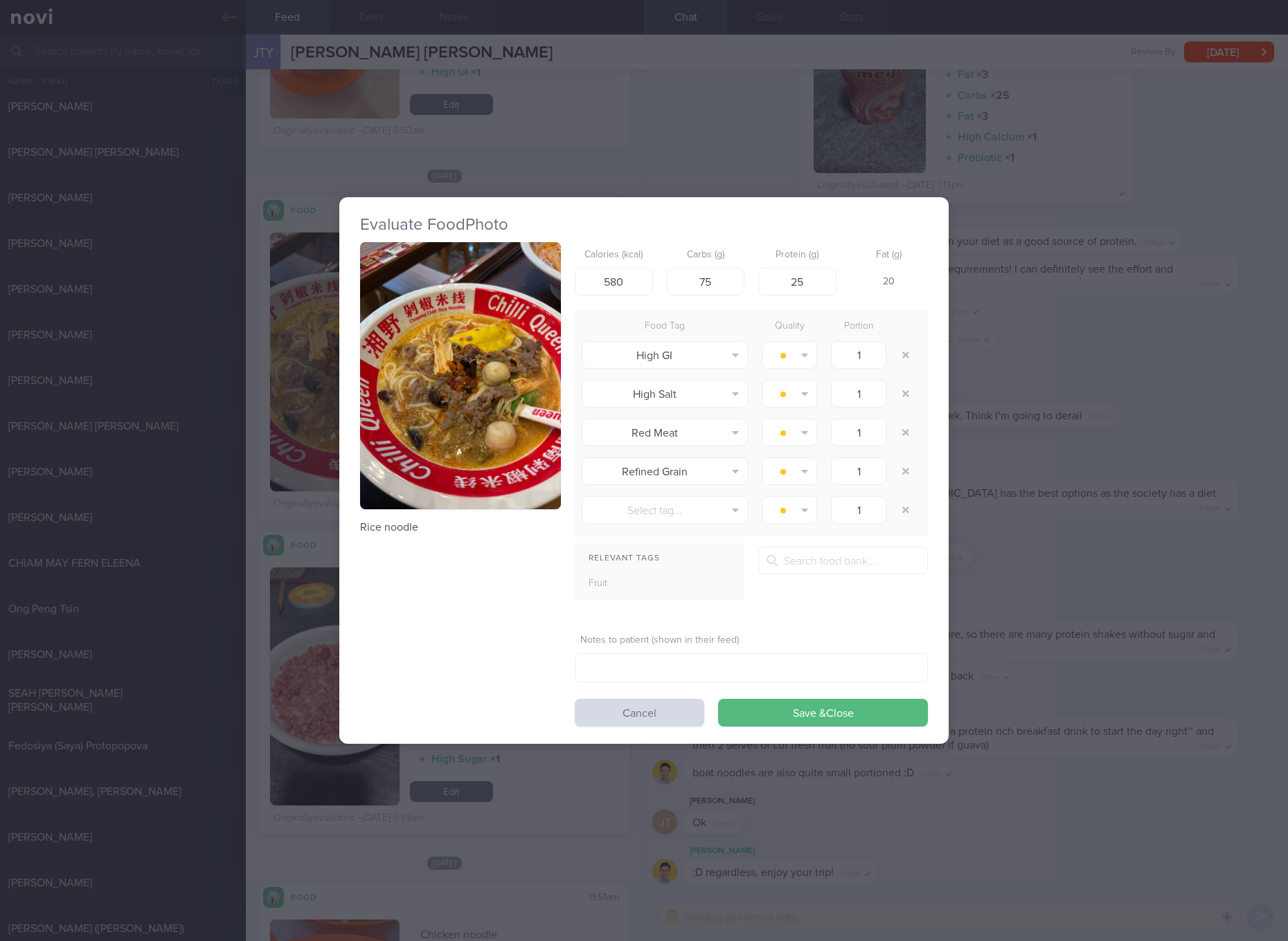
click at [1095, 523] on div "Evaluate Food Photo Rice noodle Calories (kcal) 580 Carbs (g) 75 Protein (g) 25…" at bounding box center [644, 470] width 1288 height 941
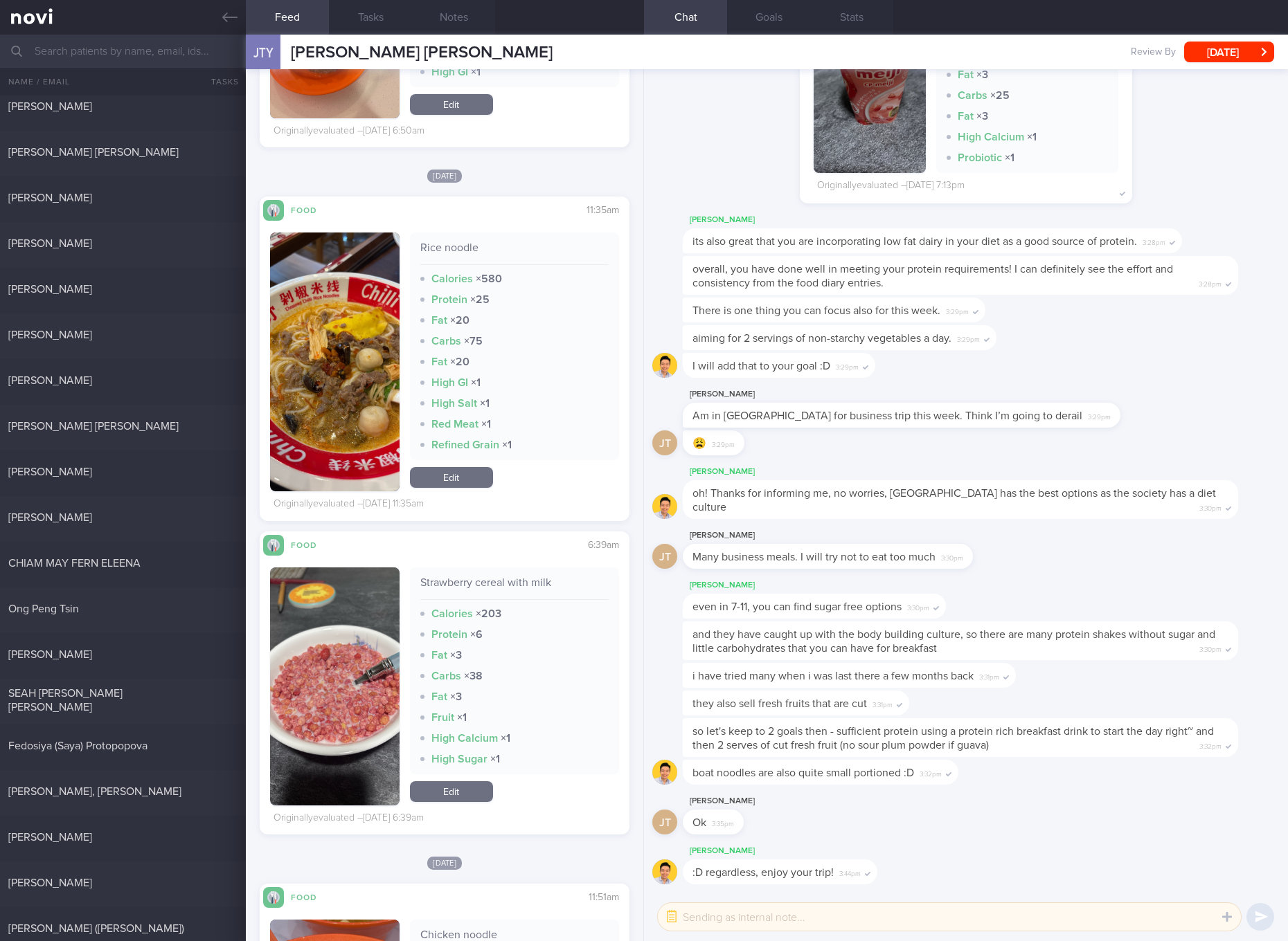
click at [317, 652] on button "button" at bounding box center [334, 687] width 130 height 238
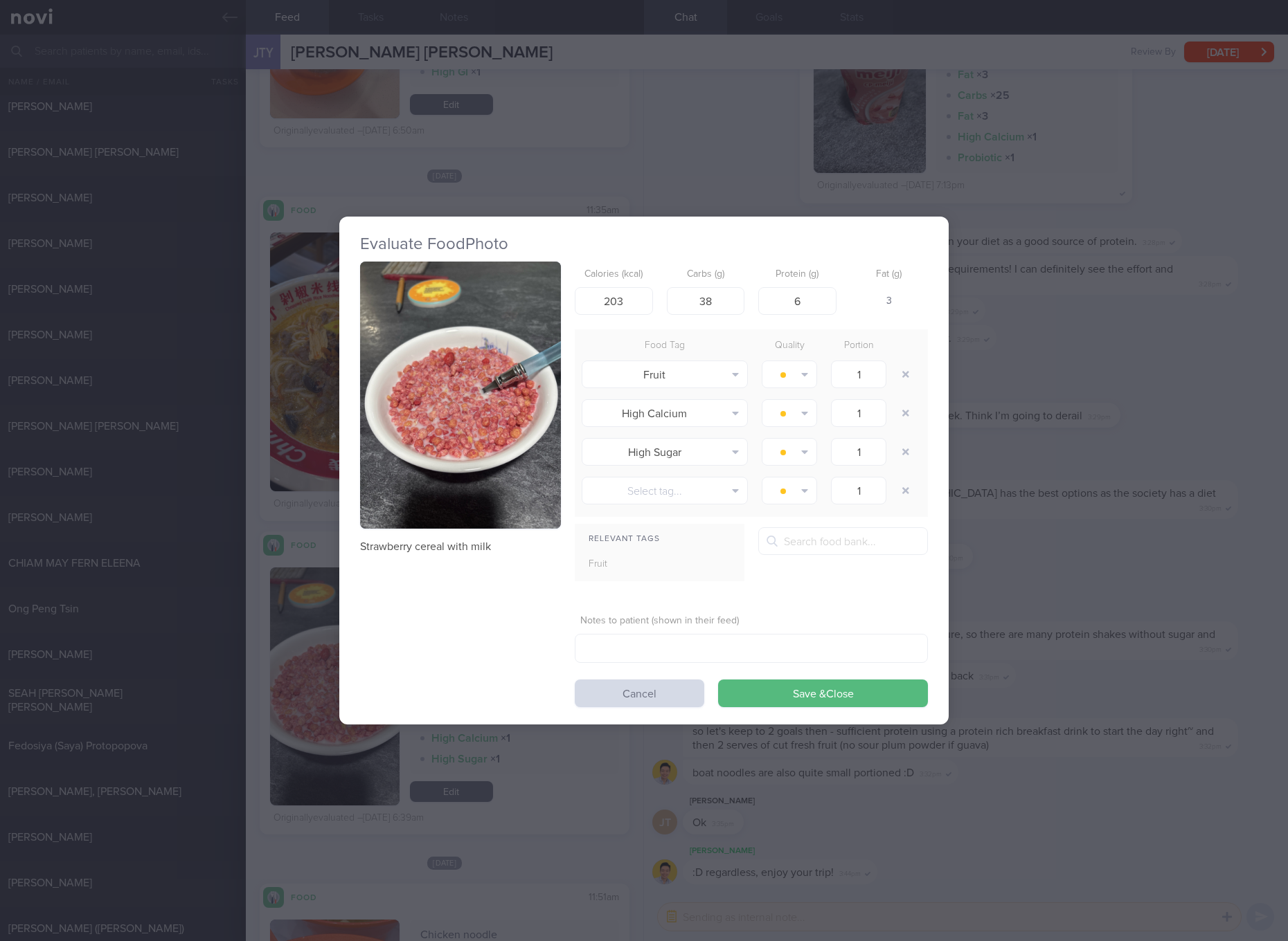
click at [438, 543] on p "Strawberry cereal with milk" at bounding box center [460, 546] width 201 height 13
click at [1067, 635] on div "Evaluate Food Photo Strawberry cereal with milk Calories (kcal) 203 Carbs (g) 3…" at bounding box center [644, 470] width 1288 height 941
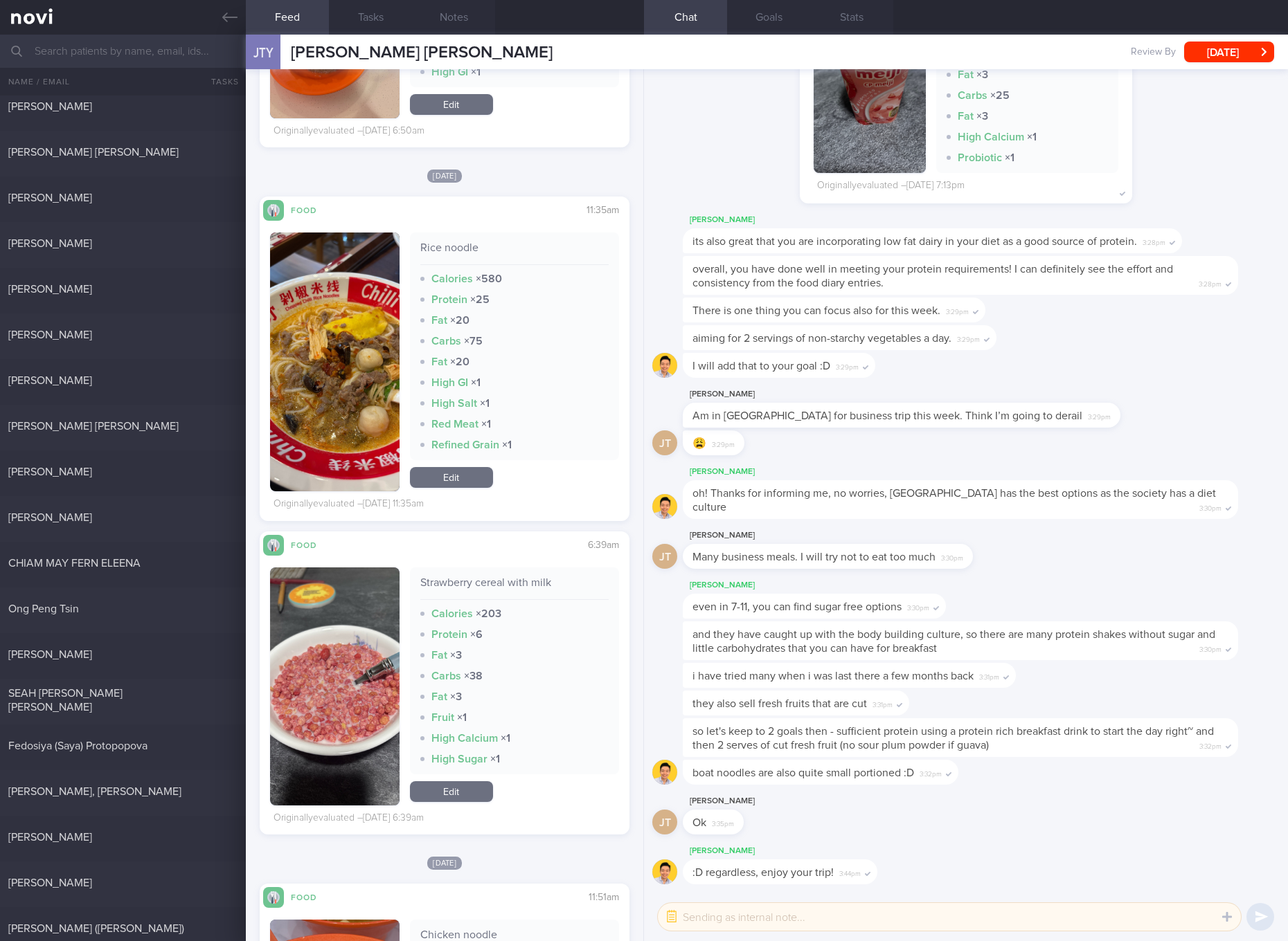
click at [441, 474] on link "Edit" at bounding box center [451, 477] width 83 height 21
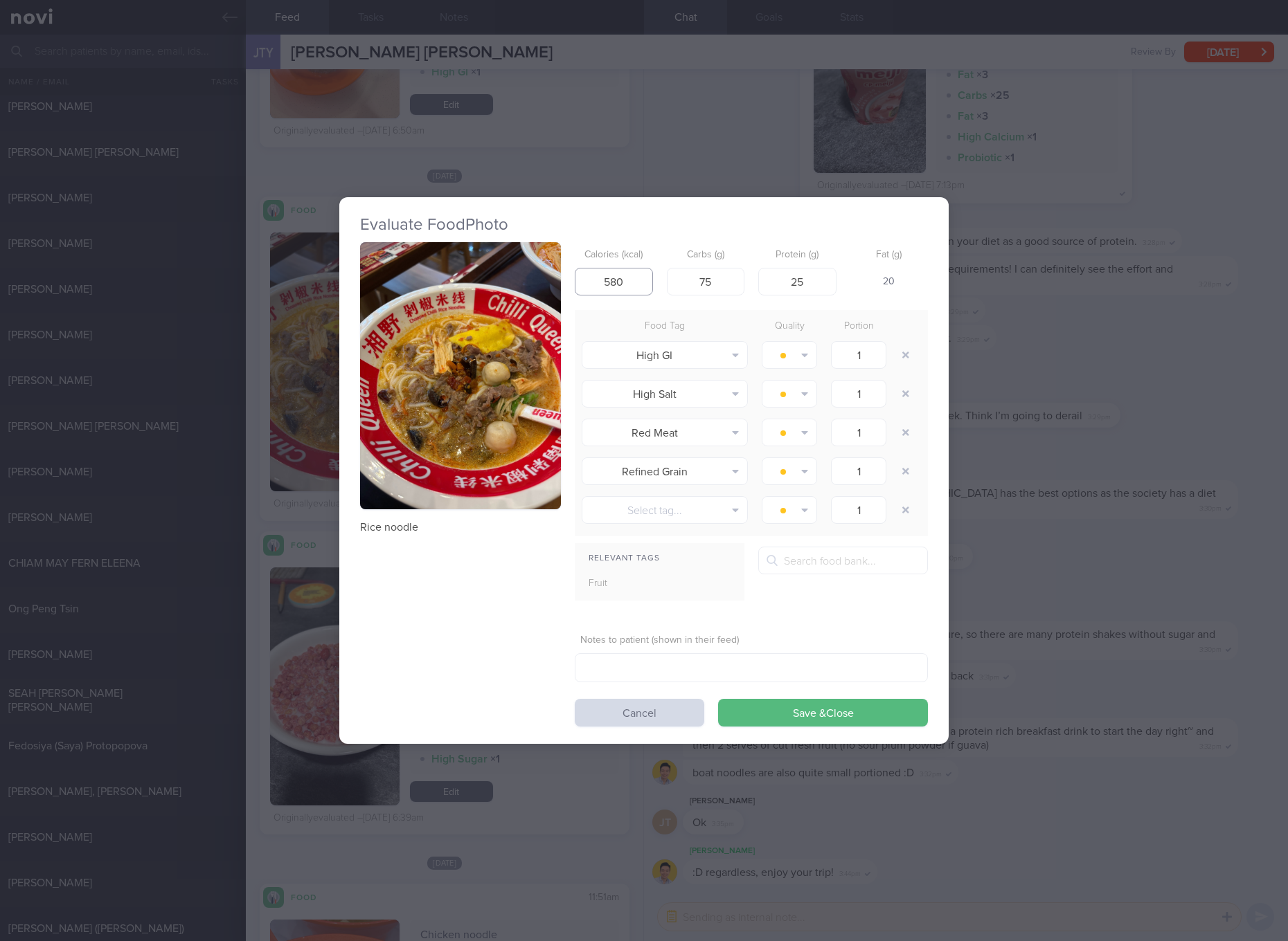
click at [632, 288] on input "580" at bounding box center [613, 281] width 78 height 28
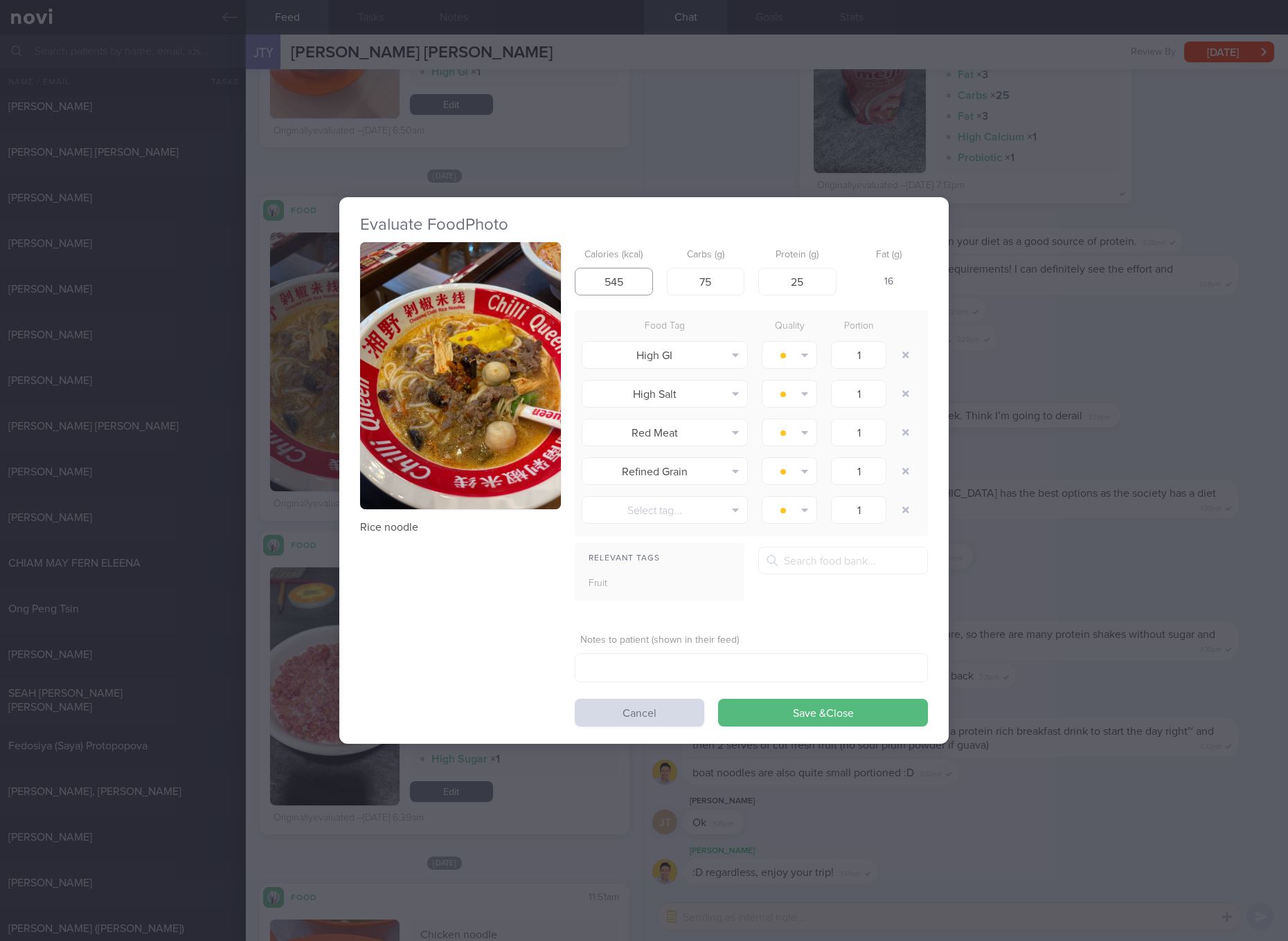
type input "545"
type input "74"
type input "26"
click at [717, 699] on button "Save & Close" at bounding box center [822, 713] width 210 height 28
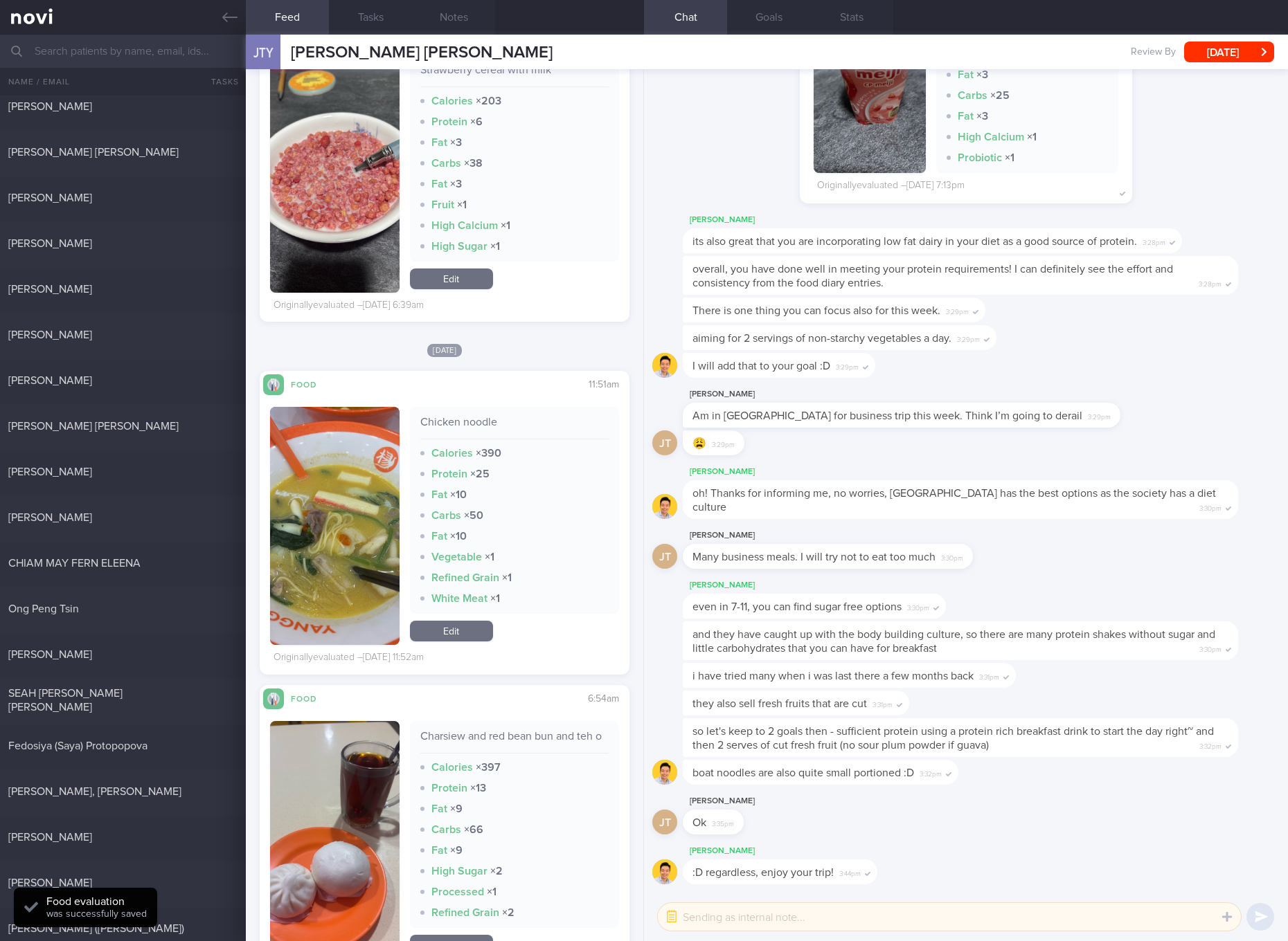
scroll to position [1038, 0]
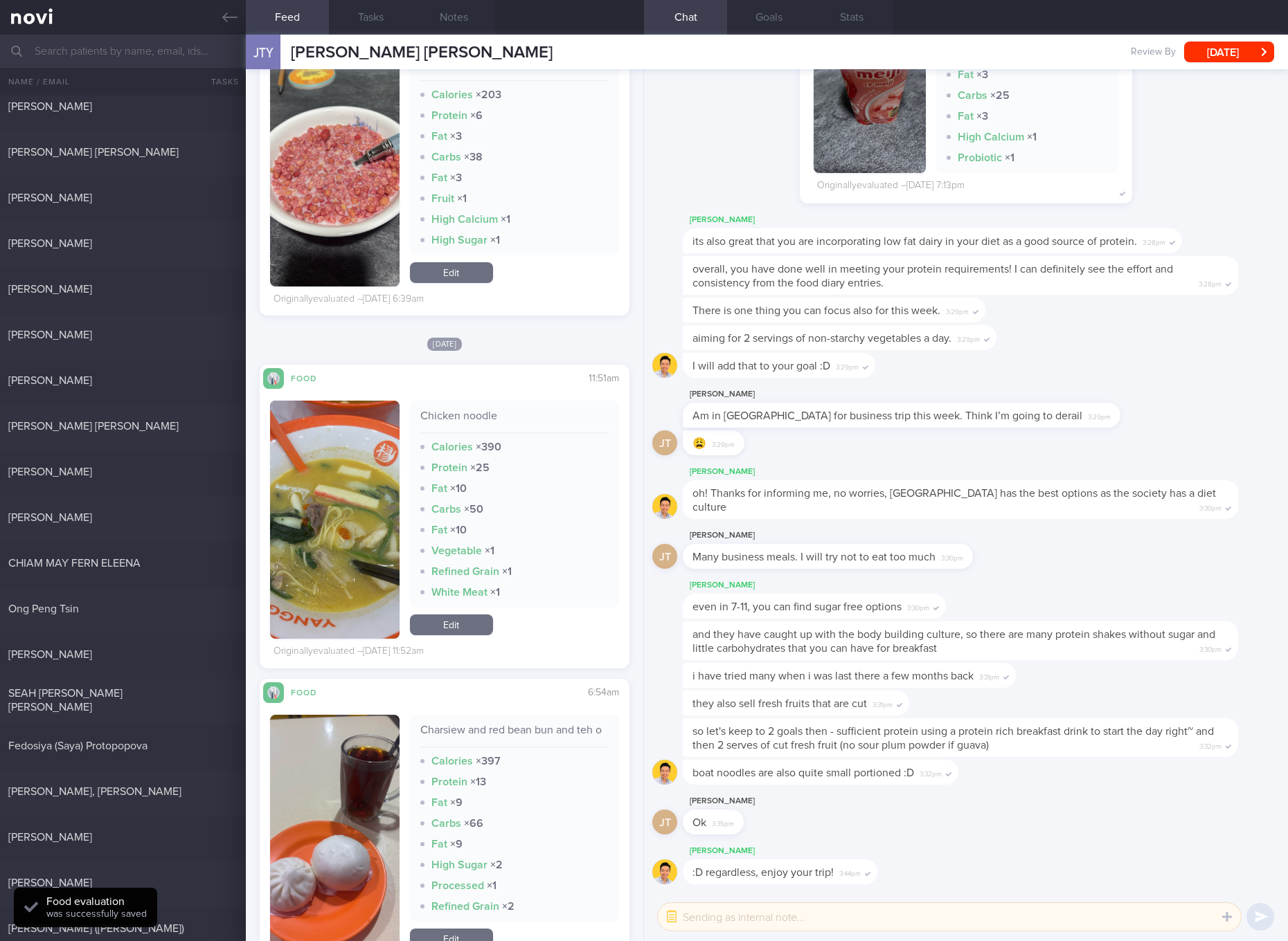
click at [391, 473] on img "button" at bounding box center [334, 519] width 130 height 238
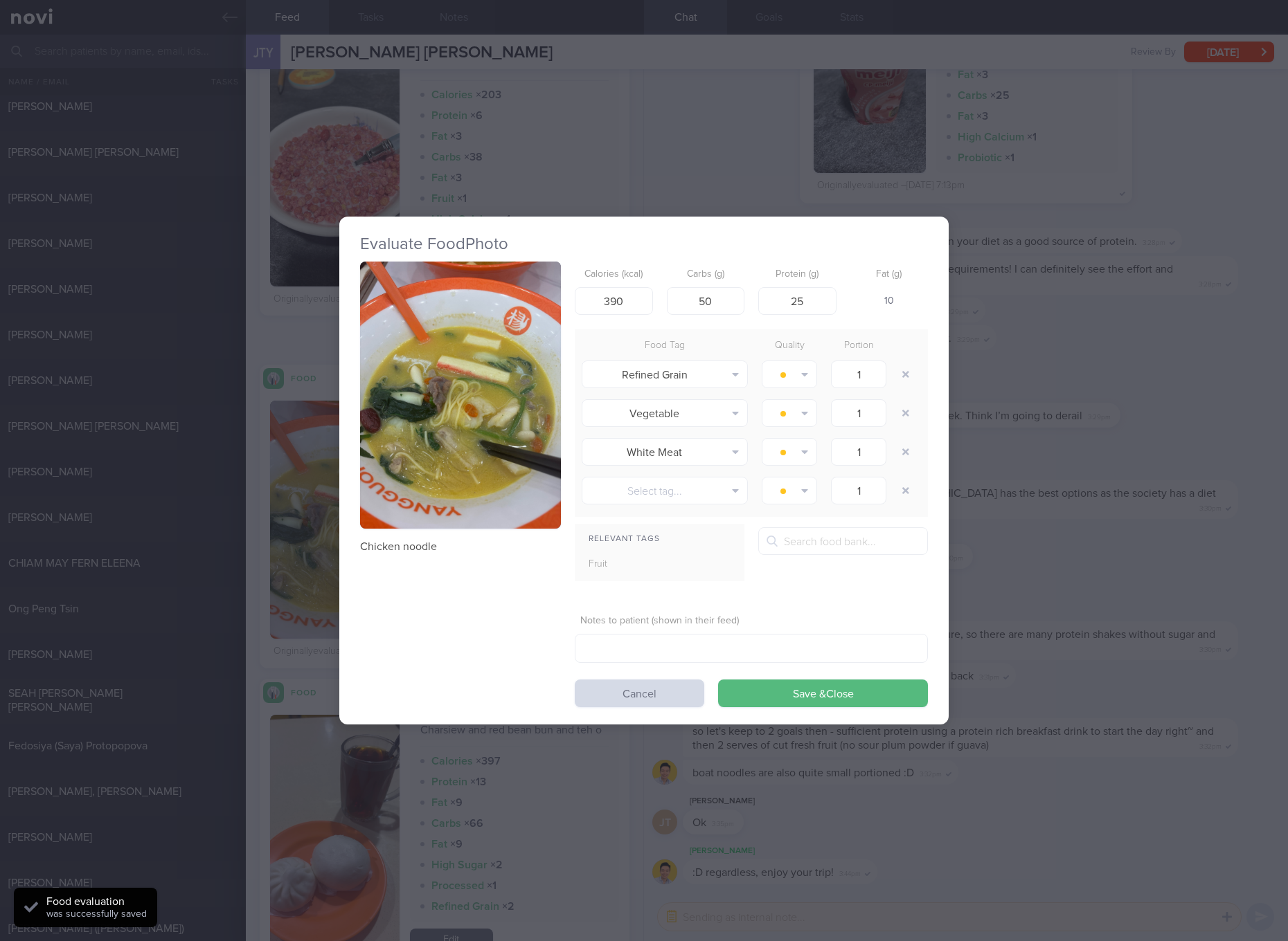
click at [475, 405] on button "button" at bounding box center [460, 395] width 201 height 268
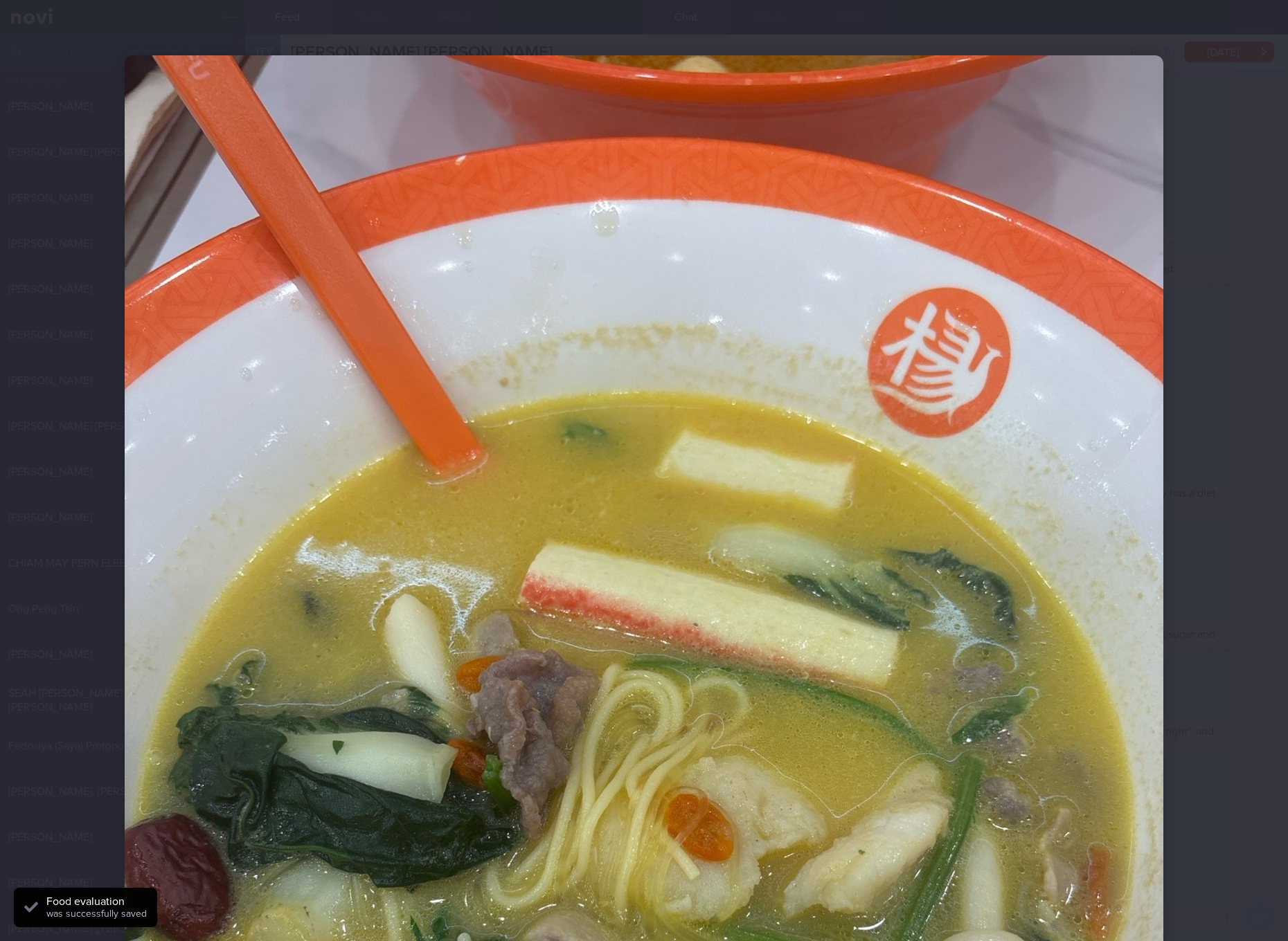
scroll to position [260, 0]
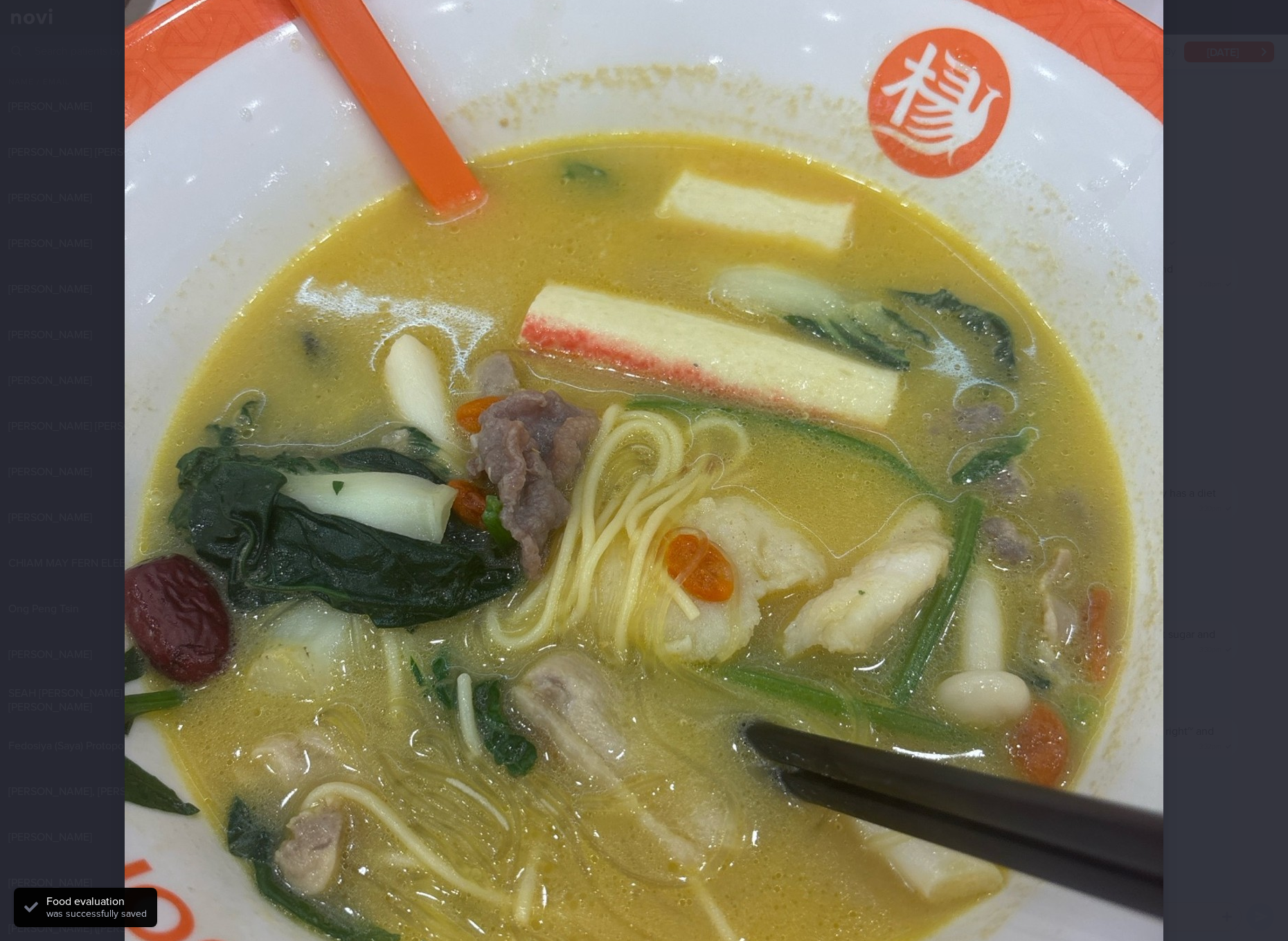
click at [818, 466] on img at bounding box center [643, 488] width 1038 height 1384
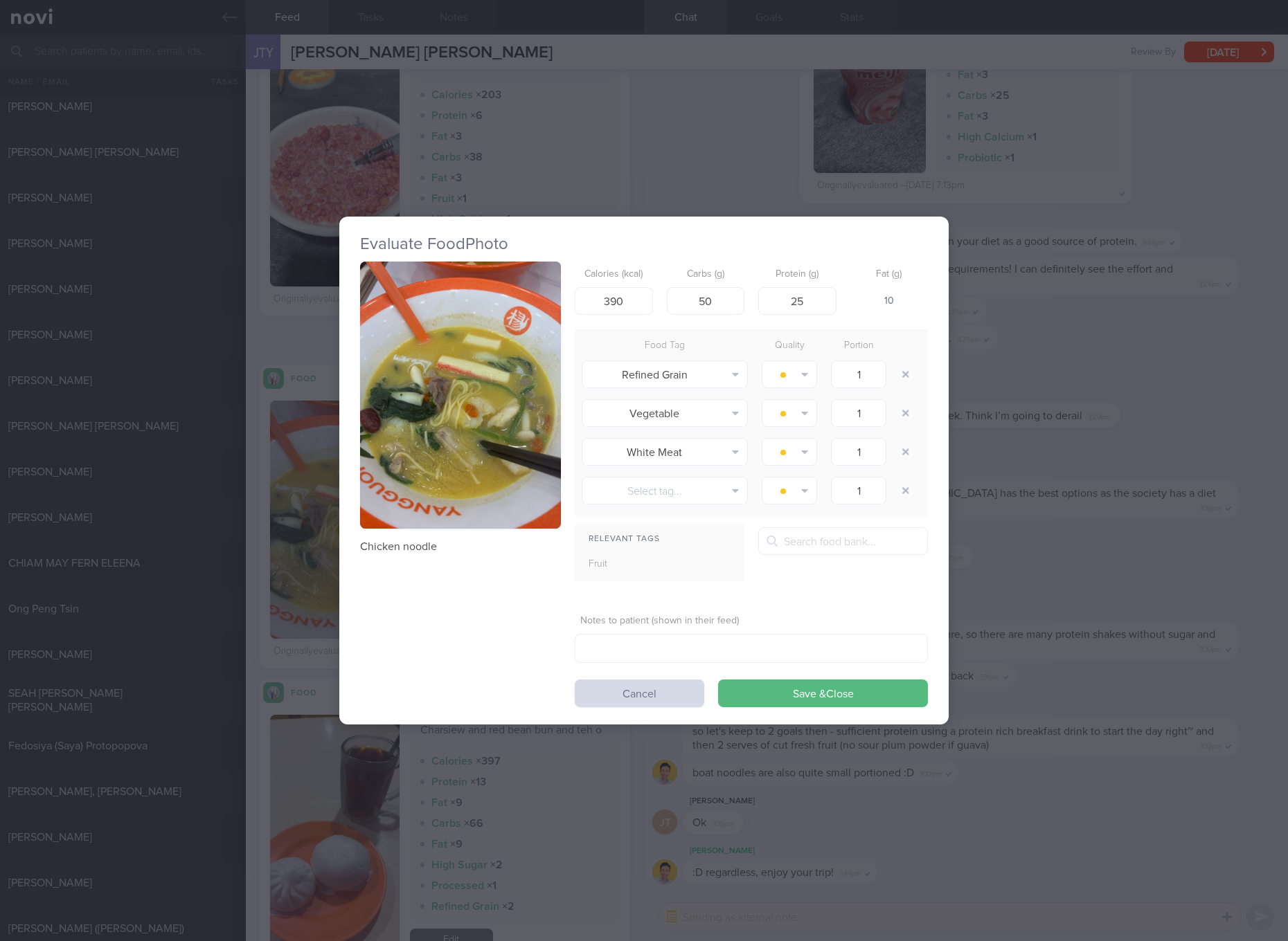
click at [413, 546] on p "Chicken noodle" at bounding box center [460, 546] width 201 height 13
click at [1207, 599] on div "Evaluate Food Photo Chicken noodle Calories (kcal) 390 Carbs (g) 50 Protein (g)…" at bounding box center [644, 470] width 1288 height 941
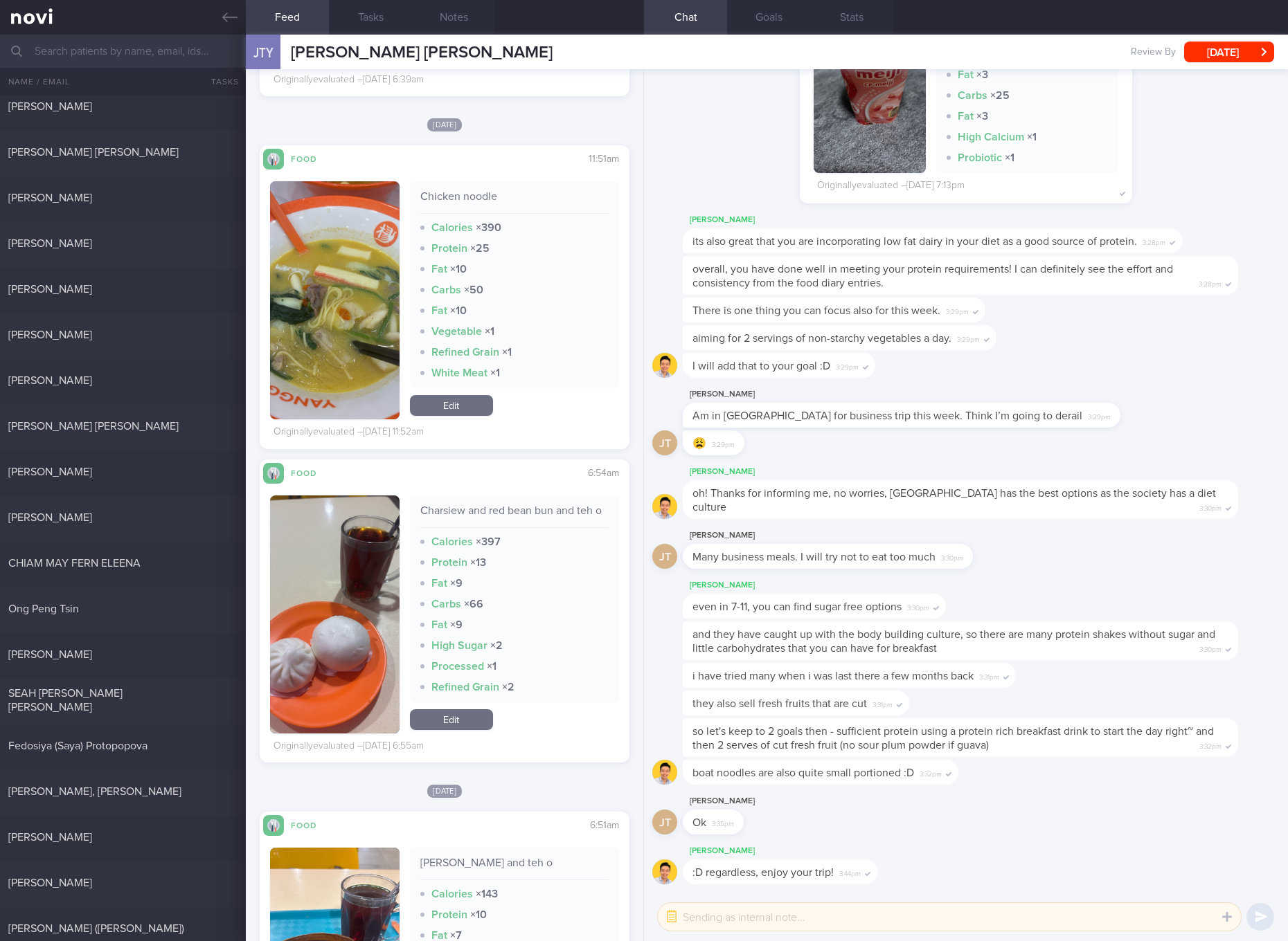
scroll to position [1297, 0]
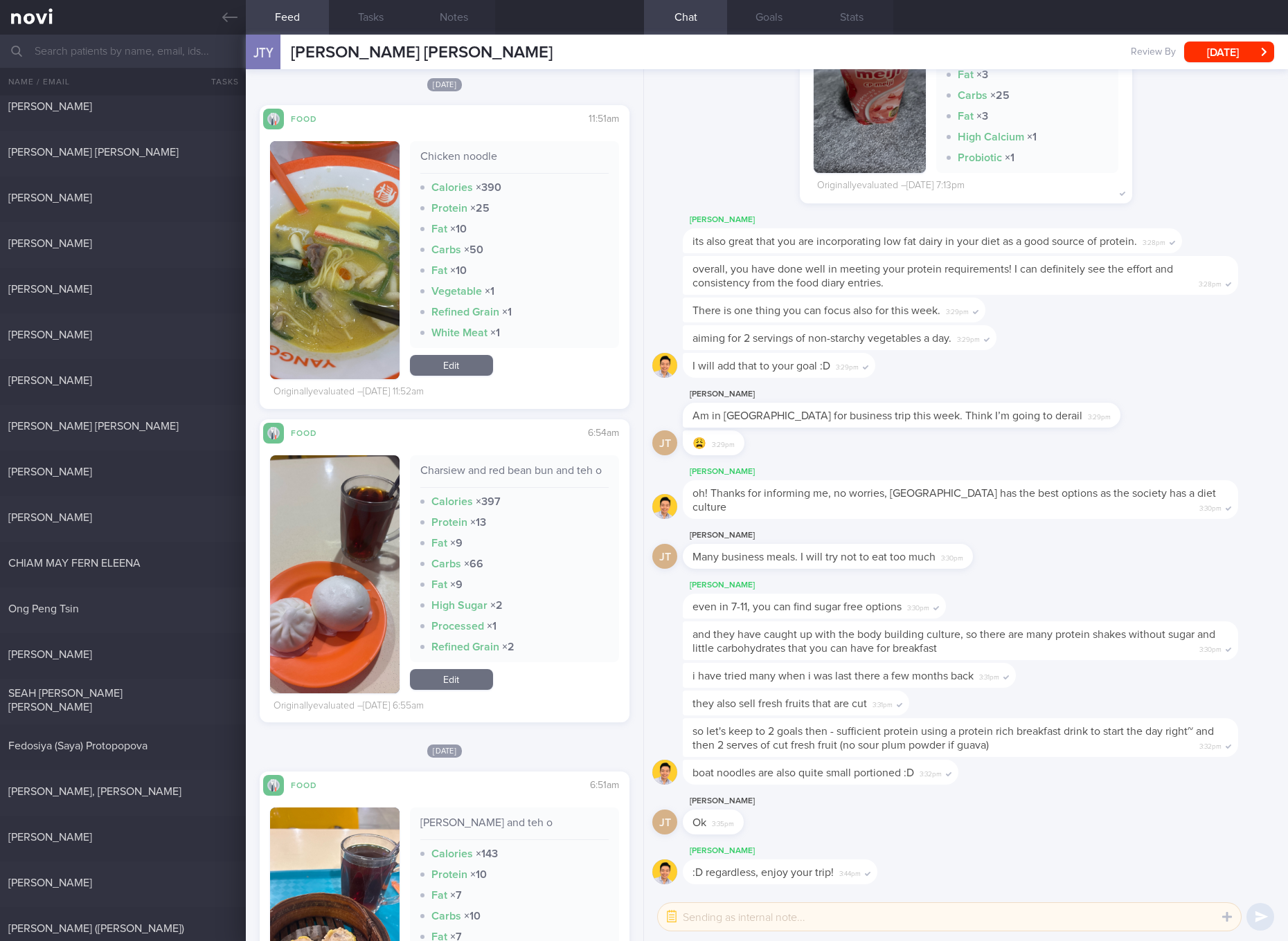
click at [528, 474] on div "Charsiew and red bean bun and teh o" at bounding box center [514, 475] width 188 height 24
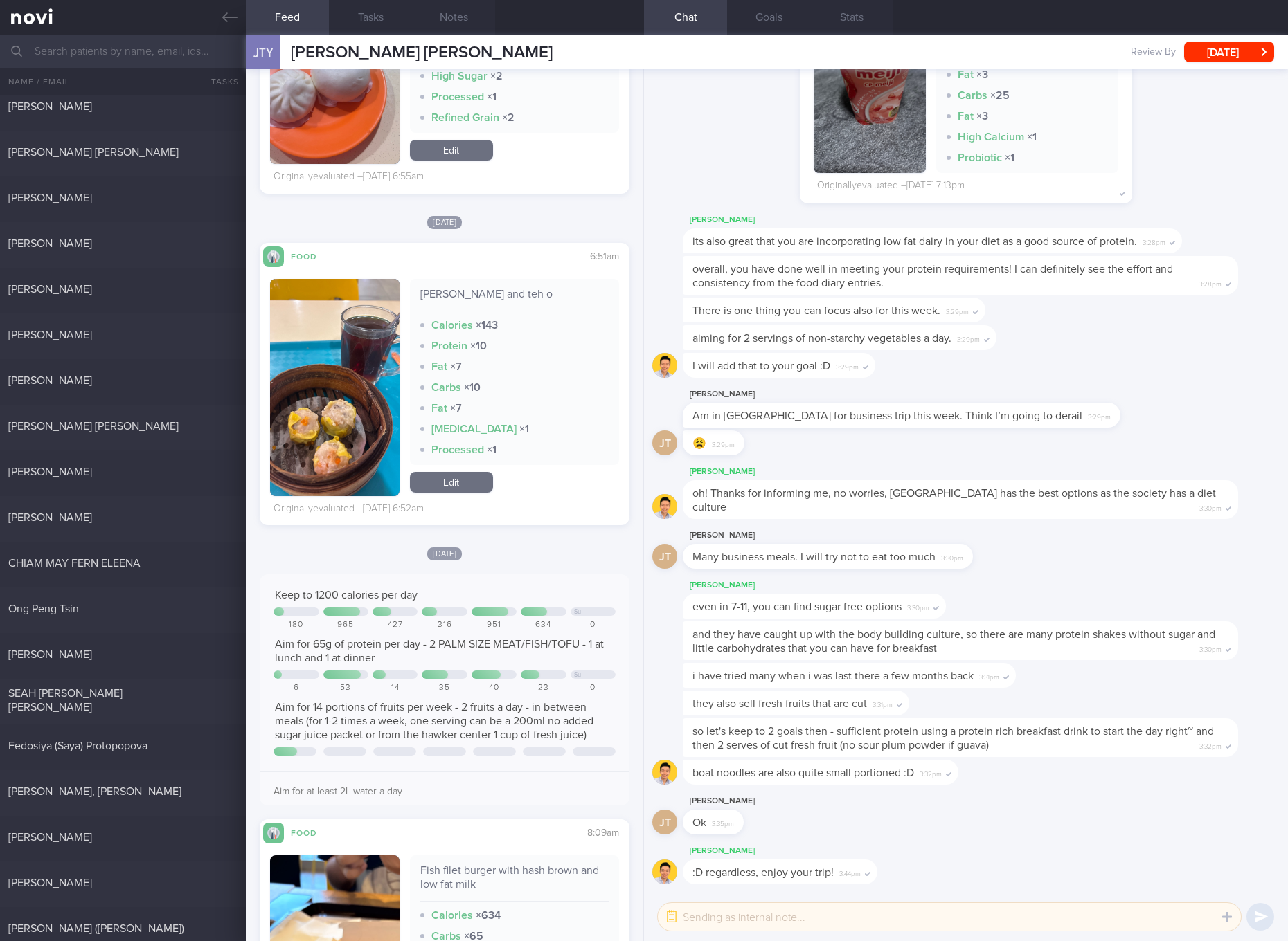
scroll to position [1557, 0]
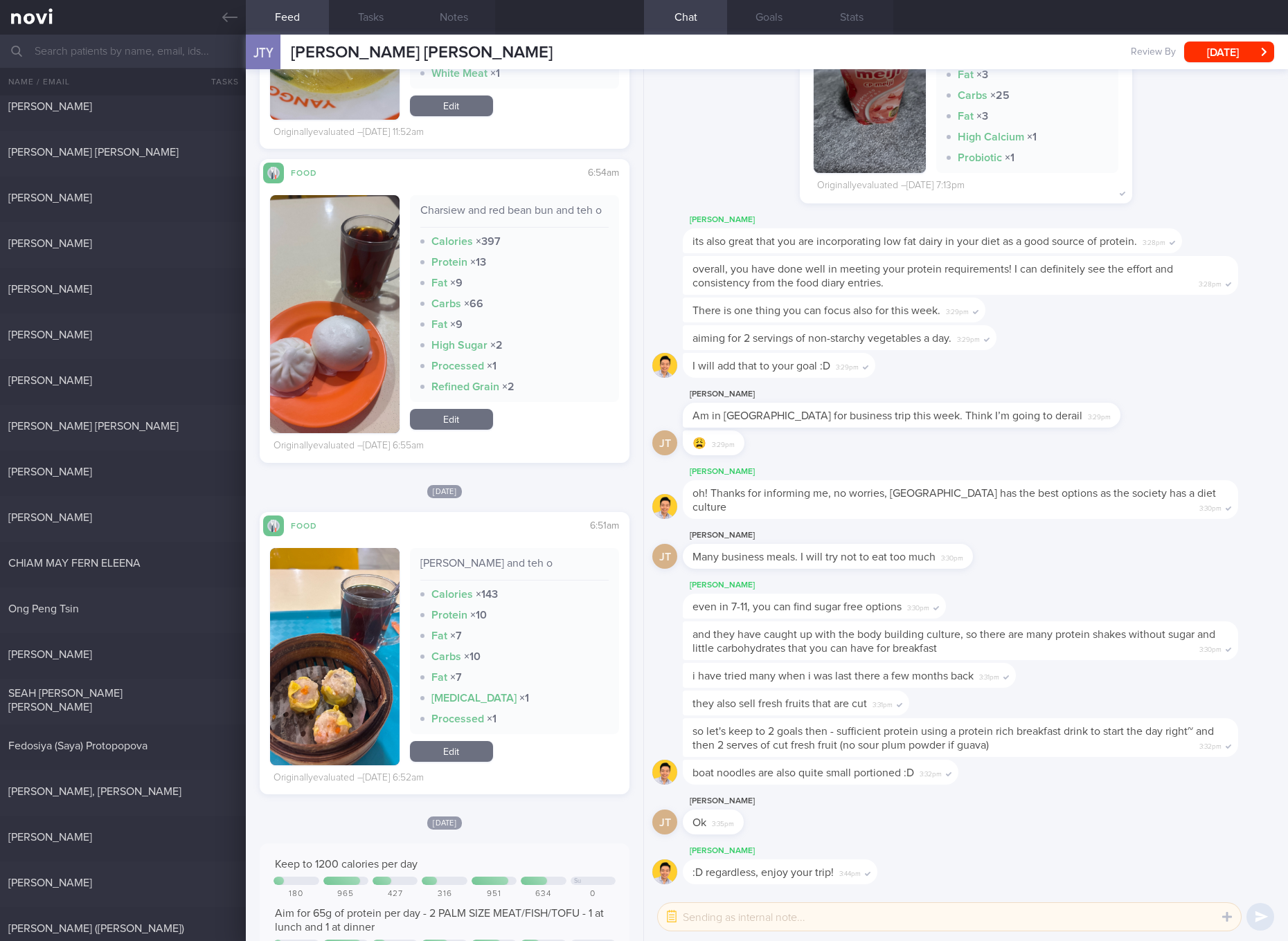
click at [451, 579] on div "[PERSON_NAME] and teh o" at bounding box center [514, 568] width 188 height 24
click at [467, 571] on div "[PERSON_NAME] and teh o" at bounding box center [514, 568] width 188 height 24
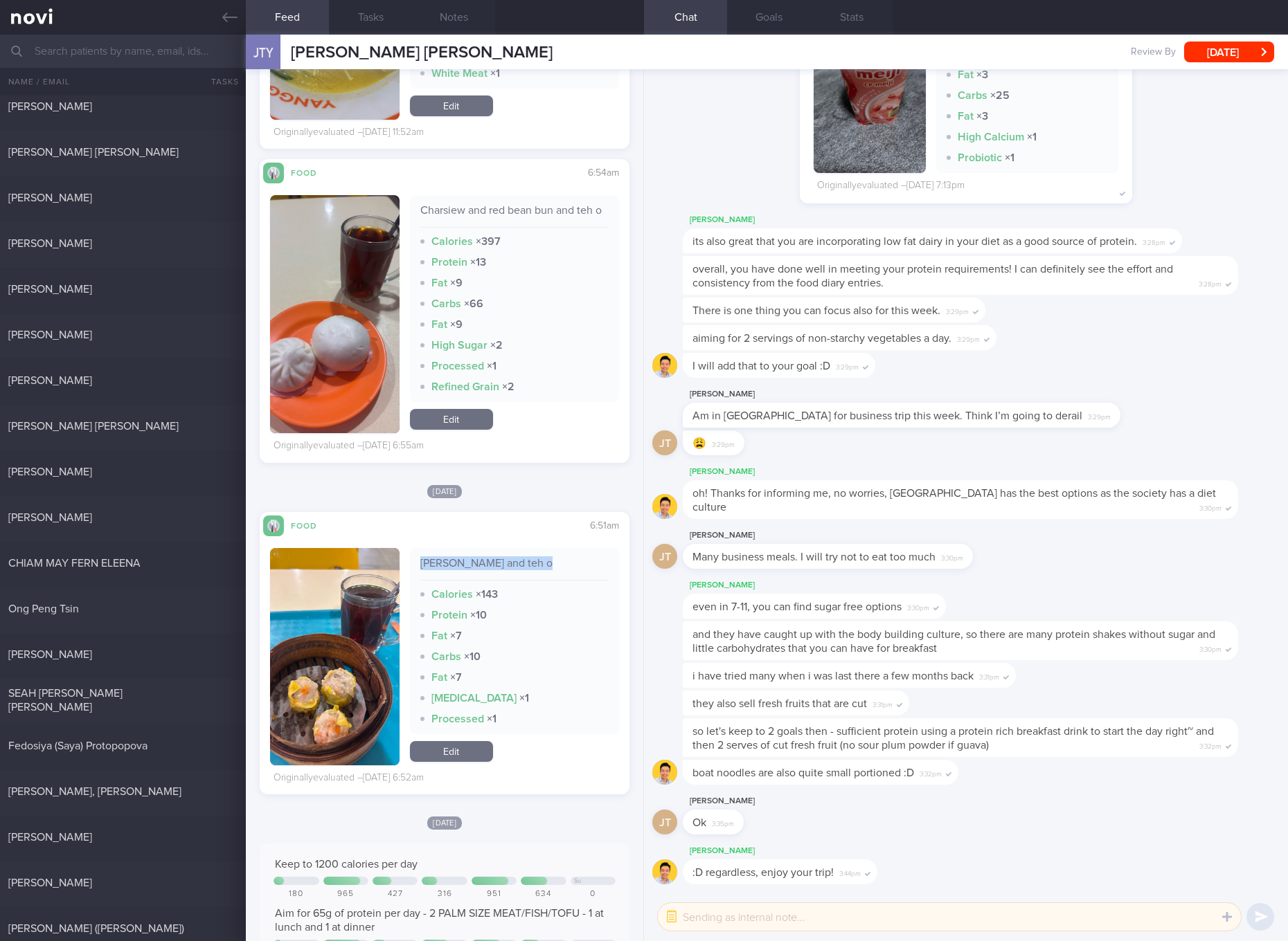
click at [467, 571] on div "[PERSON_NAME] and teh o" at bounding box center [514, 568] width 188 height 24
click at [459, 762] on link "Edit" at bounding box center [451, 751] width 83 height 21
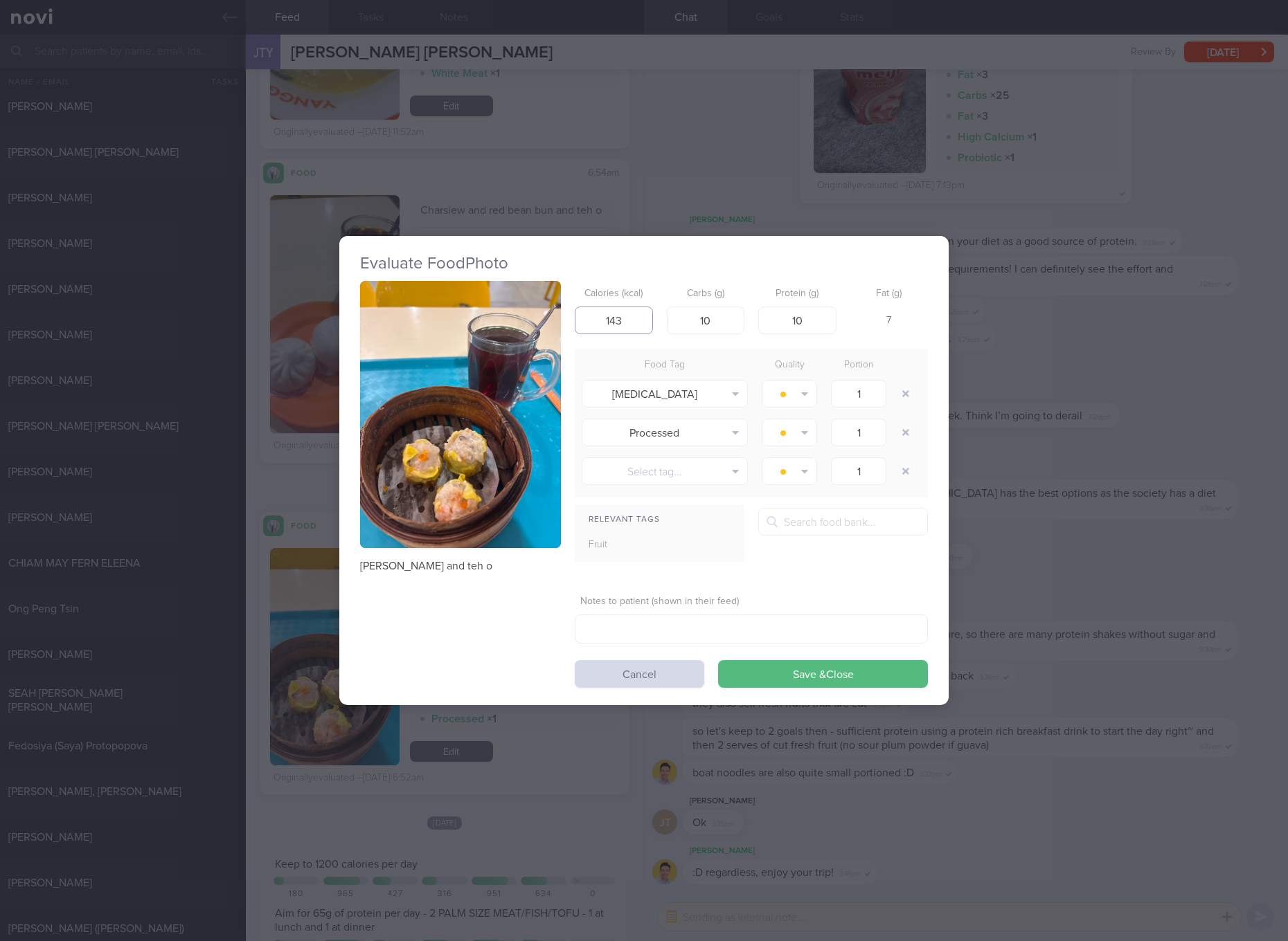
click at [637, 322] on input "143" at bounding box center [613, 320] width 78 height 28
type input "164"
type input "29"
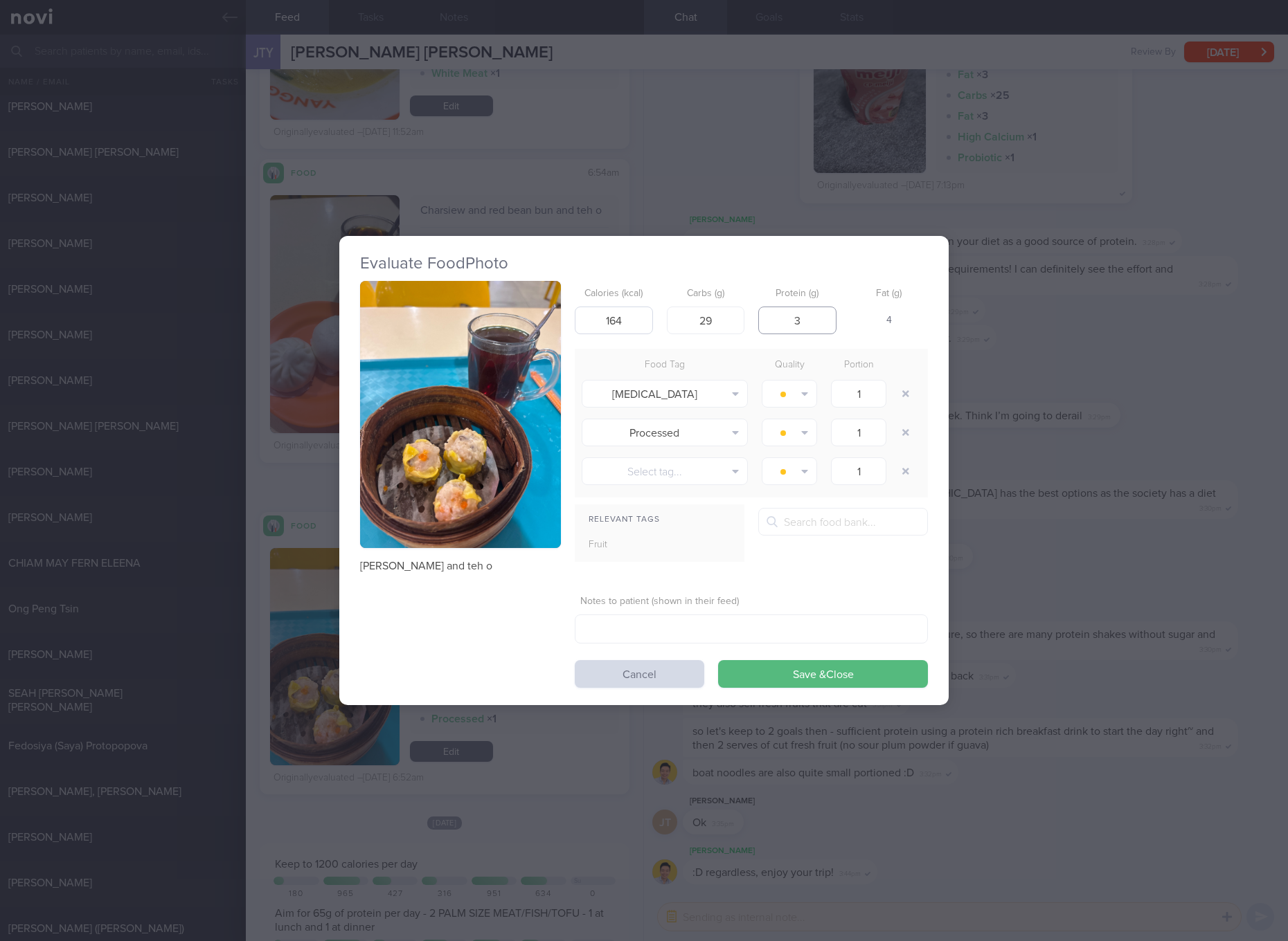
type input "3"
click at [717, 660] on button "Save & Close" at bounding box center [822, 673] width 210 height 28
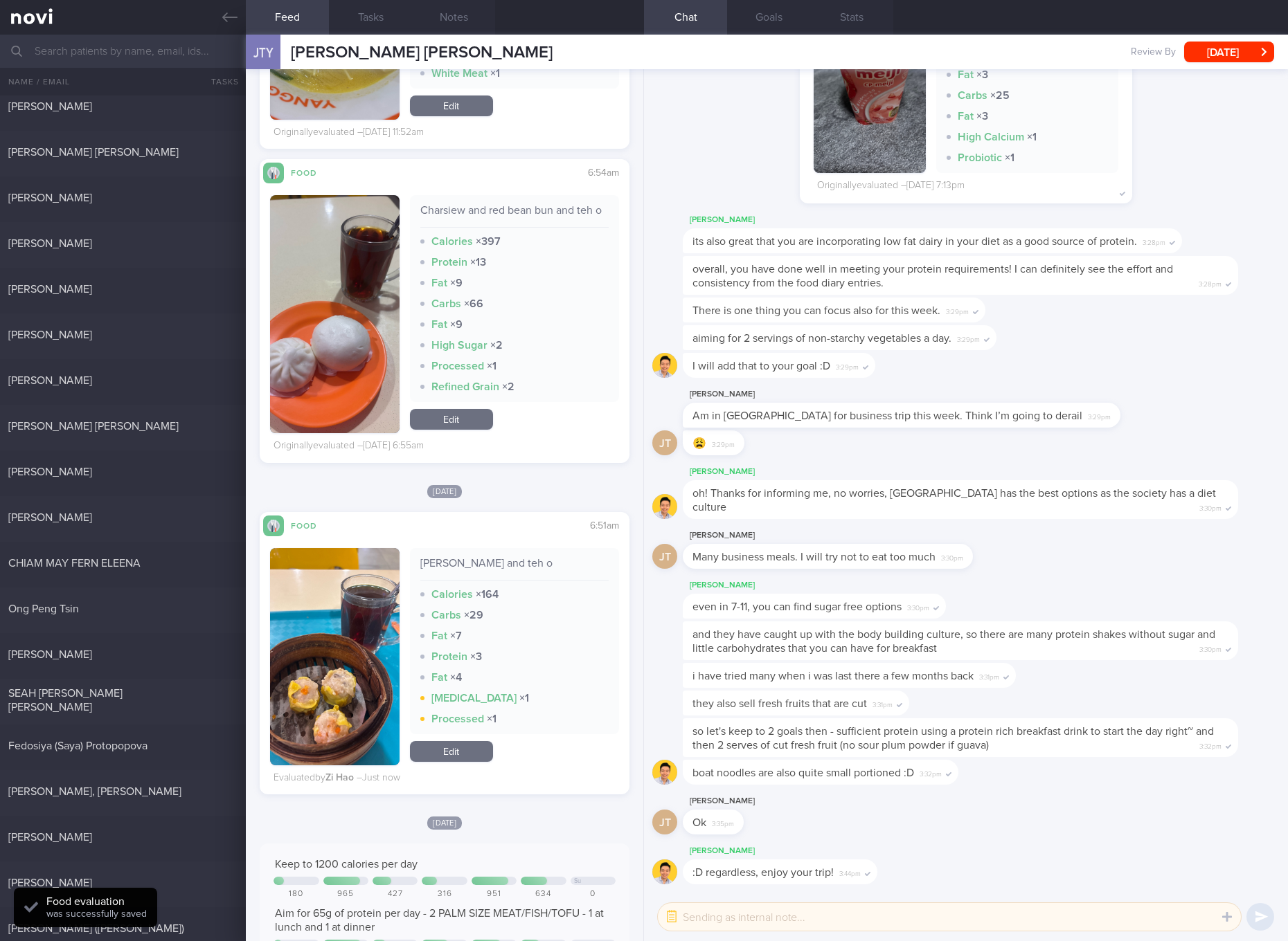
click at [555, 210] on div "Charsiew and red bean bun and teh o" at bounding box center [514, 215] width 188 height 24
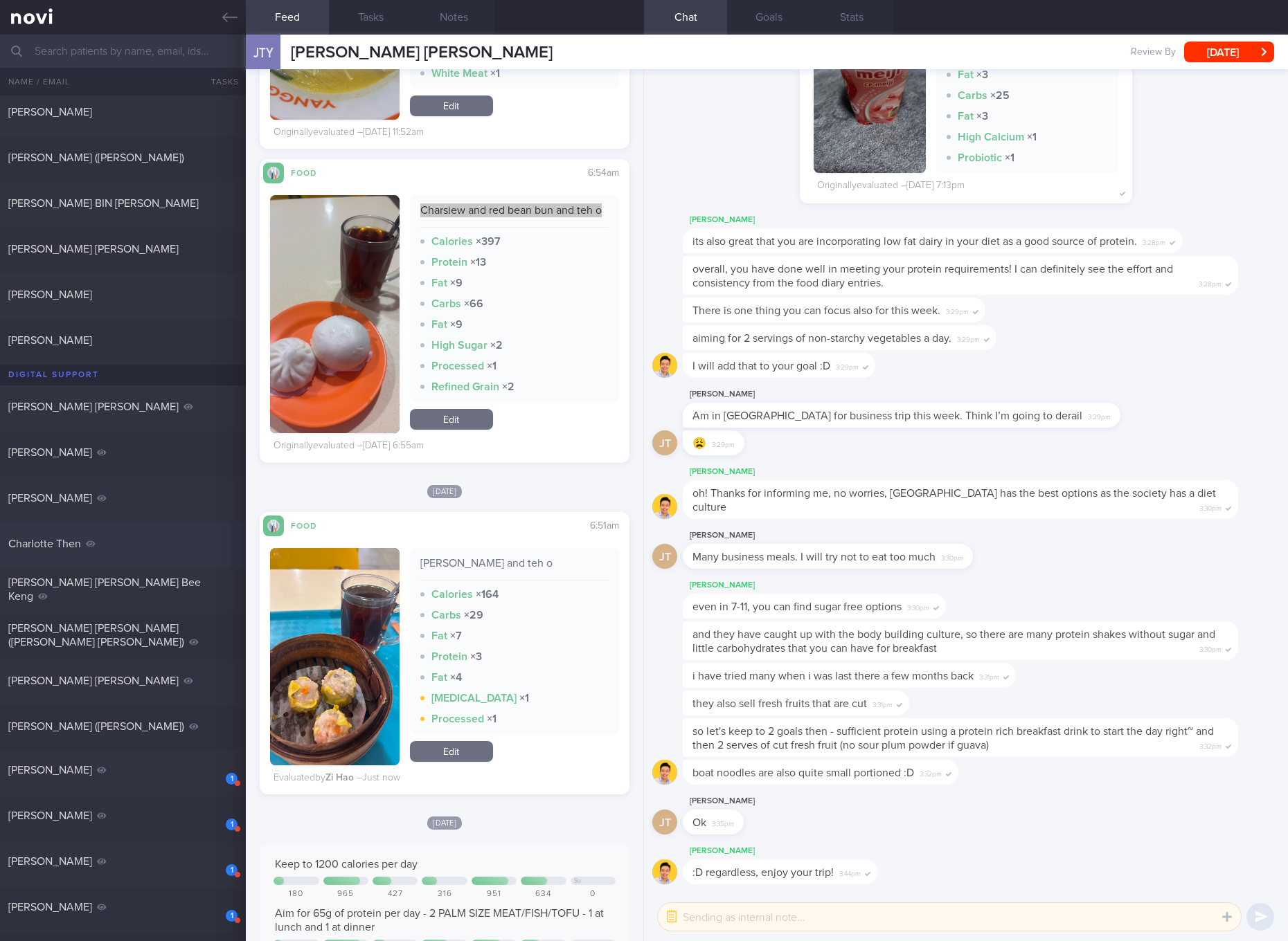
scroll to position [1022, 0]
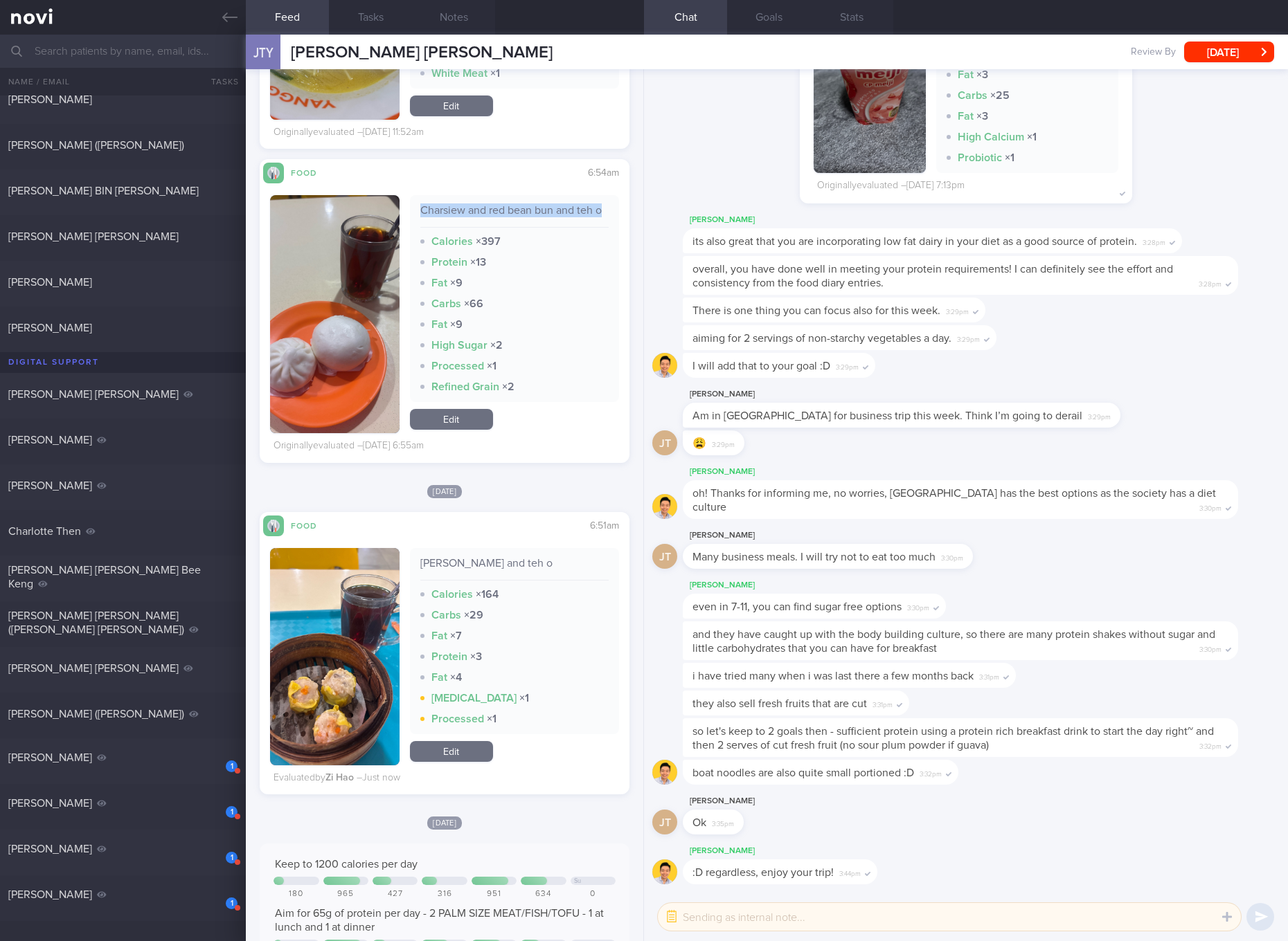
drag, startPoint x: 177, startPoint y: 760, endPoint x: 899, endPoint y: 97, distance: 980.2
click at [178, 760] on div "[PERSON_NAME]" at bounding box center [121, 757] width 226 height 13
checkbox input "true"
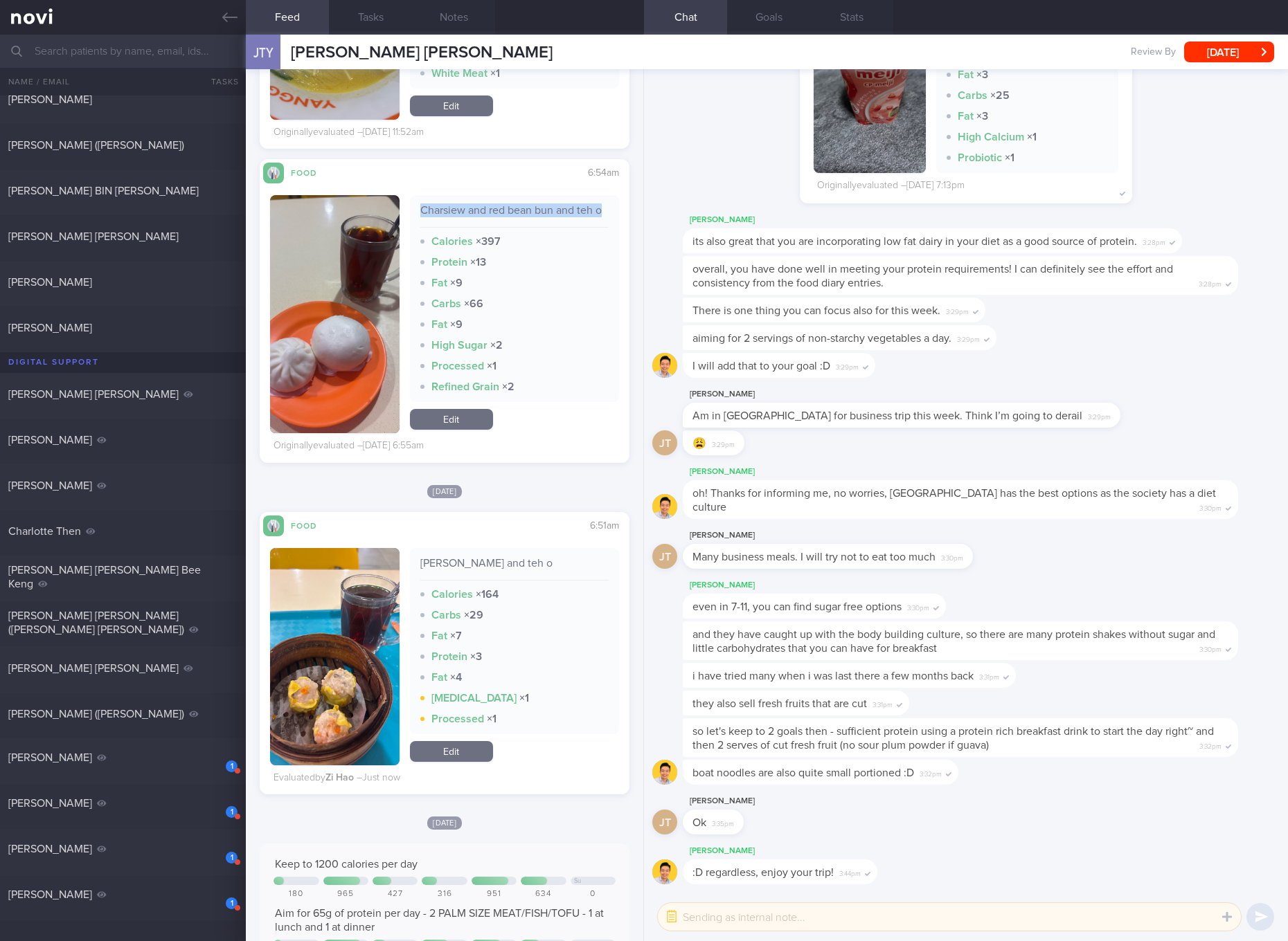
checkbox input "true"
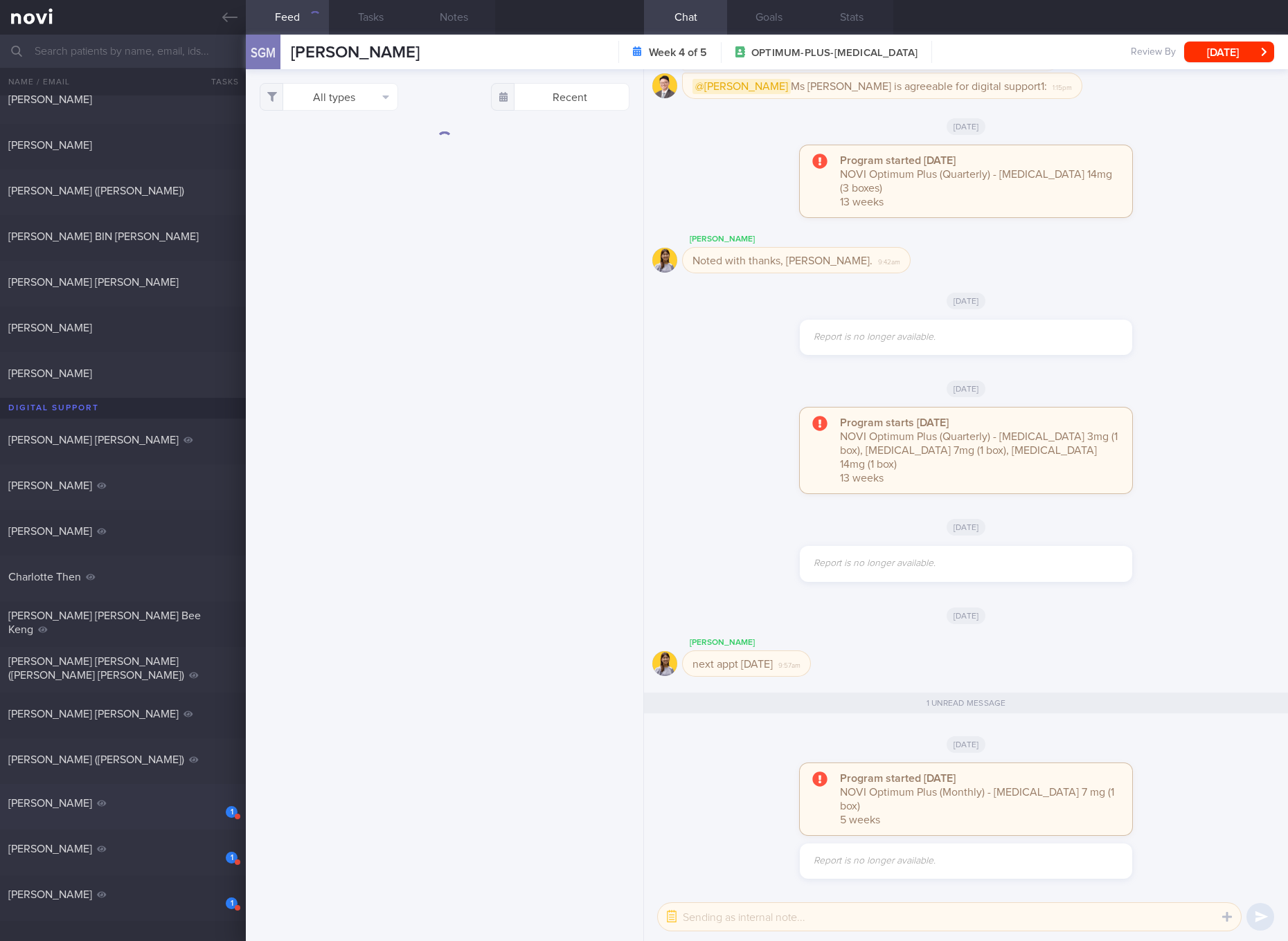
click at [227, 813] on div "1" at bounding box center [231, 811] width 12 height 12
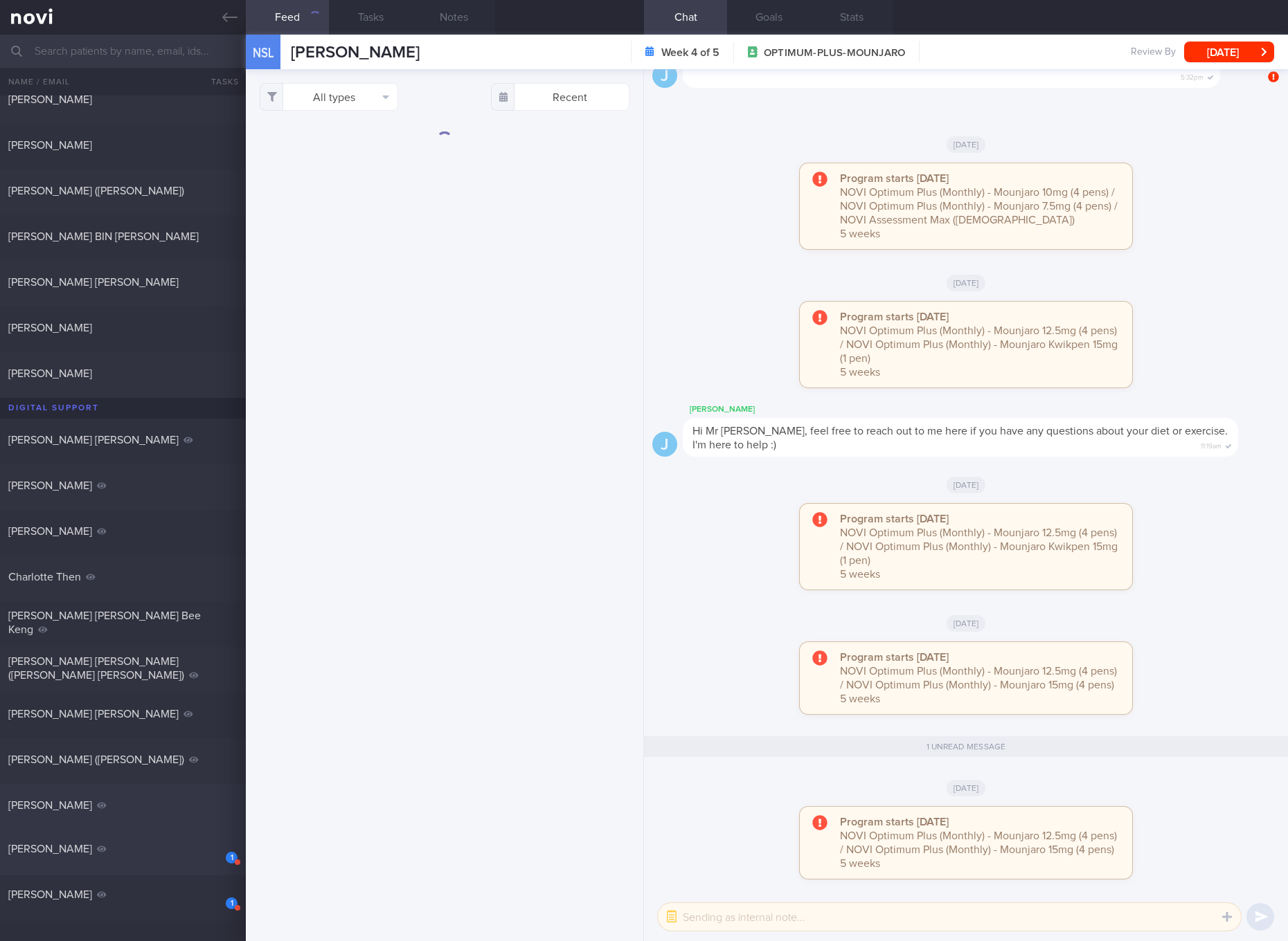
click at [207, 860] on div "1" at bounding box center [222, 853] width 30 height 21
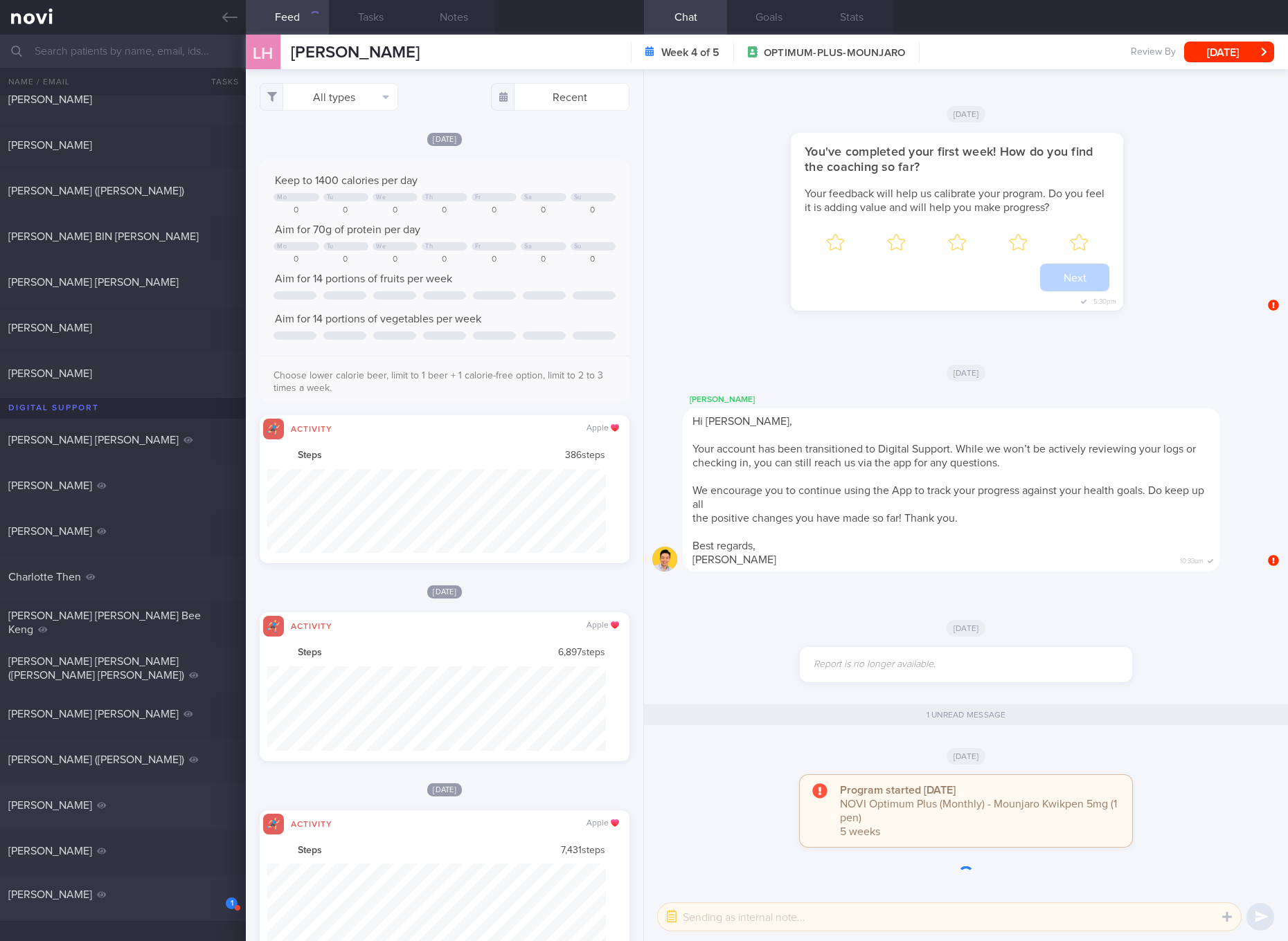
scroll to position [84, 339]
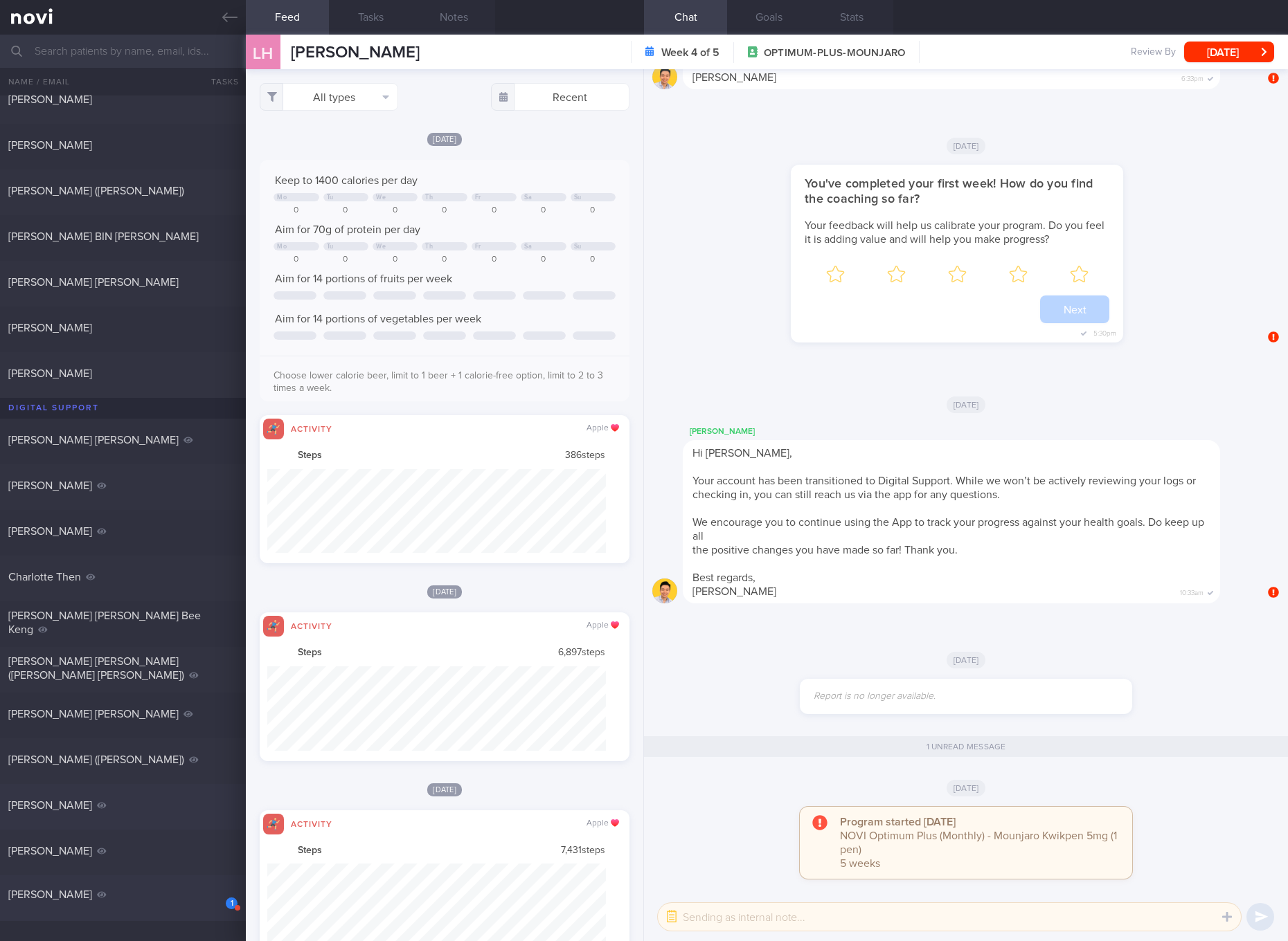
click at [219, 894] on div "1" at bounding box center [222, 899] width 30 height 21
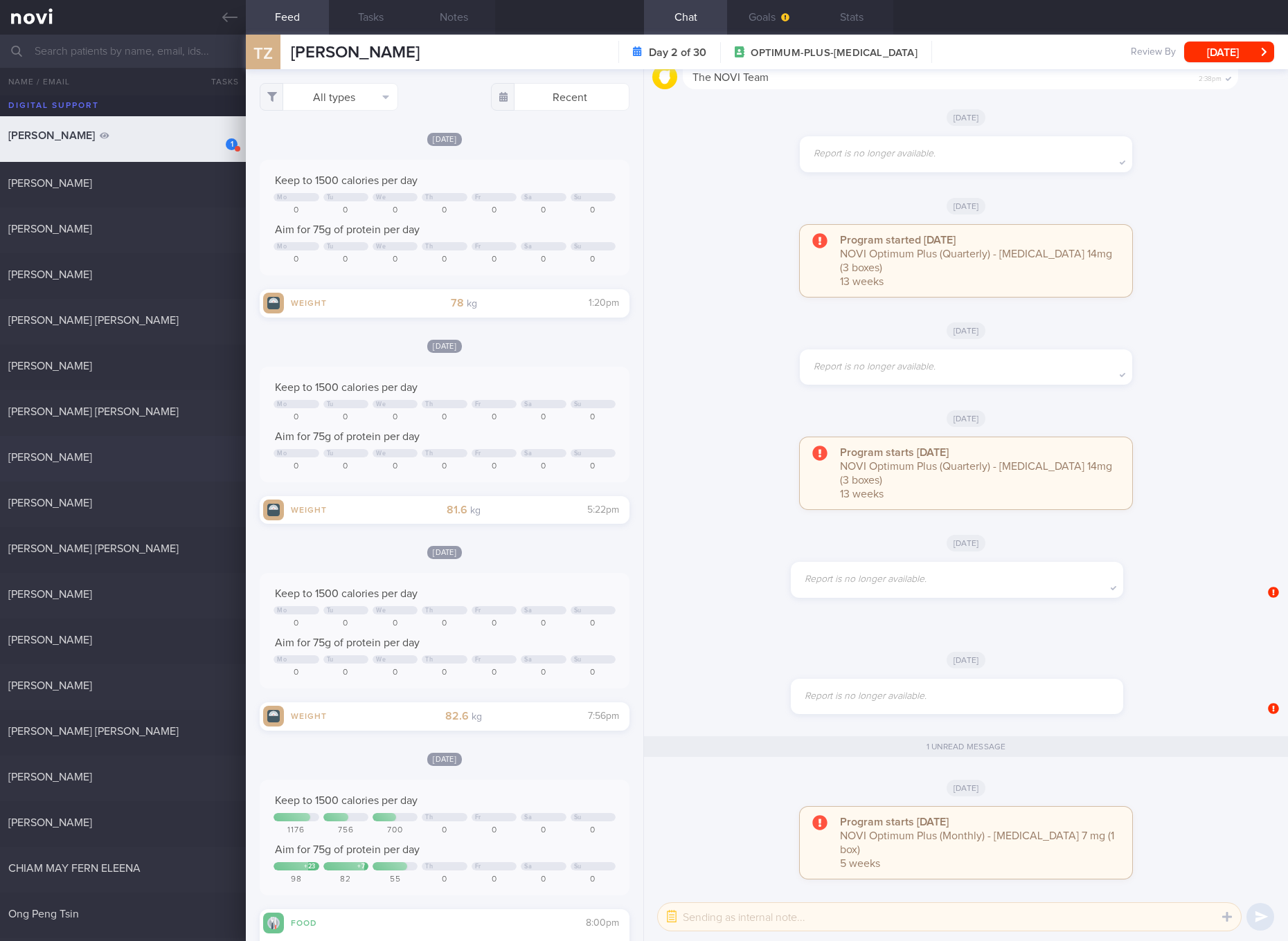
click at [206, 442] on div "[PERSON_NAME] 0.2 [DATE]" at bounding box center [644, 458] width 1288 height 46
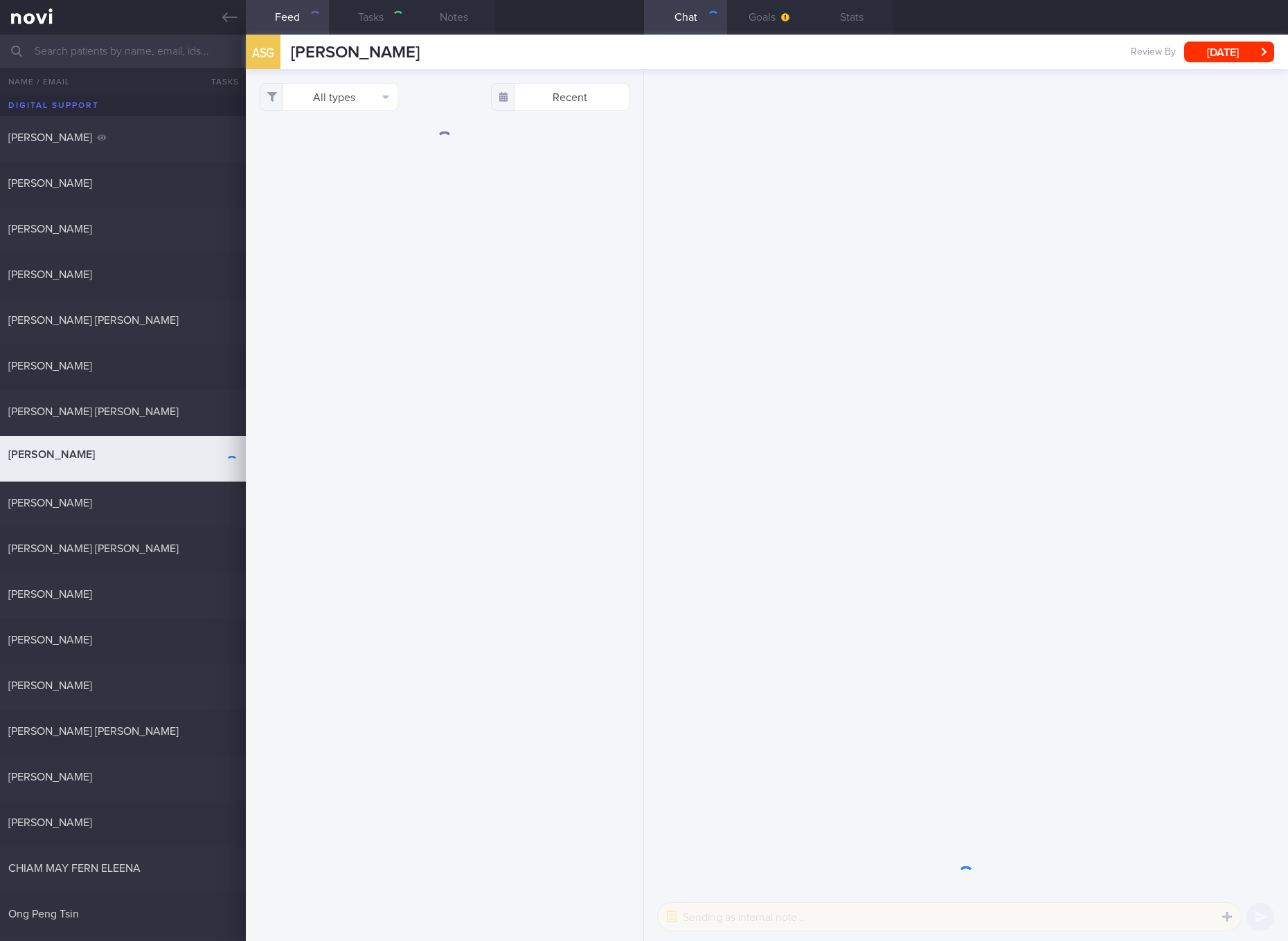
select select "4"
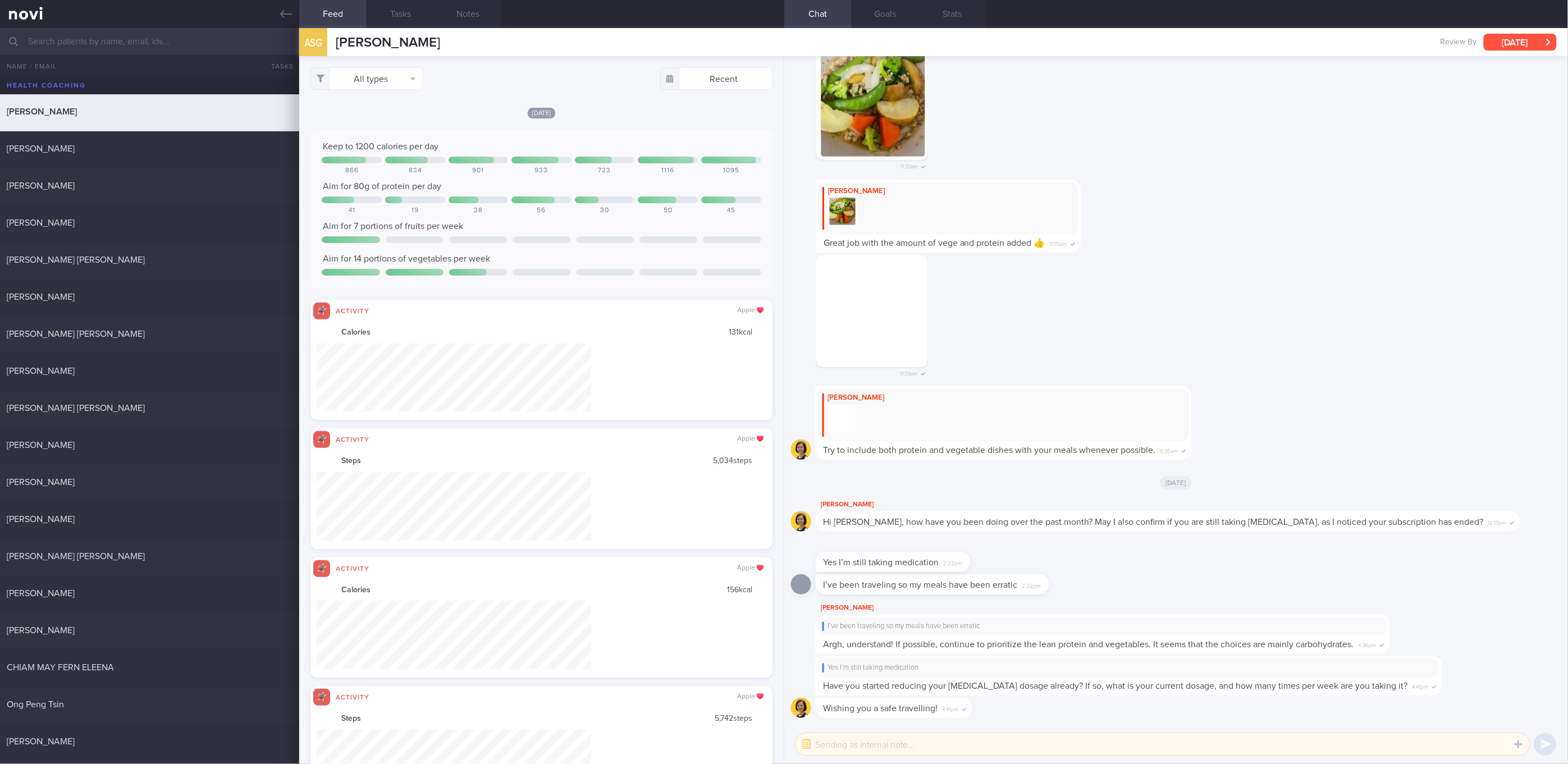
scroll to position [109, 436]
